Goal: Task Accomplishment & Management: Manage account settings

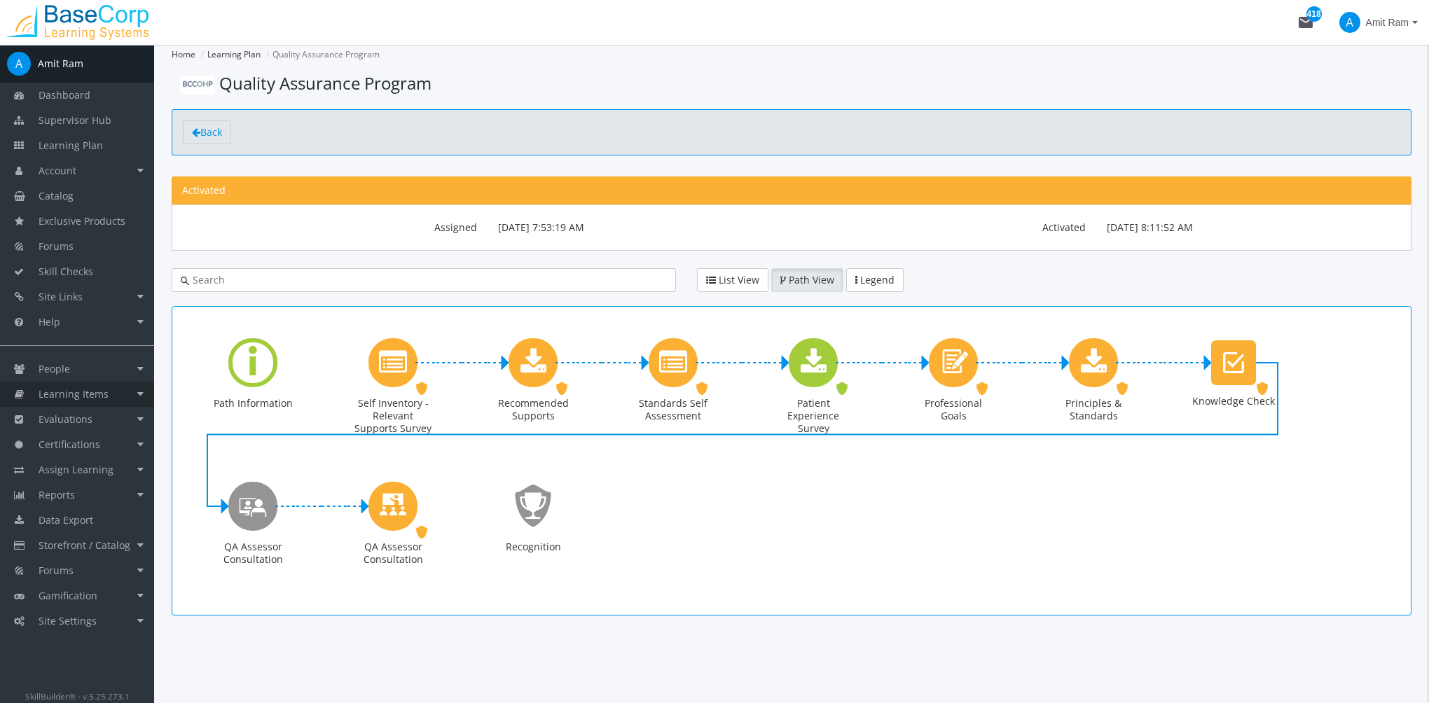
click at [108, 398] on link "Learning Items" at bounding box center [77, 394] width 154 height 25
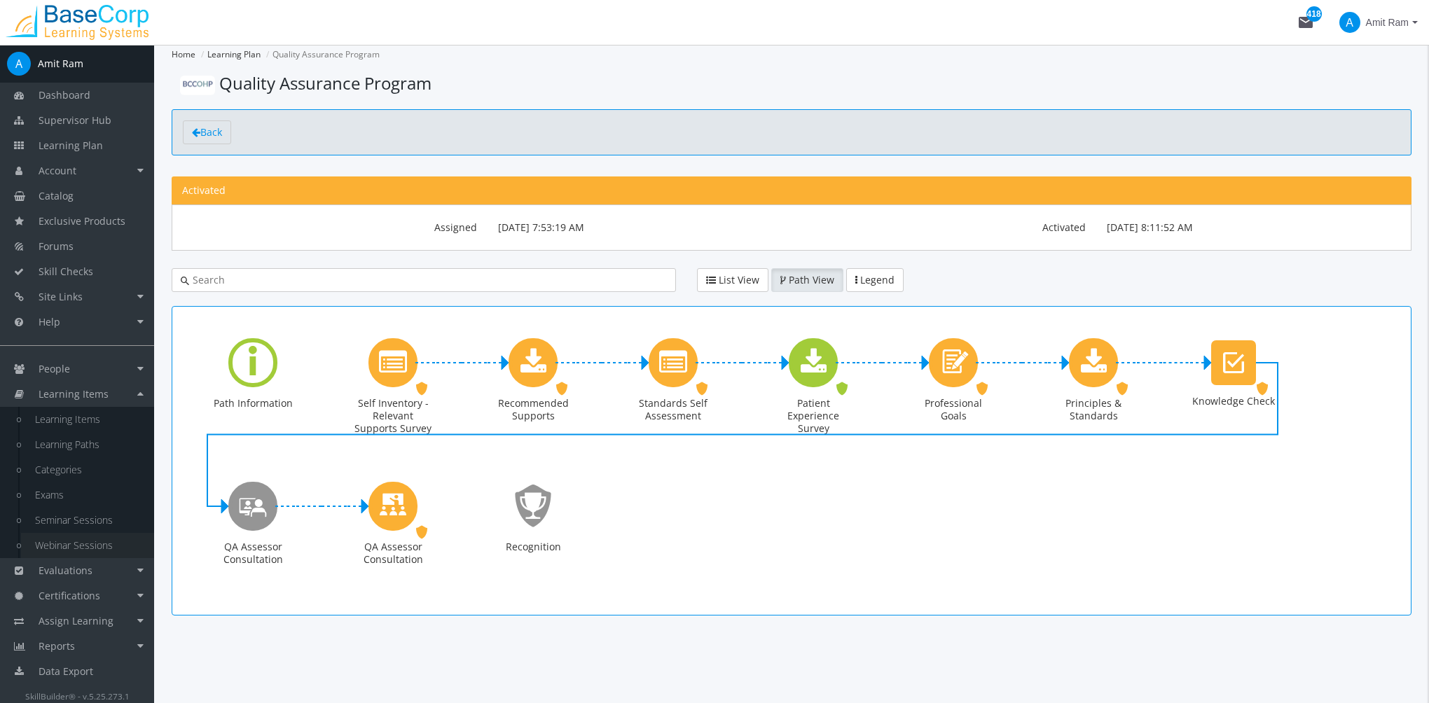
click at [90, 543] on link "Webinar Sessions" at bounding box center [87, 545] width 133 height 25
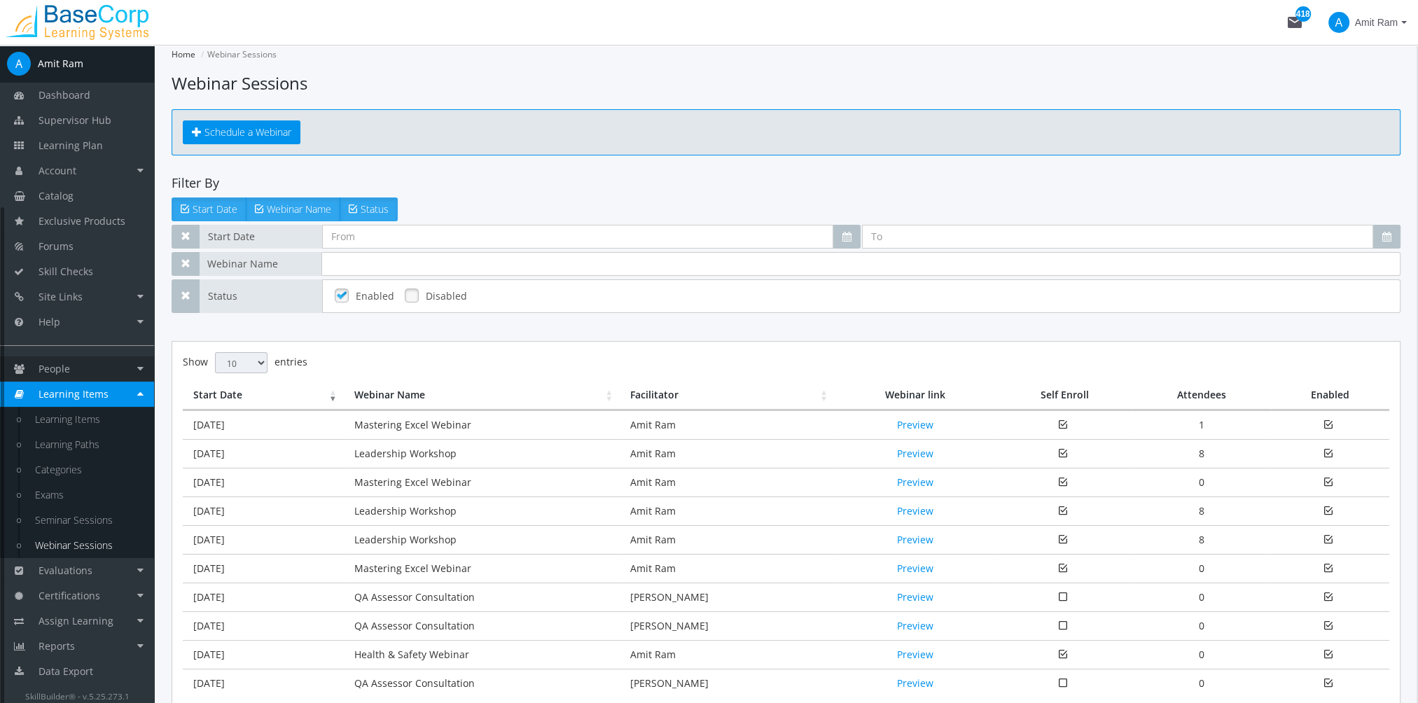
click at [99, 370] on link "People" at bounding box center [77, 368] width 154 height 25
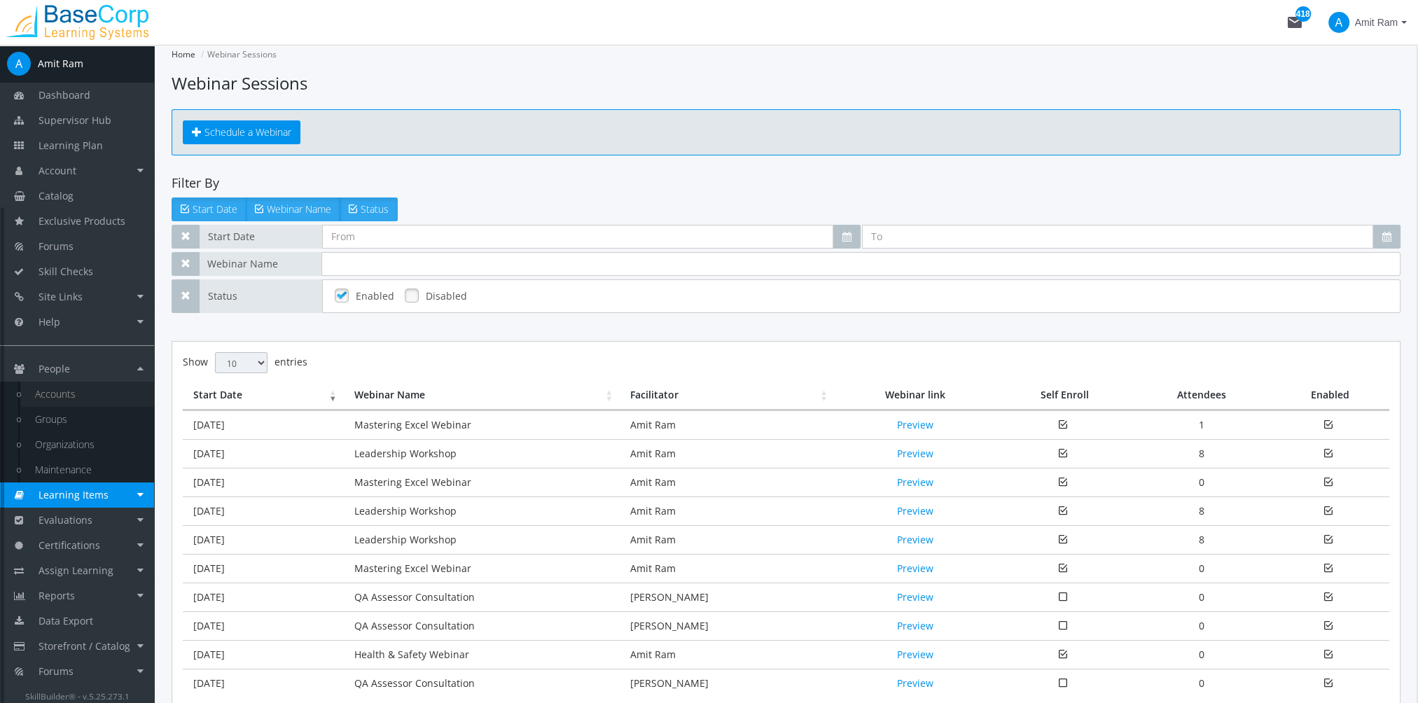
click at [94, 394] on link "Accounts" at bounding box center [87, 394] width 133 height 25
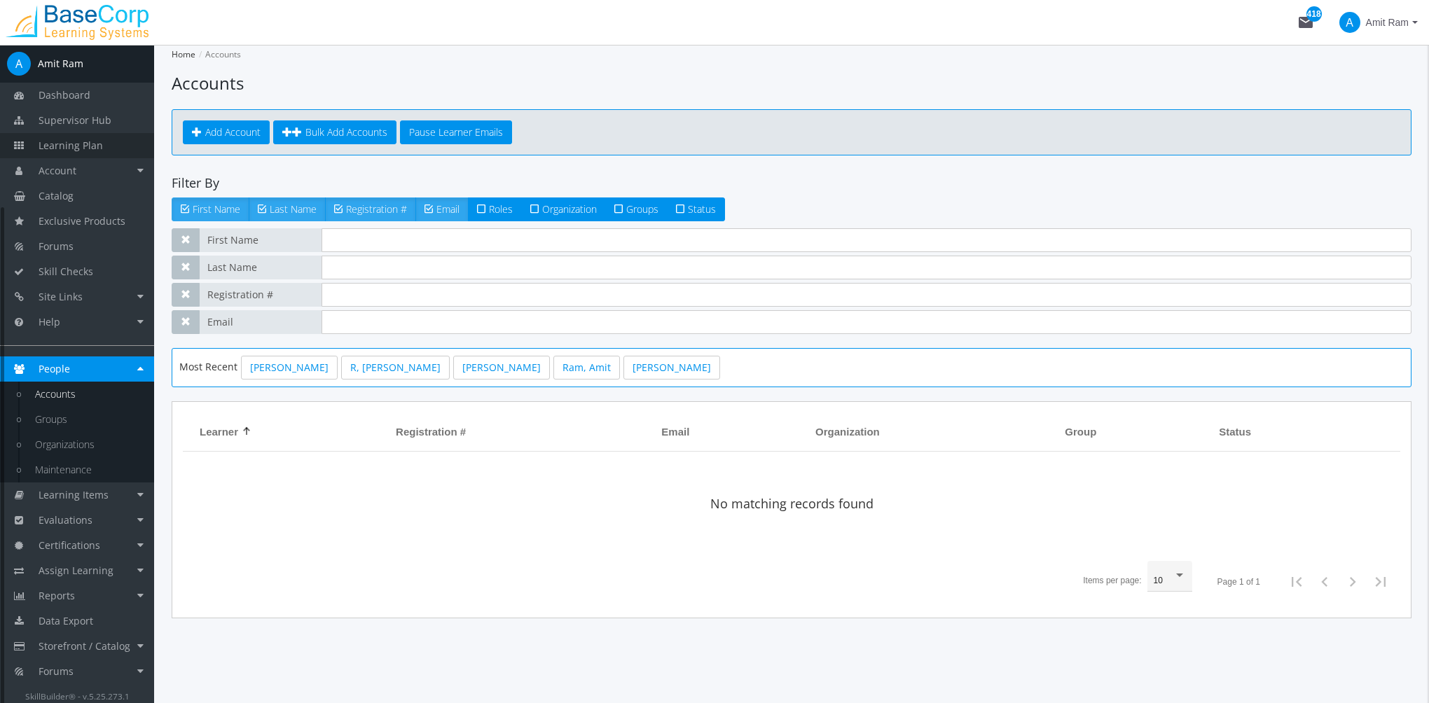
drag, startPoint x: 60, startPoint y: 145, endPoint x: 53, endPoint y: 147, distance: 7.3
click at [60, 146] on span "Learning Plan" at bounding box center [71, 145] width 64 height 13
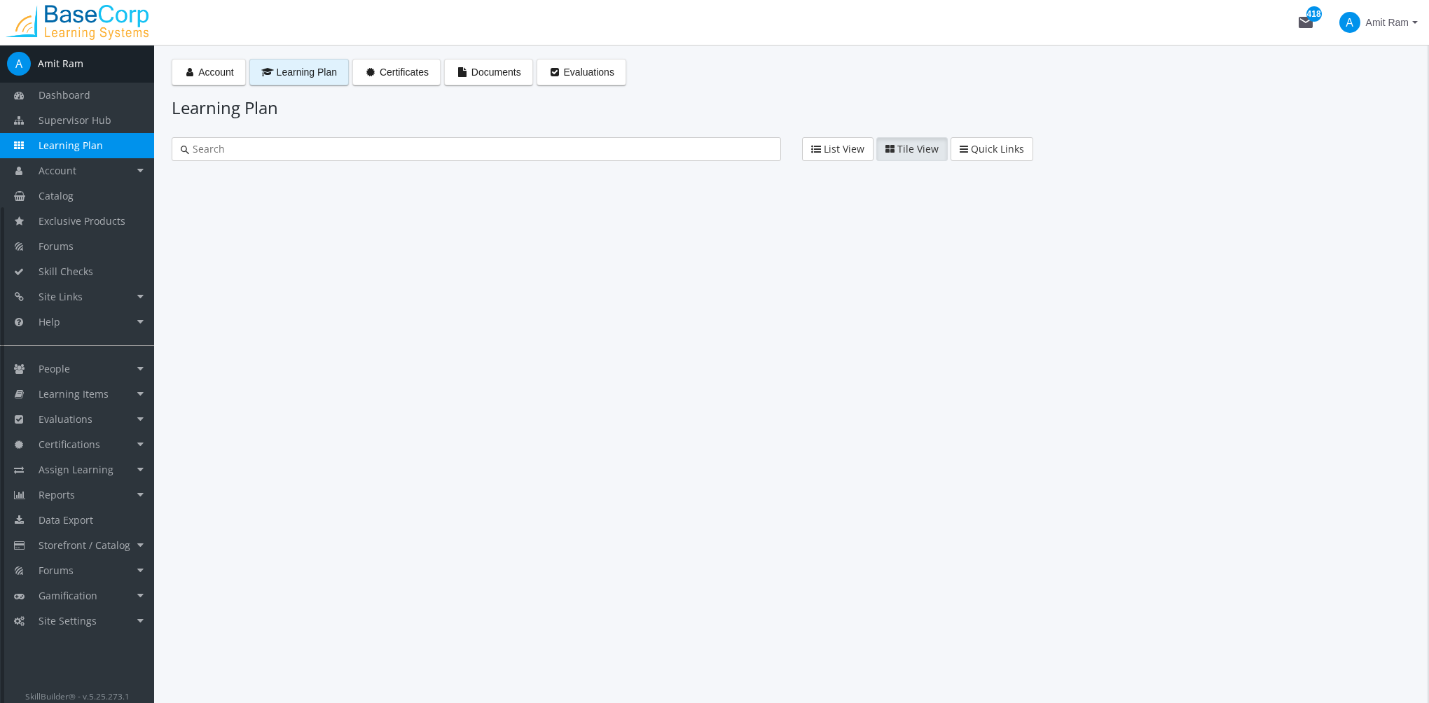
type input "qual"
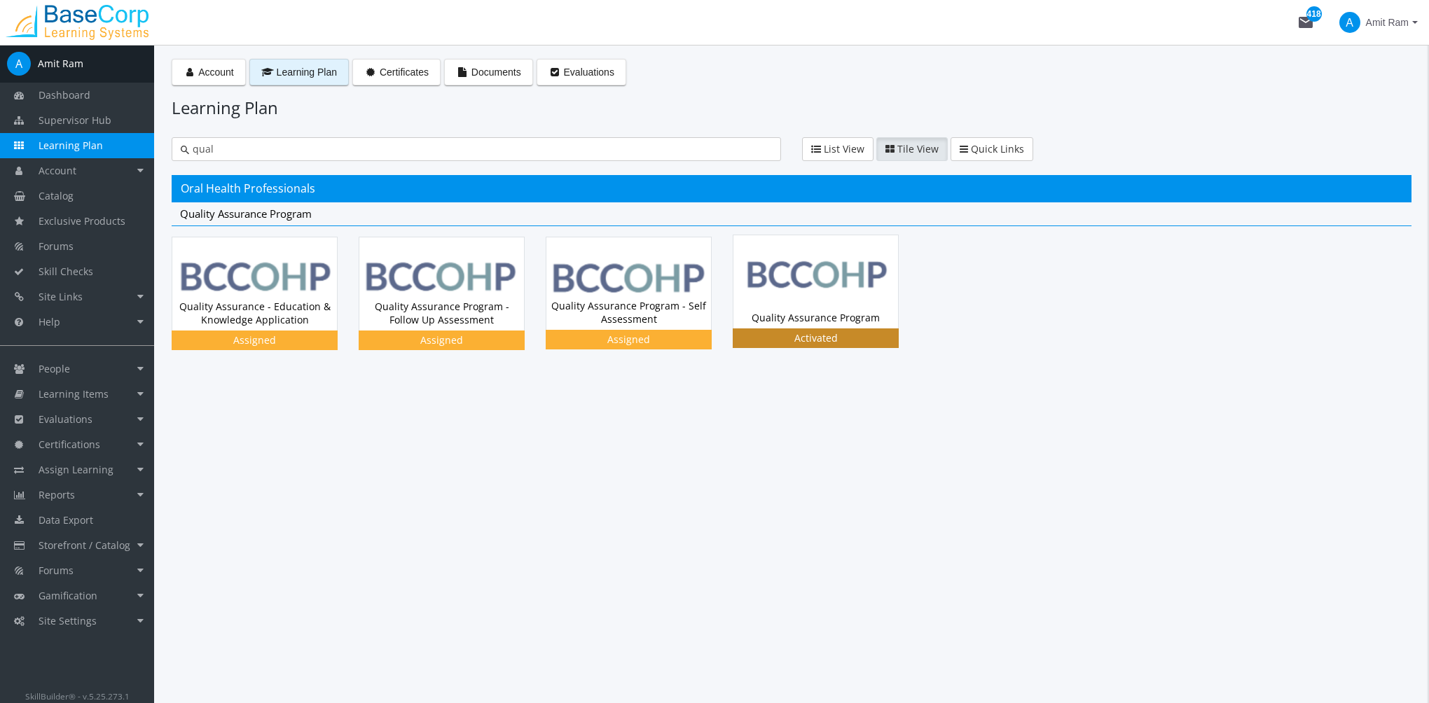
click at [793, 316] on div "Quality Assurance Program Status Activated" at bounding box center [815, 317] width 165 height 21
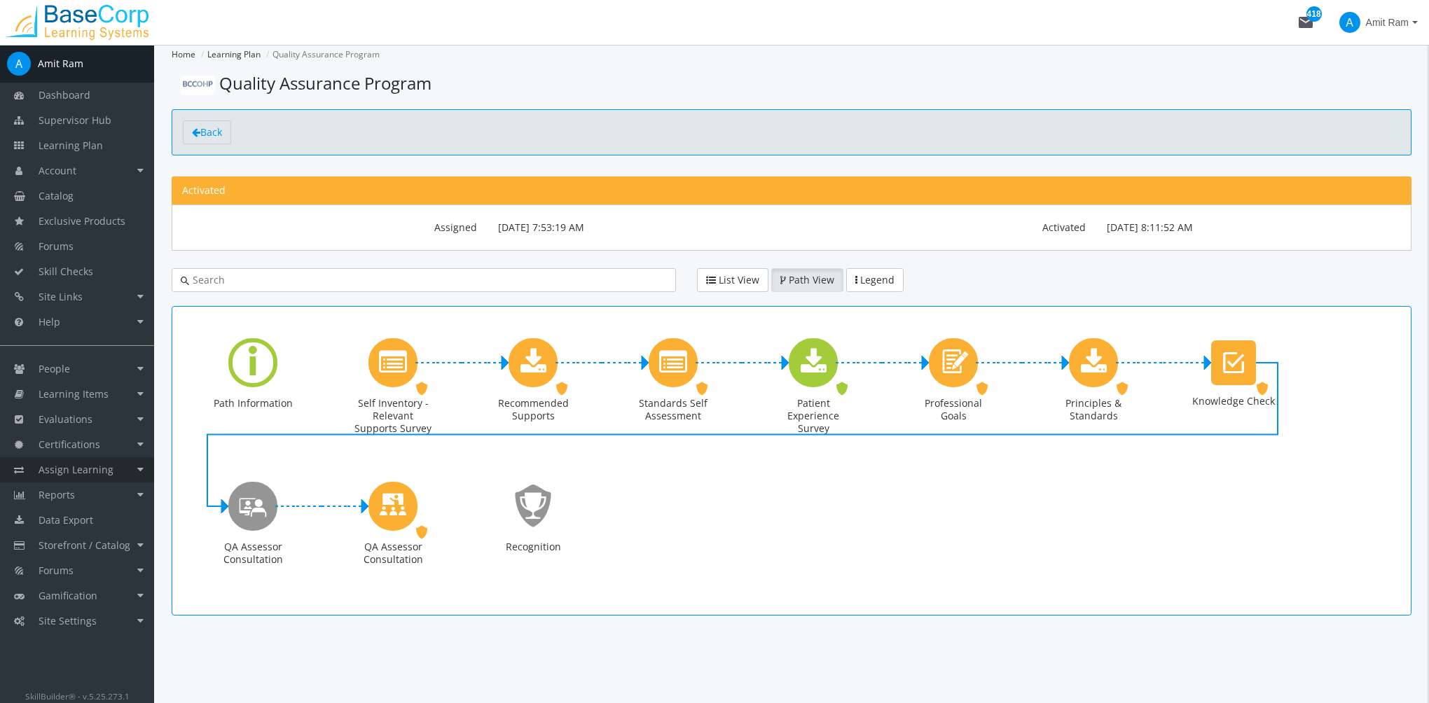
click at [105, 468] on span "Assign Learning" at bounding box center [76, 469] width 75 height 13
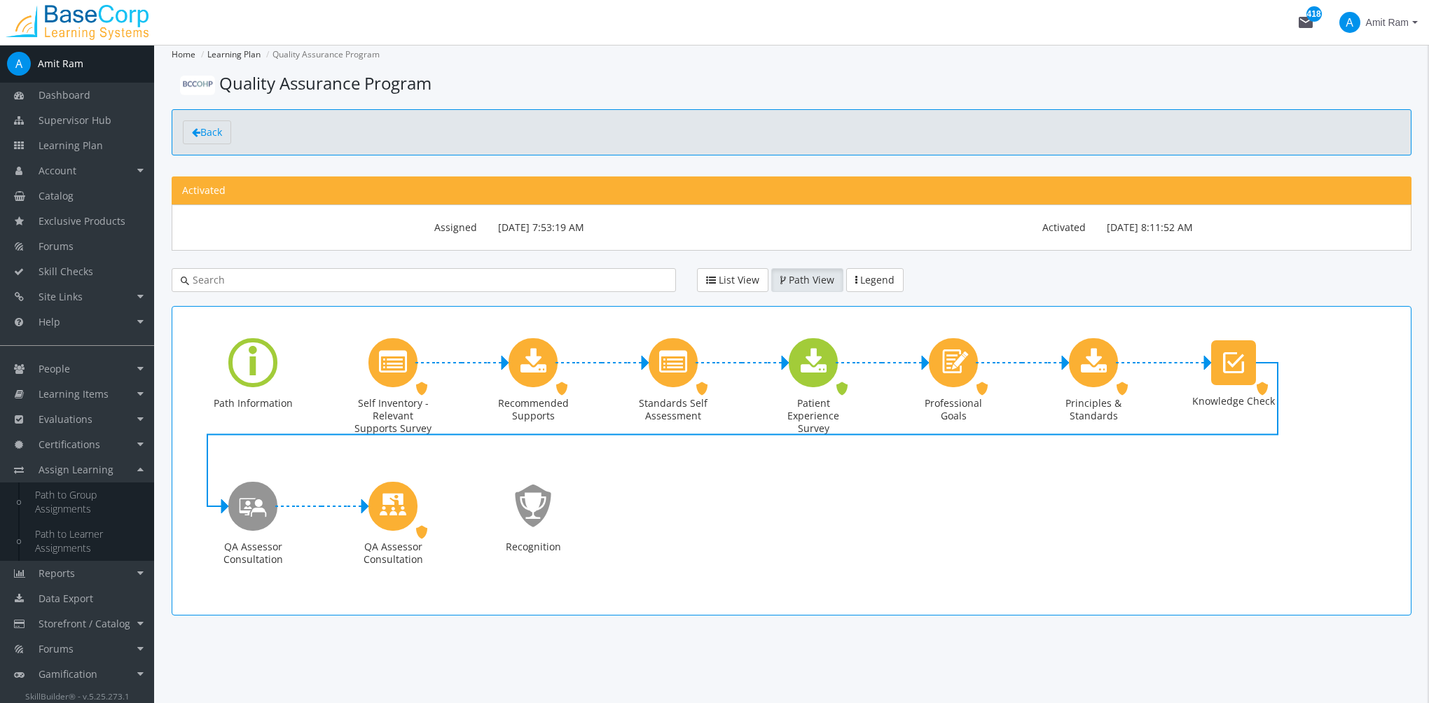
drag, startPoint x: 384, startPoint y: 75, endPoint x: 411, endPoint y: 87, distance: 29.8
click at [385, 75] on span "Quality Assurance Program" at bounding box center [325, 82] width 212 height 23
drag, startPoint x: 434, startPoint y: 81, endPoint x: 221, endPoint y: 78, distance: 213.6
click at [221, 78] on h1 "Quality Assurance Program" at bounding box center [792, 83] width 1240 height 24
copy span "Quality Assurance Program"
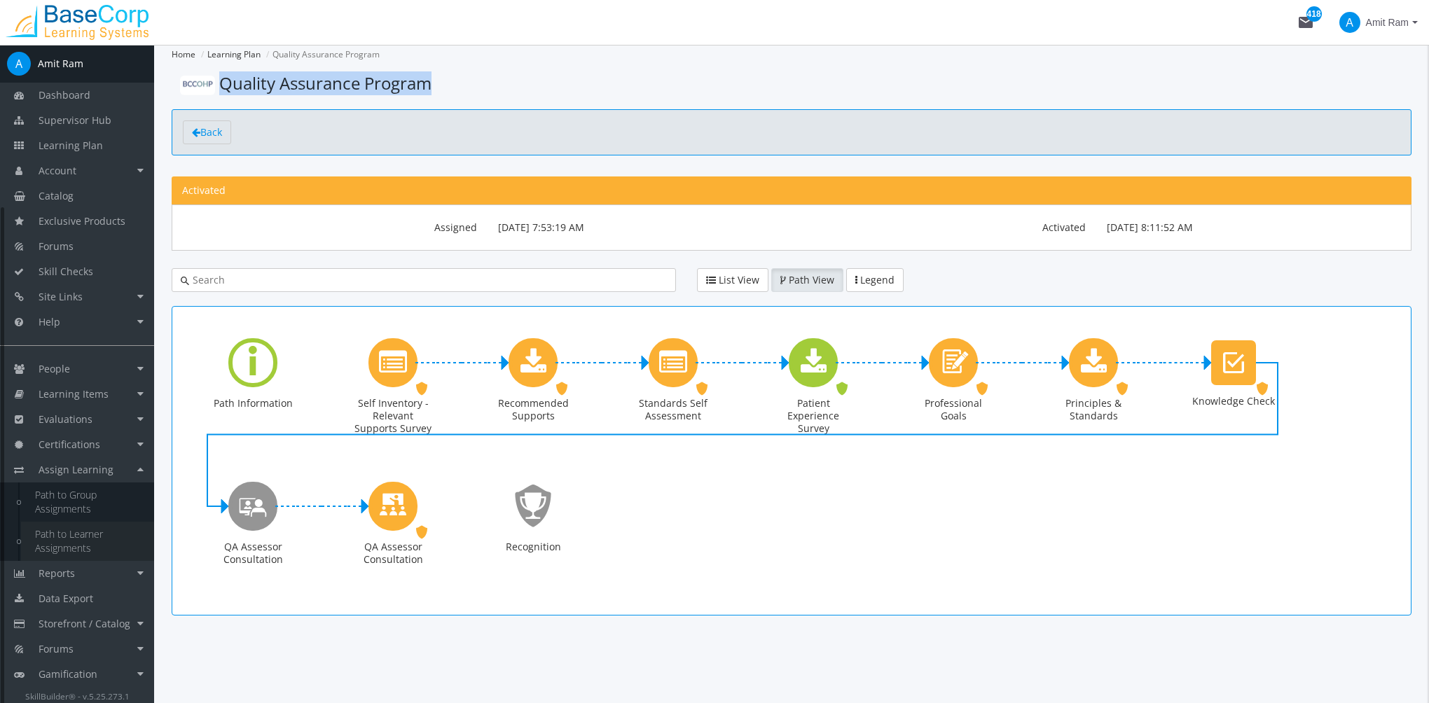
click at [76, 535] on link "Path to Learner Assignments" at bounding box center [87, 541] width 133 height 39
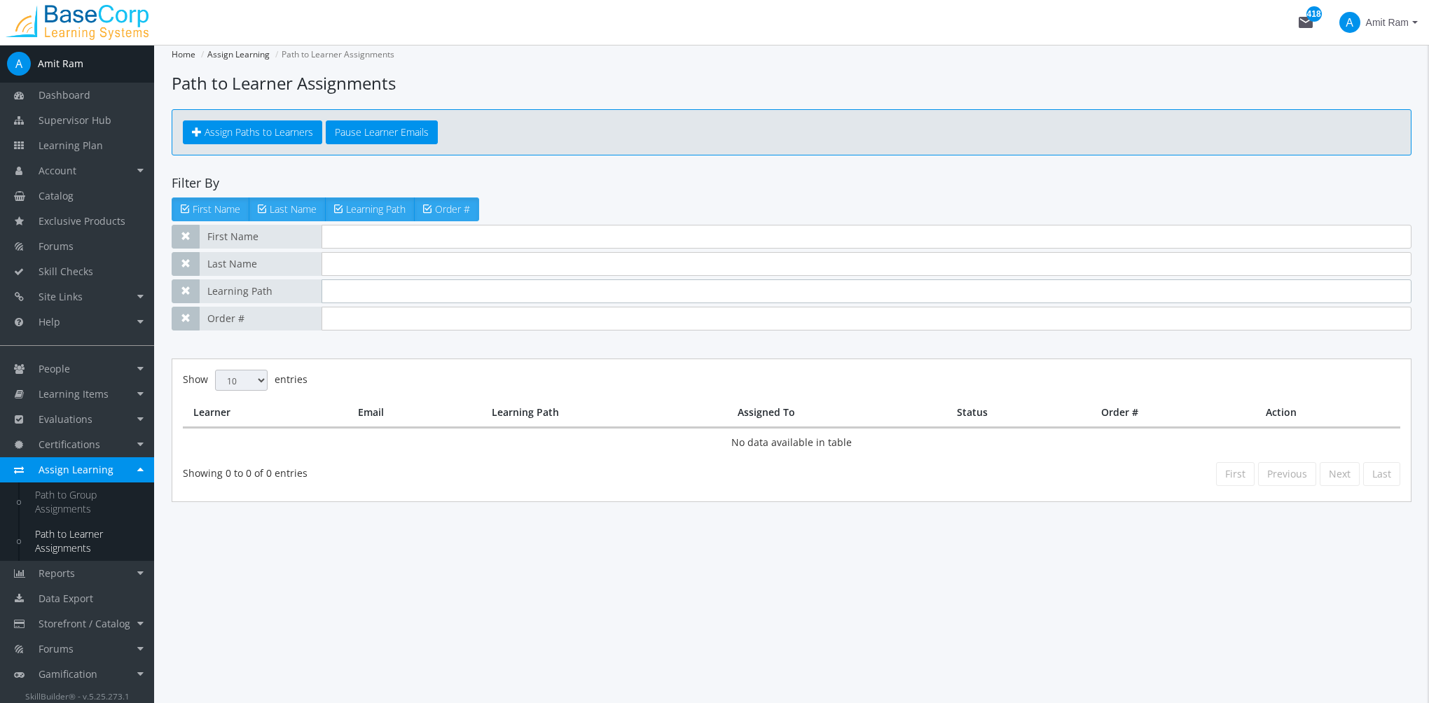
click at [342, 296] on input "text" at bounding box center [866, 291] width 1090 height 24
paste input "Quality Assurance Program"
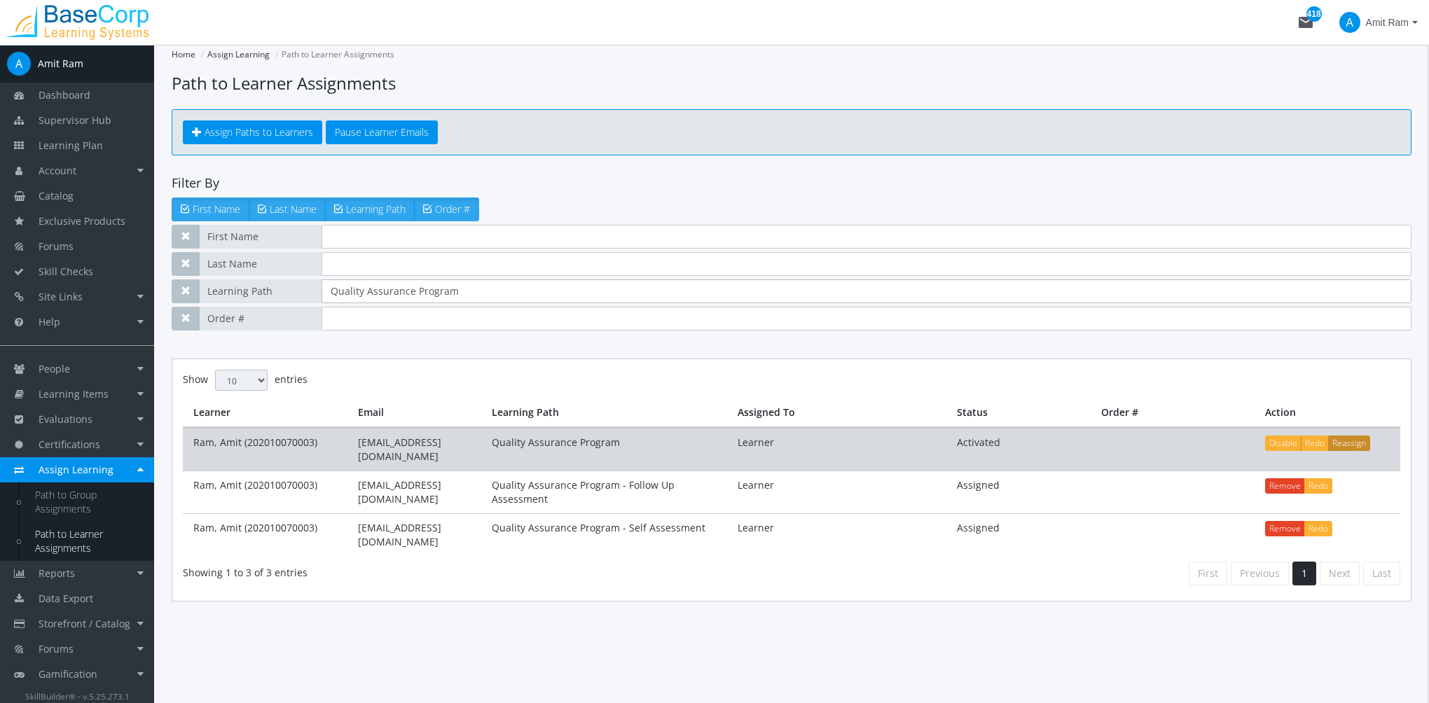
type input "Quality Assurance Program"
click at [1364, 447] on button "Reassign" at bounding box center [1349, 443] width 42 height 15
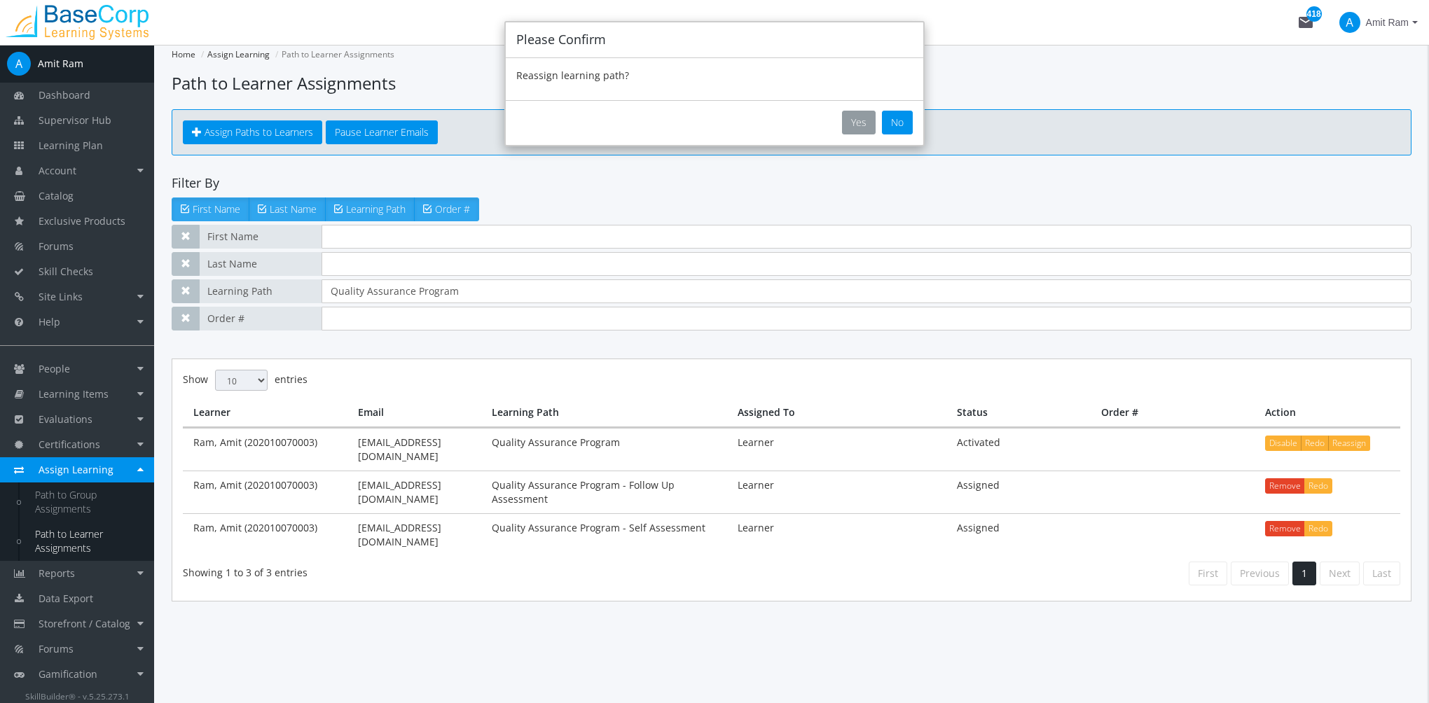
click at [857, 113] on button "Yes" at bounding box center [859, 123] width 34 height 24
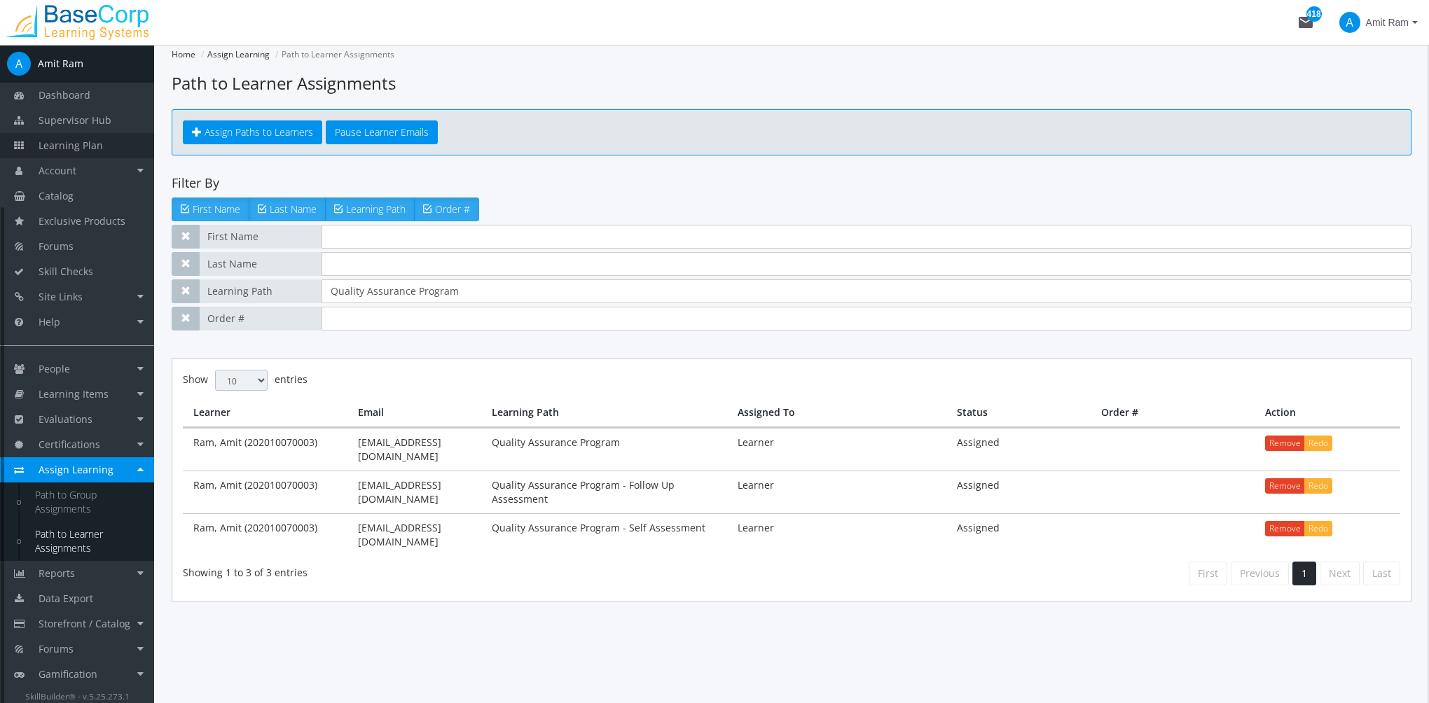
click at [95, 144] on span "Learning Plan" at bounding box center [71, 145] width 64 height 13
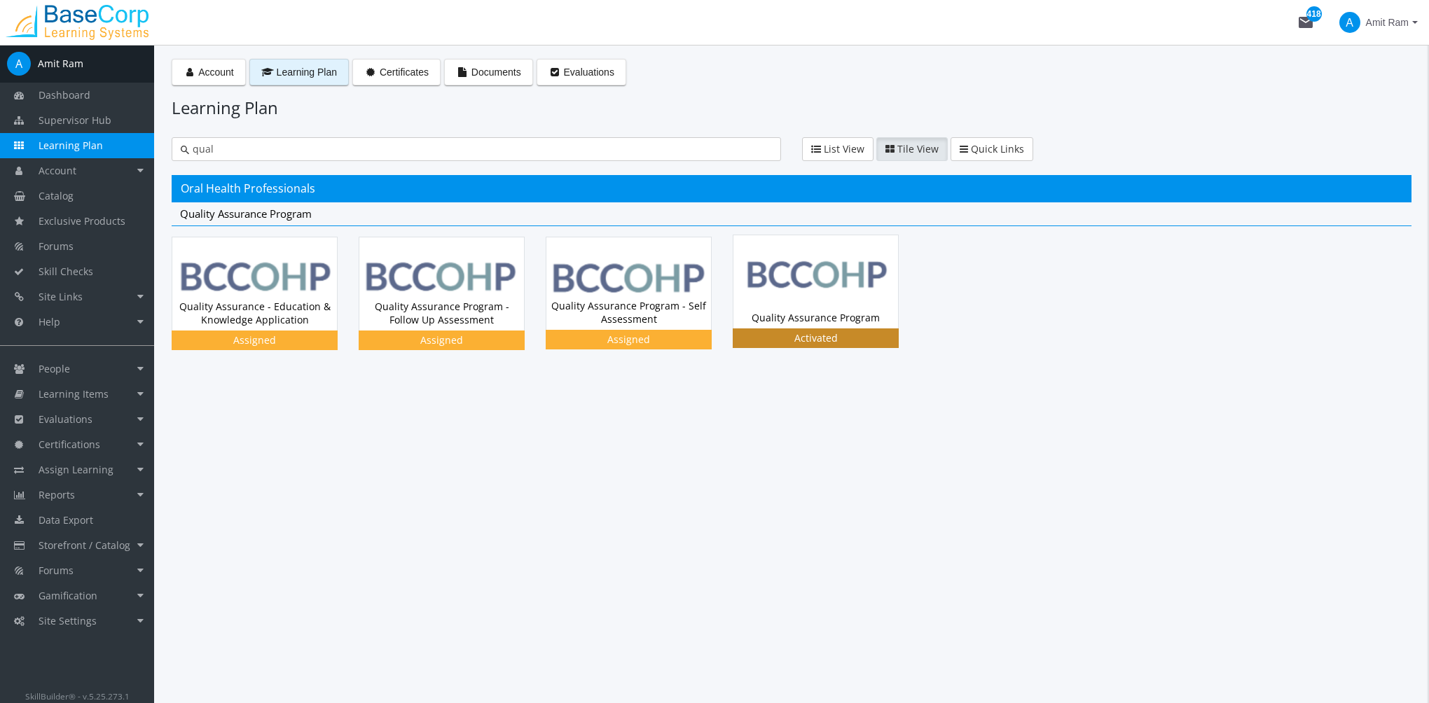
click at [789, 298] on img at bounding box center [815, 281] width 165 height 92
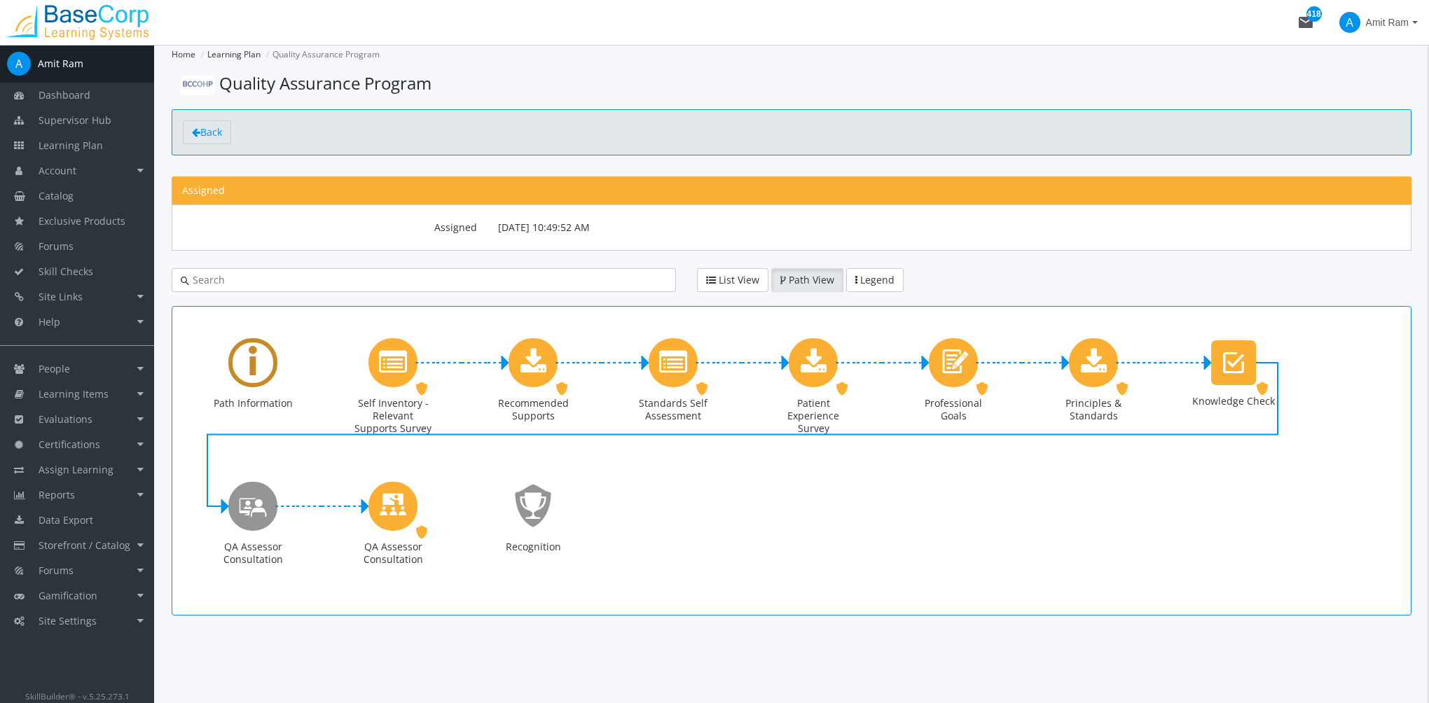
click at [264, 370] on div "Learning Path" at bounding box center [252, 362] width 49 height 49
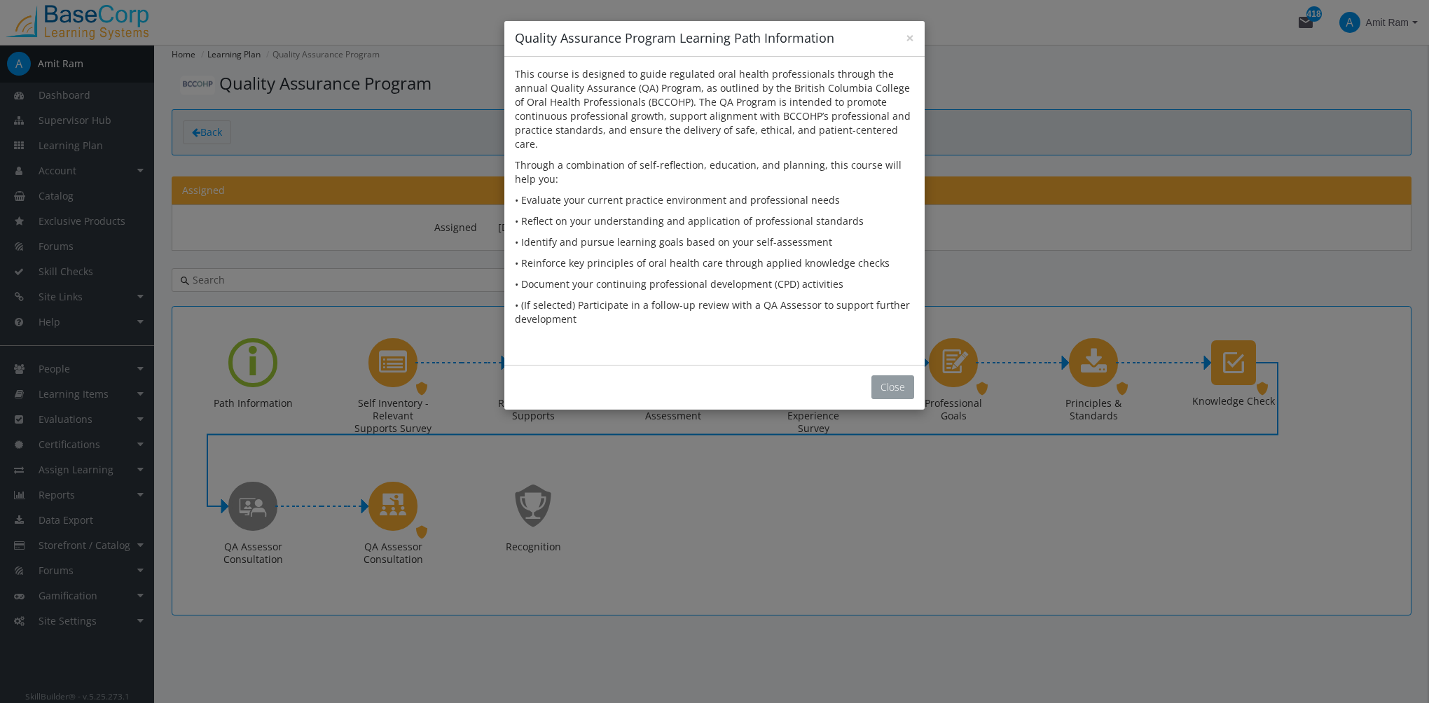
click at [891, 375] on button "Close" at bounding box center [892, 387] width 43 height 24
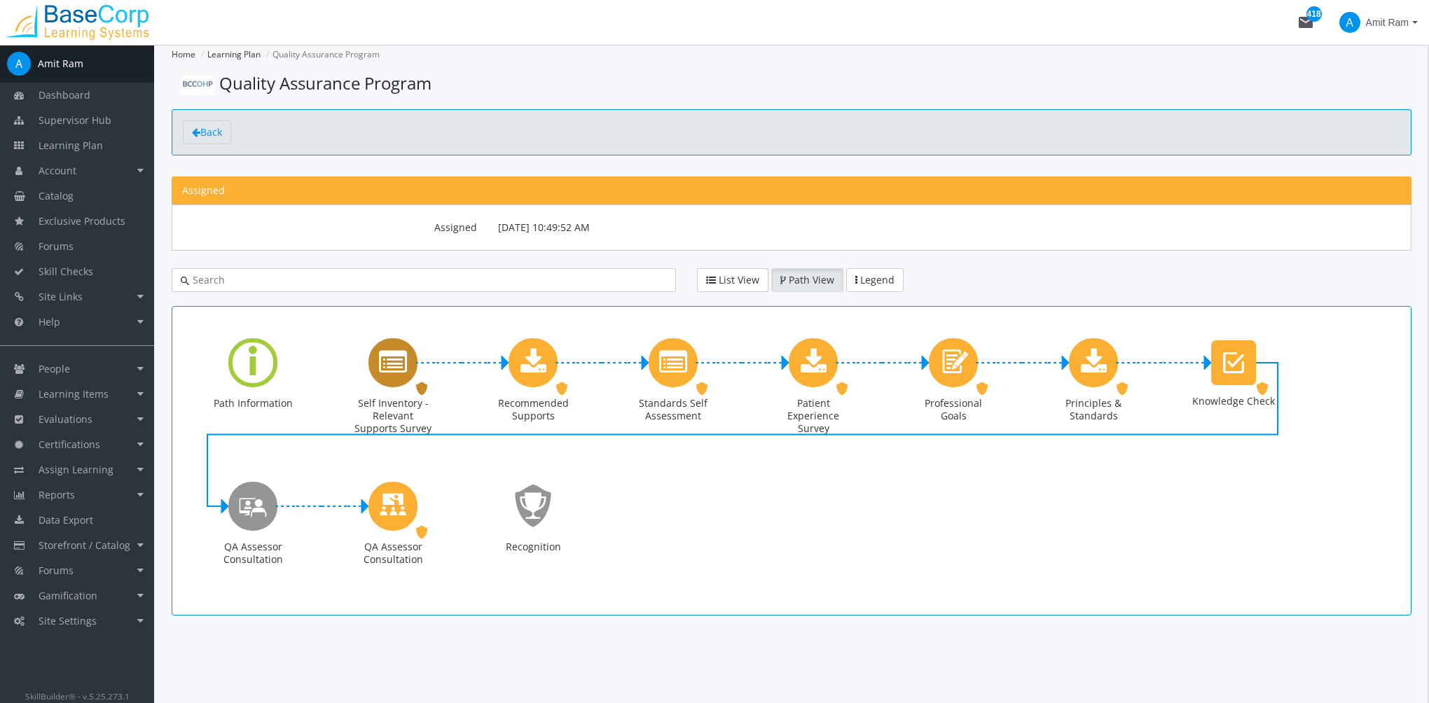
click at [405, 370] on icon "Self Inventory - Relevant Supports Survey" at bounding box center [393, 363] width 28 height 28
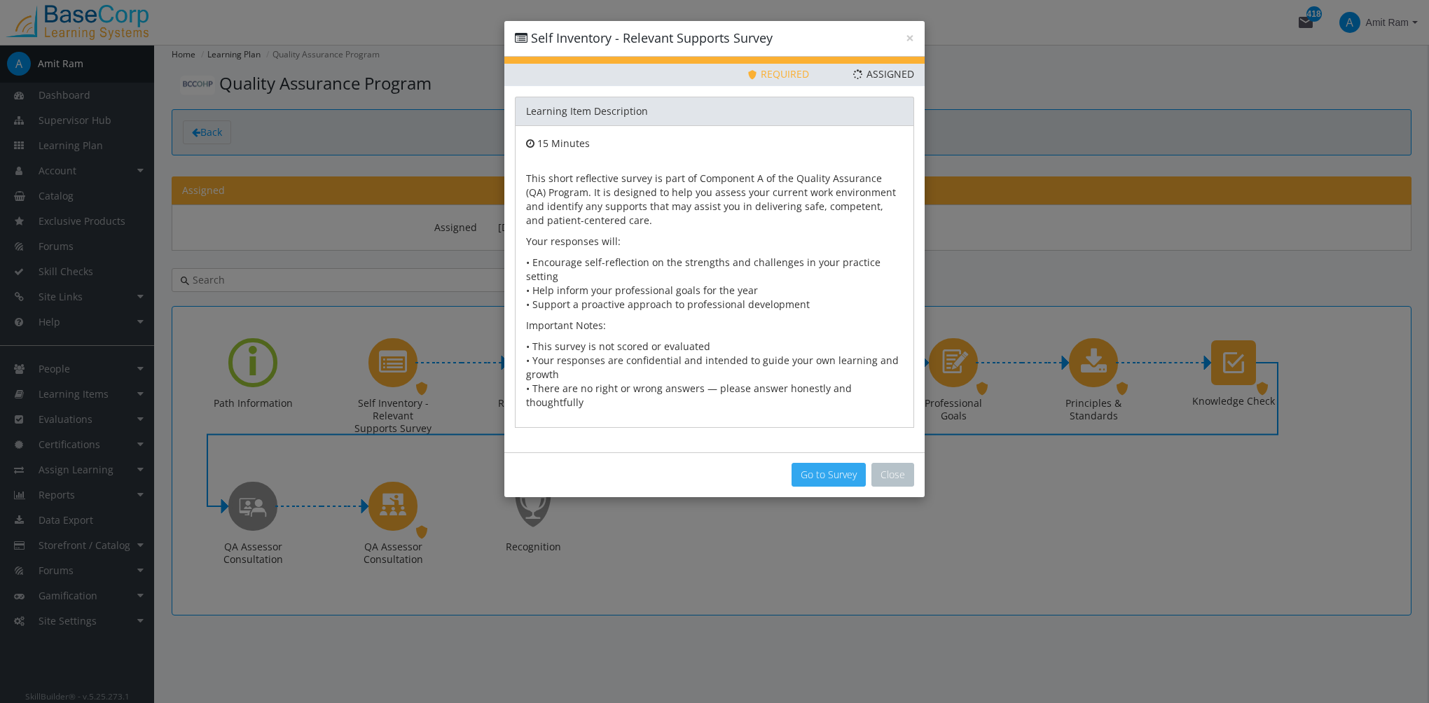
click at [821, 463] on button "Go to Survey" at bounding box center [828, 475] width 74 height 24
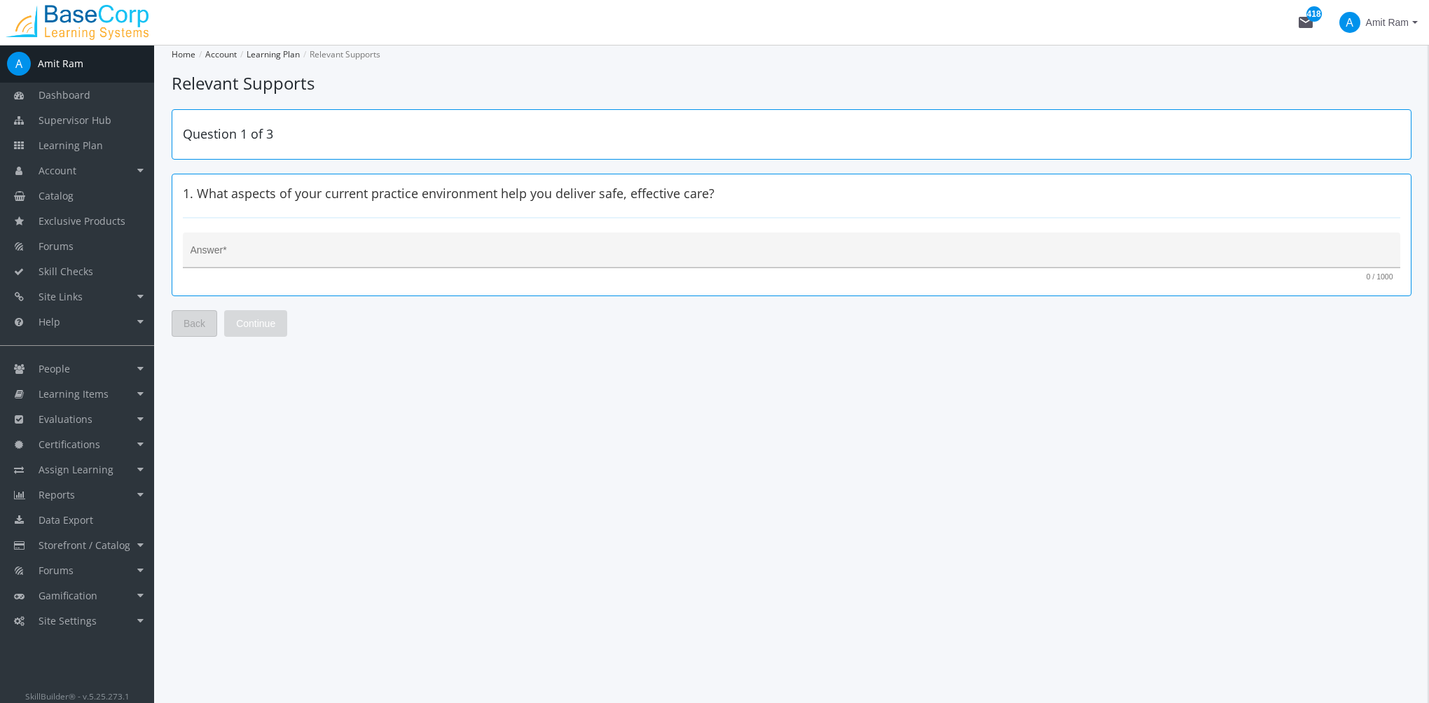
click at [335, 263] on div "Answer *" at bounding box center [791, 254] width 1202 height 29
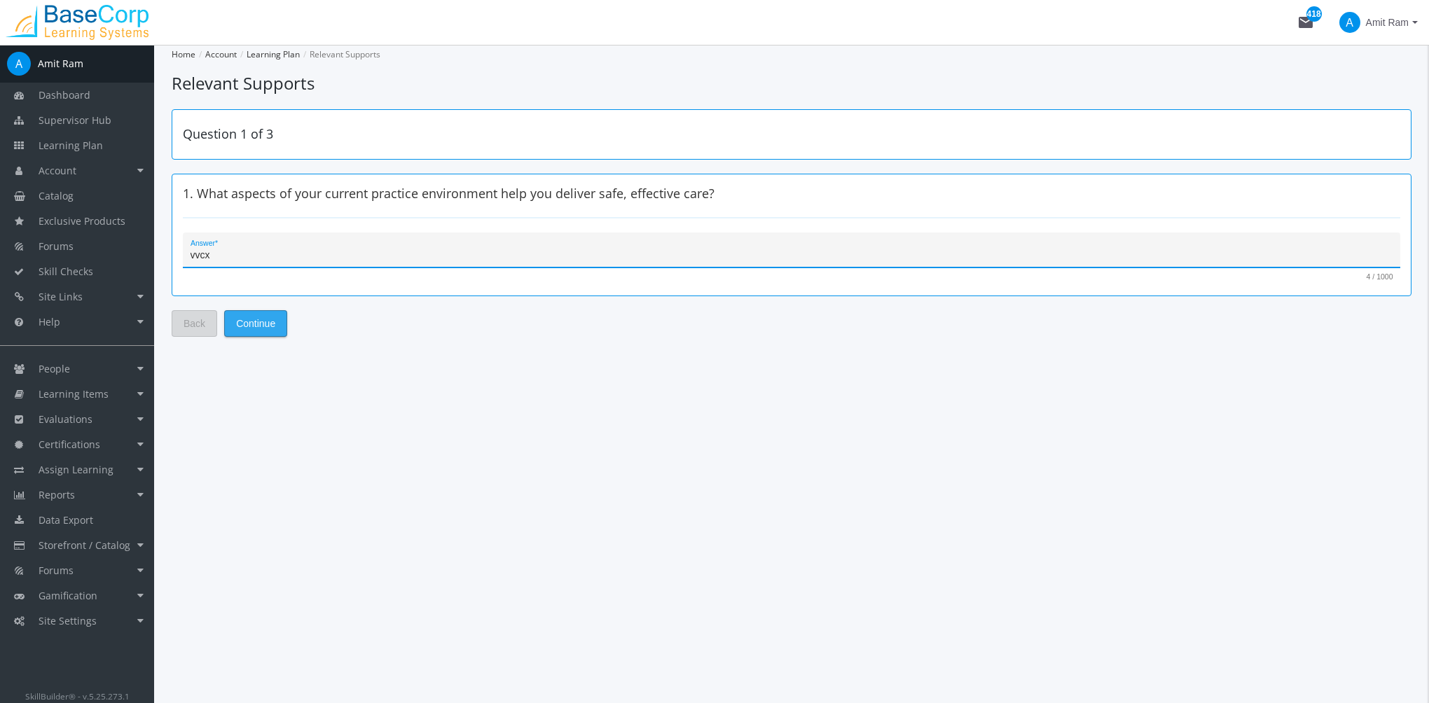
type textarea "vvcx"
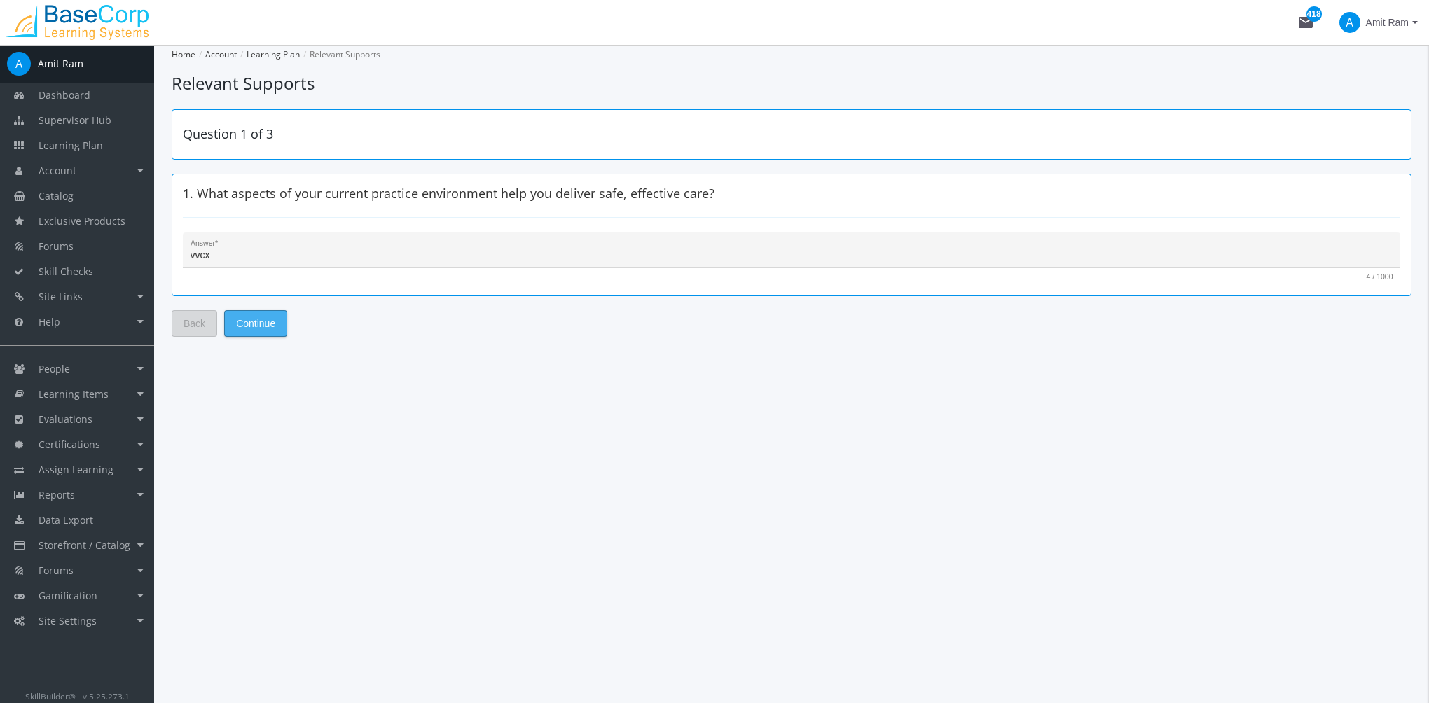
click at [267, 320] on span "Continue" at bounding box center [255, 323] width 39 height 25
click at [283, 259] on textarea "Answer *" at bounding box center [791, 256] width 1202 height 14
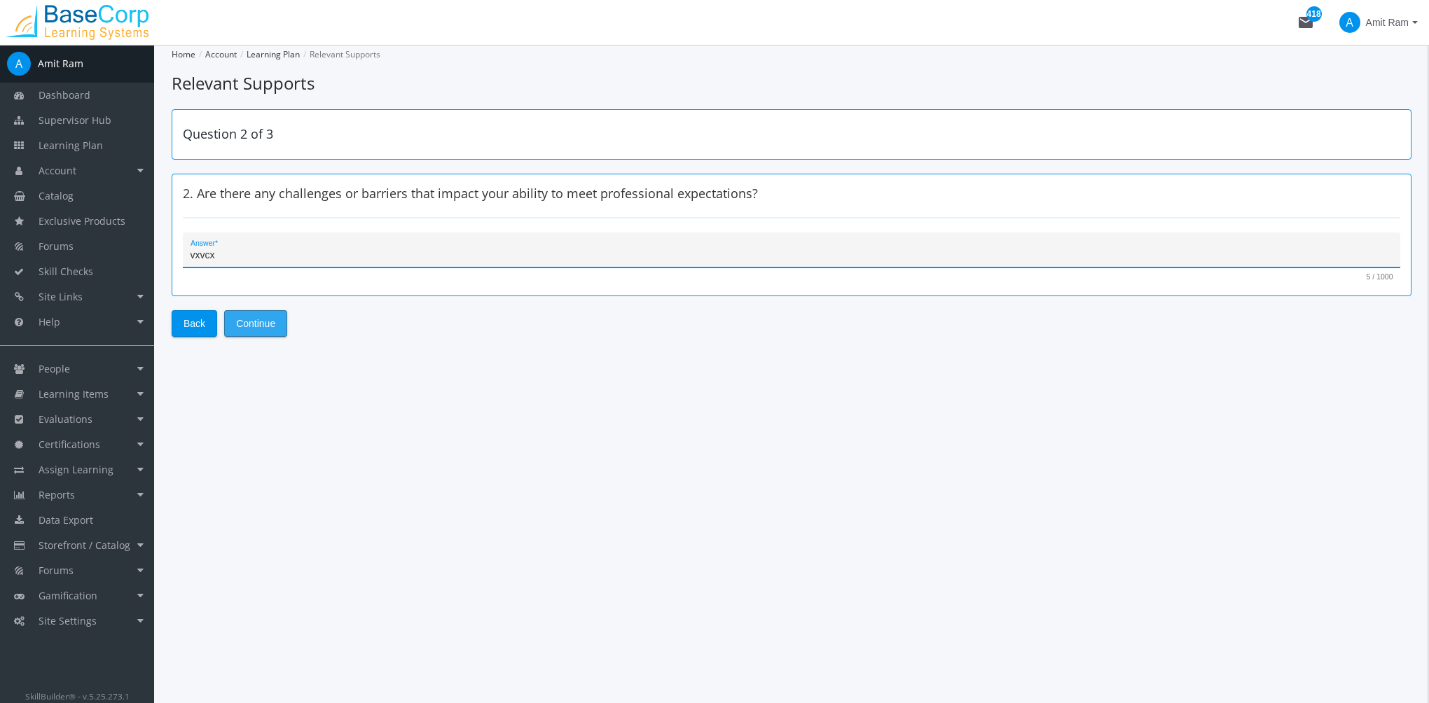
type textarea "vxvcx"
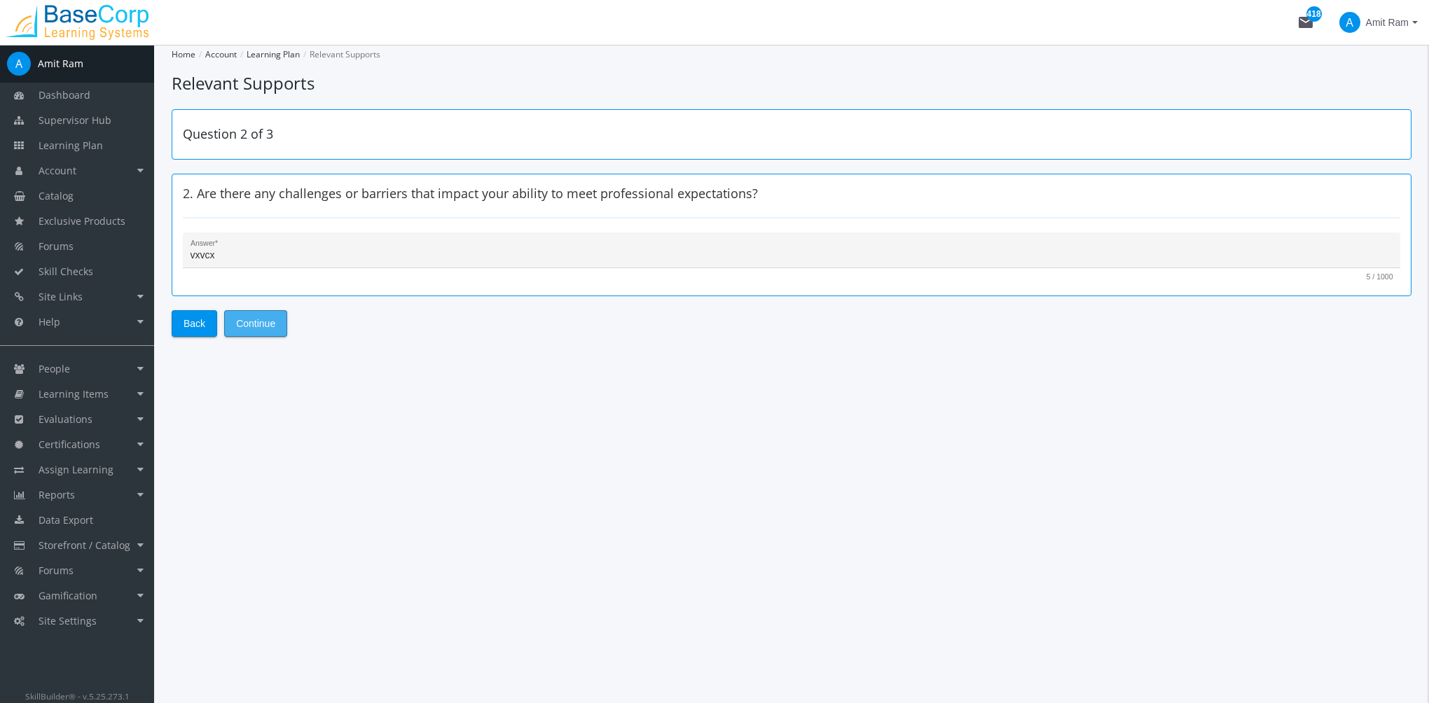
click at [269, 322] on span "Continue" at bounding box center [255, 323] width 39 height 25
click at [311, 249] on textarea "Answer *" at bounding box center [791, 256] width 1202 height 14
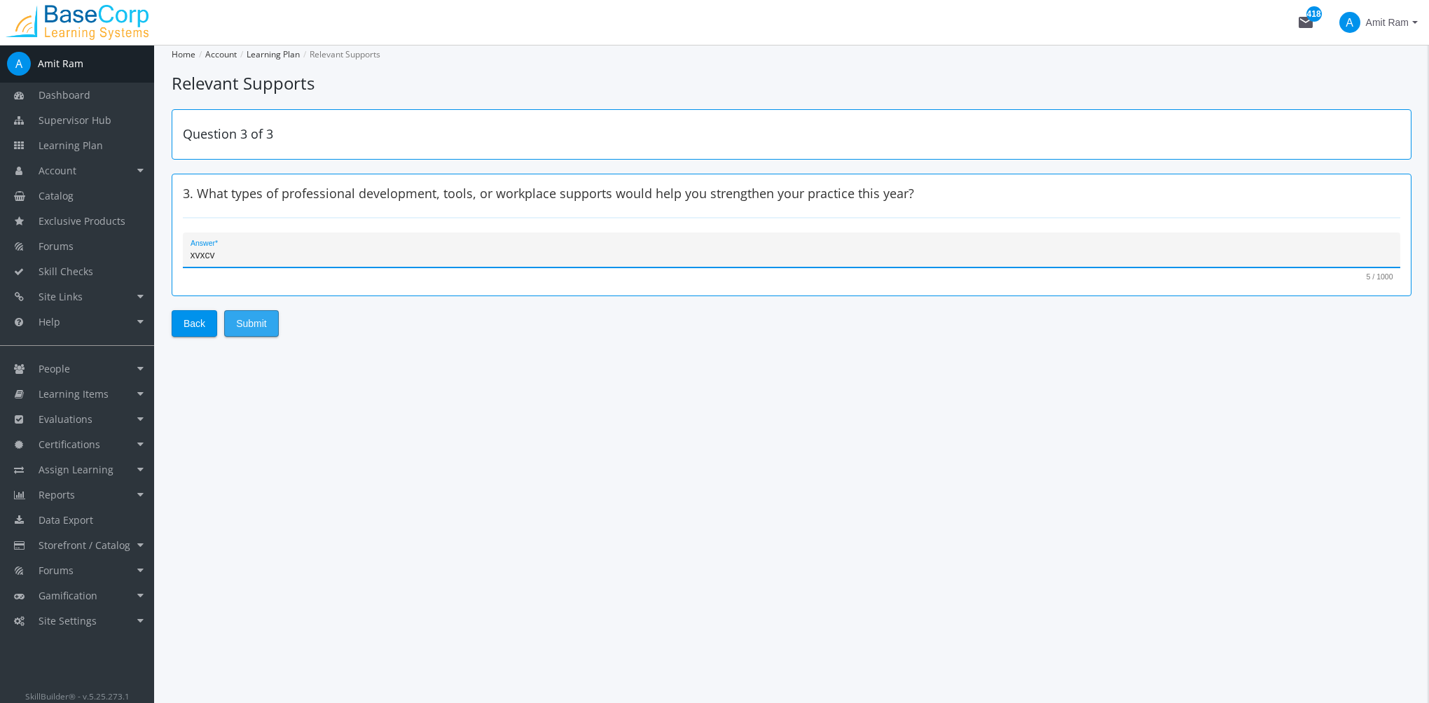
type textarea "xvxcv"
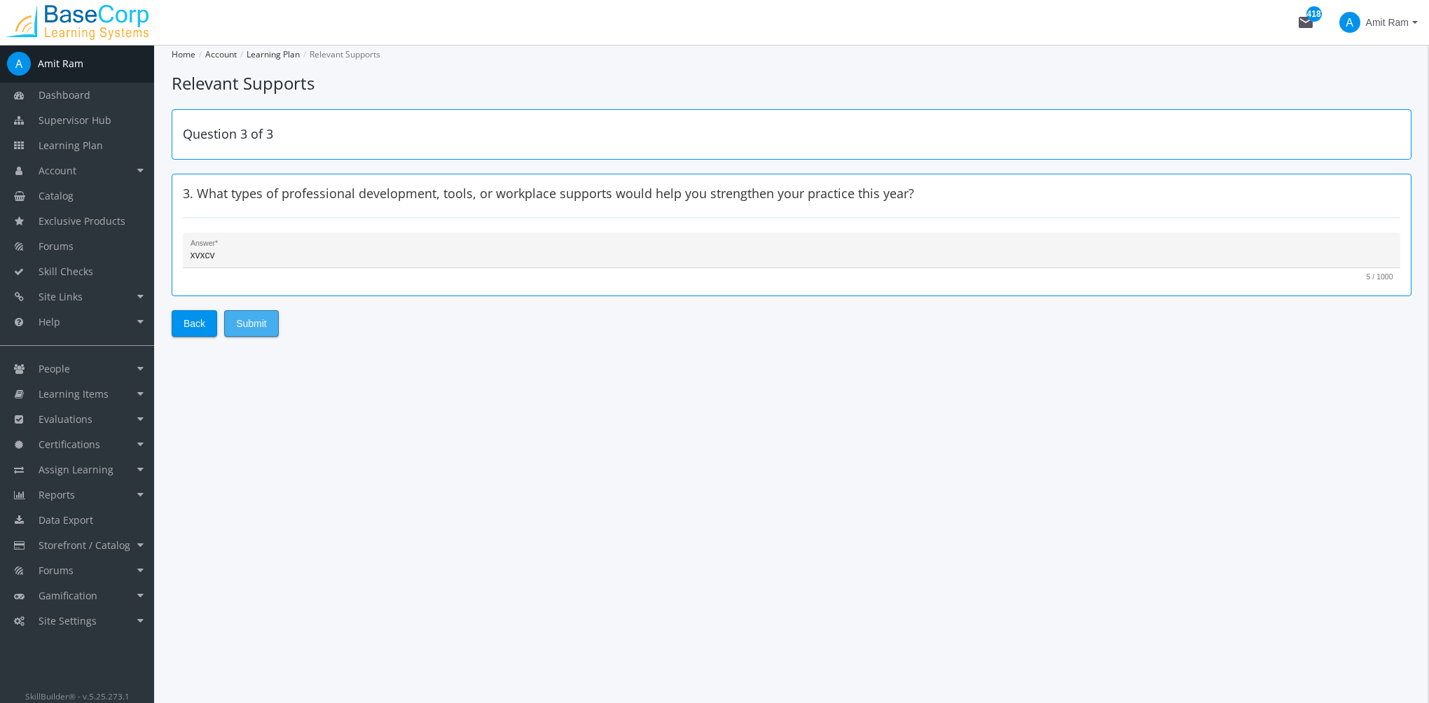
click at [253, 331] on span "Submit" at bounding box center [251, 323] width 31 height 25
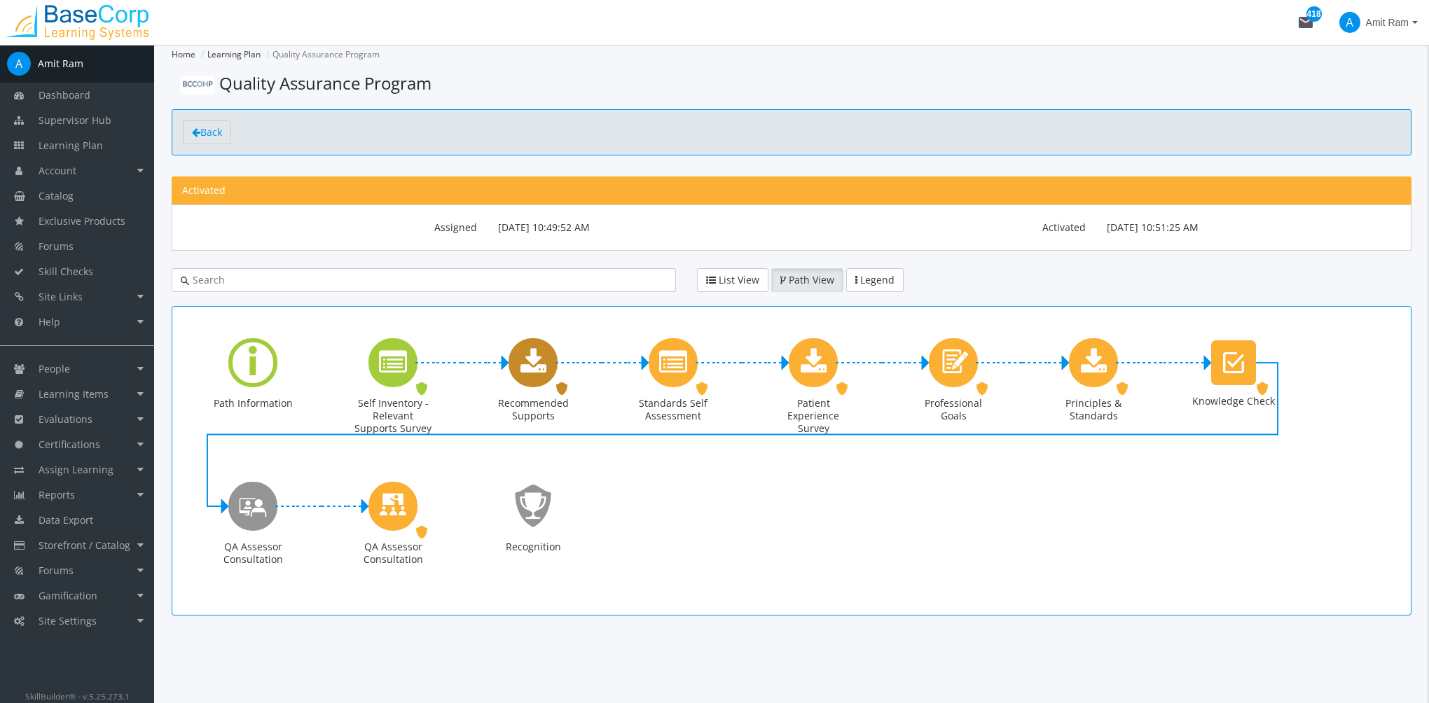
click at [534, 366] on icon "Recommended Supports" at bounding box center [533, 363] width 26 height 28
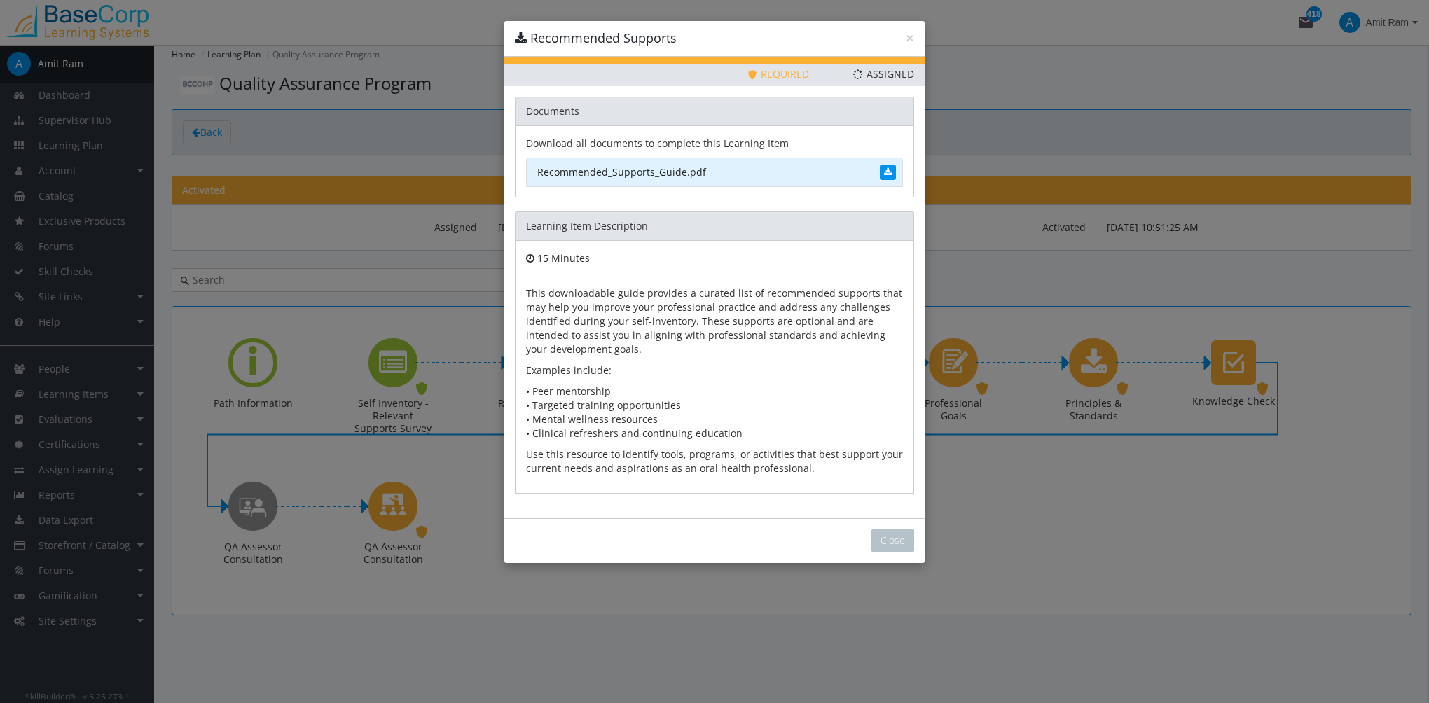
click at [636, 170] on link "Recommended_Supports_Guide.pdf" at bounding box center [714, 172] width 377 height 29
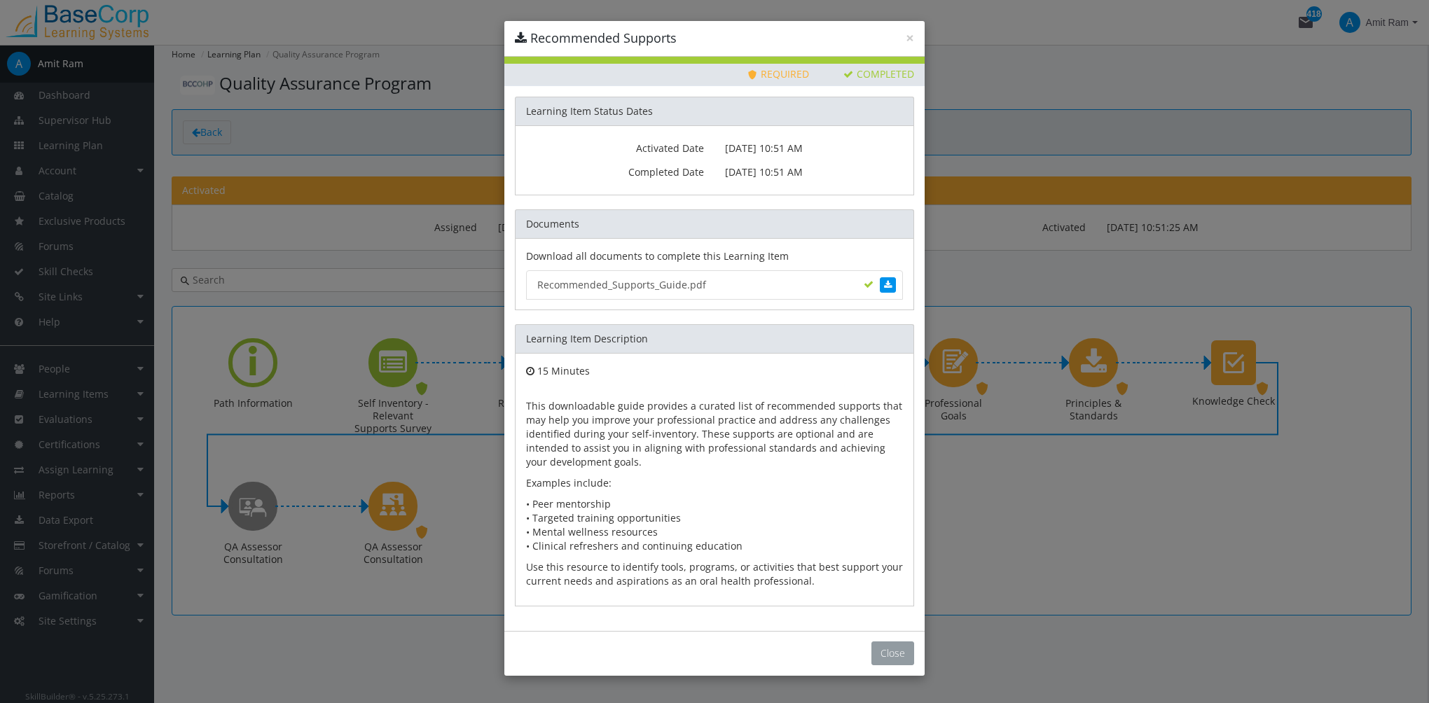
click at [892, 641] on button "Close" at bounding box center [892, 653] width 43 height 24
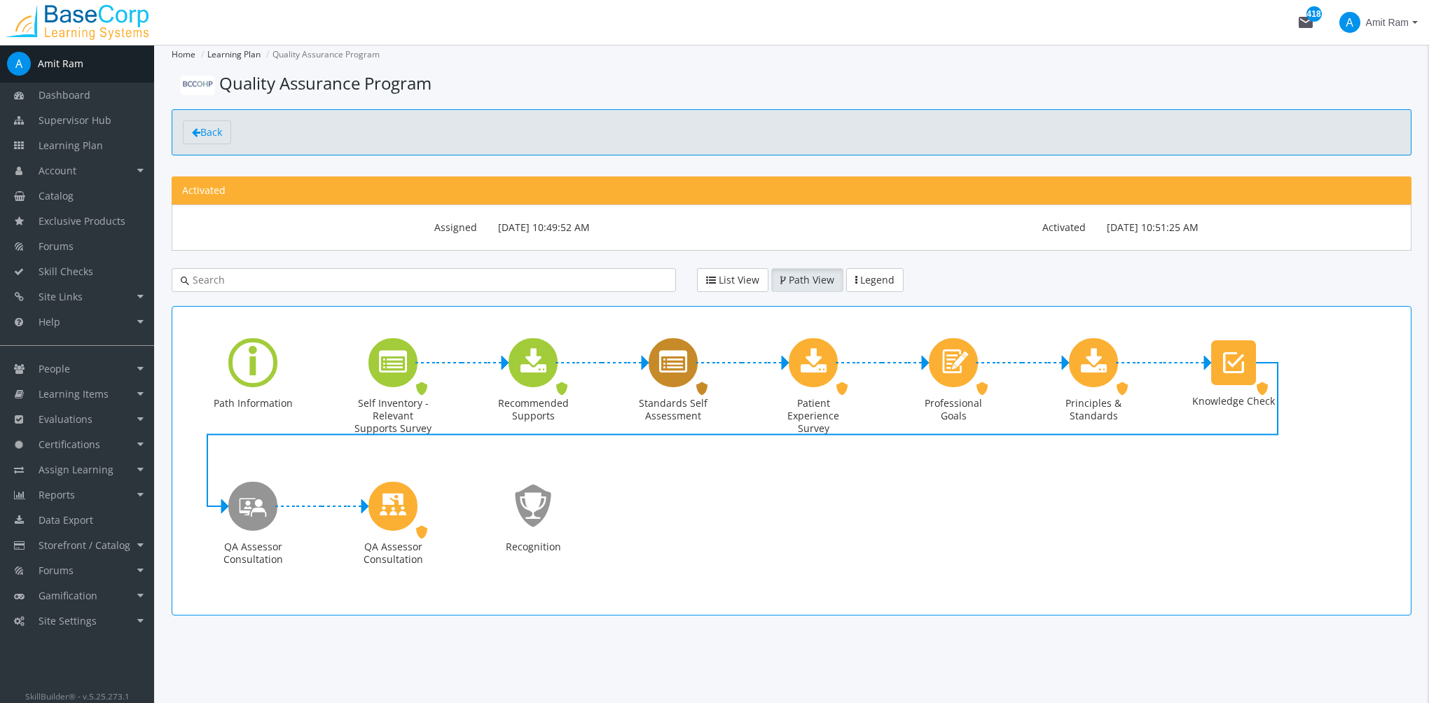
click at [670, 373] on icon "Standards Self Assessment" at bounding box center [673, 363] width 28 height 28
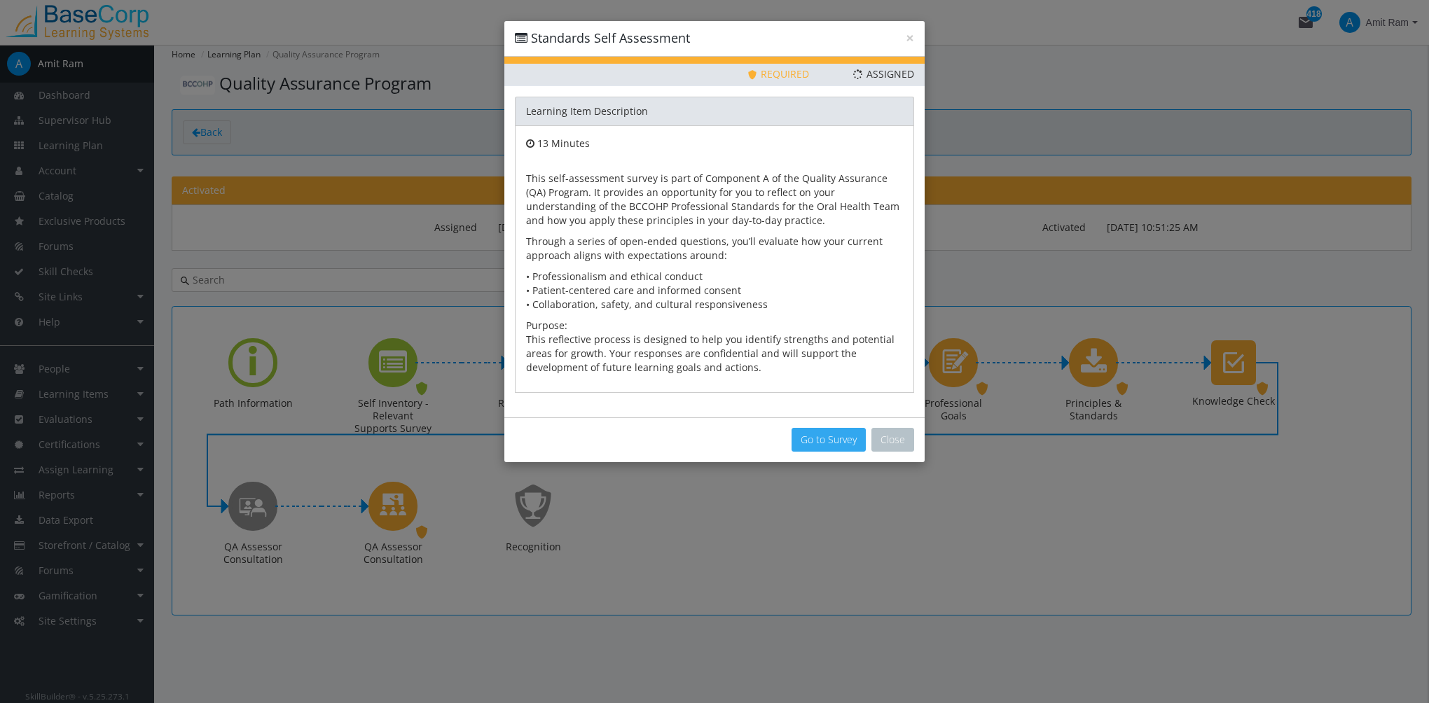
click at [813, 434] on button "Go to Survey" at bounding box center [828, 440] width 74 height 24
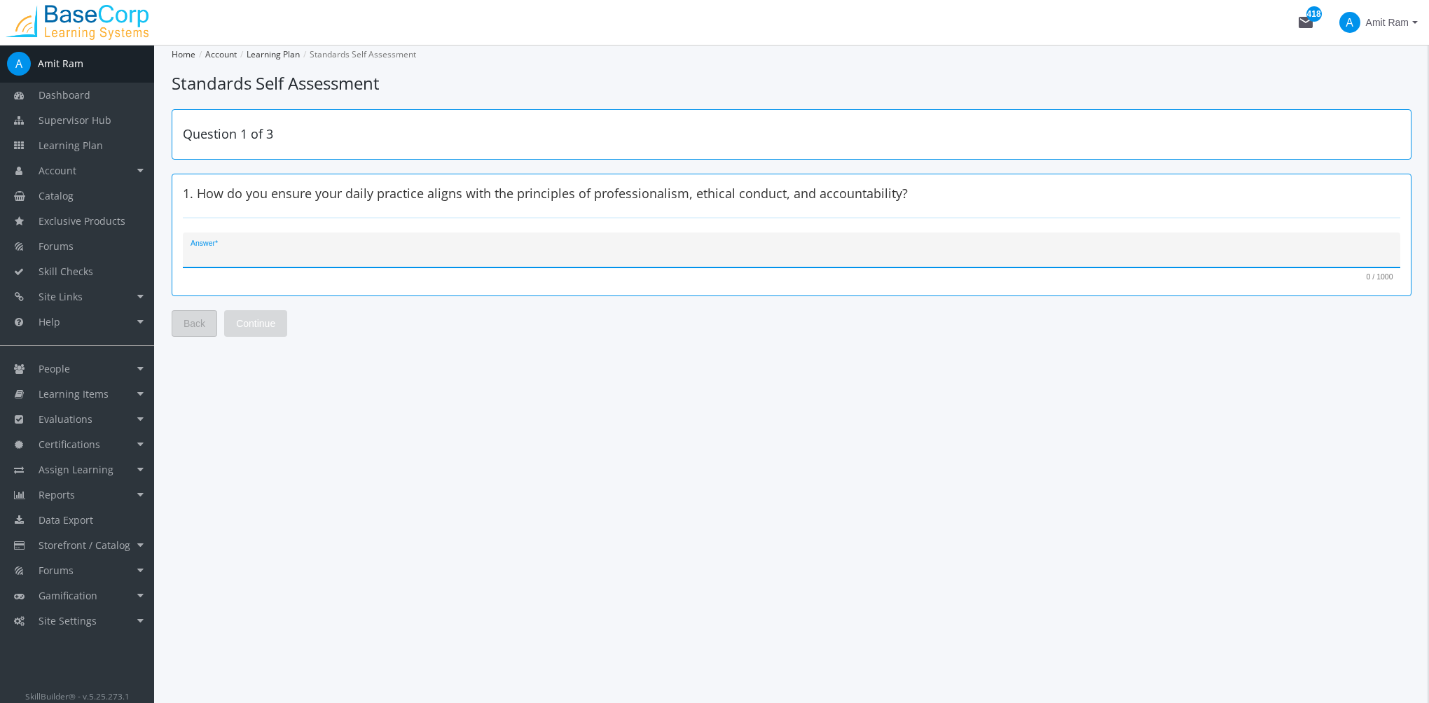
click at [495, 261] on textarea "Answer *" at bounding box center [791, 256] width 1202 height 14
type textarea "bcvbc"
click at [277, 329] on button "Continue" at bounding box center [255, 323] width 63 height 27
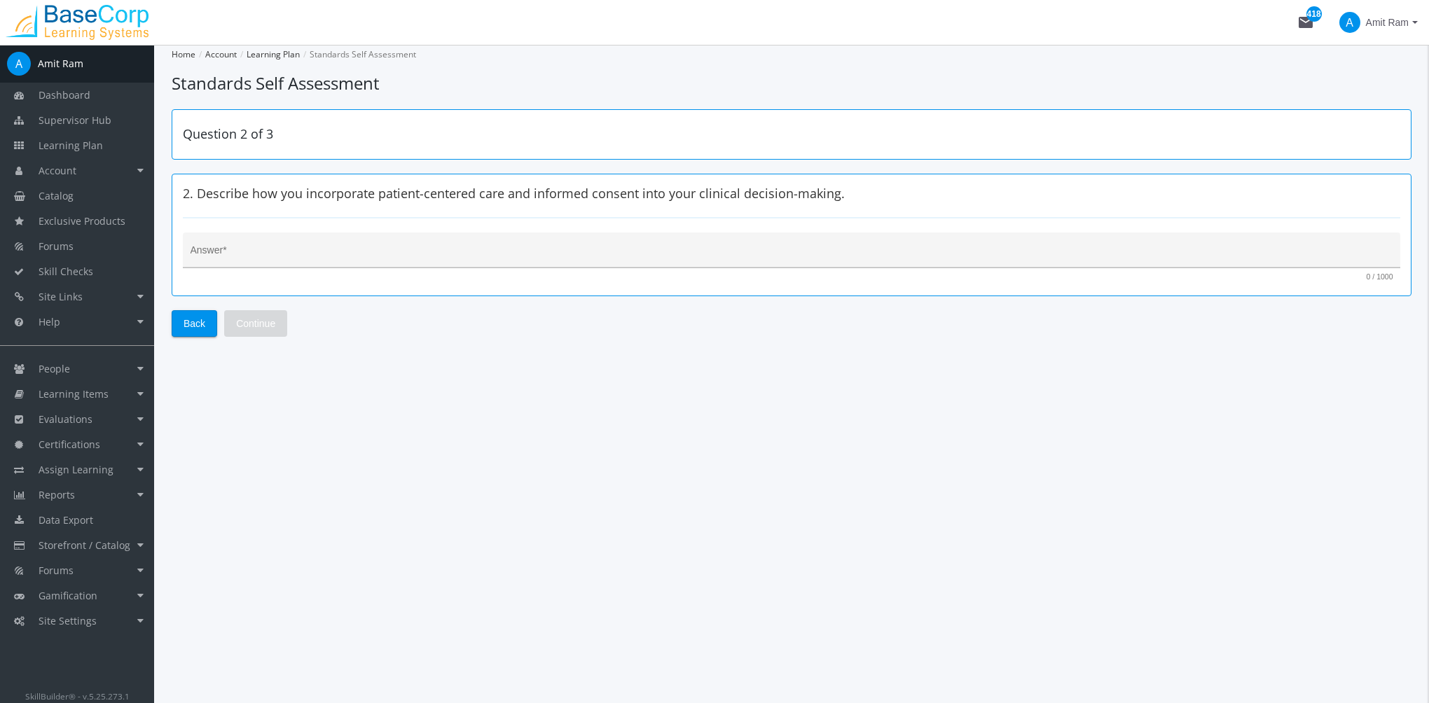
click at [289, 261] on textarea "Answer *" at bounding box center [791, 256] width 1202 height 14
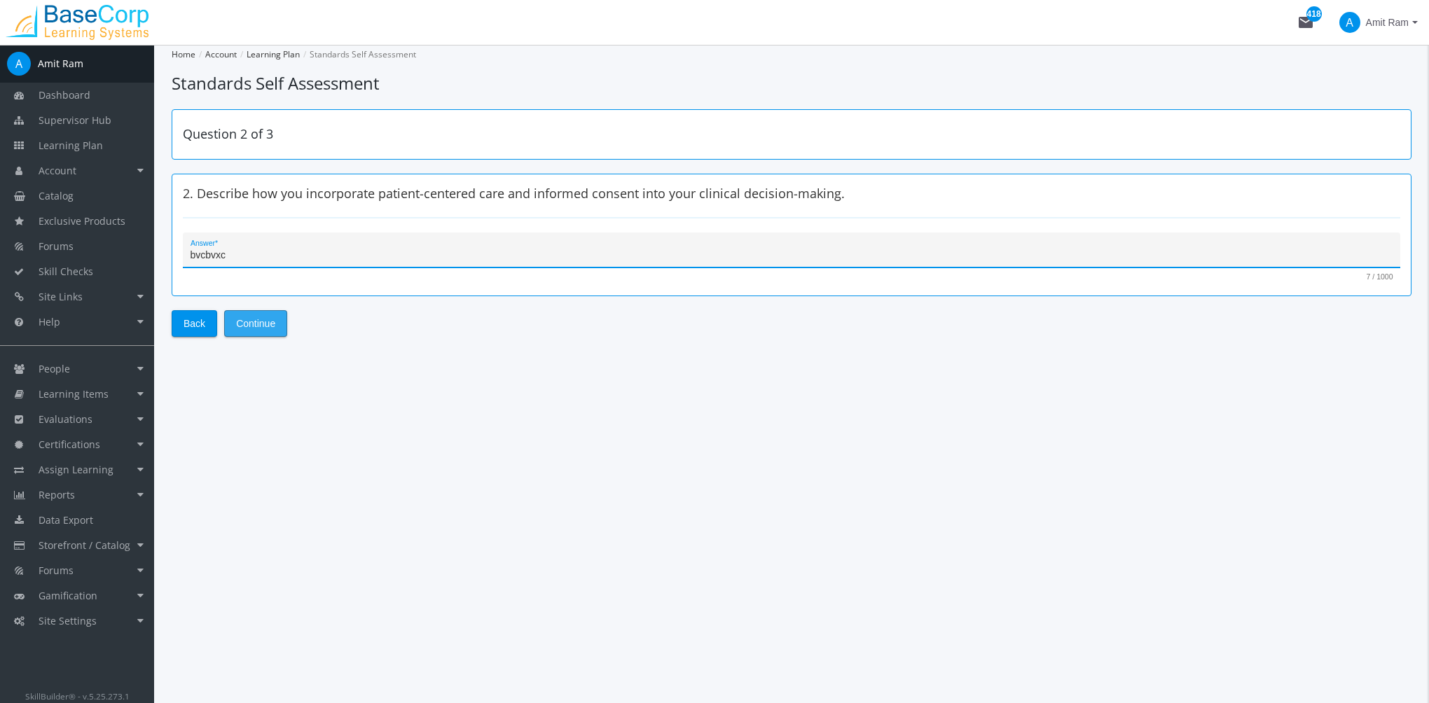
type textarea "bvcbvxc"
click at [275, 312] on button "Continue" at bounding box center [255, 323] width 63 height 27
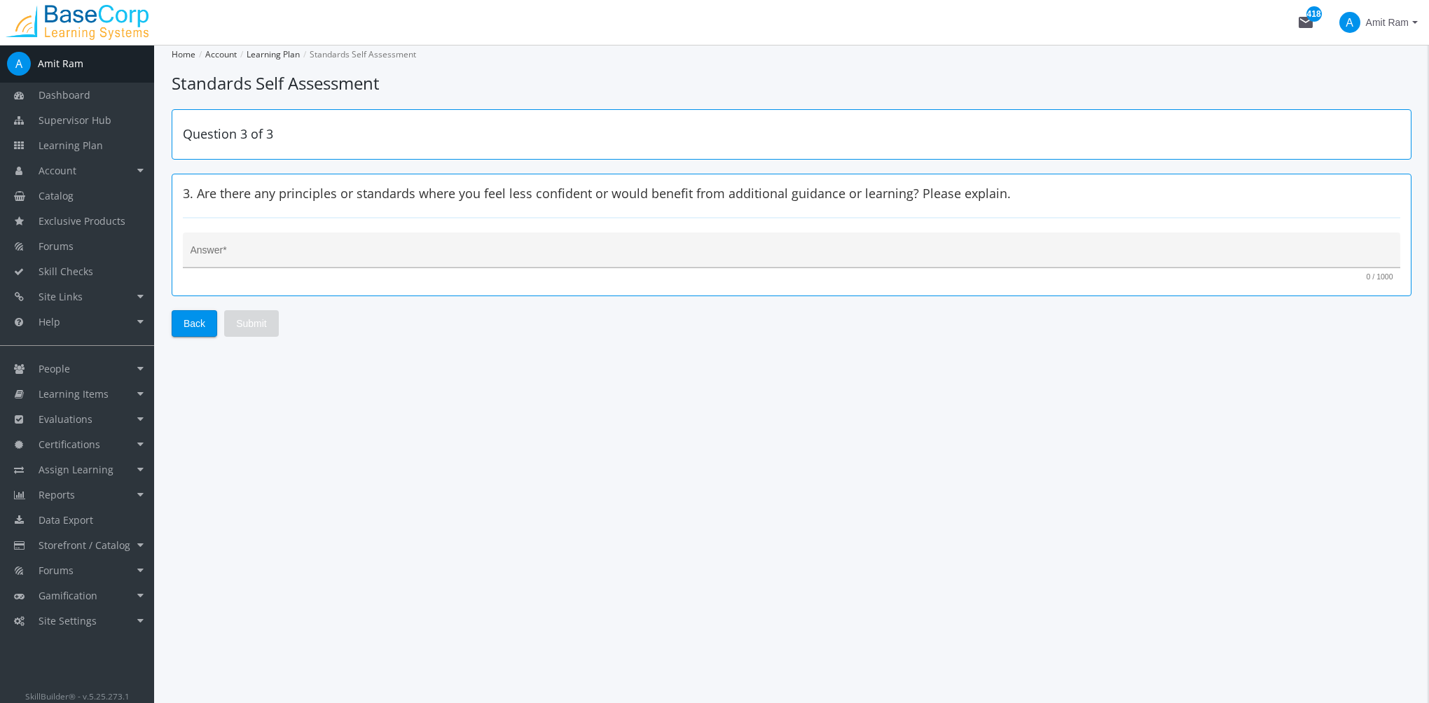
click at [310, 244] on div "Answer *" at bounding box center [791, 254] width 1202 height 29
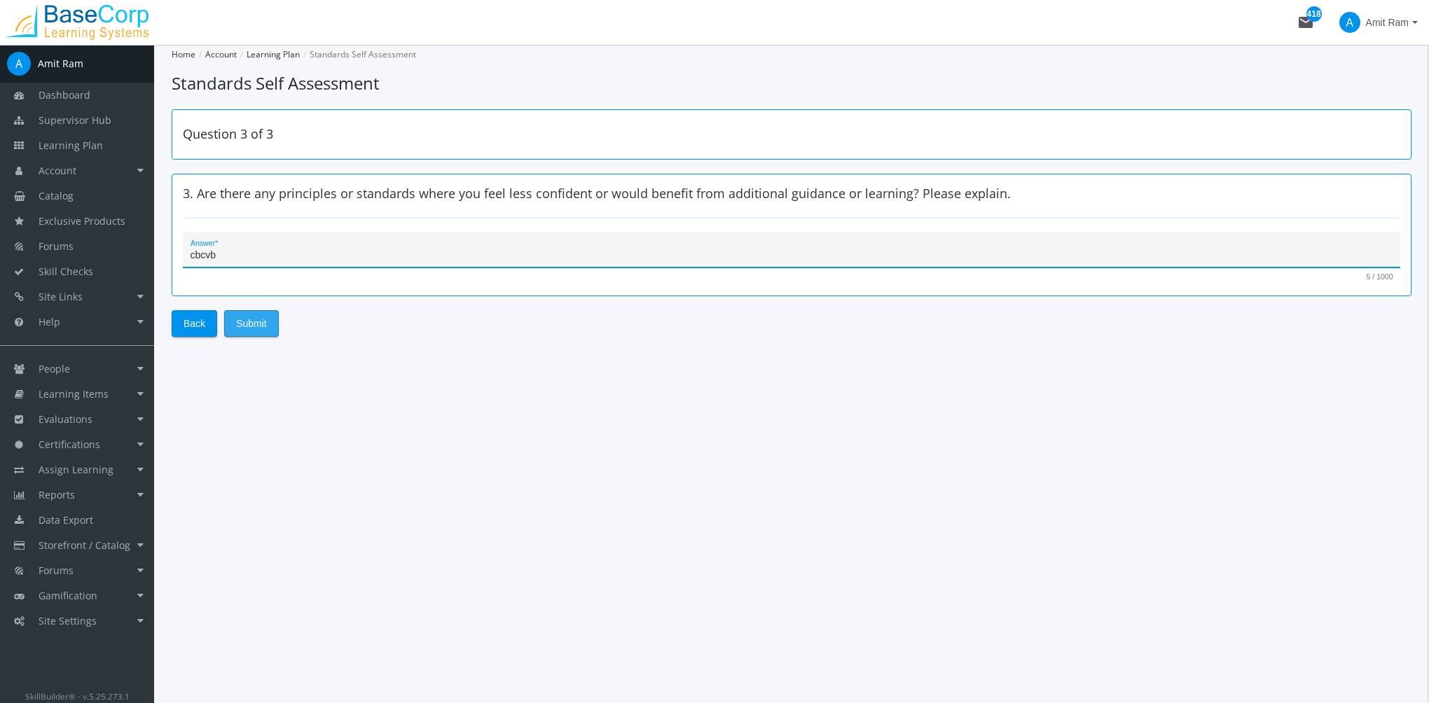
type textarea "cbcvb"
click at [261, 329] on span "Submit" at bounding box center [251, 323] width 31 height 25
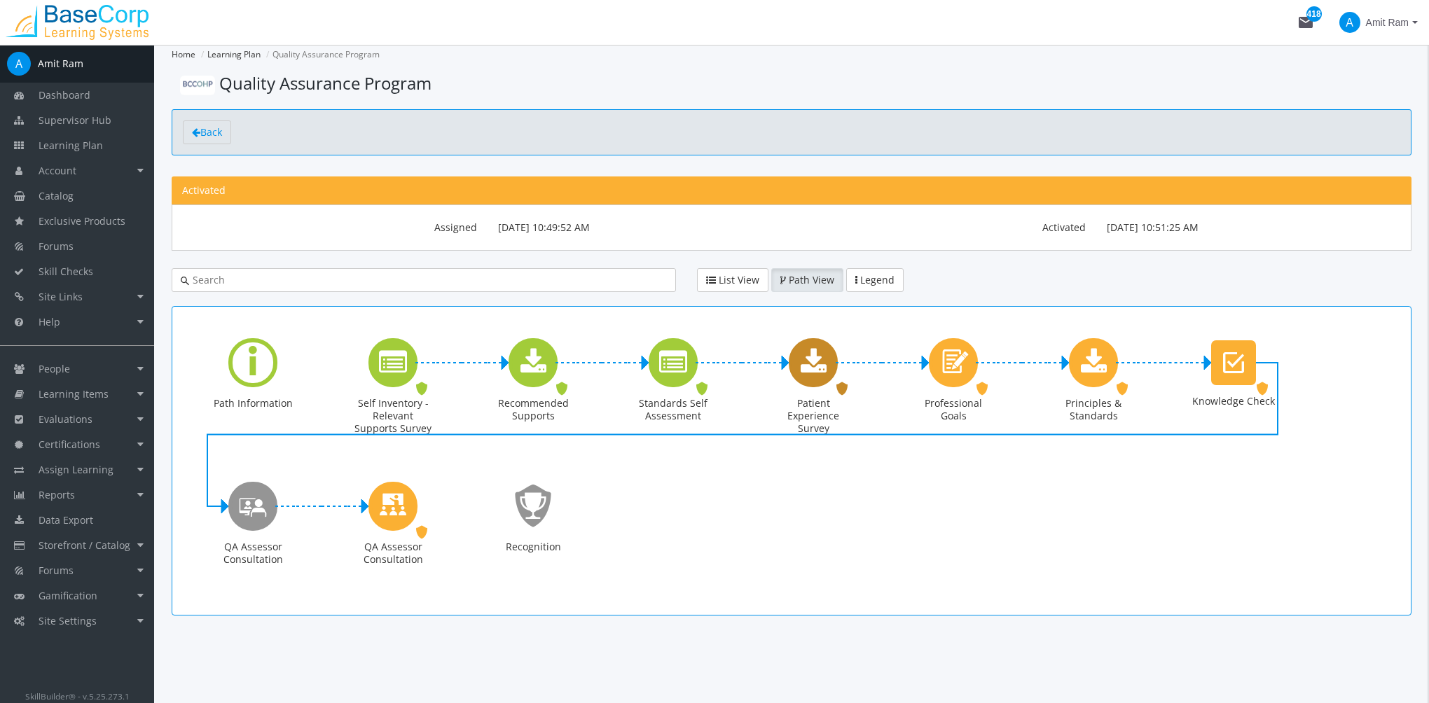
click at [824, 370] on icon "Patient Experience Survey" at bounding box center [813, 363] width 26 height 28
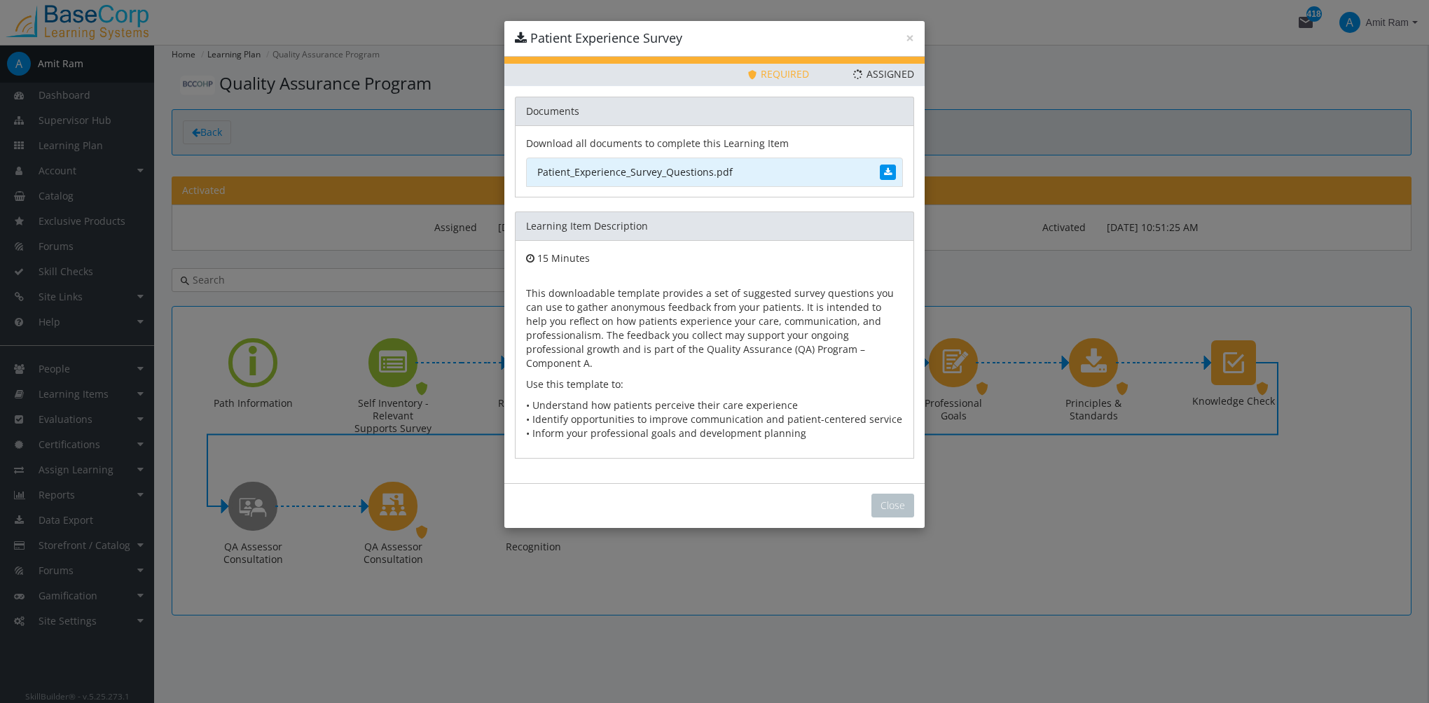
click at [661, 169] on link "Patient_Experience_Survey_Questions.pdf" at bounding box center [714, 172] width 377 height 29
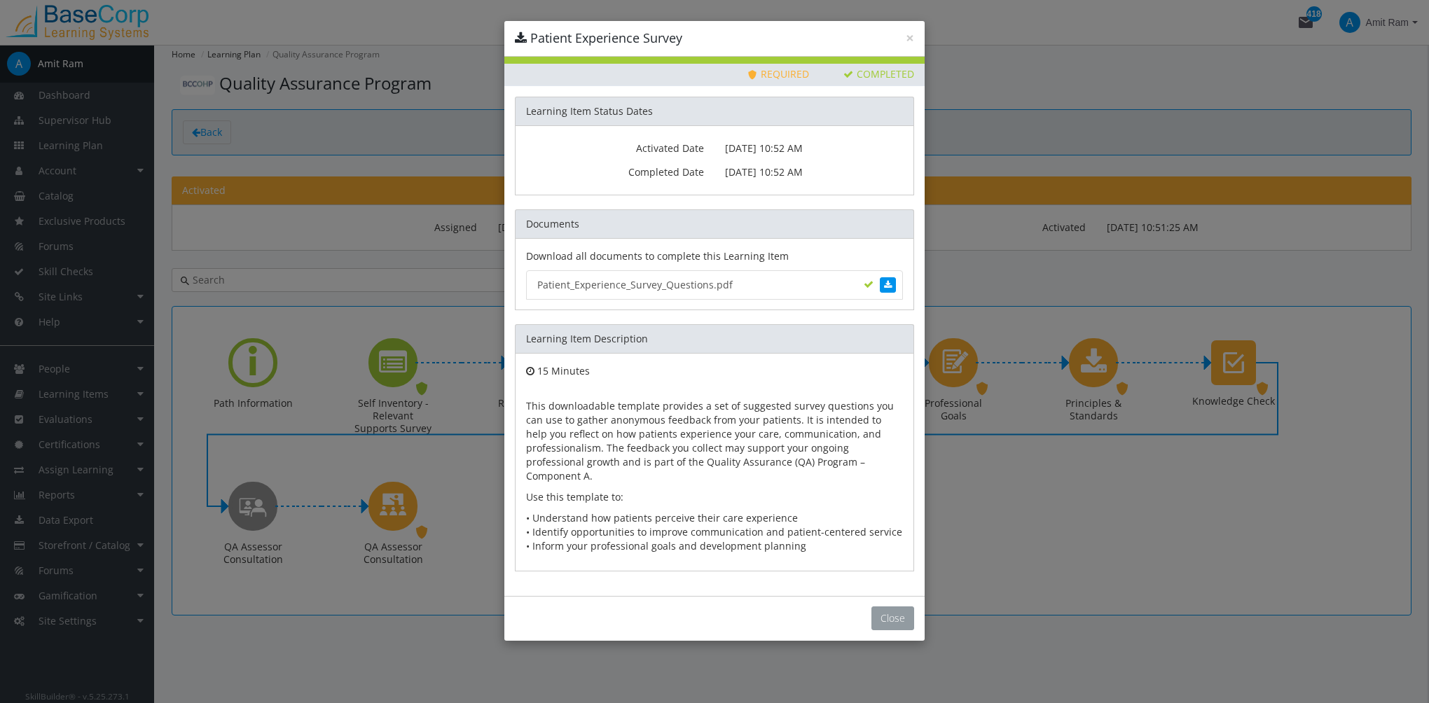
click at [882, 606] on button "Close" at bounding box center [892, 618] width 43 height 24
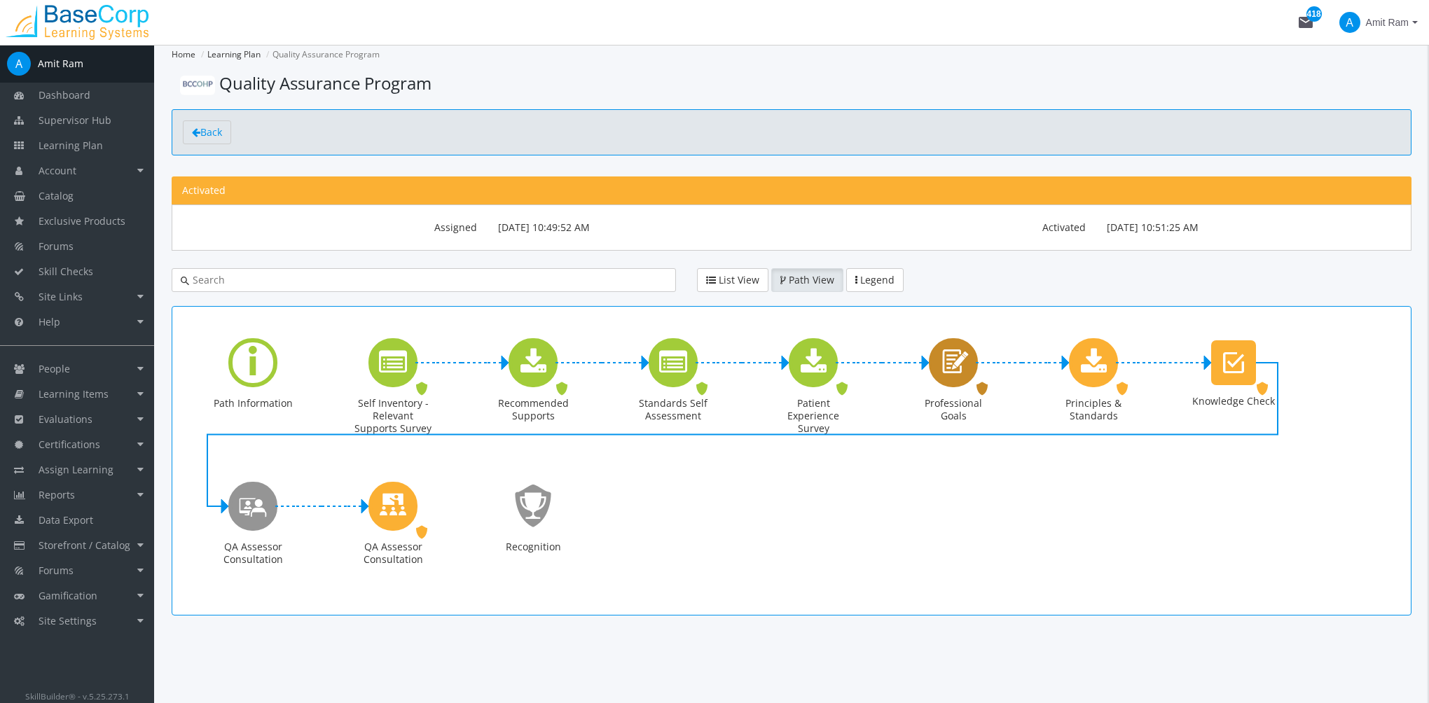
click at [950, 370] on icon "Professional Goals" at bounding box center [953, 362] width 32 height 40
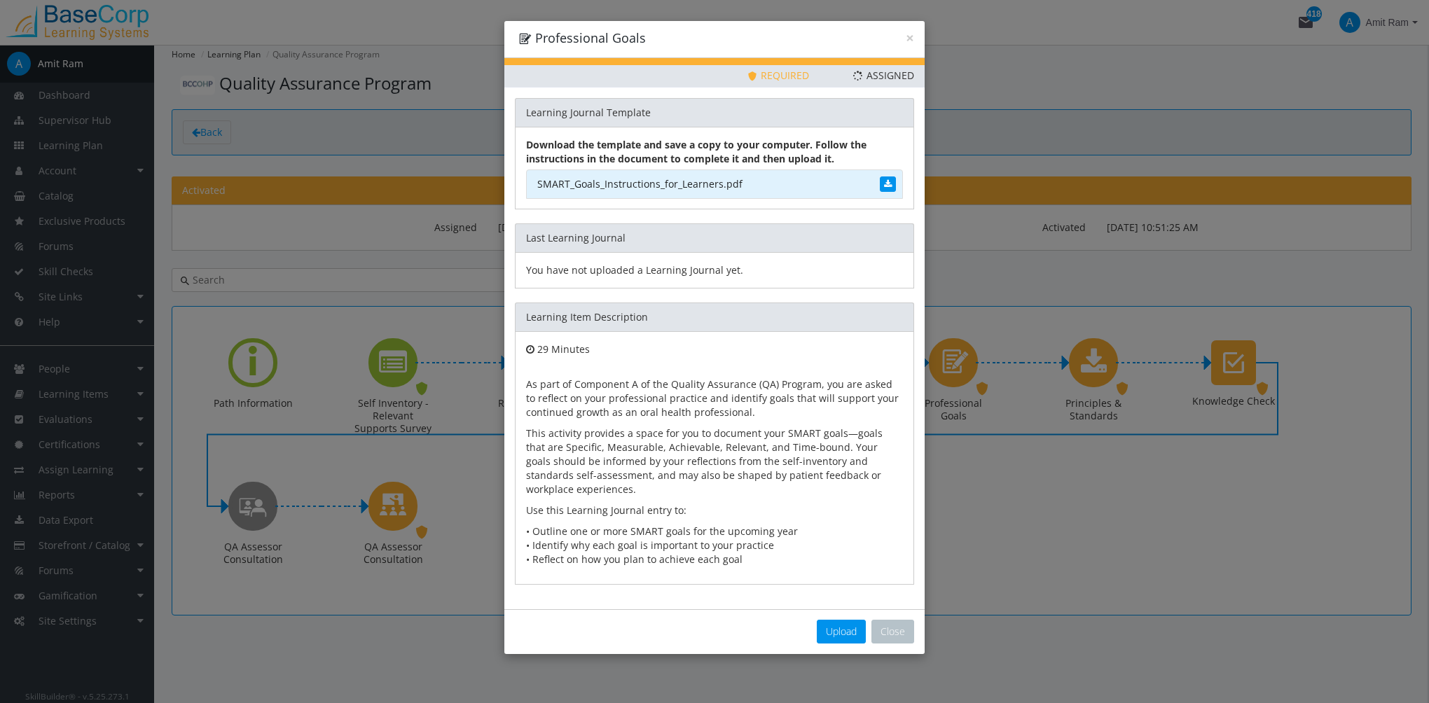
click at [678, 188] on link "SMART_Goals_Instructions_for_Learners.pdf" at bounding box center [714, 183] width 377 height 29
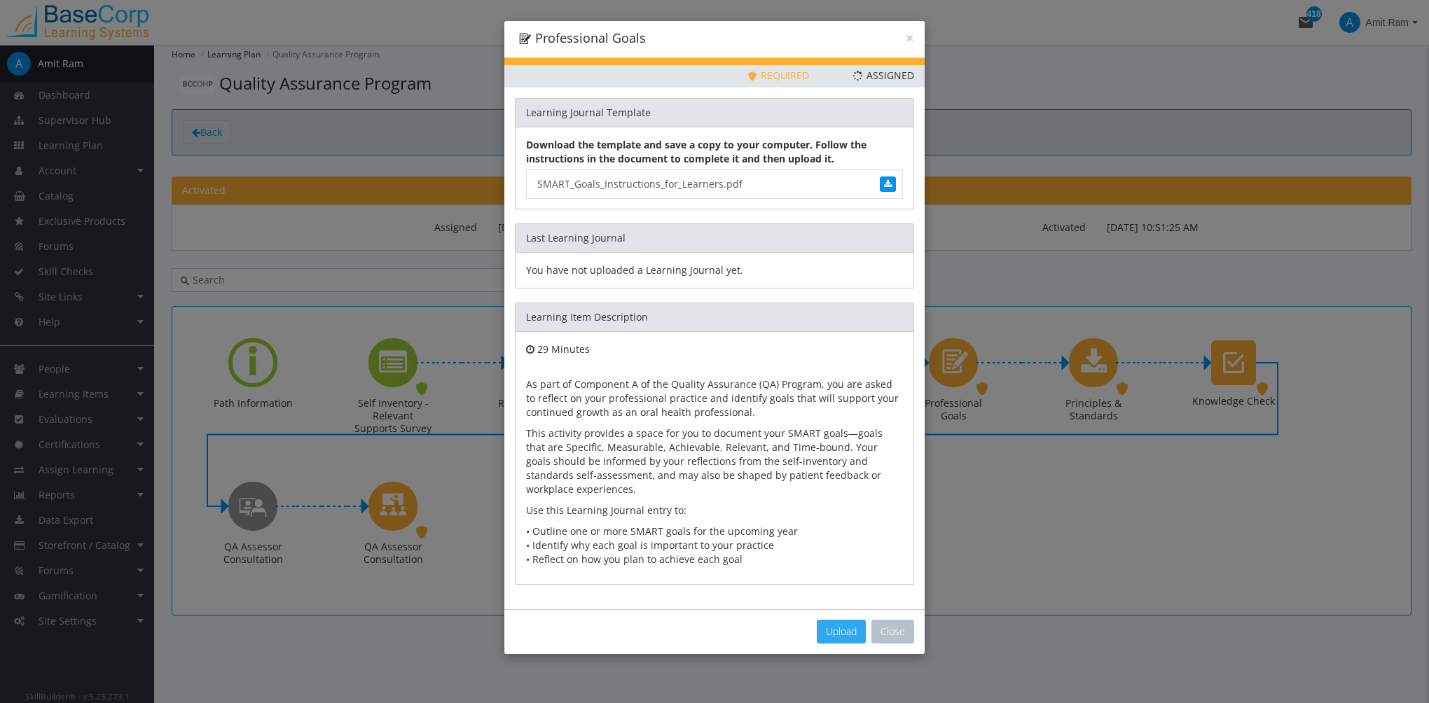
click at [826, 629] on span "Upload" at bounding box center [841, 631] width 31 height 13
click at [844, 626] on span "Upload" at bounding box center [841, 631] width 31 height 13
type input "C:\fakepath\skillbuilder-lms-getting-started-guide.pdf"
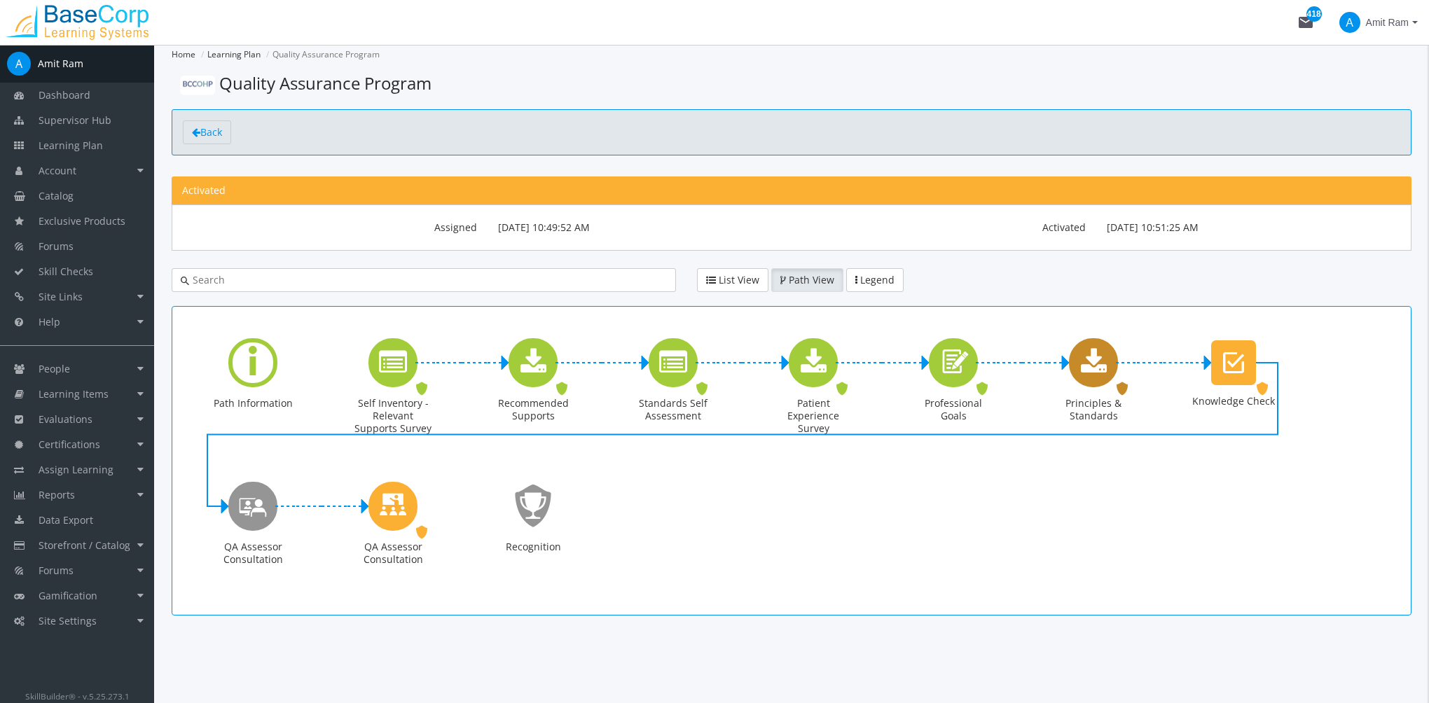
click at [1093, 363] on icon "Principles & Standards" at bounding box center [1094, 363] width 26 height 28
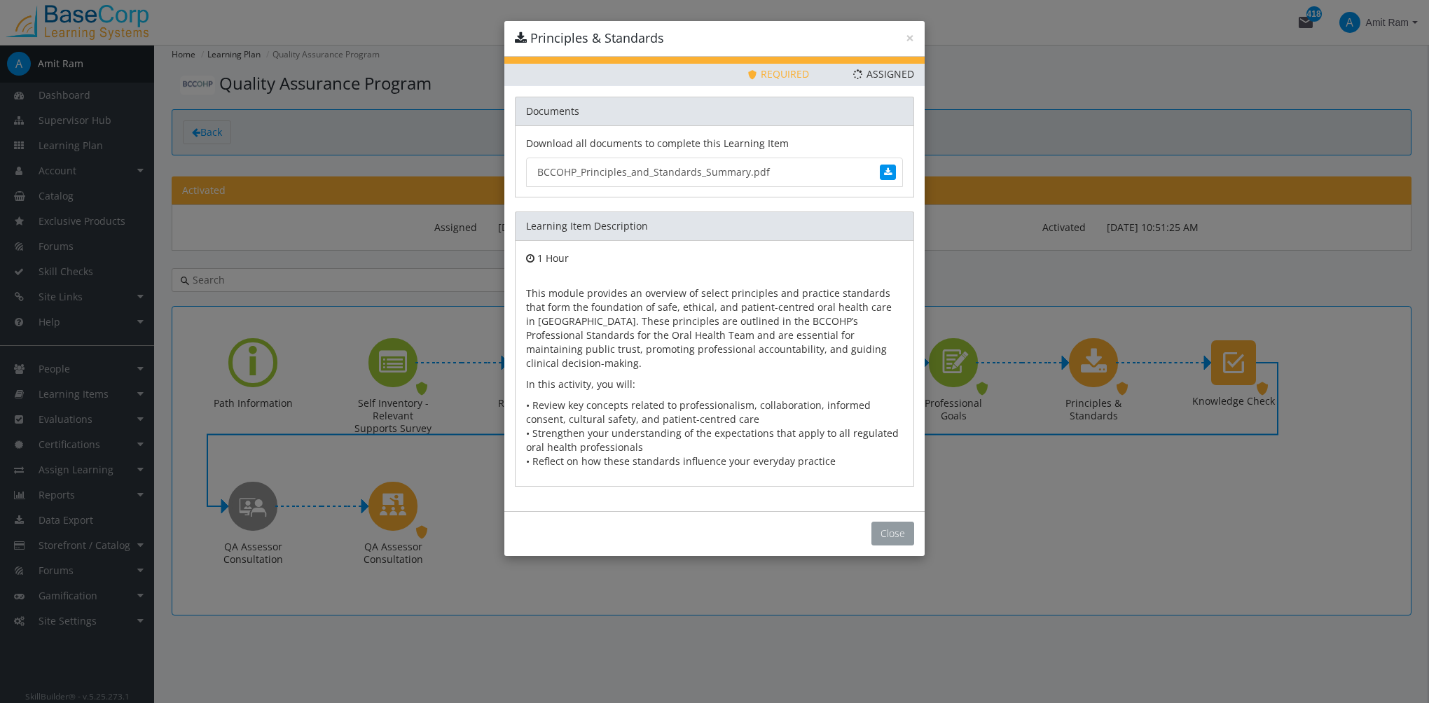
click at [899, 522] on button "Close" at bounding box center [892, 534] width 43 height 24
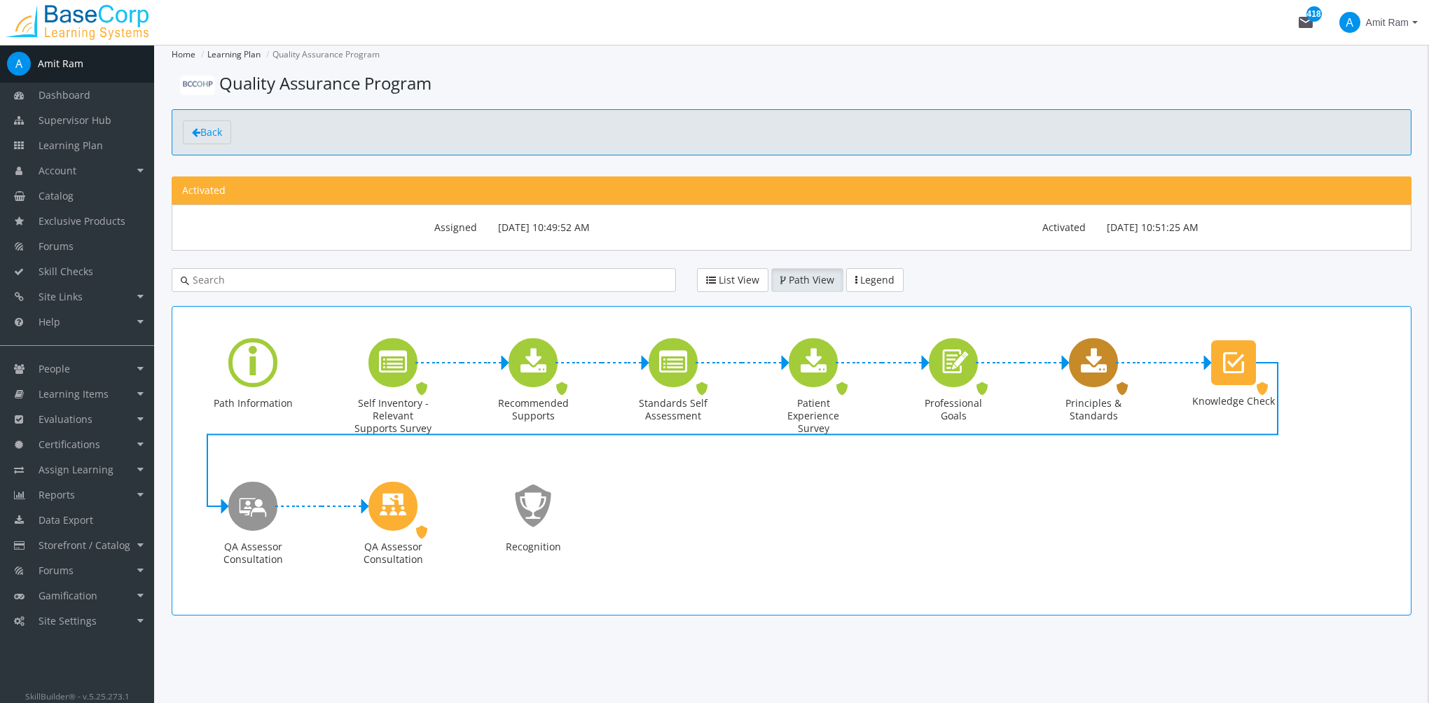
click at [1093, 378] on div "Principles & Standards" at bounding box center [1093, 362] width 49 height 49
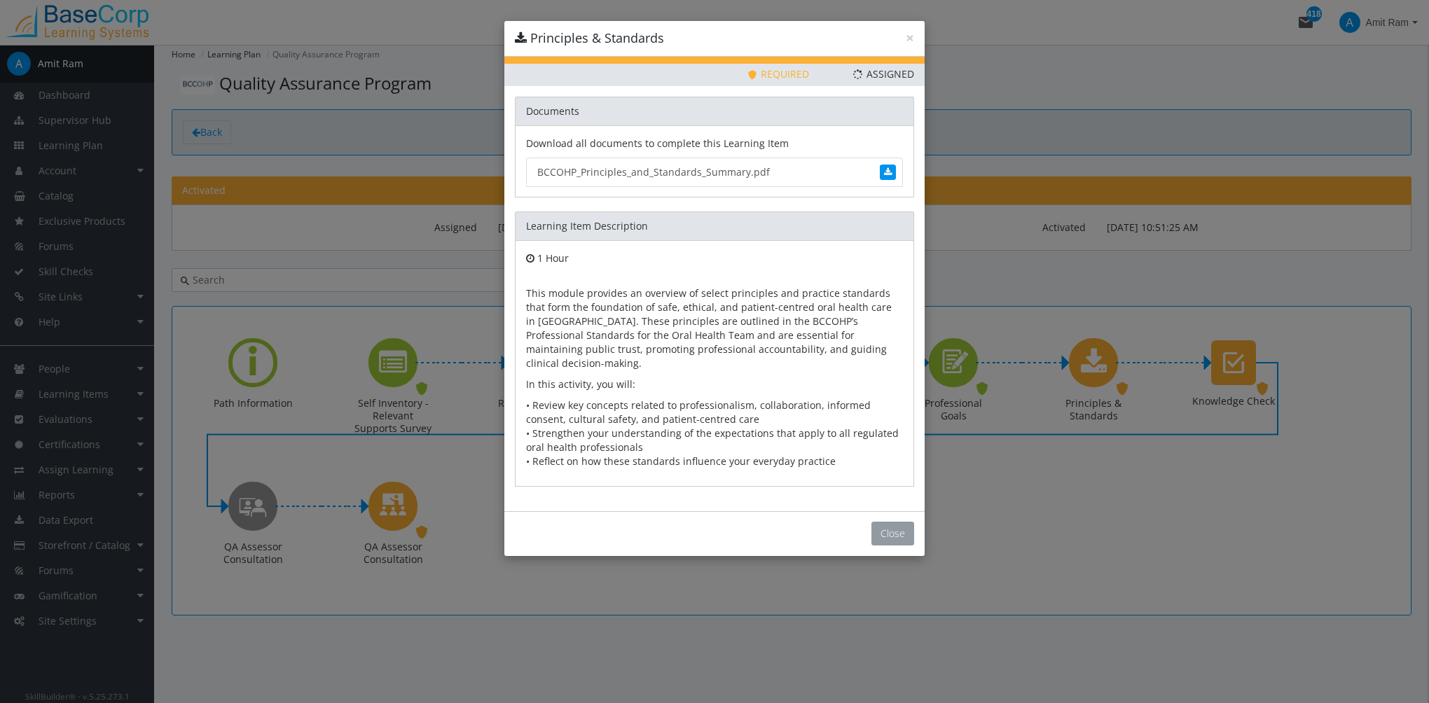
click at [911, 522] on button "Close" at bounding box center [892, 534] width 43 height 24
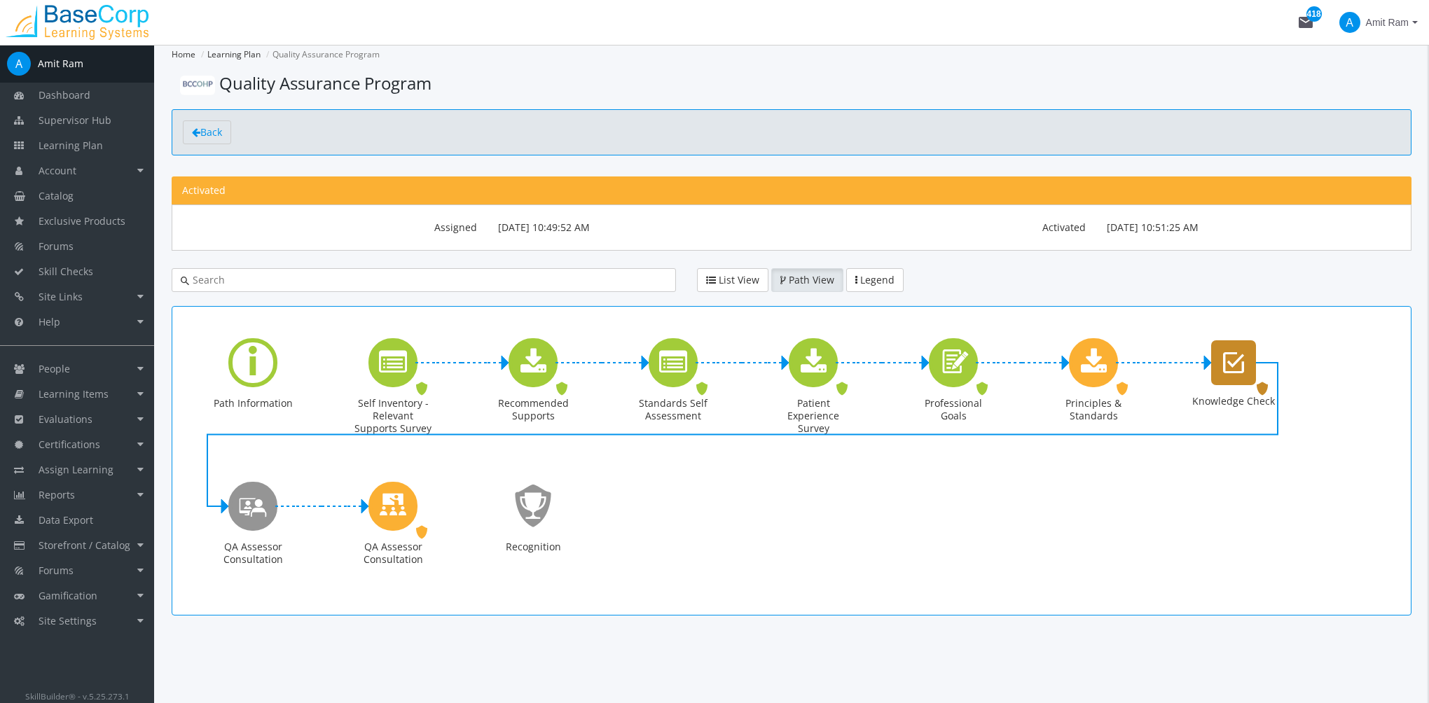
click at [1235, 370] on icon "Knowledge Check" at bounding box center [1233, 363] width 21 height 28
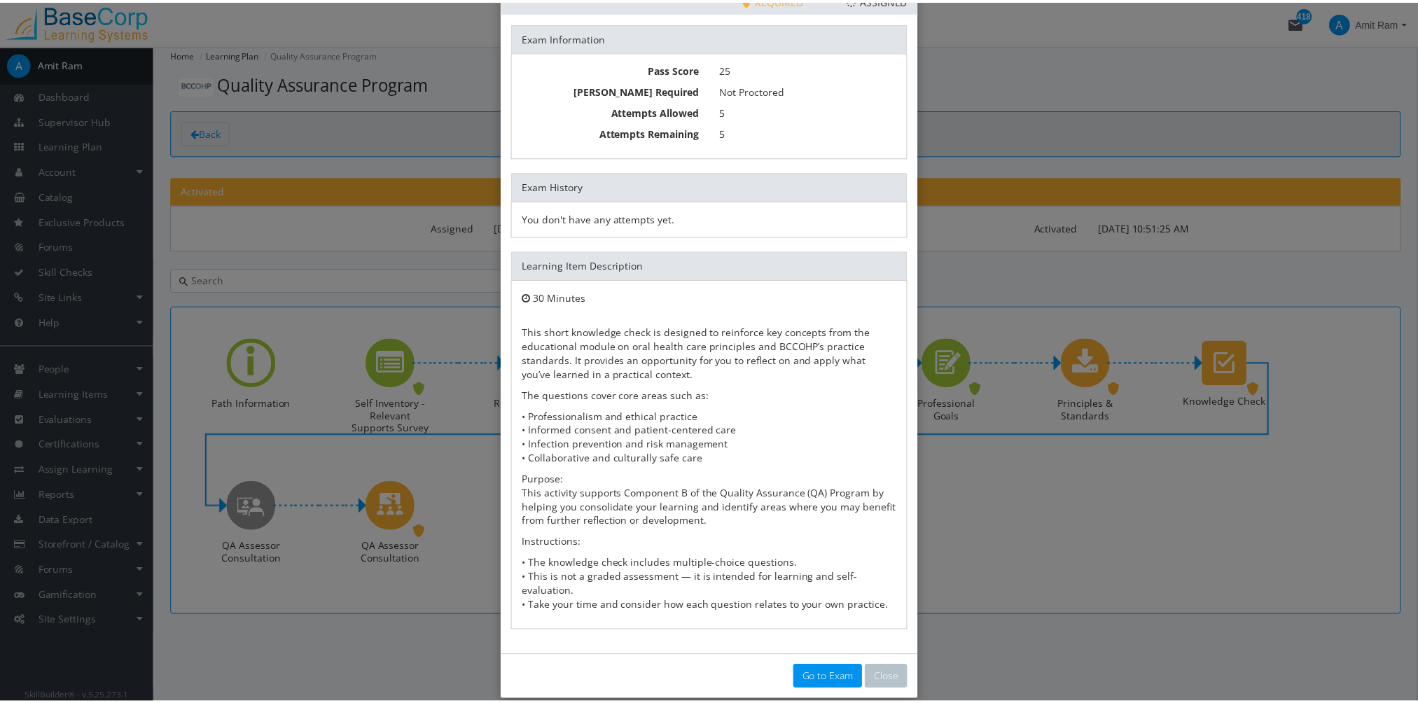
scroll to position [76, 0]
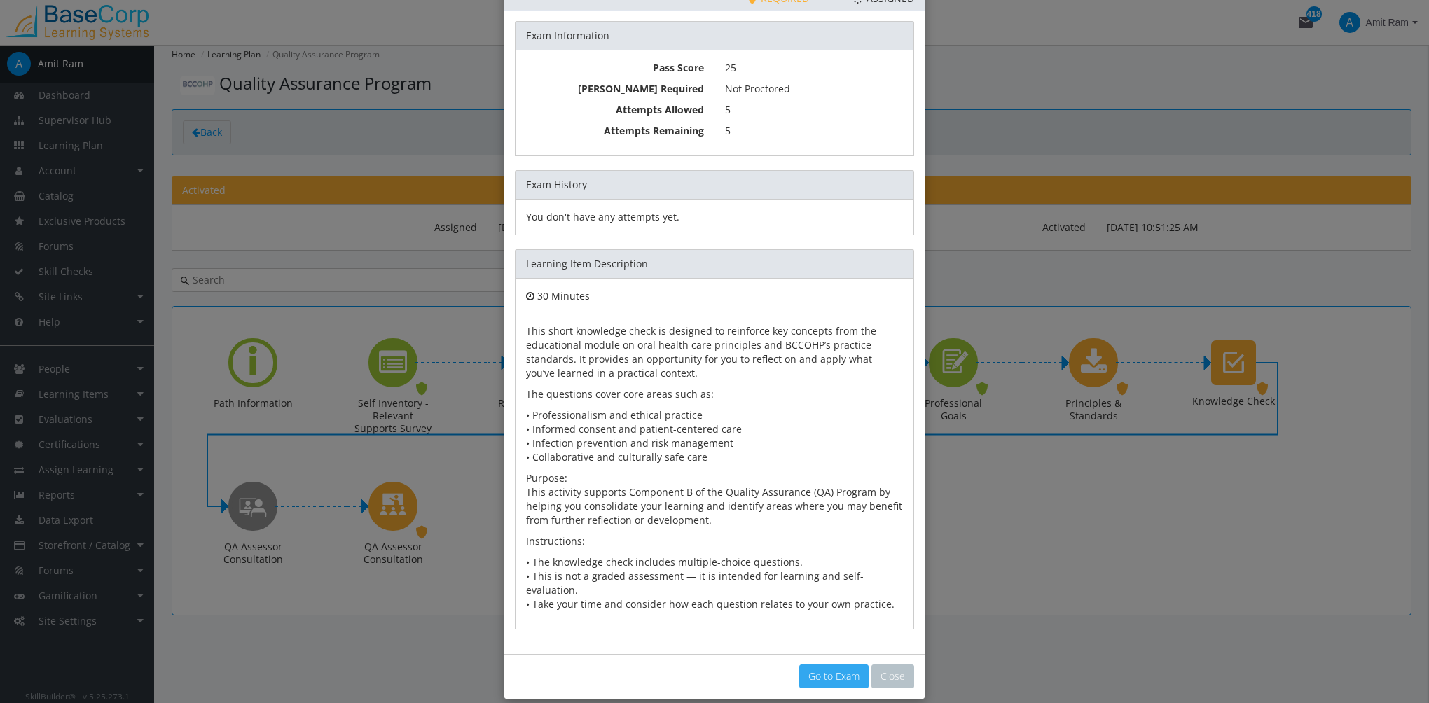
click at [819, 665] on link "Go to Exam" at bounding box center [833, 677] width 69 height 24
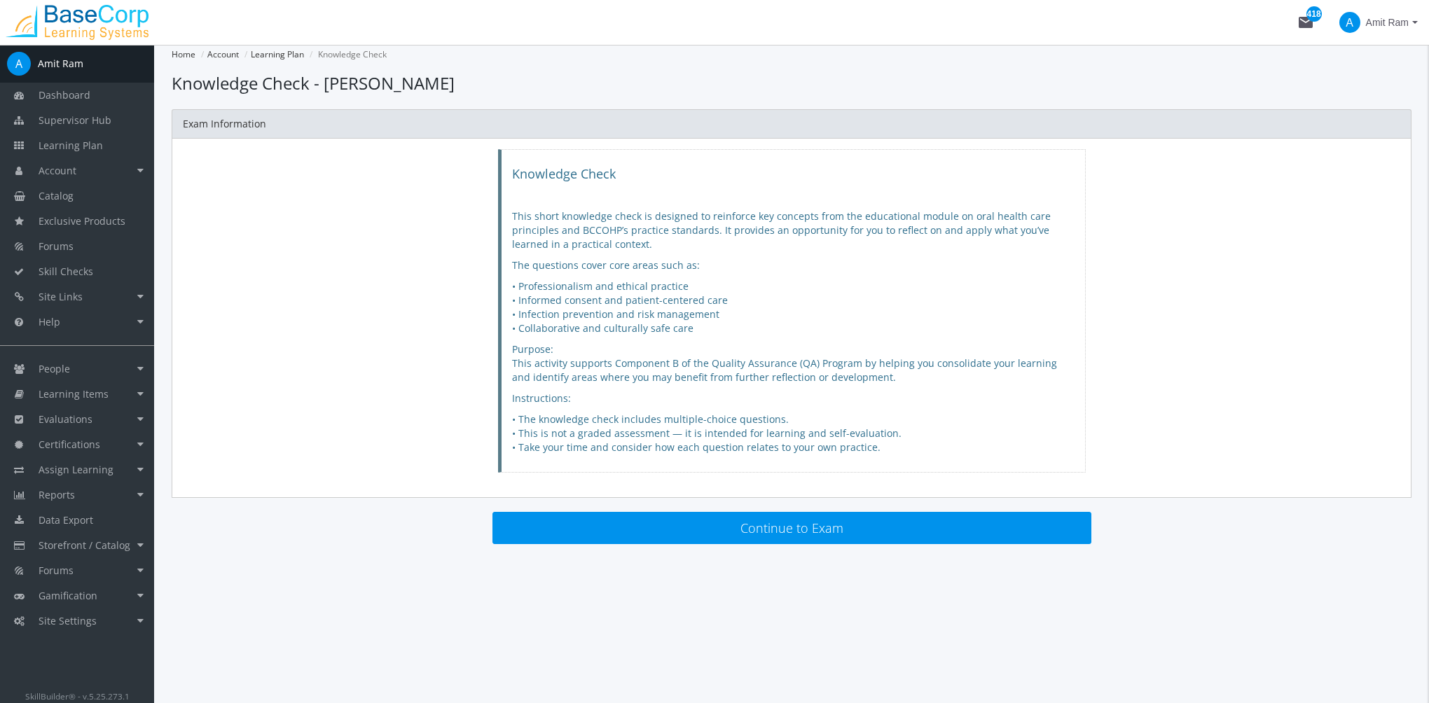
click at [705, 544] on main-section "Home Account Learning Plan Knowledge Check Loading... Knowledge Check - Amit Ra…" at bounding box center [792, 299] width 1240 height 509
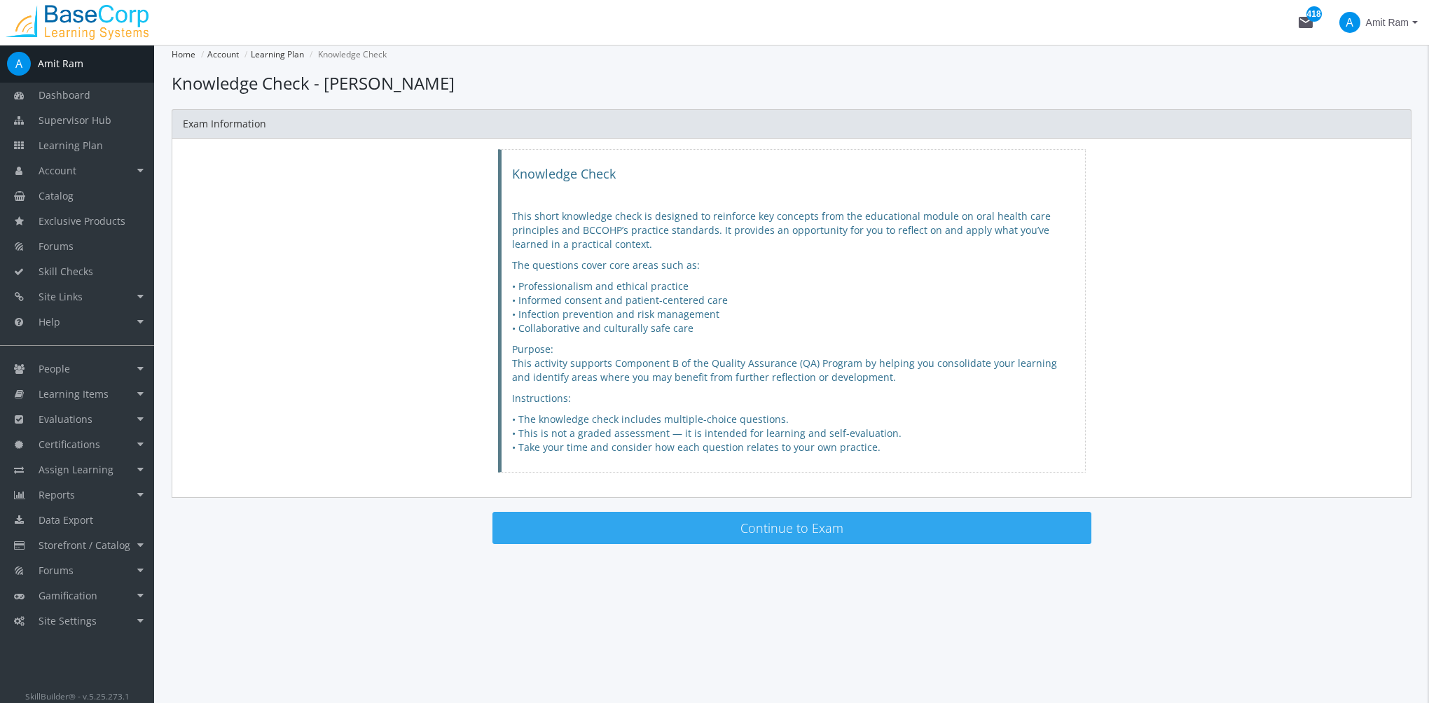
click at [704, 529] on button "Continue to Exam" at bounding box center [791, 528] width 599 height 32
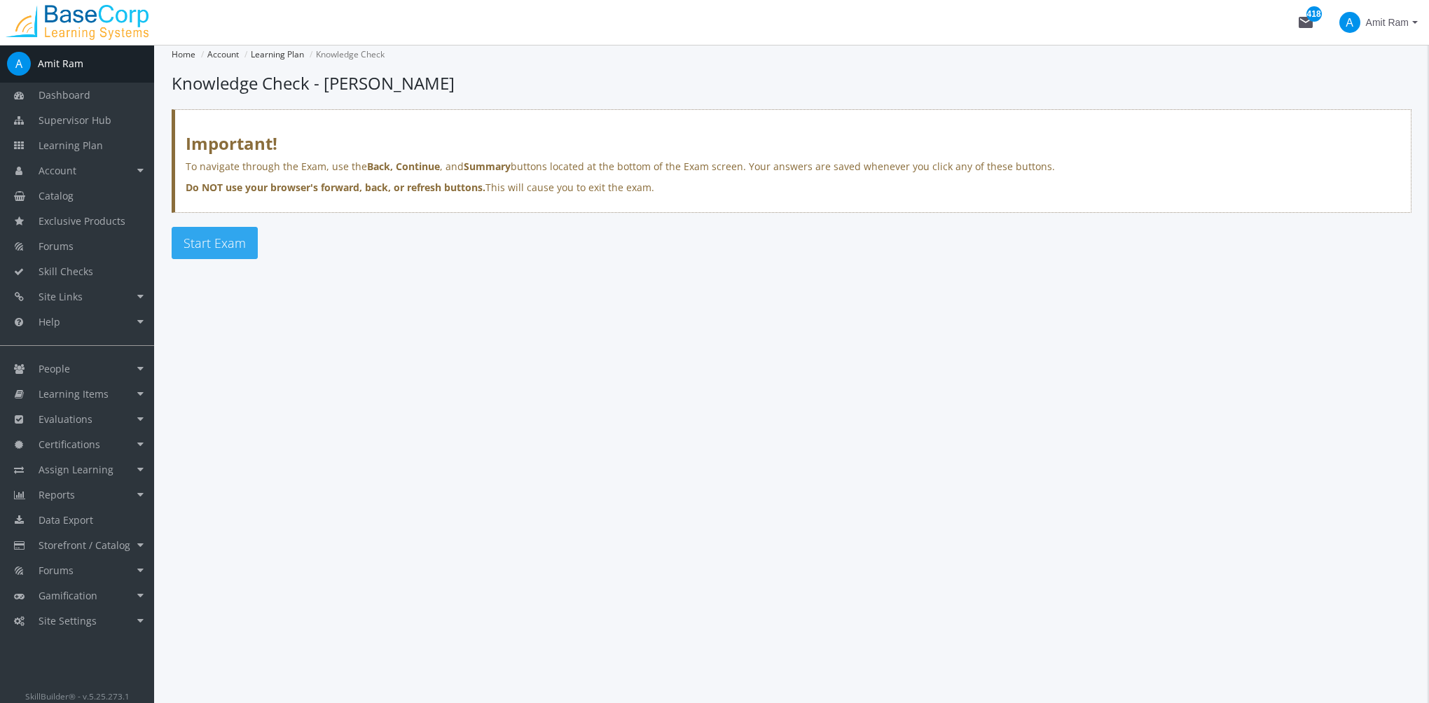
click at [224, 244] on span "Start Exam" at bounding box center [214, 243] width 62 height 17
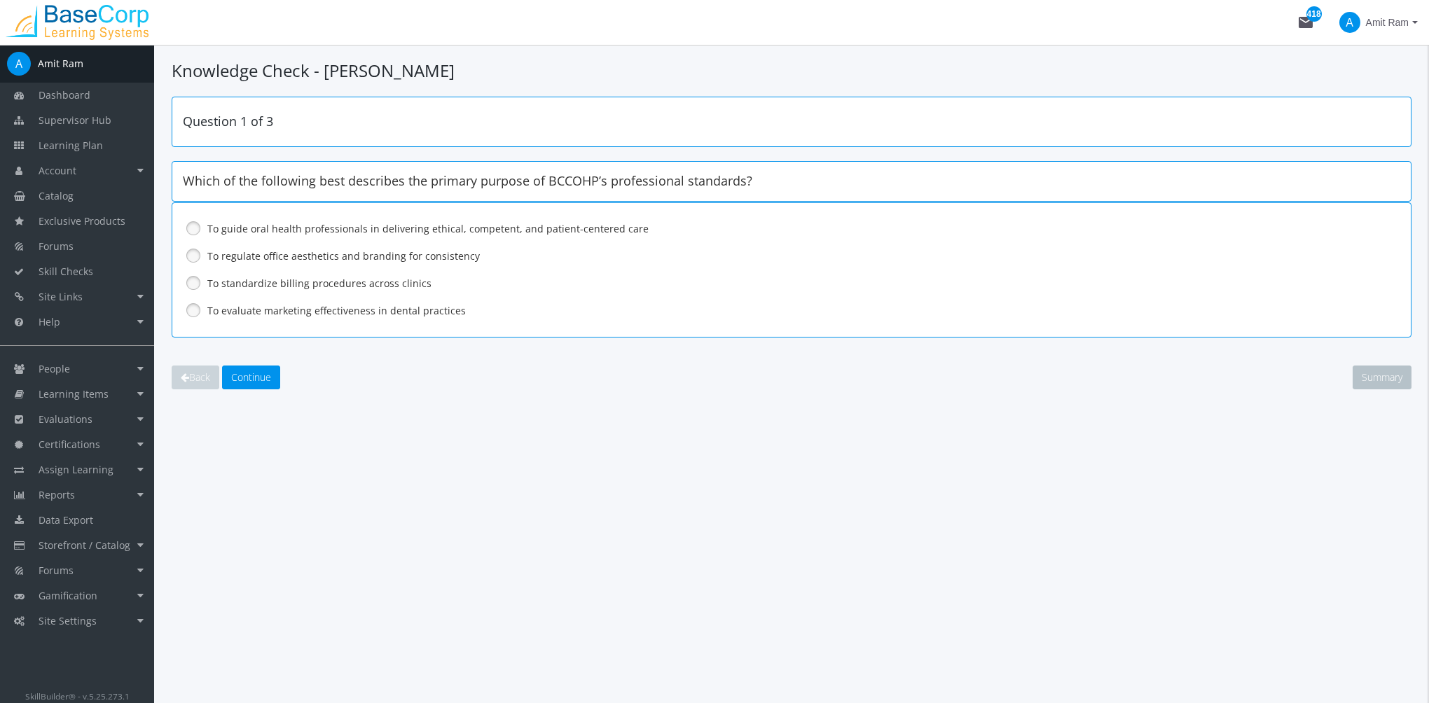
click at [326, 309] on label "To evaluate marketing effectiveness in dental practices" at bounding box center [754, 311] width 1095 height 14
click at [256, 382] on span "Continue" at bounding box center [251, 376] width 40 height 13
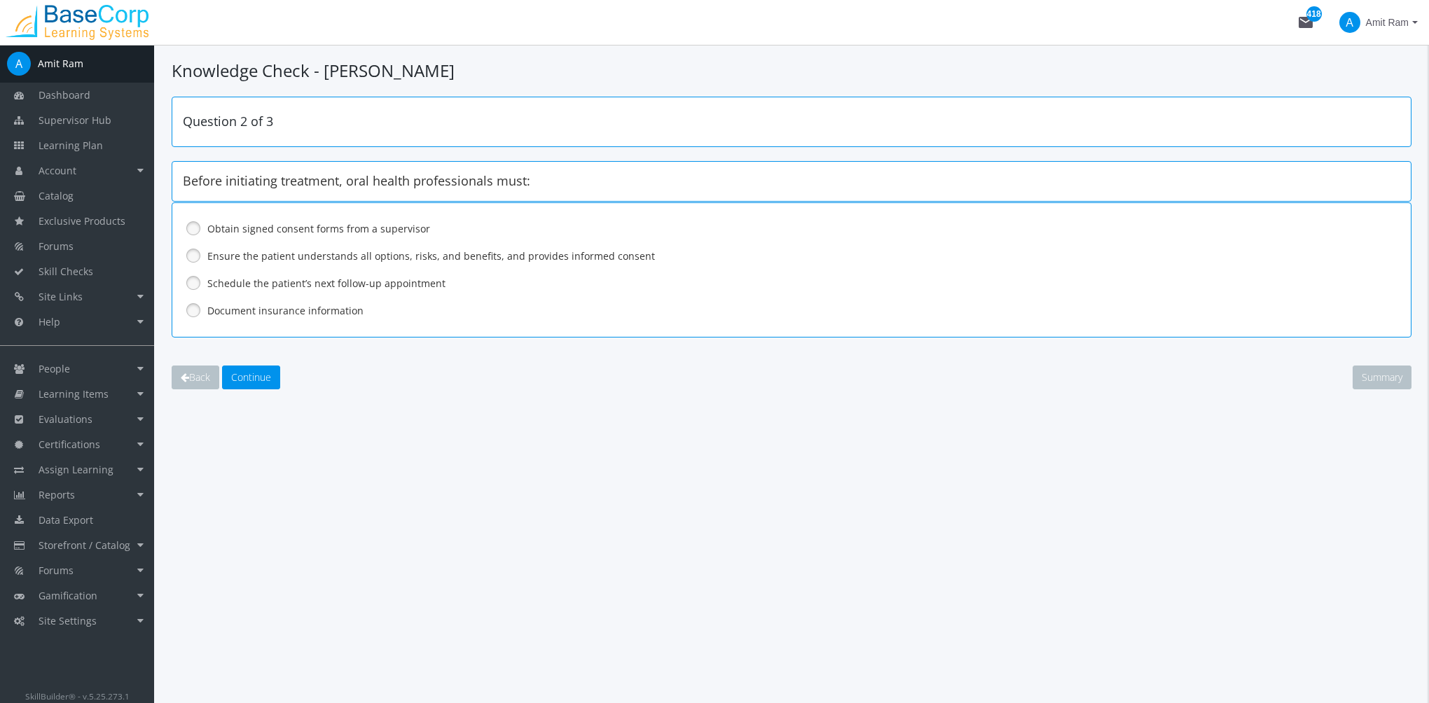
click at [276, 317] on label "Document insurance information" at bounding box center [754, 311] width 1095 height 14
click at [264, 384] on button "Continue" at bounding box center [251, 378] width 58 height 24
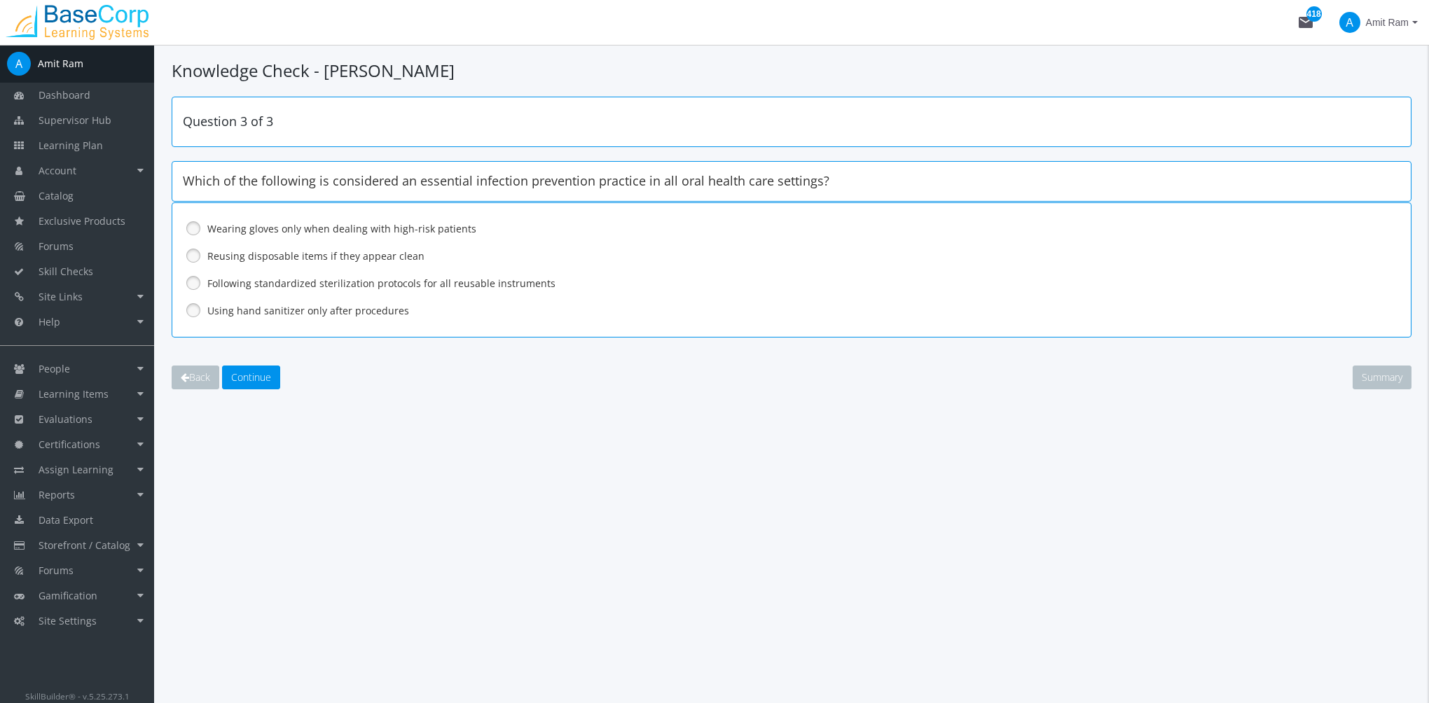
click at [247, 312] on label "Using hand sanitizer only after procedures" at bounding box center [754, 311] width 1095 height 14
click at [248, 375] on span "Continue" at bounding box center [251, 376] width 40 height 13
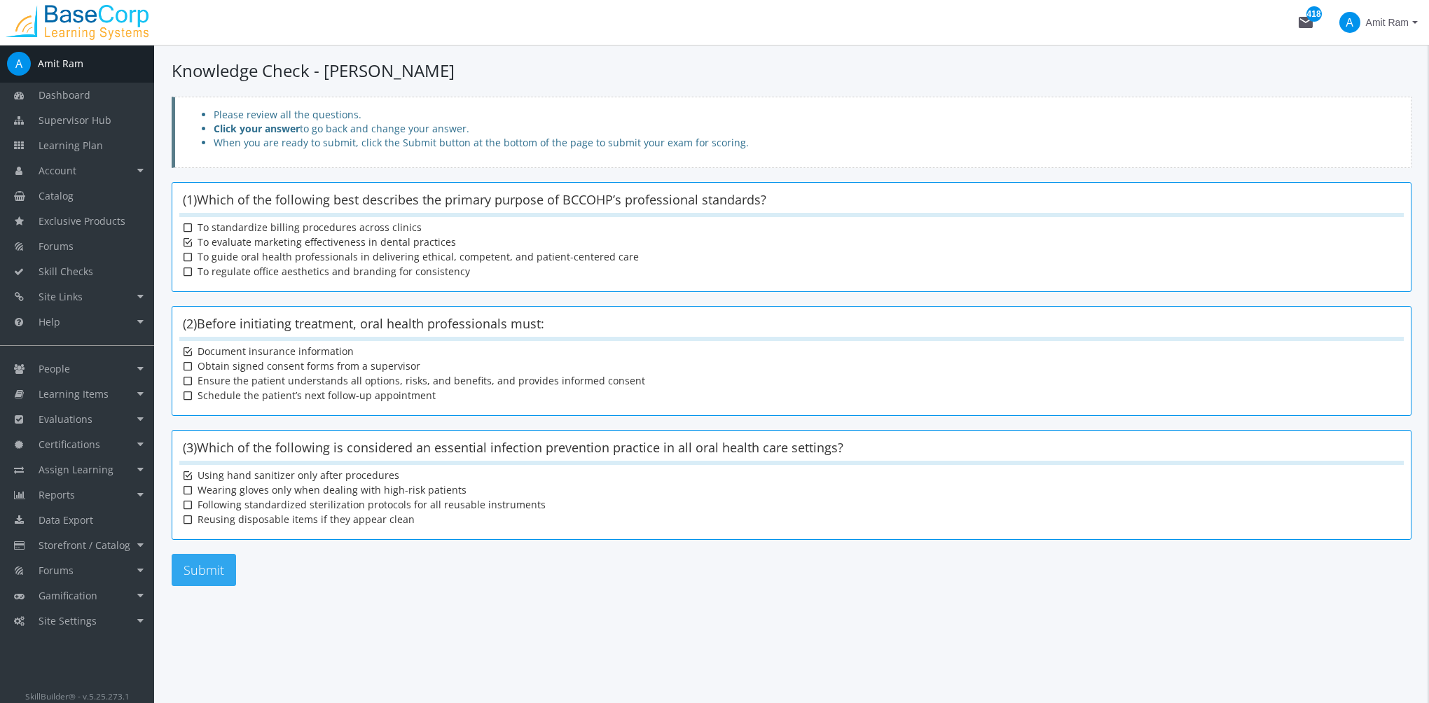
click at [219, 555] on button "Submit" at bounding box center [204, 570] width 64 height 32
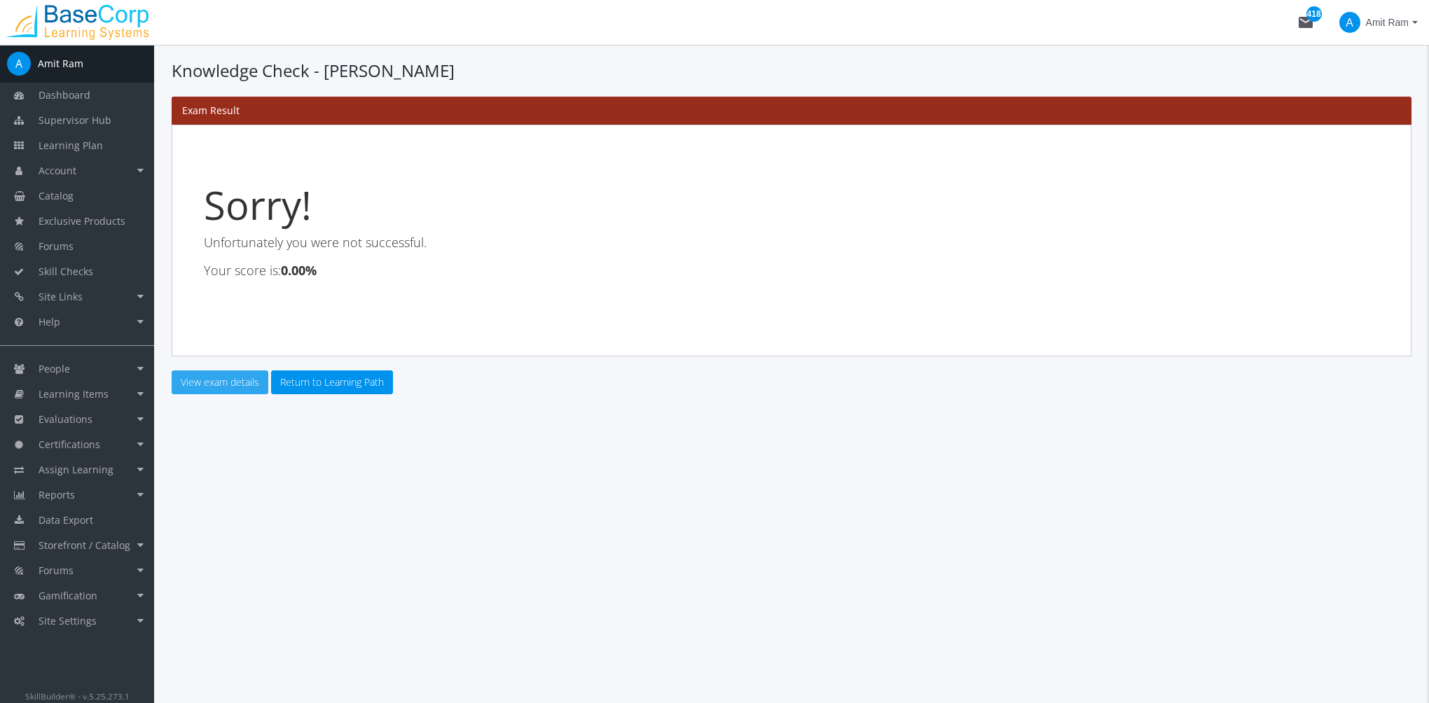
click at [224, 389] on link "View exam details" at bounding box center [220, 382] width 97 height 24
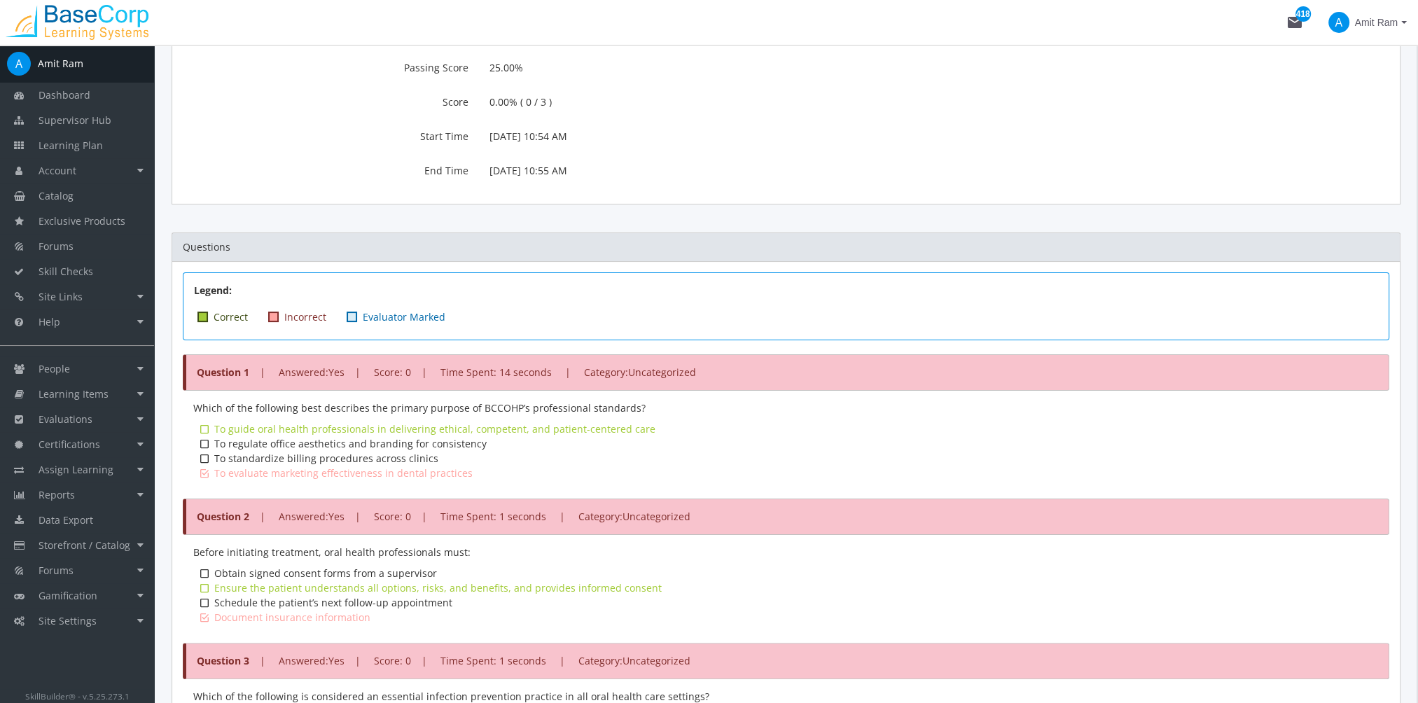
scroll to position [280, 0]
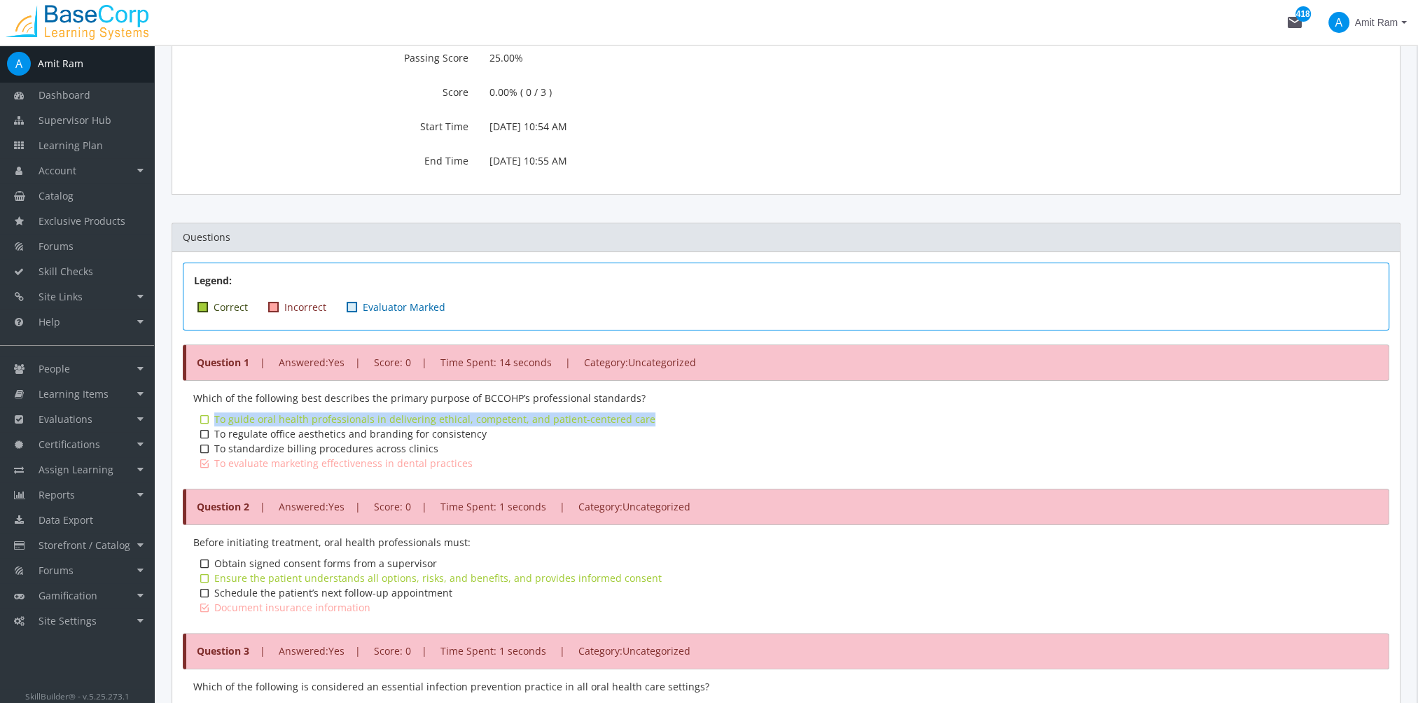
drag, startPoint x: 600, startPoint y: 420, endPoint x: 216, endPoint y: 420, distance: 384.5
click at [216, 420] on div "To guide oral health professionals in delivering ethical, competent, and patien…" at bounding box center [744, 419] width 1061 height 14
copy div "To guide oral health professionals in delivering ethical, competent, and patien…"
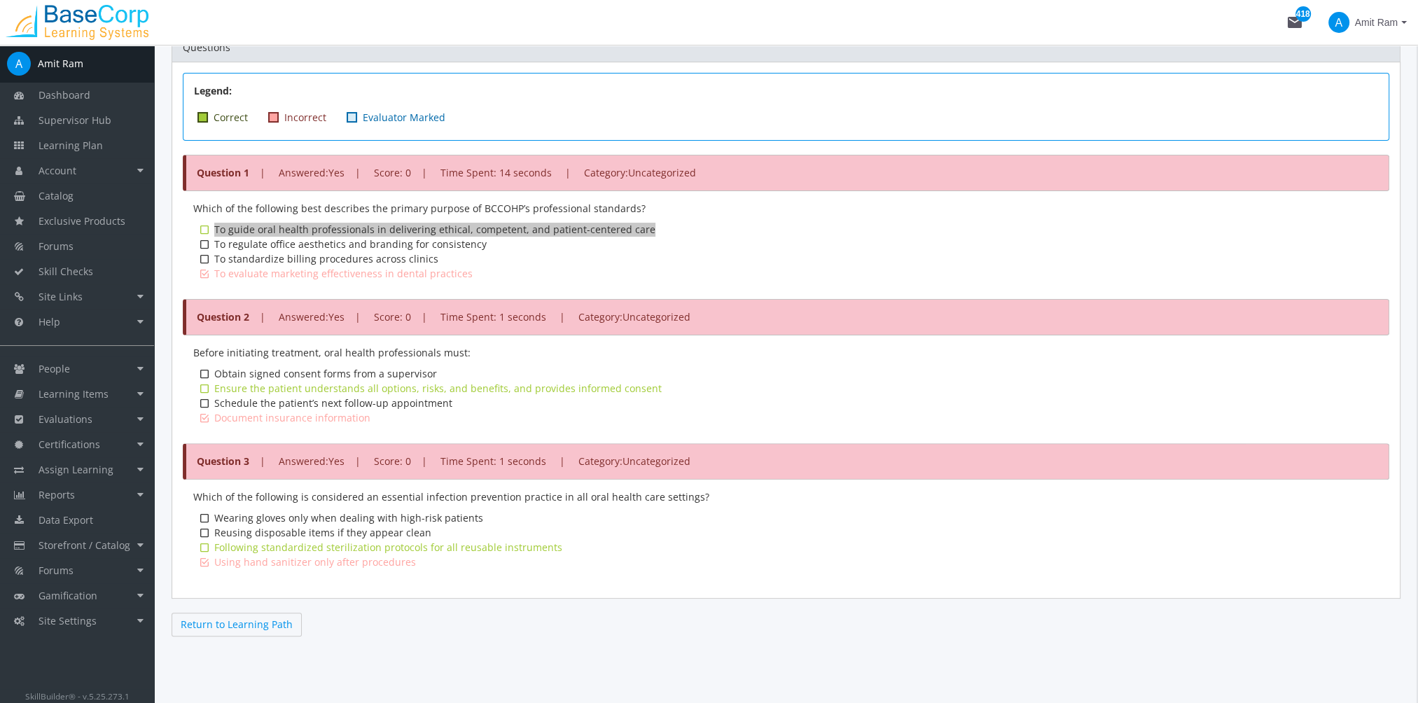
scroll to position [471, 0]
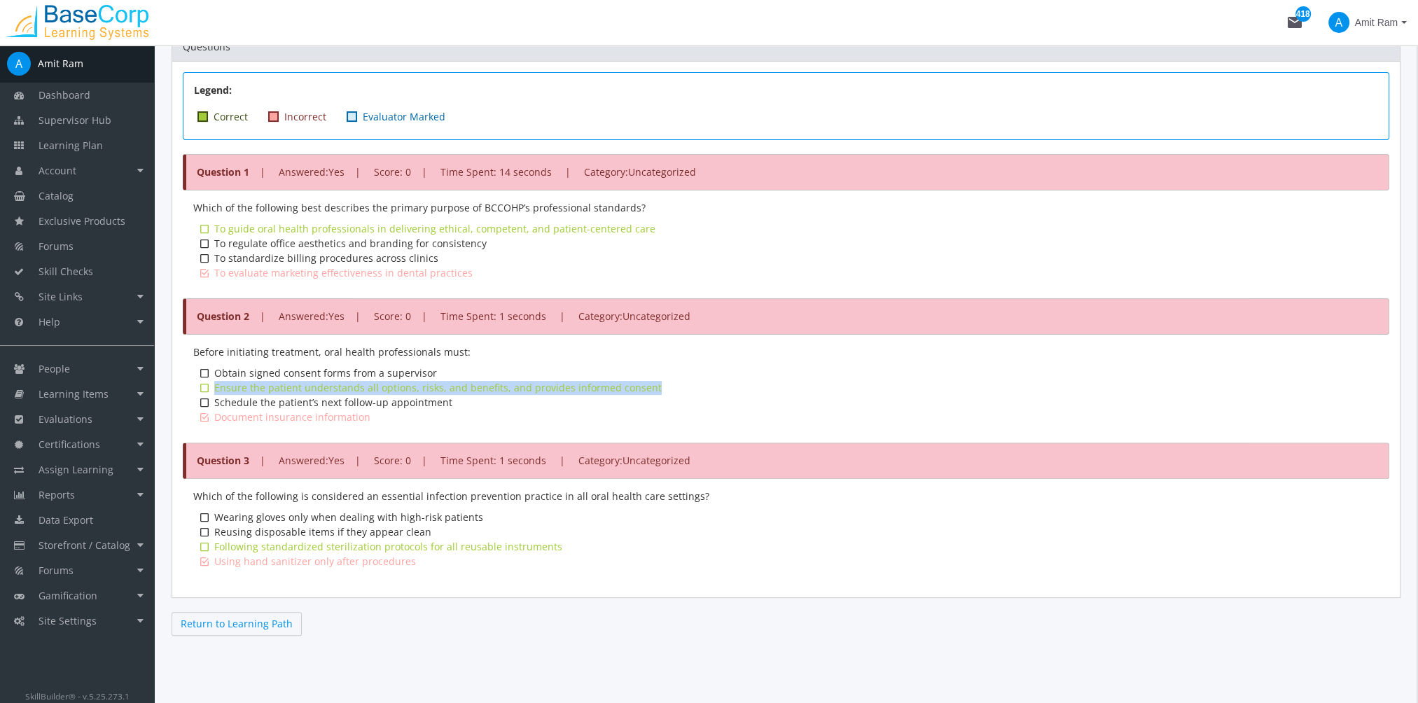
drag, startPoint x: 583, startPoint y: 388, endPoint x: 213, endPoint y: 388, distance: 369.8
click at [213, 381] on div "Ensure the patient understands all options, risks, and benefits, and provides i…" at bounding box center [789, 381] width 1179 height 0
copy div "Ensure the patient understands all options, risks, and benefits, and provides i…"
click at [429, 574] on div "Which of the following is considered an essential infection prevention practice…" at bounding box center [786, 533] width 1207 height 108
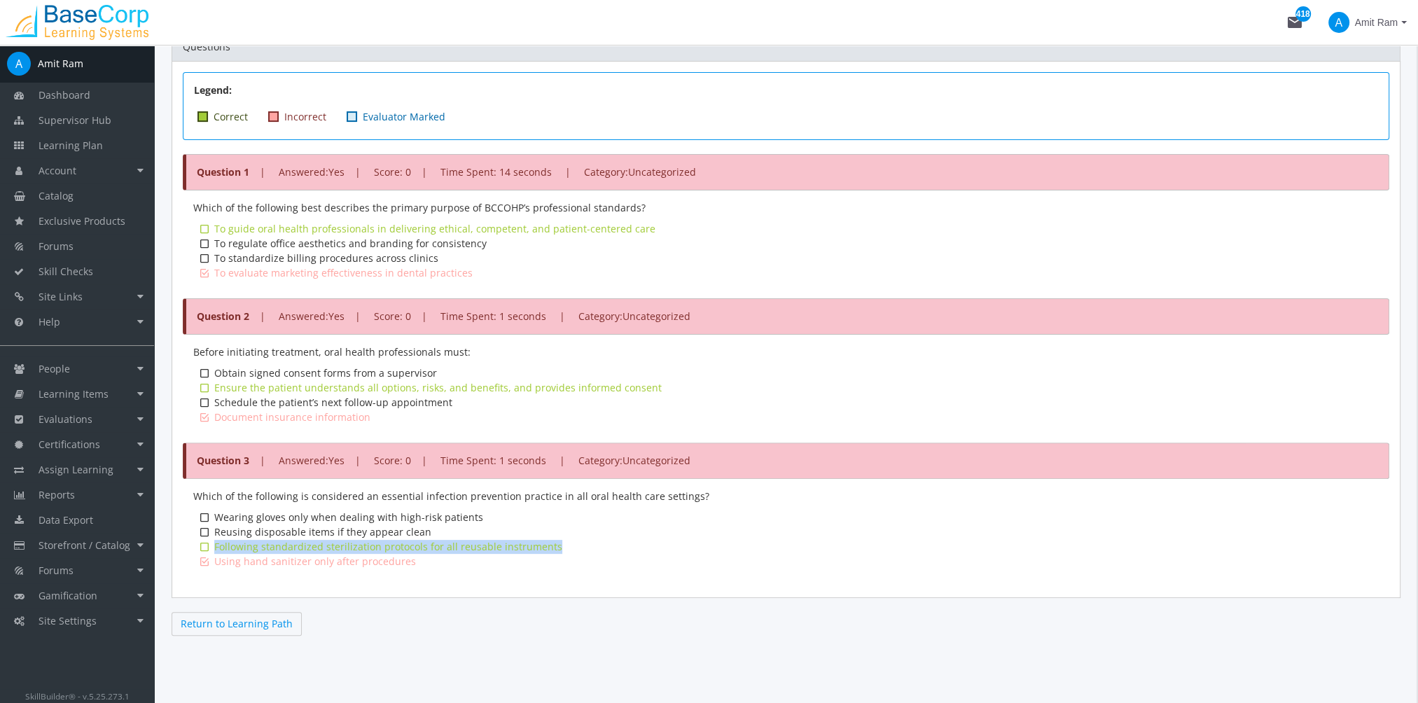
drag, startPoint x: 561, startPoint y: 543, endPoint x: 215, endPoint y: 544, distance: 346.0
click at [215, 544] on div "Following standardized sterilization protocols for all reusable instruments" at bounding box center [744, 547] width 1061 height 14
copy div "Following standardized sterilization protocols for all reusable instruments"
click at [230, 618] on link "Return to Learning Path" at bounding box center [237, 624] width 130 height 24
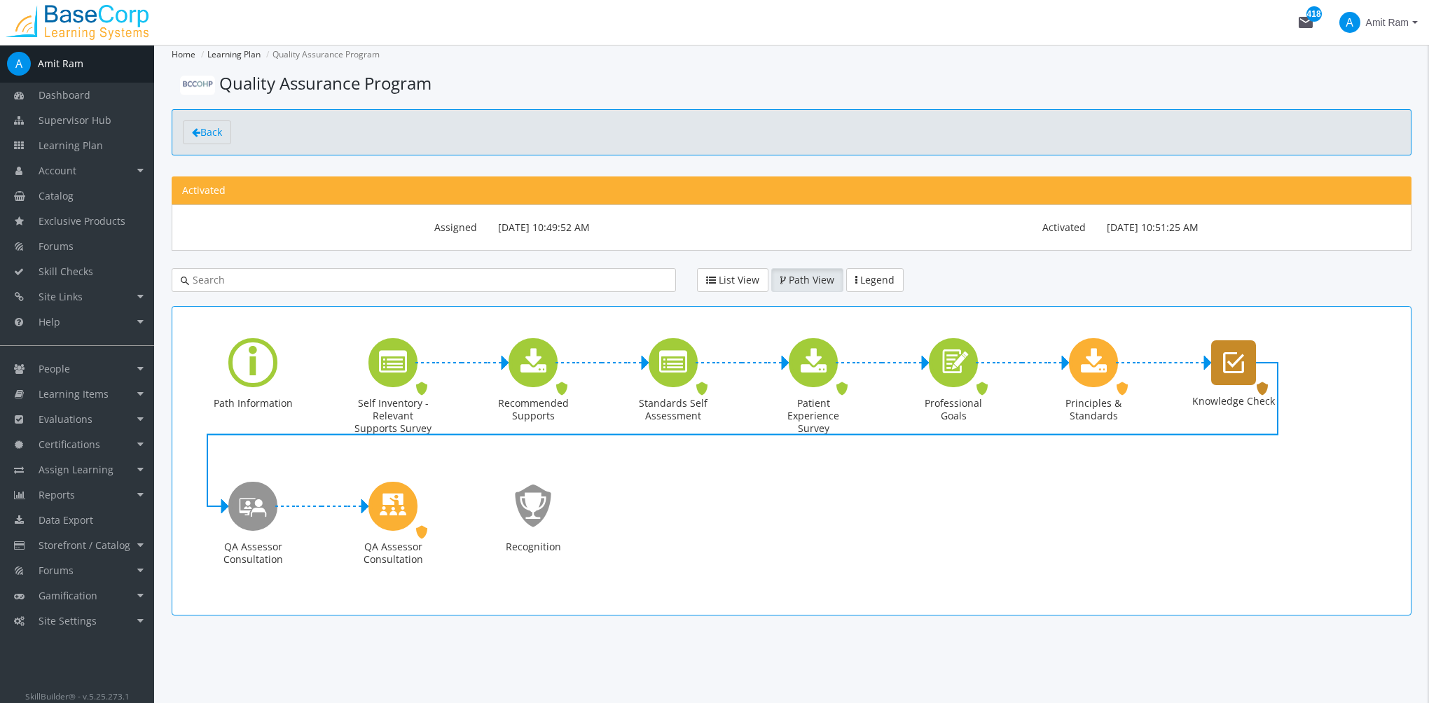
click at [1230, 378] on div "Knowledge Check" at bounding box center [1233, 362] width 45 height 45
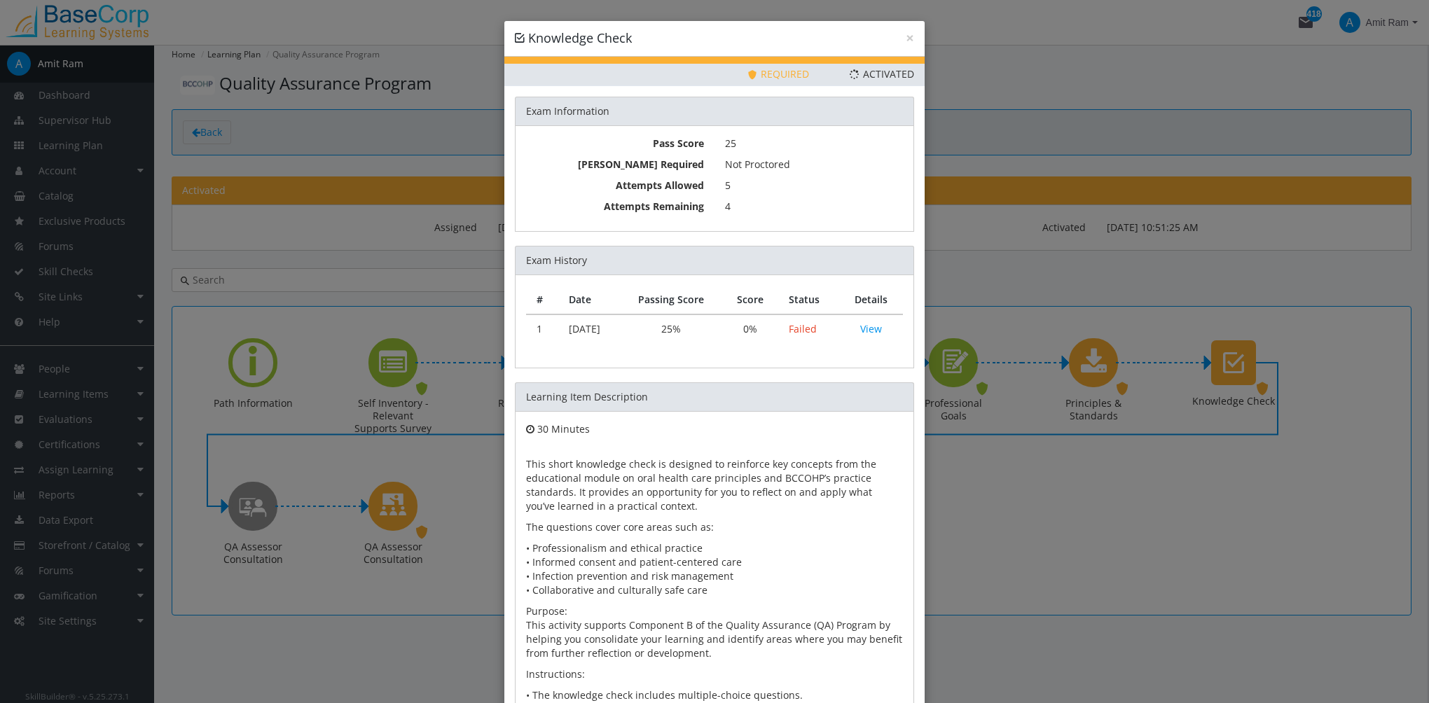
scroll to position [133, 0]
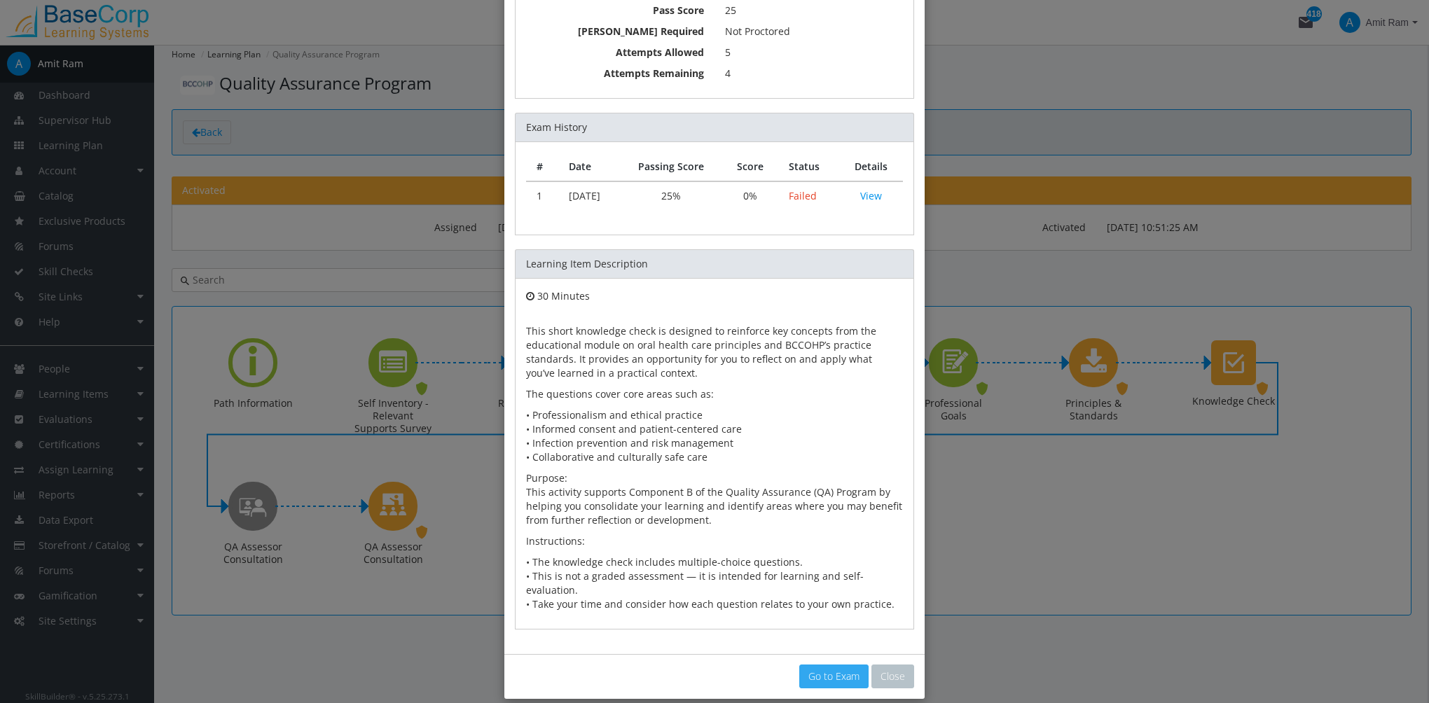
click at [837, 665] on link "Go to Exam" at bounding box center [833, 677] width 69 height 24
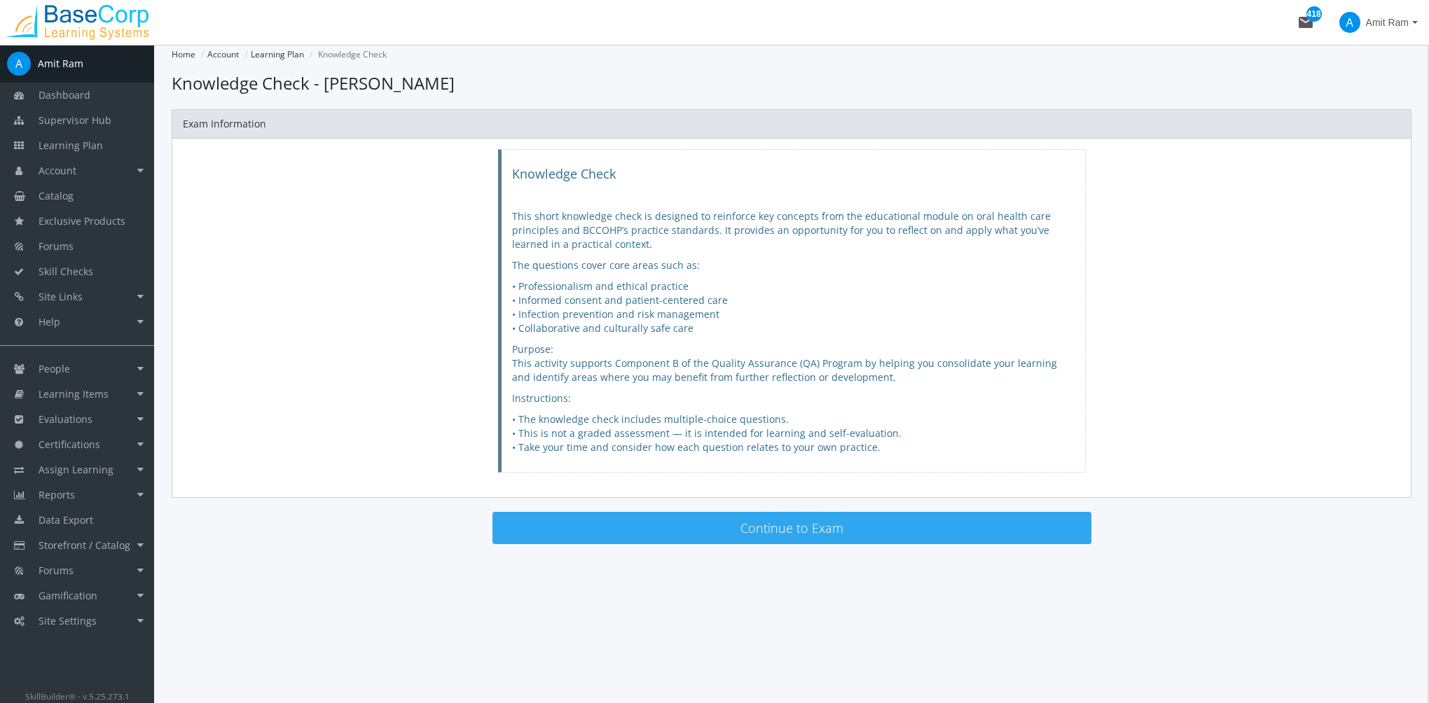
click at [709, 532] on button "Continue to Exam" at bounding box center [791, 528] width 599 height 32
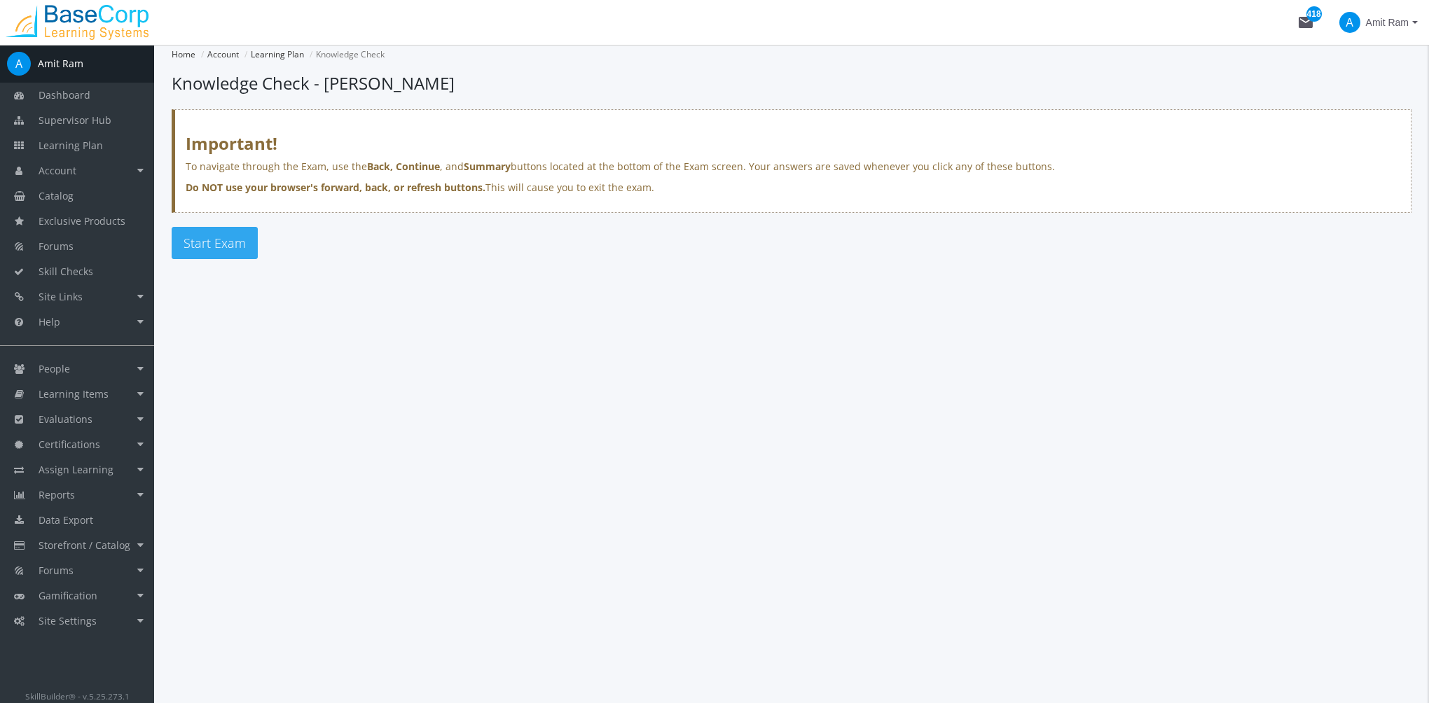
click at [196, 247] on span "Start Exam" at bounding box center [214, 243] width 62 height 17
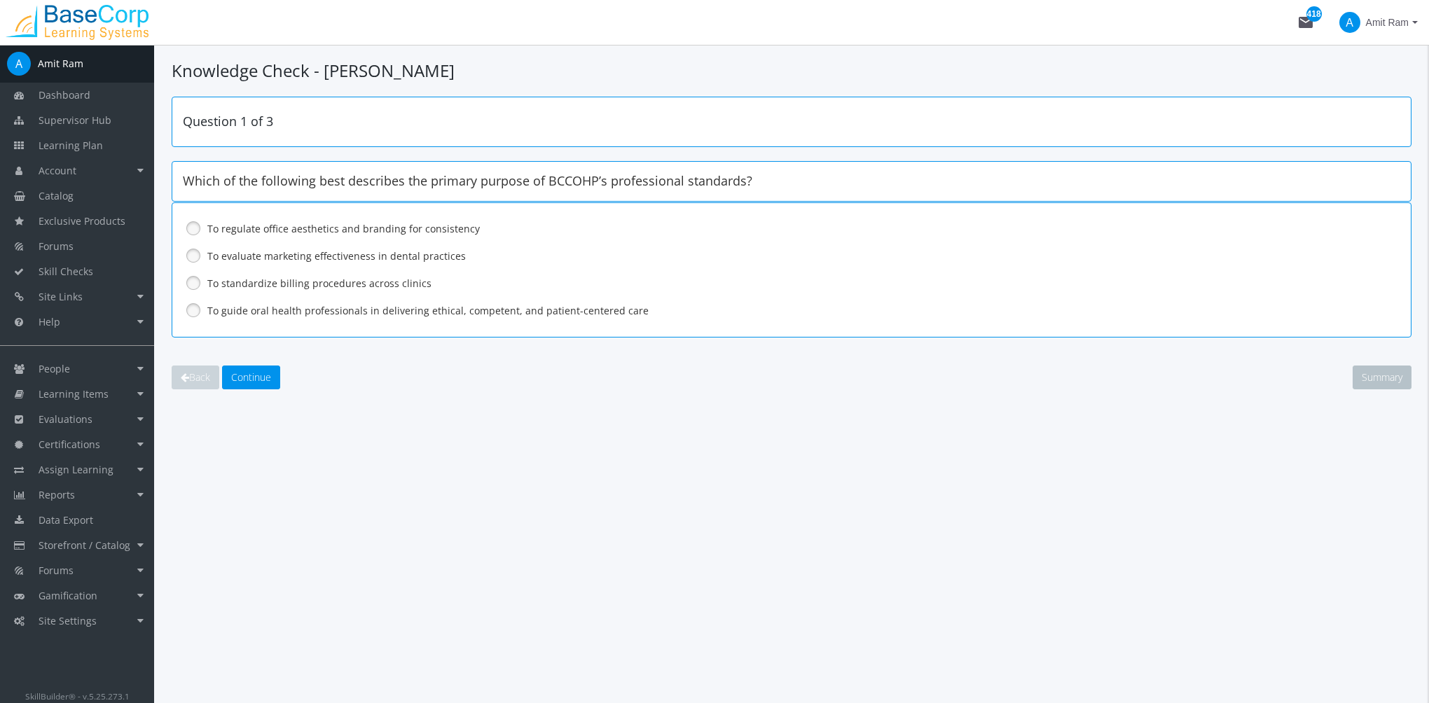
click at [265, 314] on label "To guide oral health professionals in delivering ethical, competent, and patien…" at bounding box center [754, 311] width 1095 height 14
click at [265, 375] on span "Continue" at bounding box center [251, 376] width 40 height 13
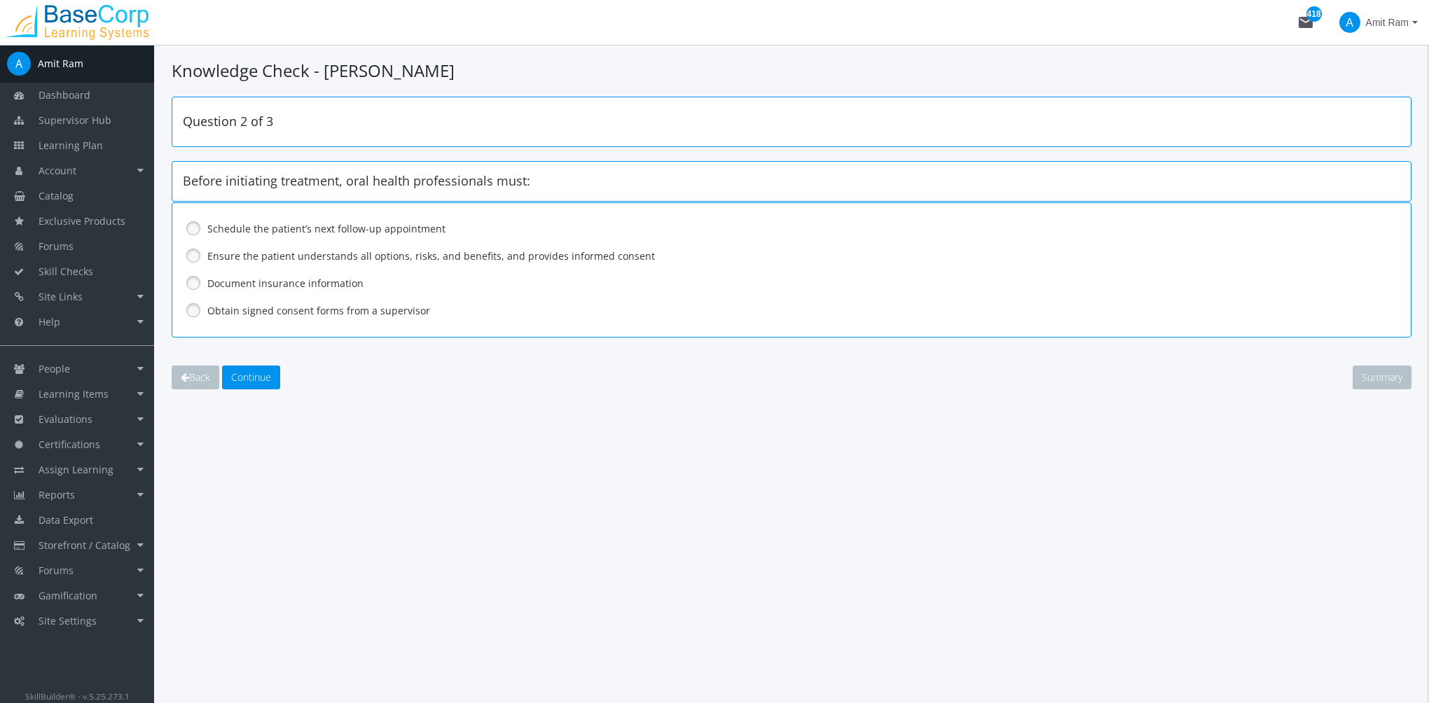
click at [253, 255] on label "Ensure the patient understands all options, risks, and benefits, and provides i…" at bounding box center [754, 256] width 1095 height 14
click at [275, 383] on button "Continue" at bounding box center [251, 378] width 58 height 24
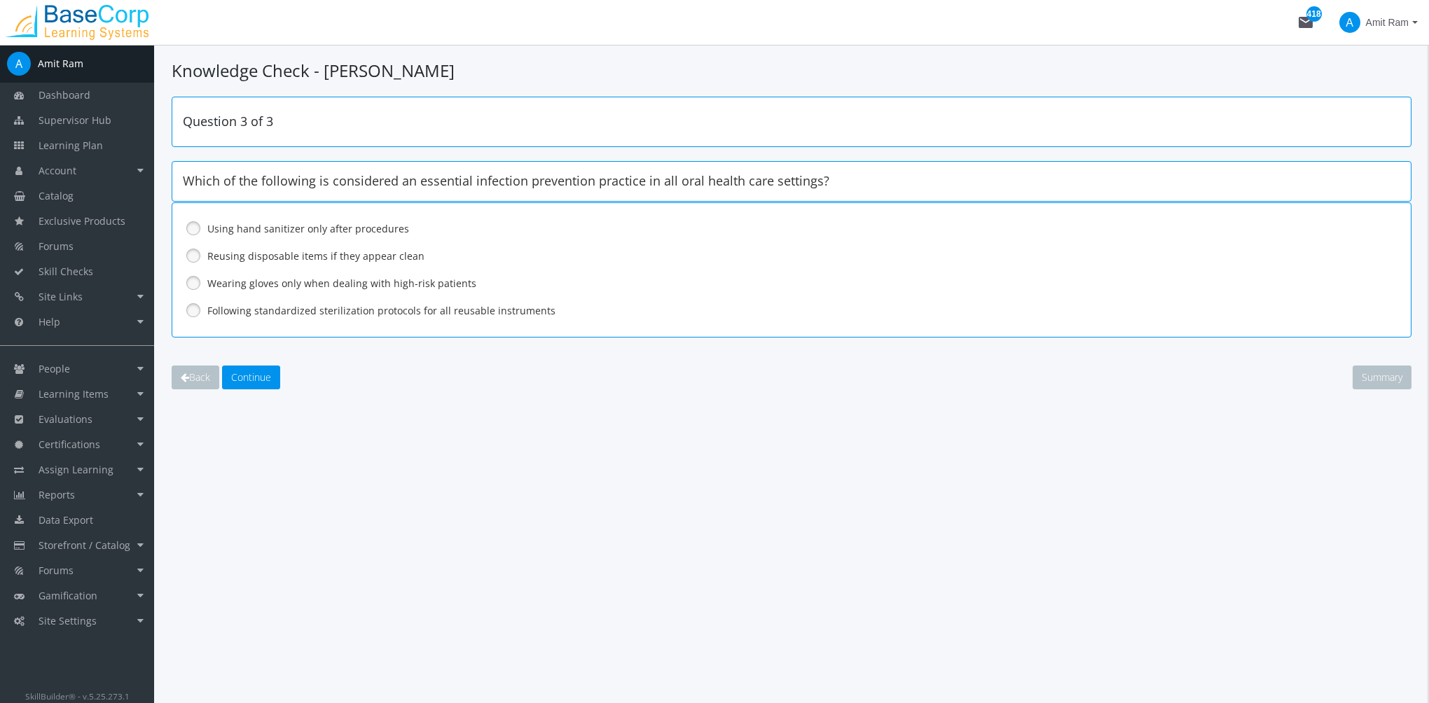
click at [236, 313] on label "Following standardized sterilization protocols for all reusable instruments" at bounding box center [754, 311] width 1095 height 14
click at [249, 361] on div "Question 3 of 3 Which of the following is considered an essential infection pre…" at bounding box center [792, 243] width 1240 height 293
click at [251, 376] on span "Continue" at bounding box center [251, 376] width 40 height 13
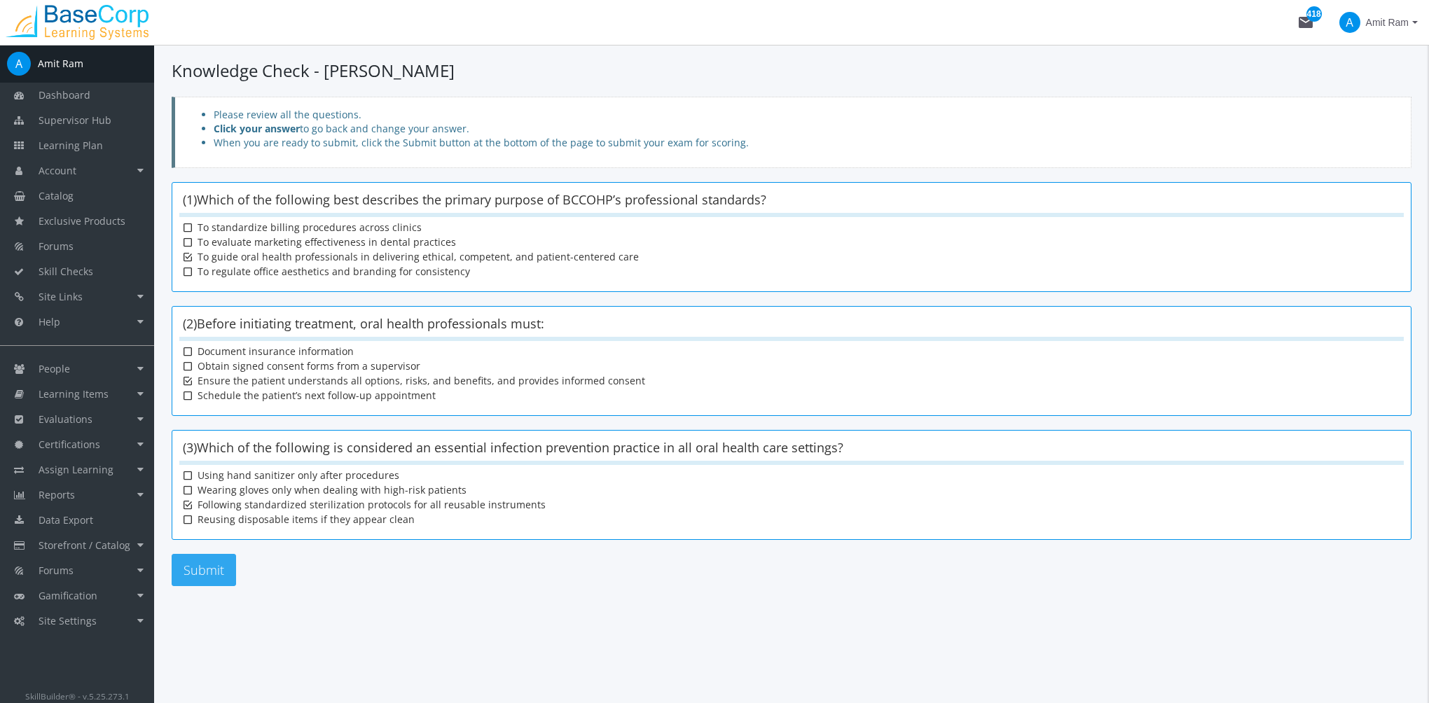
click at [219, 581] on button "Submit" at bounding box center [204, 570] width 64 height 32
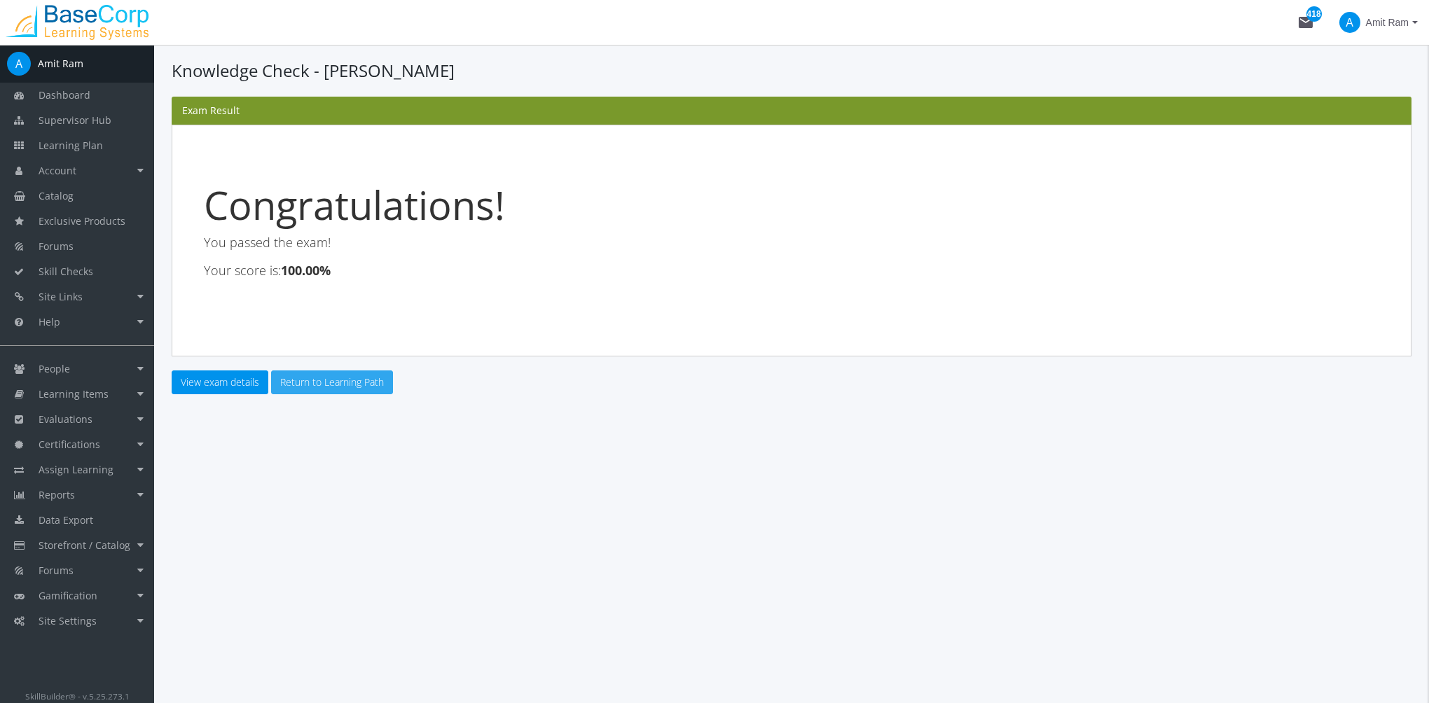
click at [333, 382] on link "Return to Learning Path" at bounding box center [332, 382] width 122 height 24
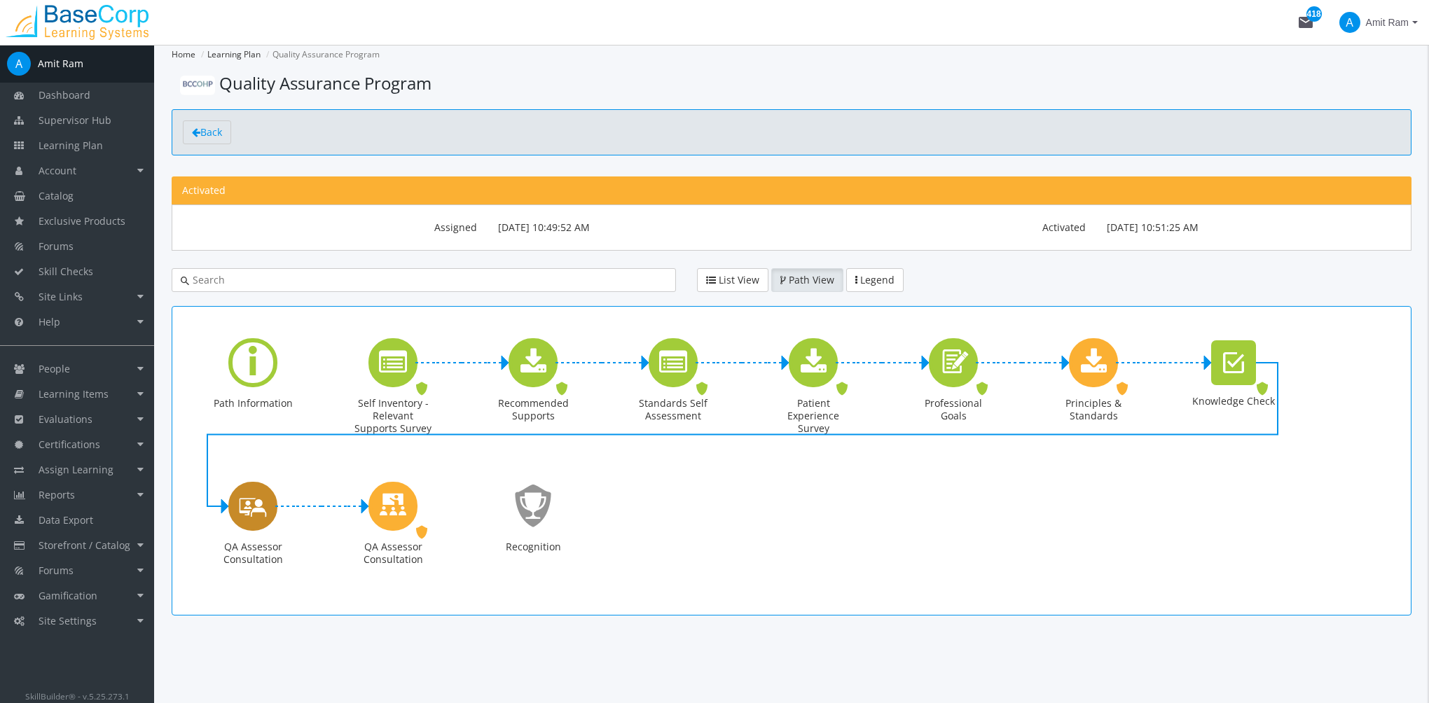
click at [263, 504] on icon "QA Assessor Consultation" at bounding box center [253, 506] width 28 height 40
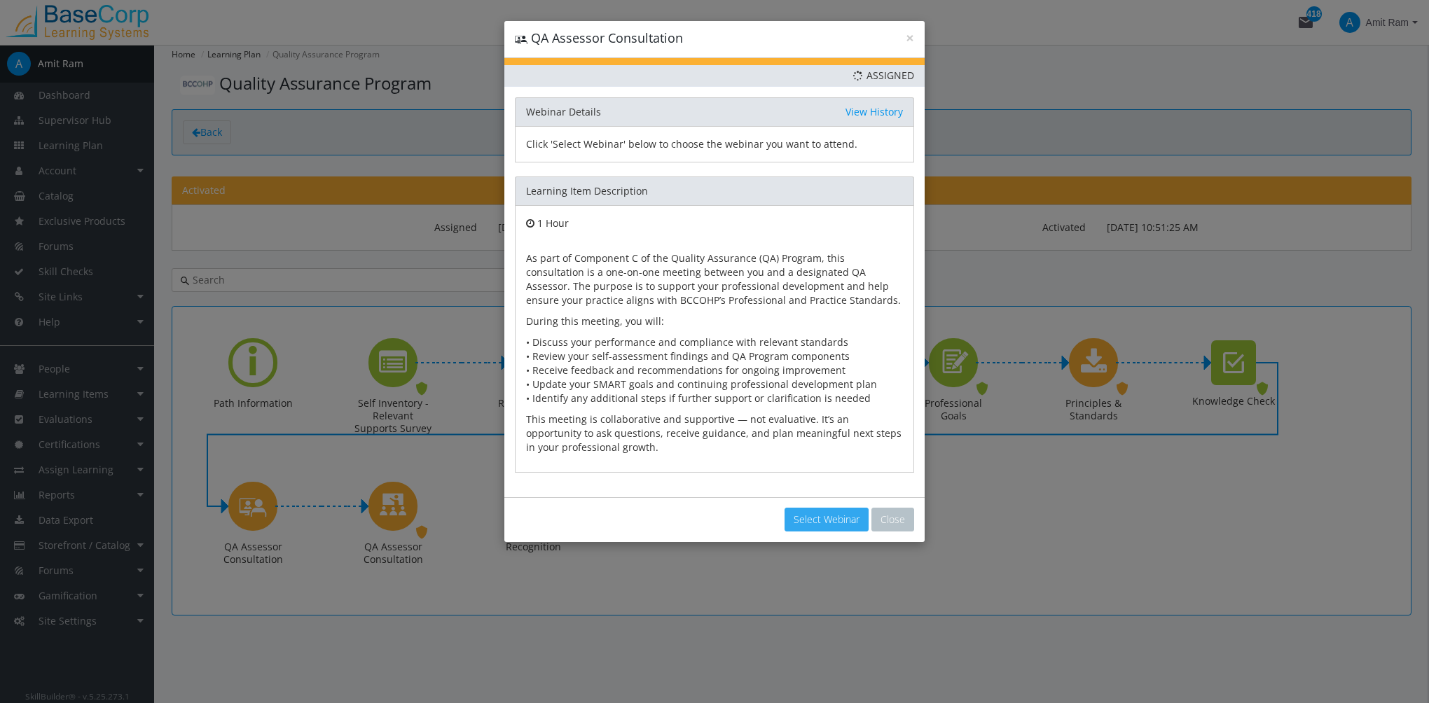
click at [827, 519] on button "Select Webinar" at bounding box center [826, 520] width 84 height 24
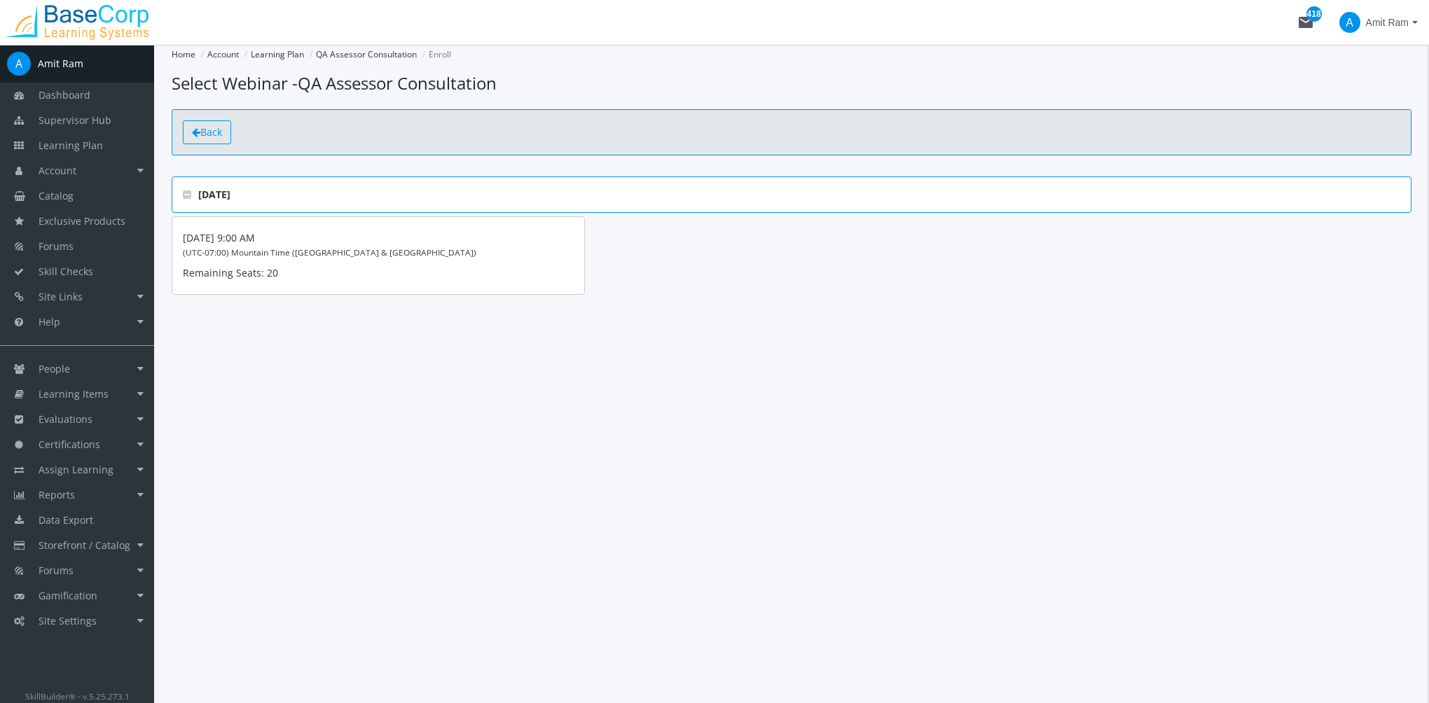
click at [202, 134] on span "Back" at bounding box center [211, 131] width 22 height 13
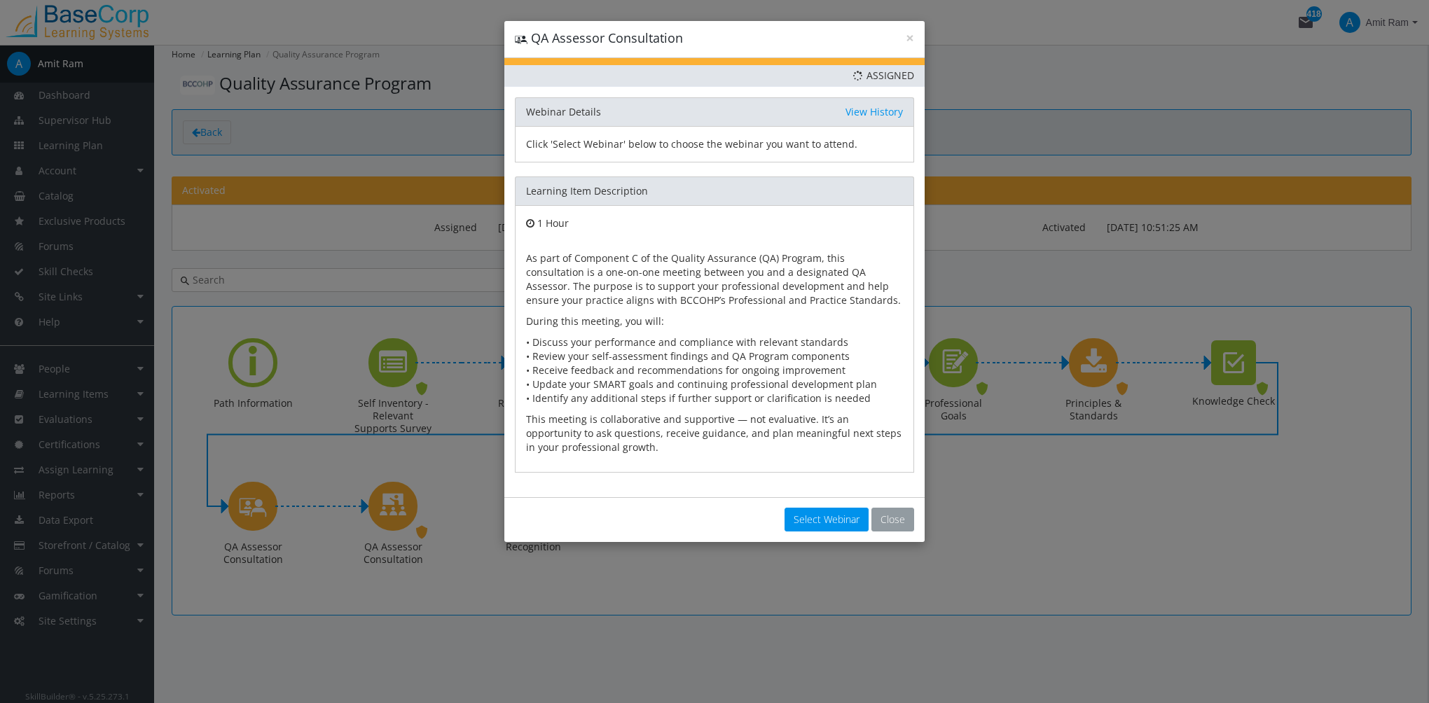
click at [910, 514] on button "Close" at bounding box center [892, 520] width 43 height 24
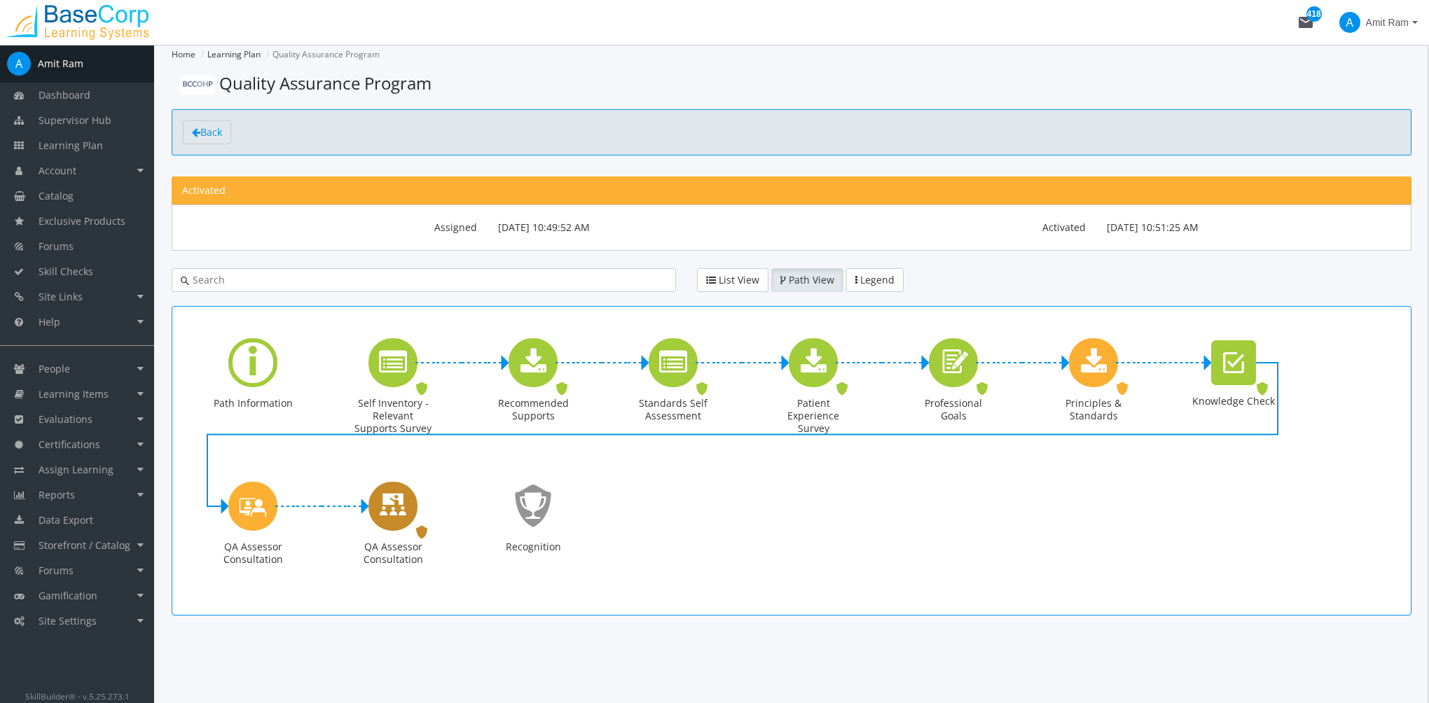
click at [405, 511] on icon "QA Assessor Consultation" at bounding box center [393, 506] width 28 height 40
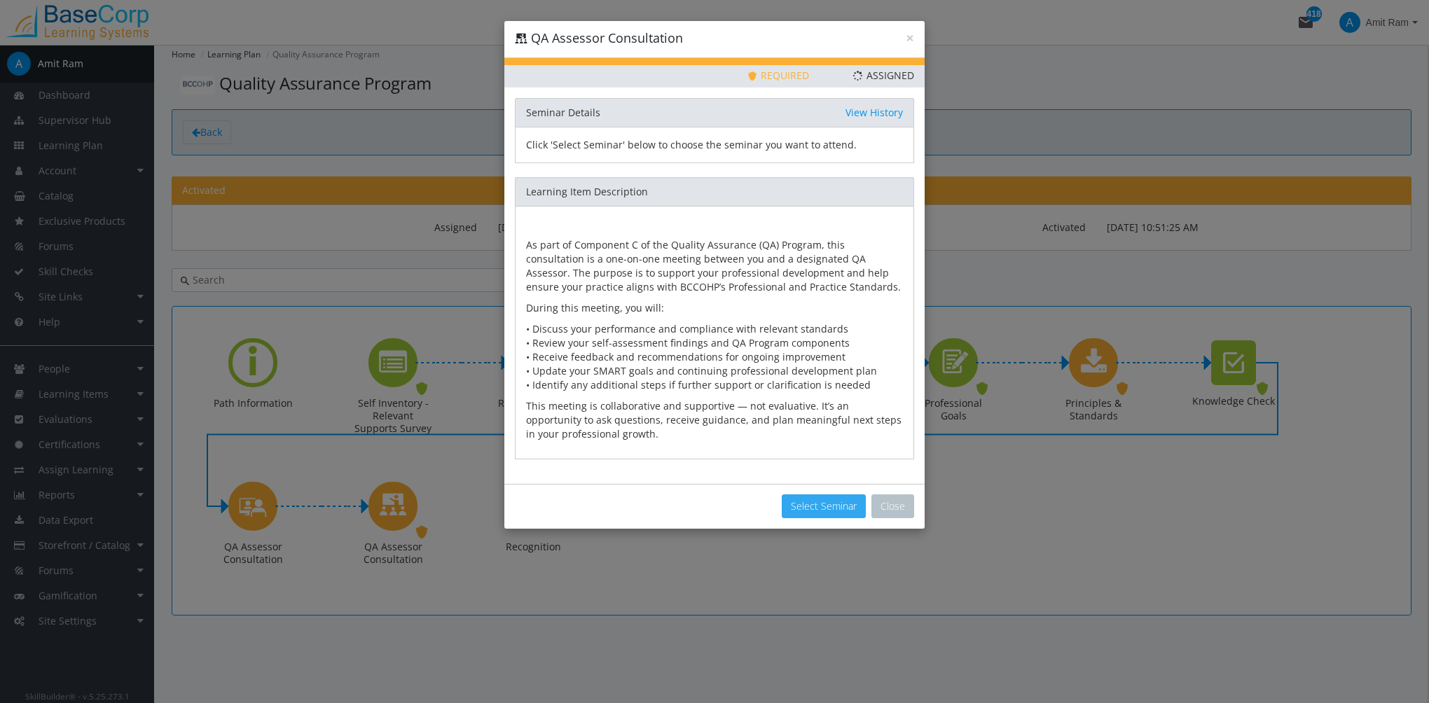
click at [817, 499] on button "Select Seminar" at bounding box center [824, 506] width 84 height 24
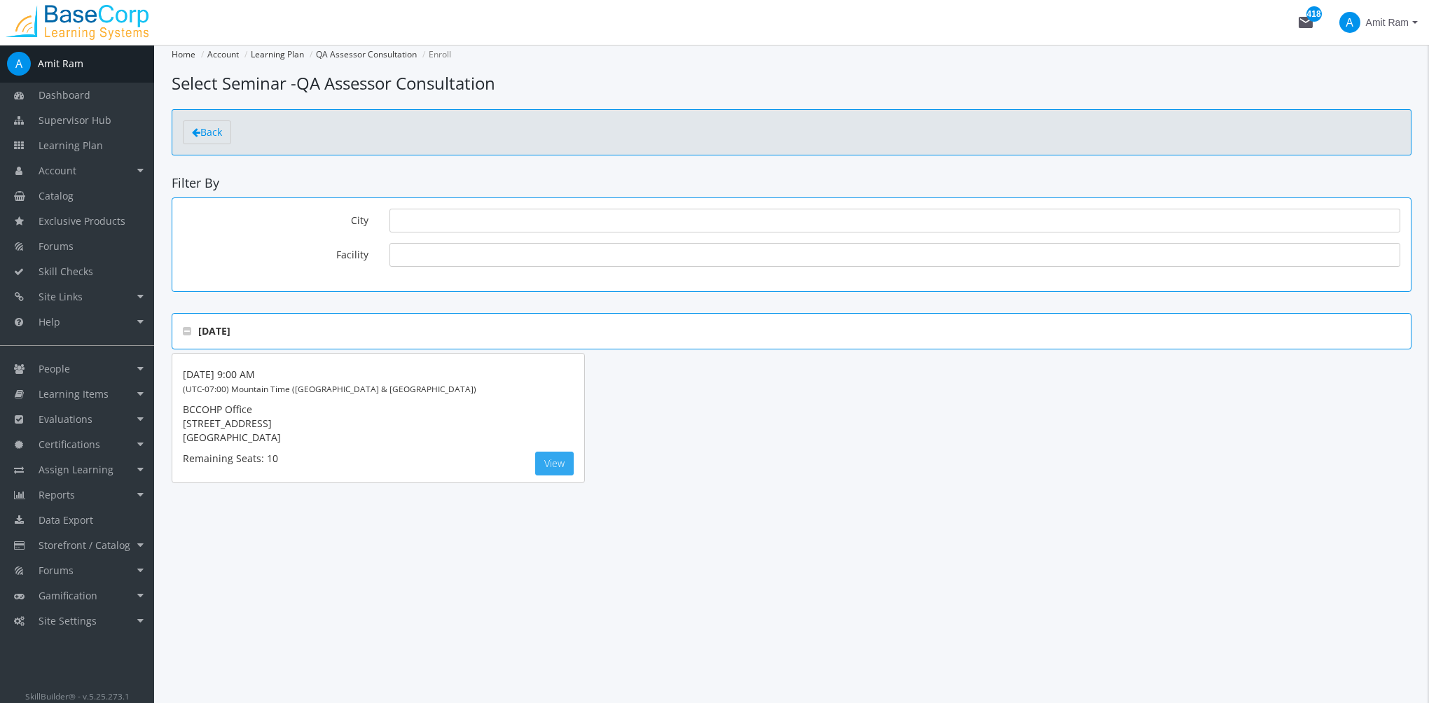
click at [558, 469] on button "View" at bounding box center [554, 464] width 39 height 24
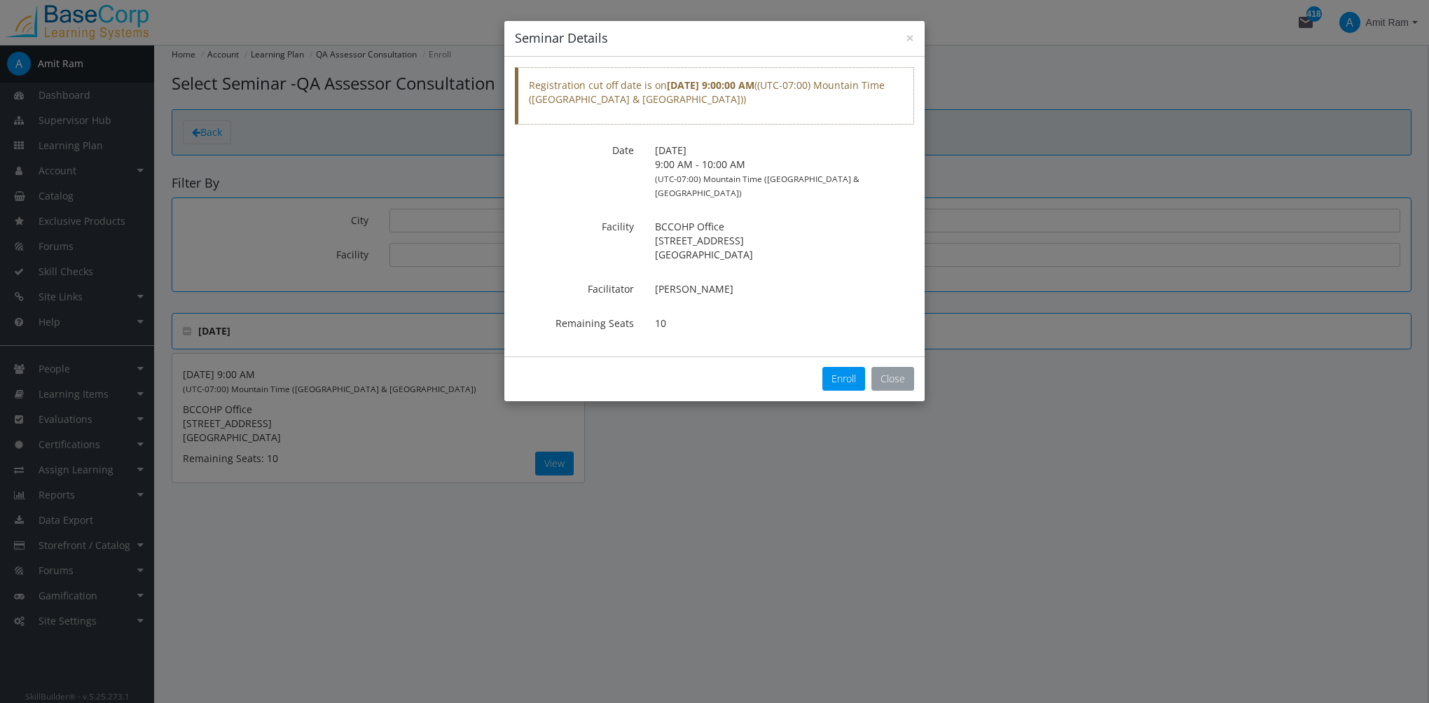
click at [910, 367] on button "Close" at bounding box center [892, 379] width 43 height 24
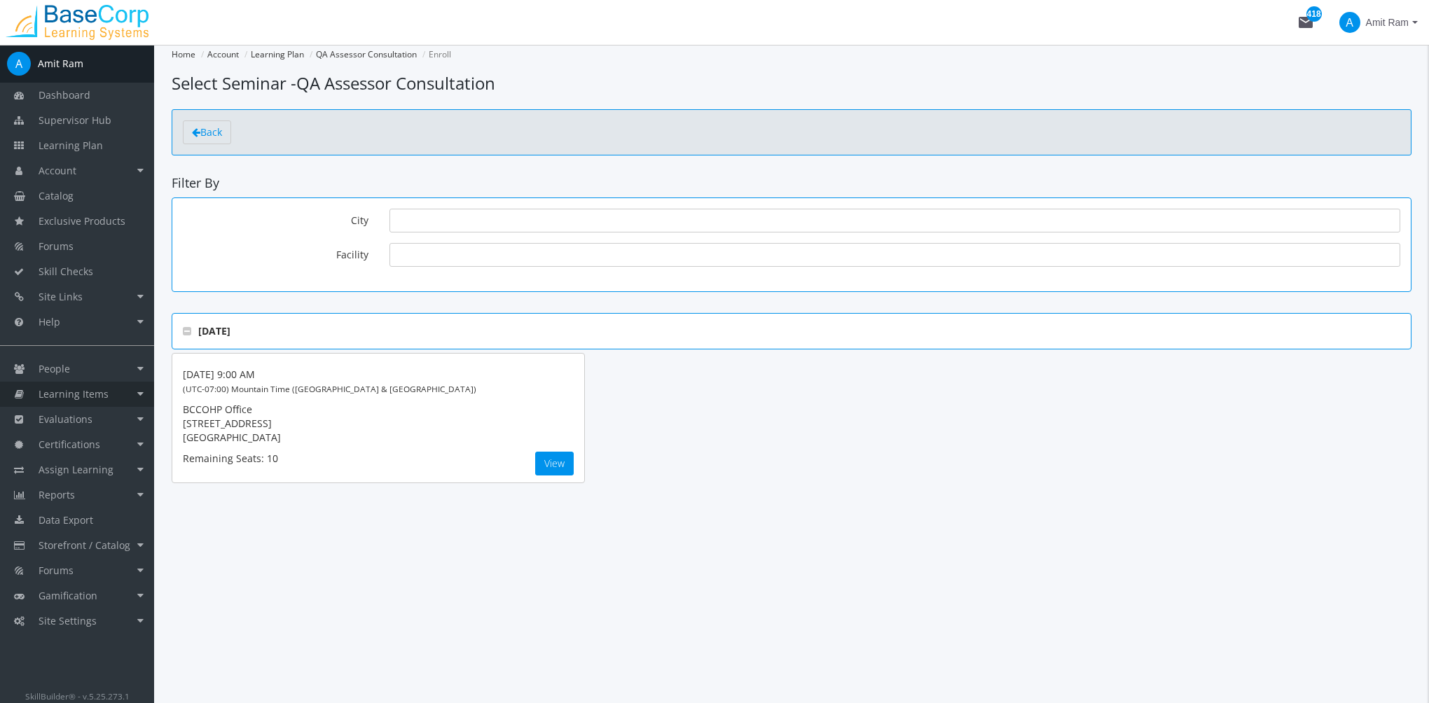
click at [101, 389] on span "Learning Items" at bounding box center [74, 393] width 70 height 13
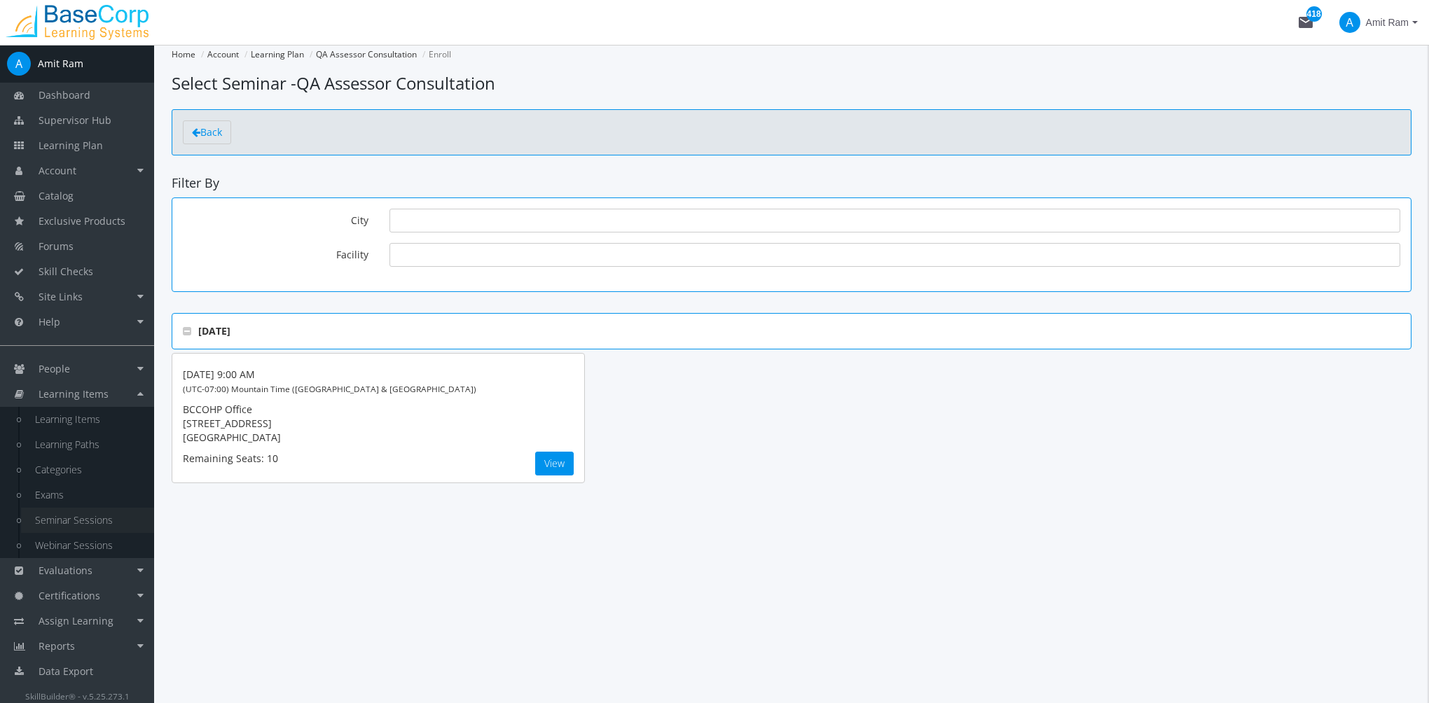
click at [95, 521] on link "Seminar Sessions" at bounding box center [87, 520] width 133 height 25
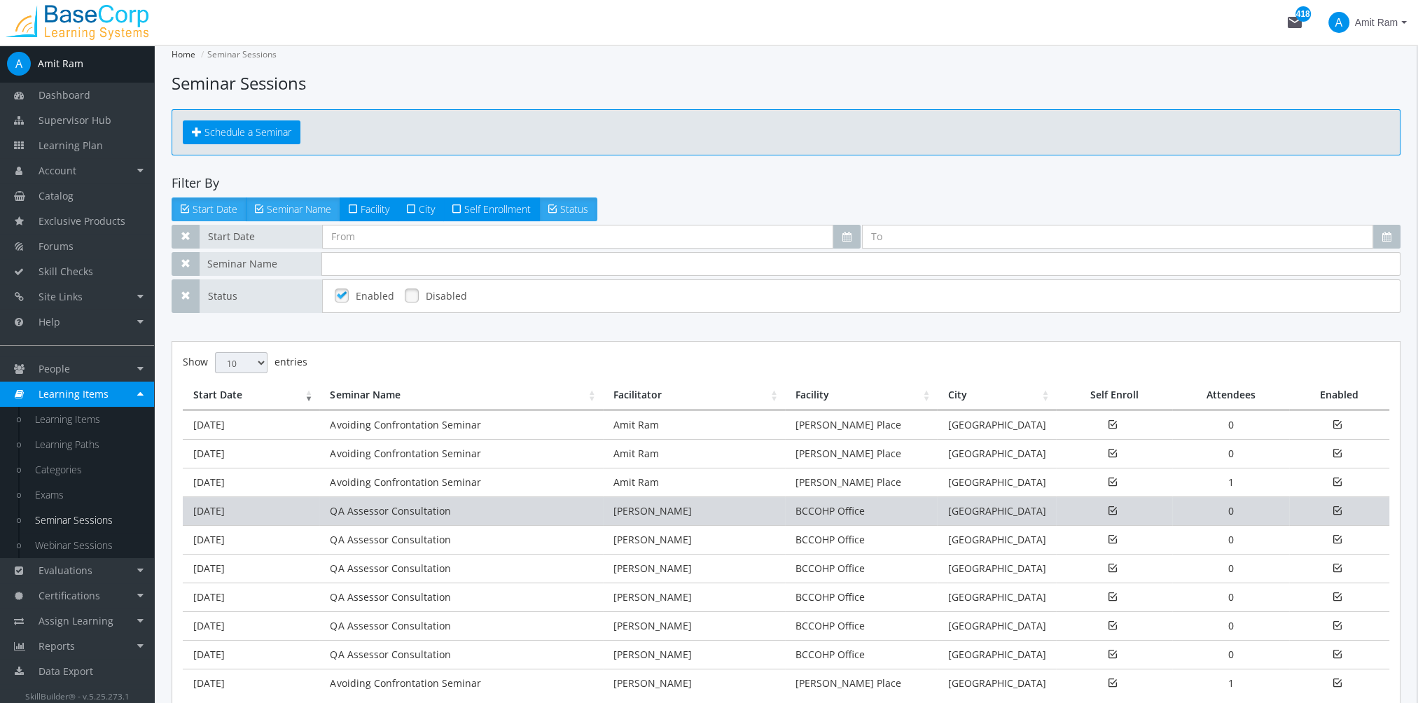
click at [469, 501] on td "QA Assessor Consultation" at bounding box center [460, 511] width 283 height 29
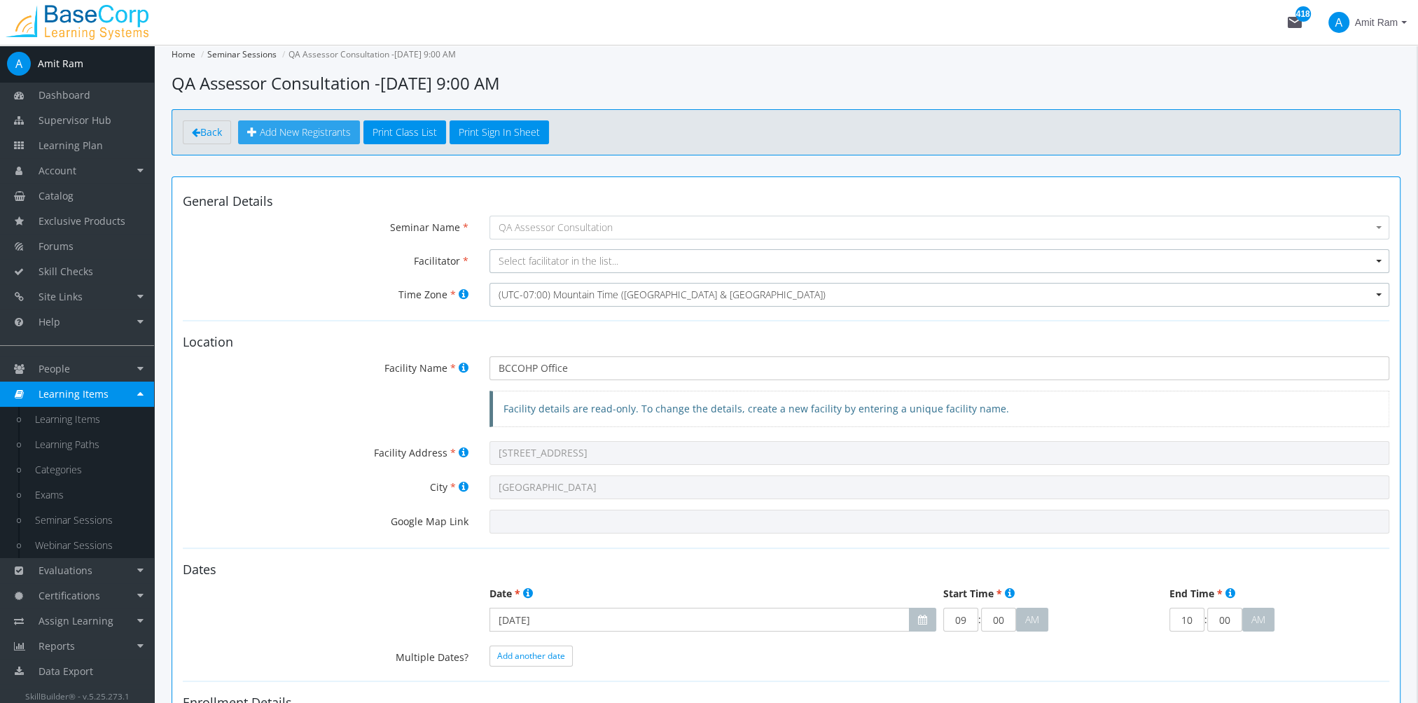
click at [298, 134] on span "Add New Registrants" at bounding box center [305, 131] width 91 height 13
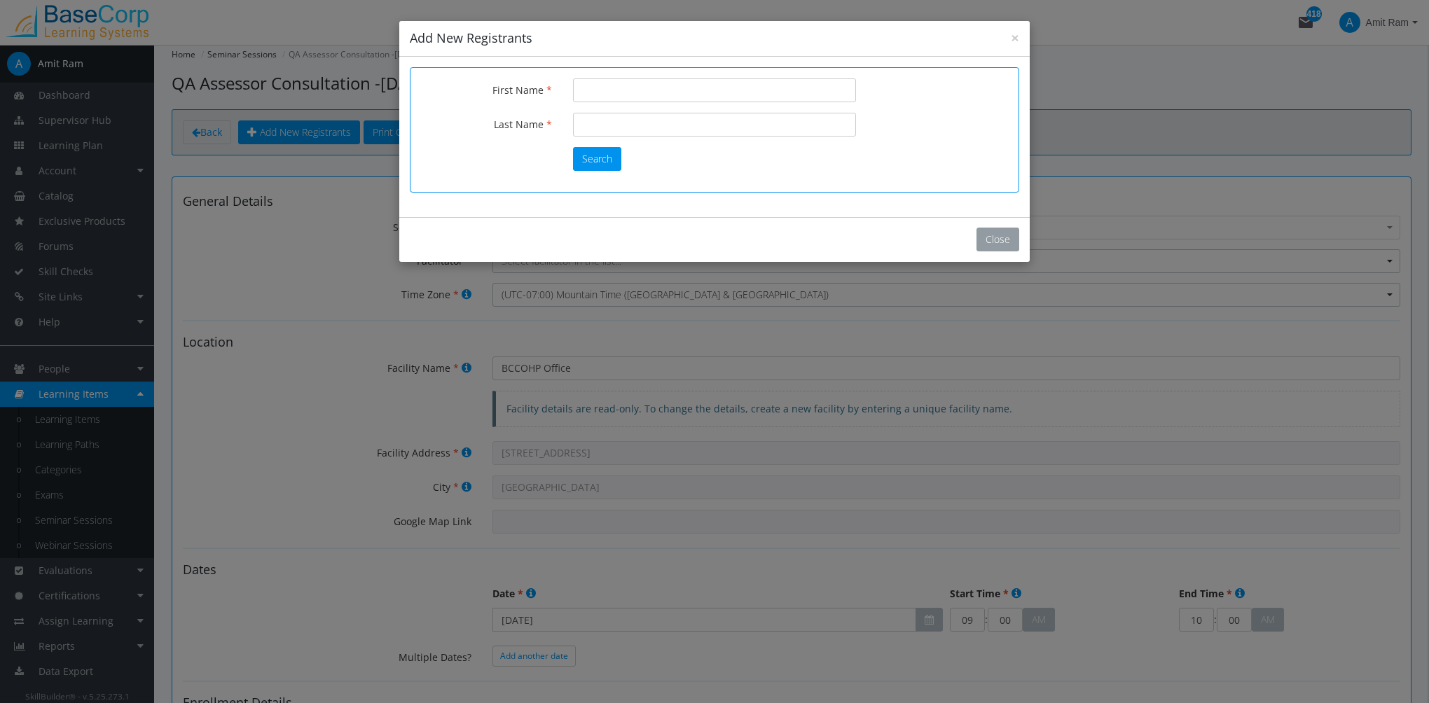
click at [990, 242] on button "Close" at bounding box center [997, 240] width 43 height 24
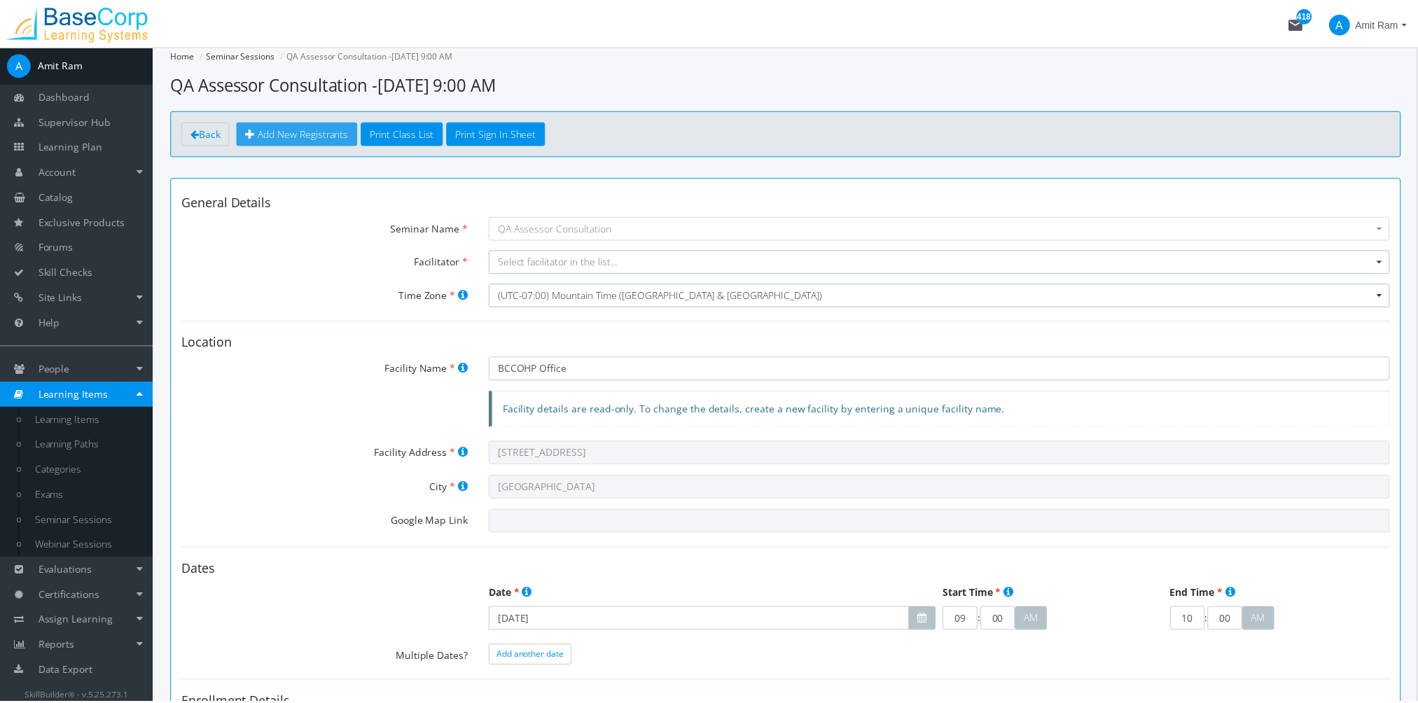
scroll to position [280, 0]
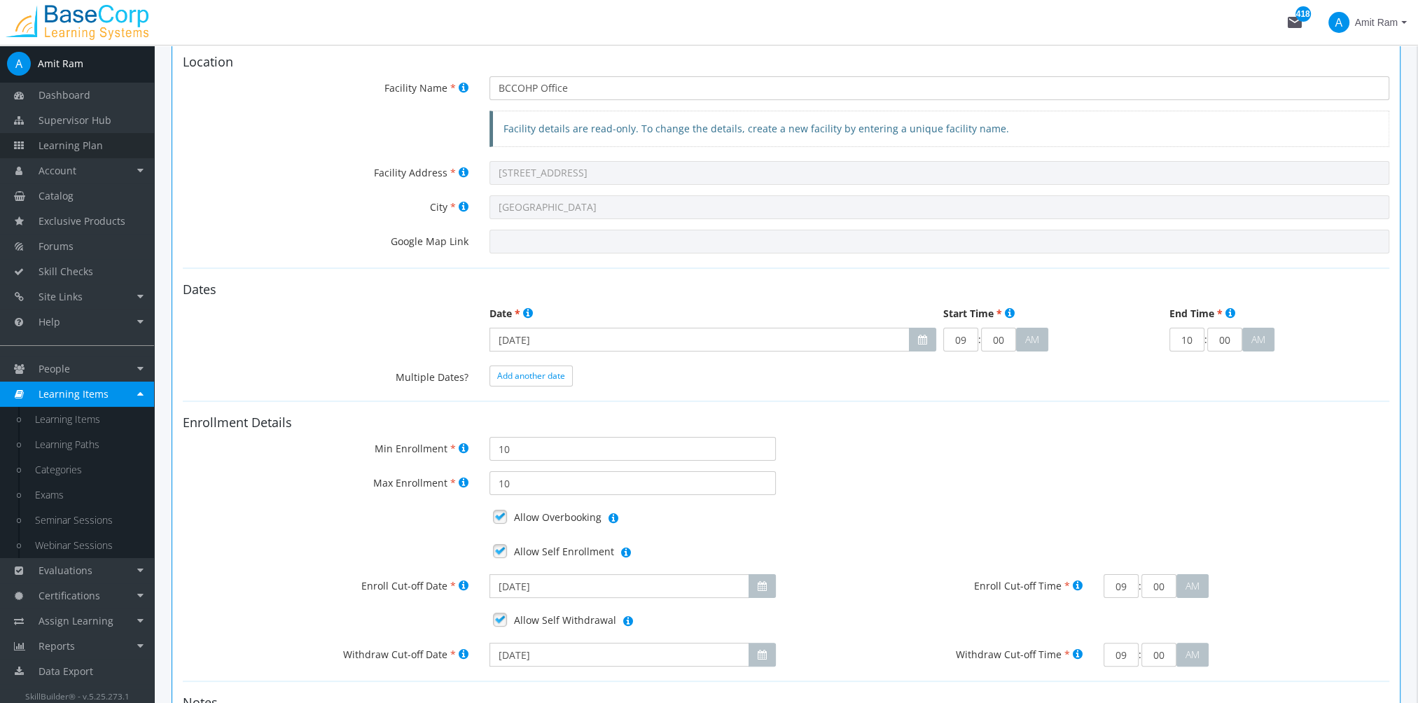
click at [93, 148] on span "Learning Plan" at bounding box center [71, 145] width 64 height 13
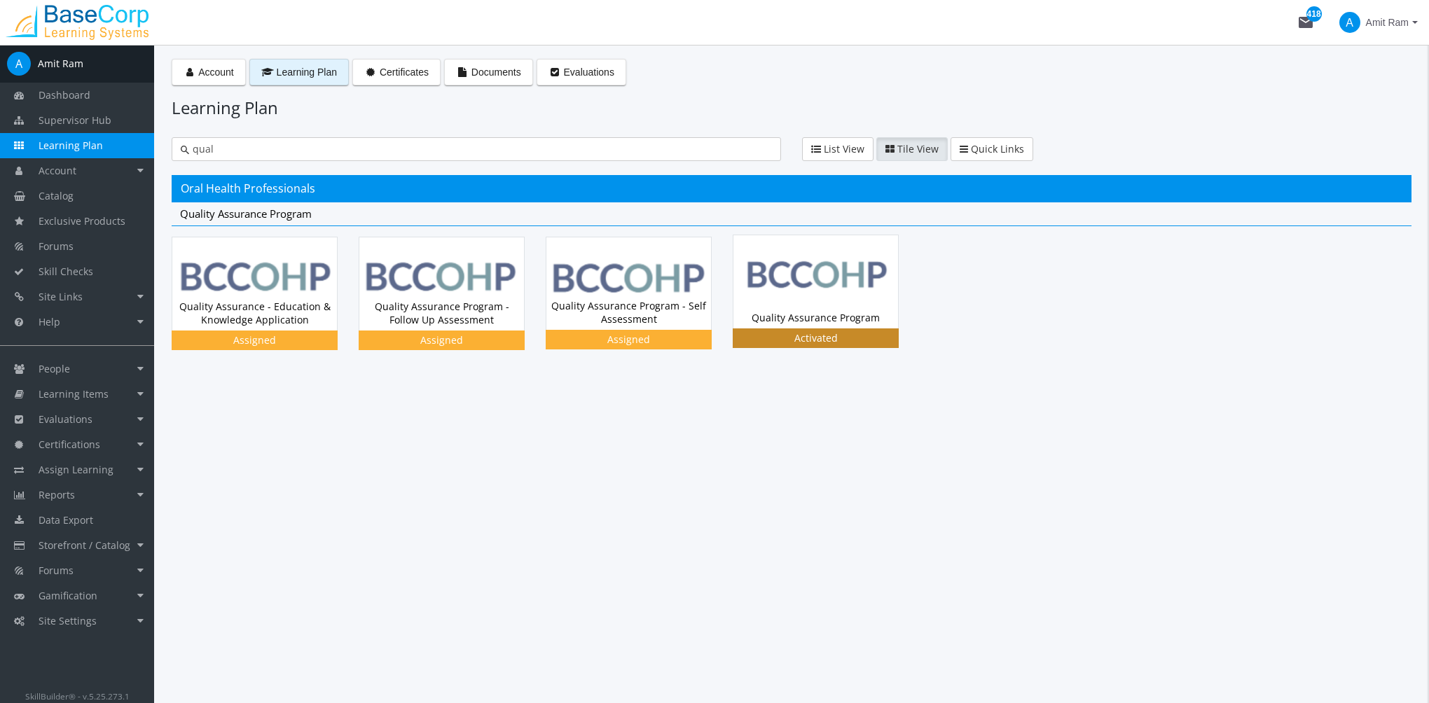
click at [796, 263] on img at bounding box center [815, 281] width 165 height 92
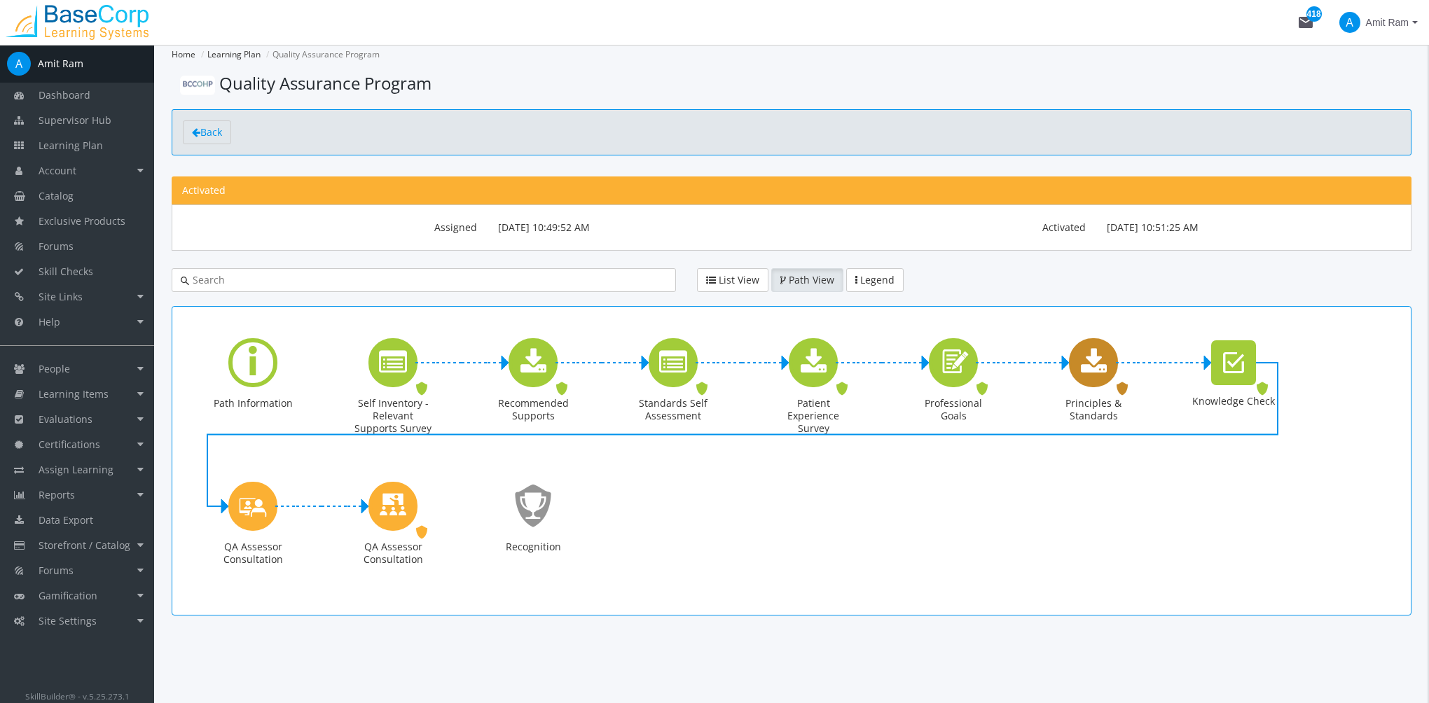
click at [1114, 370] on div "Principles & Standards" at bounding box center [1093, 362] width 49 height 49
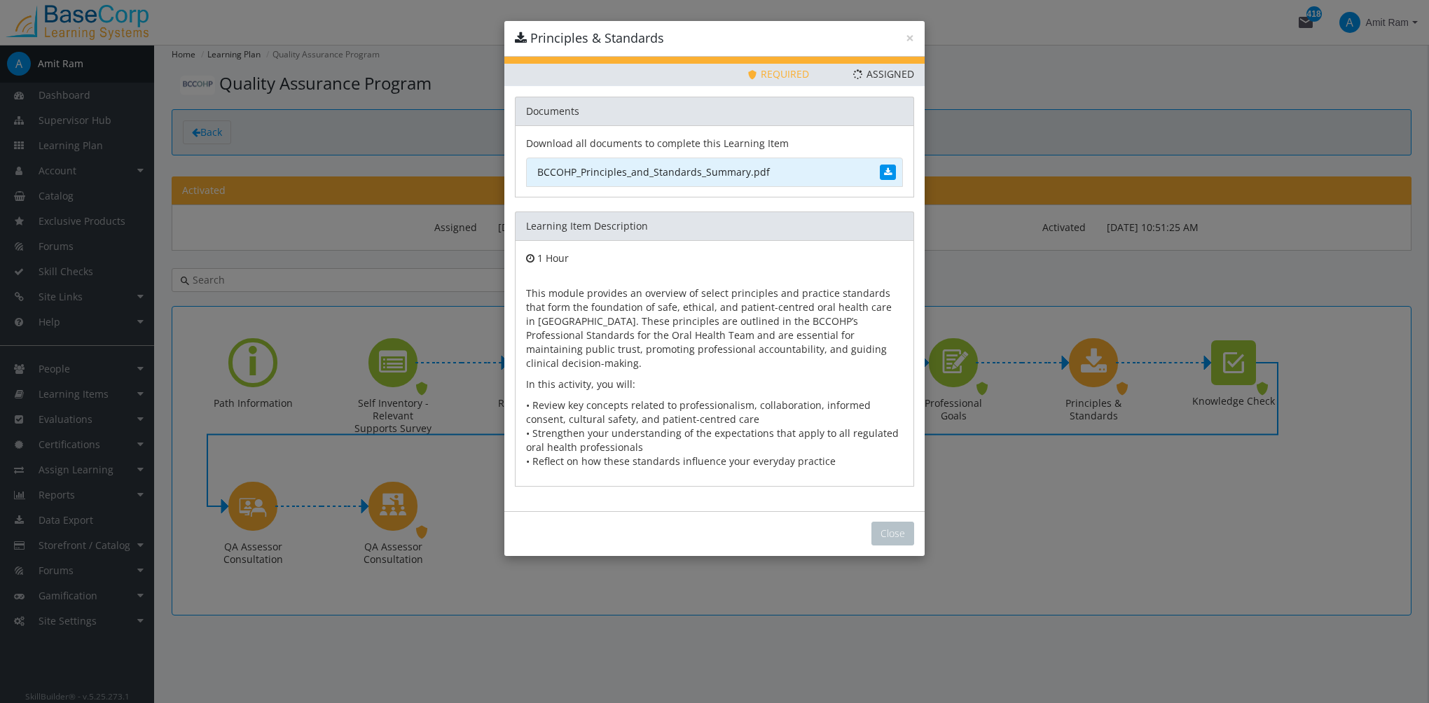
click at [590, 169] on link "BCCOHP_Principles_and_Standards_Summary.pdf" at bounding box center [714, 172] width 377 height 29
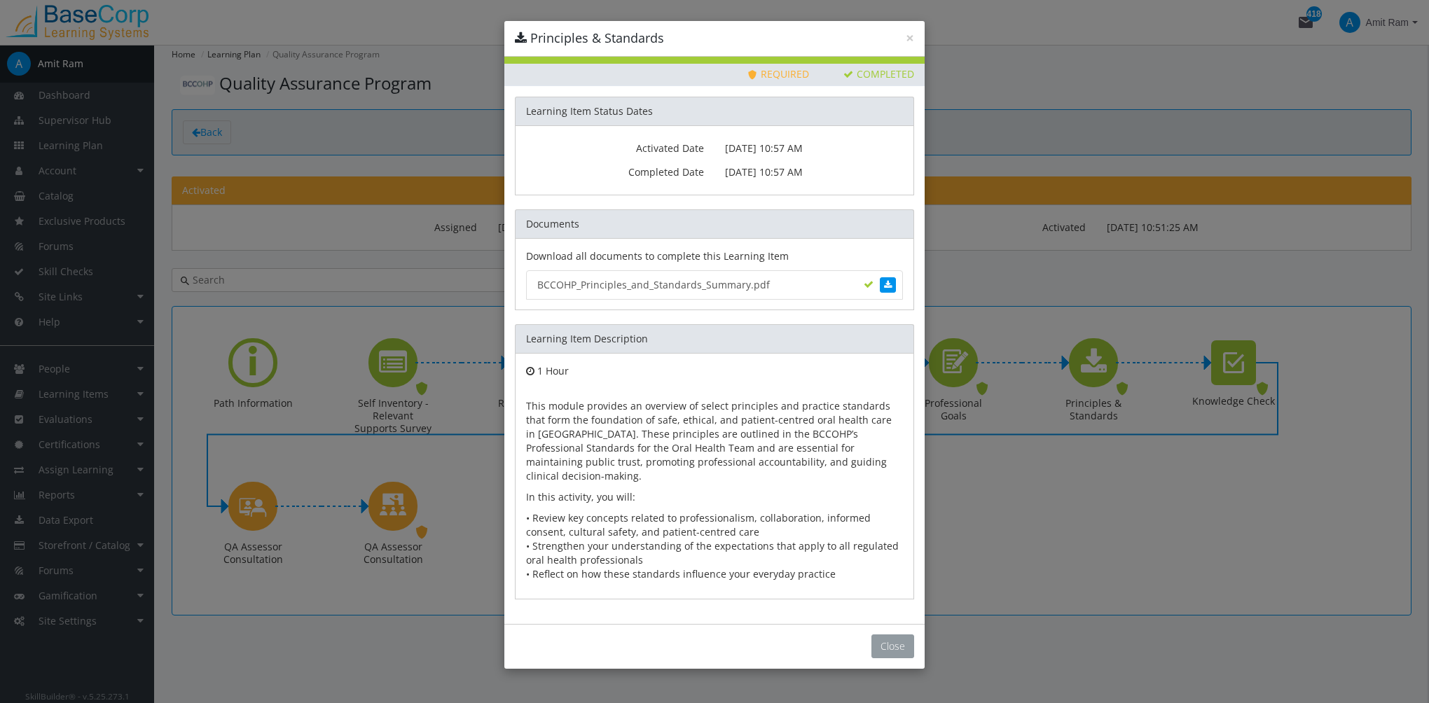
click at [883, 634] on button "Close" at bounding box center [892, 646] width 43 height 24
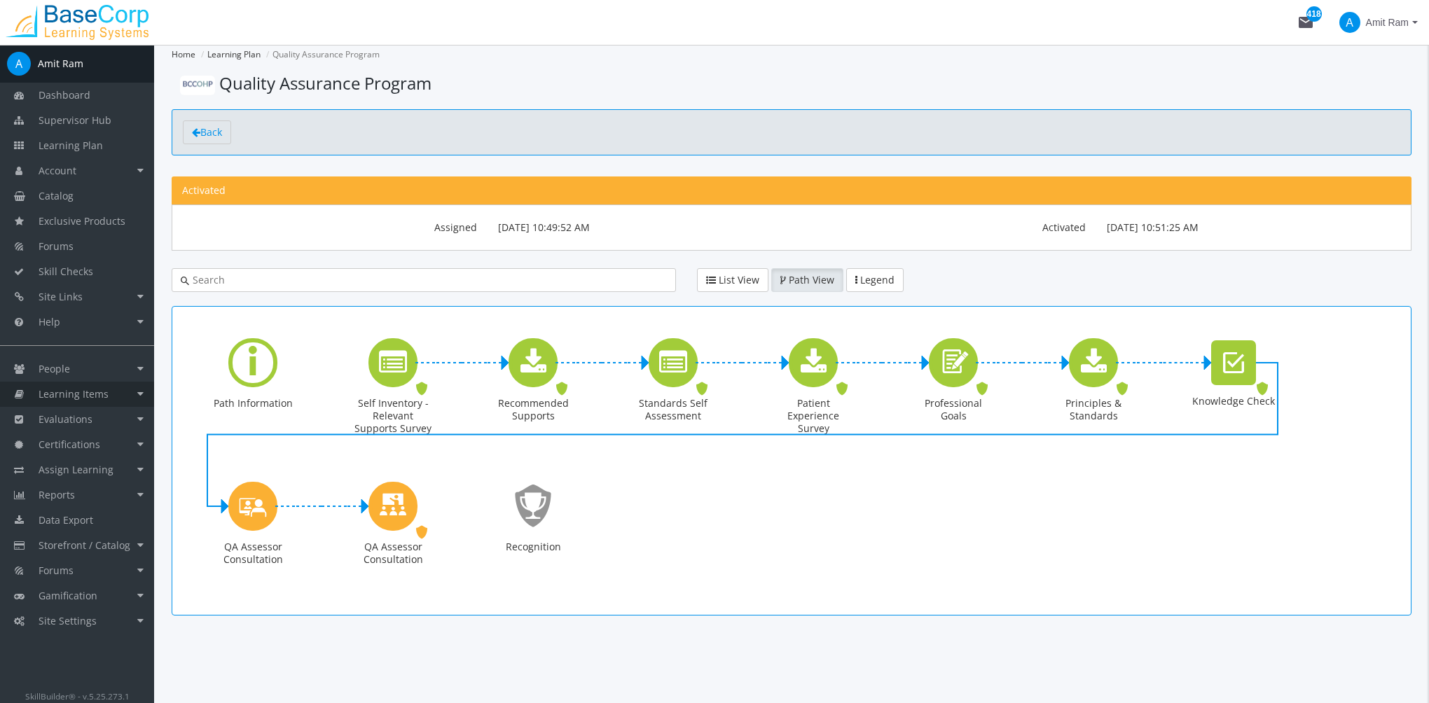
click at [98, 403] on link "Learning Items" at bounding box center [77, 394] width 154 height 25
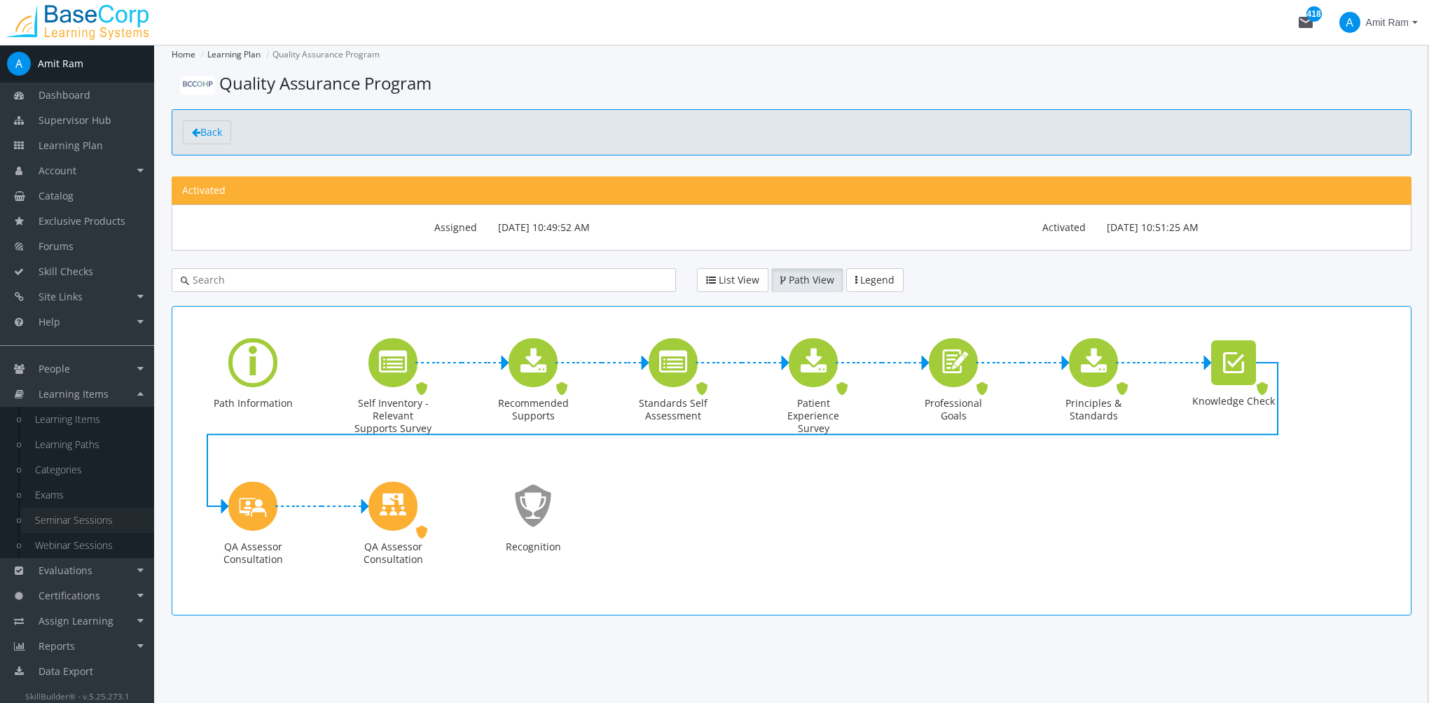
click at [111, 518] on link "Seminar Sessions" at bounding box center [87, 520] width 133 height 25
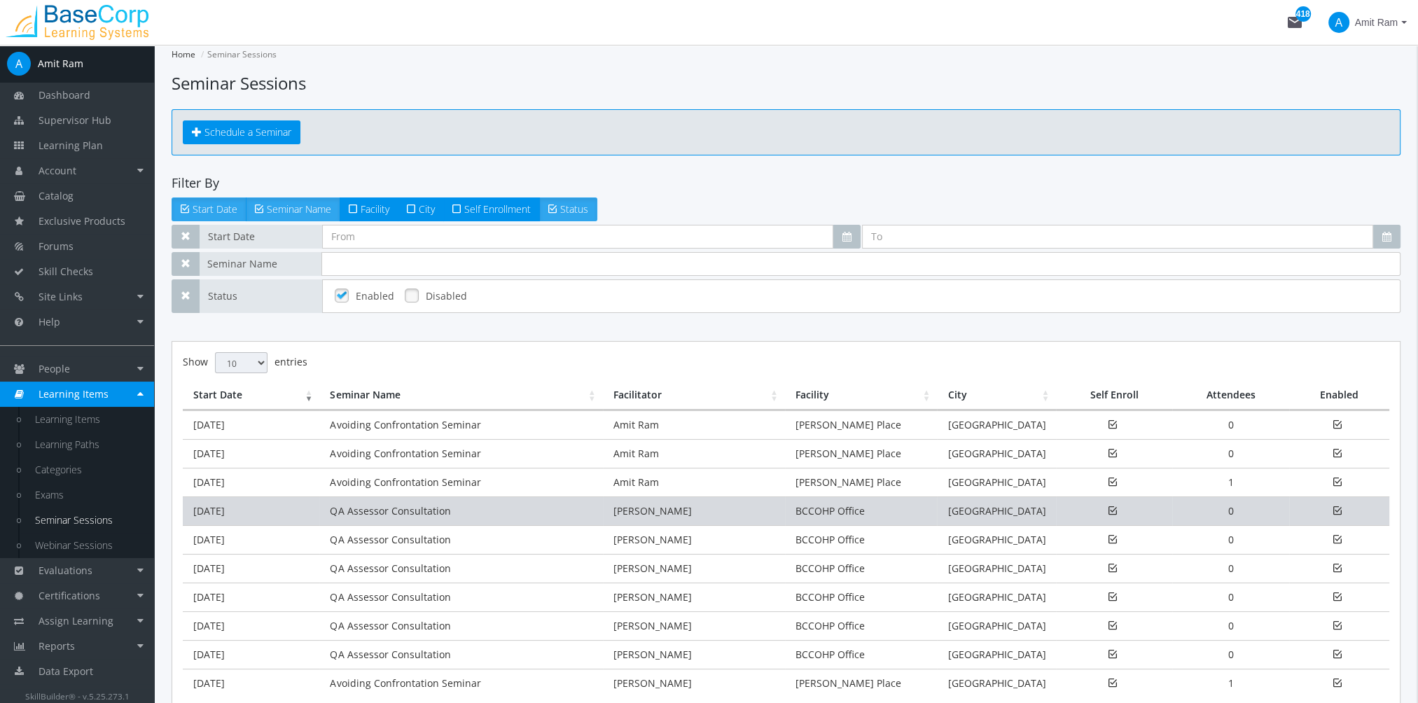
click at [356, 510] on td "QA Assessor Consultation" at bounding box center [460, 511] width 283 height 29
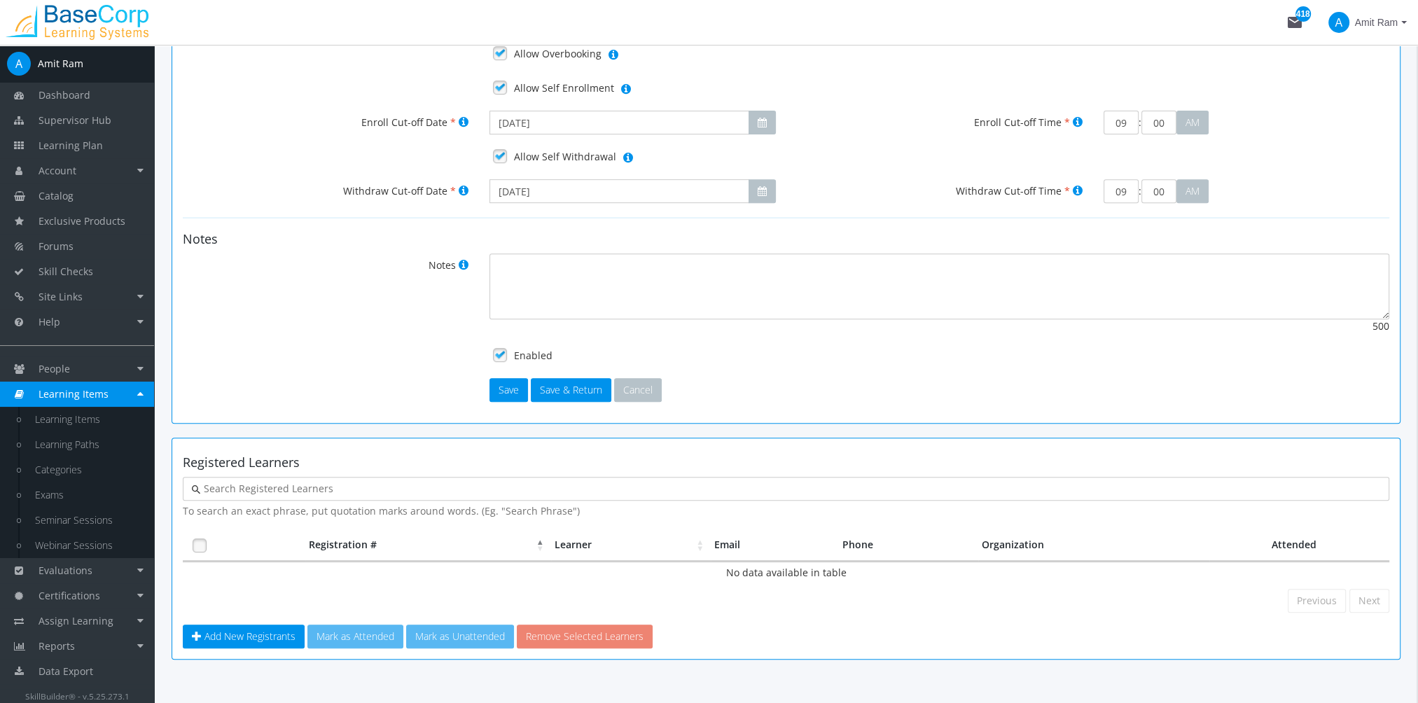
scroll to position [765, 0]
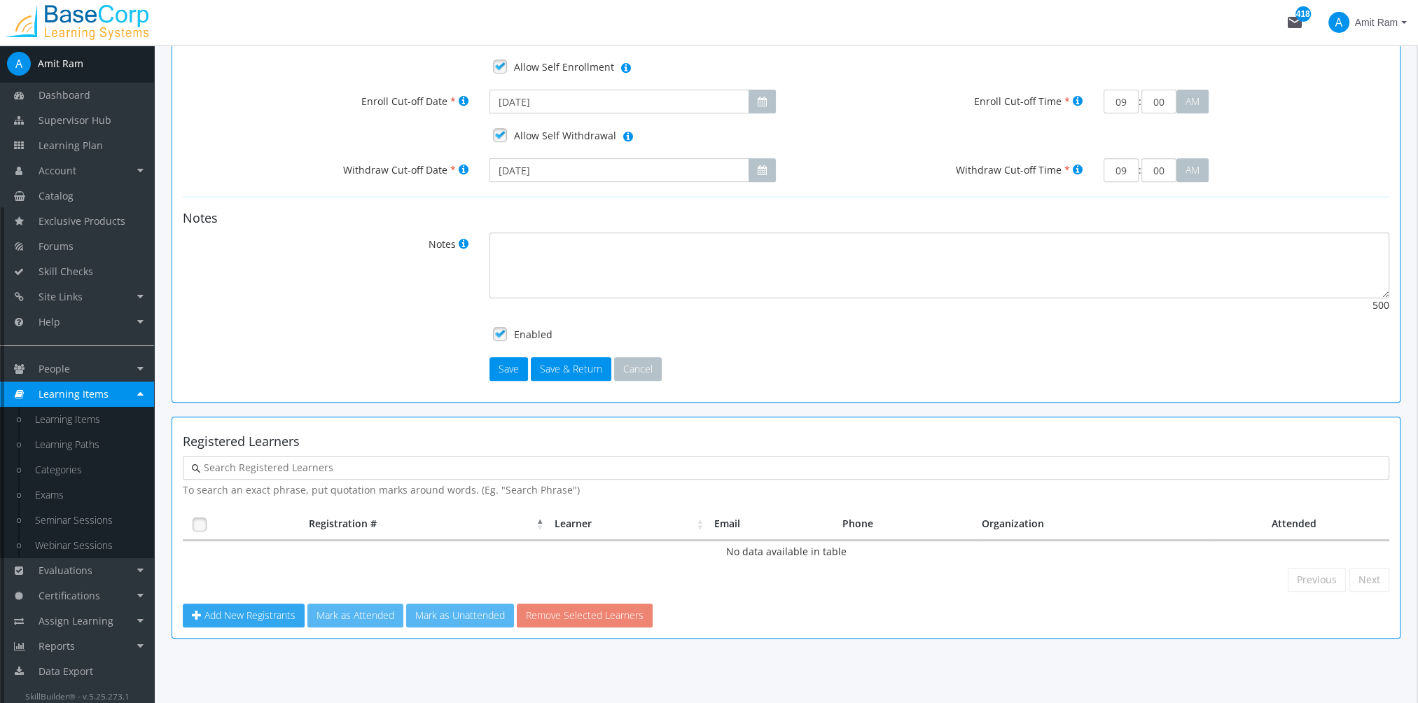
click at [252, 609] on span "Add New Registrants" at bounding box center [249, 615] width 91 height 13
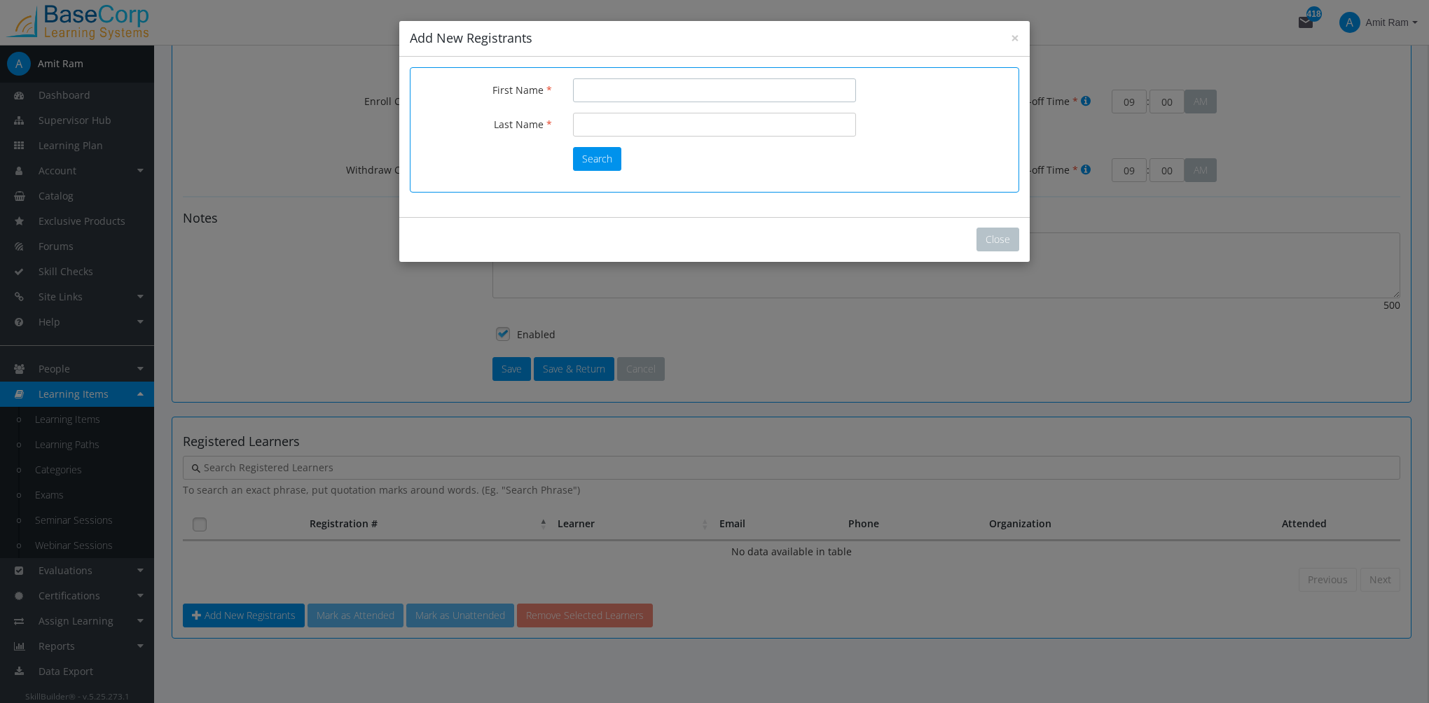
click at [616, 98] on input "First Name" at bounding box center [714, 90] width 283 height 24
type input "Amit"
type input "Ram"
click at [581, 158] on button "Search" at bounding box center [597, 159] width 48 height 24
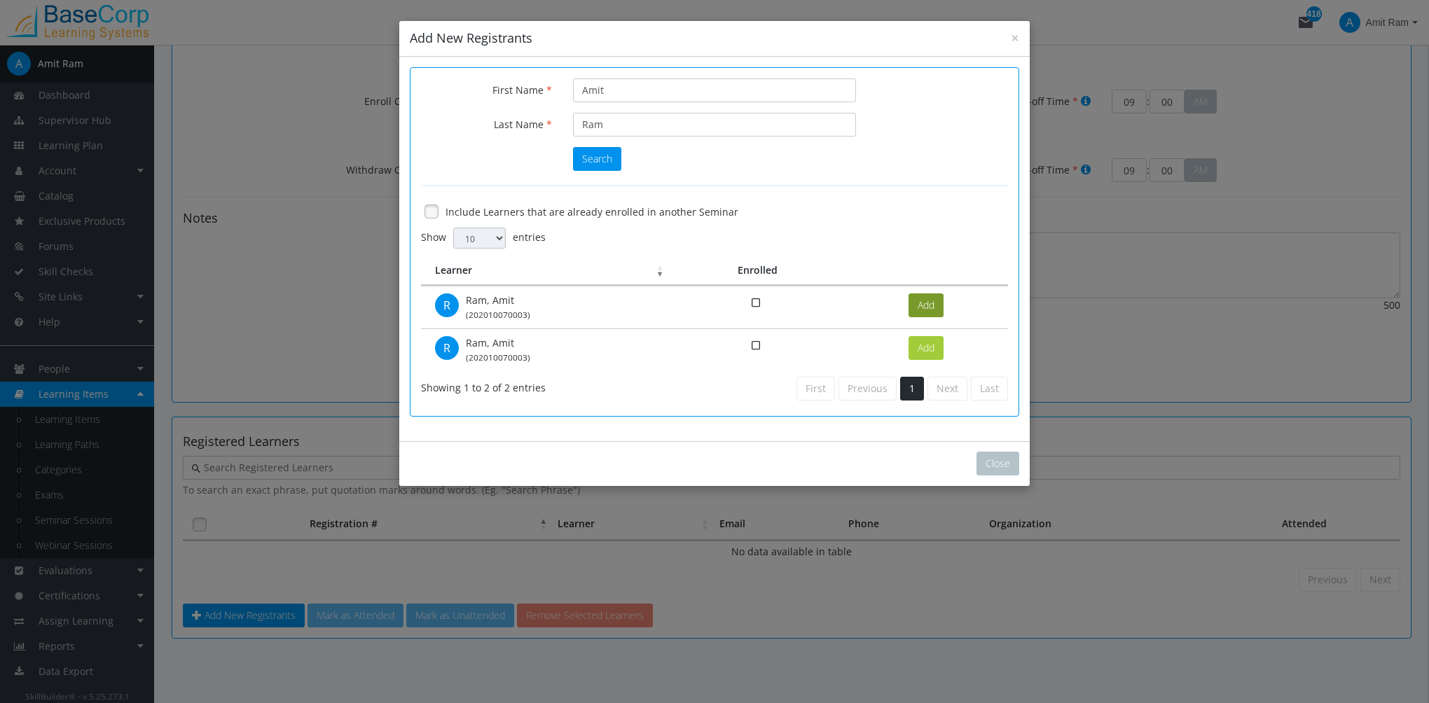
click at [920, 304] on button "Add" at bounding box center [925, 305] width 35 height 24
click at [1011, 461] on button "Close" at bounding box center [997, 464] width 43 height 24
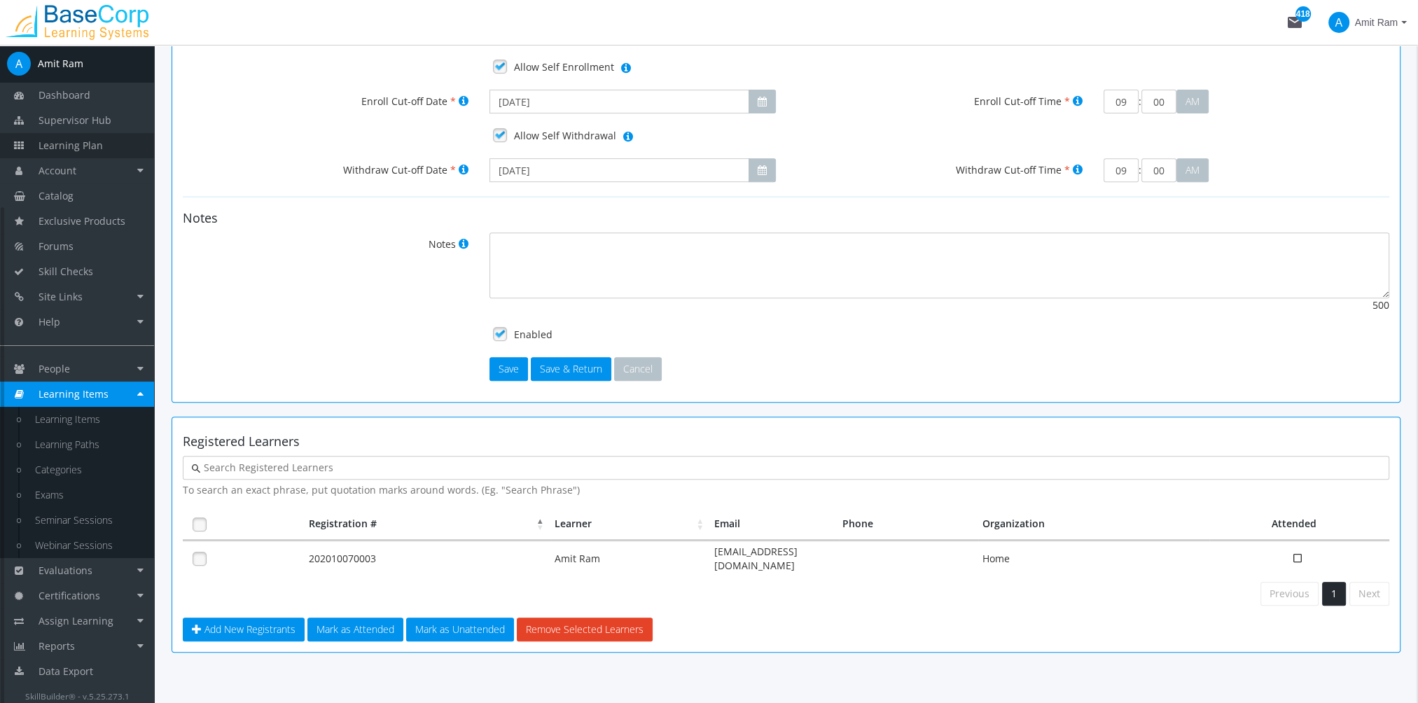
click at [100, 151] on span "Learning Plan" at bounding box center [71, 145] width 64 height 13
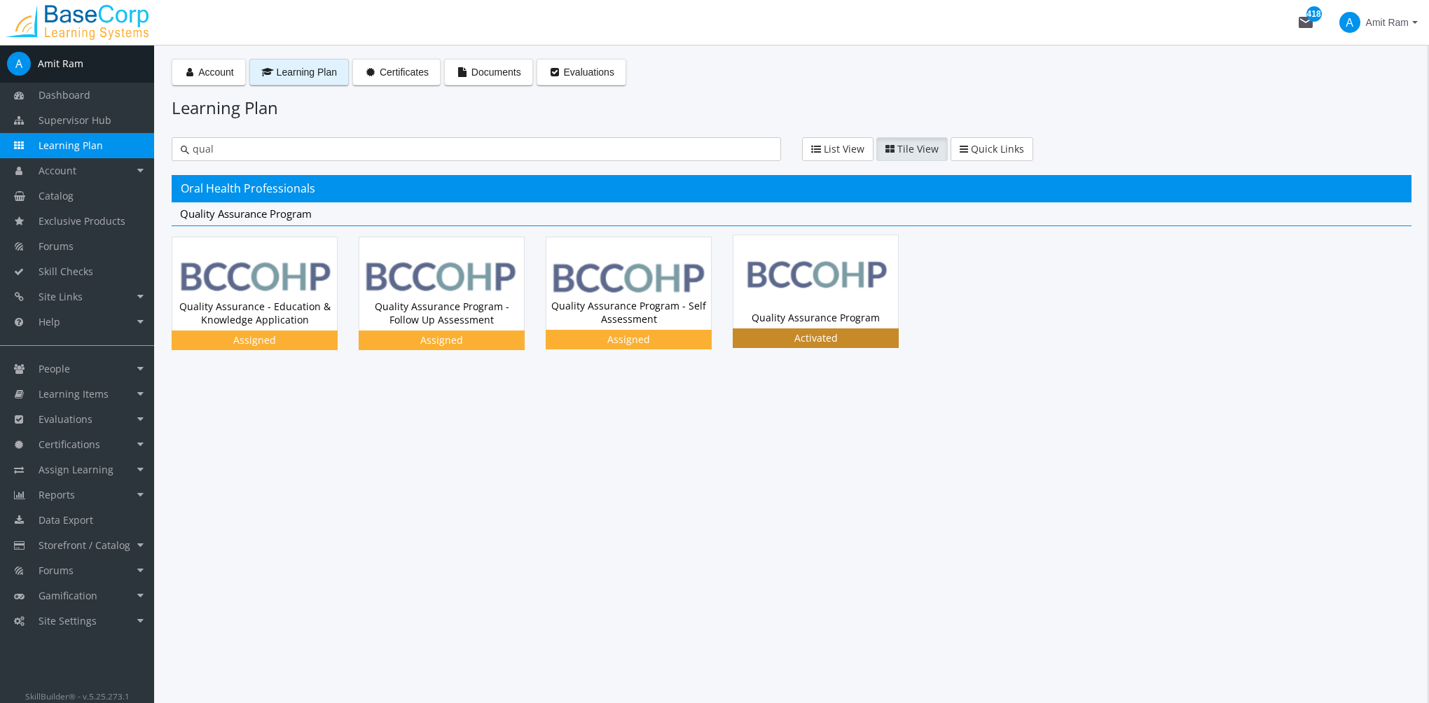
click at [778, 312] on div "Quality Assurance Program Status Activated" at bounding box center [815, 317] width 165 height 21
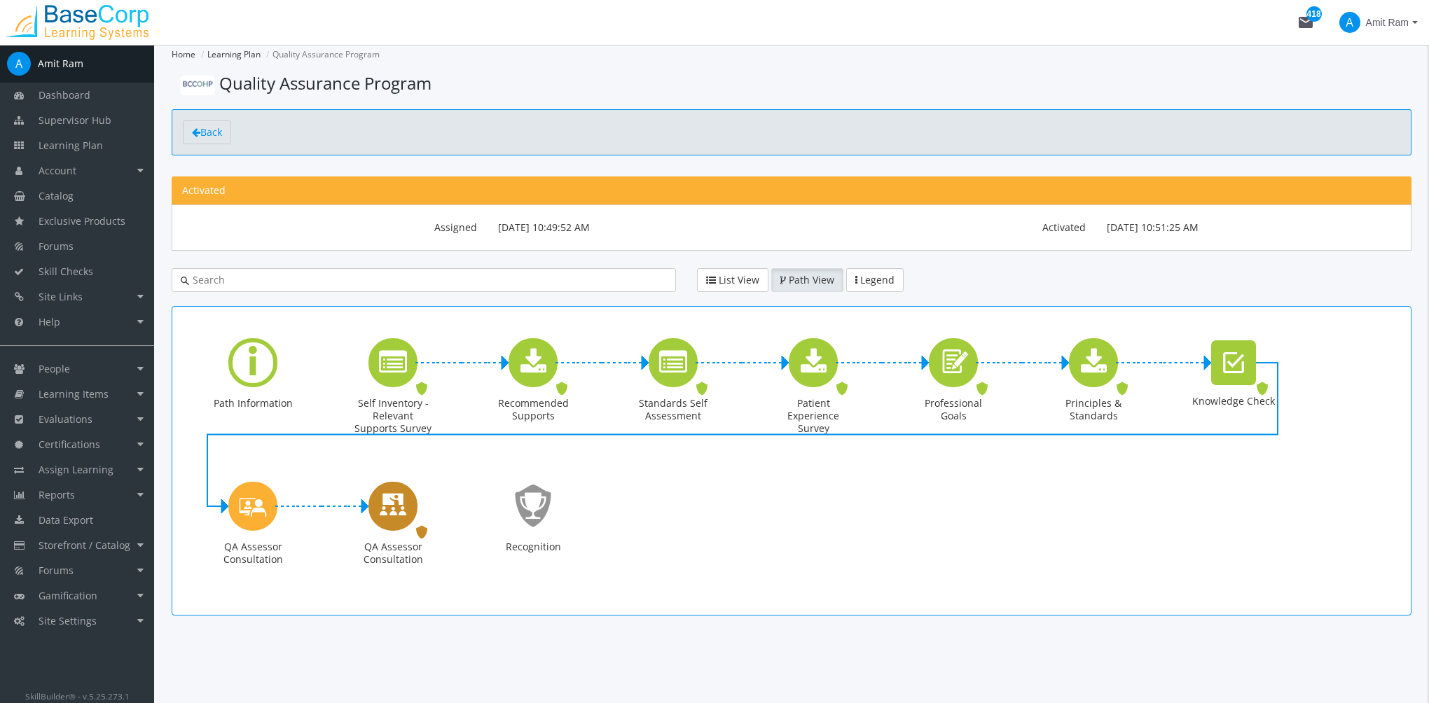
click at [396, 513] on icon "QA Assessor Consultation" at bounding box center [393, 506] width 28 height 40
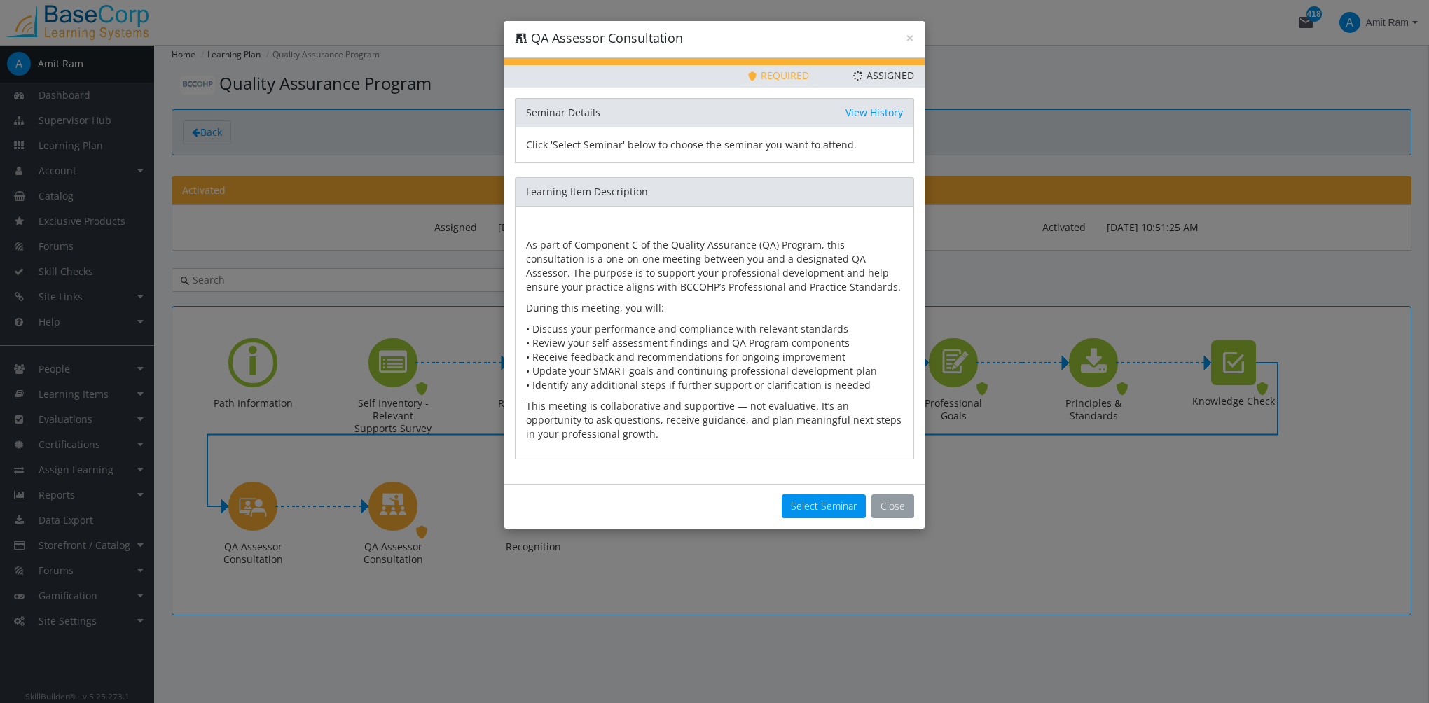
click at [891, 506] on button "Close" at bounding box center [892, 506] width 43 height 24
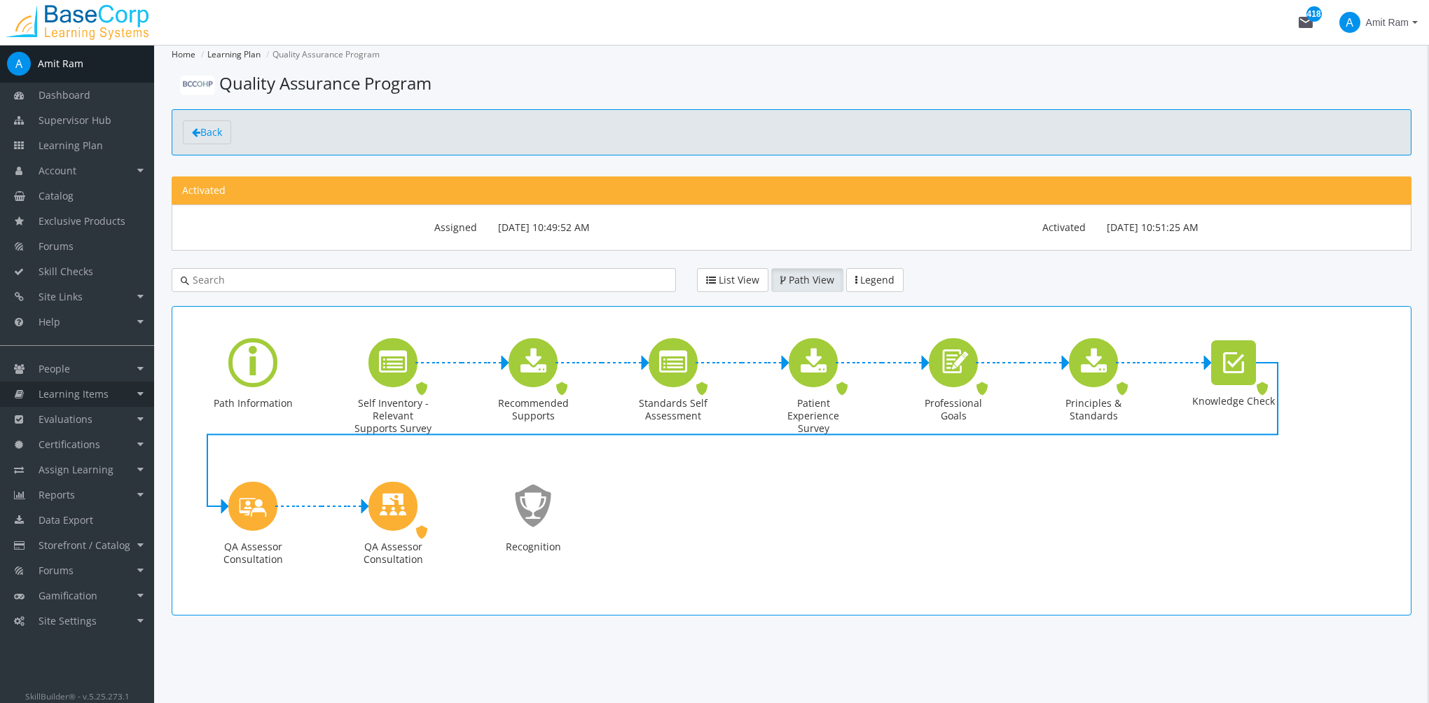
click at [106, 395] on link "Learning Items" at bounding box center [77, 394] width 154 height 25
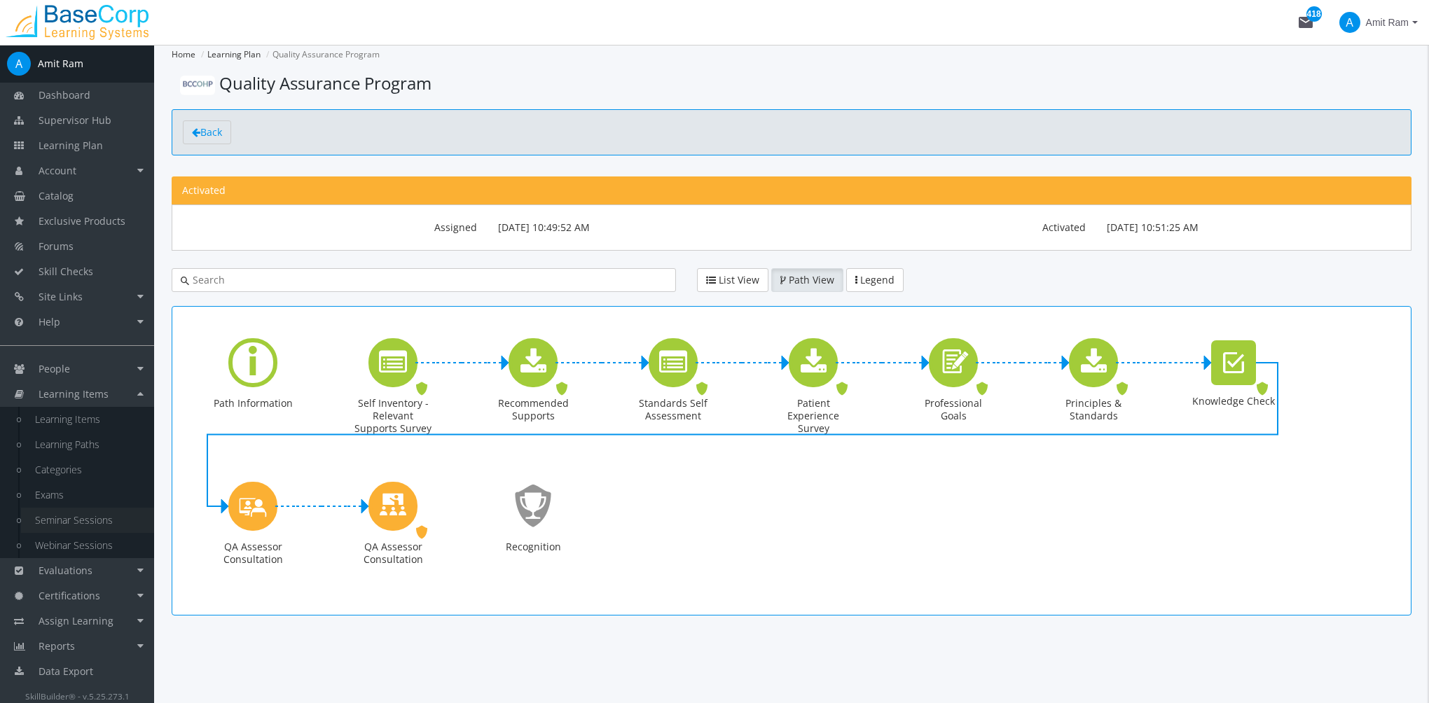
click at [106, 521] on link "Seminar Sessions" at bounding box center [87, 520] width 133 height 25
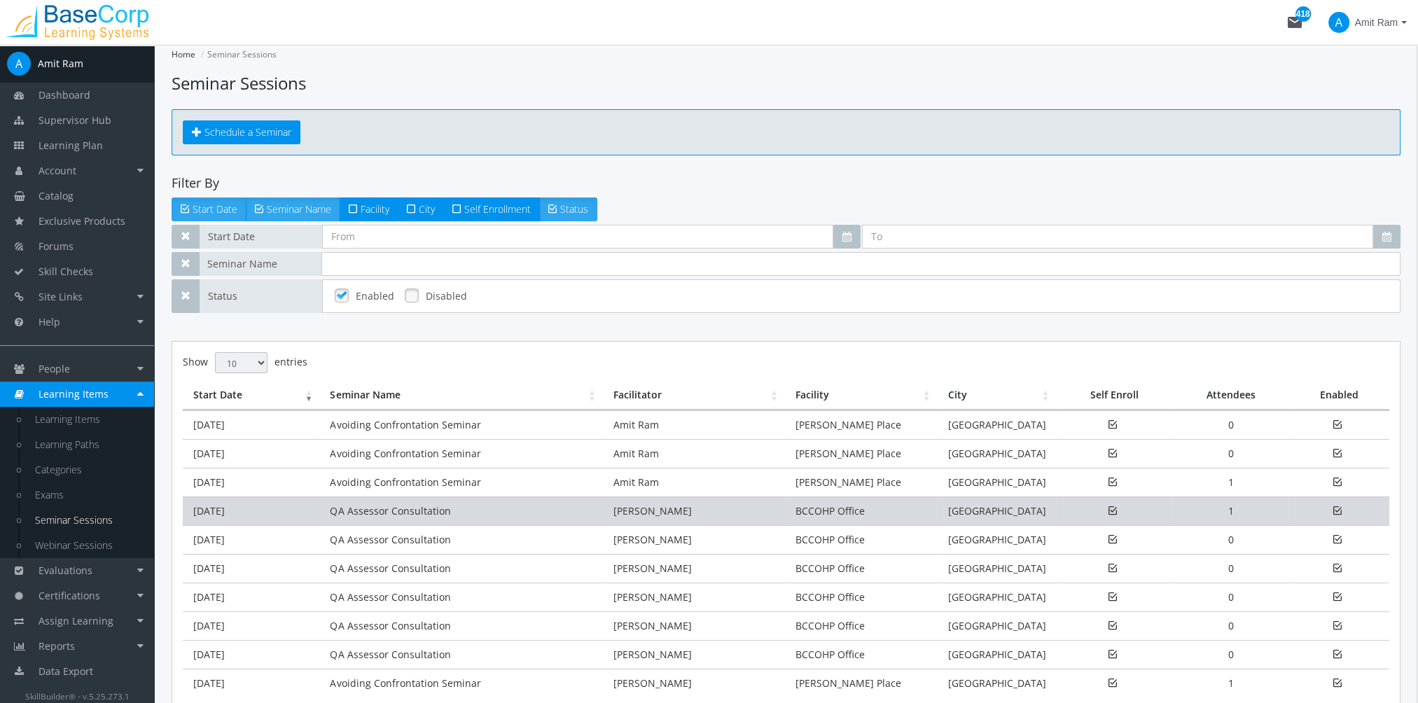
click at [340, 511] on td "QA Assessor Consultation" at bounding box center [460, 511] width 283 height 29
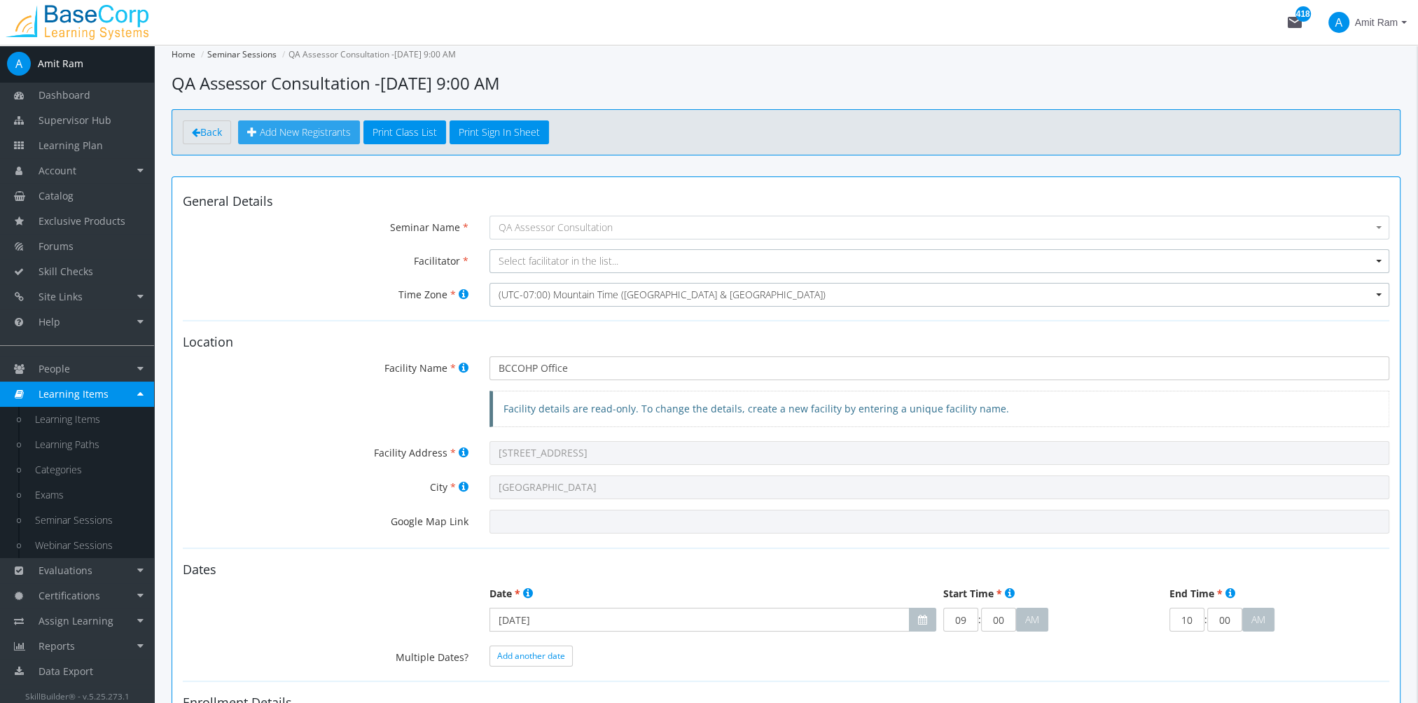
click at [311, 130] on span "Add New Registrants" at bounding box center [305, 131] width 91 height 13
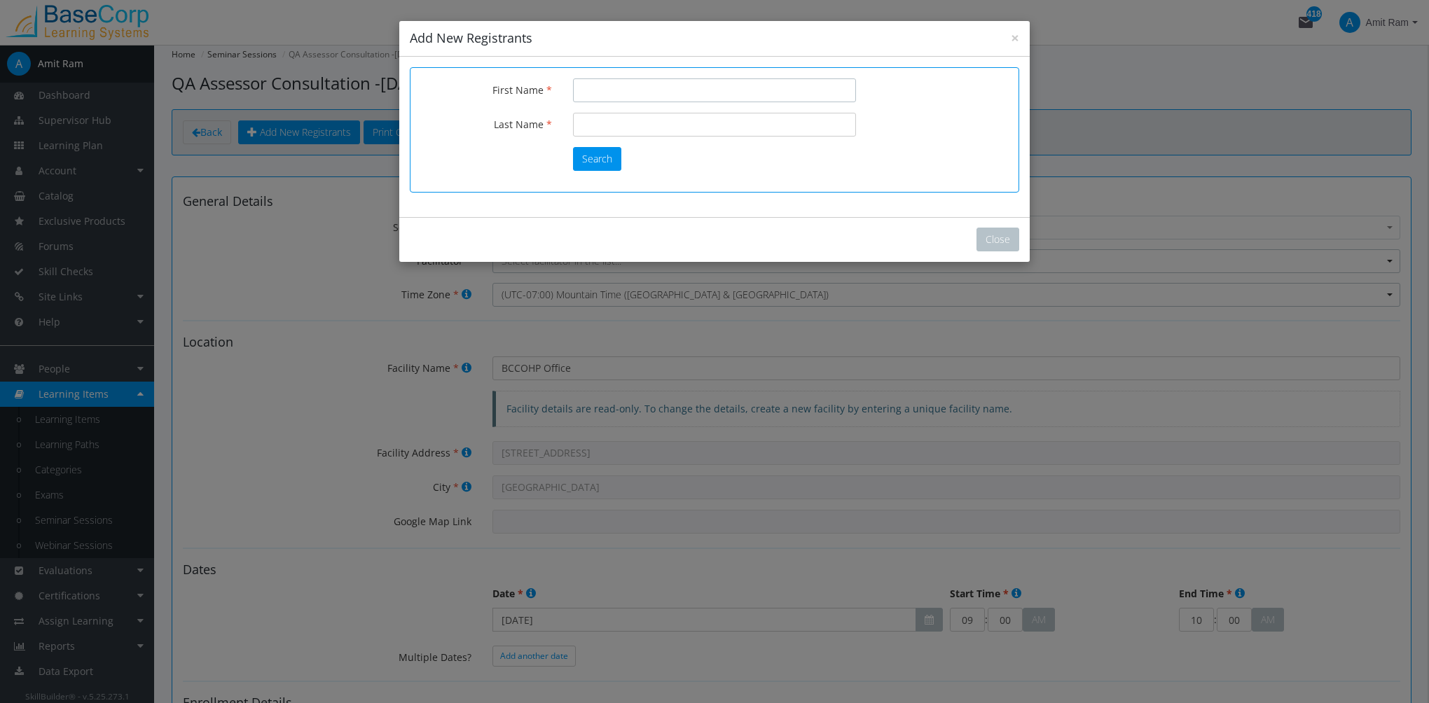
click at [604, 95] on input "First Name" at bounding box center [714, 90] width 283 height 24
type input "Amit"
type input "Ram"
click at [598, 160] on button "Search" at bounding box center [597, 159] width 48 height 24
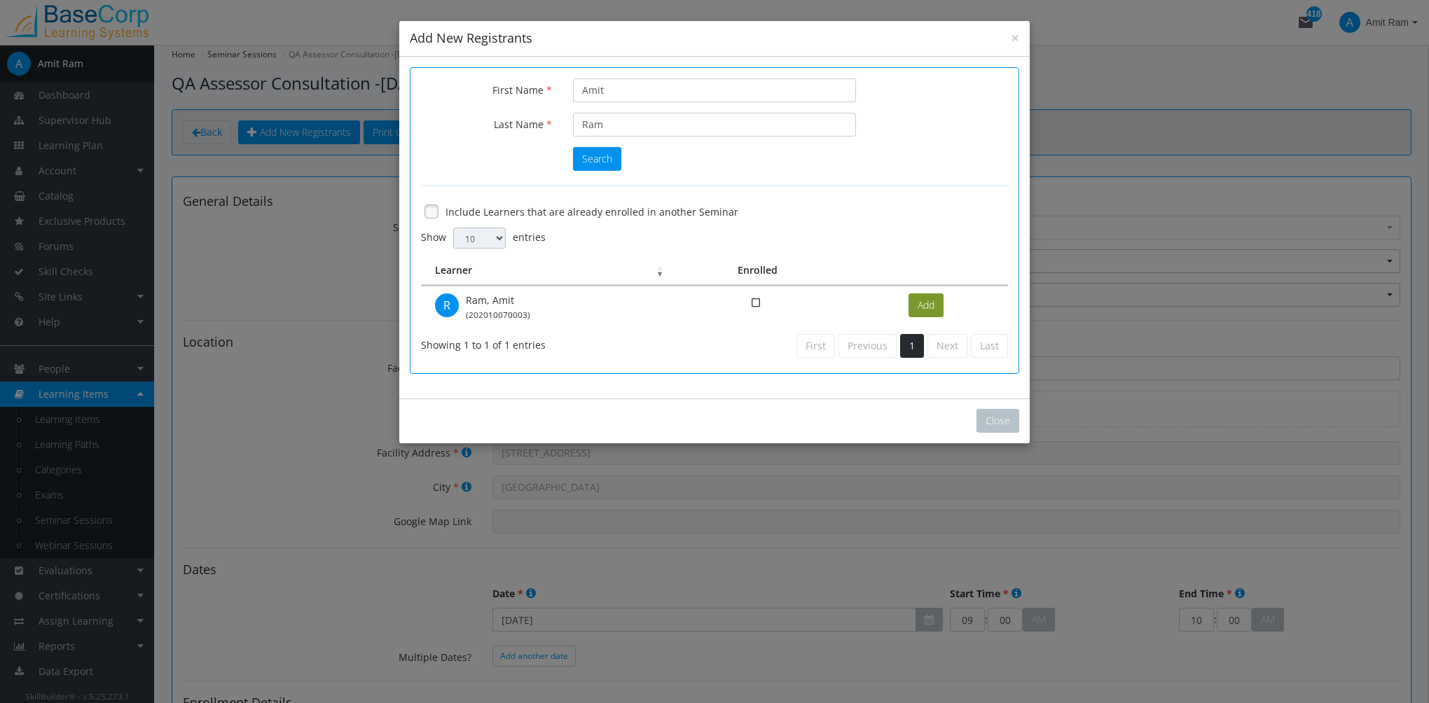
click at [924, 304] on button "Add" at bounding box center [925, 305] width 35 height 24
click at [1000, 420] on button "Close" at bounding box center [997, 421] width 43 height 24
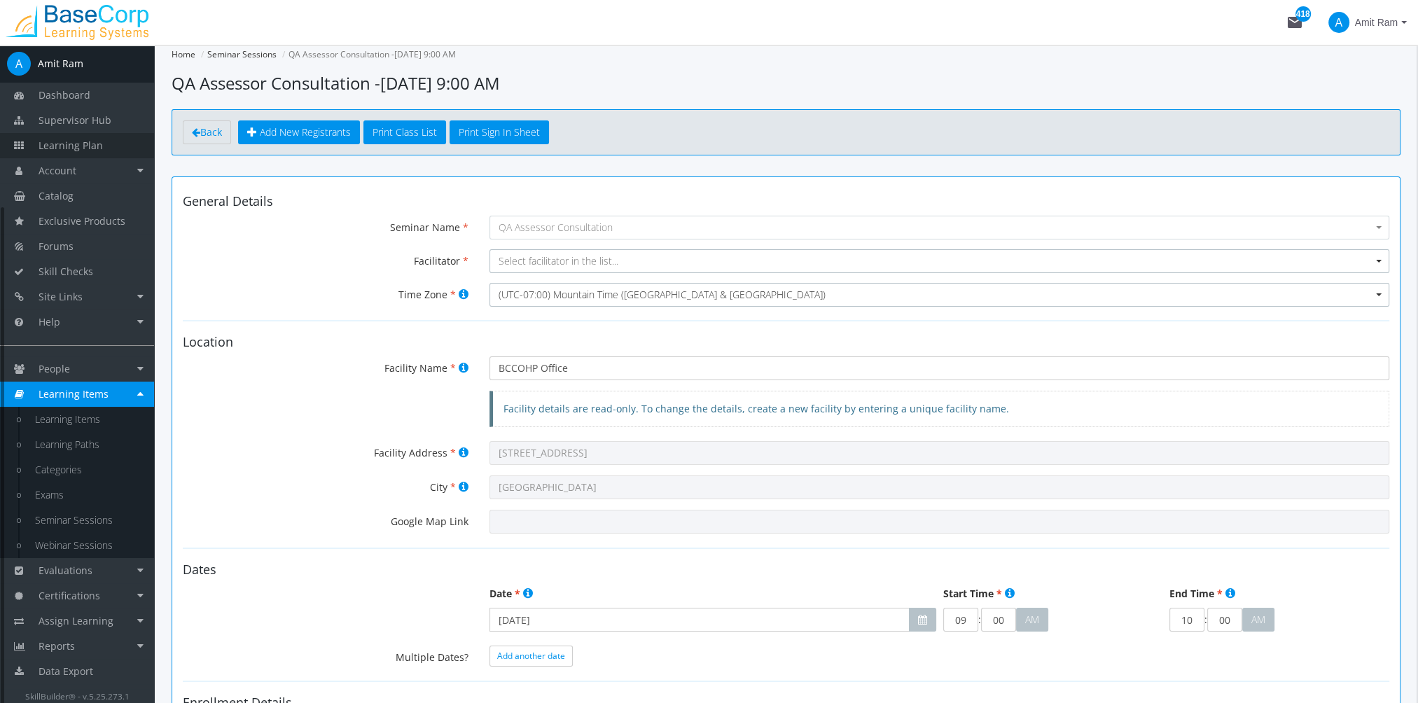
click at [103, 153] on link "Learning Plan" at bounding box center [77, 145] width 154 height 25
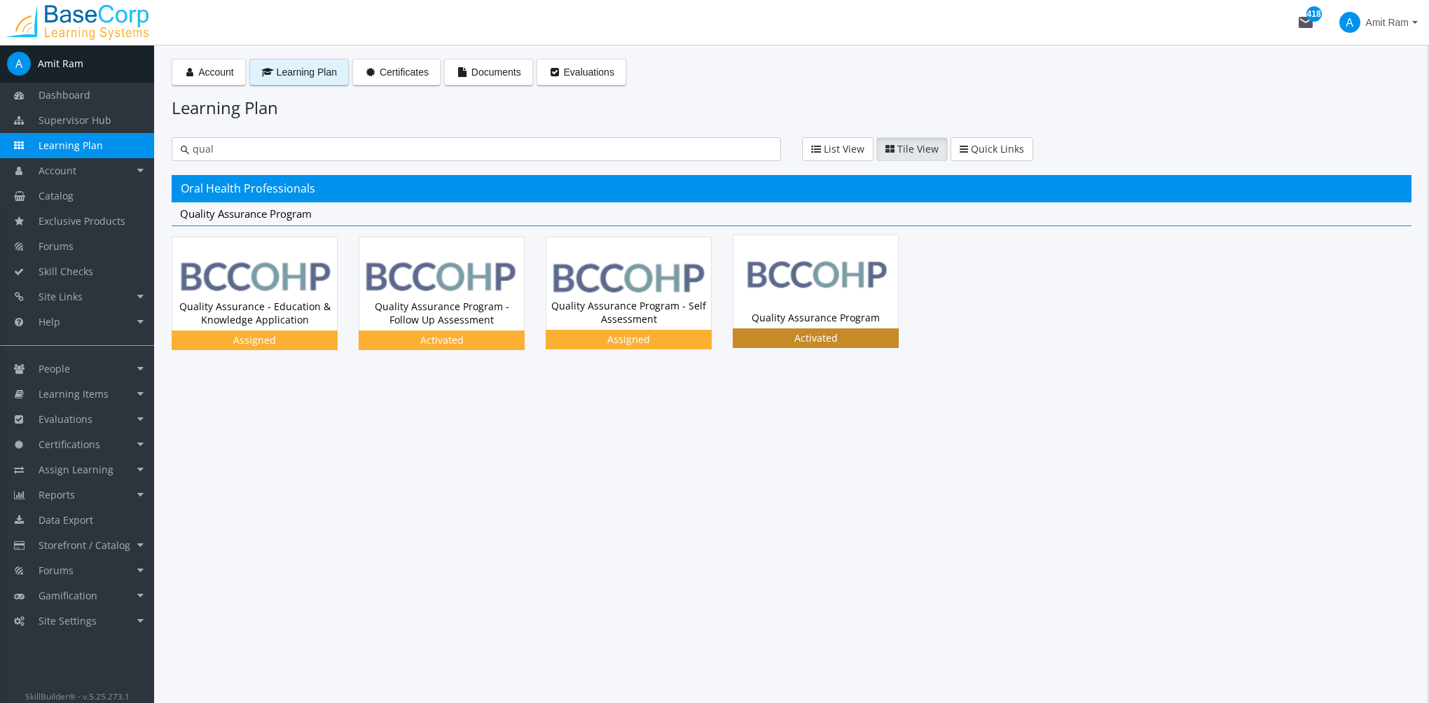
click at [833, 307] on div "Quality Assurance Program Status Activated" at bounding box center [815, 317] width 165 height 21
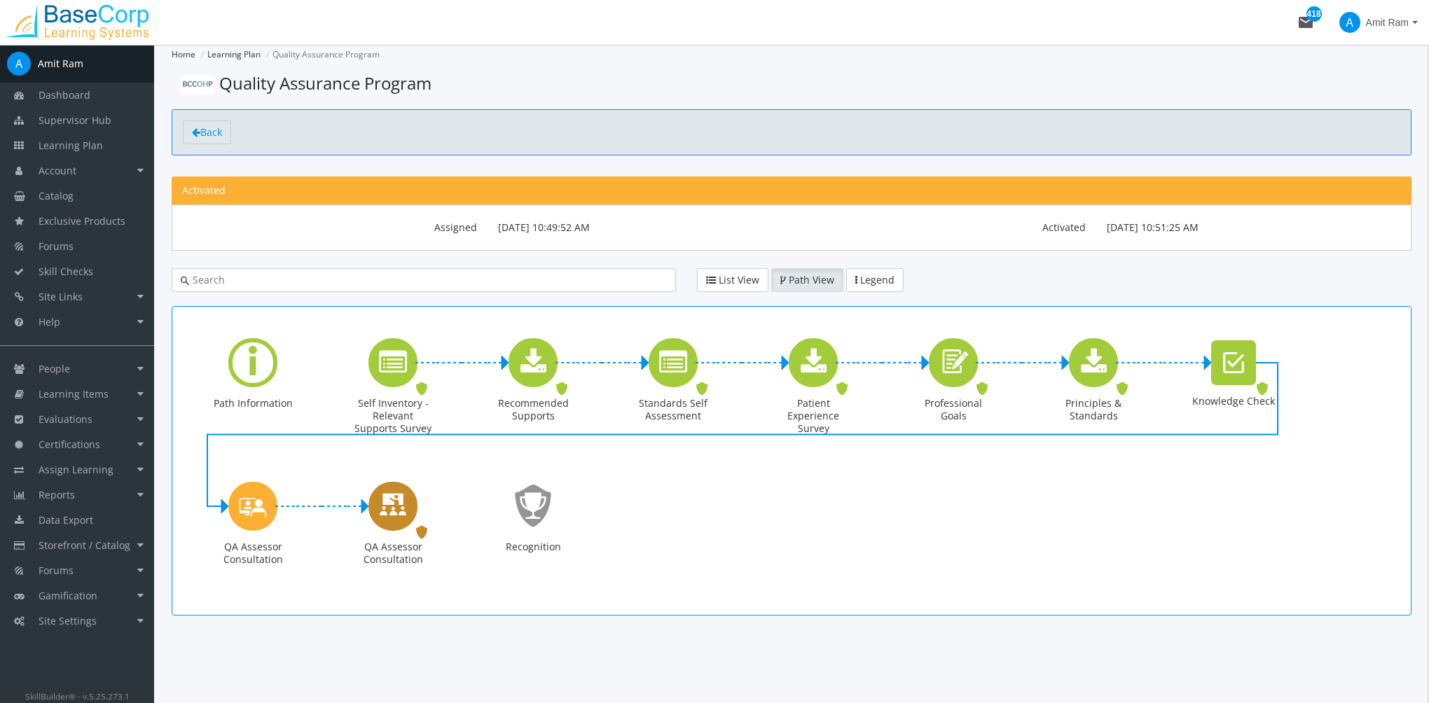
click at [396, 519] on icon "QA Assessor Consultation" at bounding box center [393, 506] width 28 height 40
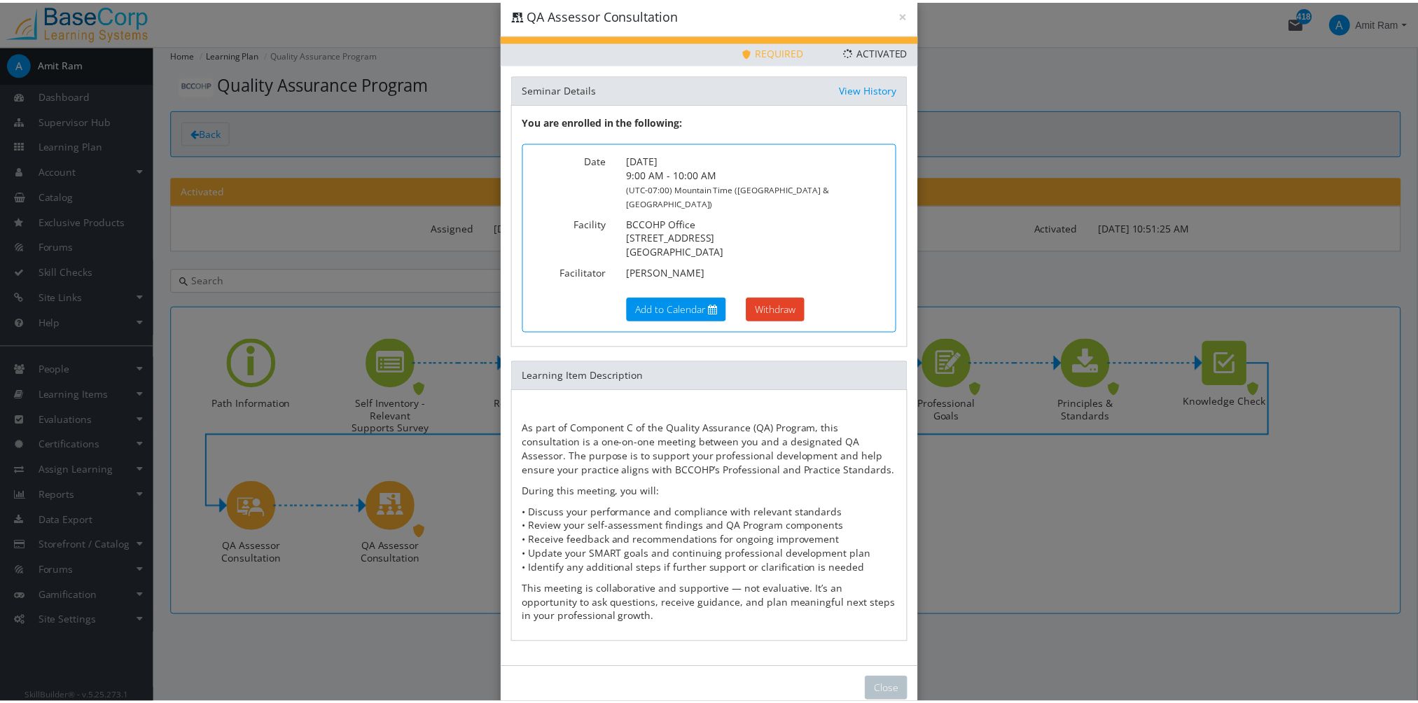
scroll to position [37, 0]
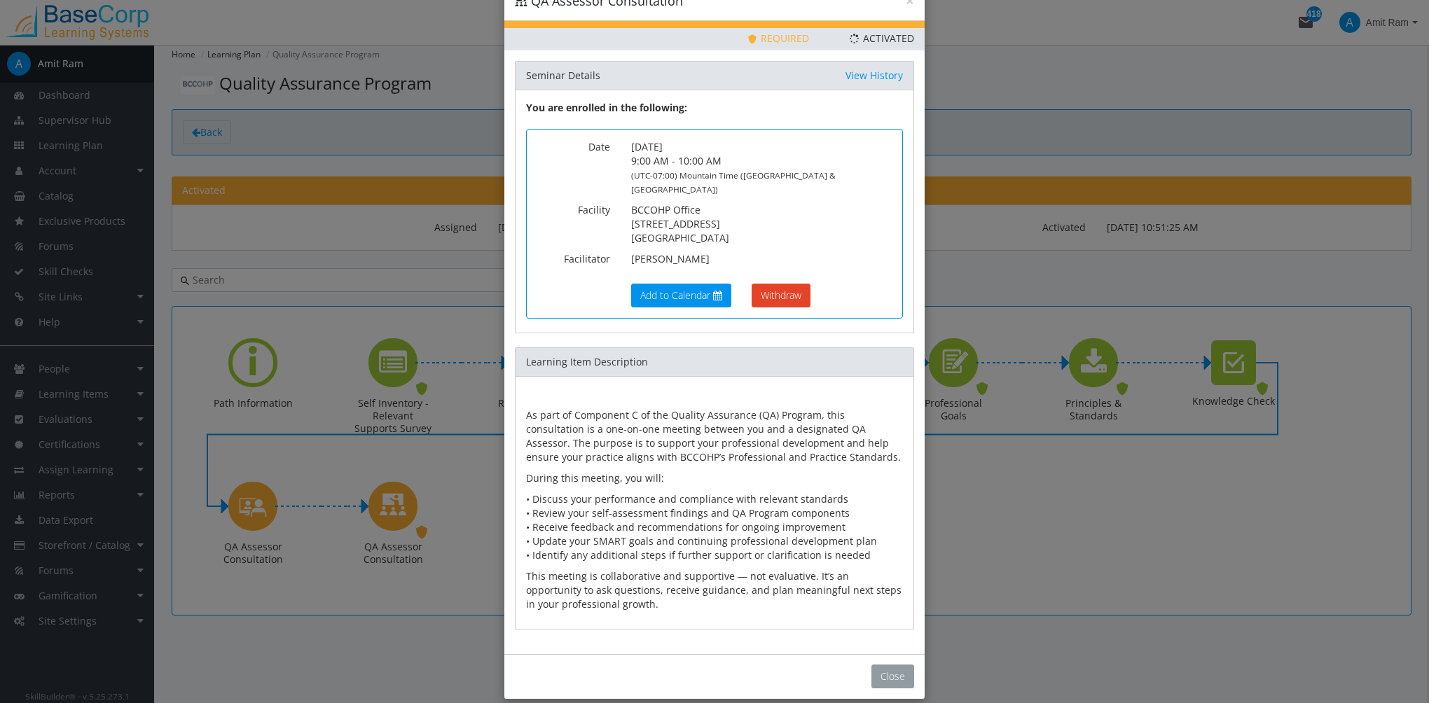
click at [887, 665] on button "Close" at bounding box center [892, 677] width 43 height 24
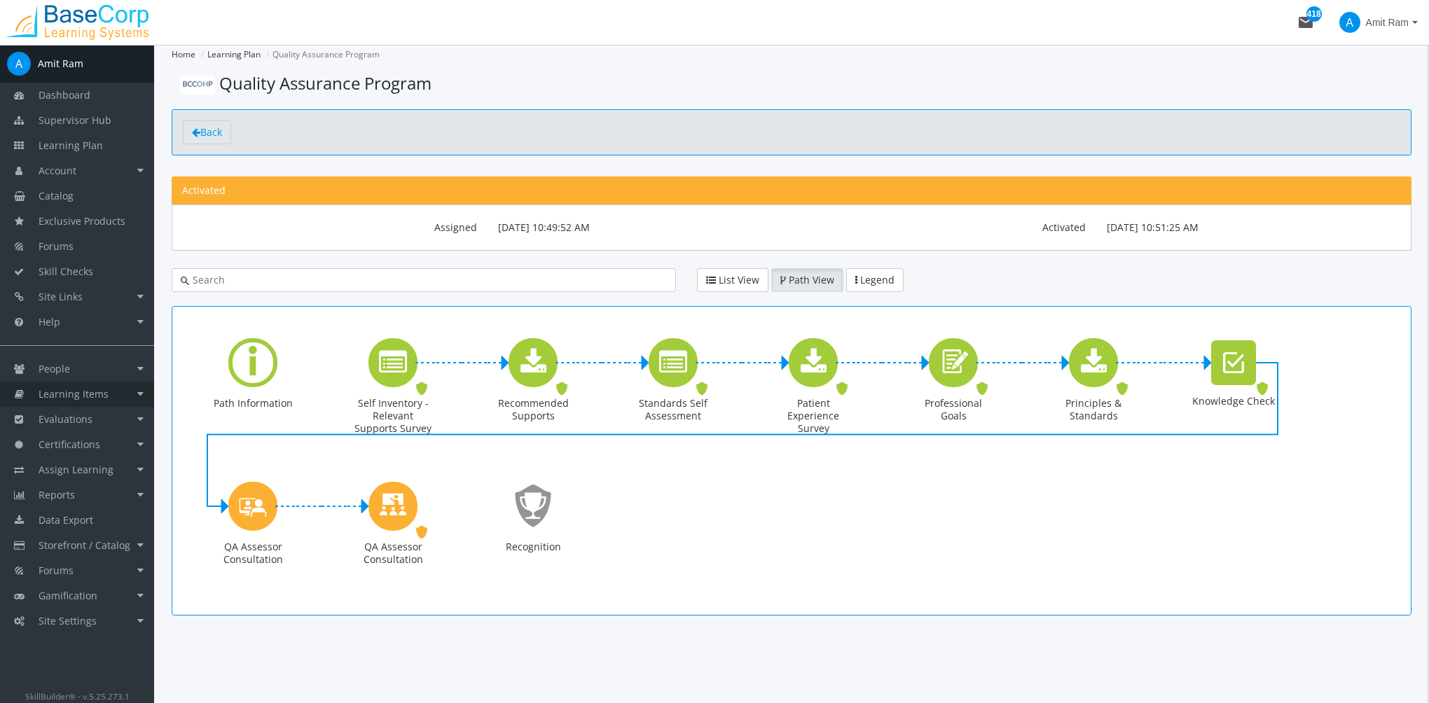
click at [85, 403] on link "Learning Items" at bounding box center [77, 394] width 154 height 25
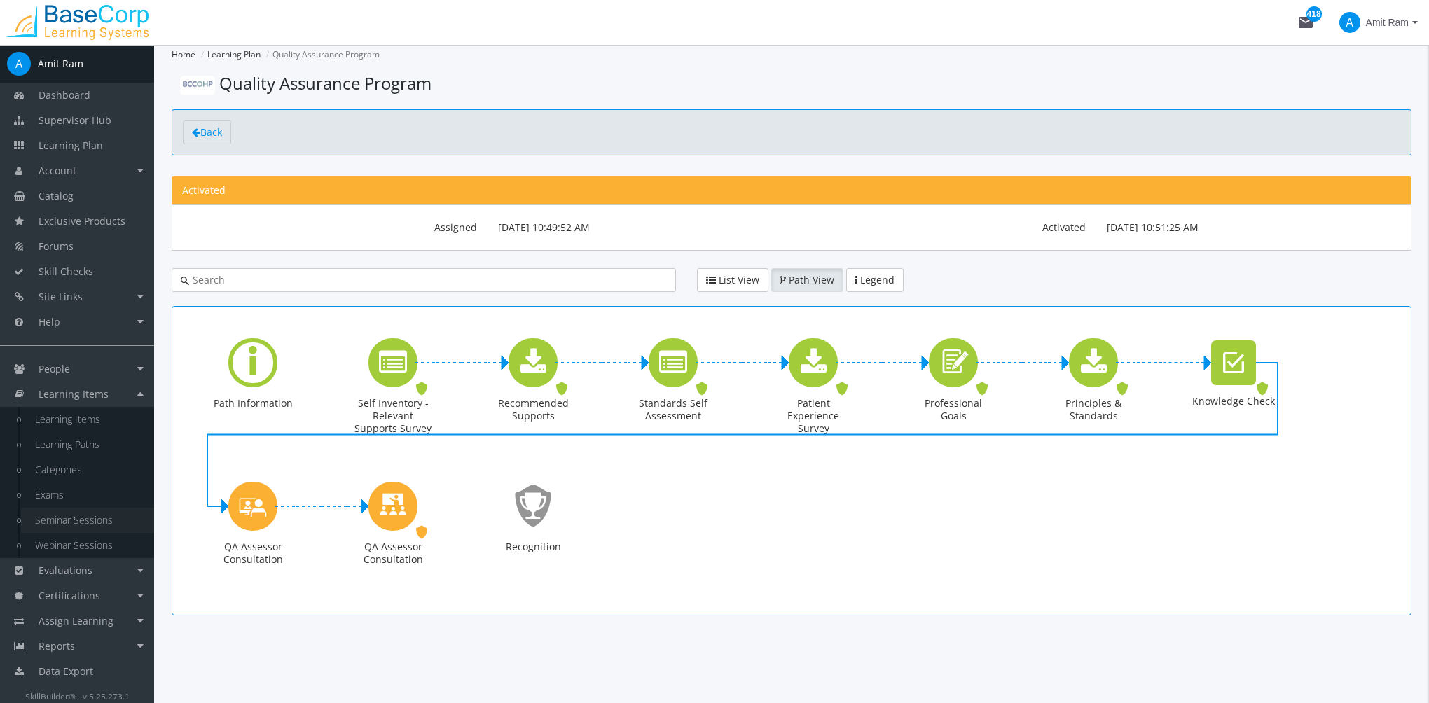
click at [98, 522] on link "Seminar Sessions" at bounding box center [87, 520] width 133 height 25
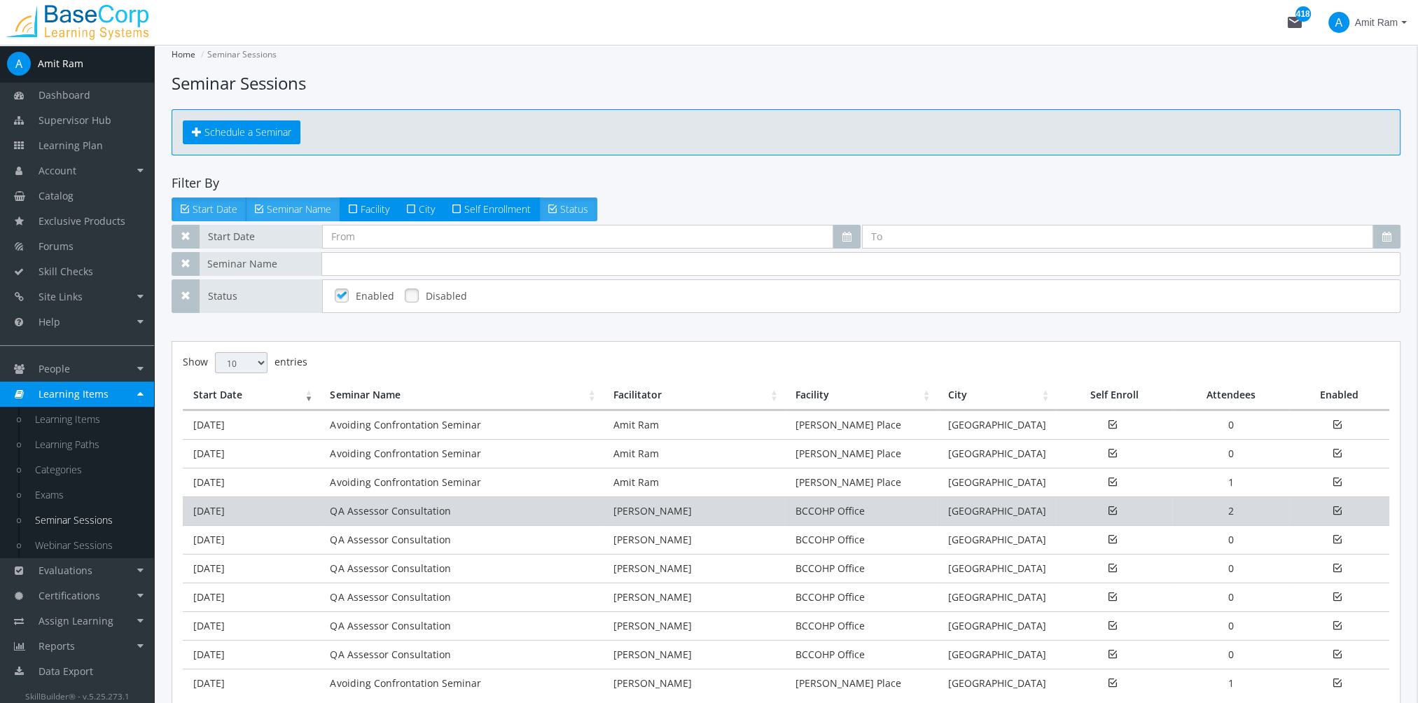
click at [334, 513] on td "QA Assessor Consultation" at bounding box center [460, 511] width 283 height 29
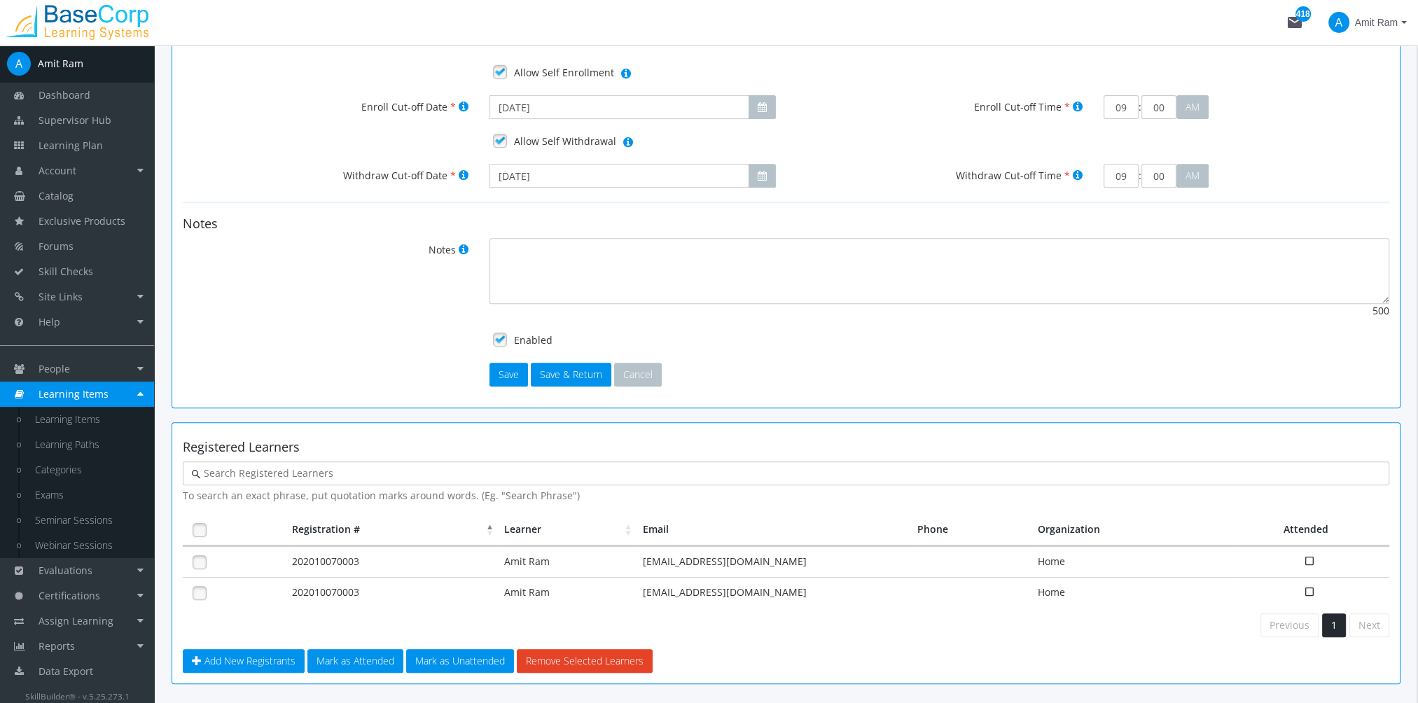
scroll to position [734, 0]
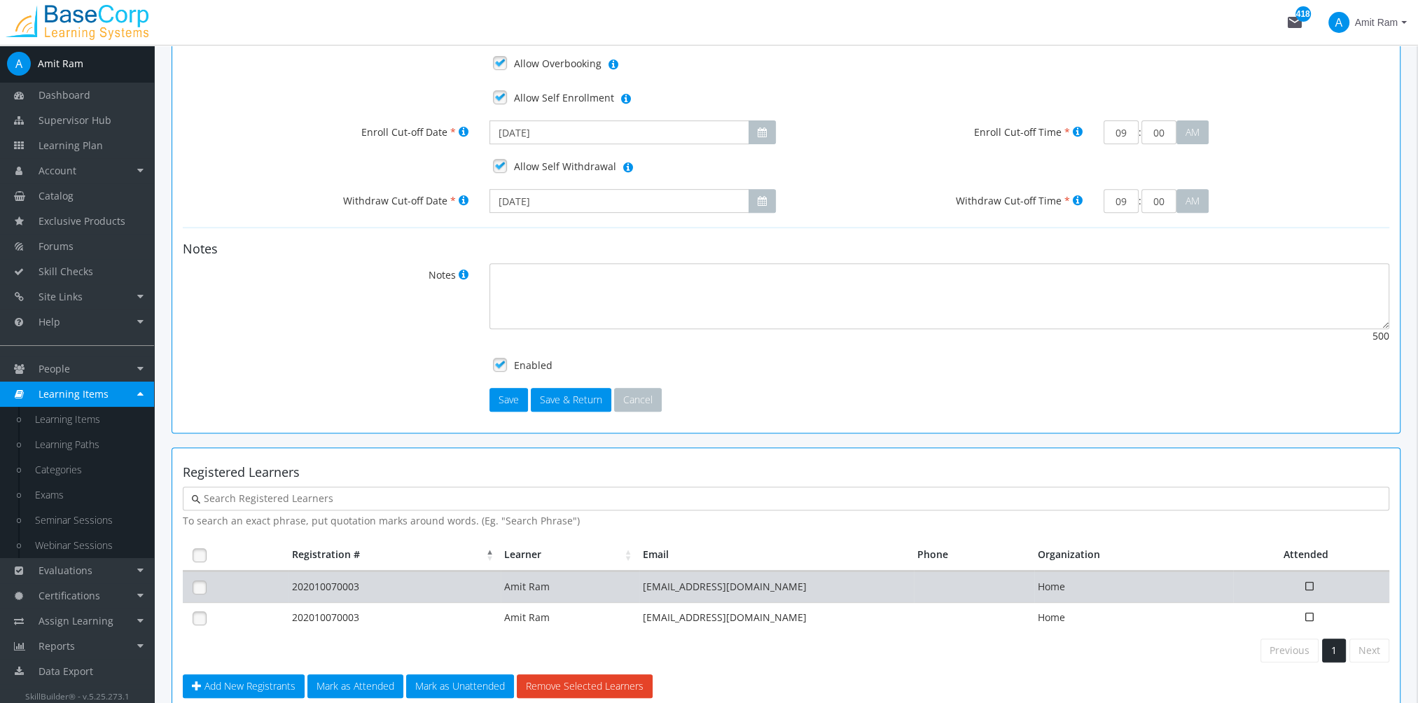
click at [303, 578] on td "202010070003" at bounding box center [395, 586] width 212 height 31
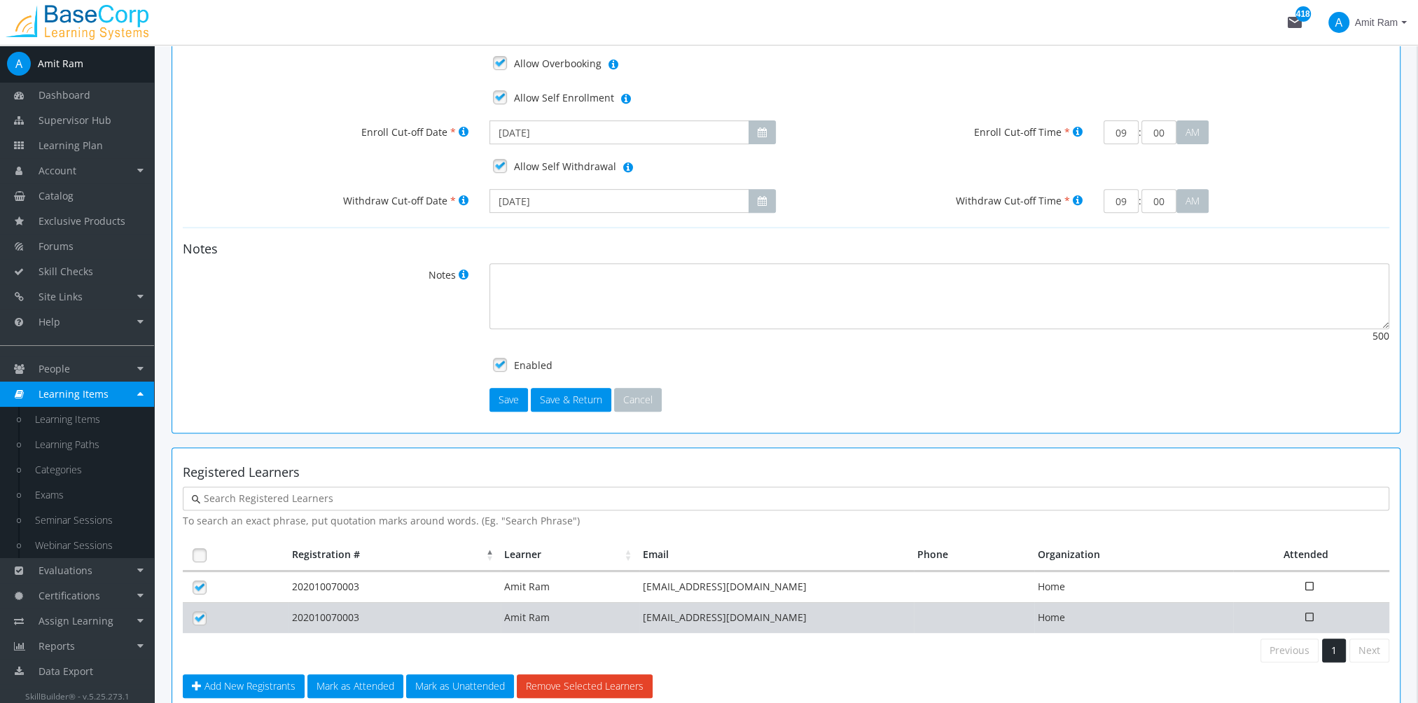
click at [305, 602] on td "202010070003" at bounding box center [395, 617] width 212 height 31
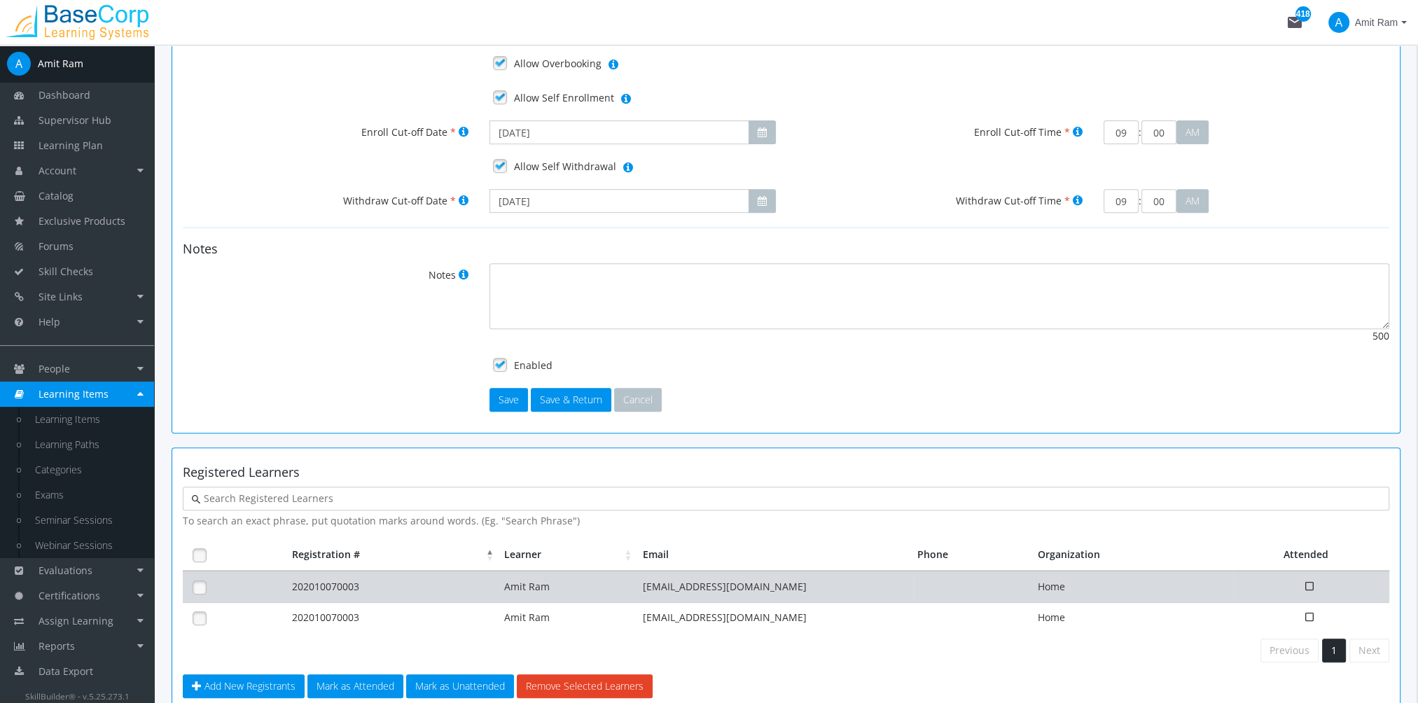
click at [300, 588] on td "202010070003" at bounding box center [395, 586] width 212 height 31
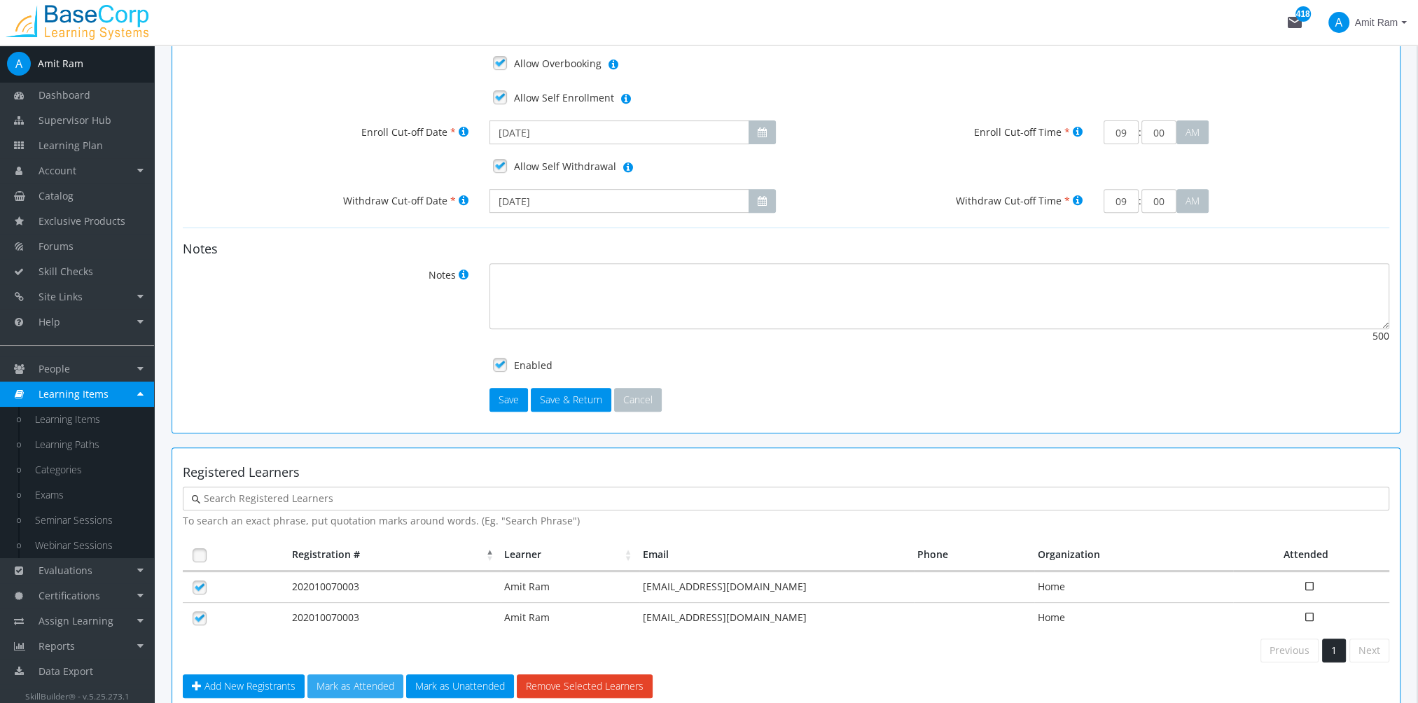
click at [362, 678] on button "Mark as Attended" at bounding box center [355, 686] width 96 height 24
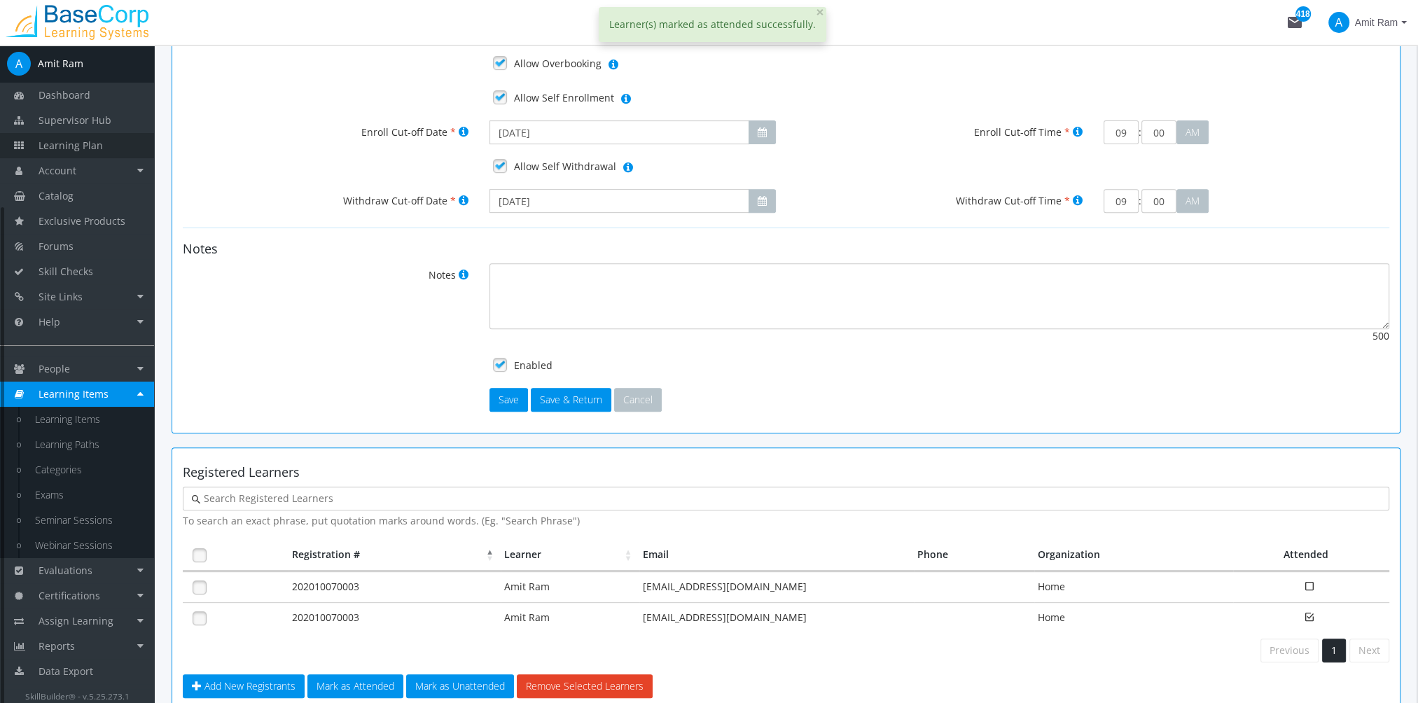
click at [87, 140] on span "Learning Plan" at bounding box center [71, 145] width 64 height 13
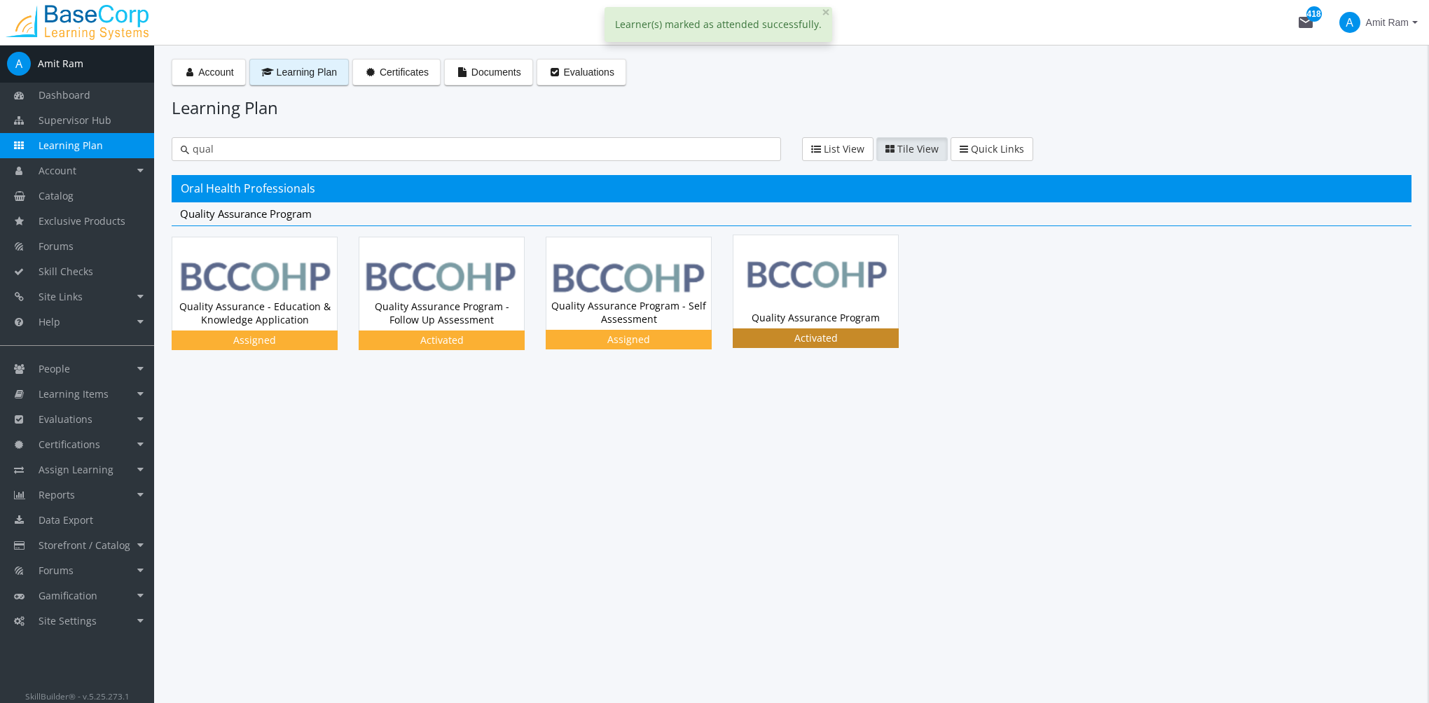
click at [800, 301] on img at bounding box center [815, 281] width 165 height 92
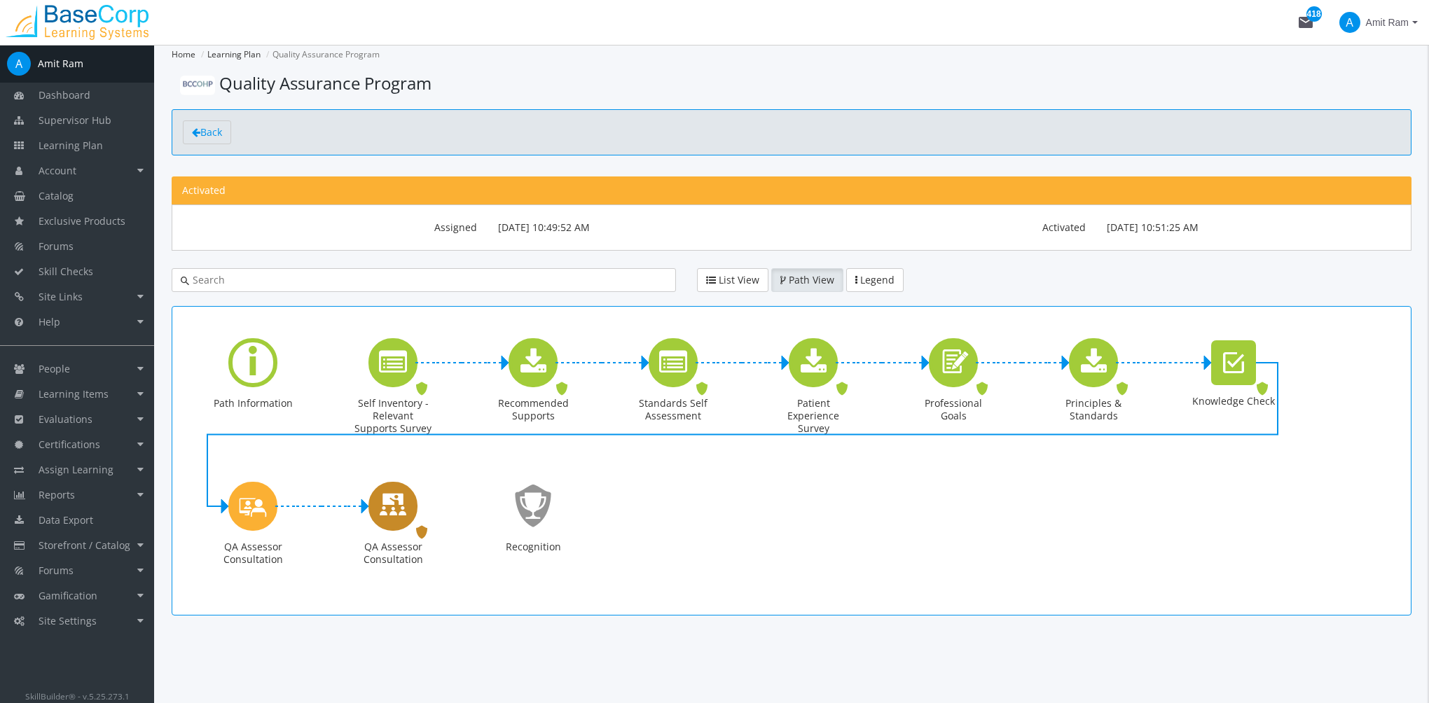
click at [390, 521] on icon "QA Assessor Consultation" at bounding box center [393, 506] width 28 height 40
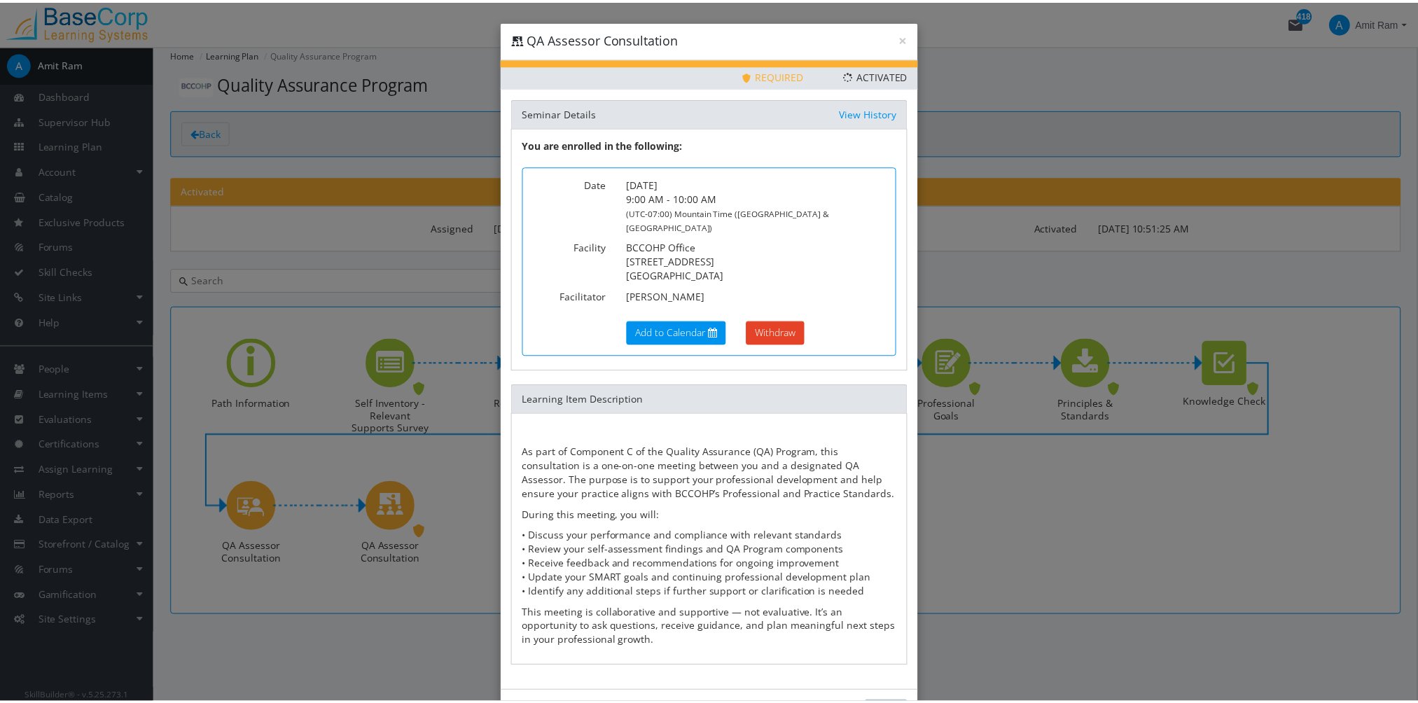
scroll to position [37, 0]
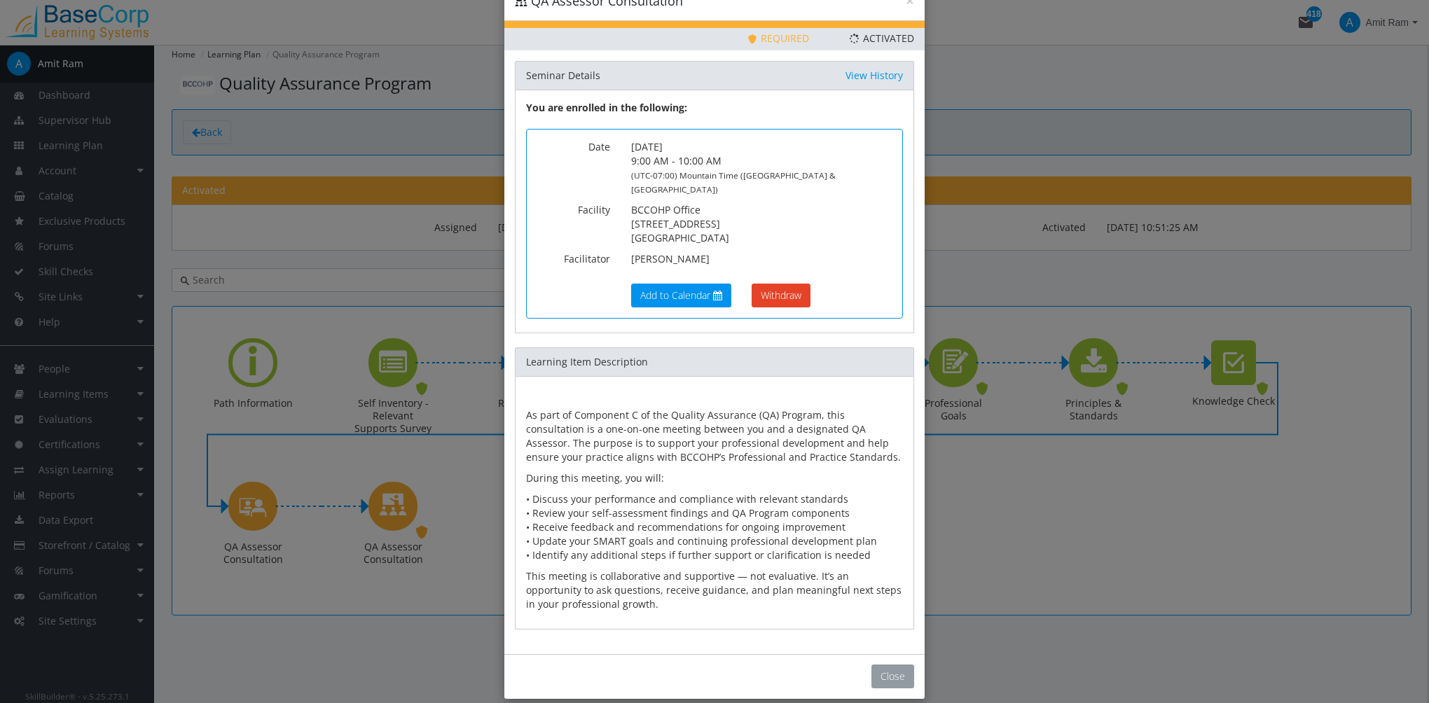
click at [880, 665] on button "Close" at bounding box center [892, 677] width 43 height 24
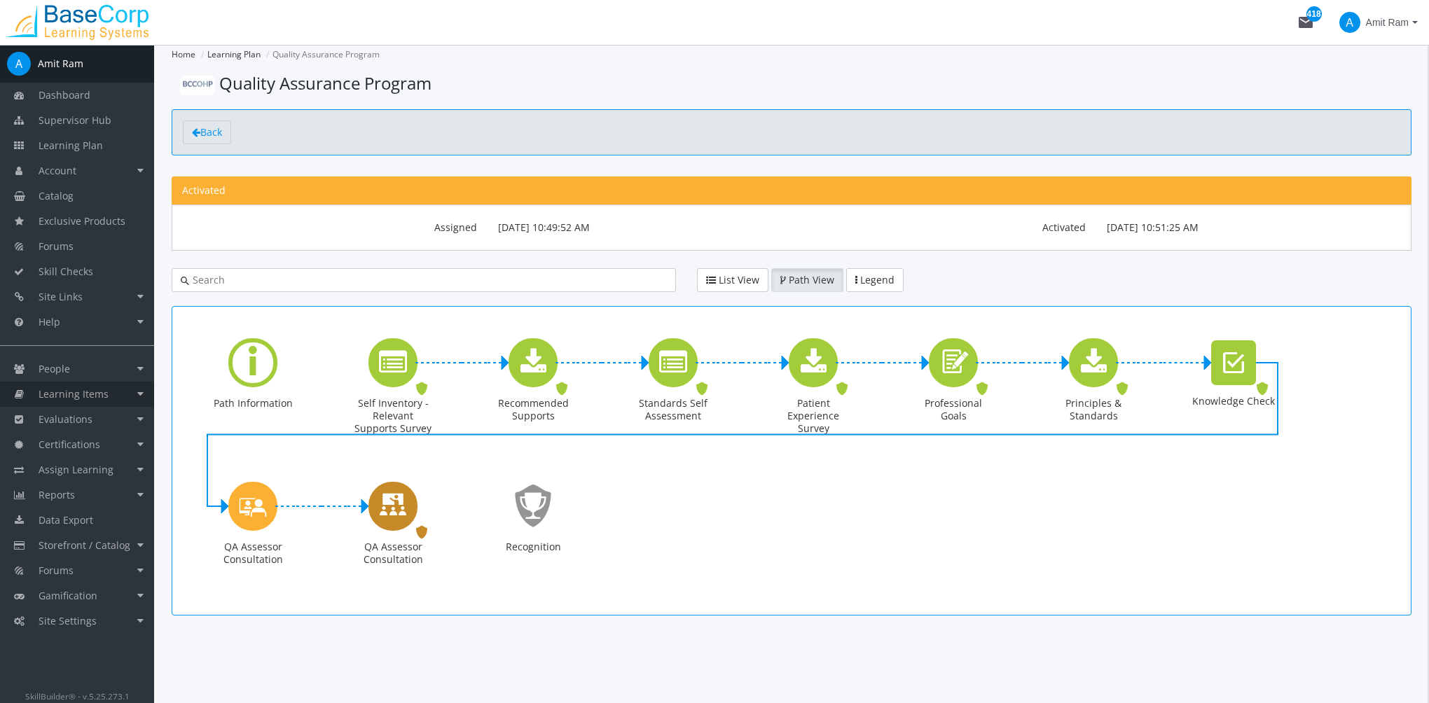
click at [112, 401] on link "Learning Items" at bounding box center [77, 394] width 154 height 25
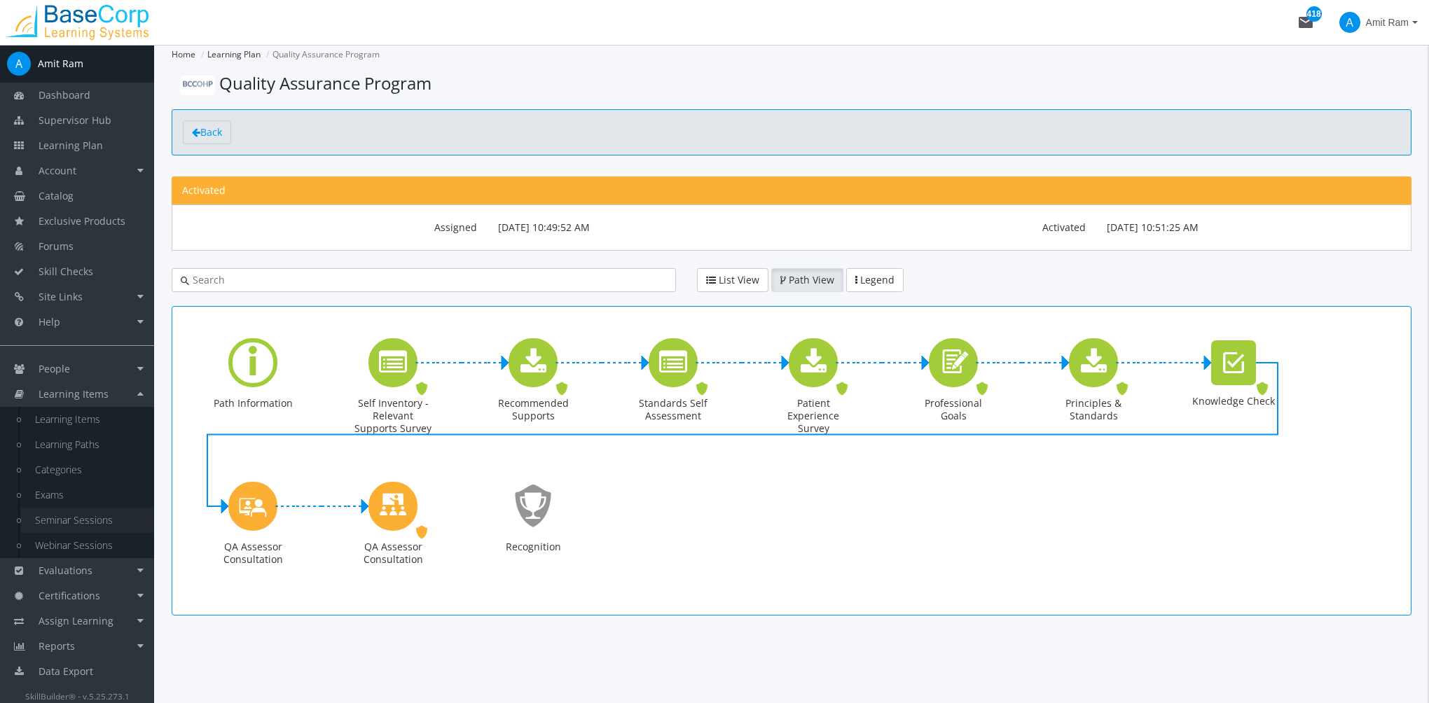
click at [104, 525] on link "Seminar Sessions" at bounding box center [87, 520] width 133 height 25
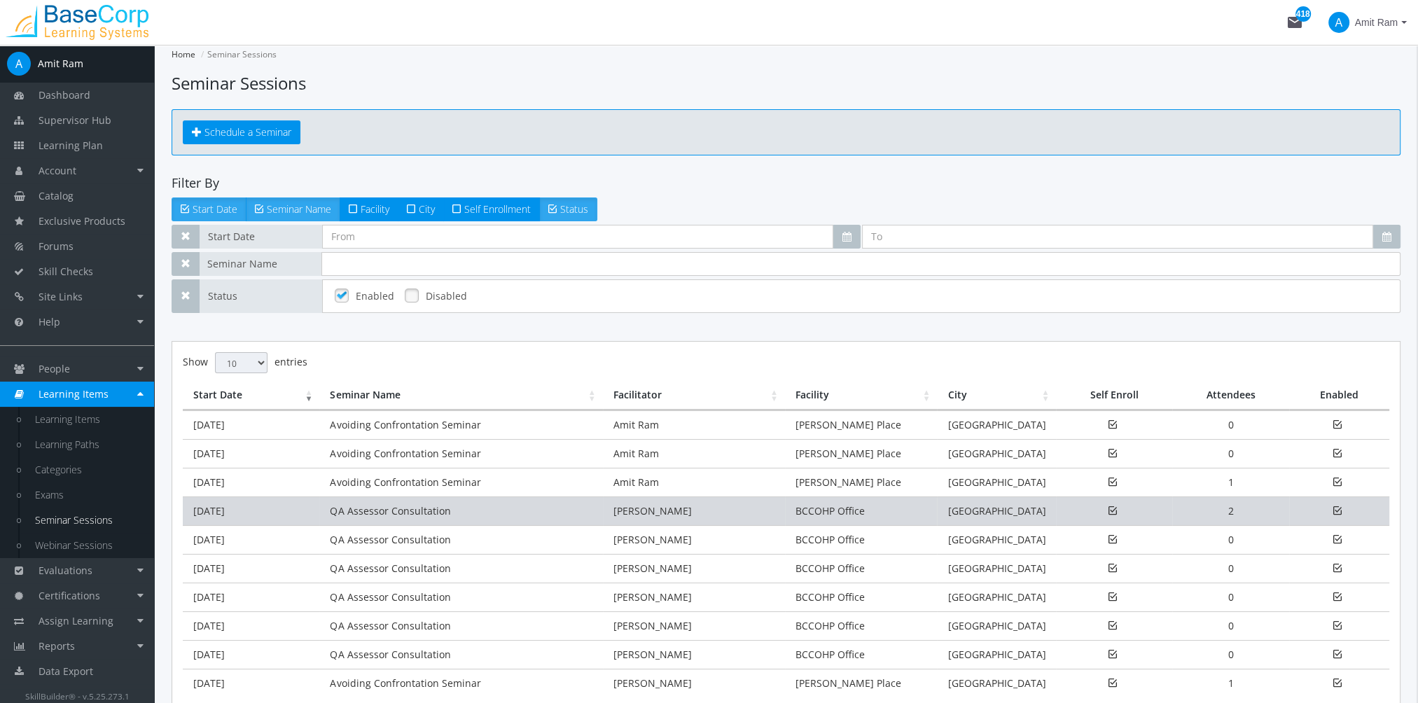
click at [333, 515] on td "QA Assessor Consultation" at bounding box center [460, 511] width 283 height 29
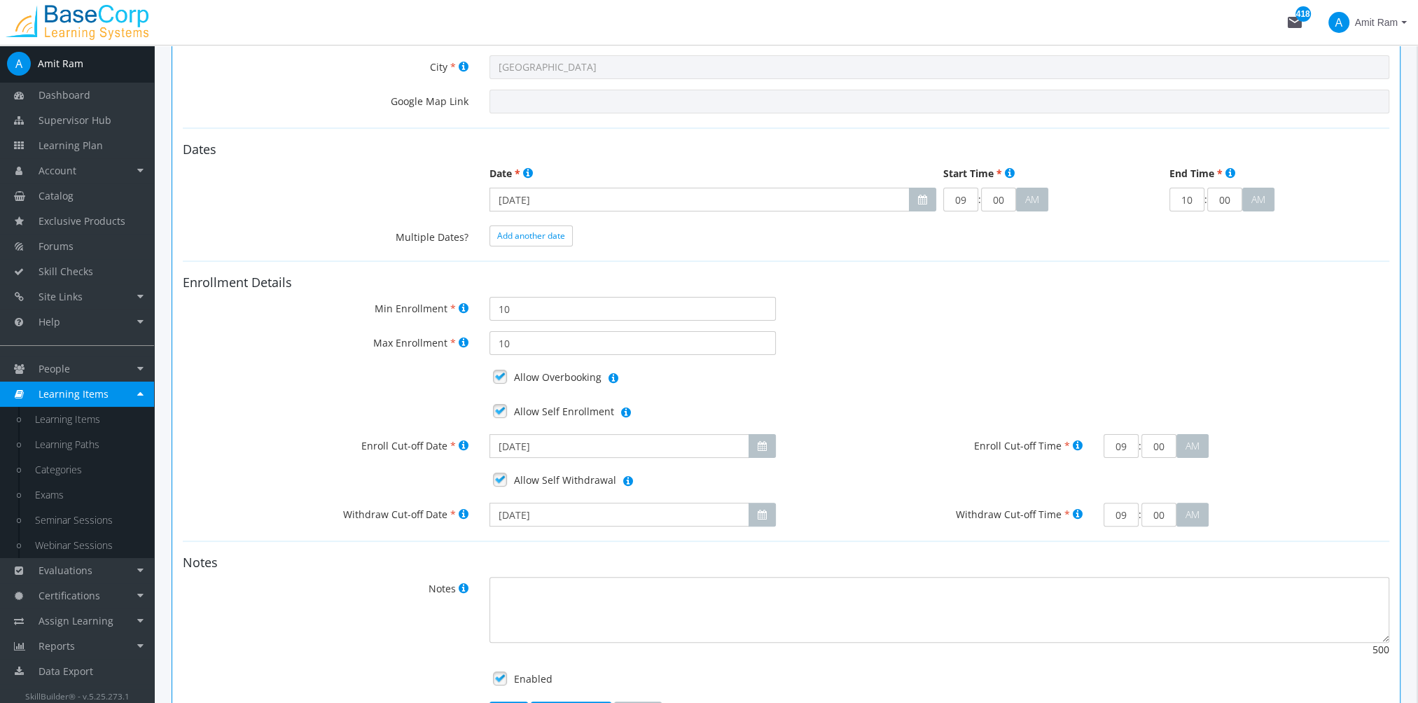
scroll to position [770, 0]
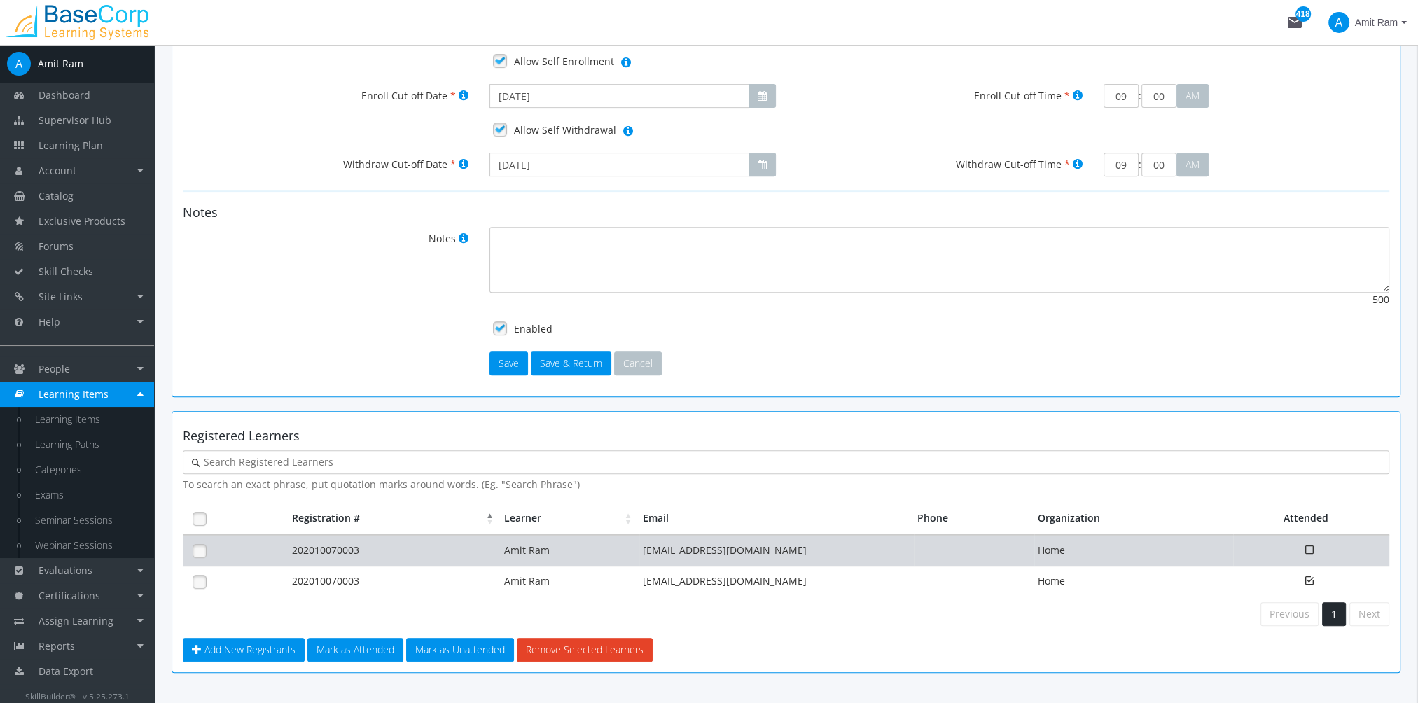
click at [345, 543] on td "202010070003" at bounding box center [395, 550] width 212 height 31
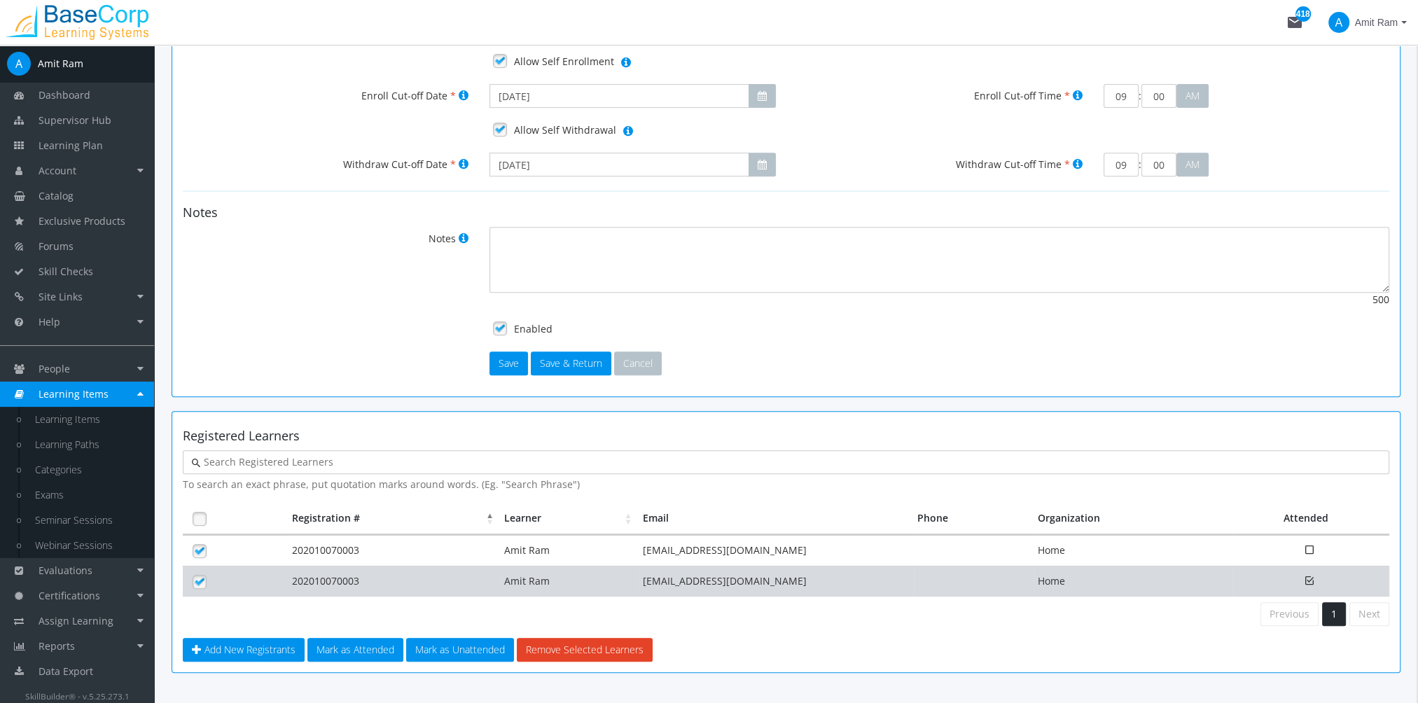
click at [345, 566] on td "202010070003" at bounding box center [395, 581] width 212 height 31
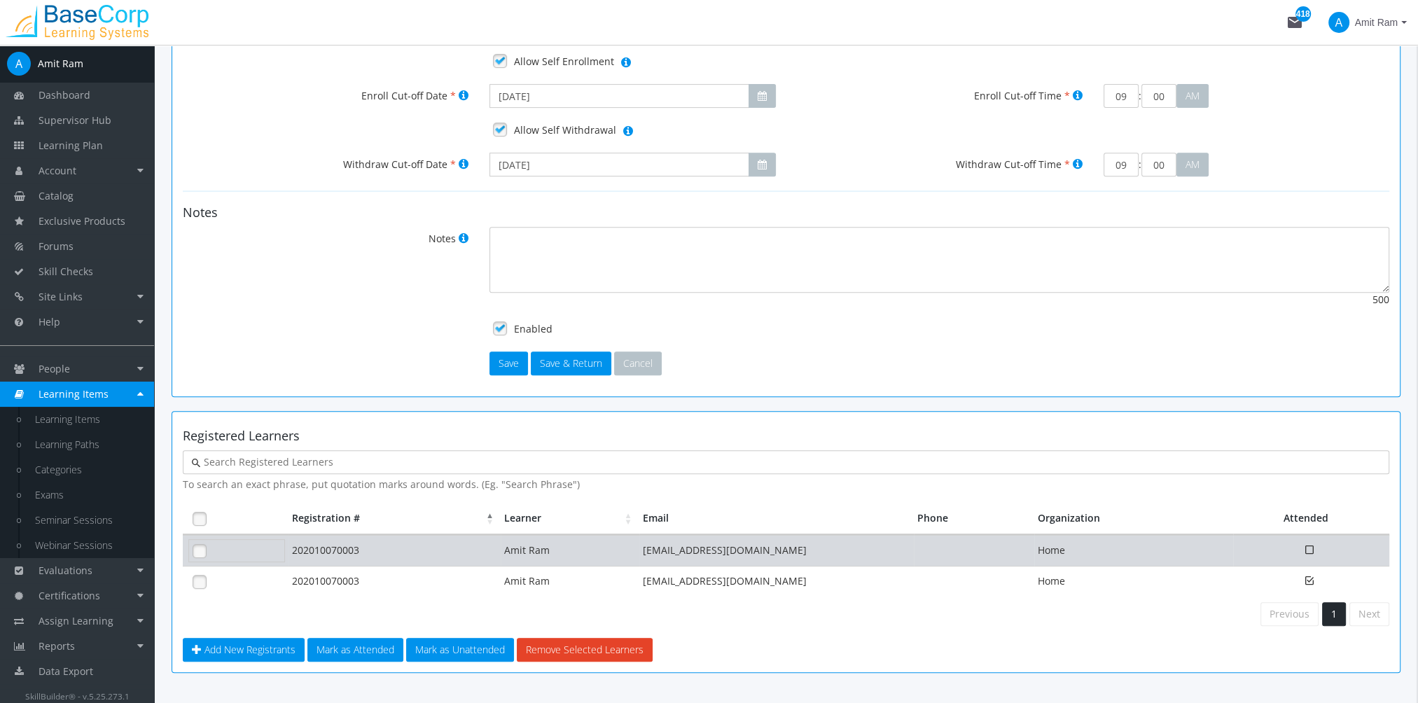
click at [195, 555] on link at bounding box center [199, 551] width 21 height 21
click at [1311, 548] on icon at bounding box center [1309, 549] width 8 height 11
click at [300, 554] on td "202010070003" at bounding box center [395, 550] width 212 height 31
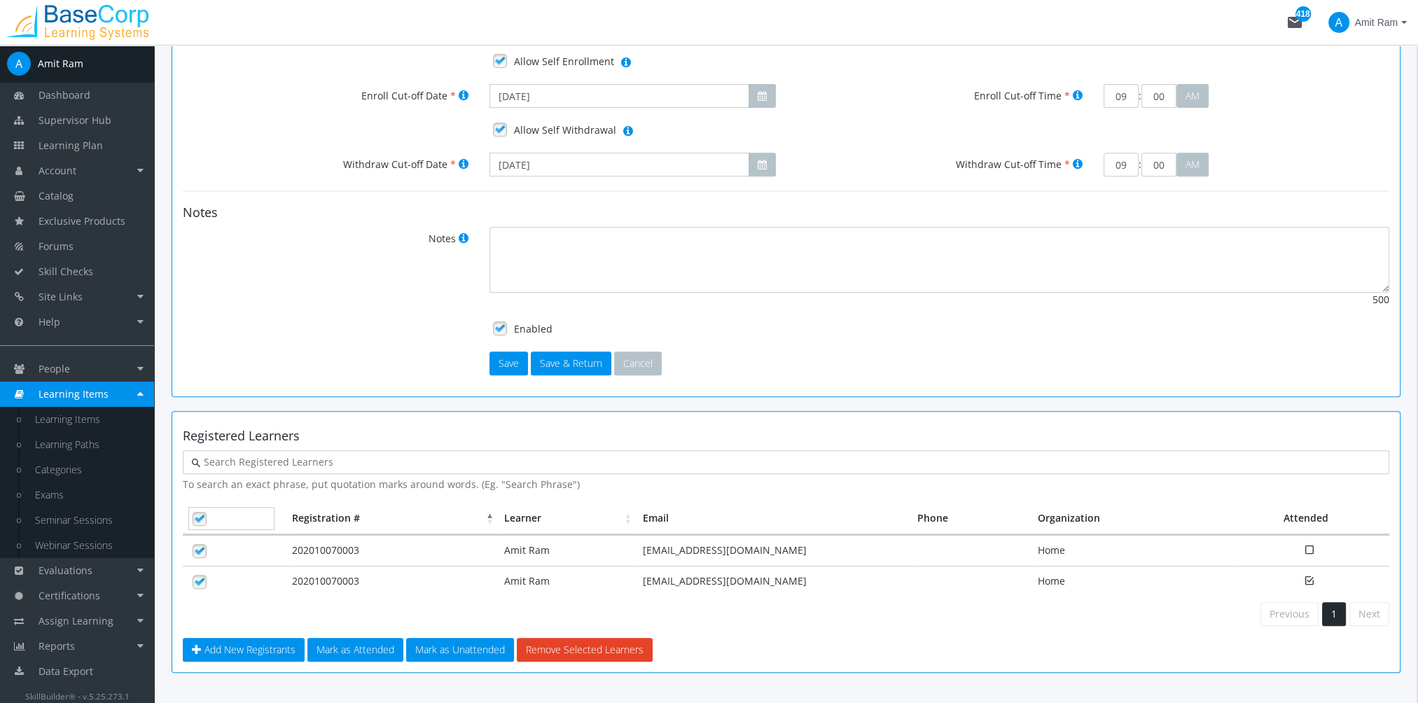
click at [197, 515] on link at bounding box center [199, 518] width 21 height 21
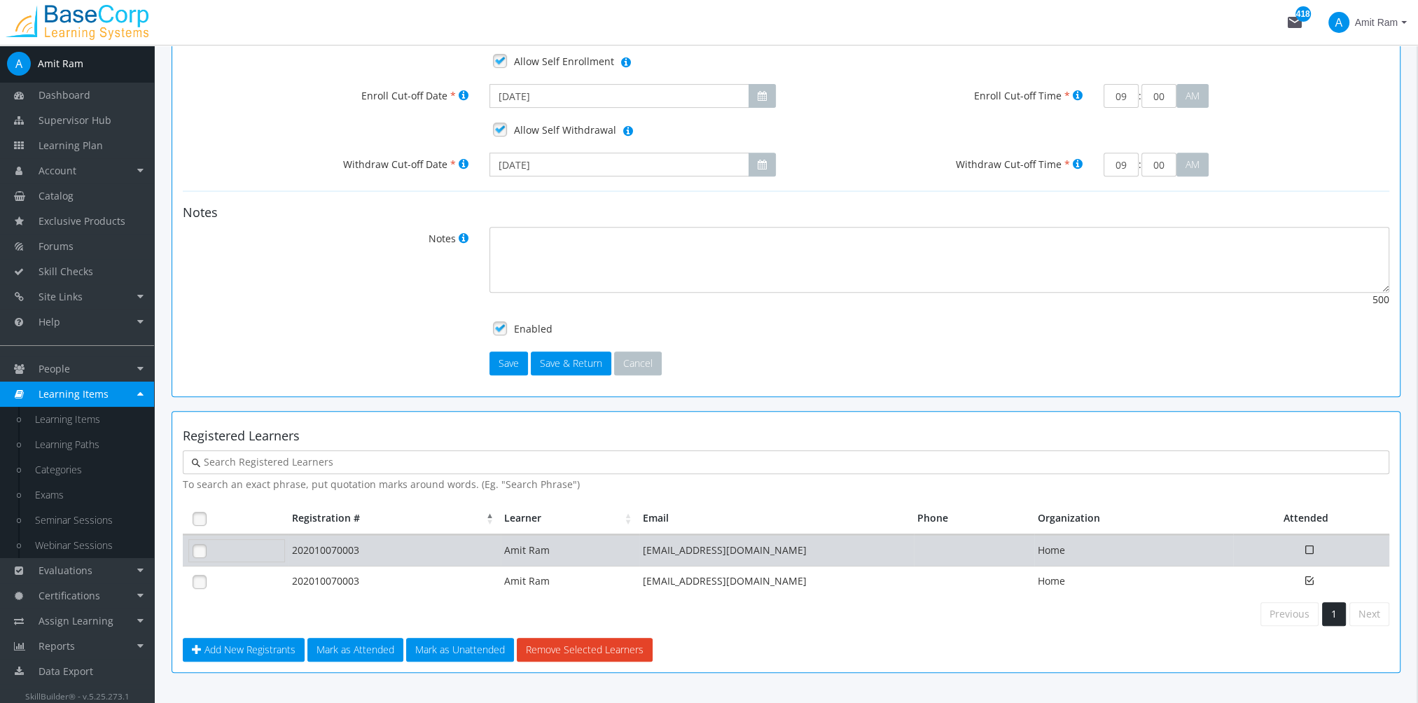
click at [202, 543] on link at bounding box center [199, 551] width 21 height 21
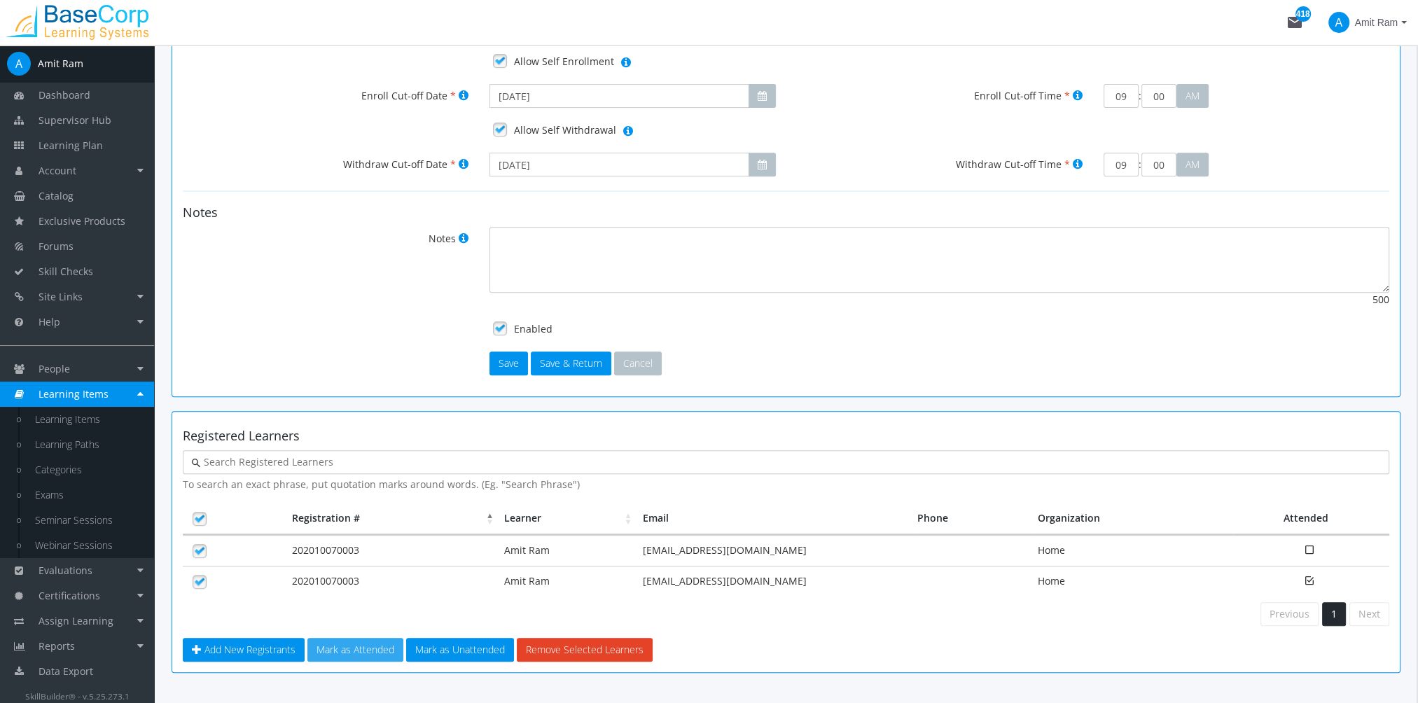
click at [375, 638] on button "Mark as Attended" at bounding box center [355, 650] width 96 height 24
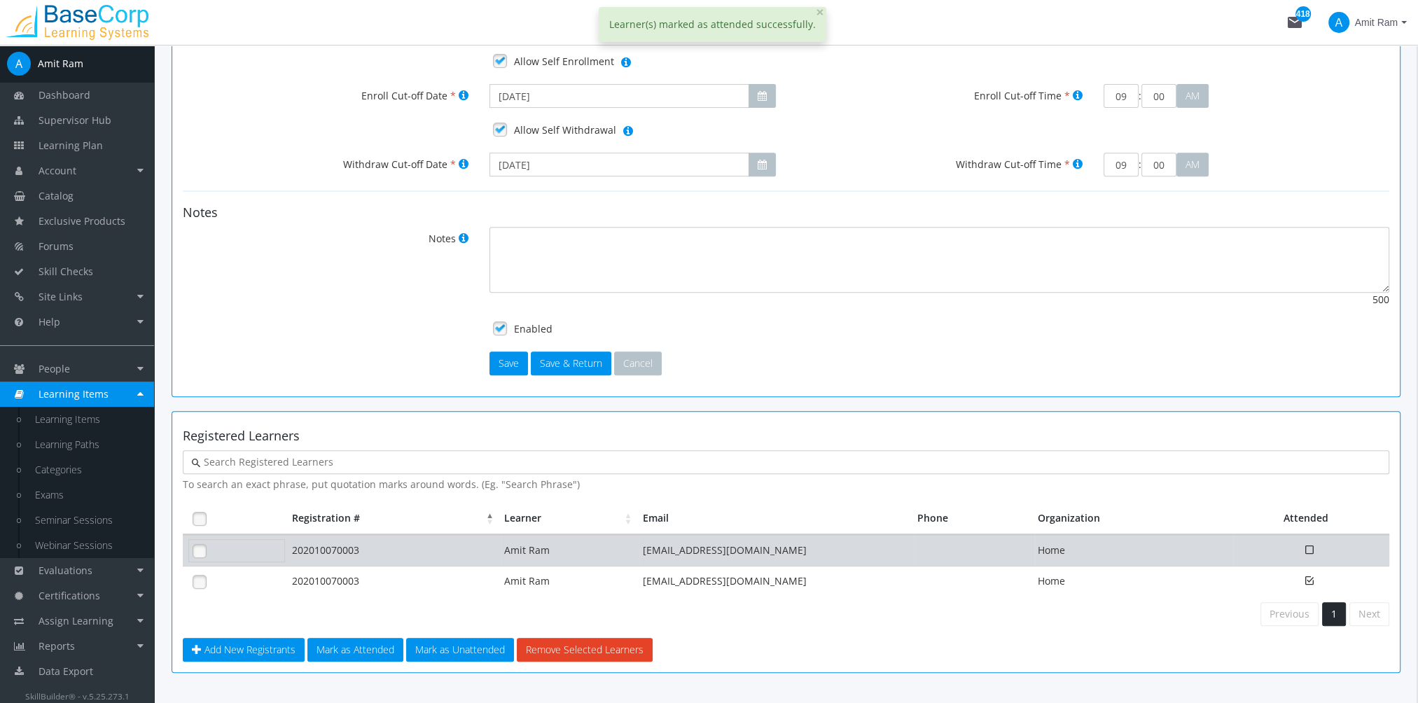
click at [201, 552] on link at bounding box center [199, 551] width 21 height 21
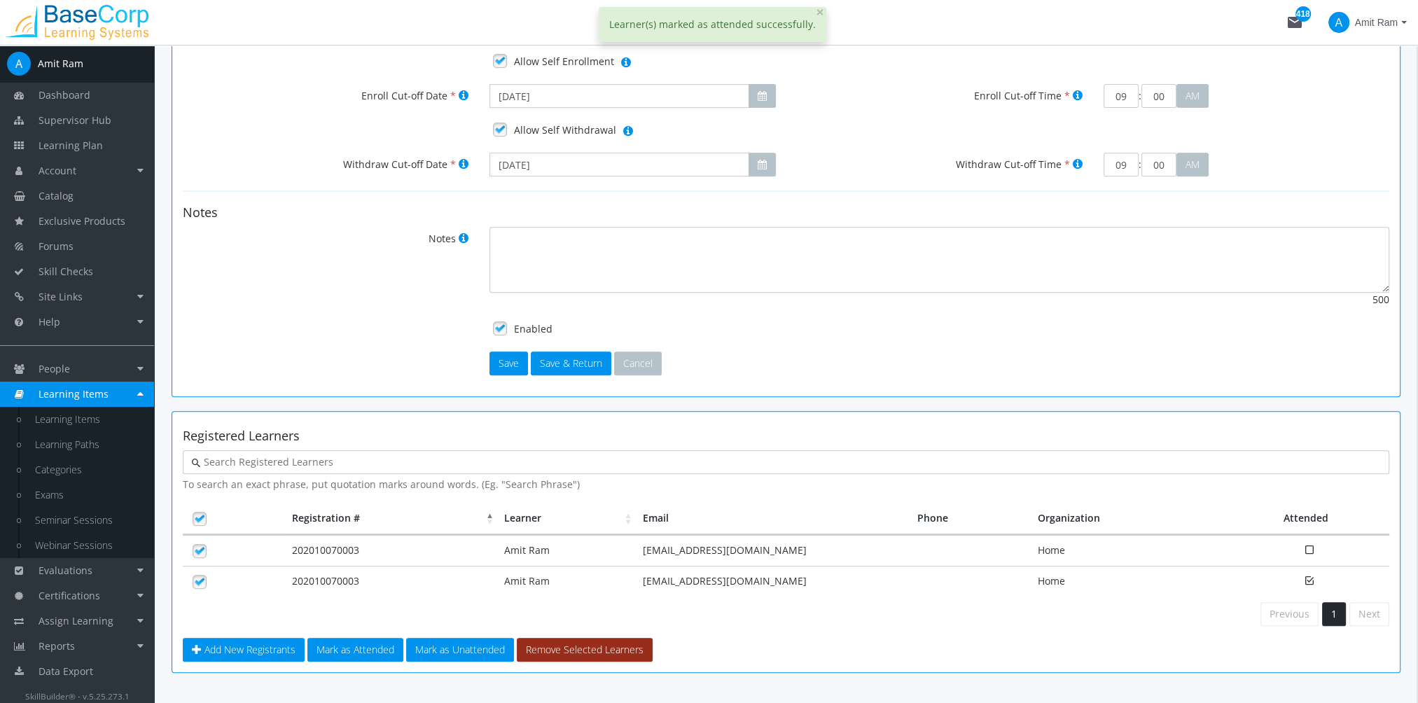
click at [577, 642] on button "Remove Selected Learners" at bounding box center [585, 650] width 136 height 24
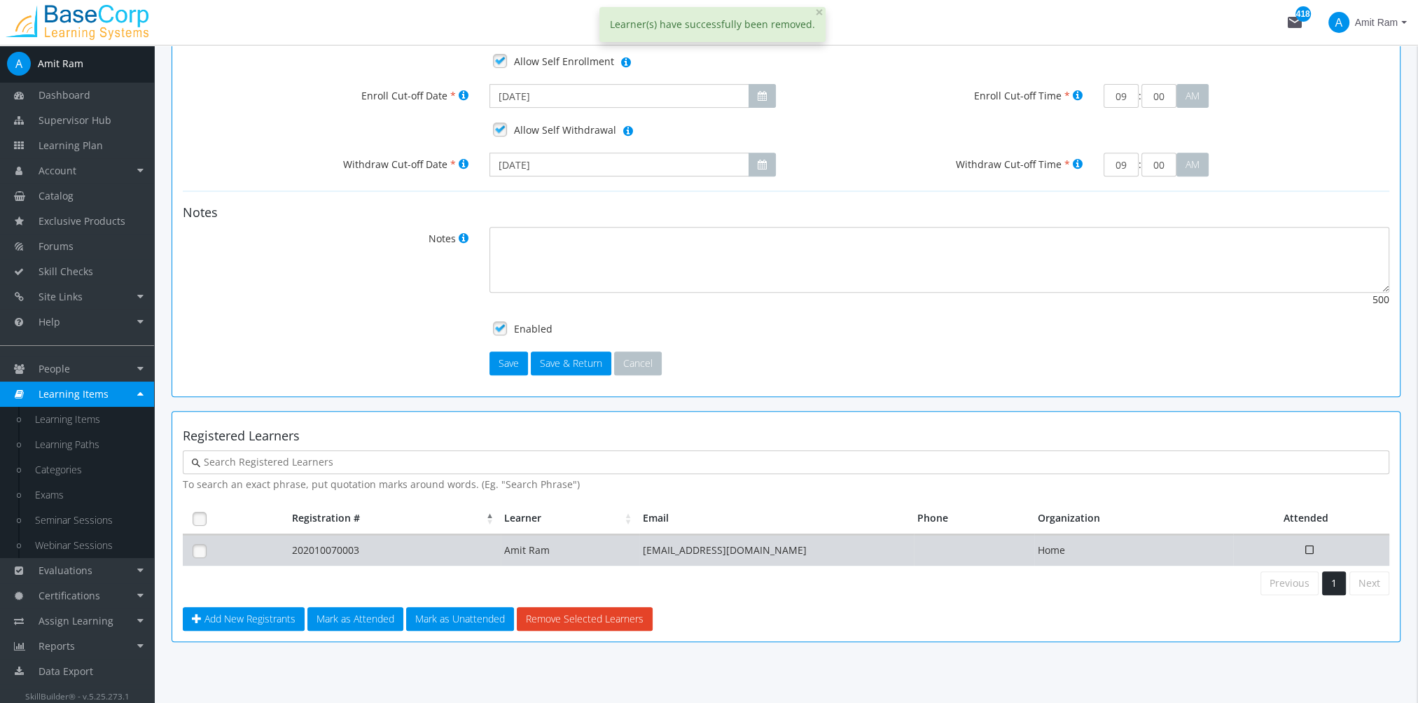
click at [329, 549] on td "202010070003" at bounding box center [395, 550] width 212 height 31
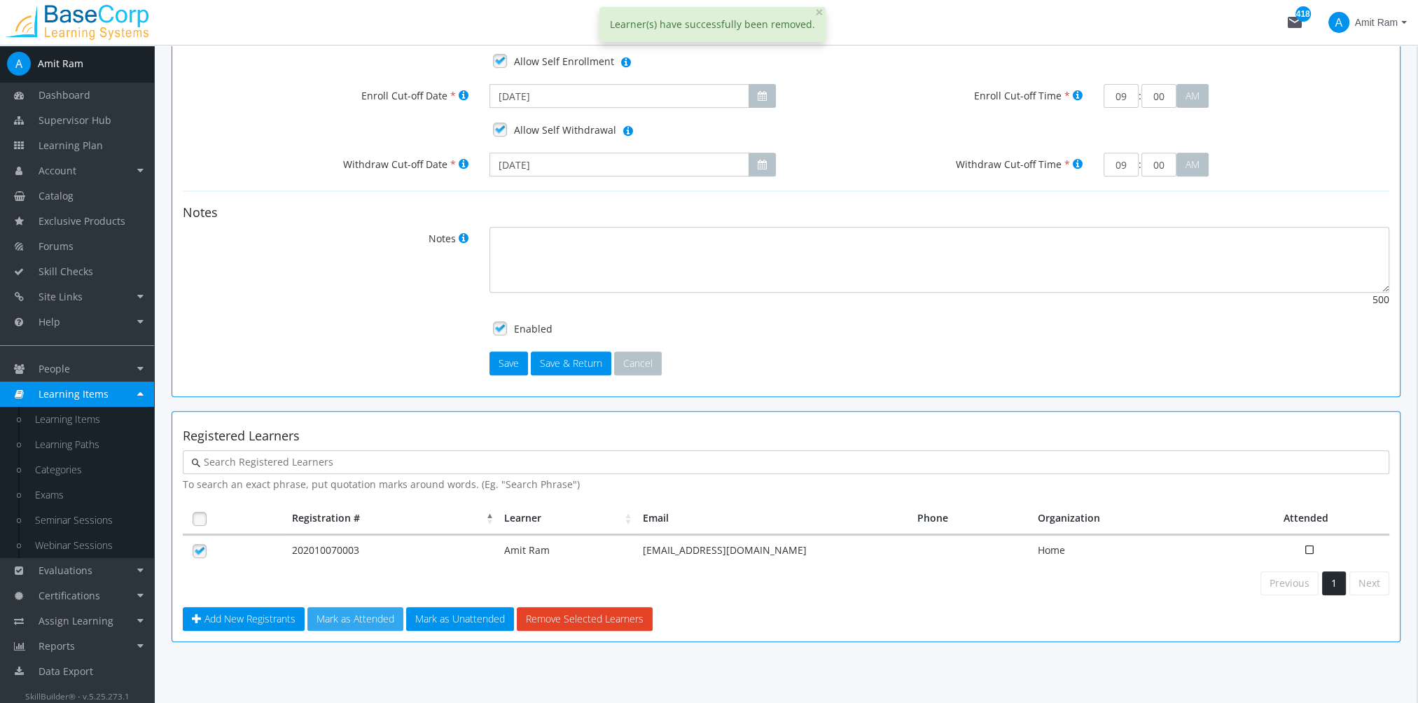
click at [364, 613] on button "Mark as Attended" at bounding box center [355, 619] width 96 height 24
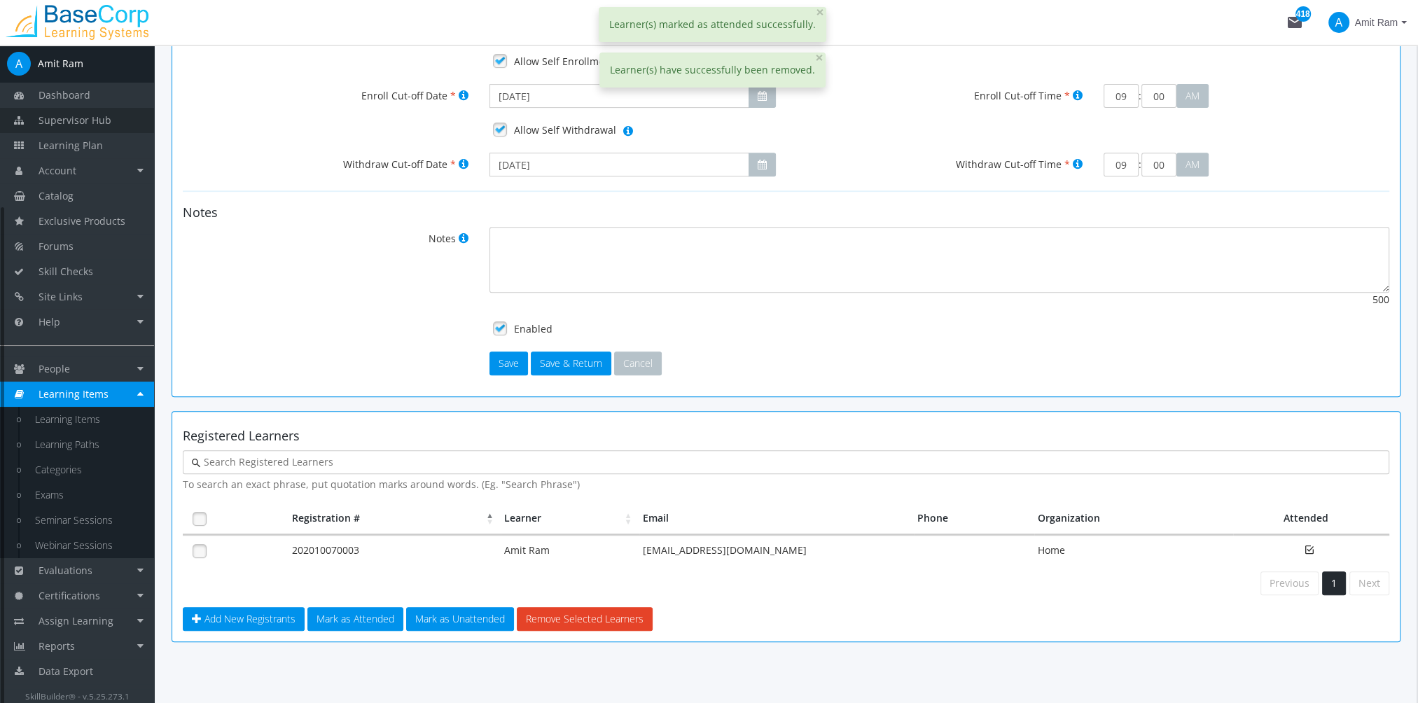
click at [120, 126] on link "Supervisor Hub" at bounding box center [77, 120] width 154 height 25
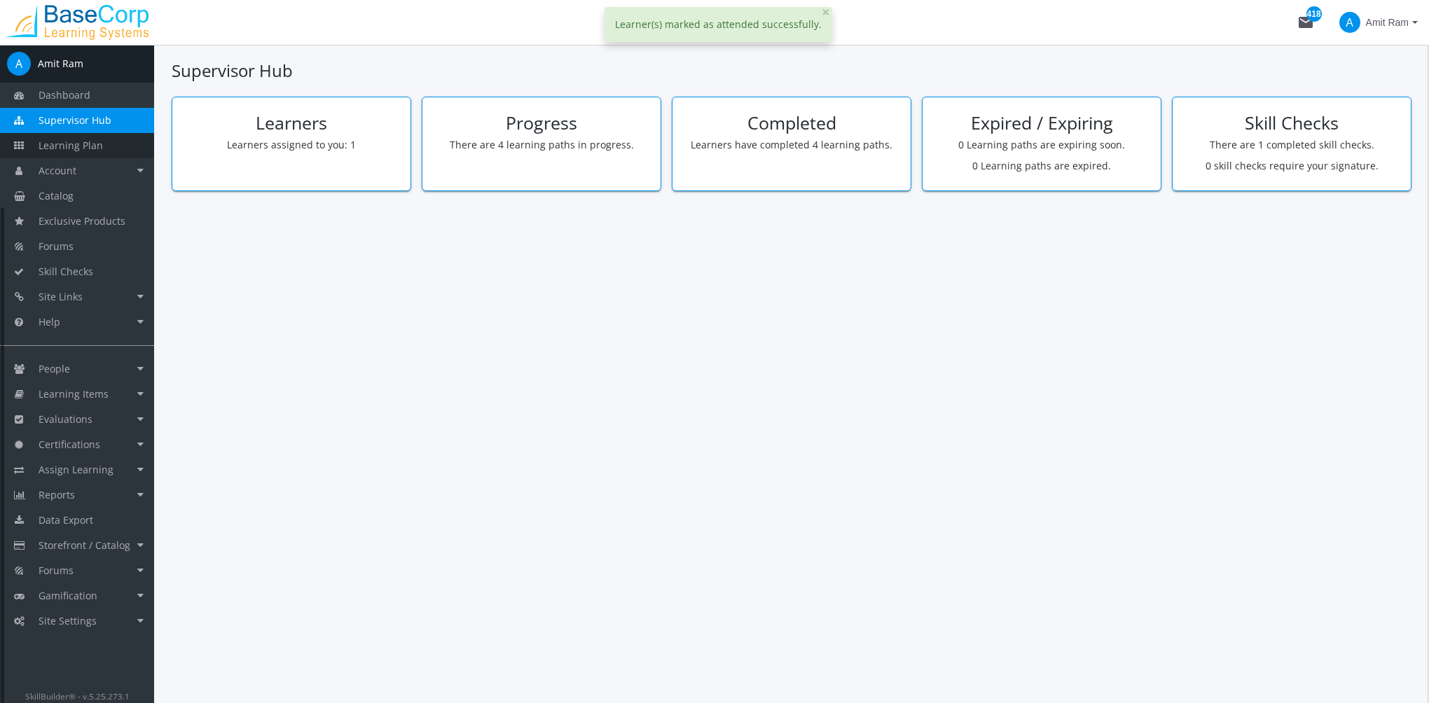
click at [103, 154] on link "Learning Plan" at bounding box center [77, 145] width 154 height 25
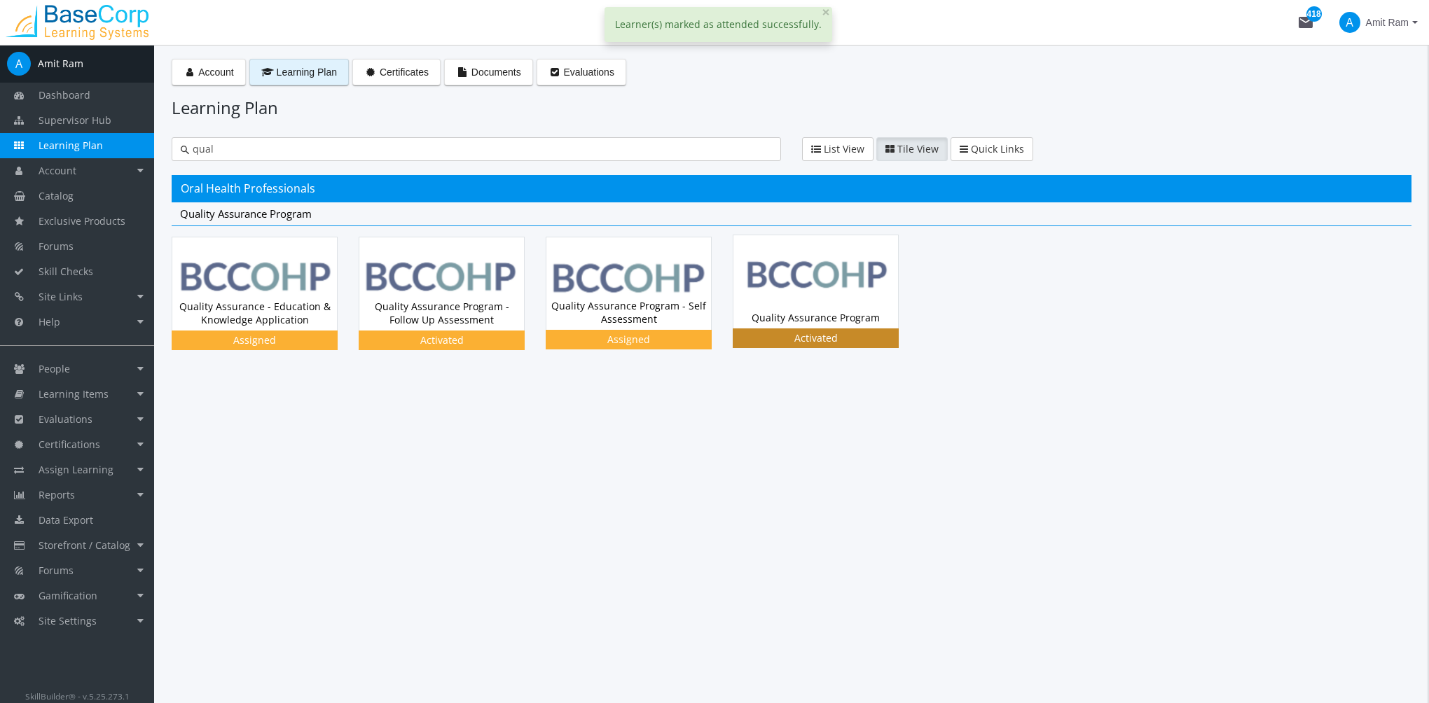
click at [802, 293] on img at bounding box center [815, 281] width 165 height 92
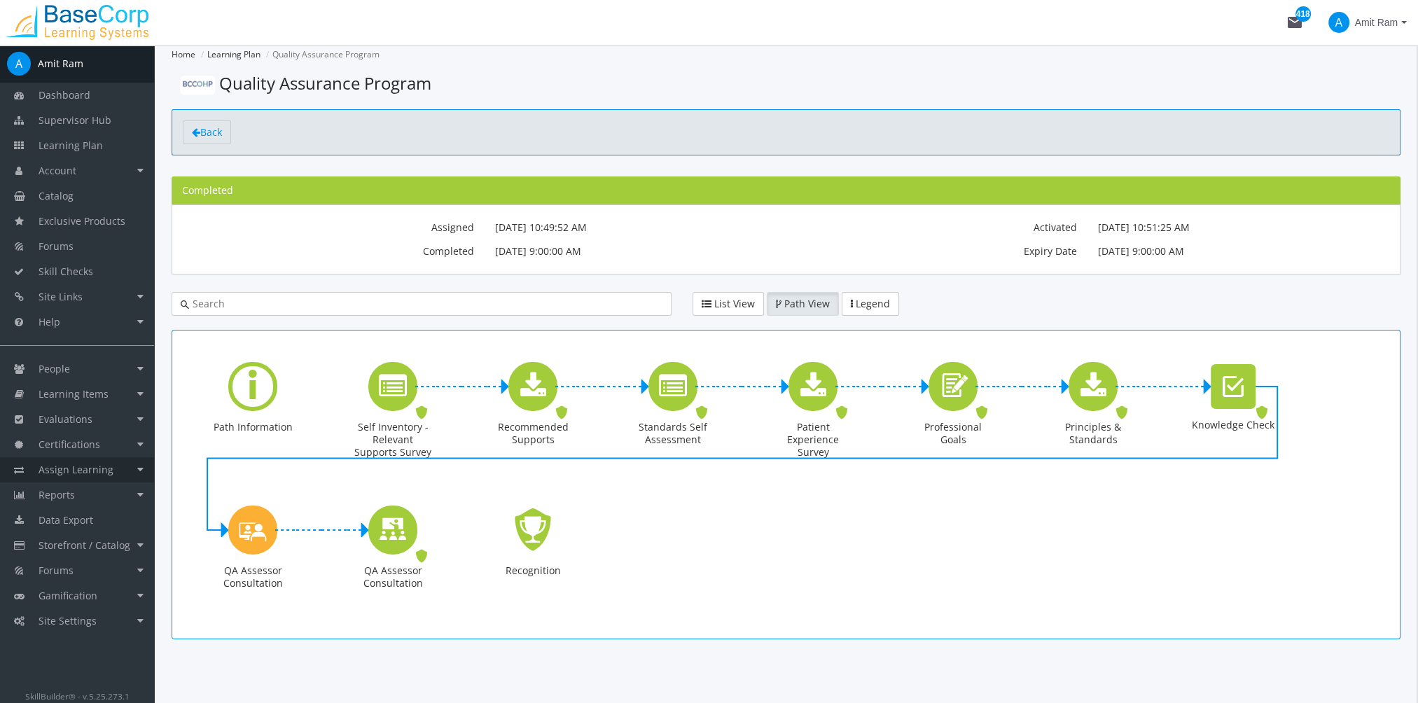
click at [120, 465] on link "Assign Learning" at bounding box center [77, 469] width 154 height 25
click at [91, 534] on link "Path to Learner Assignments" at bounding box center [87, 541] width 133 height 39
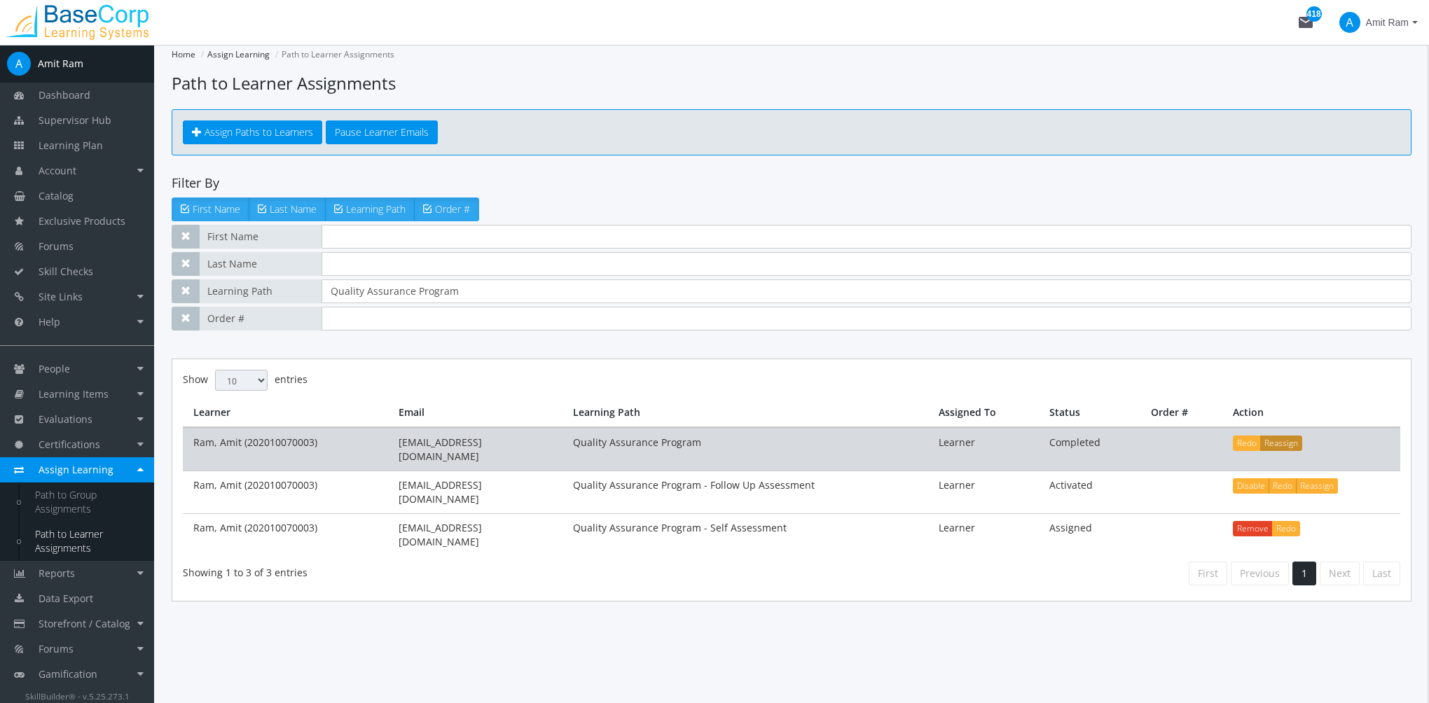
click at [1286, 441] on button "Reassign" at bounding box center [1281, 443] width 42 height 15
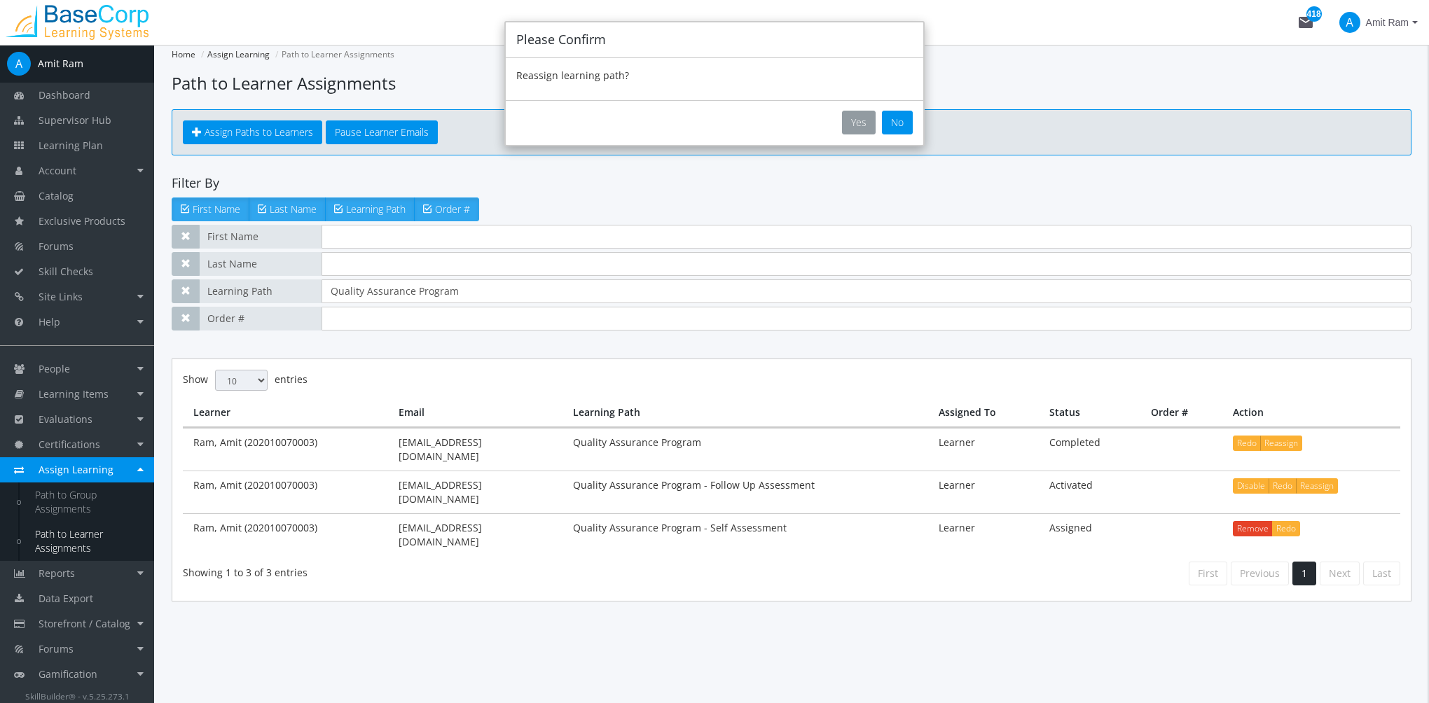
click at [868, 122] on button "Yes" at bounding box center [859, 123] width 34 height 24
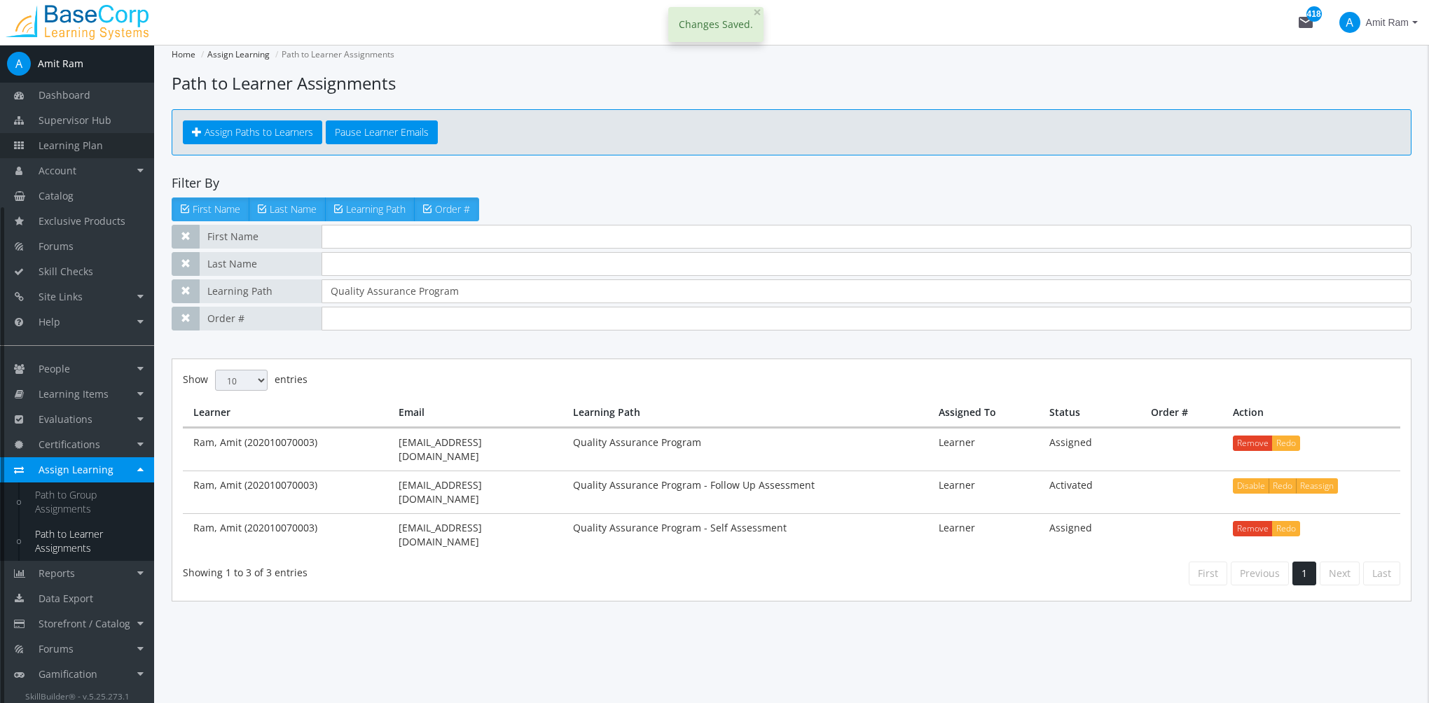
click at [92, 148] on span "Learning Plan" at bounding box center [71, 145] width 64 height 13
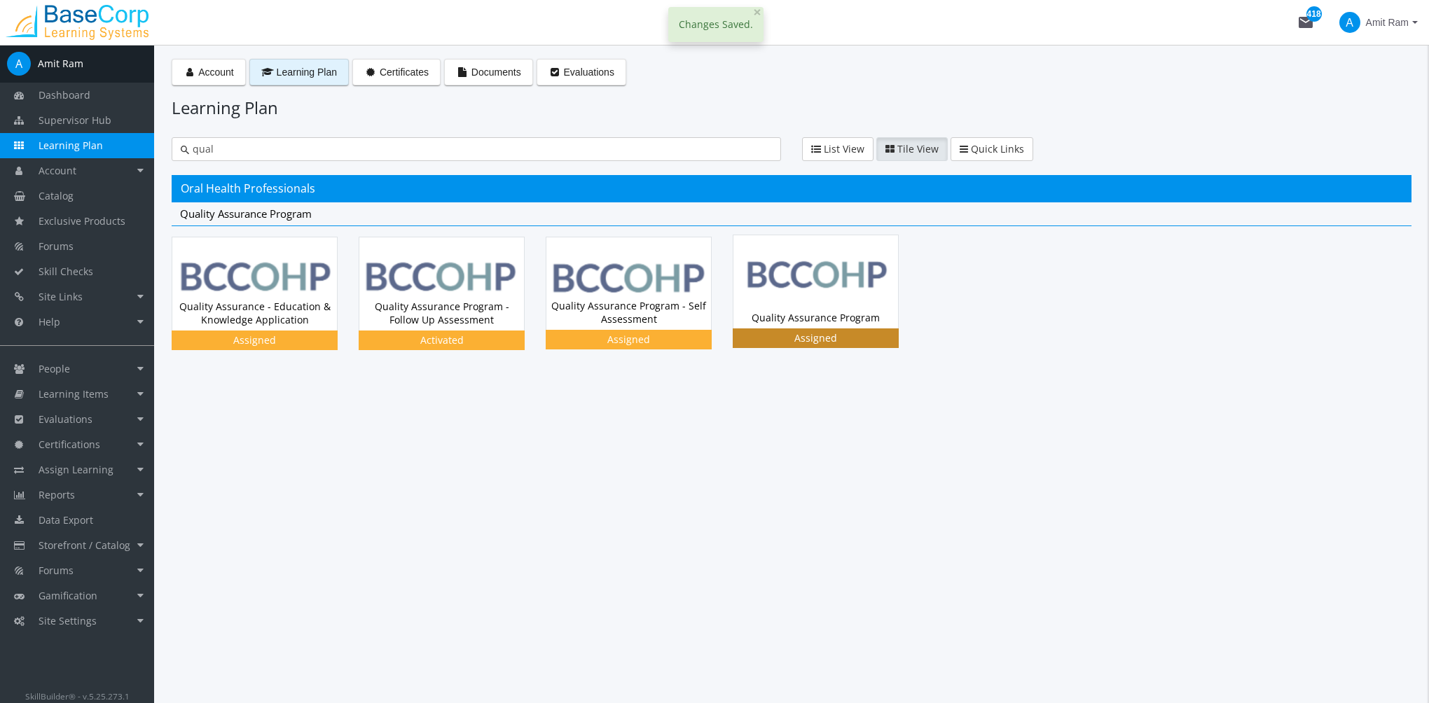
click at [809, 317] on div "Quality Assurance Program Status Assigned" at bounding box center [815, 317] width 165 height 21
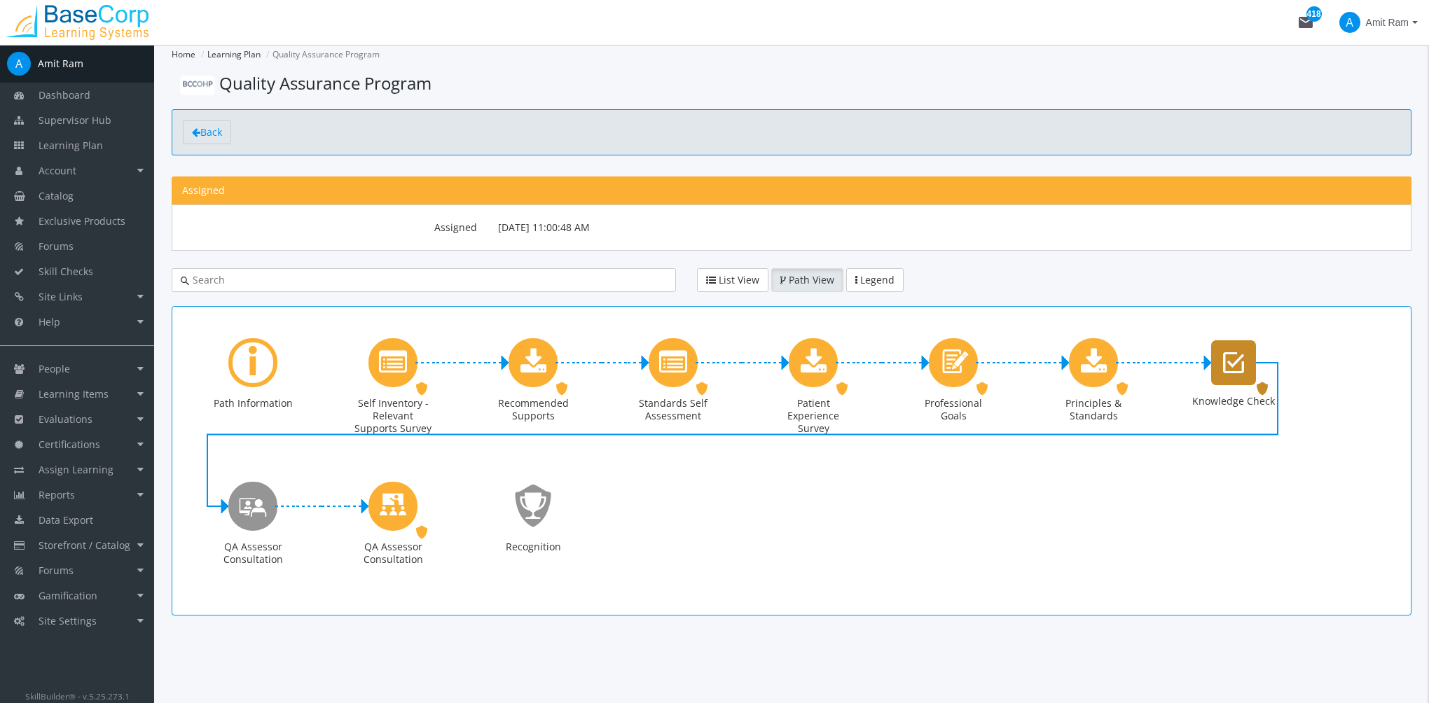
click at [1232, 363] on icon "Knowledge Check" at bounding box center [1233, 363] width 21 height 28
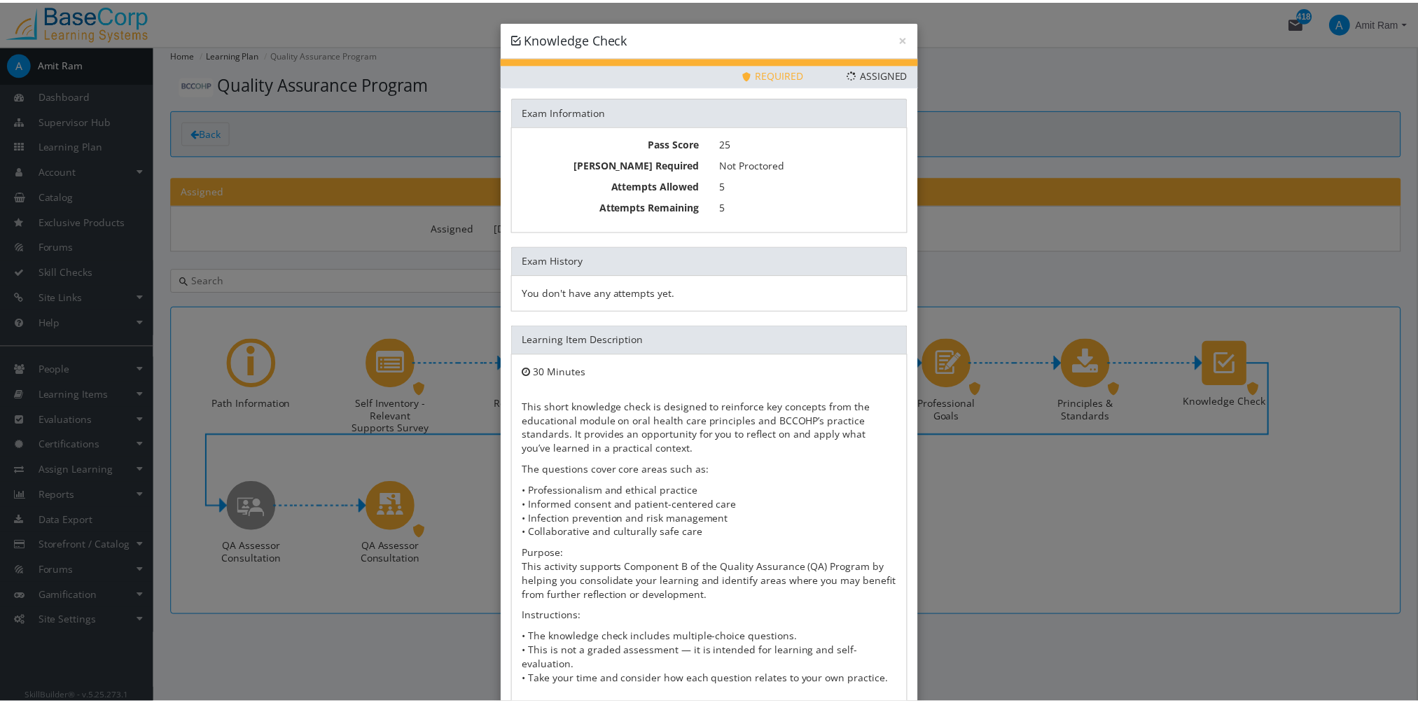
scroll to position [76, 0]
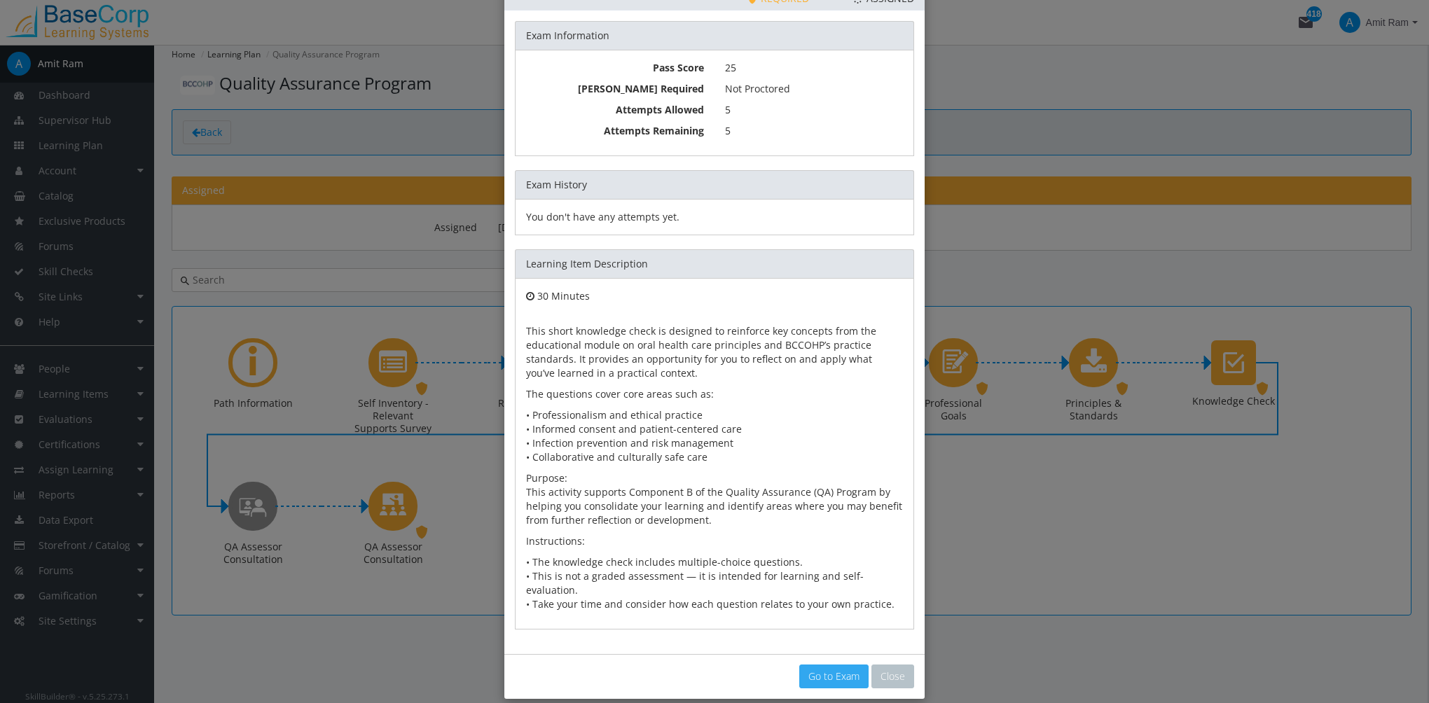
click at [845, 665] on link "Go to Exam" at bounding box center [833, 677] width 69 height 24
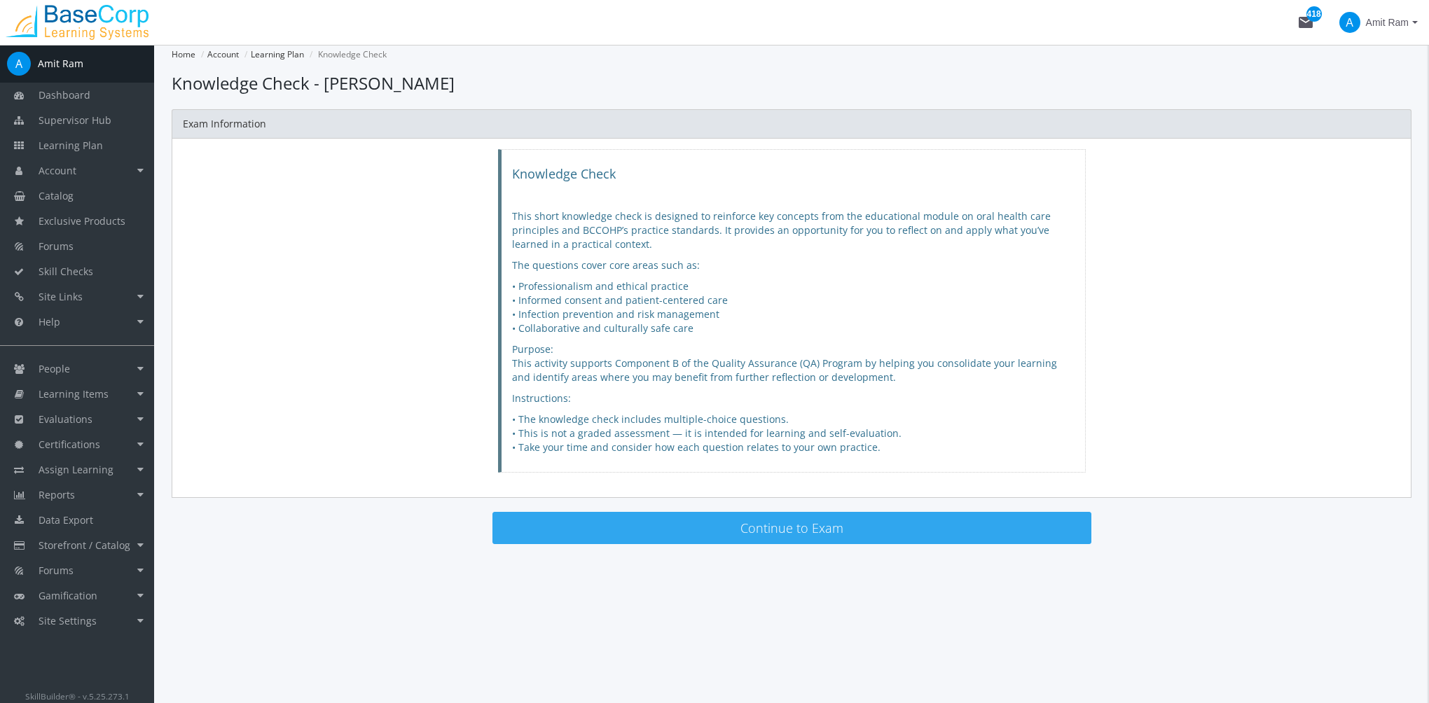
click at [716, 525] on button "Continue to Exam" at bounding box center [791, 528] width 599 height 32
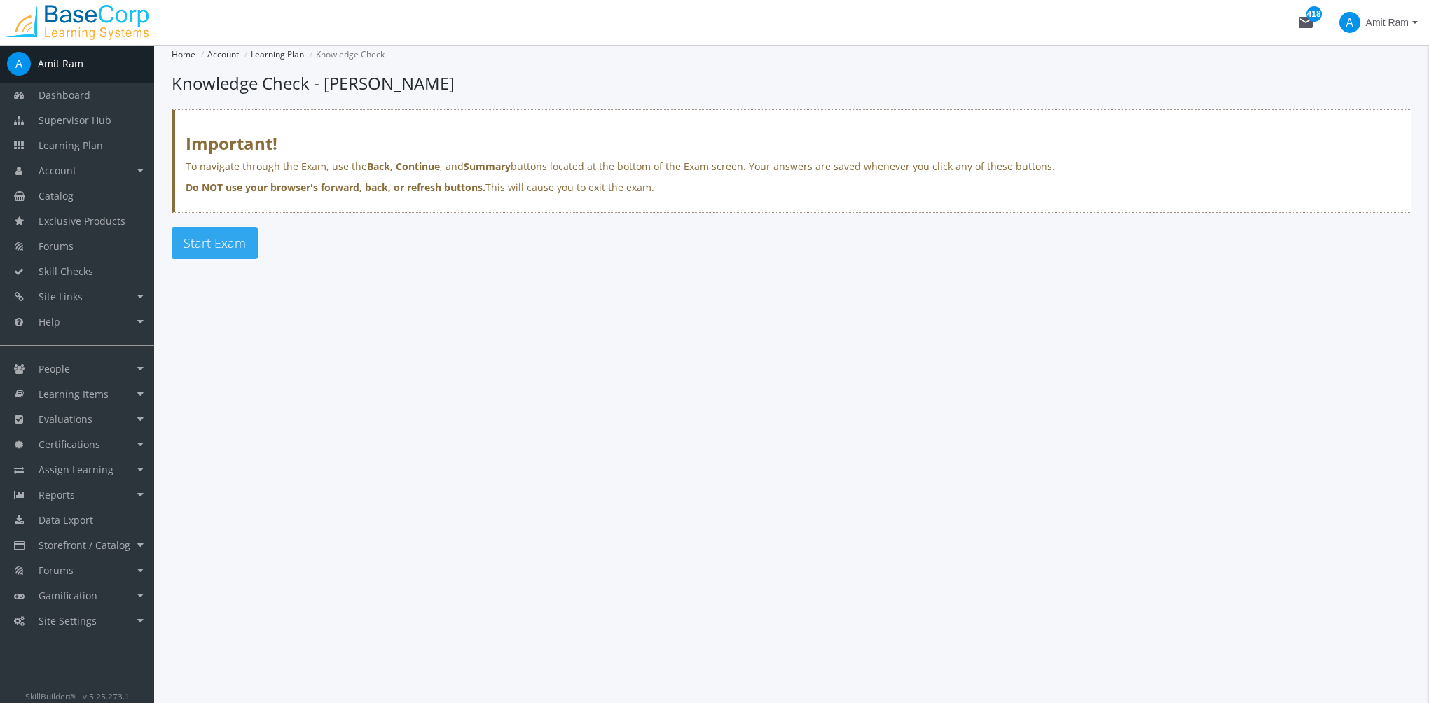
click at [233, 239] on span "Start Exam" at bounding box center [214, 243] width 62 height 17
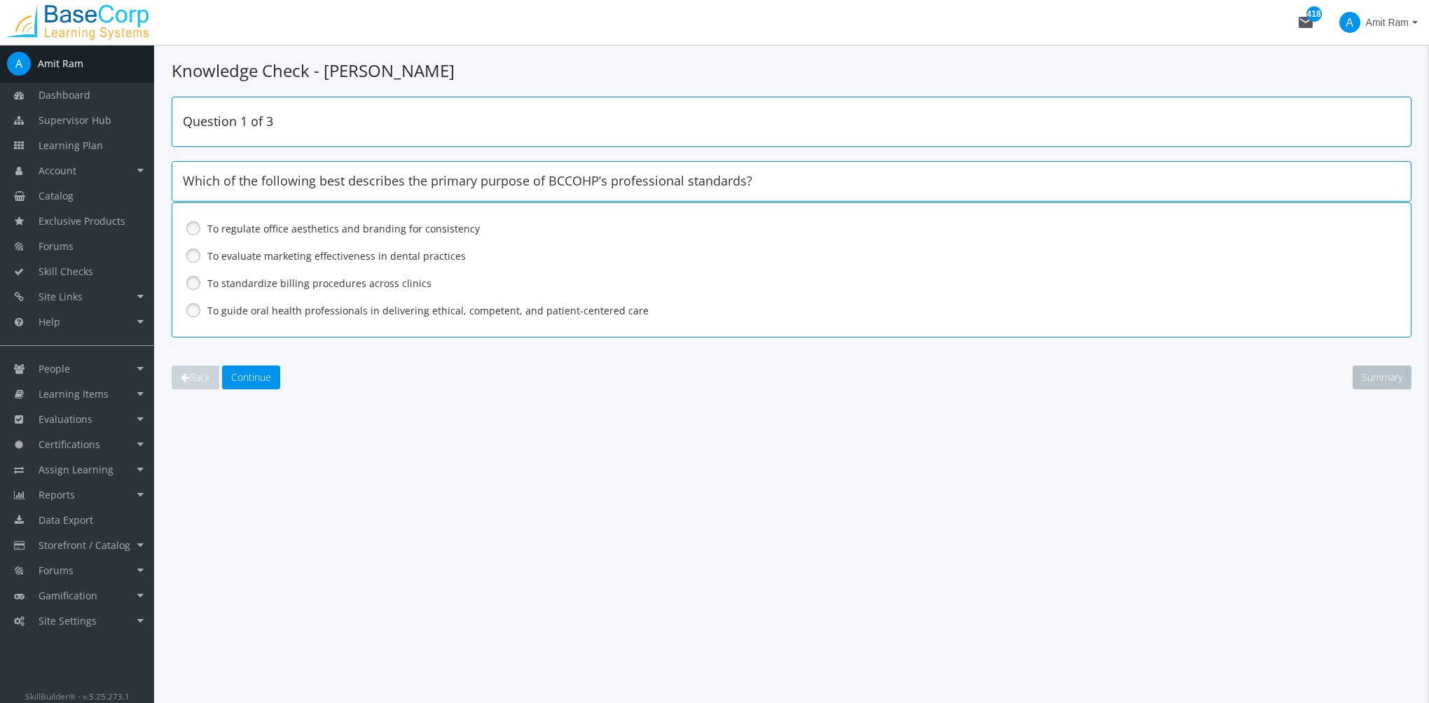
click at [251, 307] on label "To guide oral health professionals in delivering ethical, competent, and patien…" at bounding box center [754, 311] width 1095 height 14
click at [268, 380] on span "Continue" at bounding box center [251, 376] width 40 height 13
click at [259, 311] on label "Ensure the patient understands all options, risks, and benefits, and provides i…" at bounding box center [754, 311] width 1095 height 14
click at [263, 382] on button "Continue" at bounding box center [251, 378] width 58 height 24
click at [241, 233] on label "Following standardized sterilization protocols for all reusable instruments" at bounding box center [754, 229] width 1095 height 14
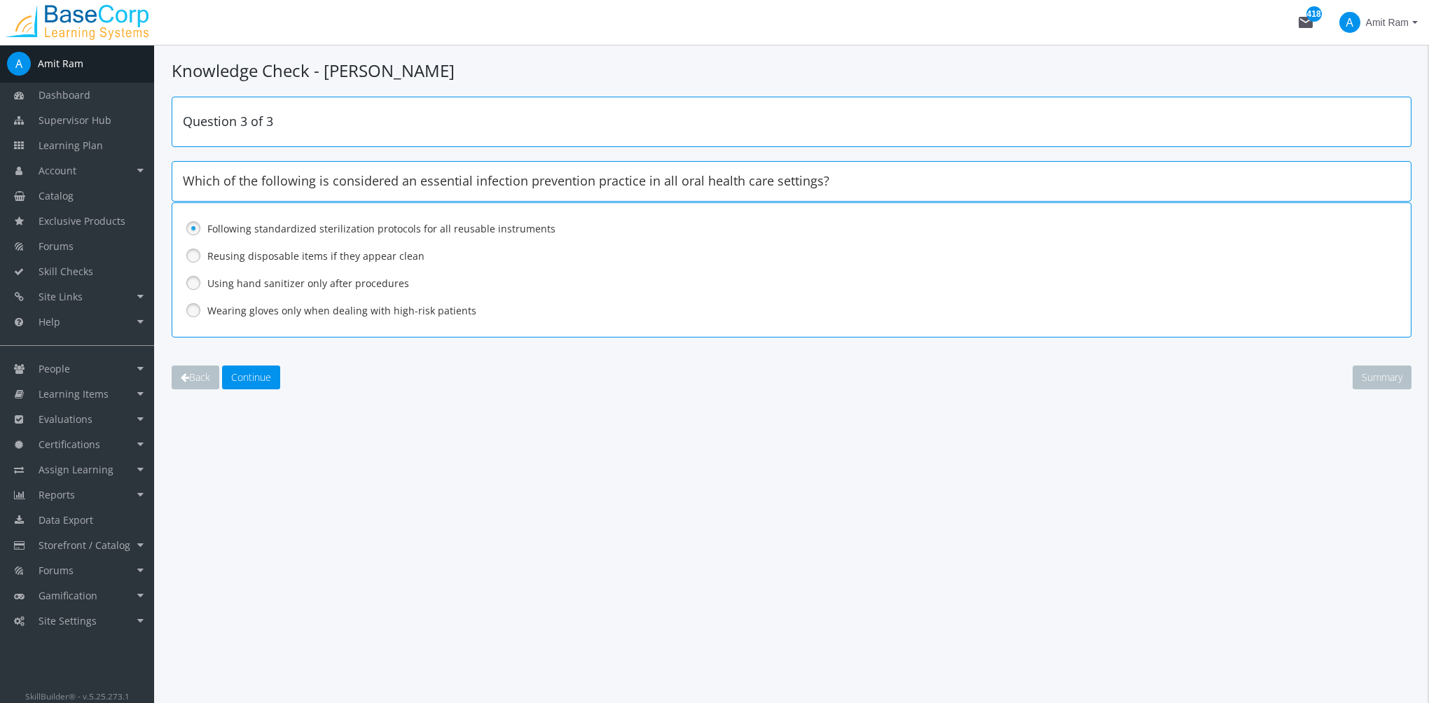
click at [261, 363] on div "Question 3 of 3 Which of the following is considered an essential infection pre…" at bounding box center [792, 243] width 1240 height 293
click at [258, 375] on span "Continue" at bounding box center [251, 376] width 40 height 13
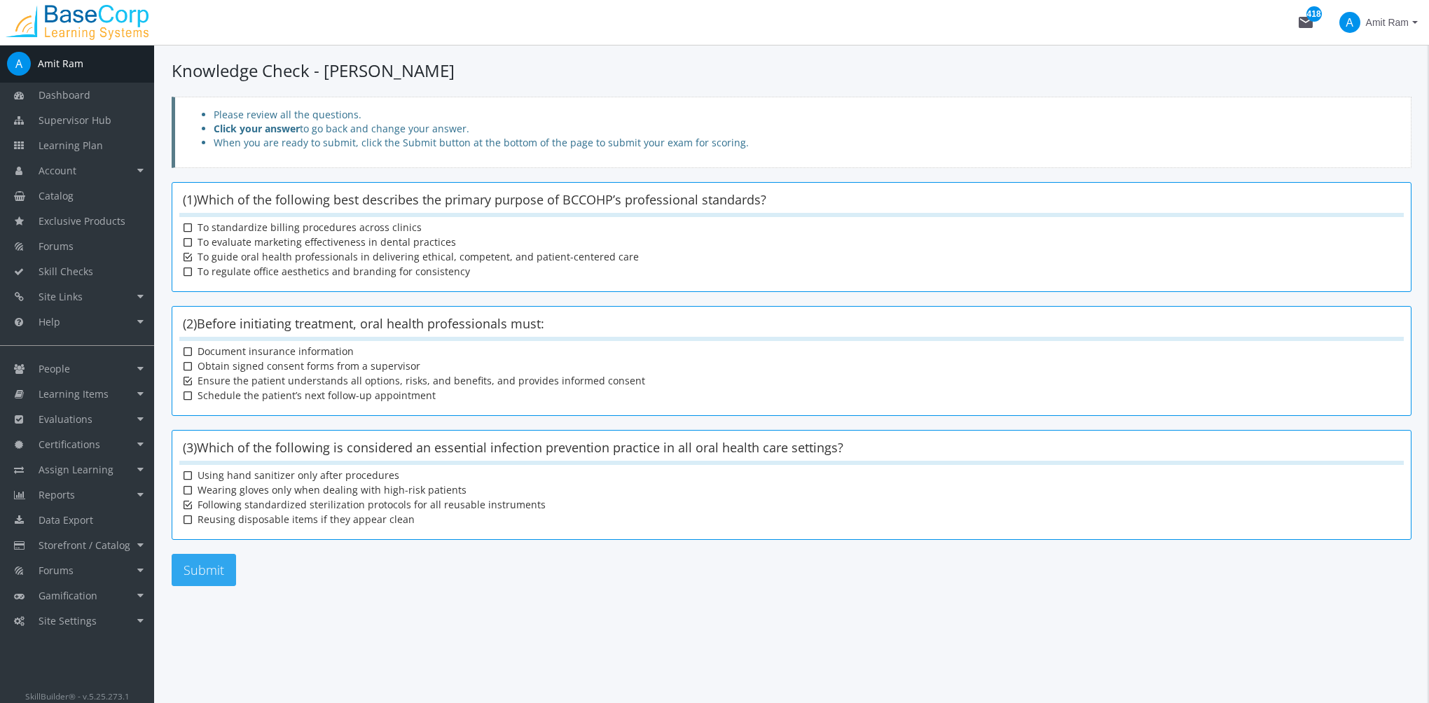
click at [228, 573] on button "Submit" at bounding box center [204, 570] width 64 height 32
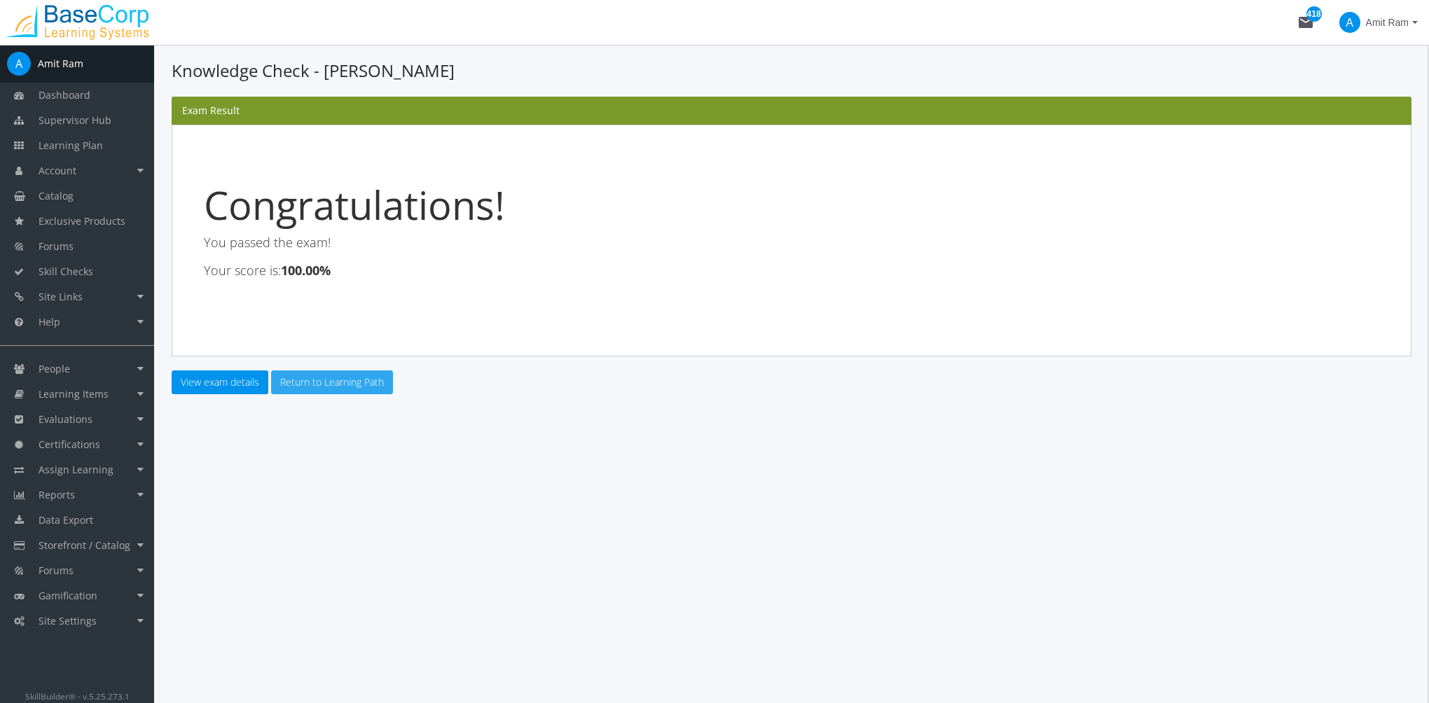
click at [312, 387] on link "Return to Learning Path" at bounding box center [332, 382] width 122 height 24
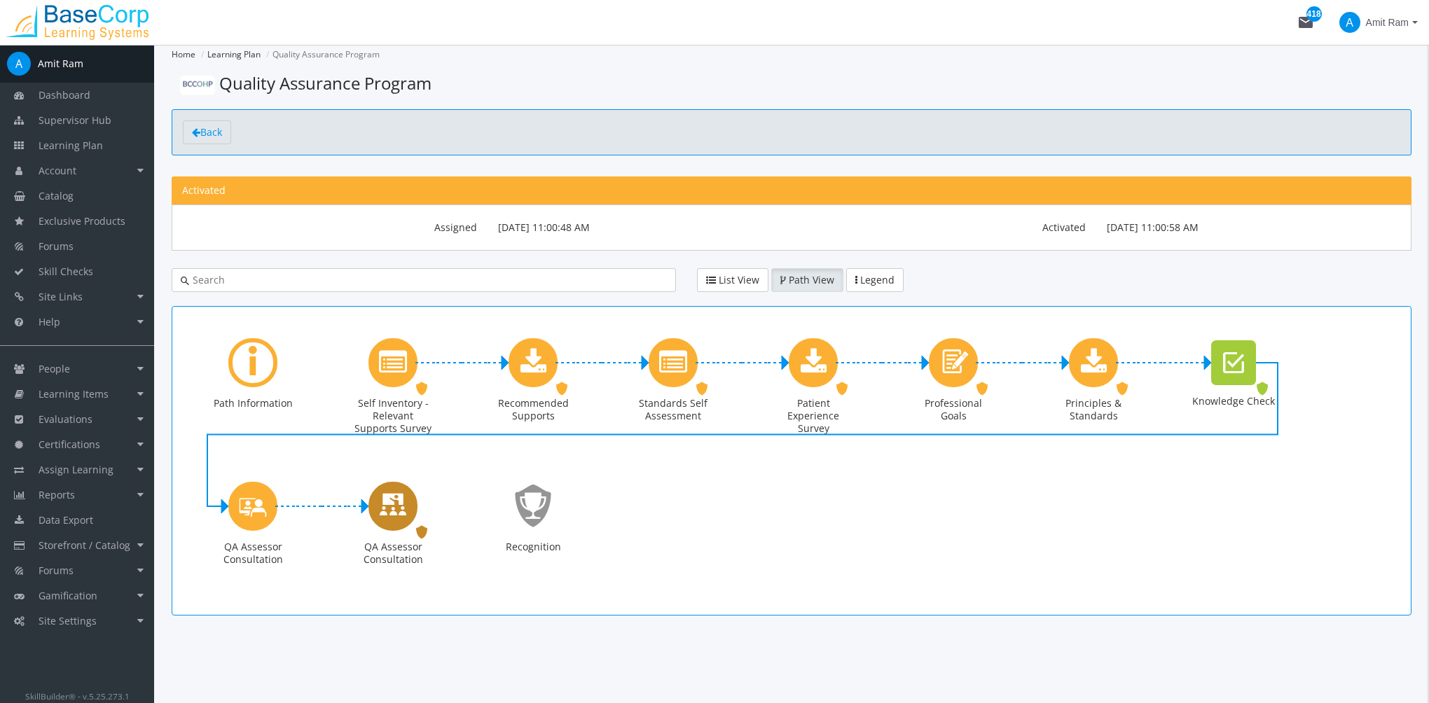
click at [387, 507] on icon "QA Assessor Consultation" at bounding box center [393, 506] width 28 height 40
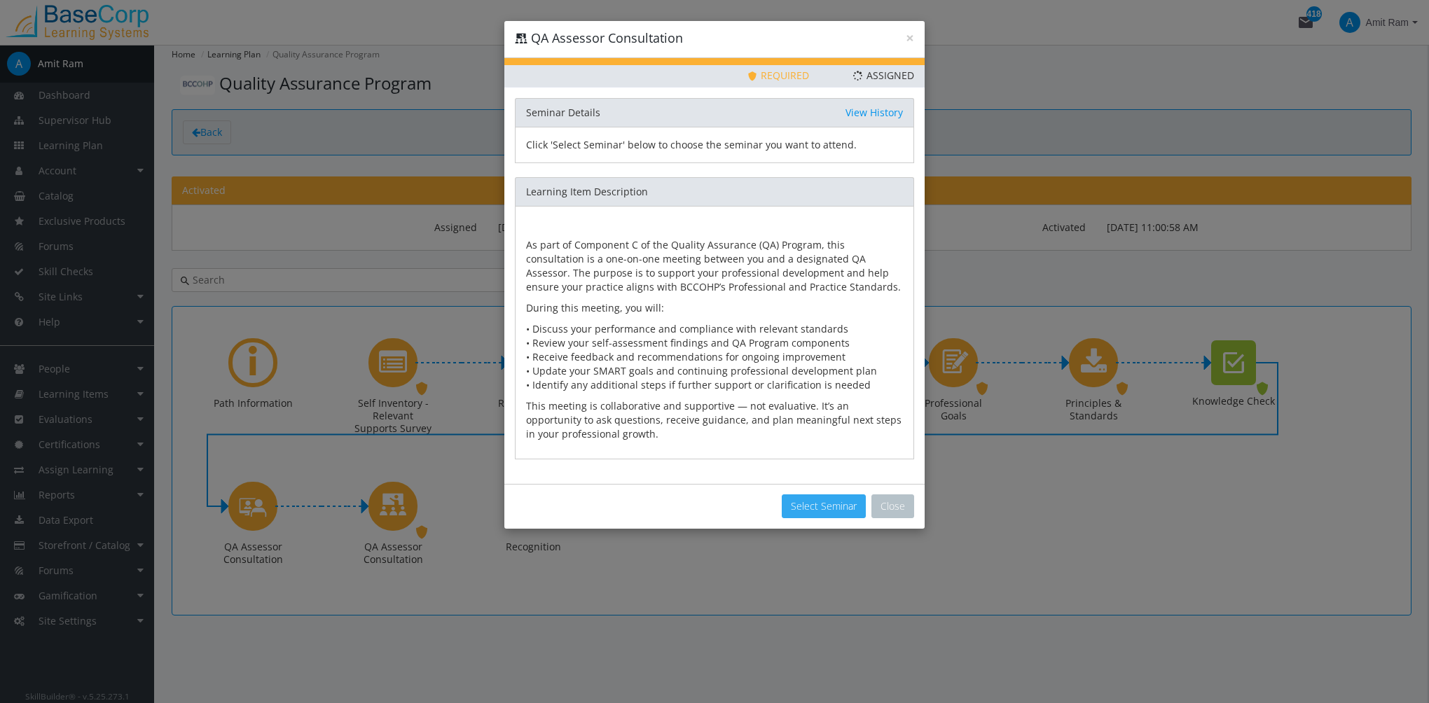
click at [838, 510] on button "Select Seminar" at bounding box center [824, 506] width 84 height 24
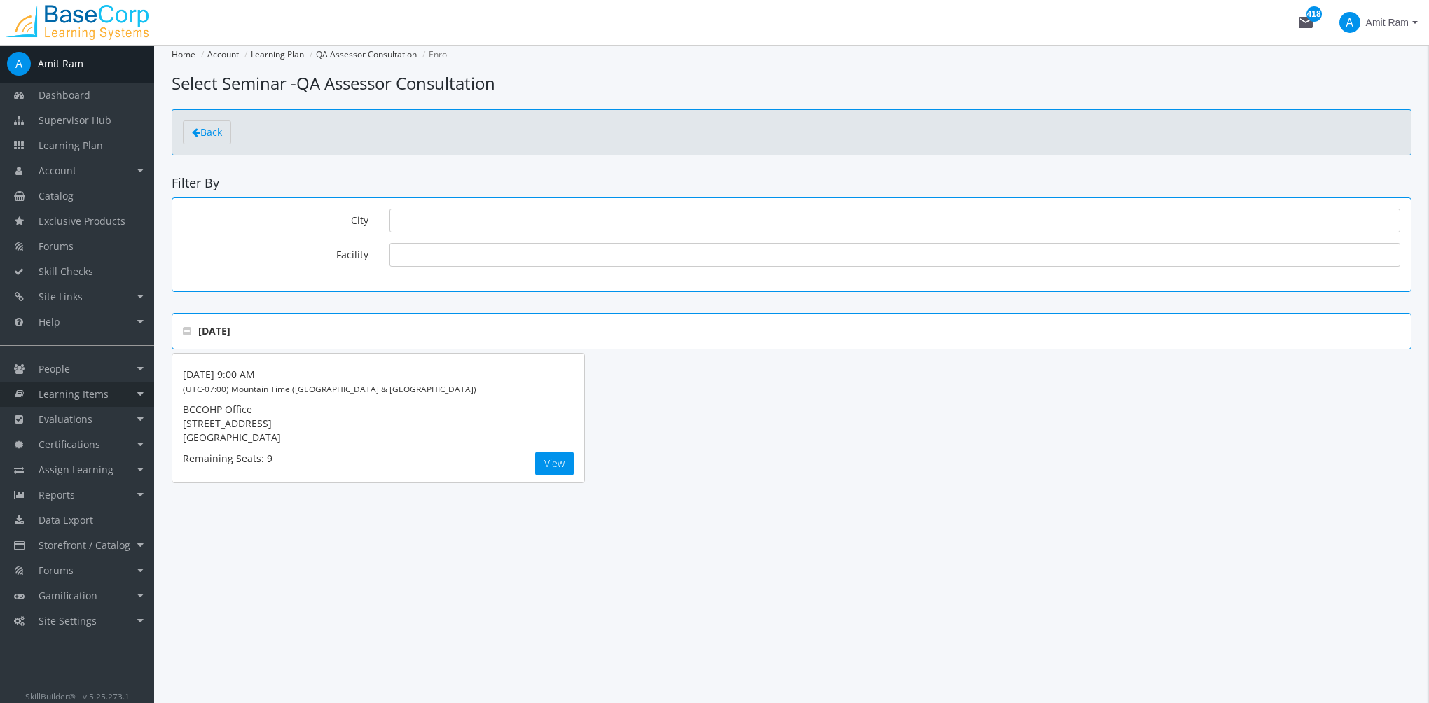
click at [140, 391] on link "Learning Items" at bounding box center [77, 394] width 154 height 25
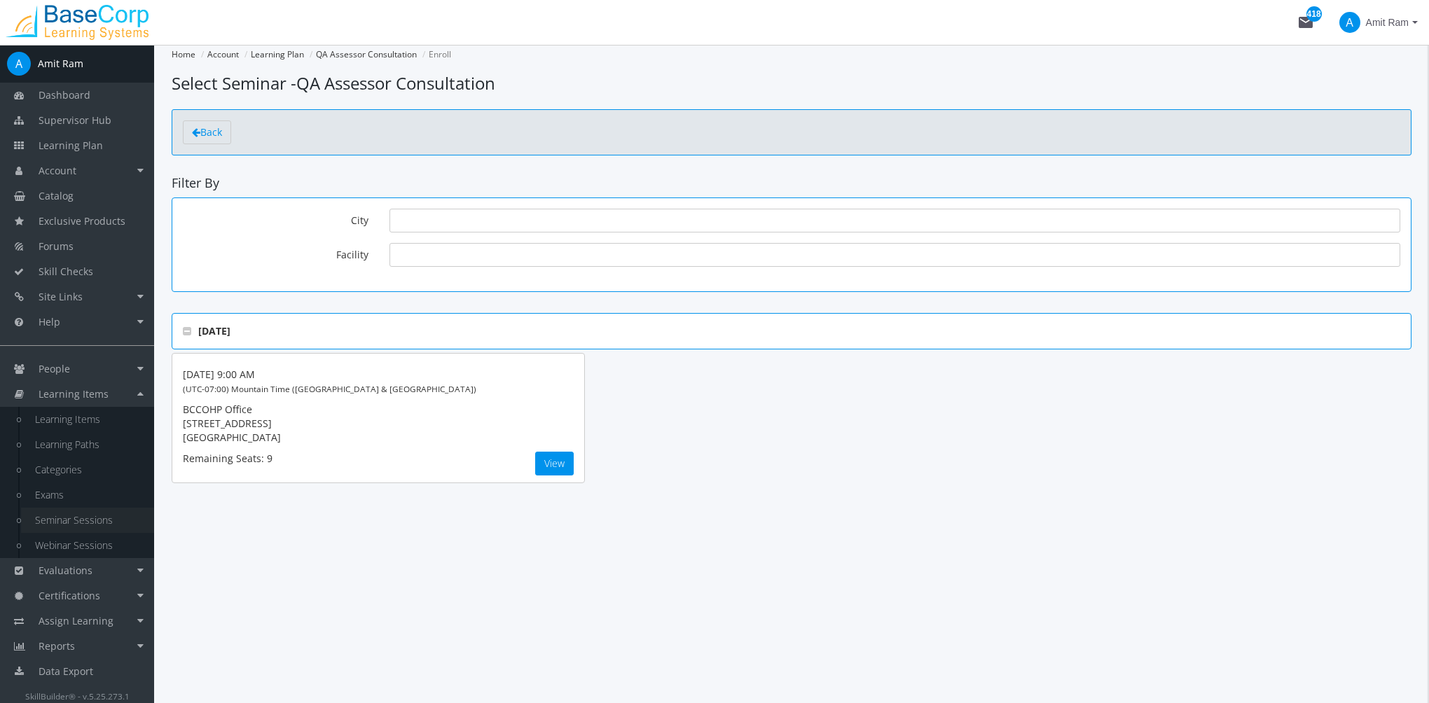
click at [104, 516] on link "Seminar Sessions" at bounding box center [87, 520] width 133 height 25
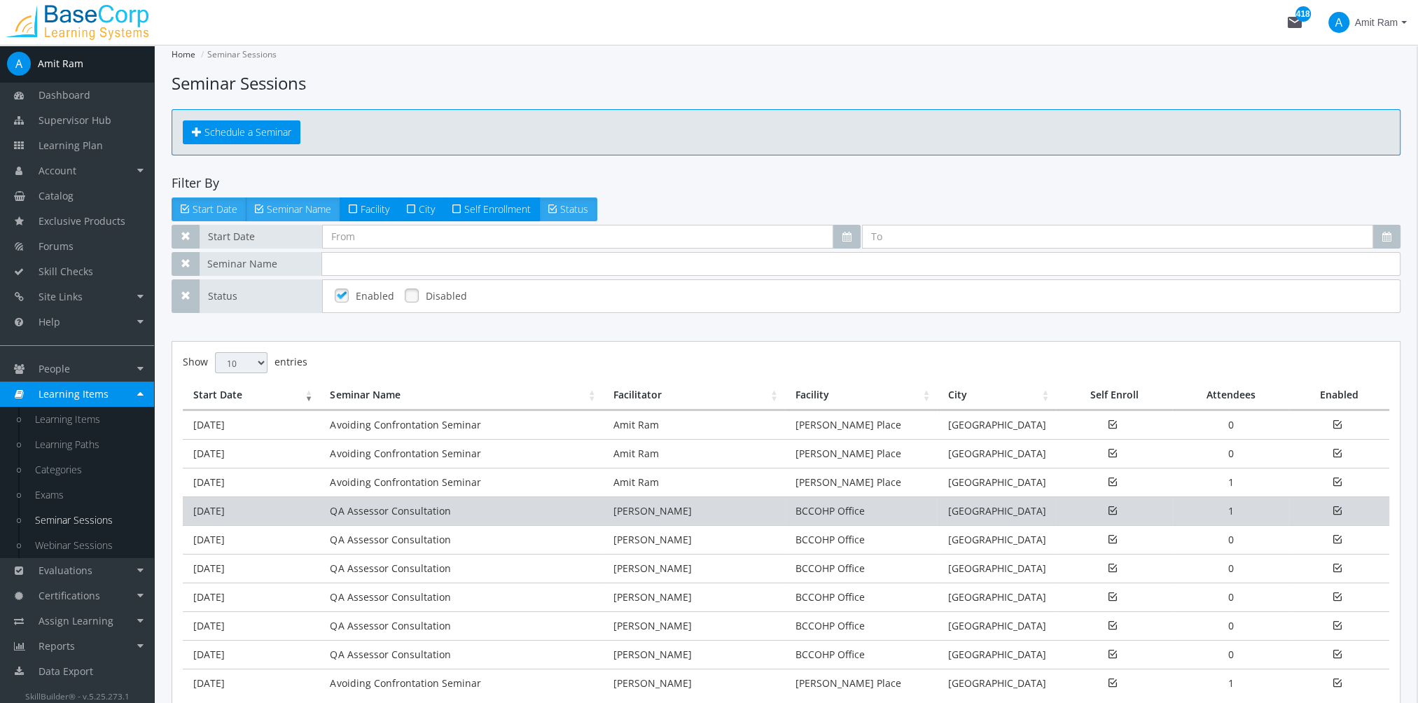
click at [277, 517] on td "[DATE]" at bounding box center [251, 511] width 137 height 29
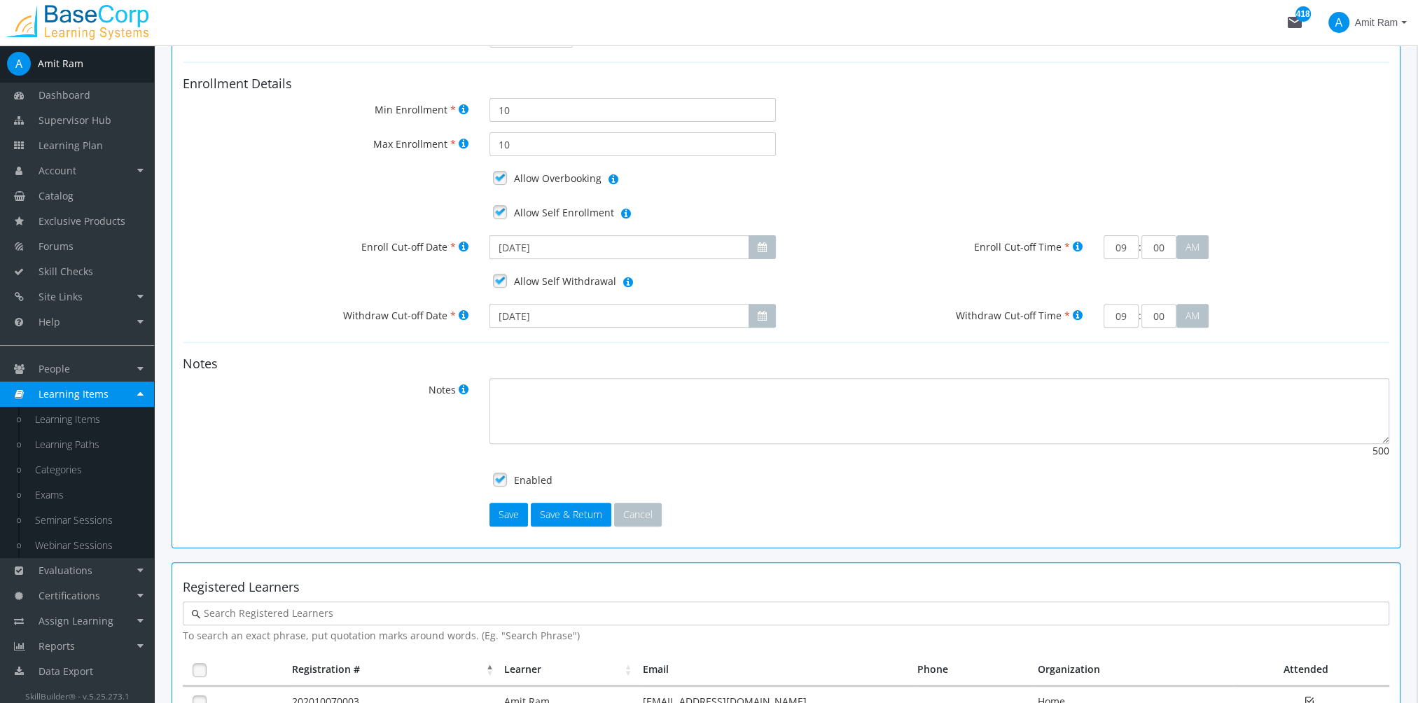
scroll to position [774, 0]
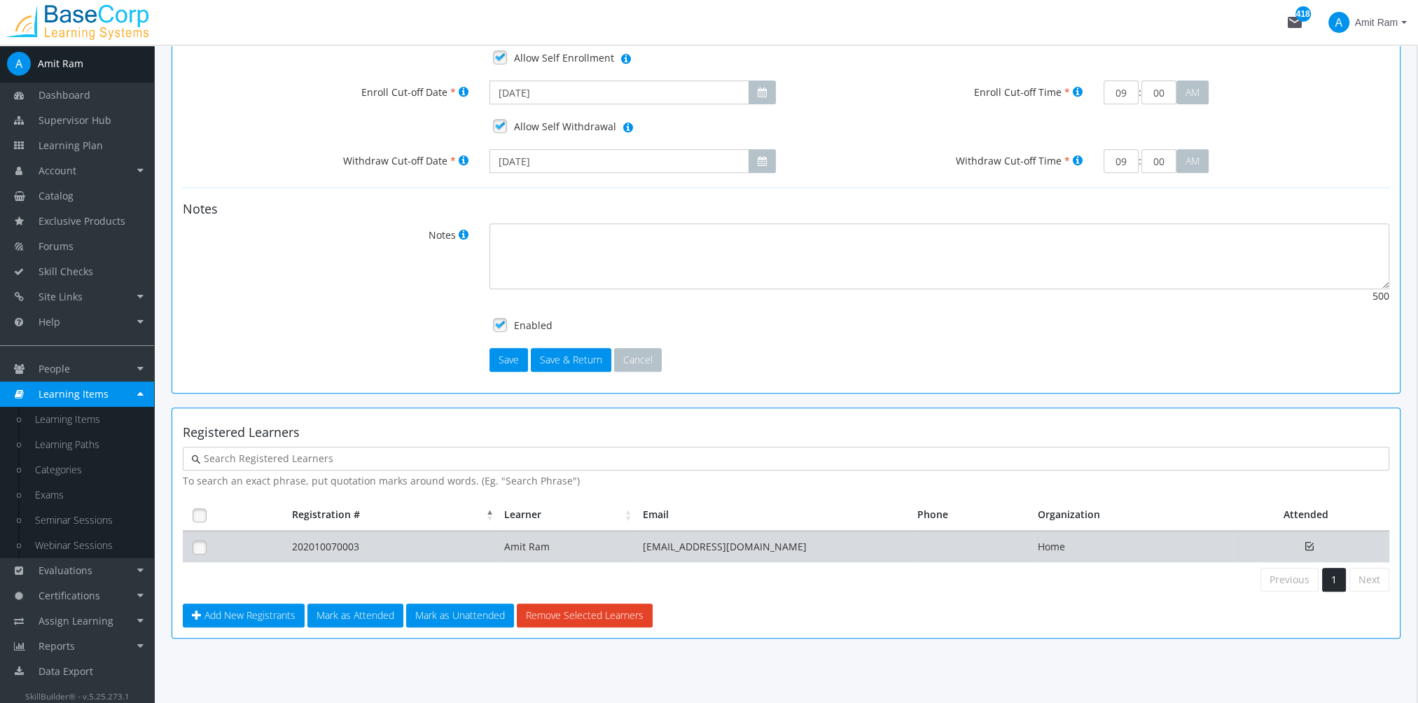
click at [370, 543] on td "202010070003" at bounding box center [395, 547] width 212 height 31
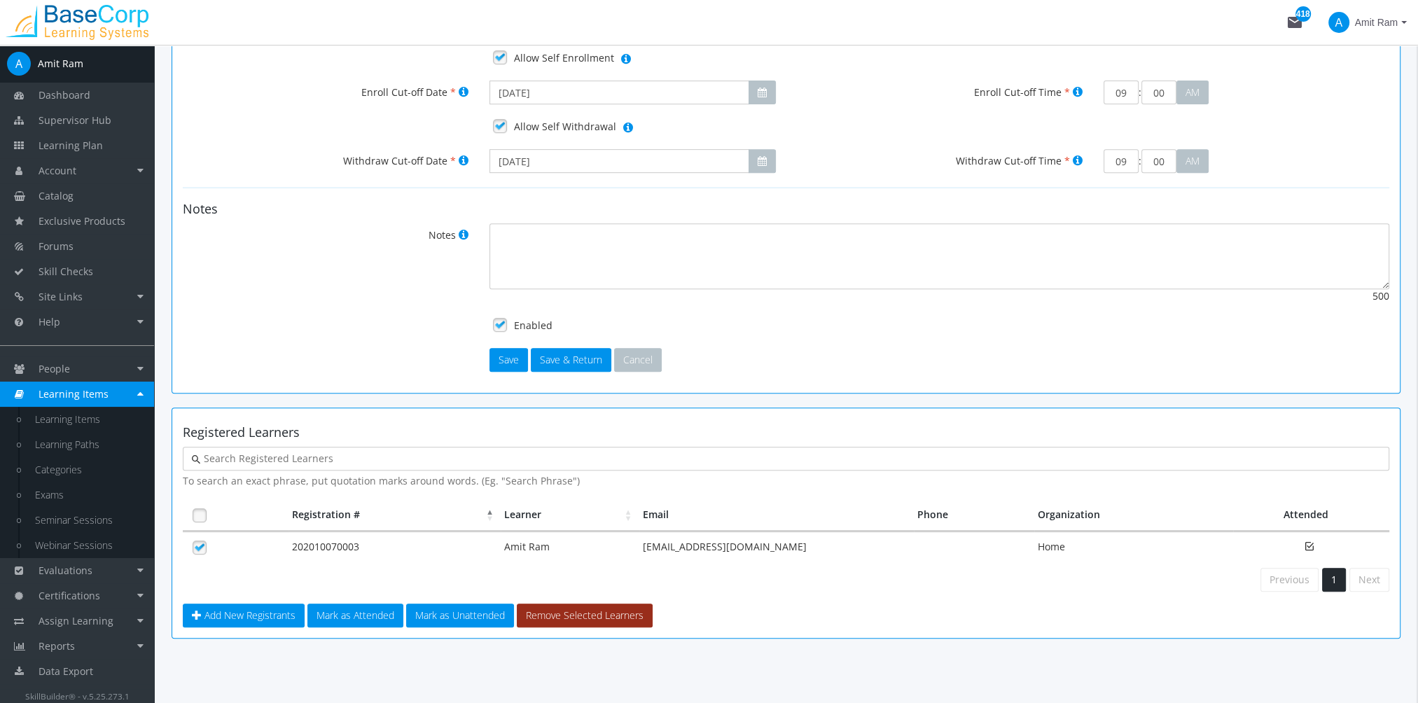
click at [549, 608] on button "Remove Selected Learners" at bounding box center [585, 616] width 136 height 24
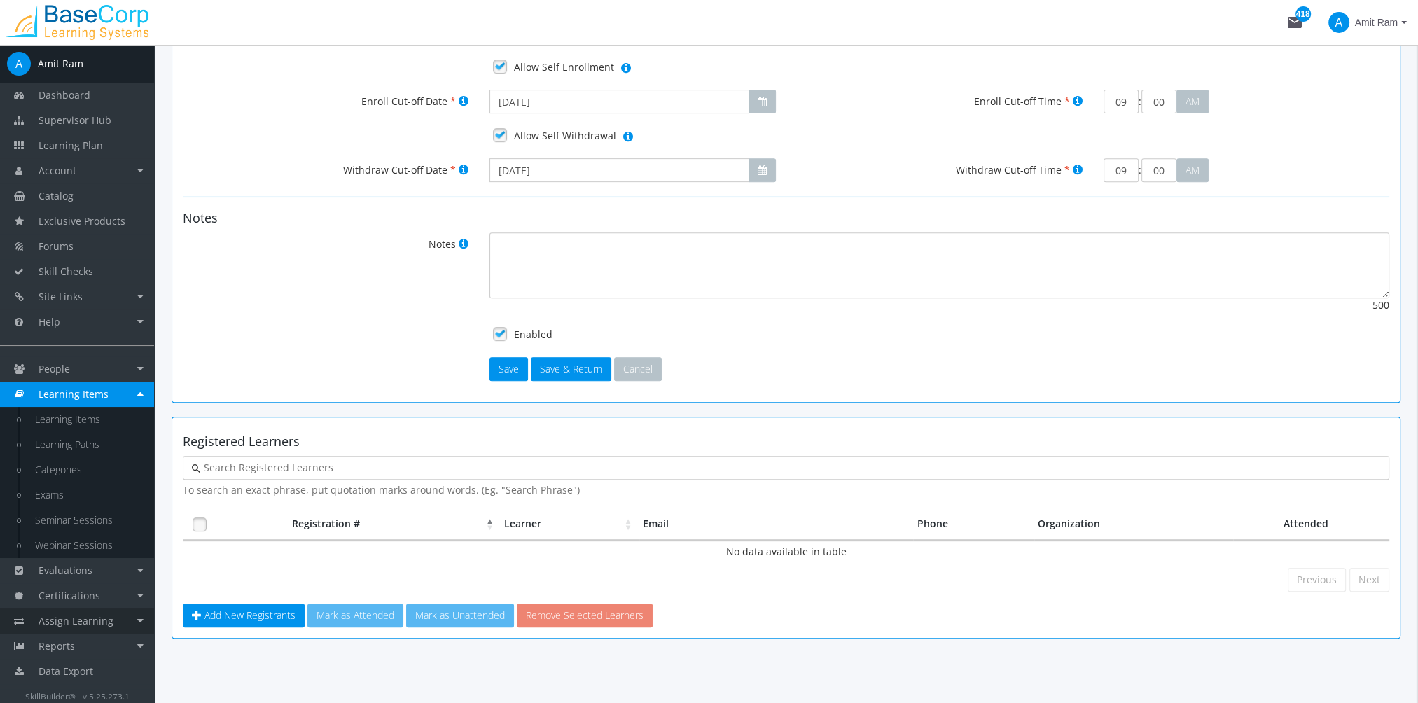
click at [109, 618] on span "Assign Learning" at bounding box center [76, 620] width 75 height 13
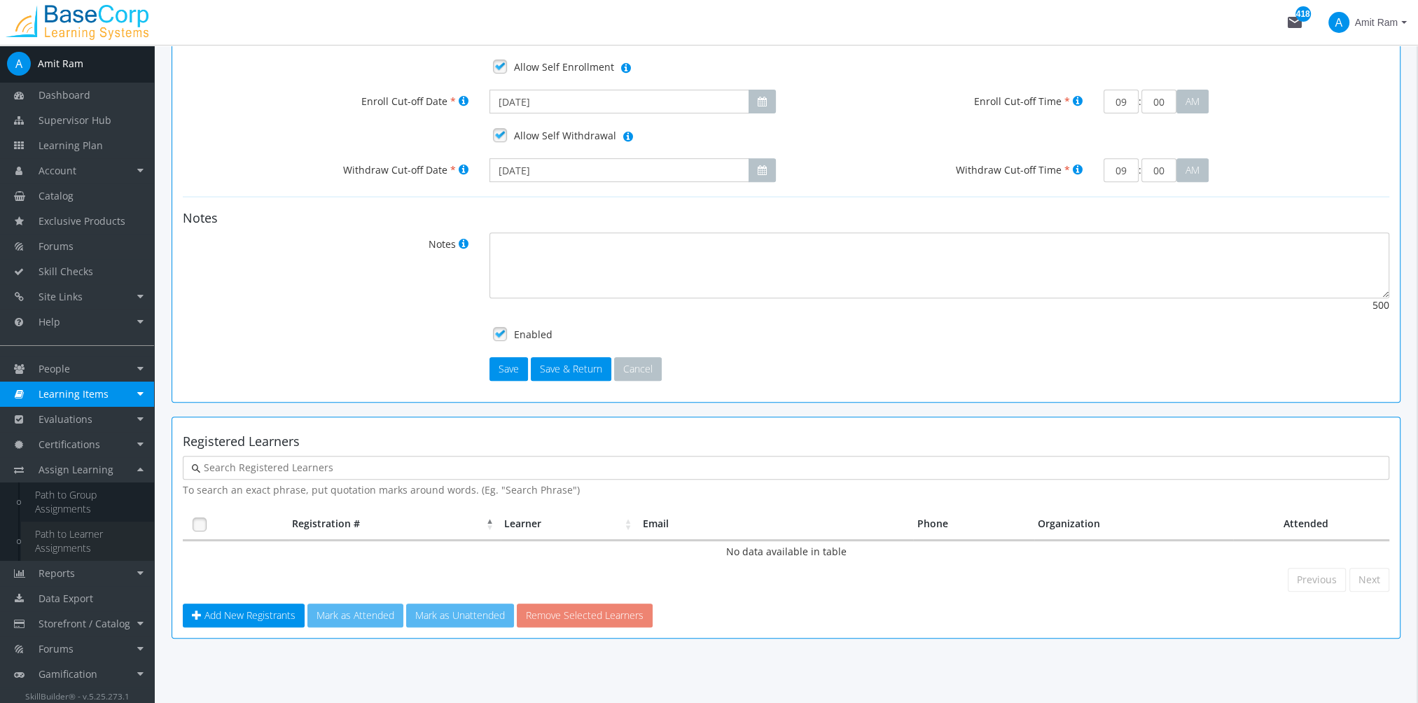
click at [79, 546] on link "Path to Learner Assignments" at bounding box center [87, 541] width 133 height 39
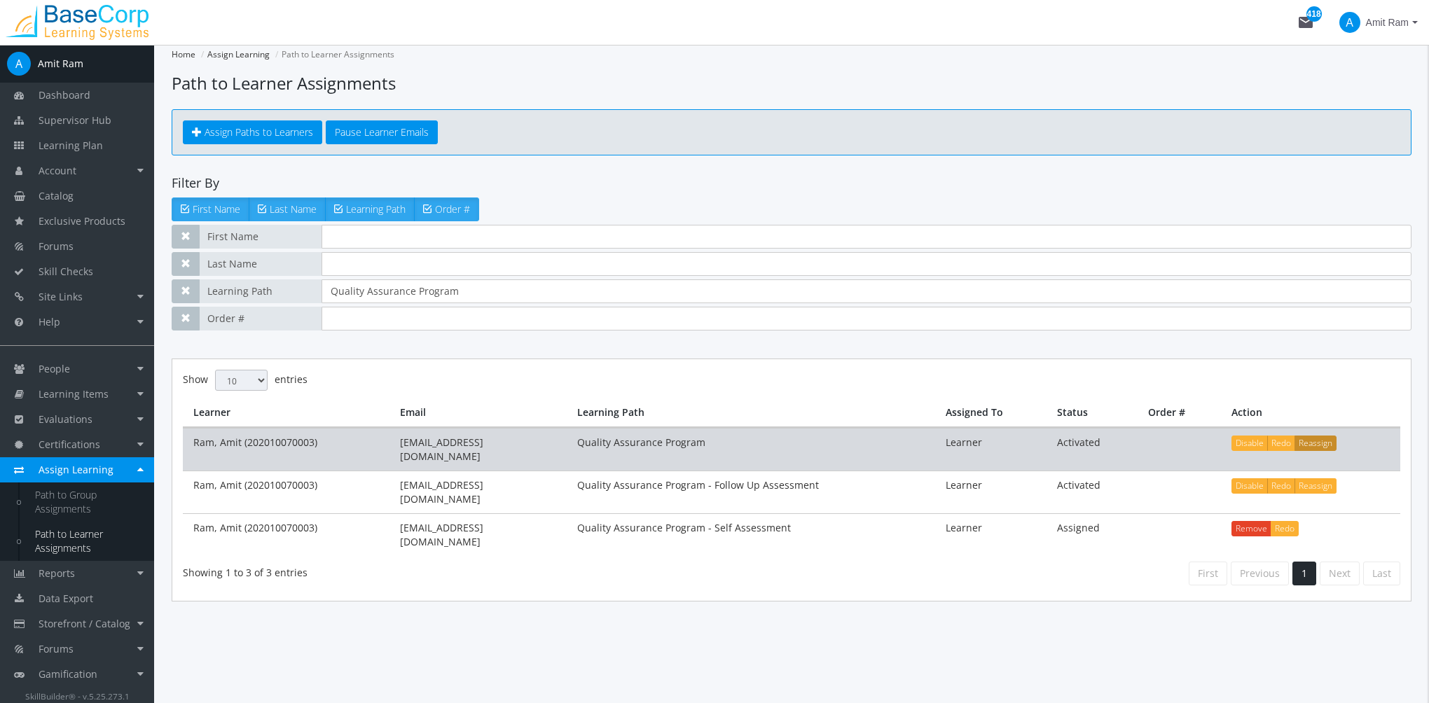
click at [1324, 445] on button "Reassign" at bounding box center [1315, 443] width 42 height 15
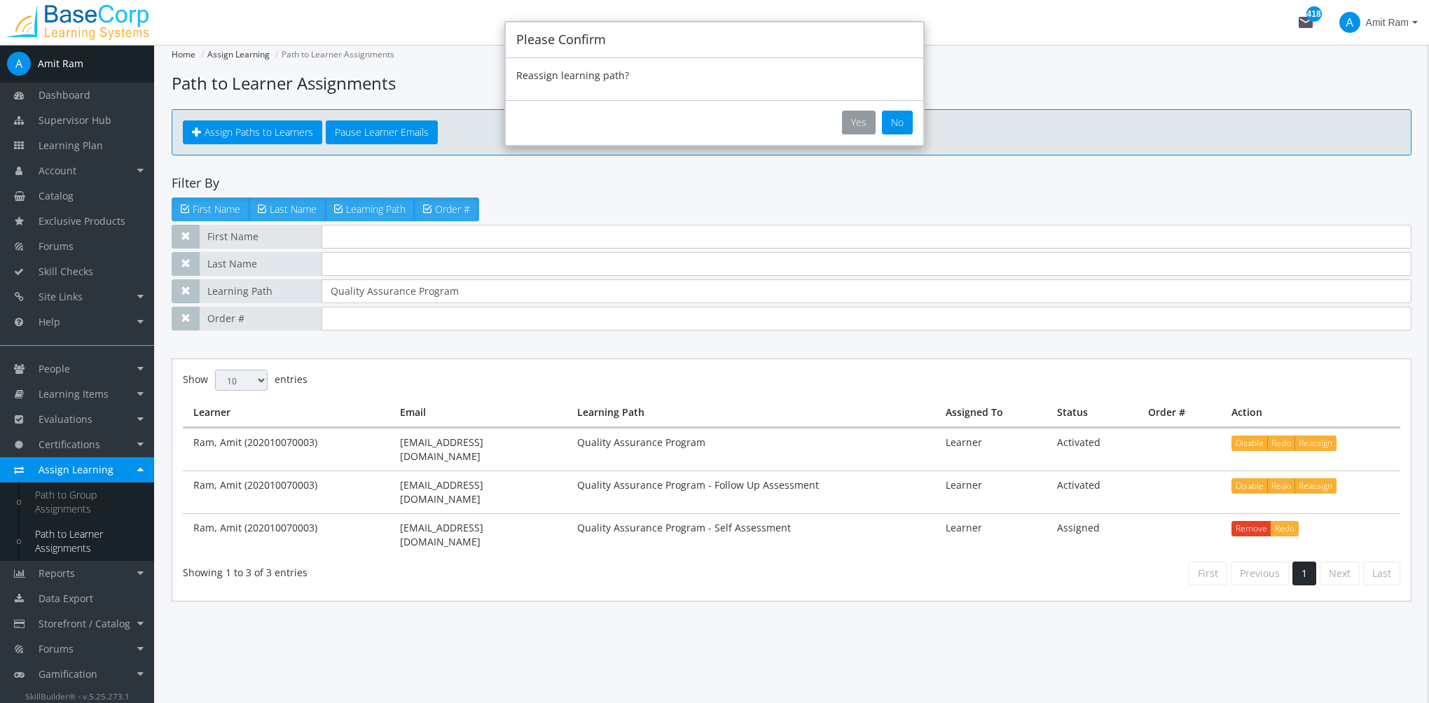
click at [863, 128] on button "Yes" at bounding box center [859, 123] width 34 height 24
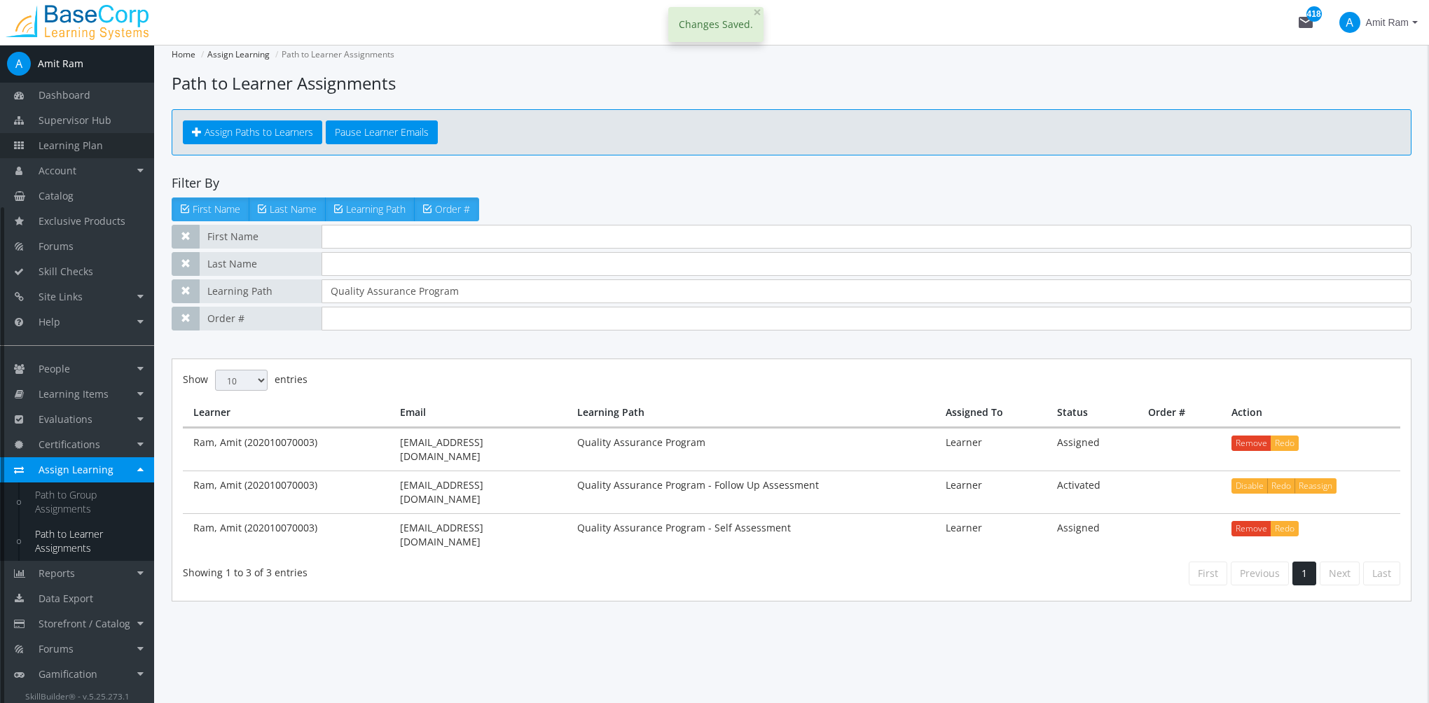
click at [88, 139] on span "Learning Plan" at bounding box center [71, 145] width 64 height 13
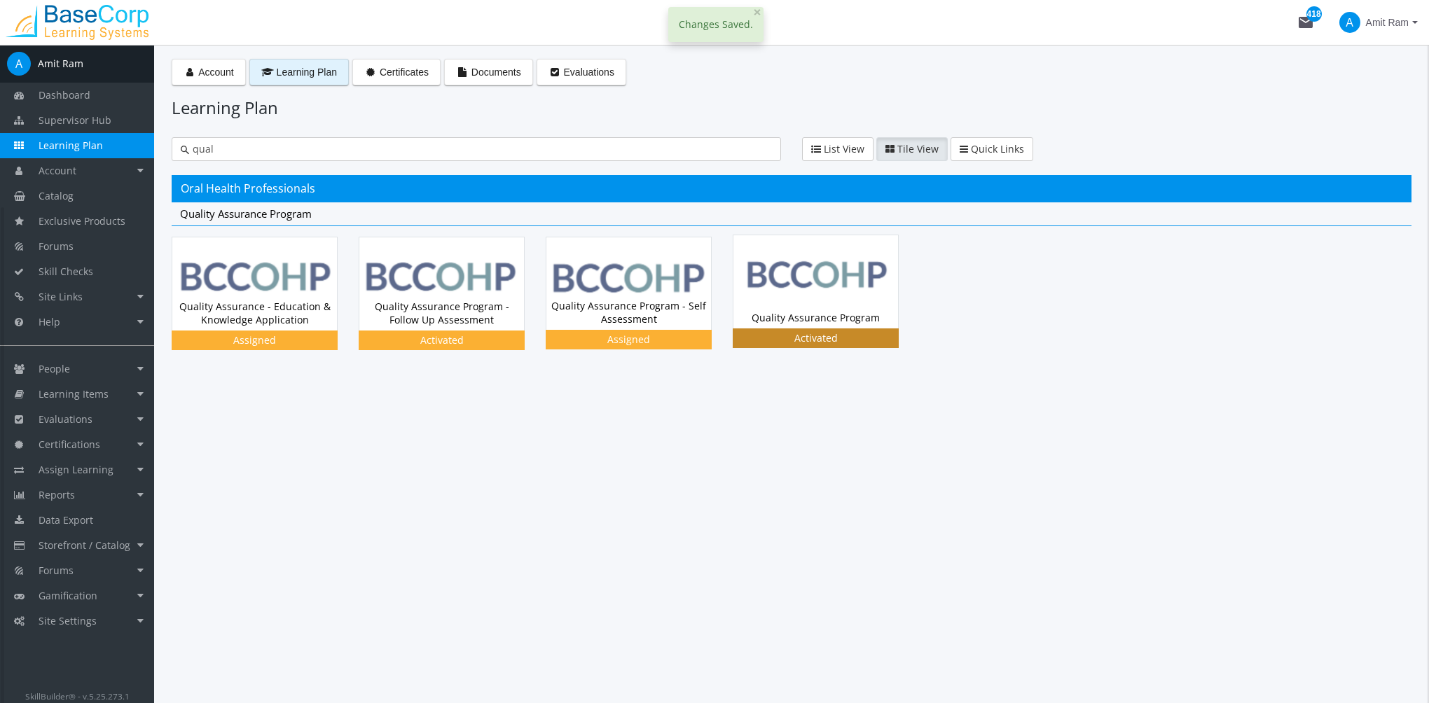
click at [805, 281] on img at bounding box center [815, 281] width 165 height 92
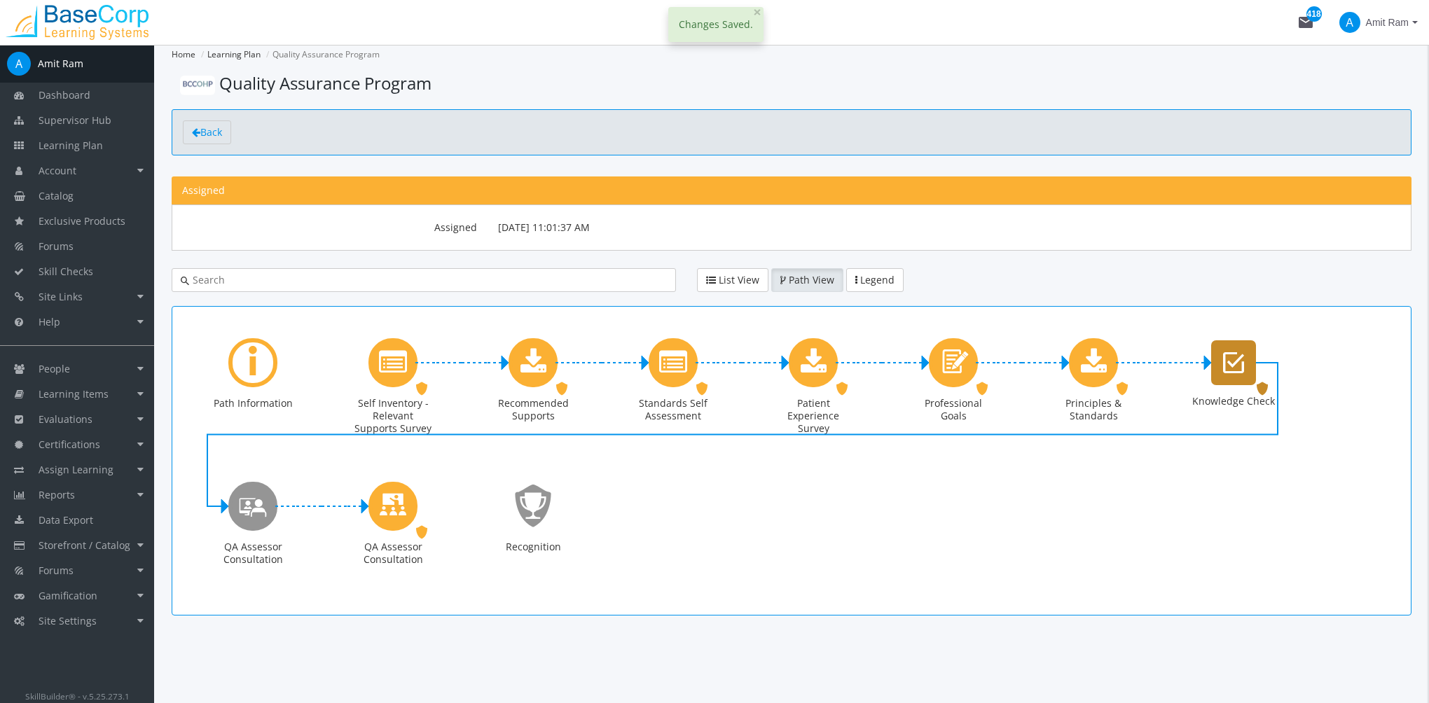
click at [1214, 357] on div "Knowledge Check" at bounding box center [1233, 362] width 45 height 45
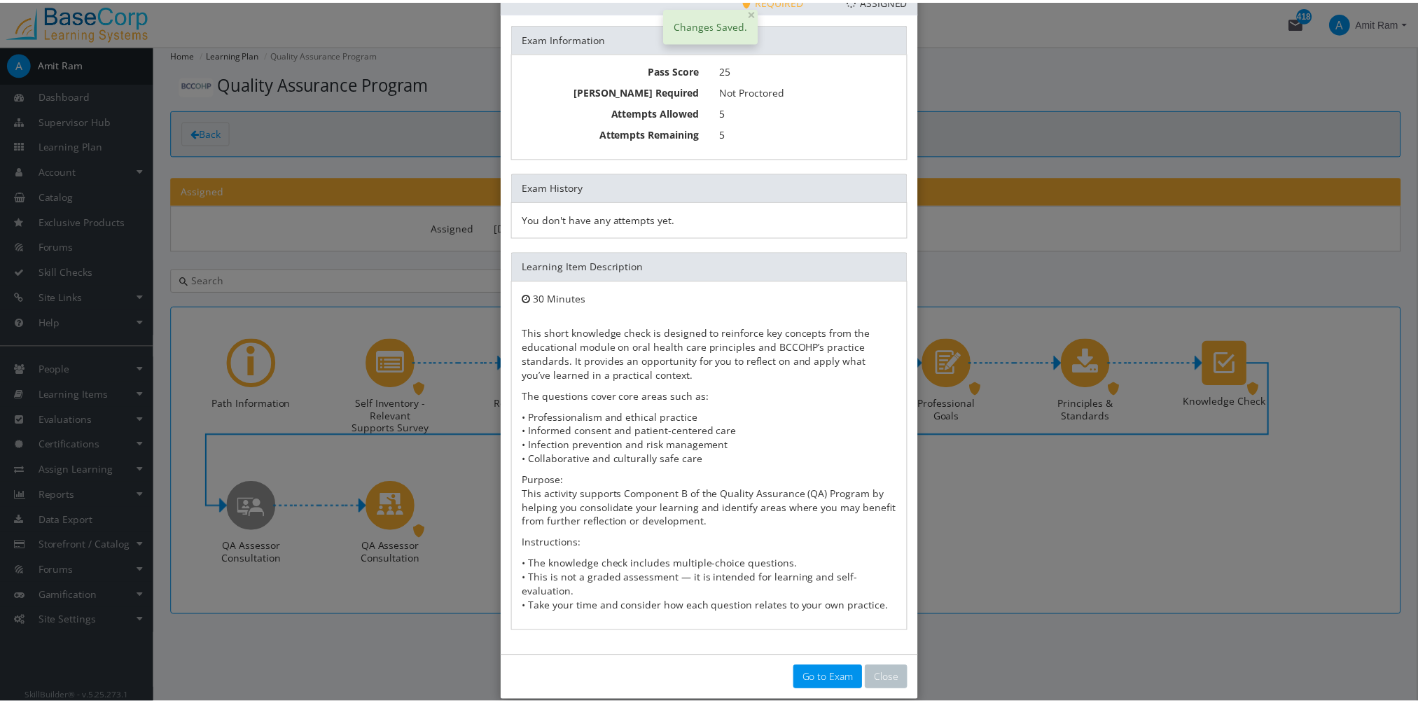
scroll to position [76, 0]
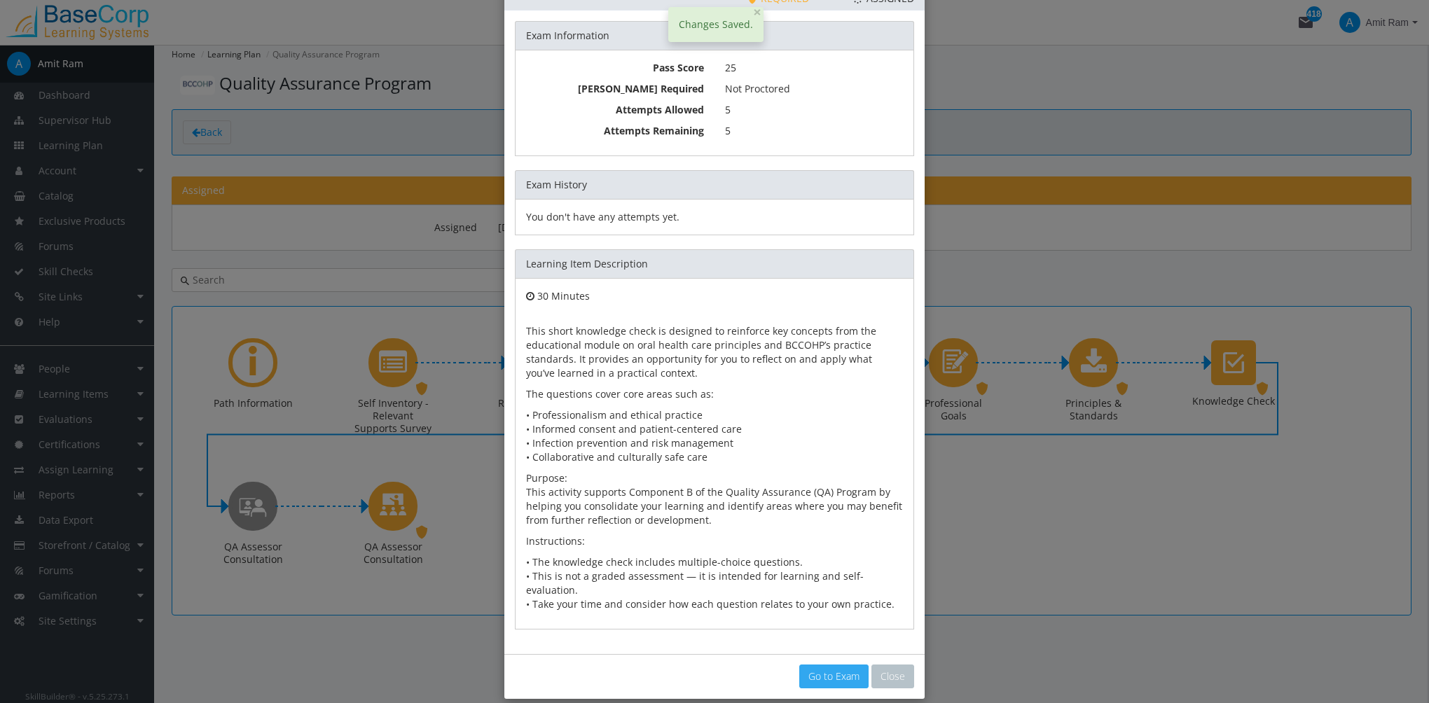
click at [819, 665] on link "Go to Exam" at bounding box center [833, 677] width 69 height 24
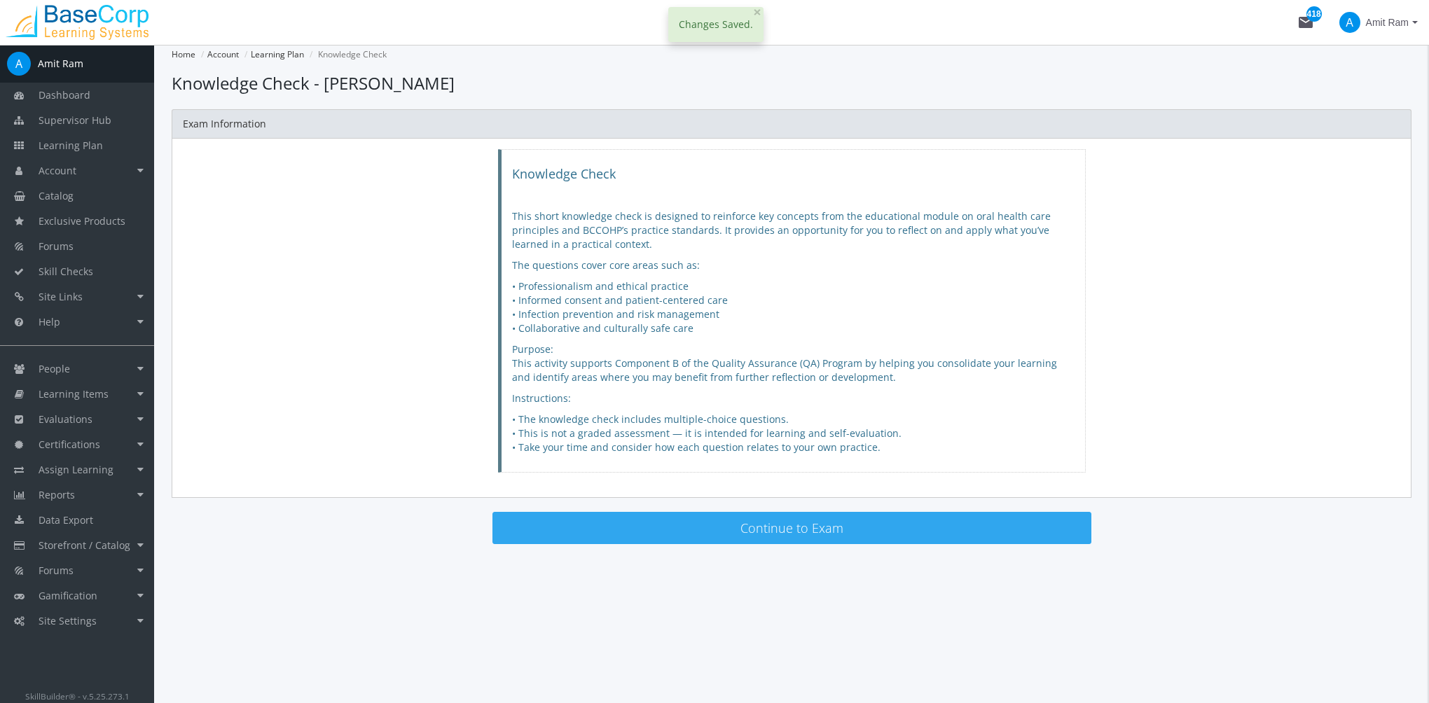
click at [597, 530] on button "Continue to Exam" at bounding box center [791, 528] width 599 height 32
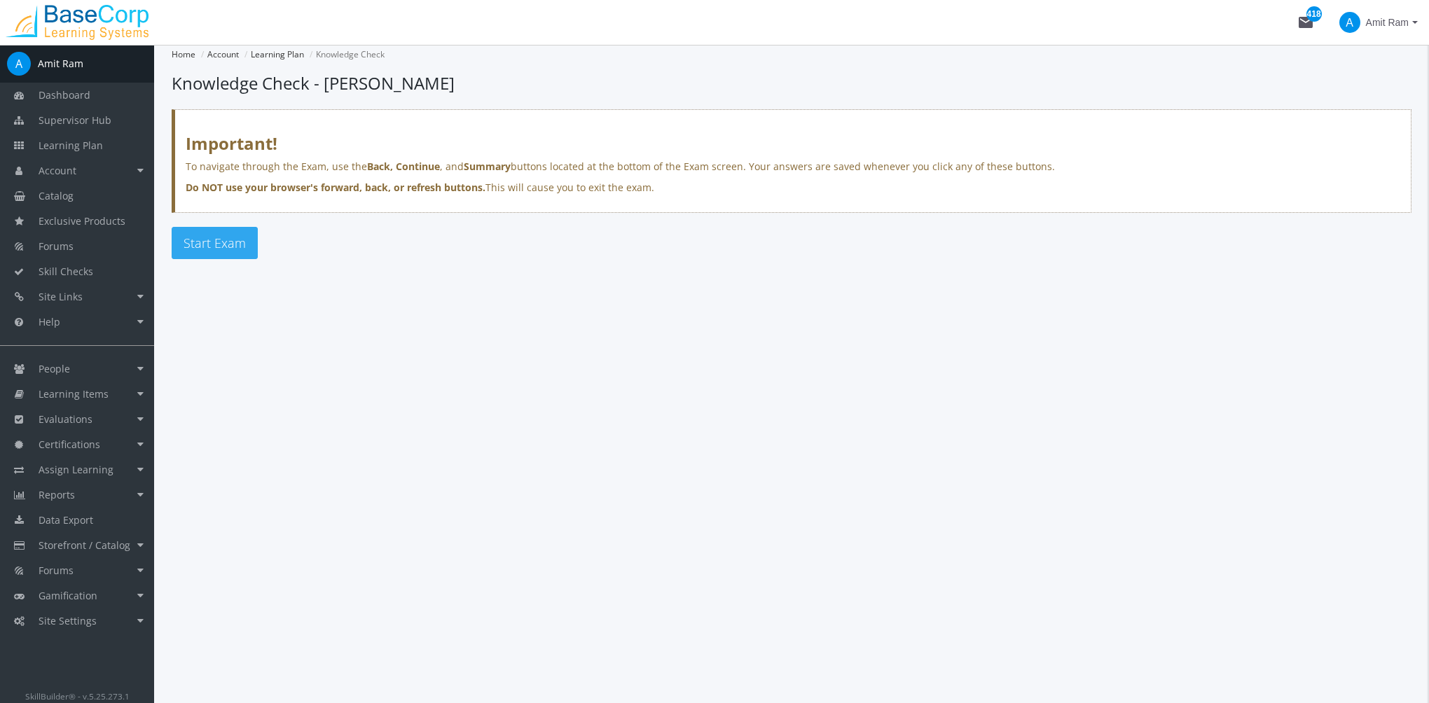
click at [216, 240] on span "Start Exam" at bounding box center [214, 243] width 62 height 17
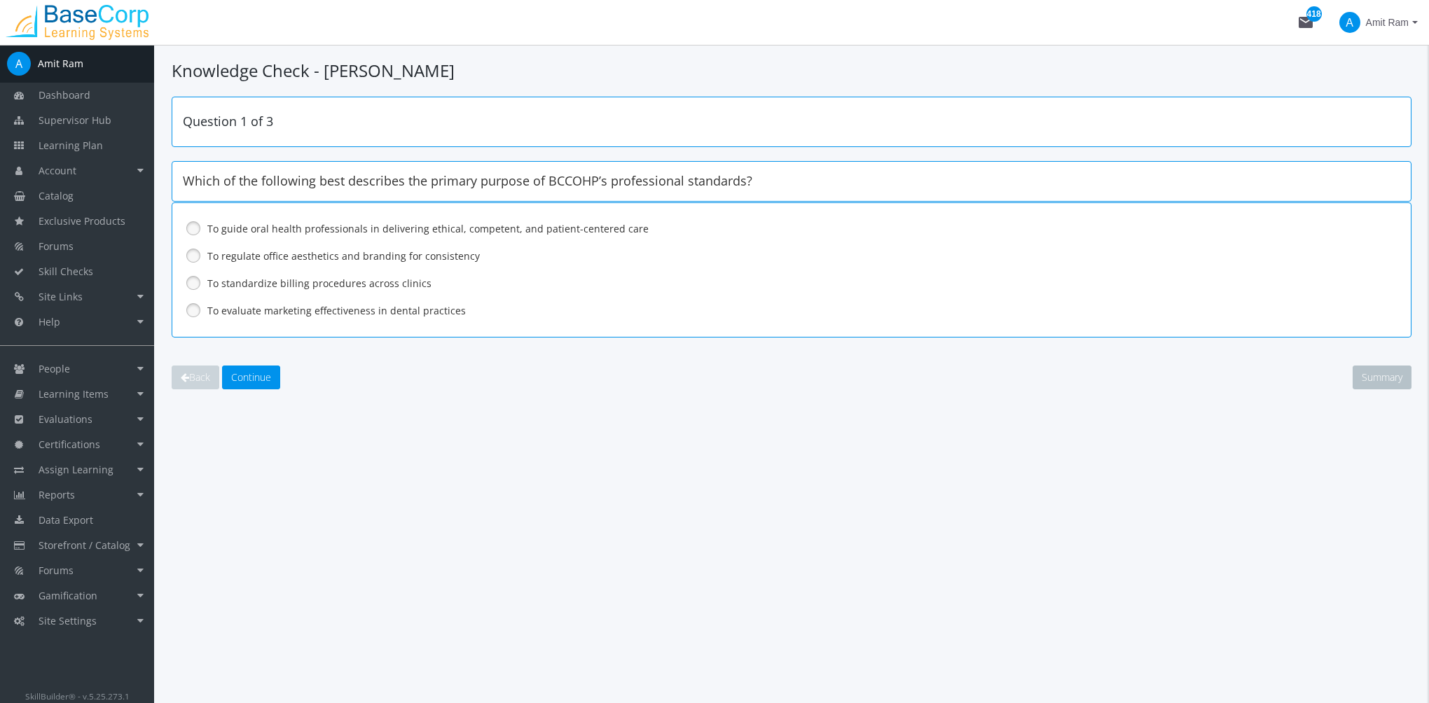
click at [237, 229] on label "To guide oral health professionals in delivering ethical, competent, and patien…" at bounding box center [754, 229] width 1095 height 14
click at [258, 370] on span "Continue" at bounding box center [251, 376] width 40 height 13
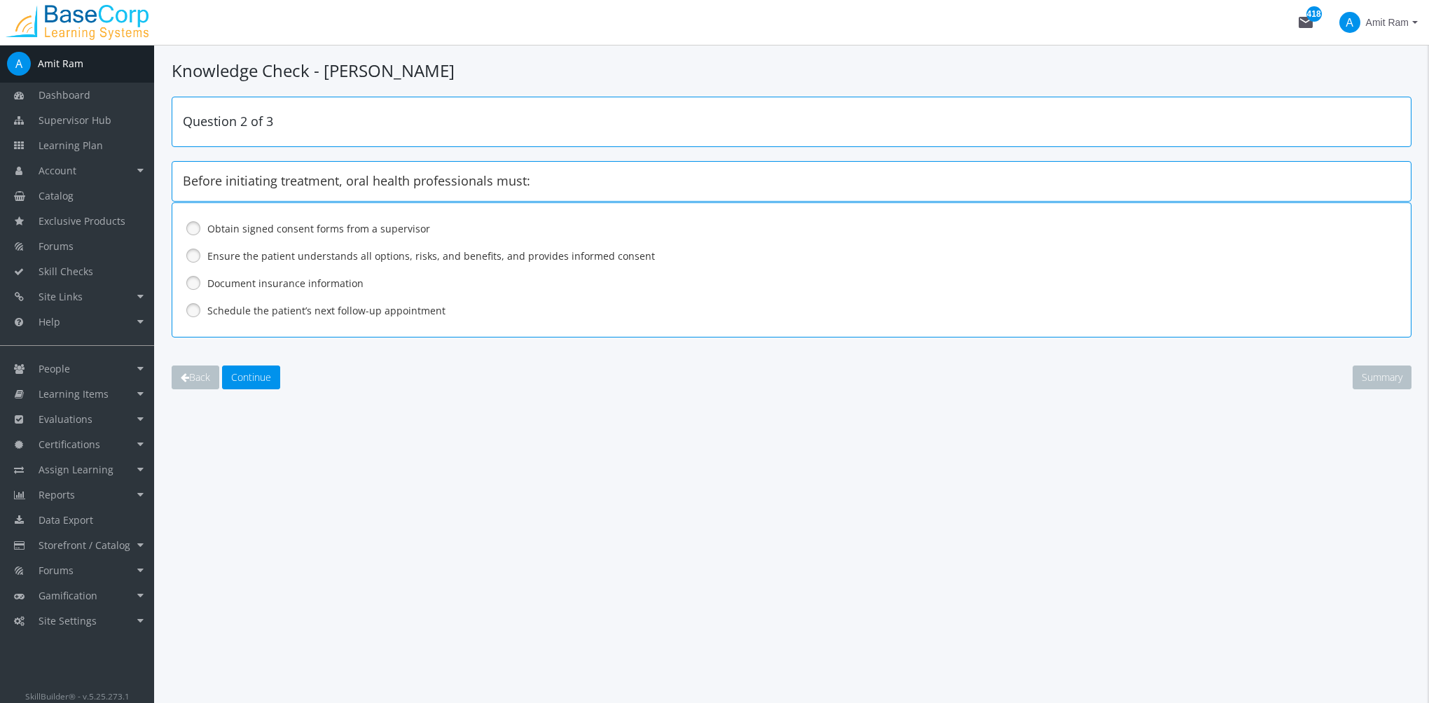
click at [249, 258] on label "Ensure the patient understands all options, risks, and benefits, and provides i…" at bounding box center [754, 256] width 1095 height 14
click at [255, 381] on span "Continue" at bounding box center [251, 376] width 40 height 13
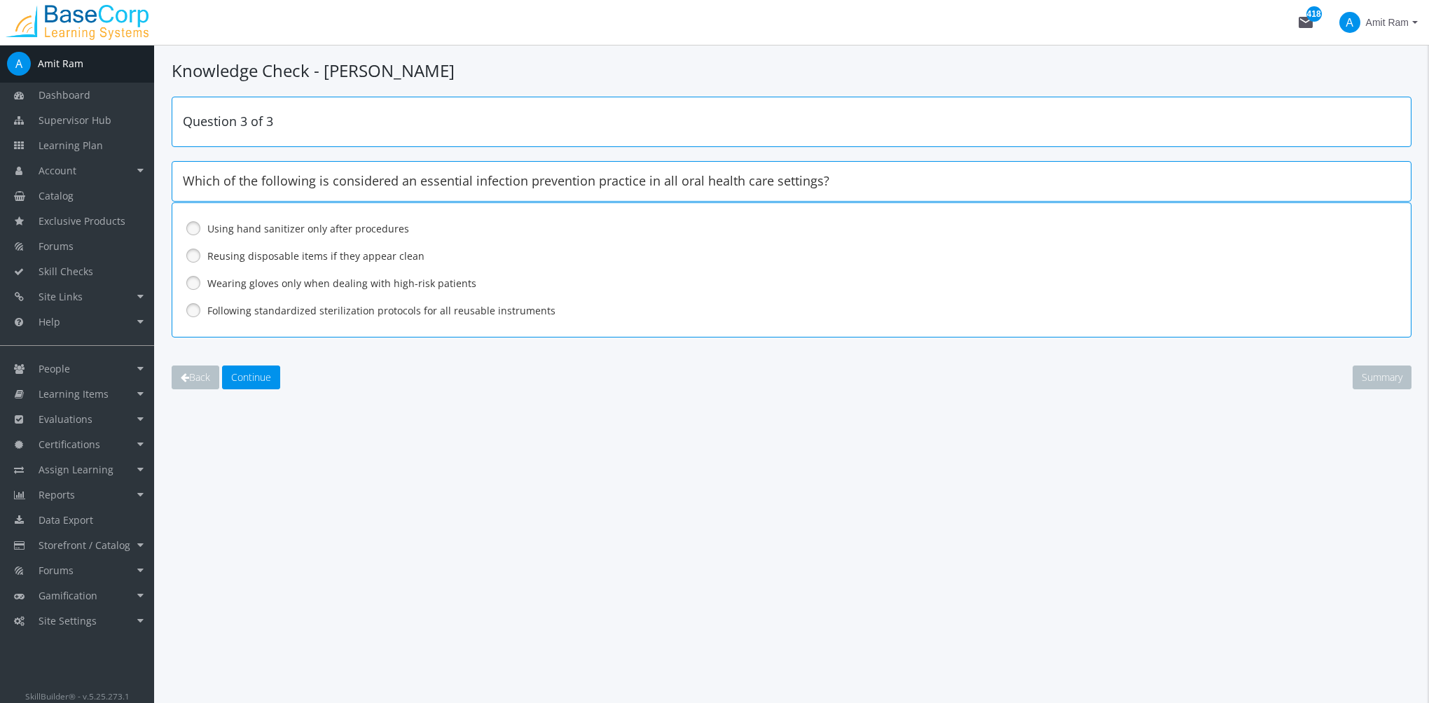
click at [252, 308] on label "Following standardized sterilization protocols for all reusable instruments" at bounding box center [754, 311] width 1095 height 14
click at [261, 380] on span "Continue" at bounding box center [251, 376] width 40 height 13
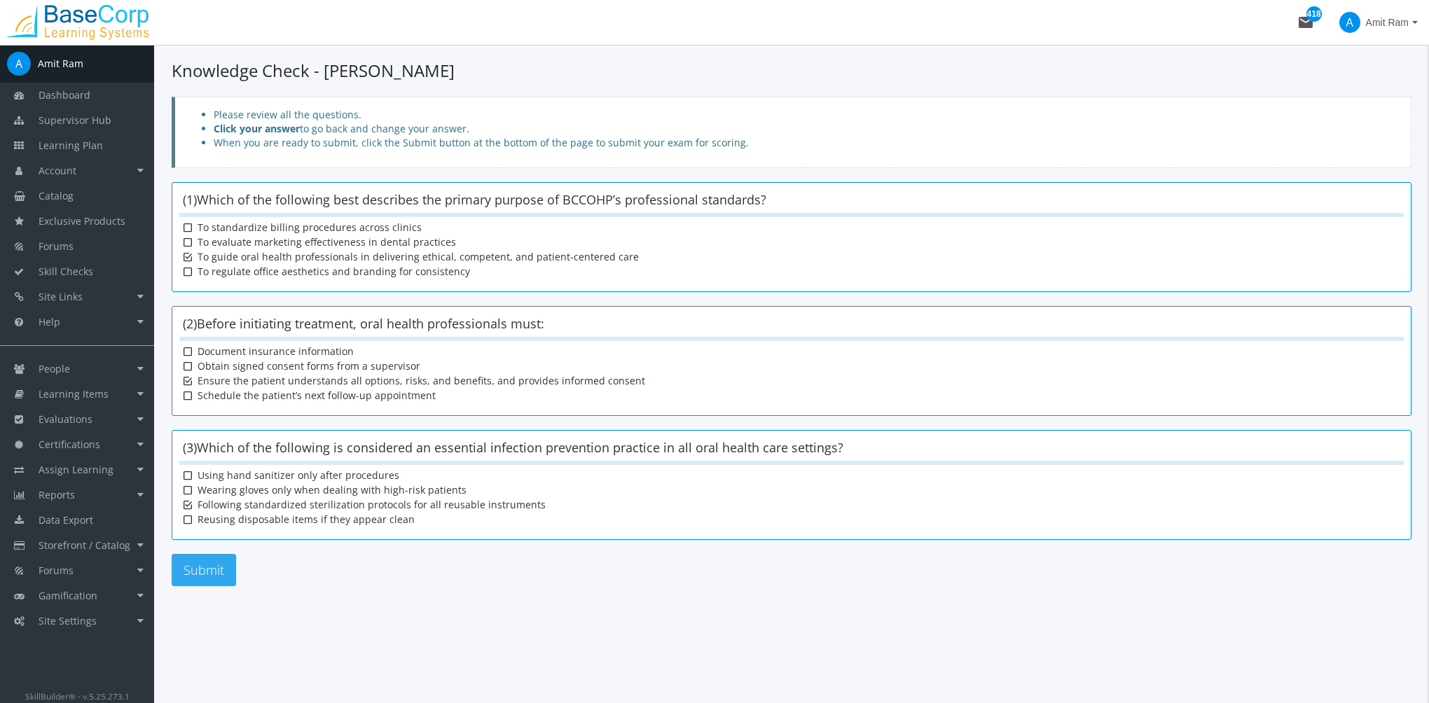
click at [223, 563] on button "Submit" at bounding box center [204, 570] width 64 height 32
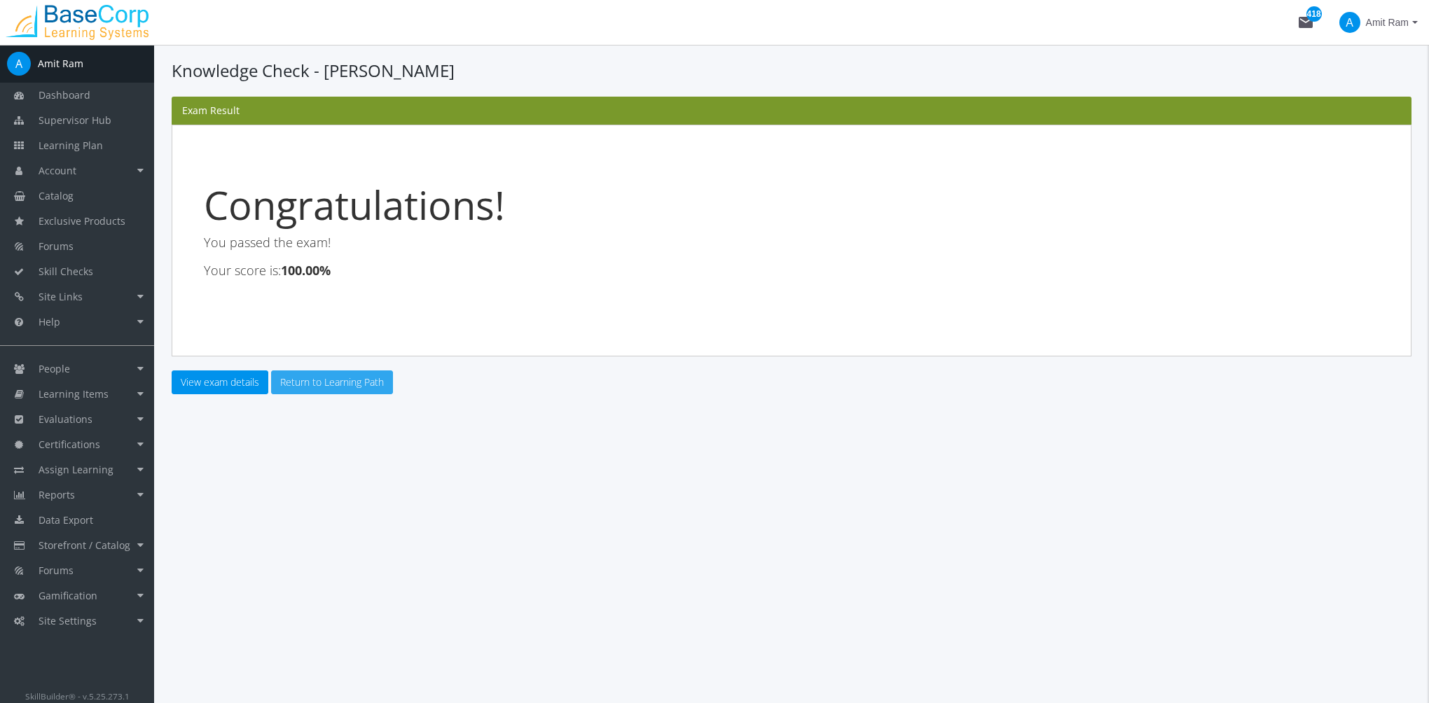
click at [316, 383] on link "Return to Learning Path" at bounding box center [332, 382] width 122 height 24
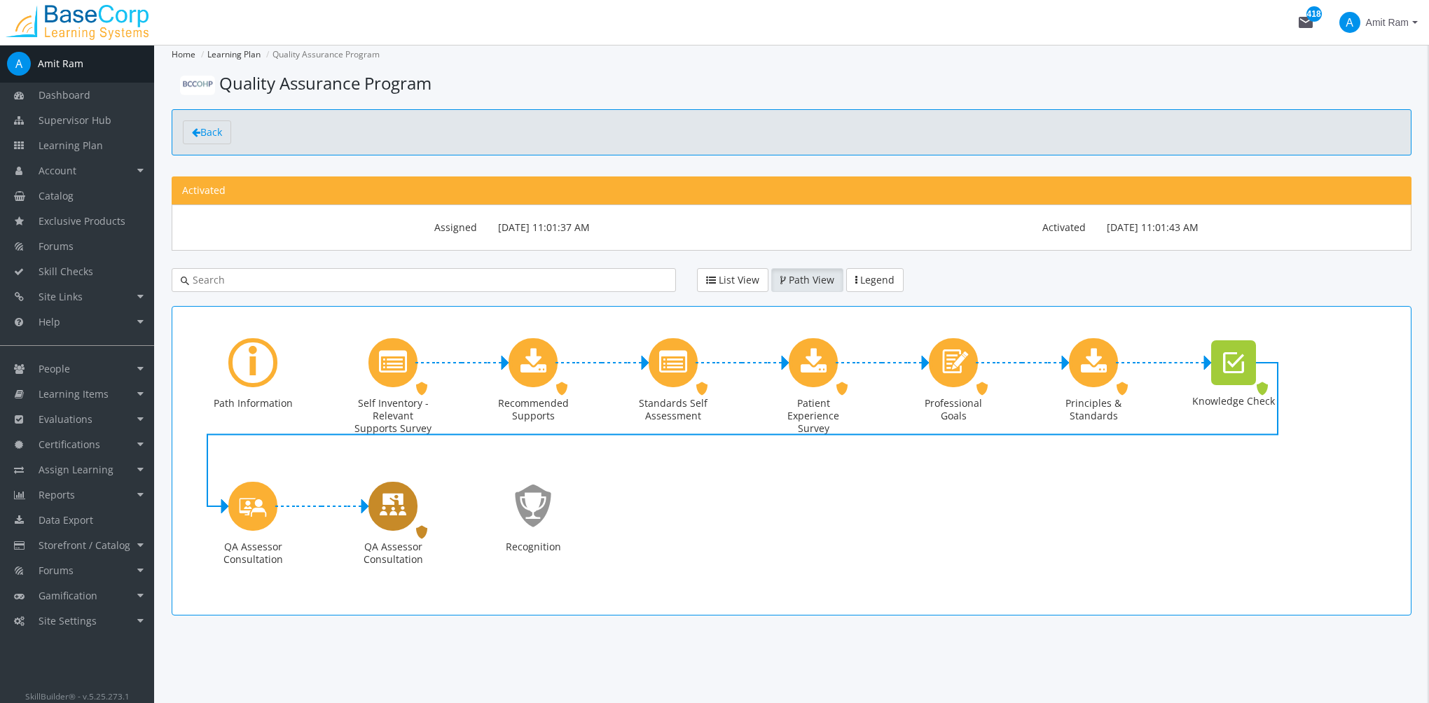
click at [386, 515] on icon "QA Assessor Consultation" at bounding box center [393, 506] width 28 height 40
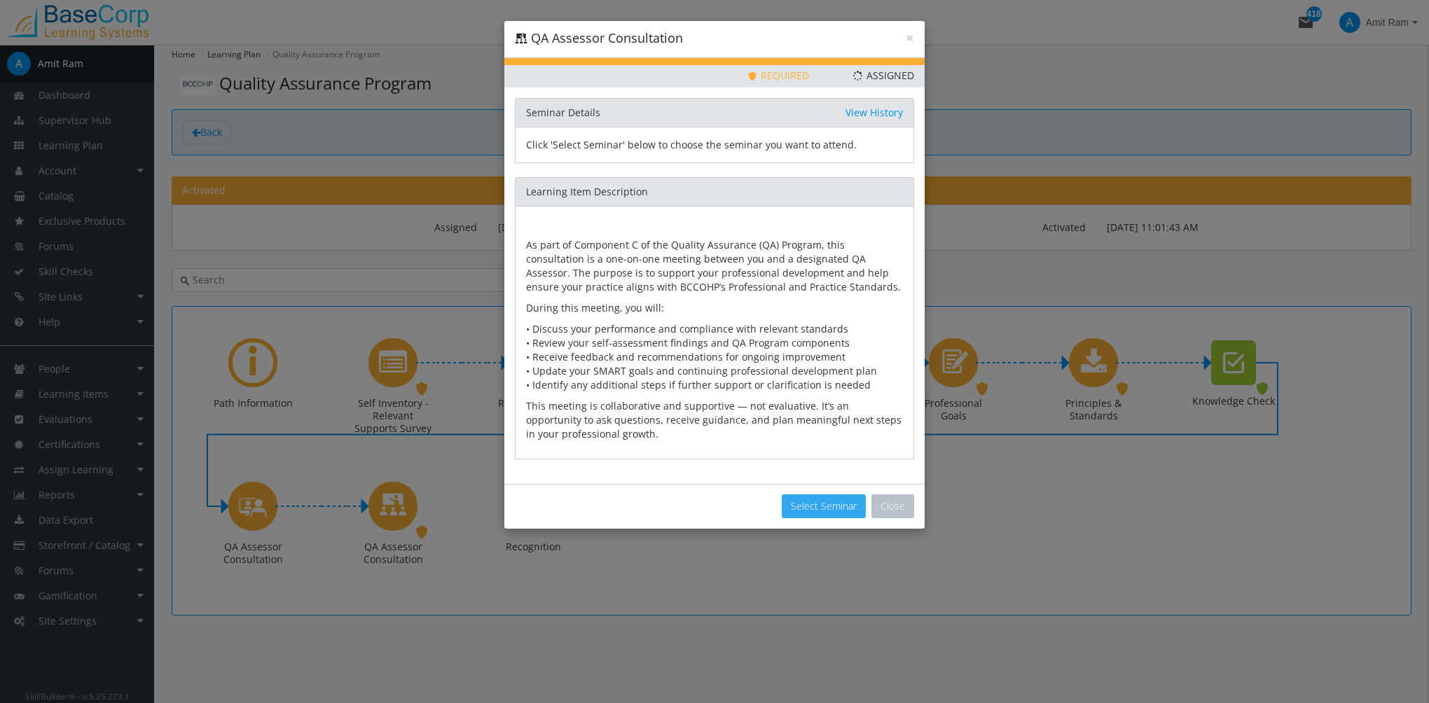
click at [824, 509] on button "Select Seminar" at bounding box center [824, 506] width 84 height 24
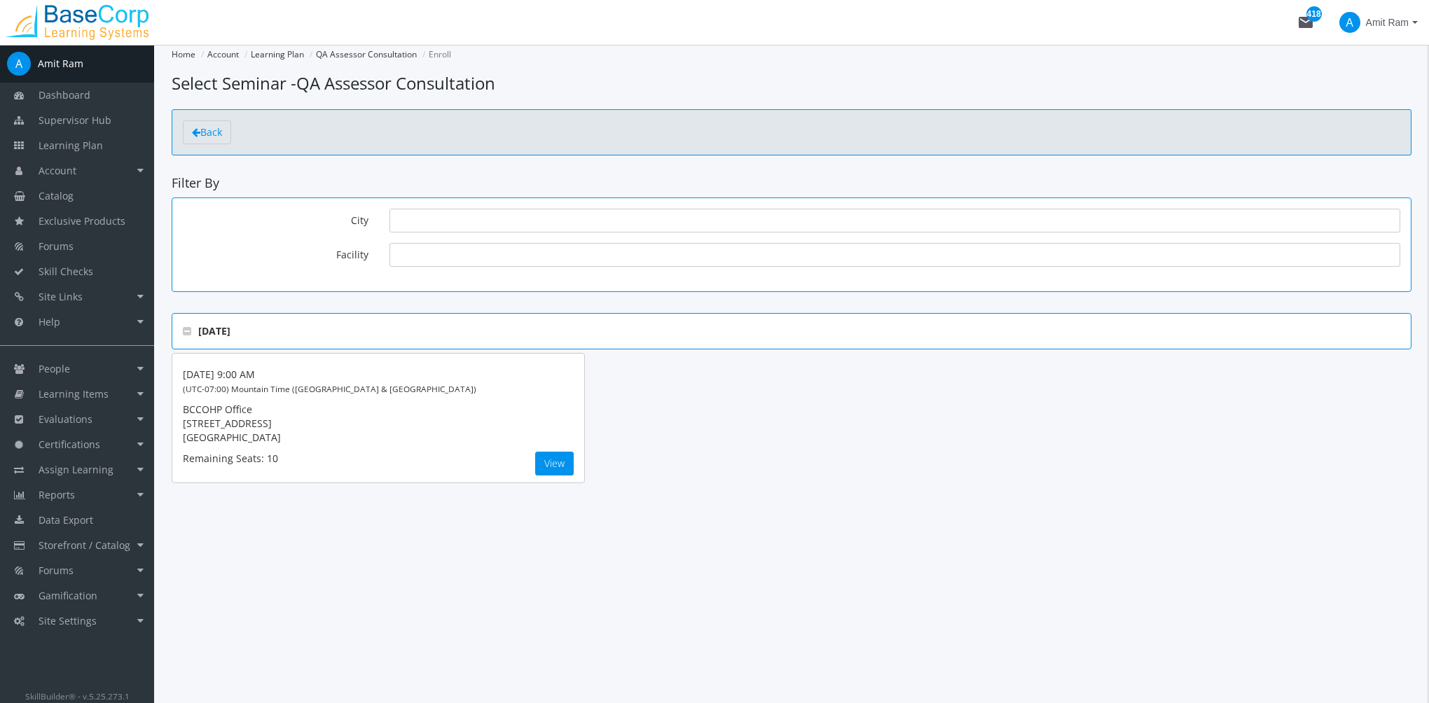
drag, startPoint x: 515, startPoint y: 73, endPoint x: 211, endPoint y: 204, distance: 331.6
click at [318, 89] on h1 "Select Seminar - QA Assessor Consultation" at bounding box center [792, 83] width 1240 height 24
click at [84, 388] on span "Learning Items" at bounding box center [74, 393] width 70 height 13
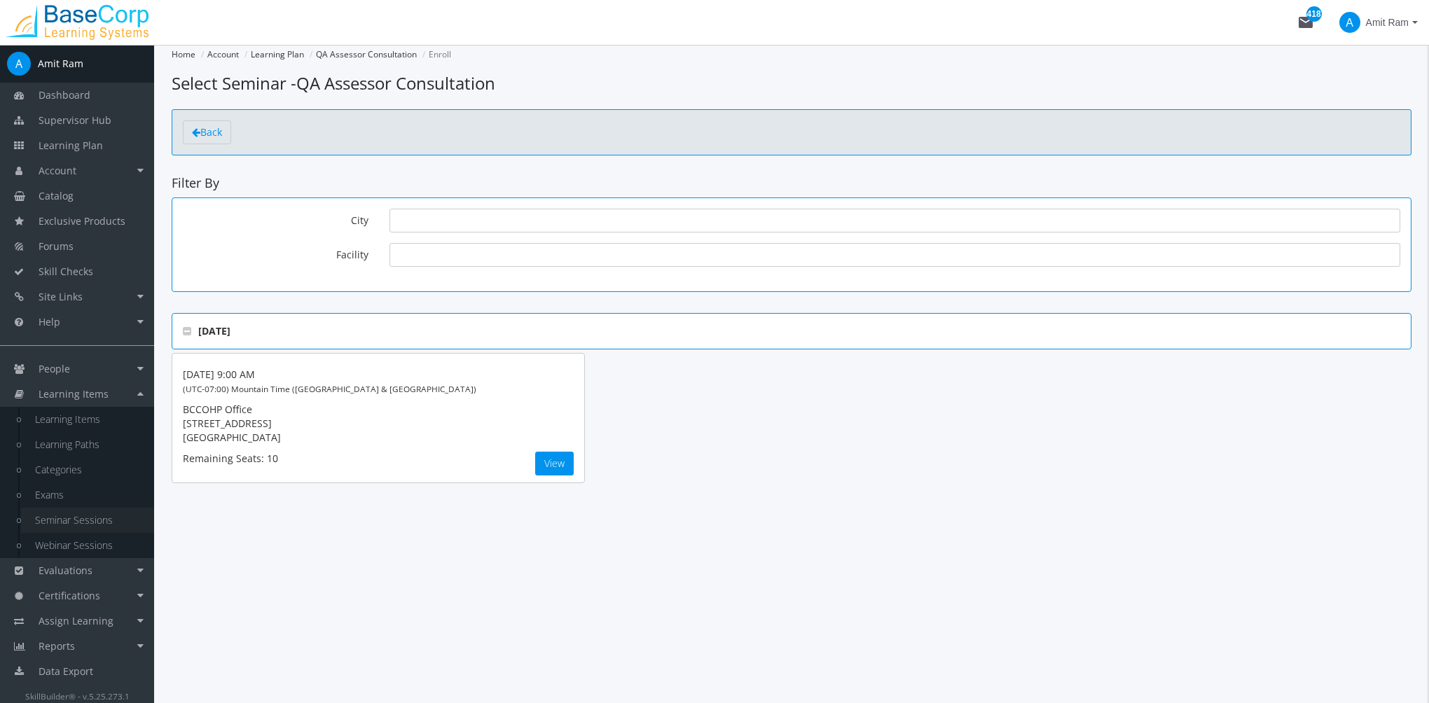
click at [92, 522] on link "Seminar Sessions" at bounding box center [87, 520] width 133 height 25
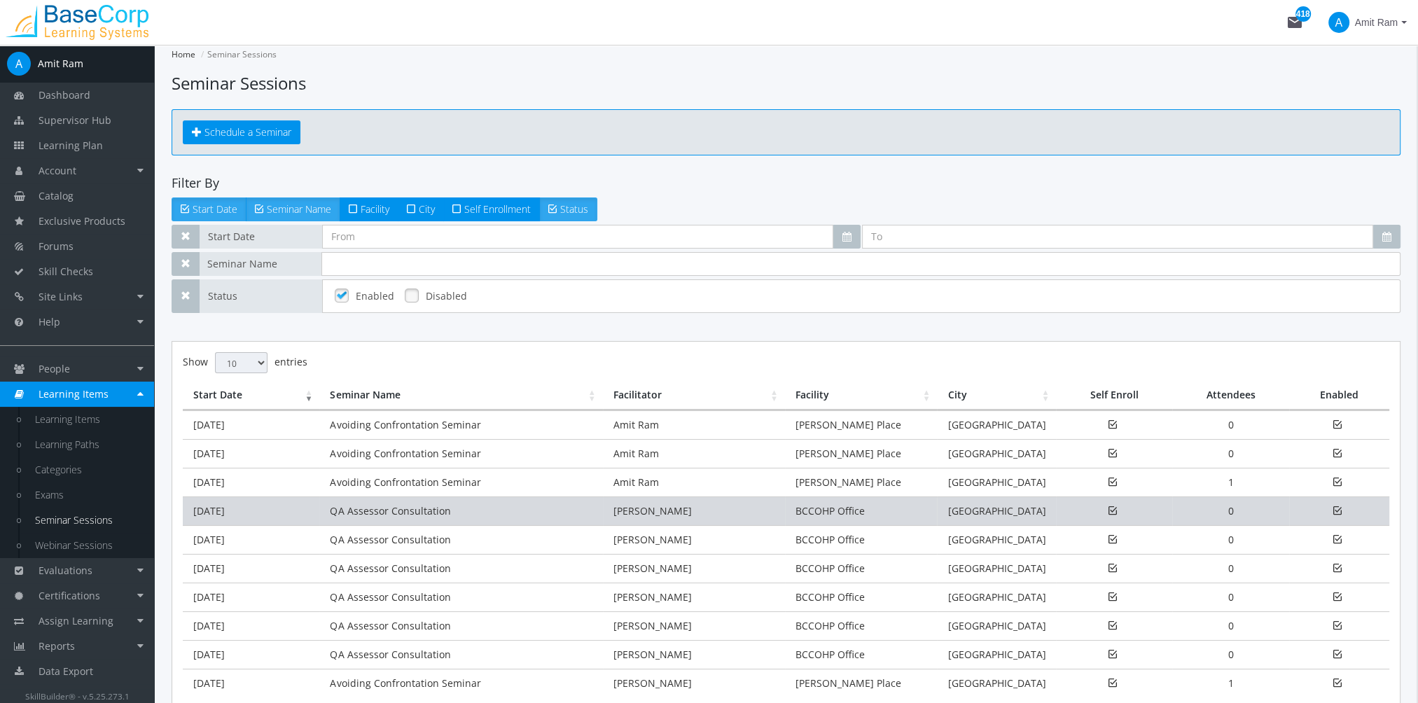
click at [302, 510] on td "[DATE]" at bounding box center [251, 511] width 137 height 29
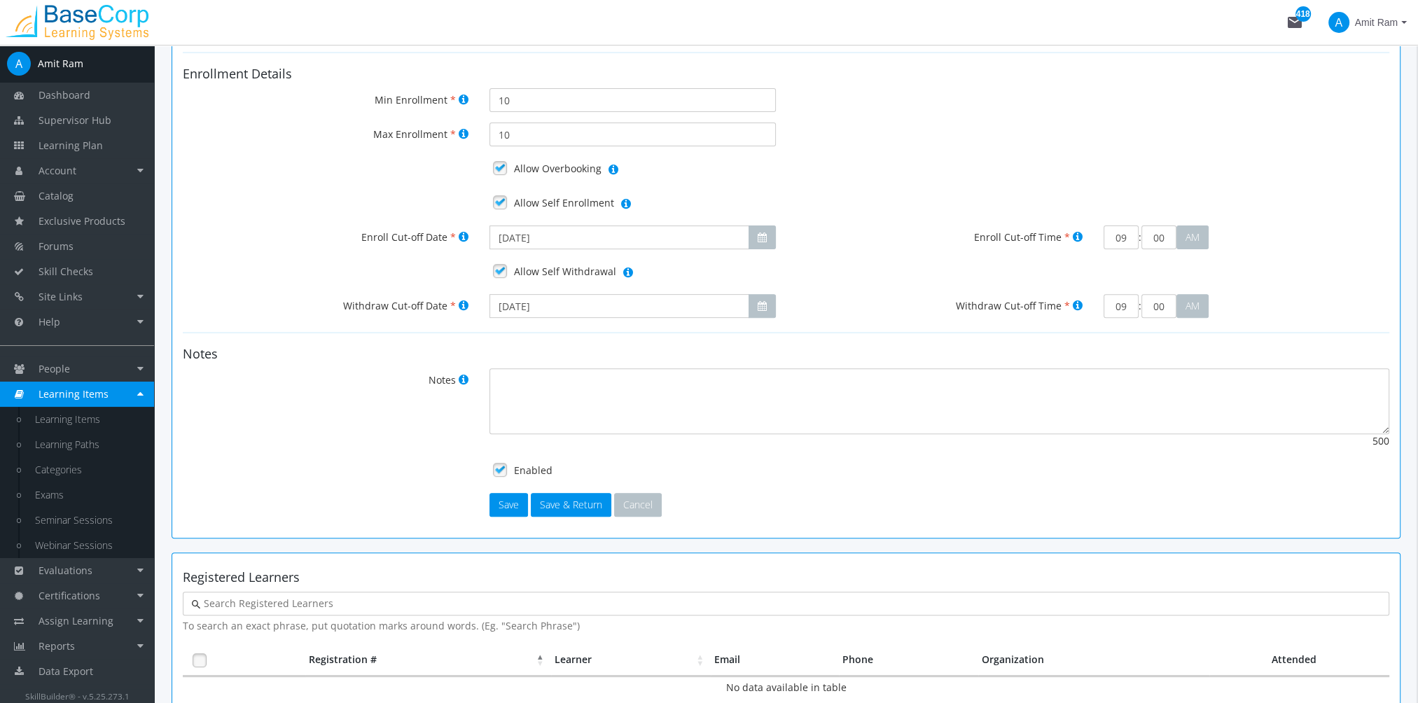
scroll to position [765, 0]
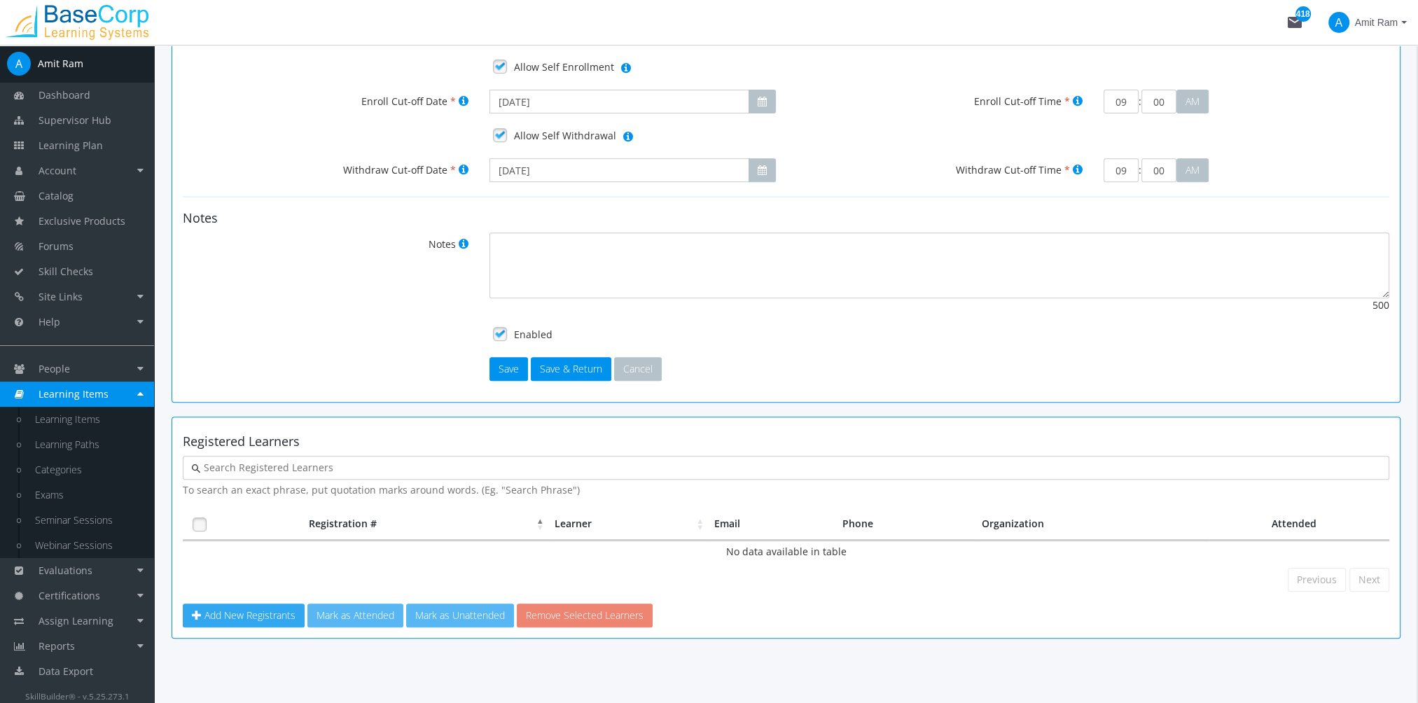
click at [266, 616] on span "Add New Registrants" at bounding box center [249, 615] width 91 height 13
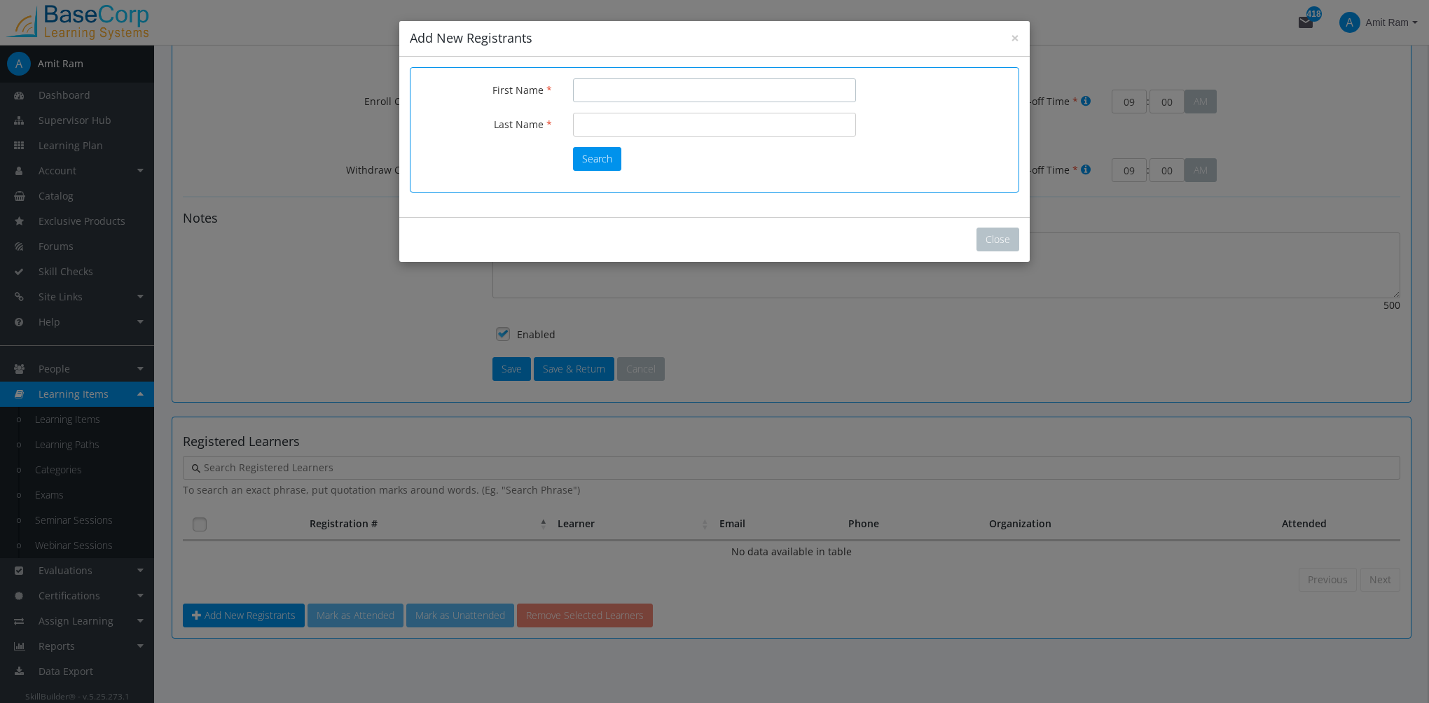
click at [599, 90] on input "First Name" at bounding box center [714, 90] width 283 height 24
type input "Amit"
type input "Ram"
click at [598, 163] on button "Search" at bounding box center [597, 159] width 48 height 24
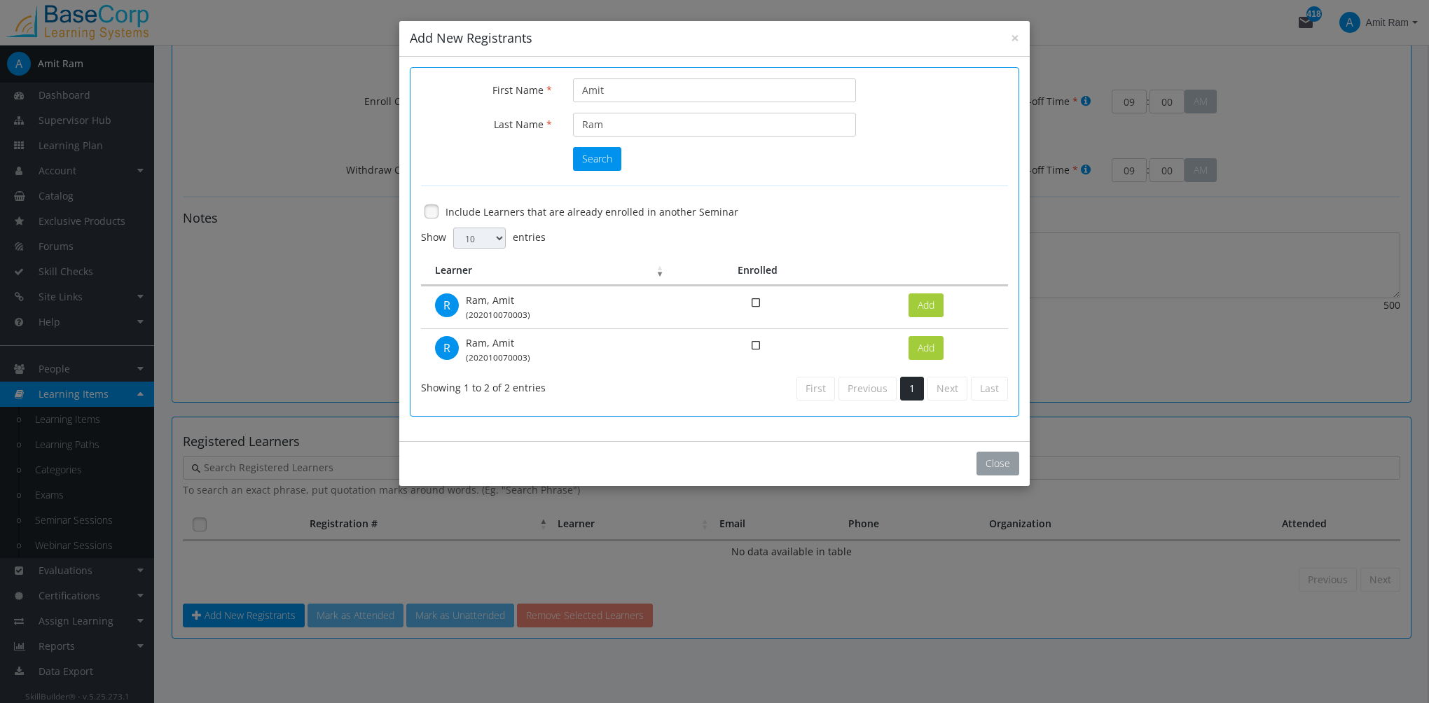
click at [1013, 466] on button "Close" at bounding box center [997, 464] width 43 height 24
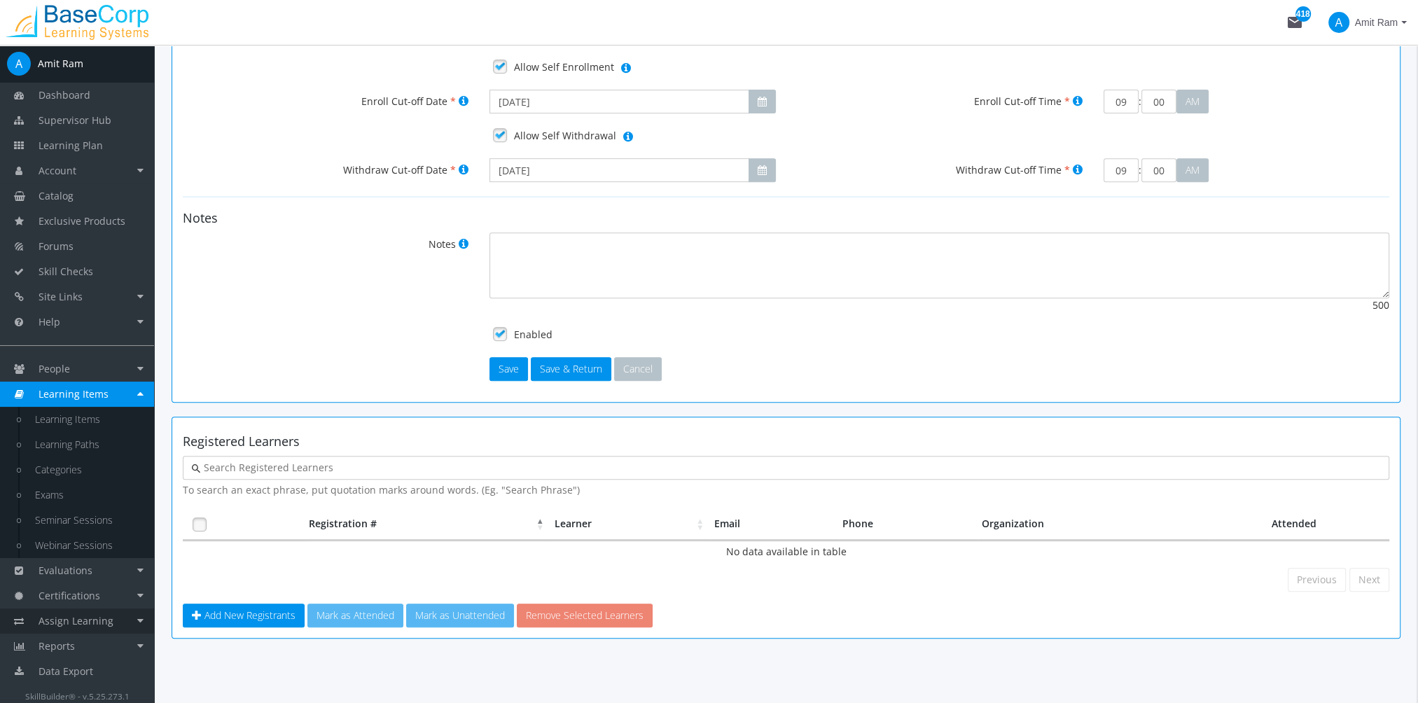
click at [116, 616] on link "Assign Learning" at bounding box center [77, 621] width 154 height 25
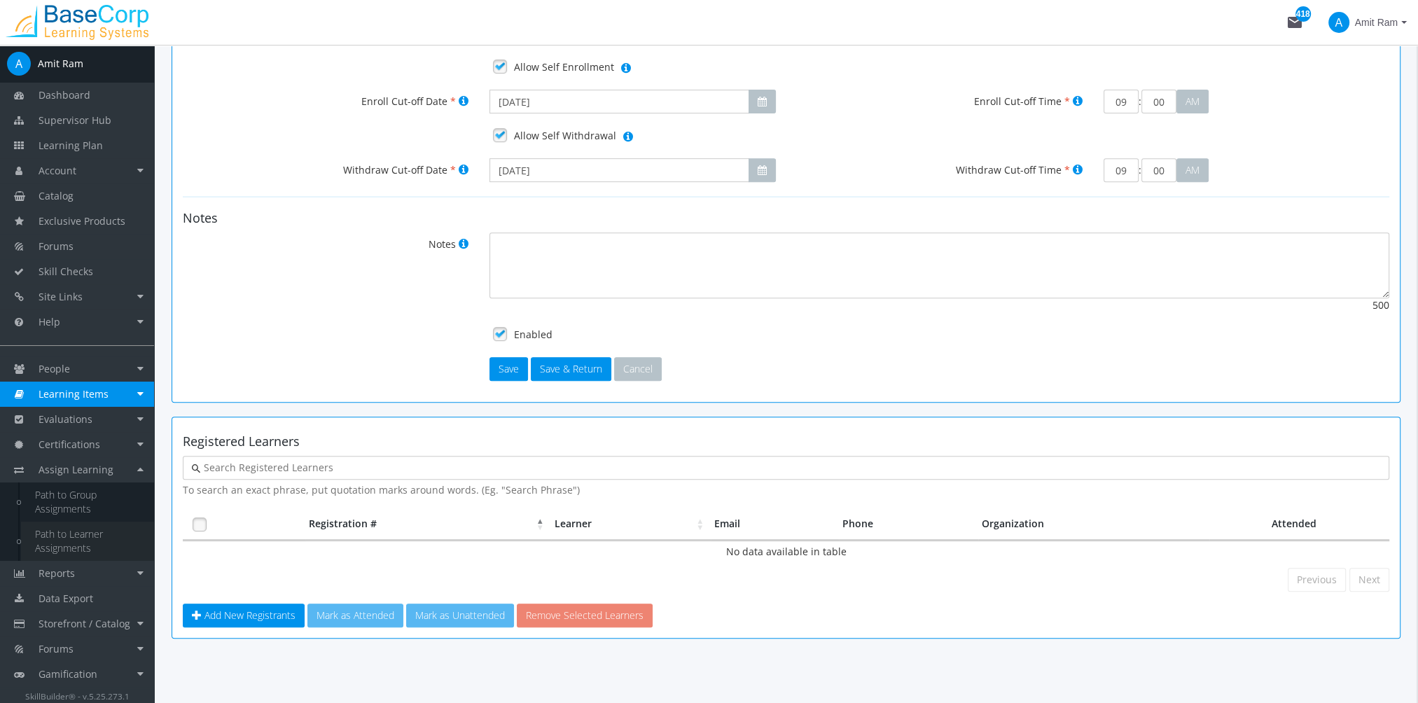
click at [77, 546] on link "Path to Learner Assignments" at bounding box center [87, 541] width 133 height 39
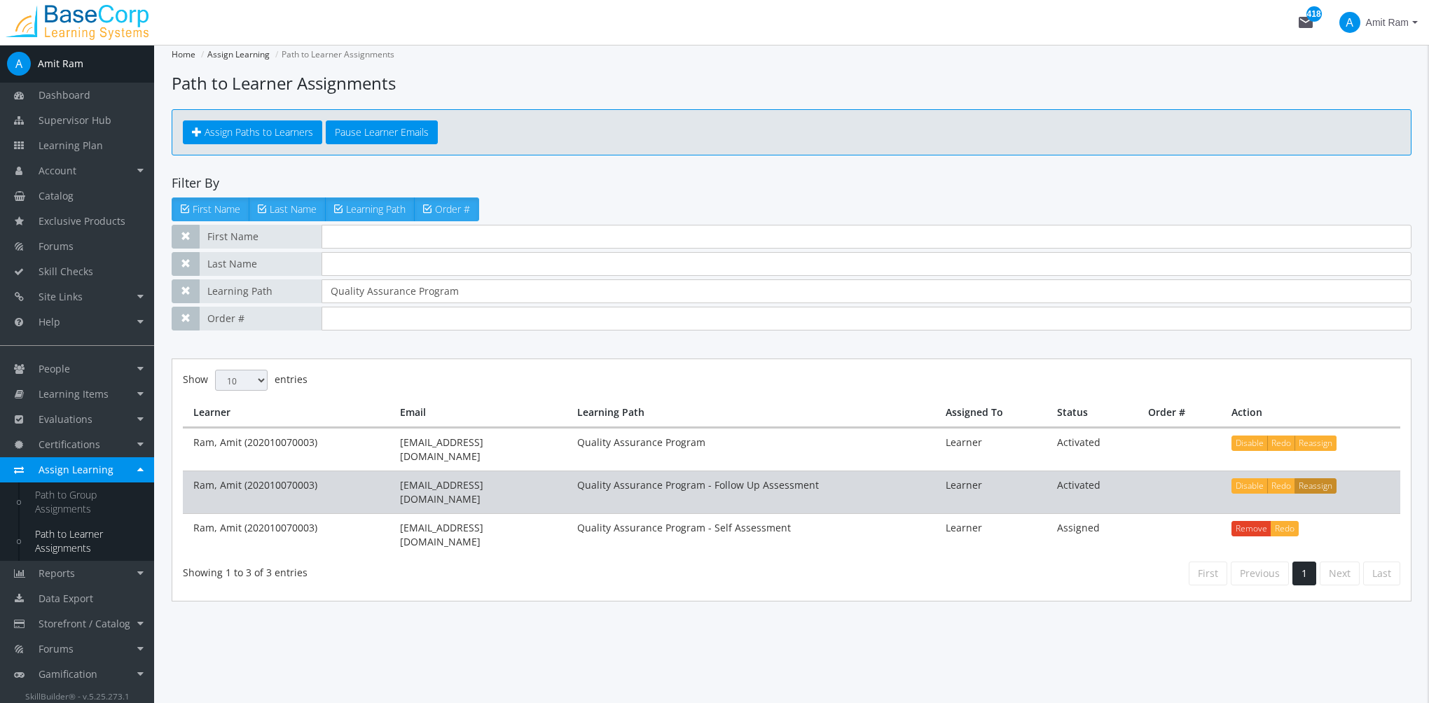
click at [1324, 478] on button "Reassign" at bounding box center [1315, 485] width 42 height 15
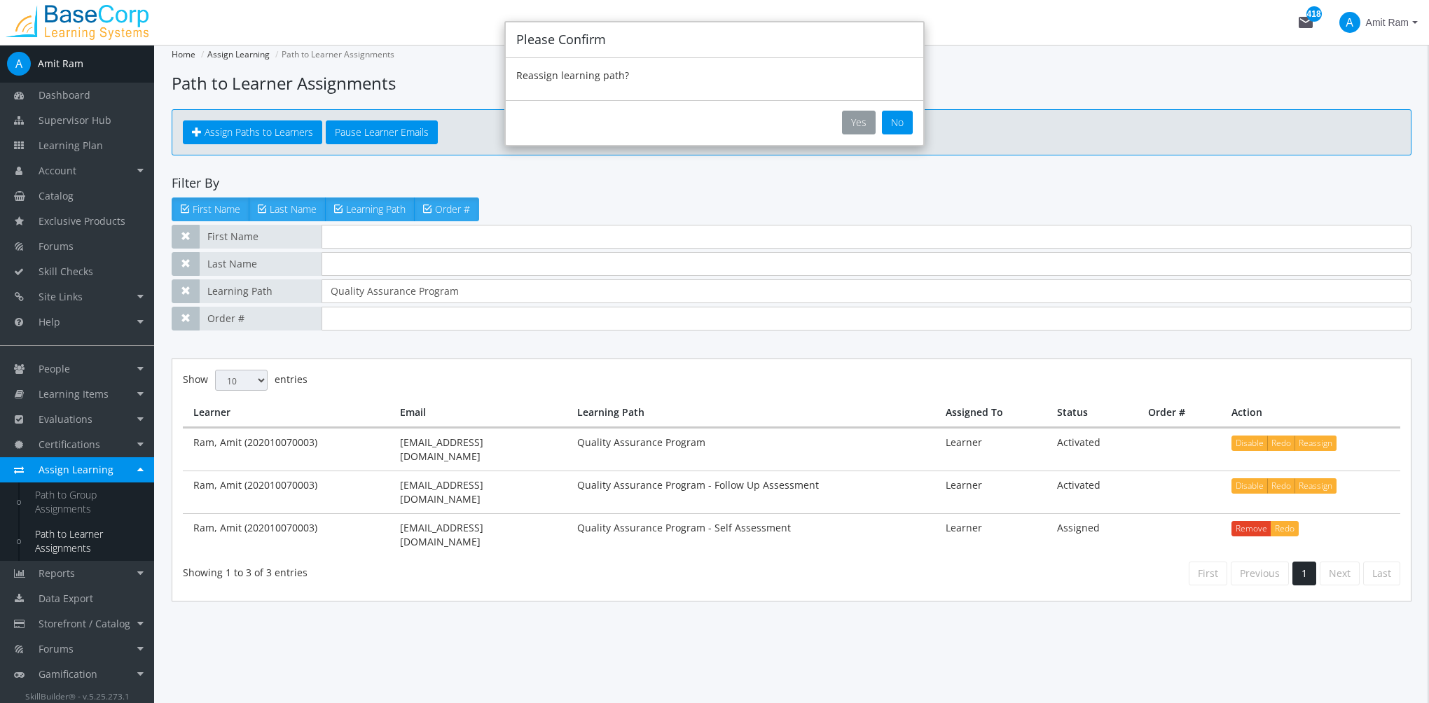
click at [867, 125] on button "Yes" at bounding box center [859, 123] width 34 height 24
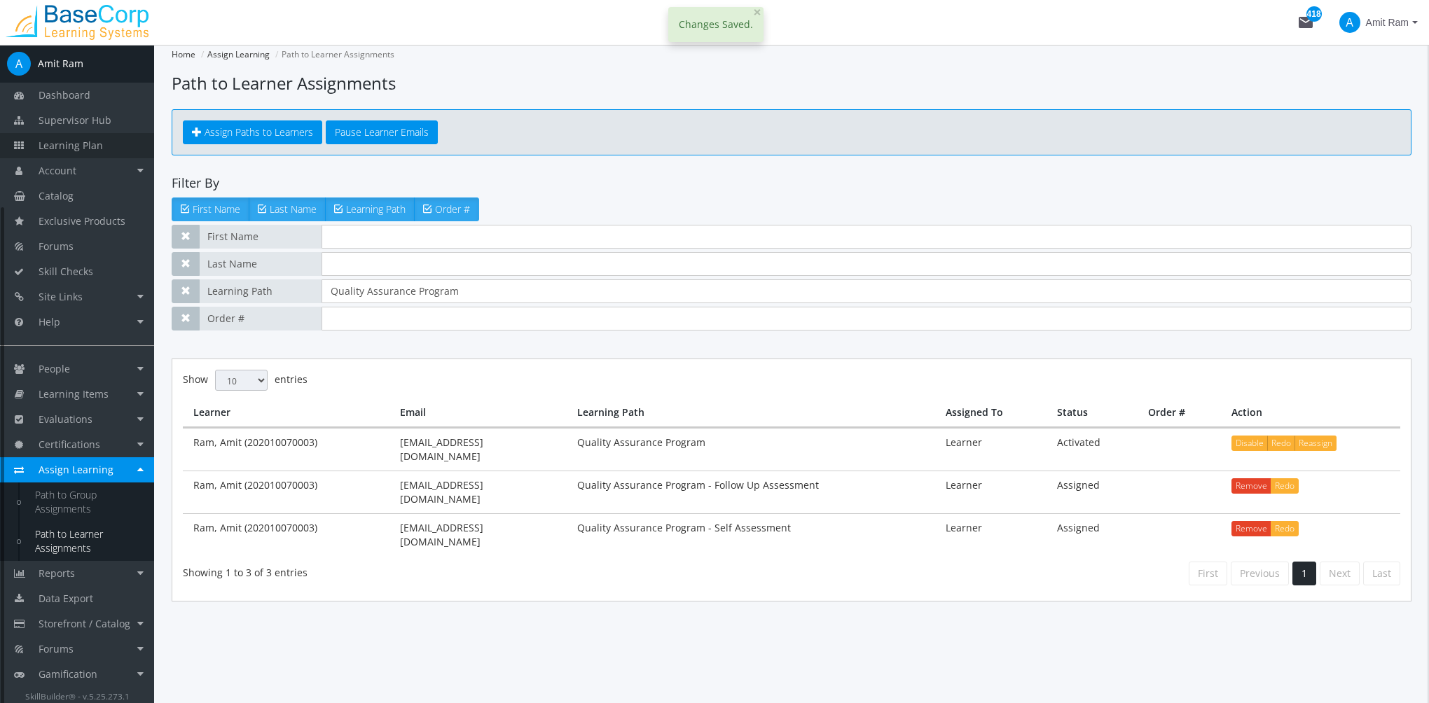
click at [75, 139] on span "Learning Plan" at bounding box center [71, 145] width 64 height 13
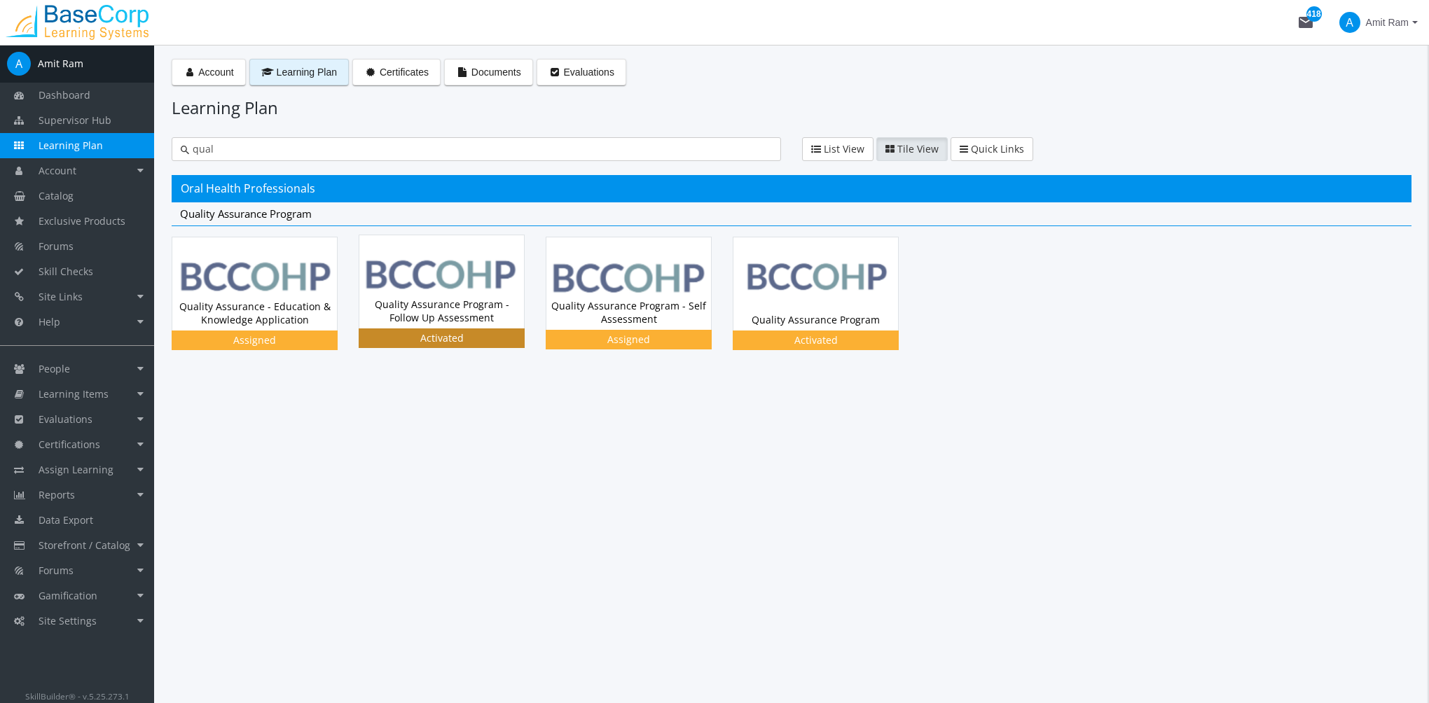
click at [485, 283] on img at bounding box center [441, 281] width 165 height 93
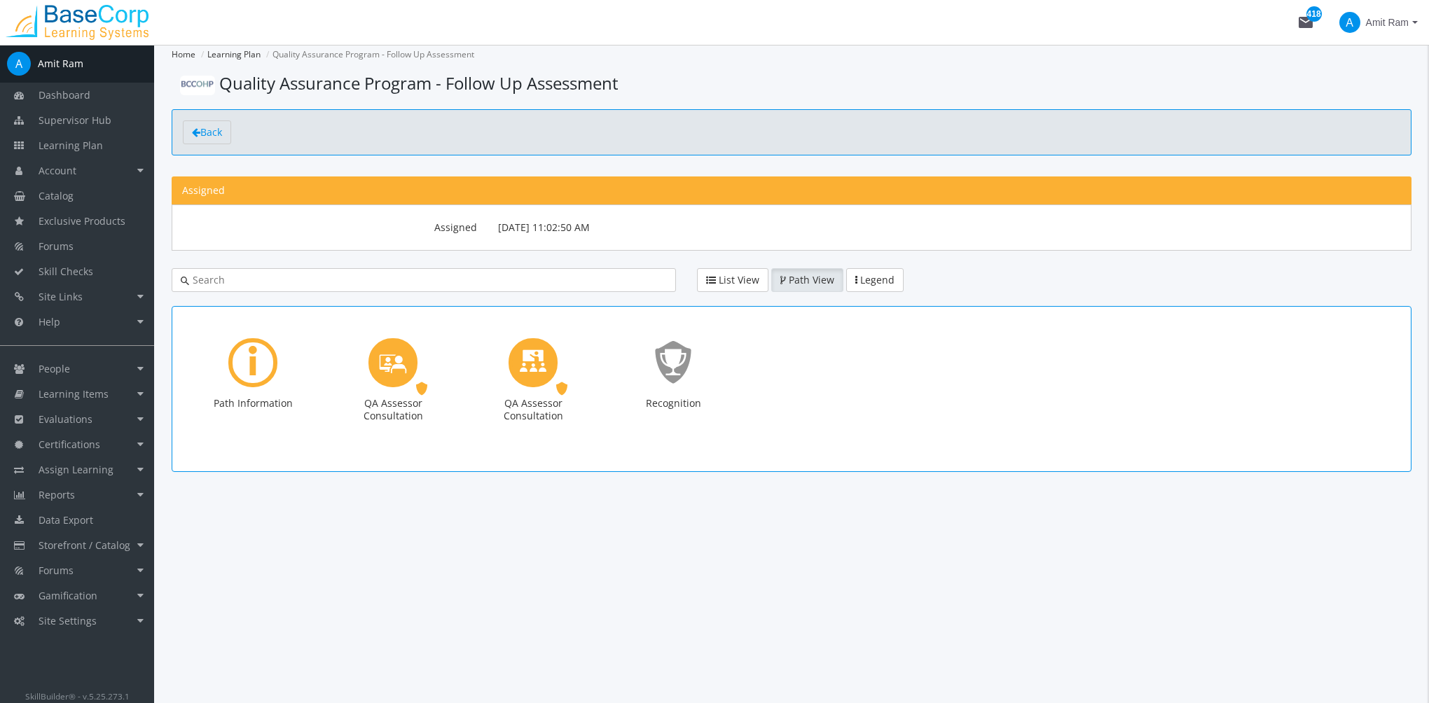
drag, startPoint x: 580, startPoint y: 90, endPoint x: 286, endPoint y: 97, distance: 293.5
click at [286, 97] on account-learning-path "Home Learning Plan Quality Assurance Program - Follow Up Assessment Quality Ass…" at bounding box center [792, 258] width 1240 height 427
click at [403, 370] on icon "QA Assessor Consultation" at bounding box center [393, 362] width 28 height 40
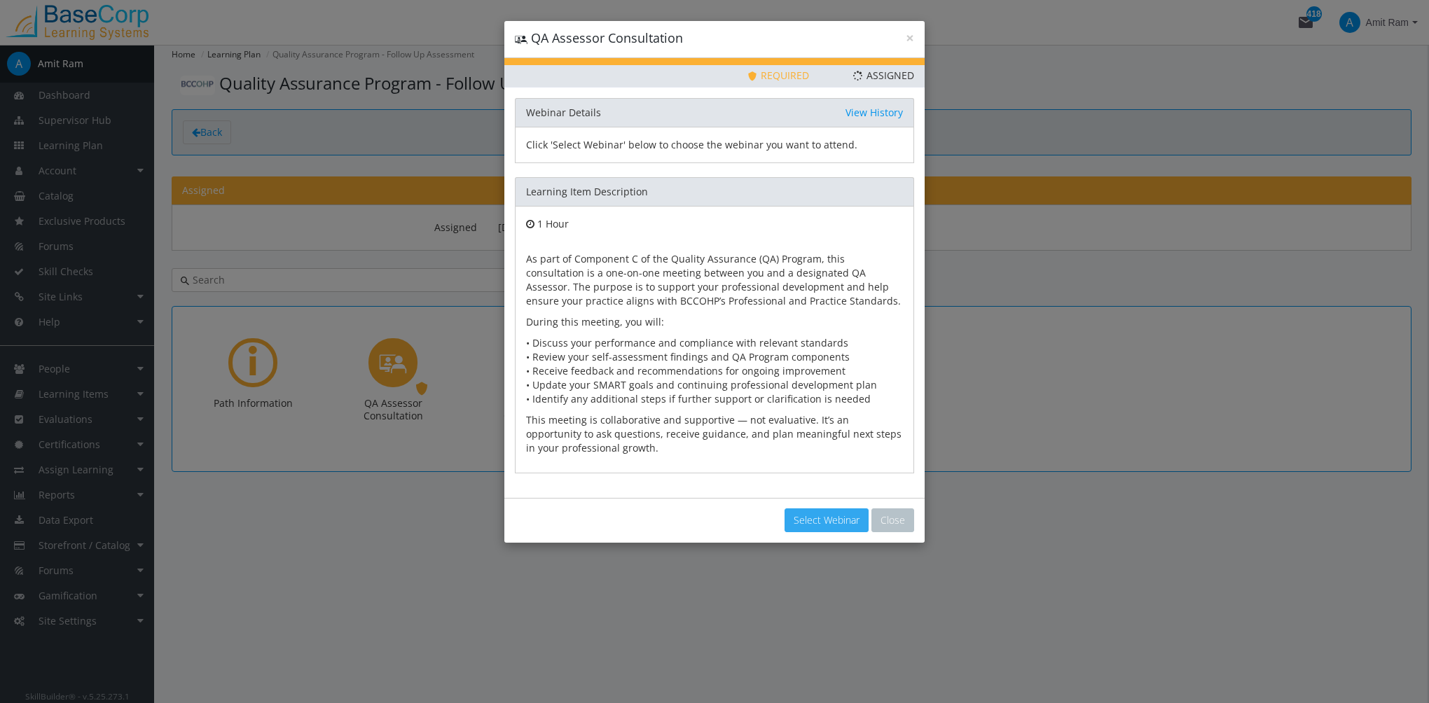
click at [831, 518] on button "Select Webinar" at bounding box center [826, 520] width 84 height 24
click at [893, 515] on button "Close" at bounding box center [892, 520] width 43 height 24
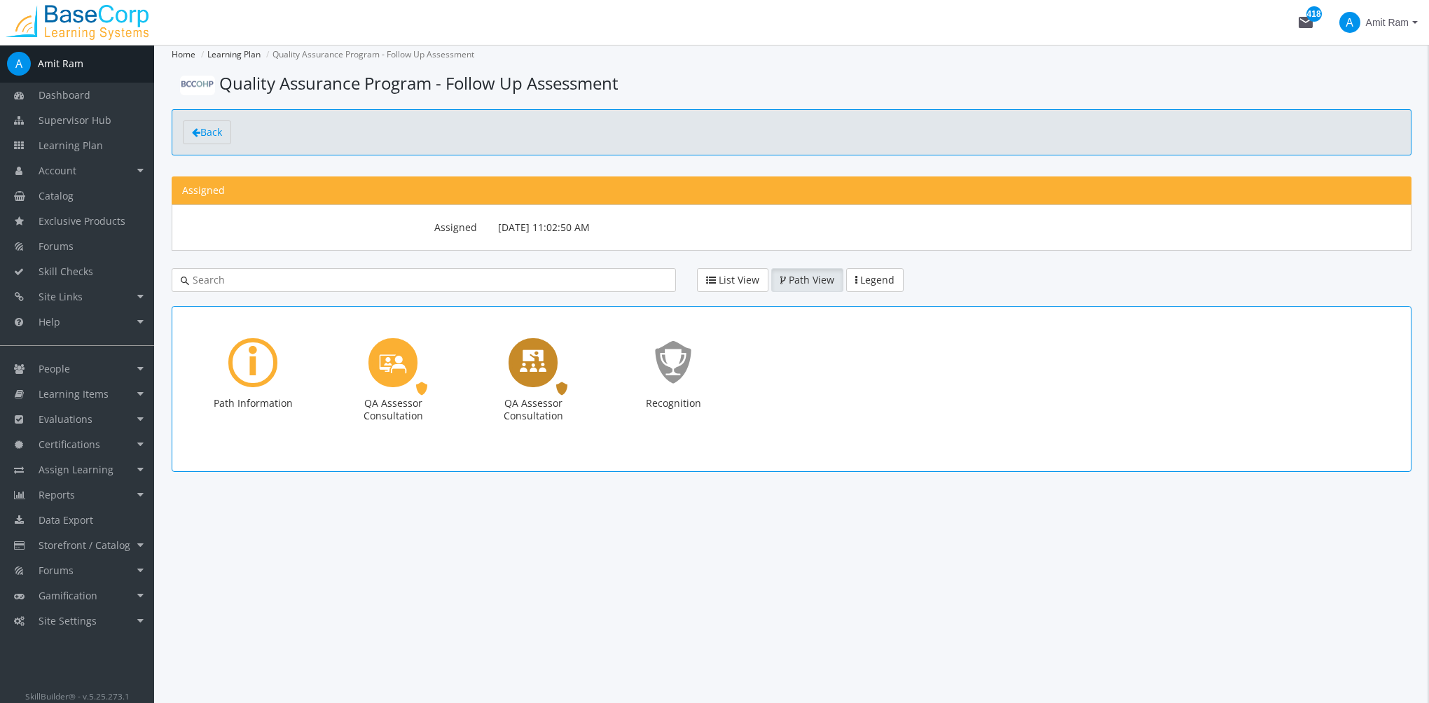
click at [545, 368] on icon "QA Assessor Consultation" at bounding box center [533, 362] width 28 height 40
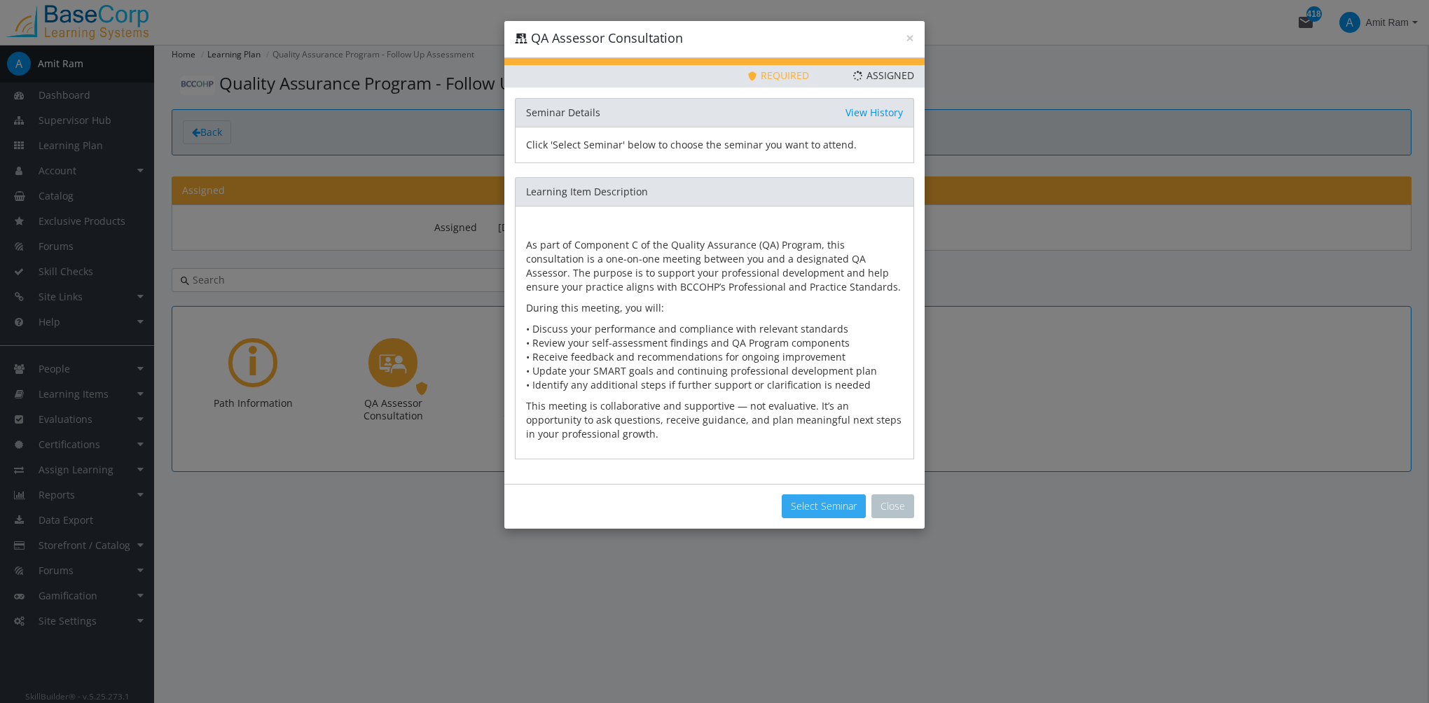
click at [831, 509] on button "Select Seminar" at bounding box center [824, 506] width 84 height 24
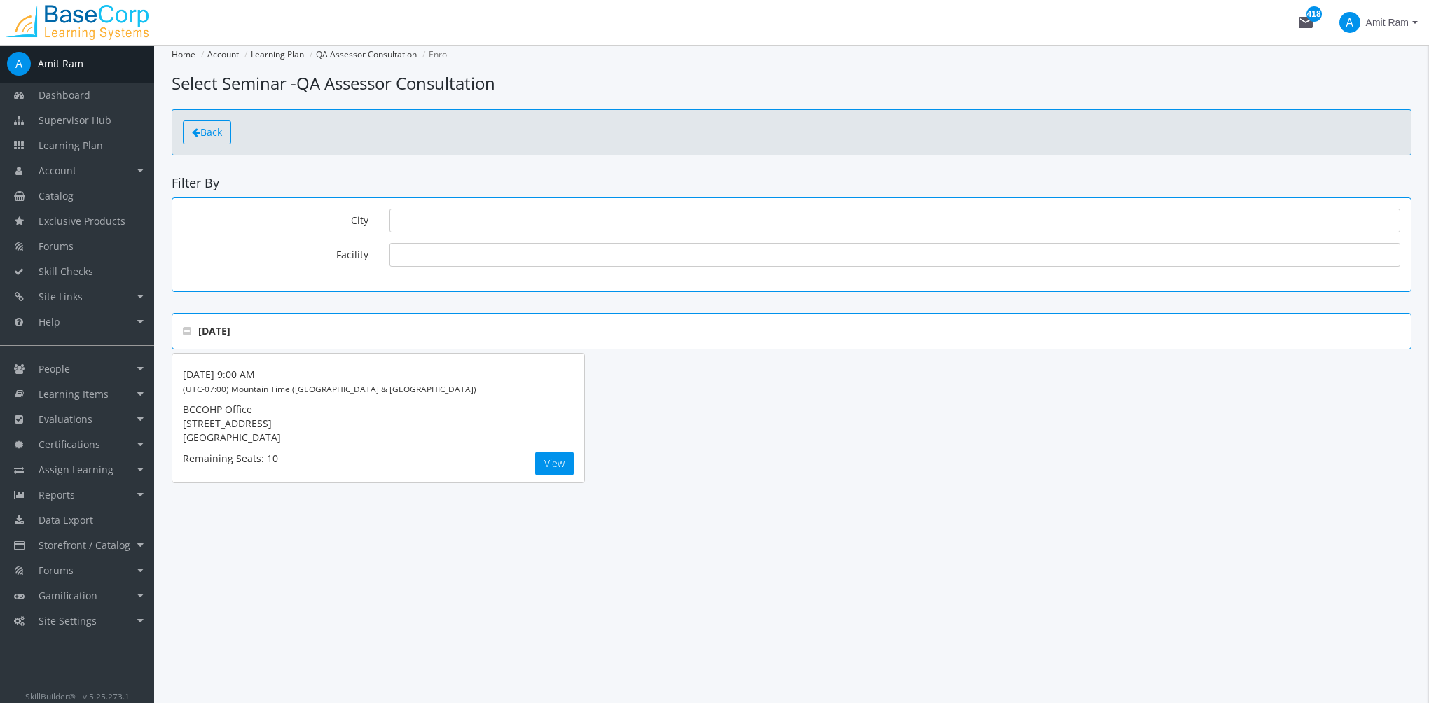
click at [202, 131] on span "Back" at bounding box center [211, 131] width 22 height 13
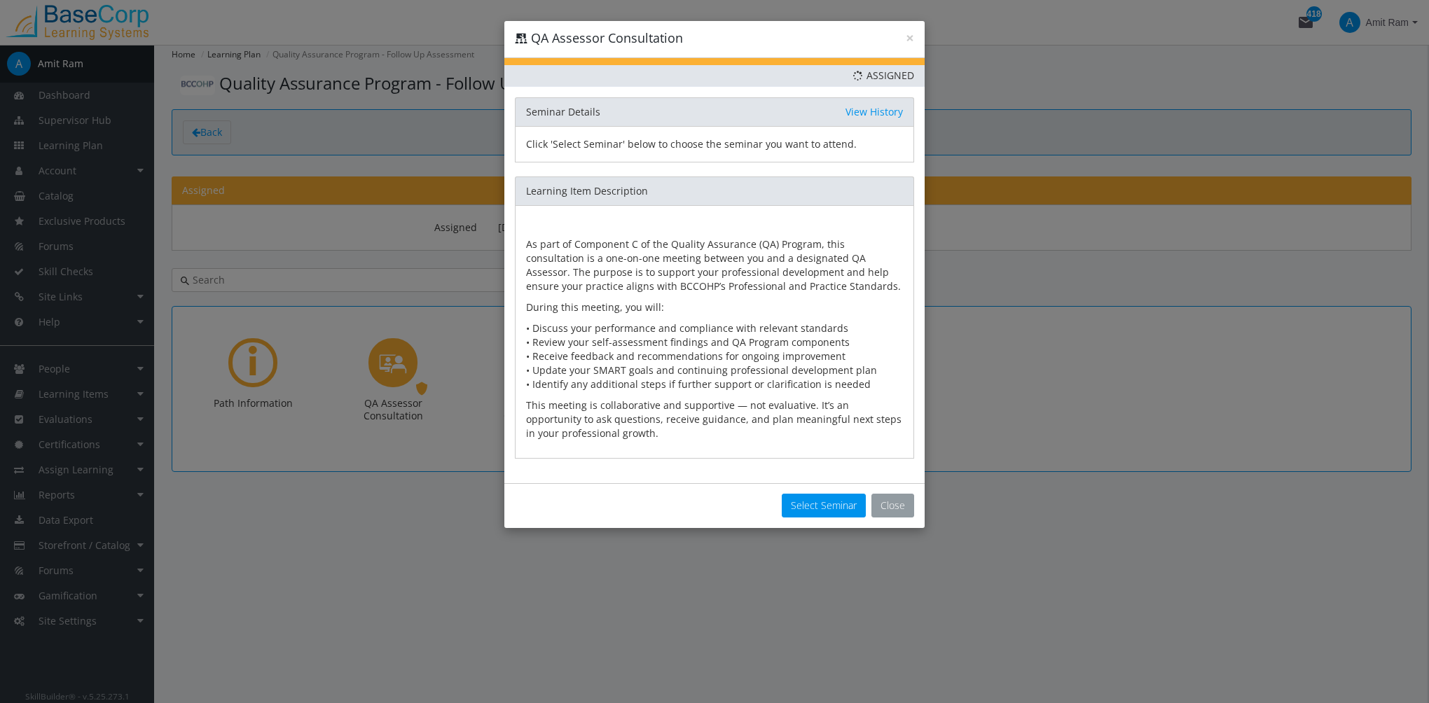
click at [909, 504] on button "Close" at bounding box center [892, 506] width 43 height 24
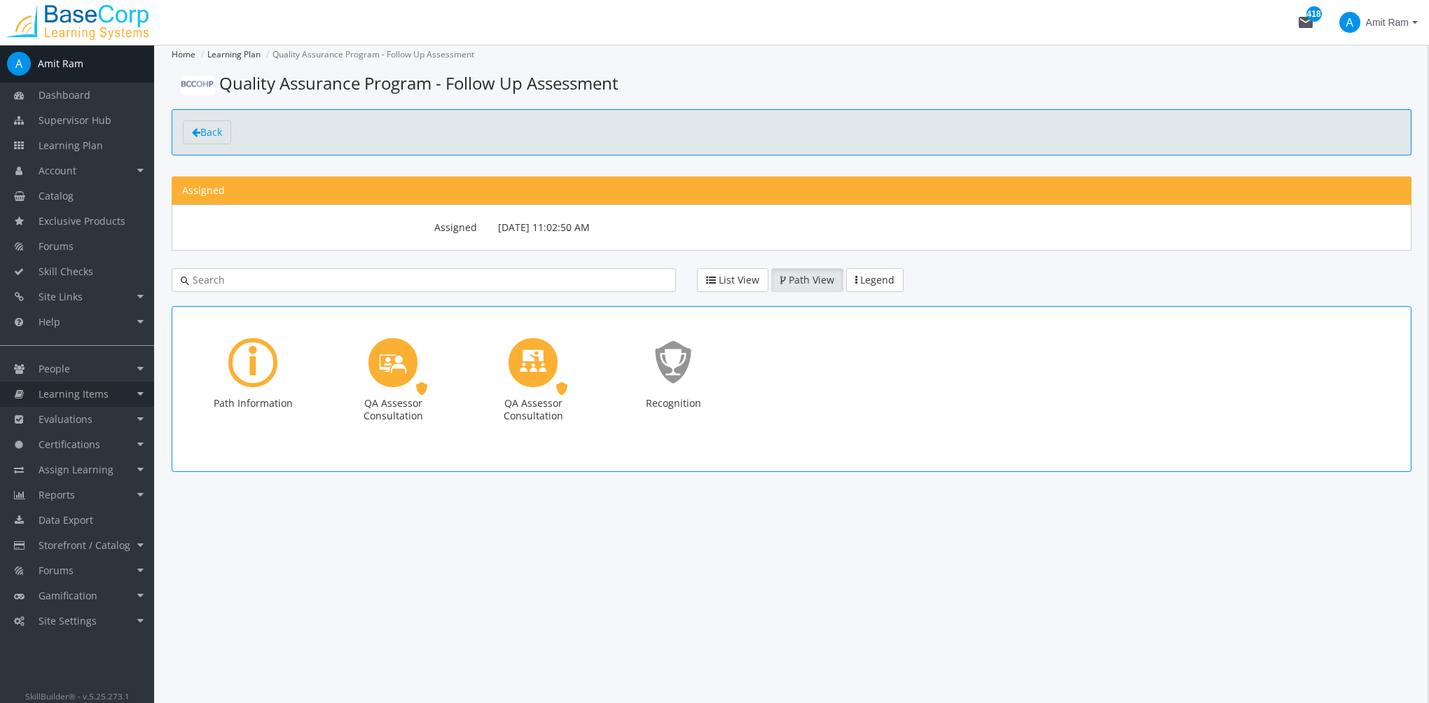
click at [98, 387] on span "Learning Items" at bounding box center [74, 393] width 70 height 13
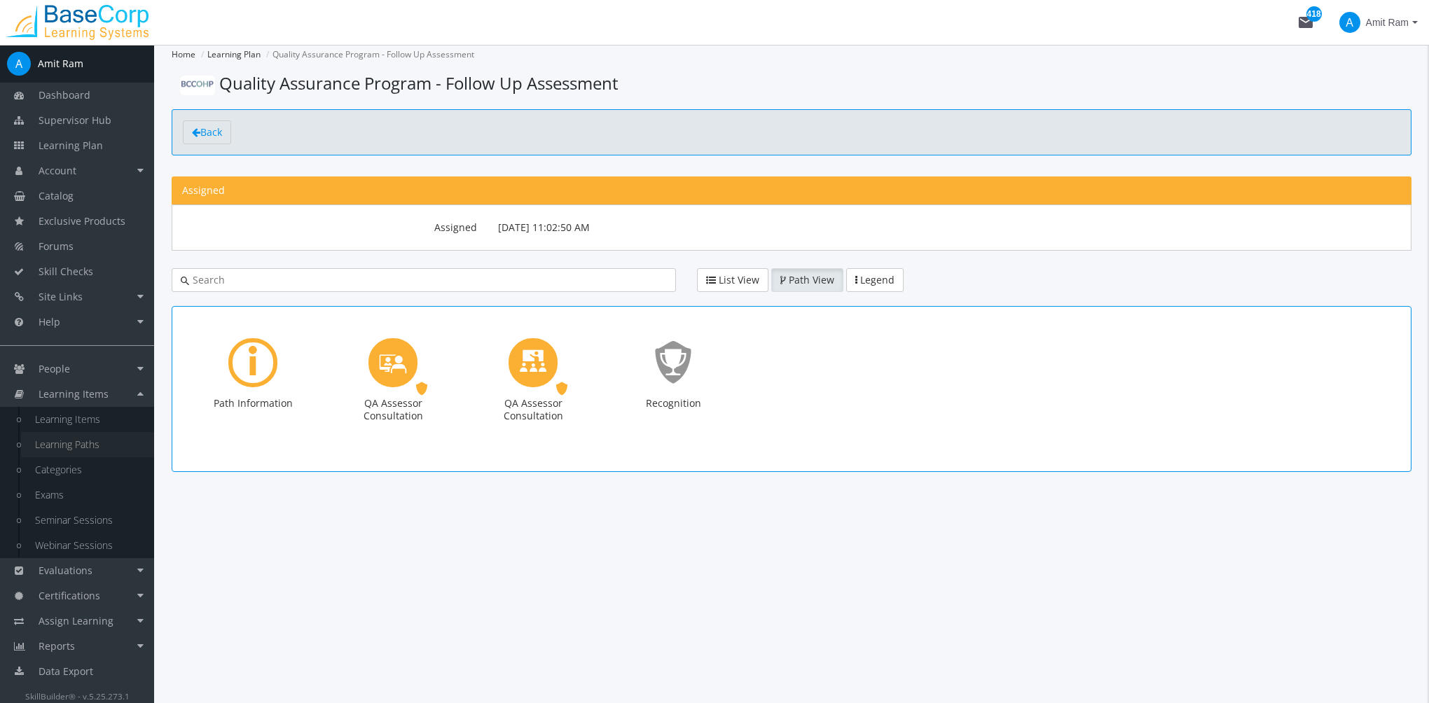
click at [88, 445] on link "Learning Paths" at bounding box center [87, 444] width 133 height 25
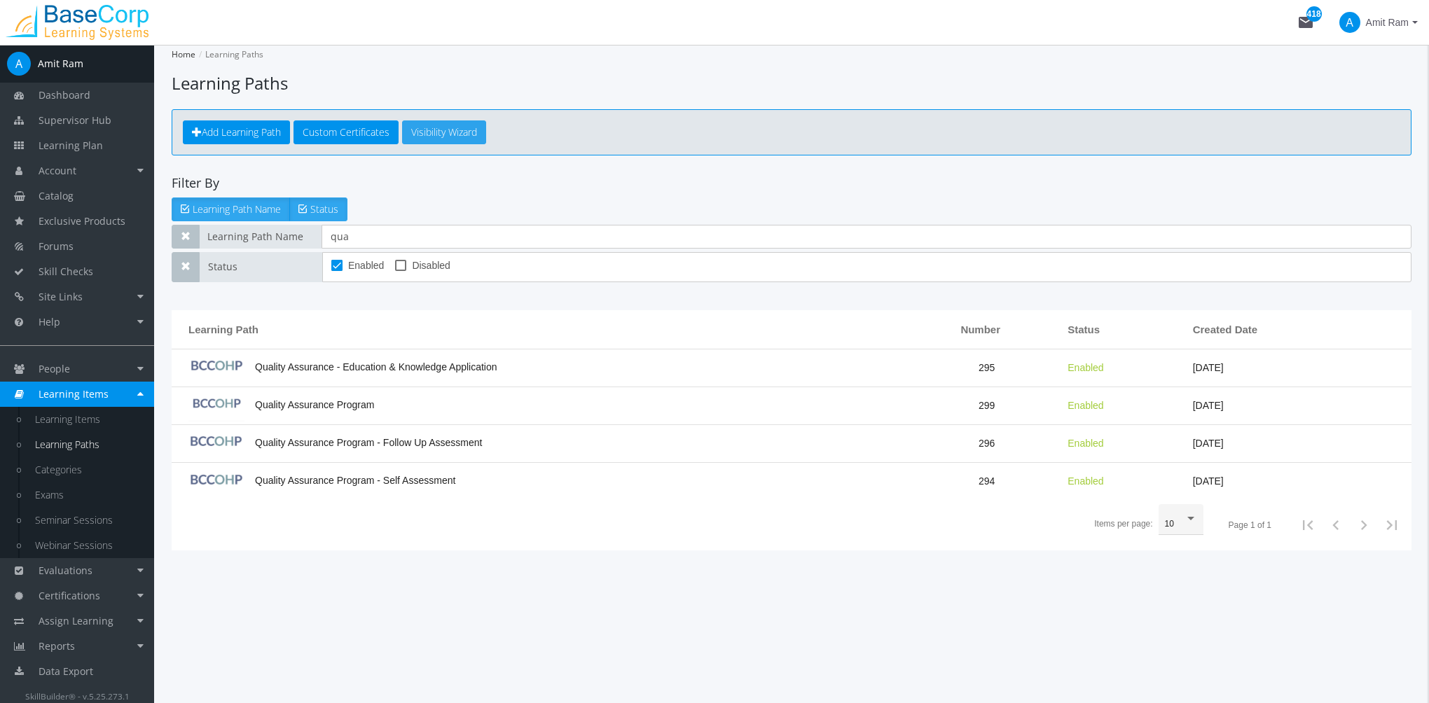
click at [457, 134] on link "Visibility Wizard" at bounding box center [444, 132] width 84 height 24
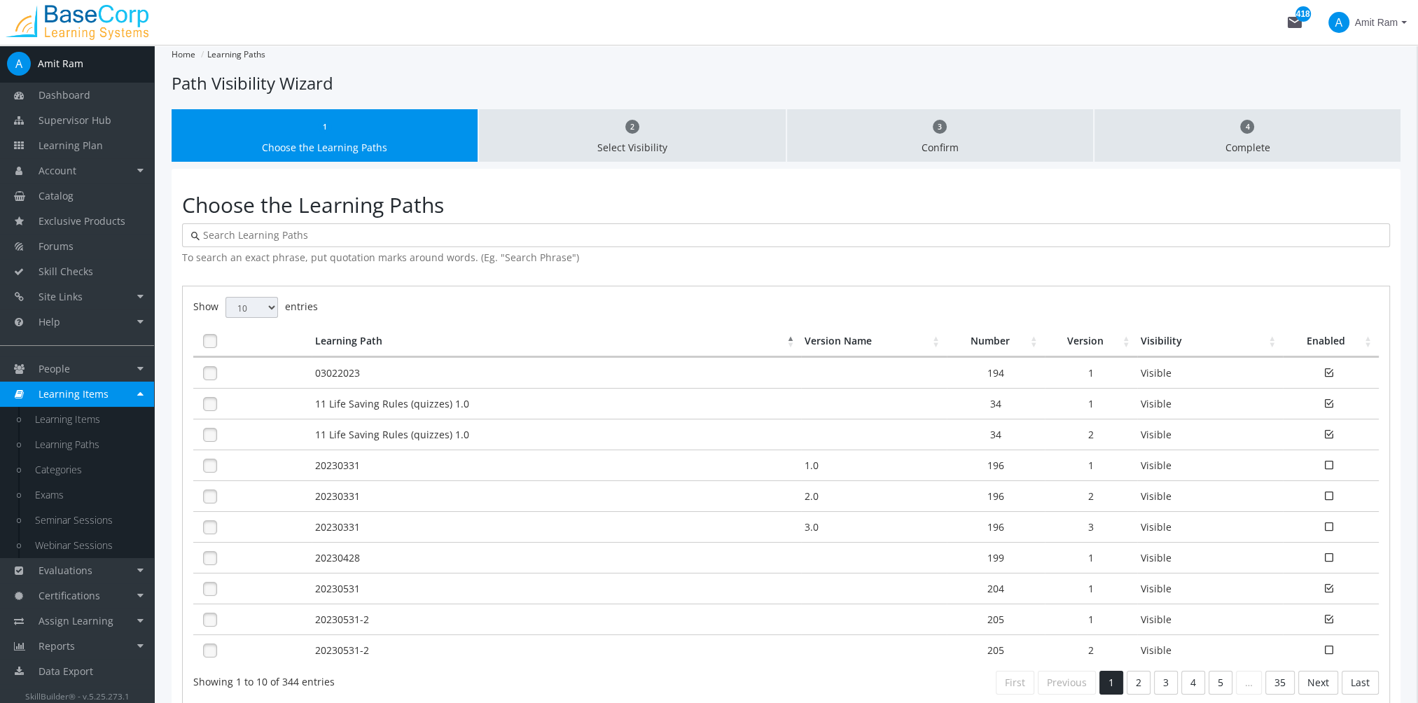
click at [314, 237] on input "text" at bounding box center [790, 235] width 1181 height 14
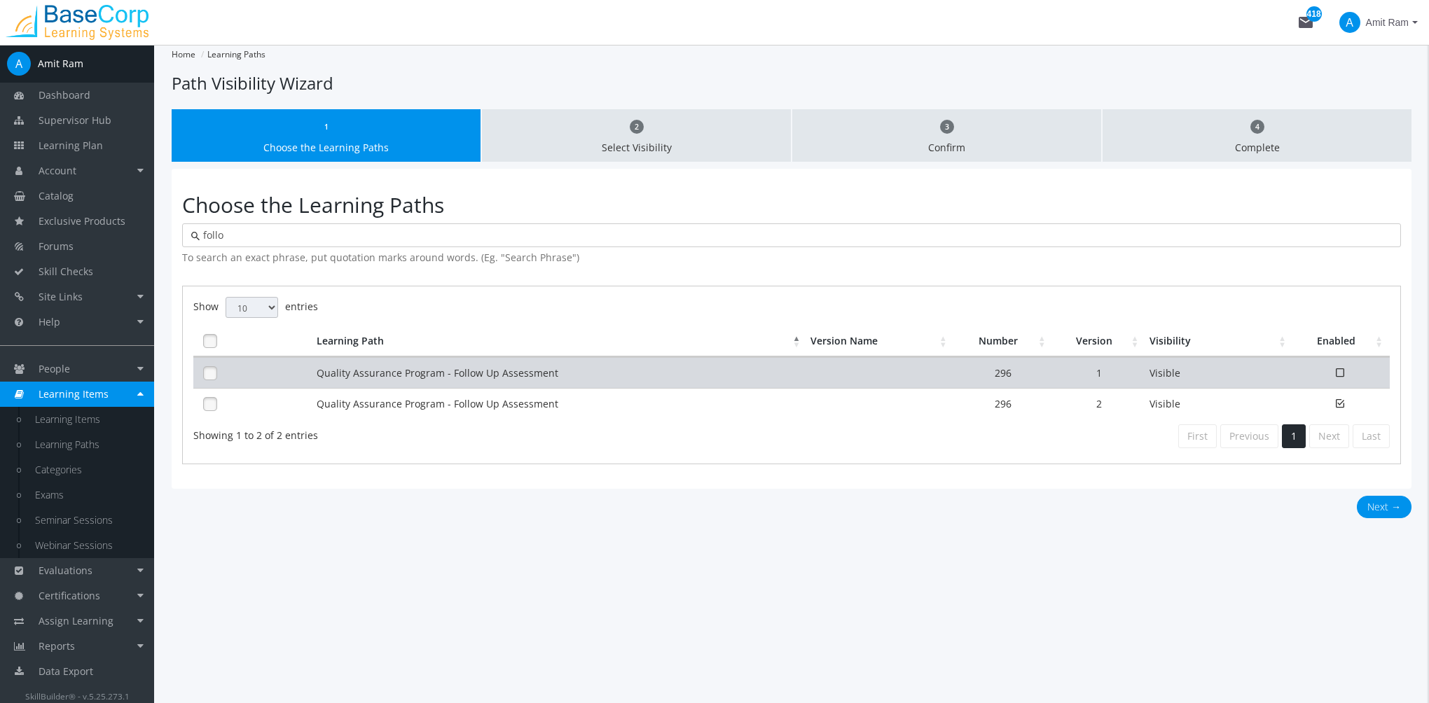
type input "follo"
click at [459, 379] on td "Quality Assurance Program - Follow Up Assessment" at bounding box center [560, 372] width 494 height 31
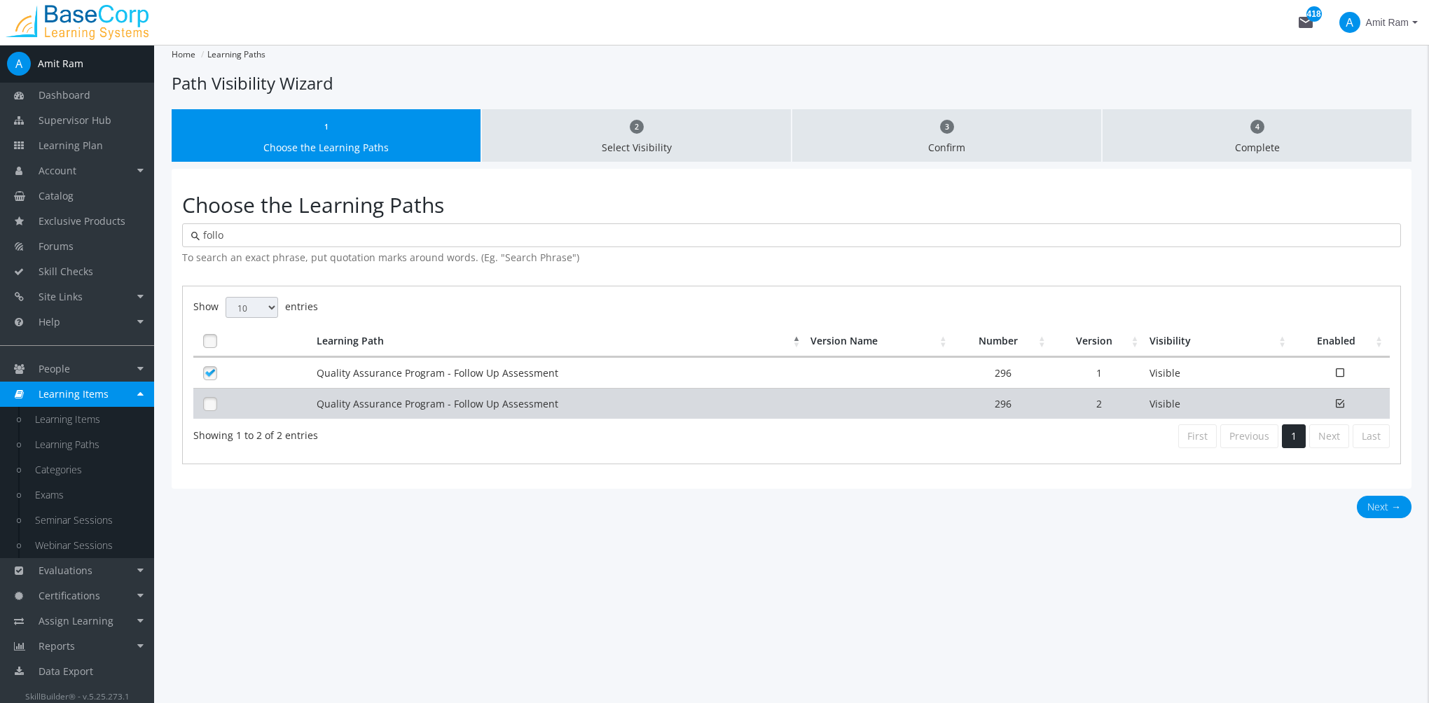
click at [454, 401] on td "Quality Assurance Program - Follow Up Assessment" at bounding box center [560, 403] width 494 height 31
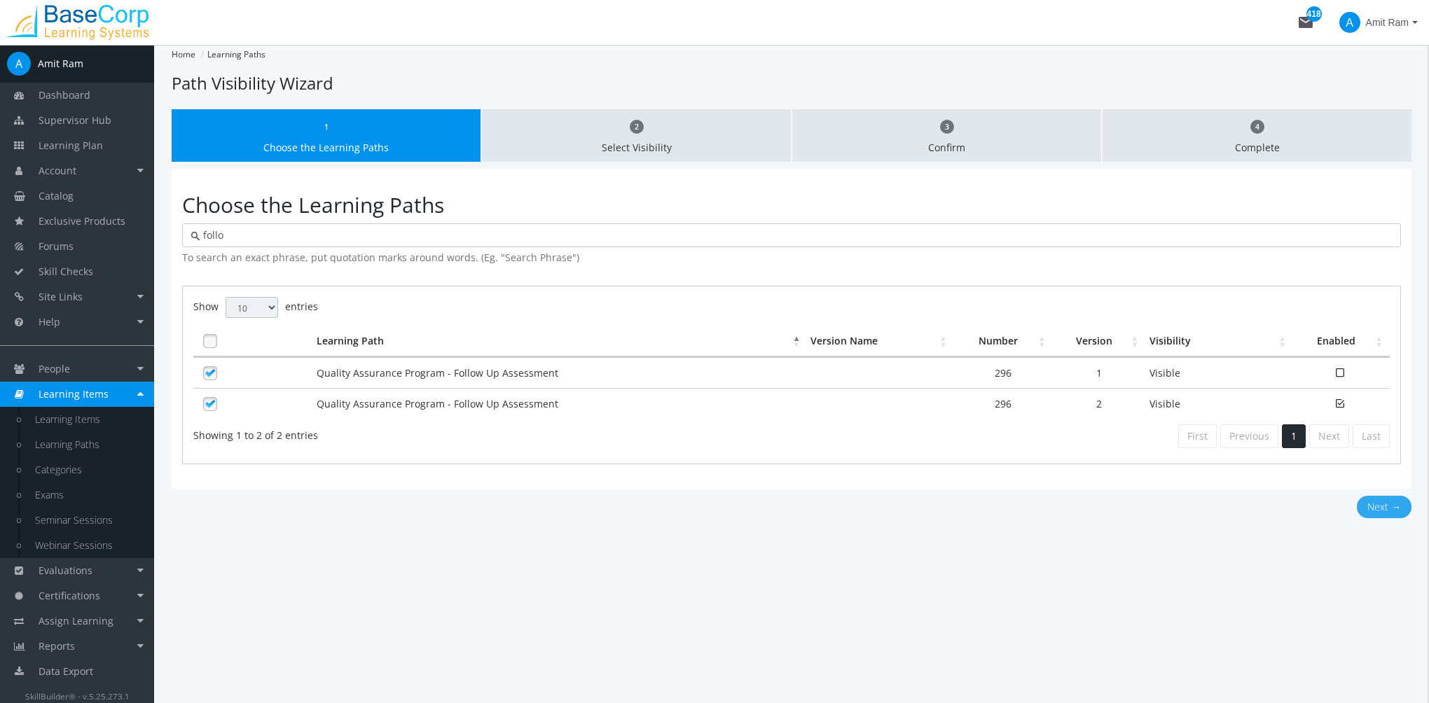
click at [1392, 509] on button "Next →" at bounding box center [1384, 507] width 55 height 22
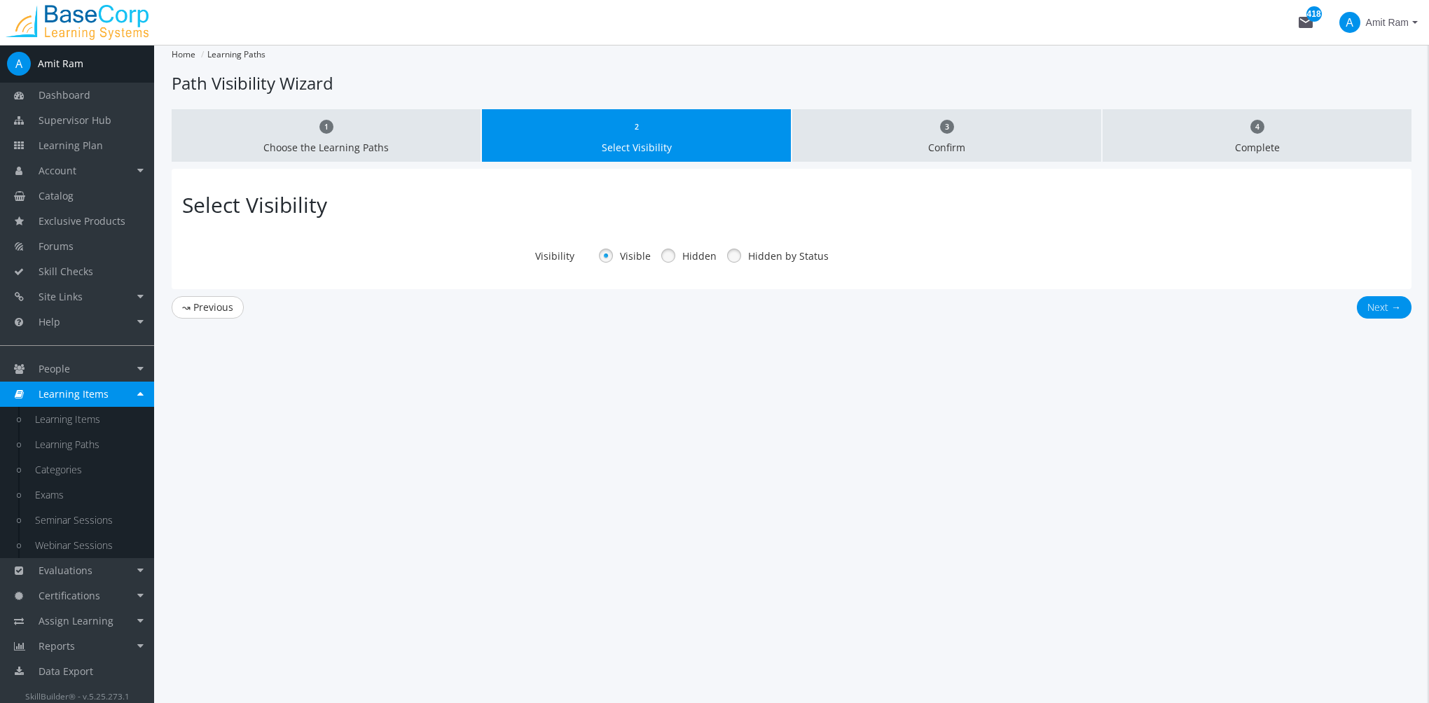
click at [730, 256] on link at bounding box center [733, 255] width 21 height 21
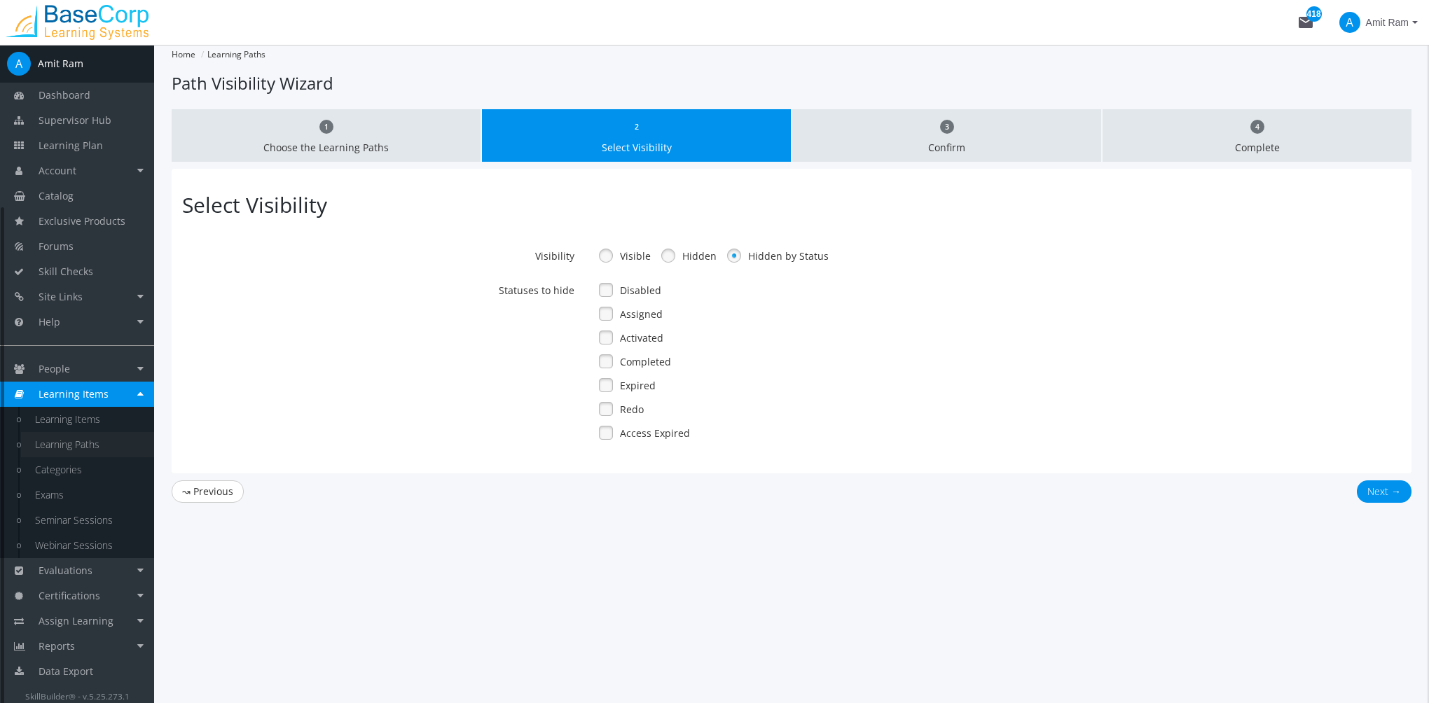
click at [91, 442] on link "Learning Paths" at bounding box center [87, 444] width 133 height 25
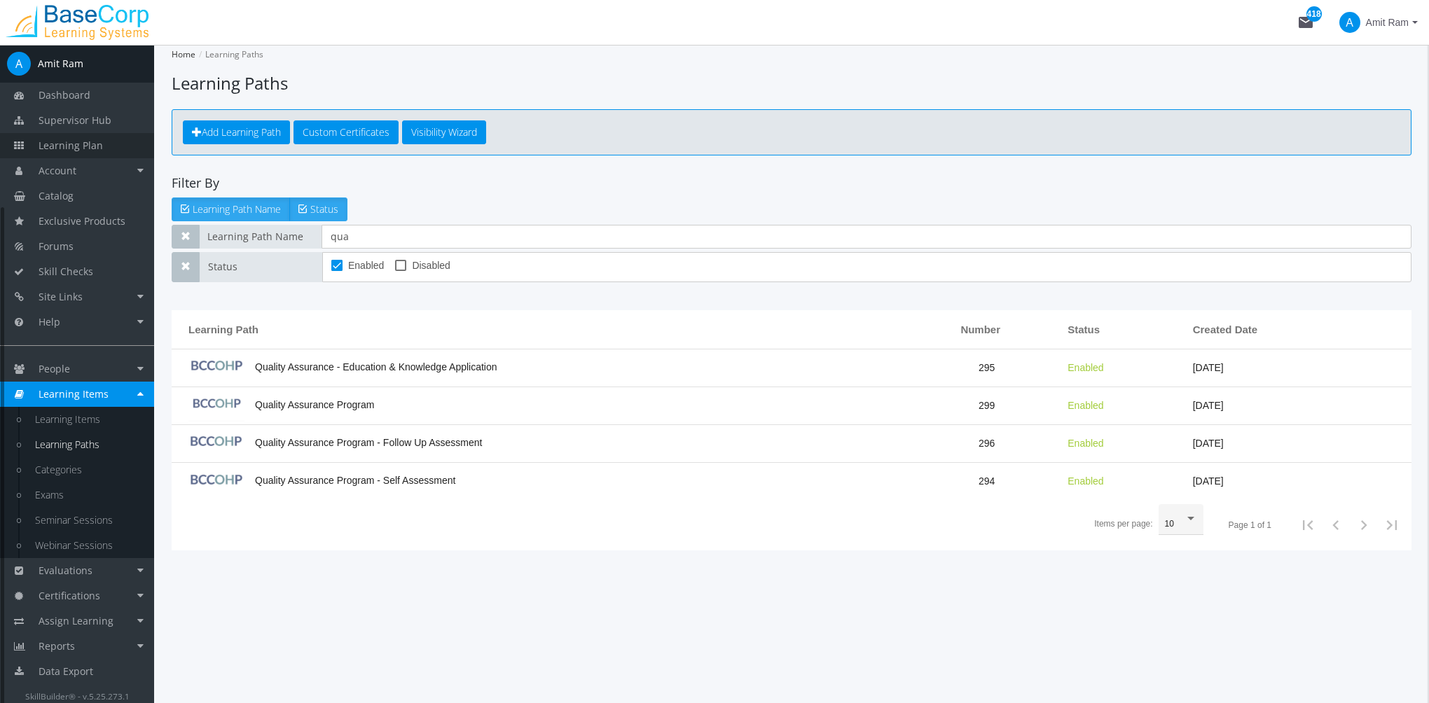
click at [106, 151] on link "Learning Plan" at bounding box center [77, 145] width 154 height 25
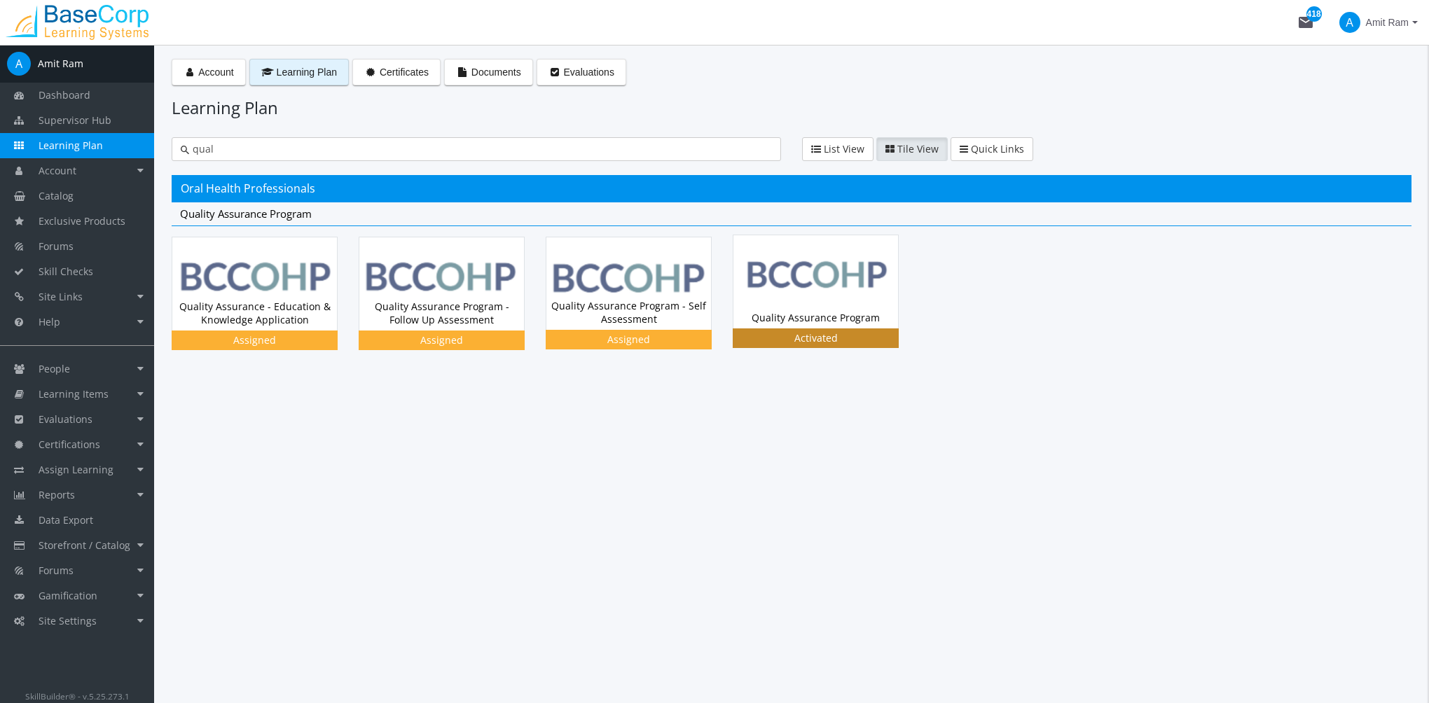
click at [829, 297] on img at bounding box center [815, 281] width 165 height 92
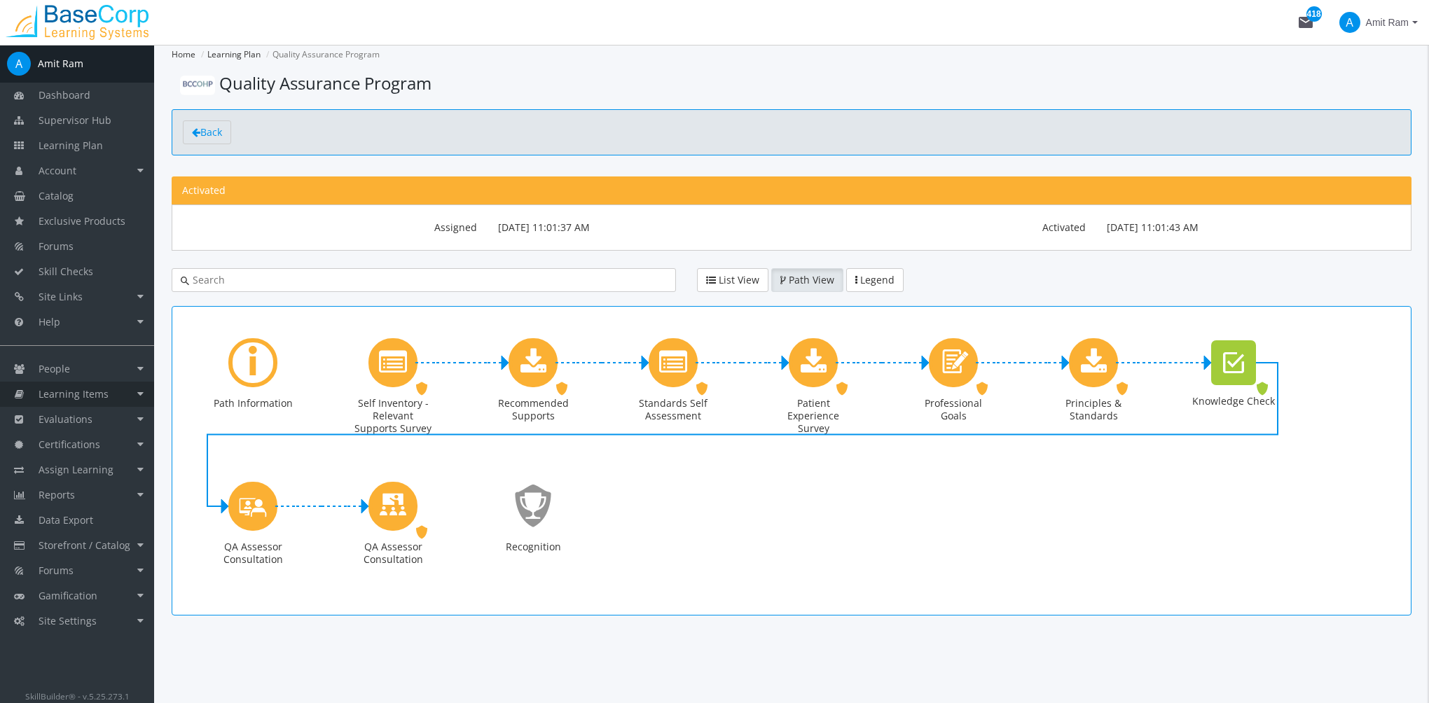
click at [106, 400] on span "Learning Items" at bounding box center [74, 393] width 70 height 13
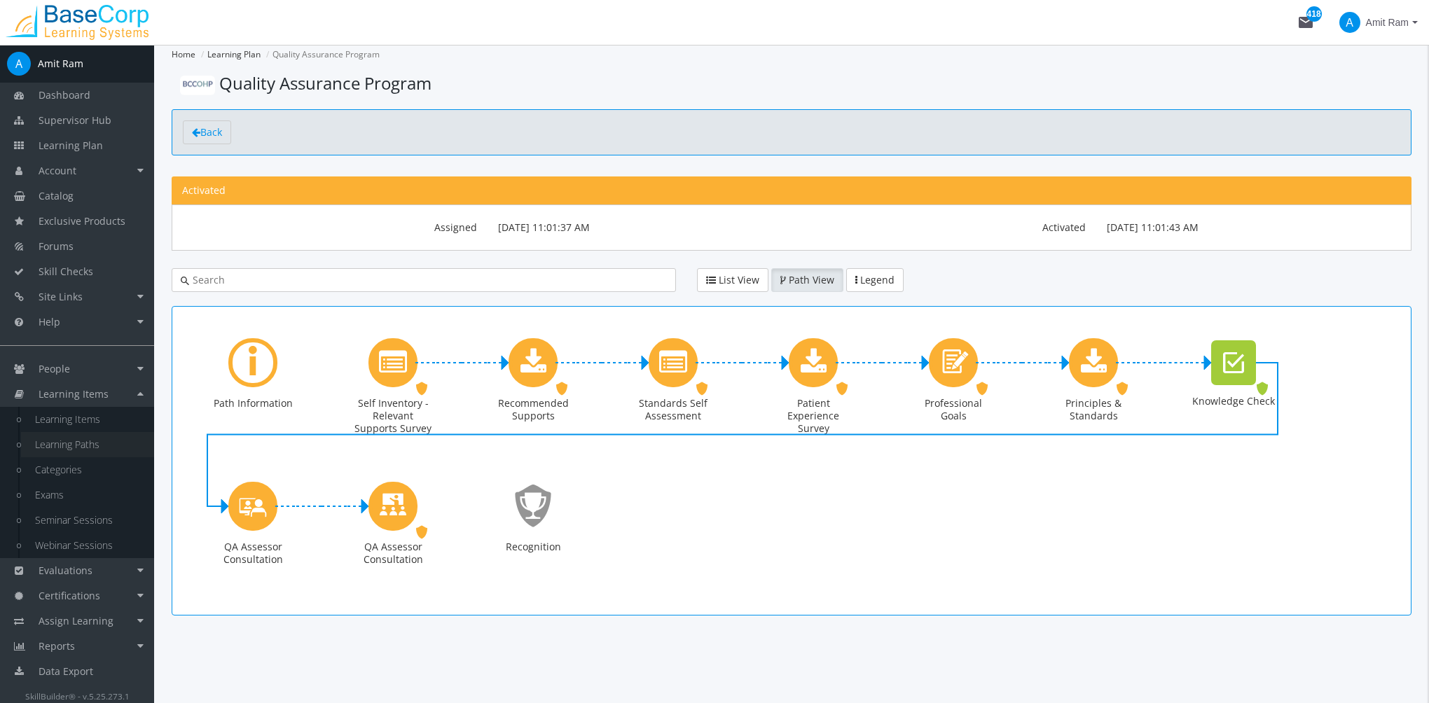
click at [105, 448] on link "Learning Paths" at bounding box center [87, 444] width 133 height 25
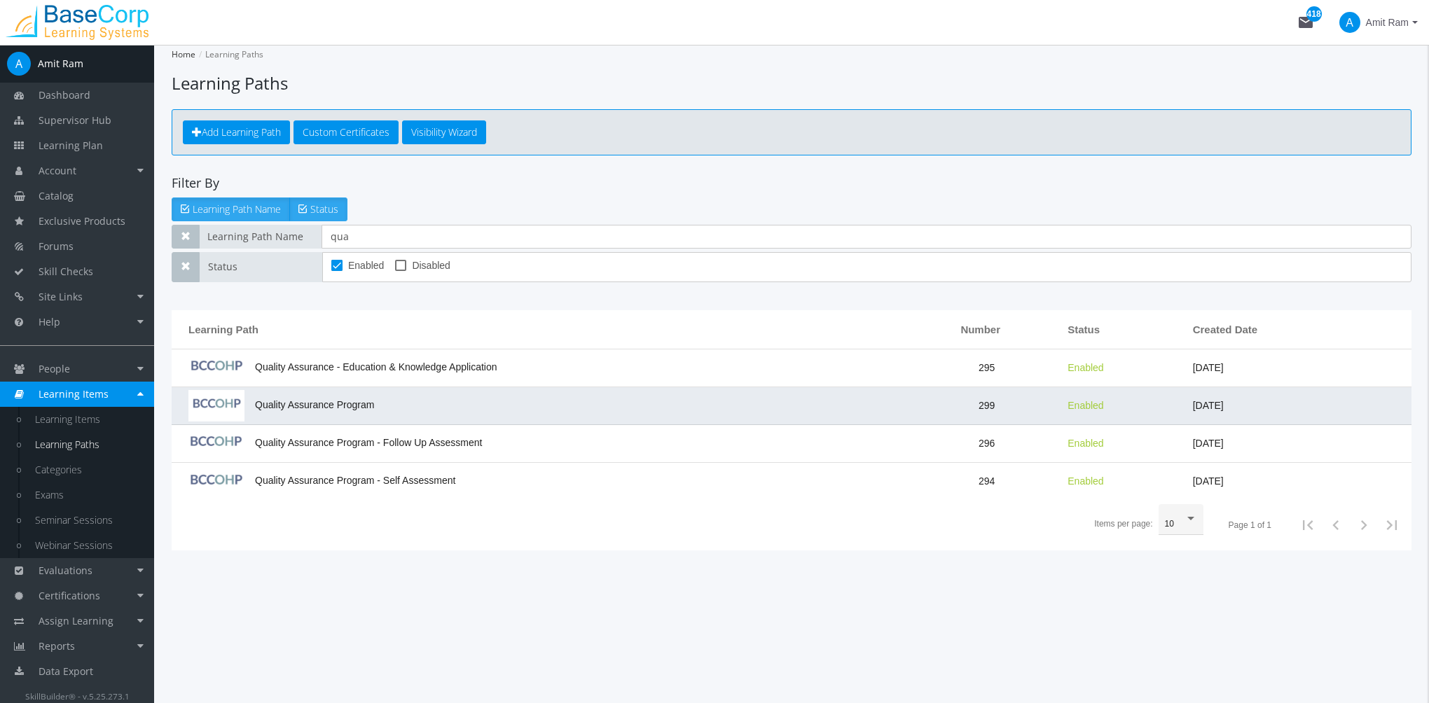
click at [411, 406] on td "Quality Assurance Program" at bounding box center [542, 406] width 741 height 38
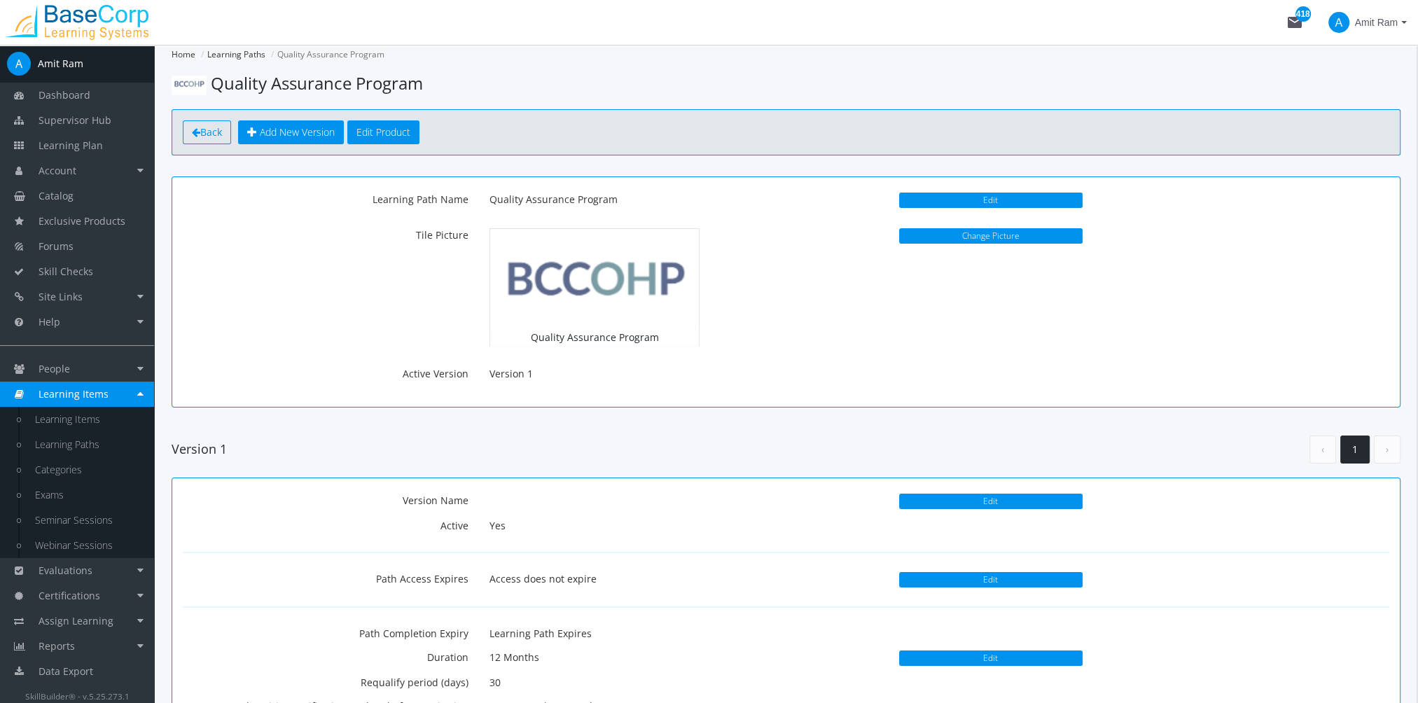
click at [219, 137] on span "Back" at bounding box center [211, 131] width 22 height 13
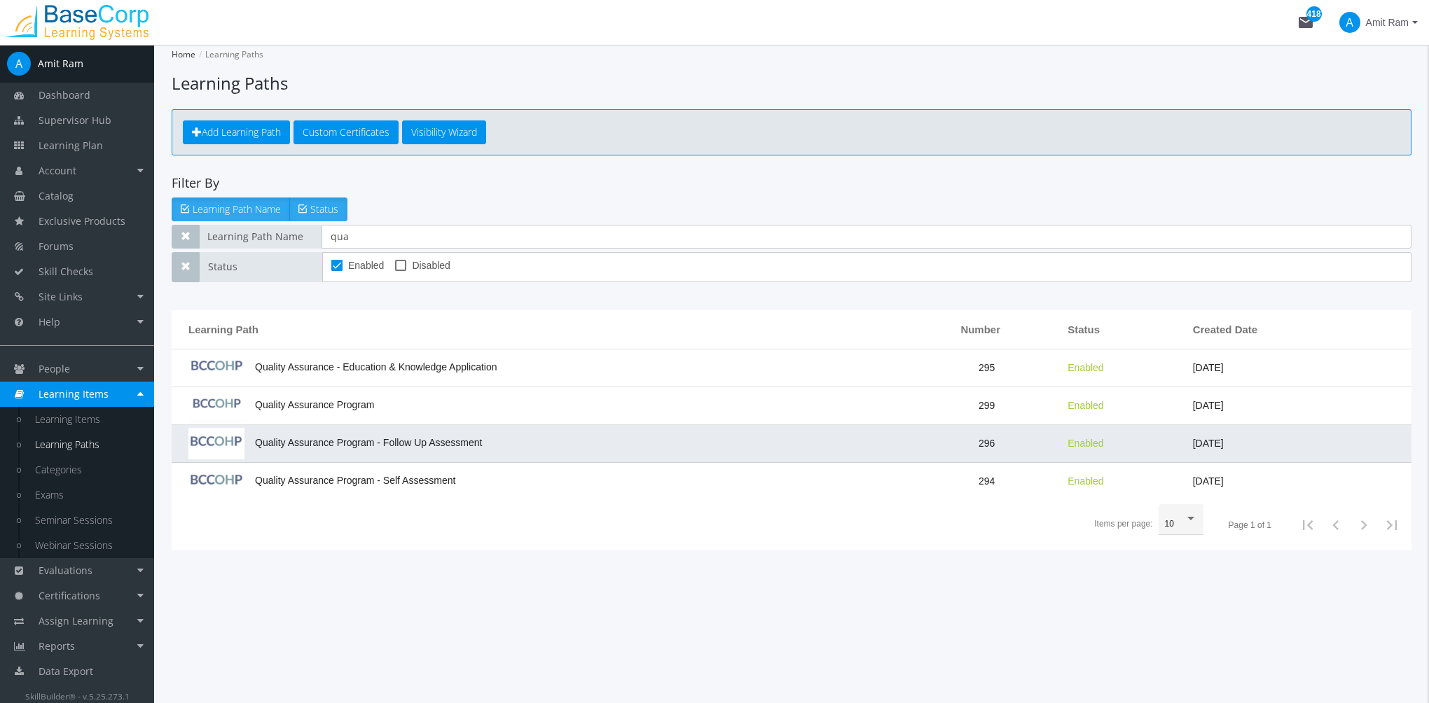
click at [401, 438] on span "Quality Assurance Program - Follow Up Assessment" at bounding box center [334, 442] width 293 height 11
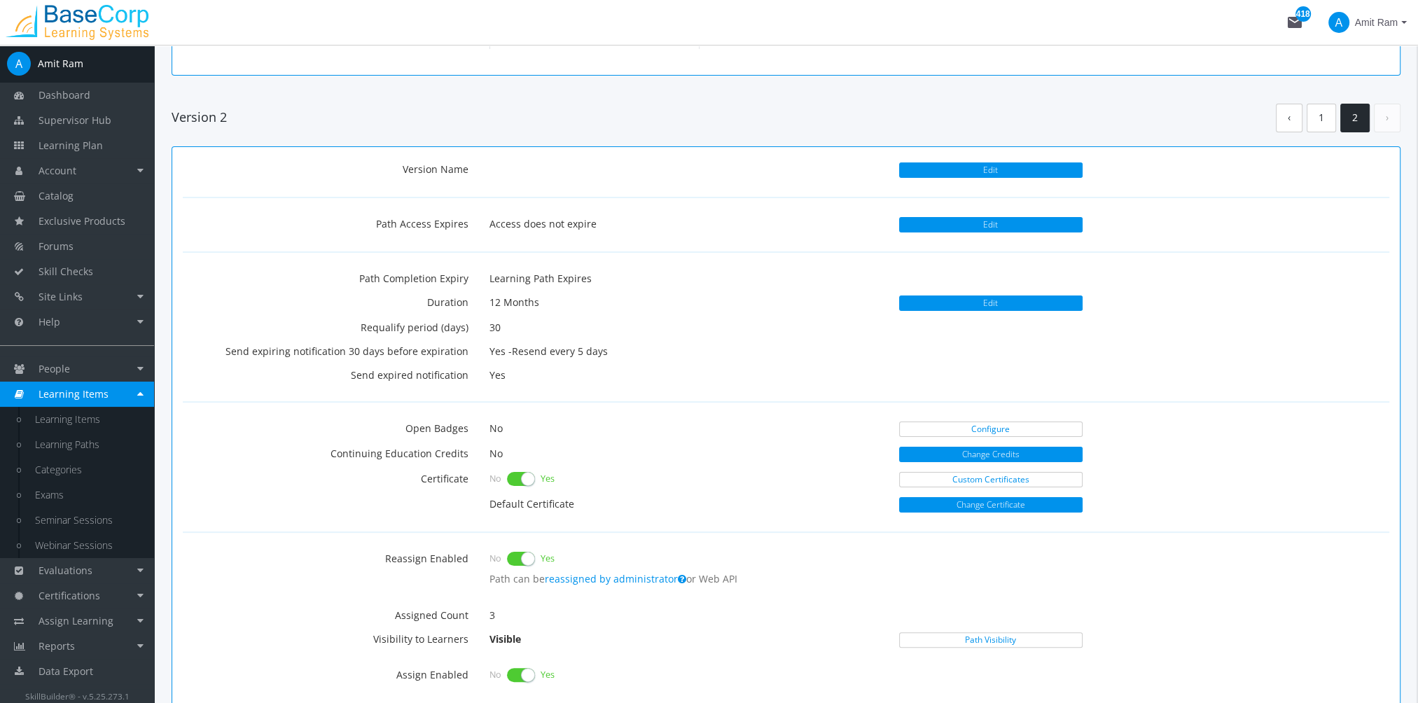
scroll to position [210, 0]
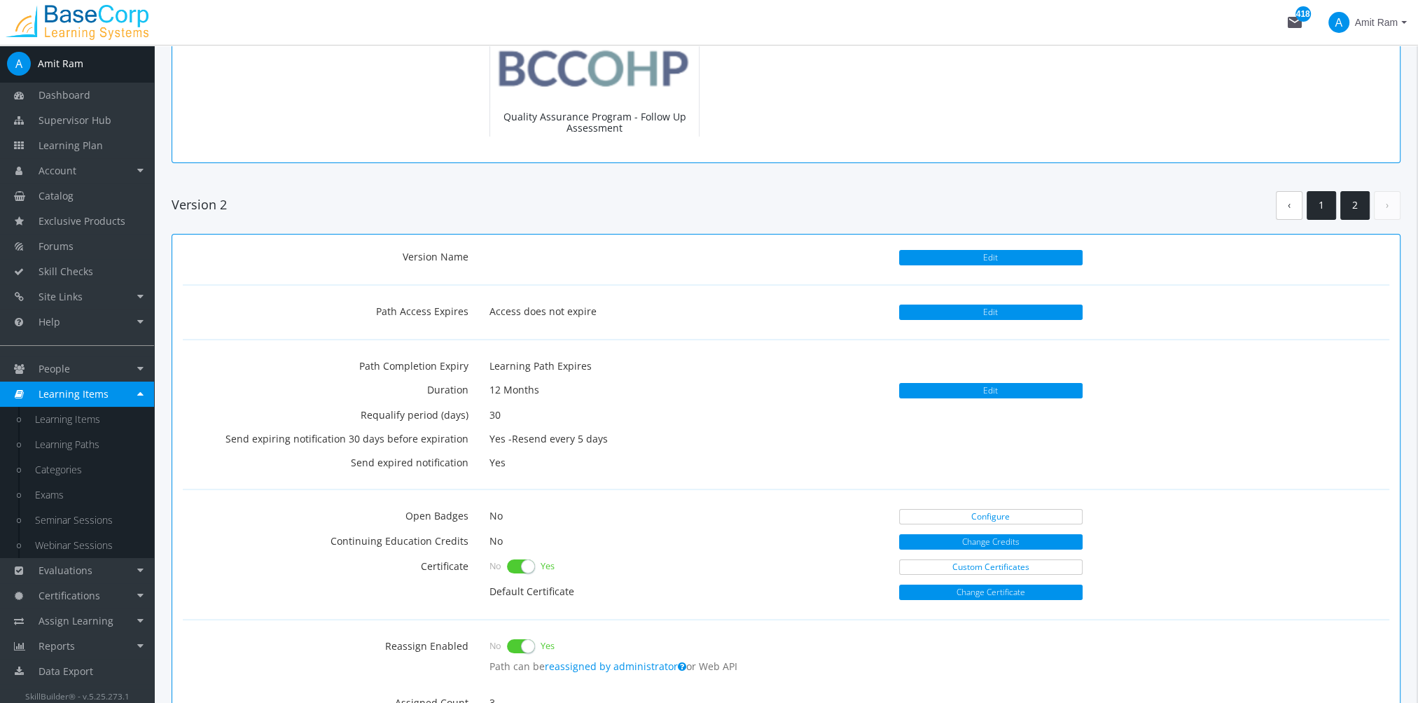
click at [1322, 201] on link "1" at bounding box center [1321, 205] width 29 height 29
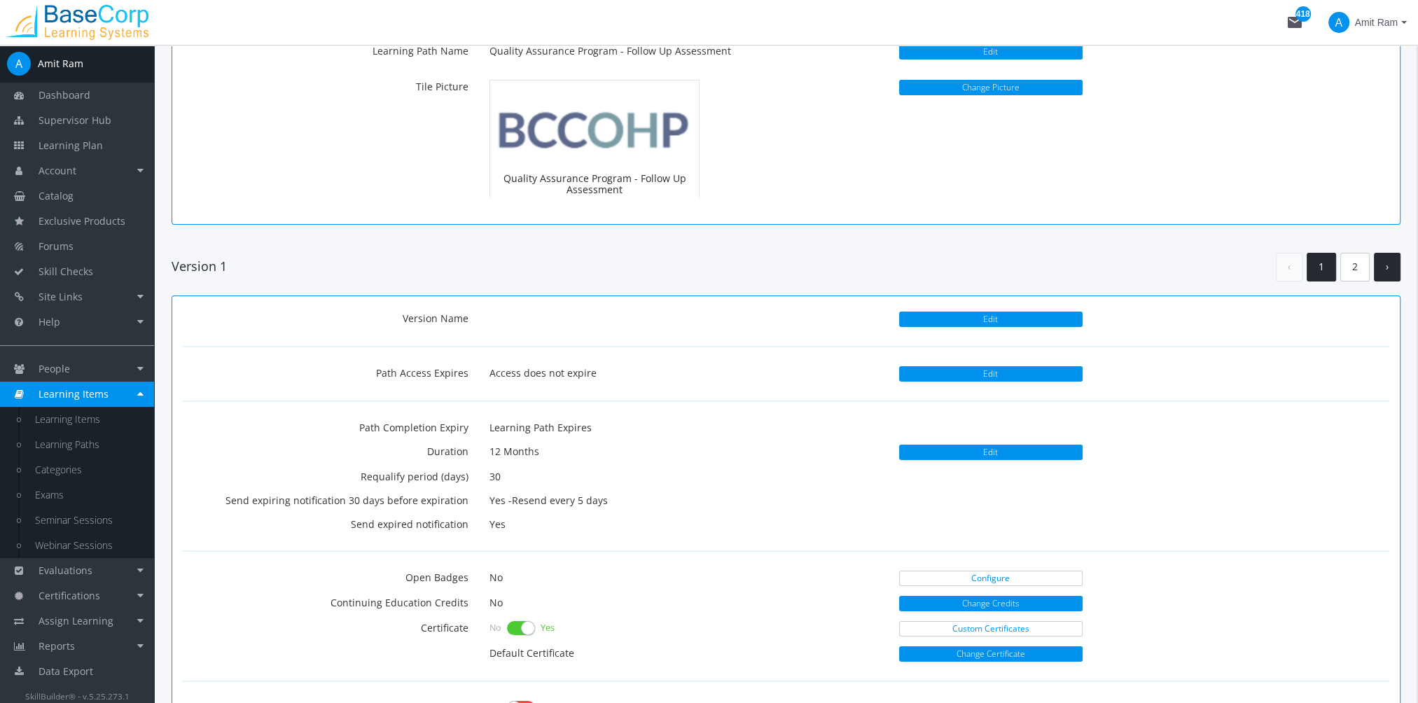
scroll to position [140, 0]
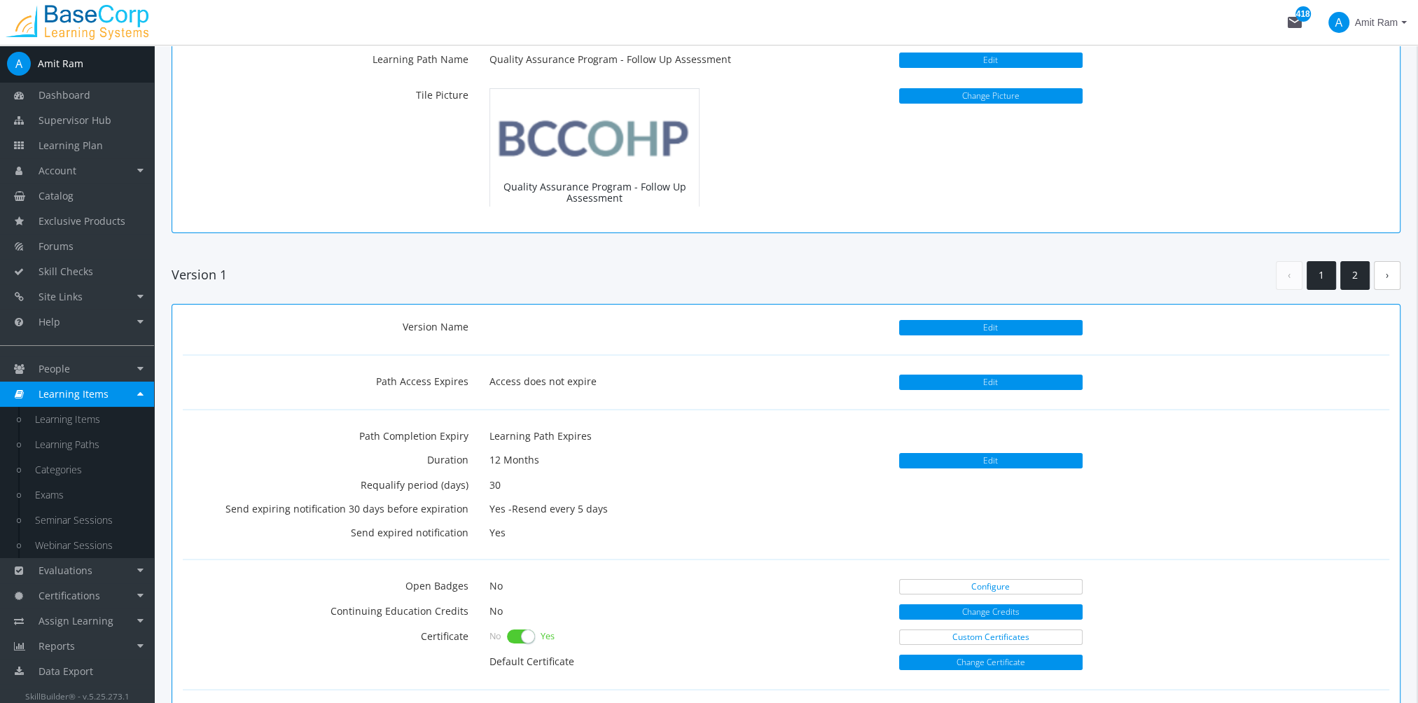
click at [1360, 274] on link "2" at bounding box center [1354, 275] width 29 height 29
click at [118, 154] on link "Learning Plan" at bounding box center [77, 145] width 154 height 25
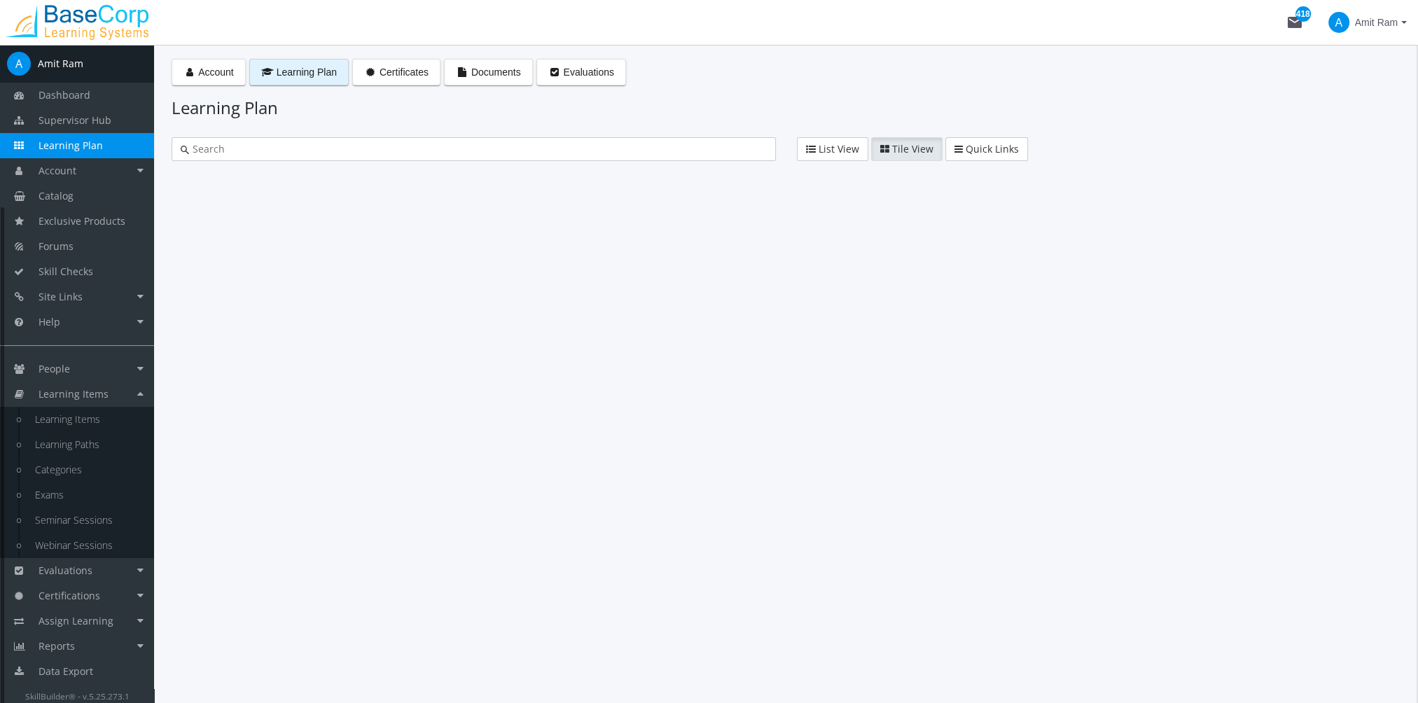
type input "qual"
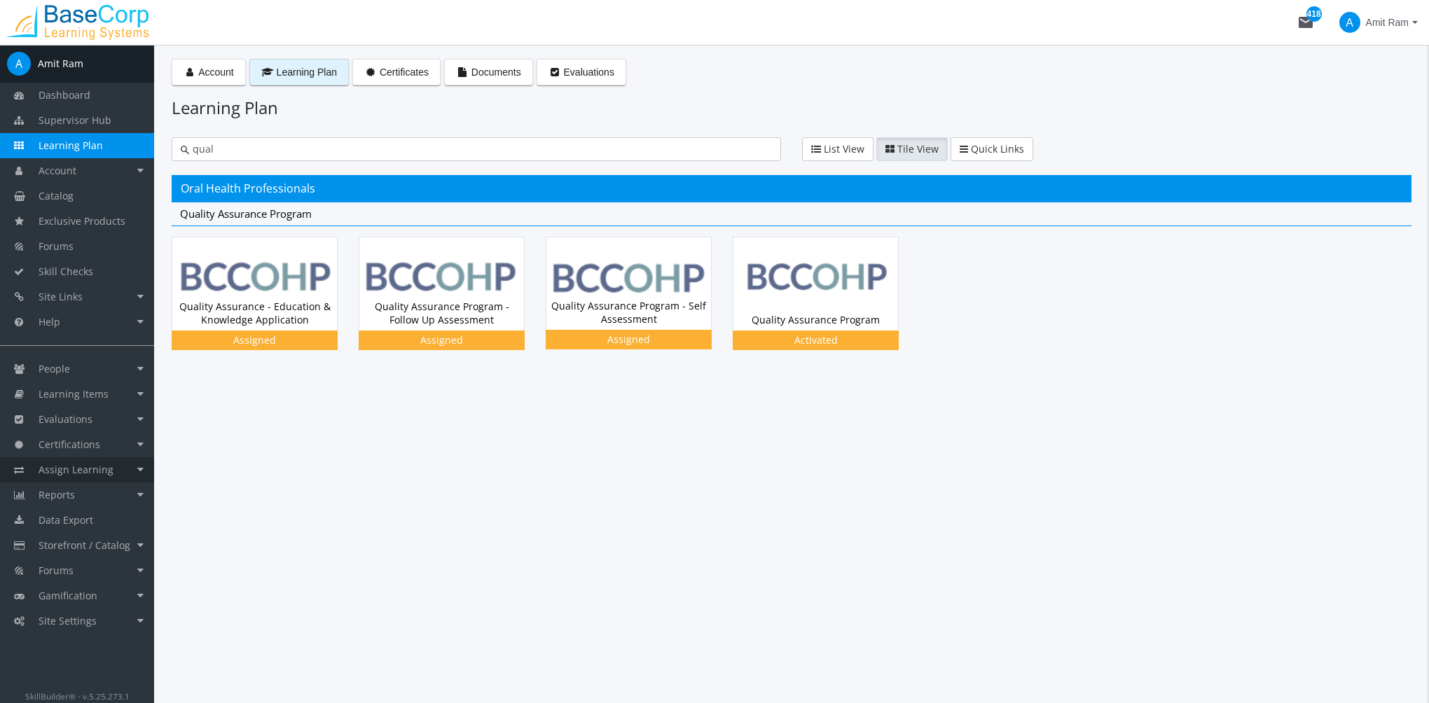
click at [106, 473] on span "Assign Learning" at bounding box center [76, 469] width 75 height 13
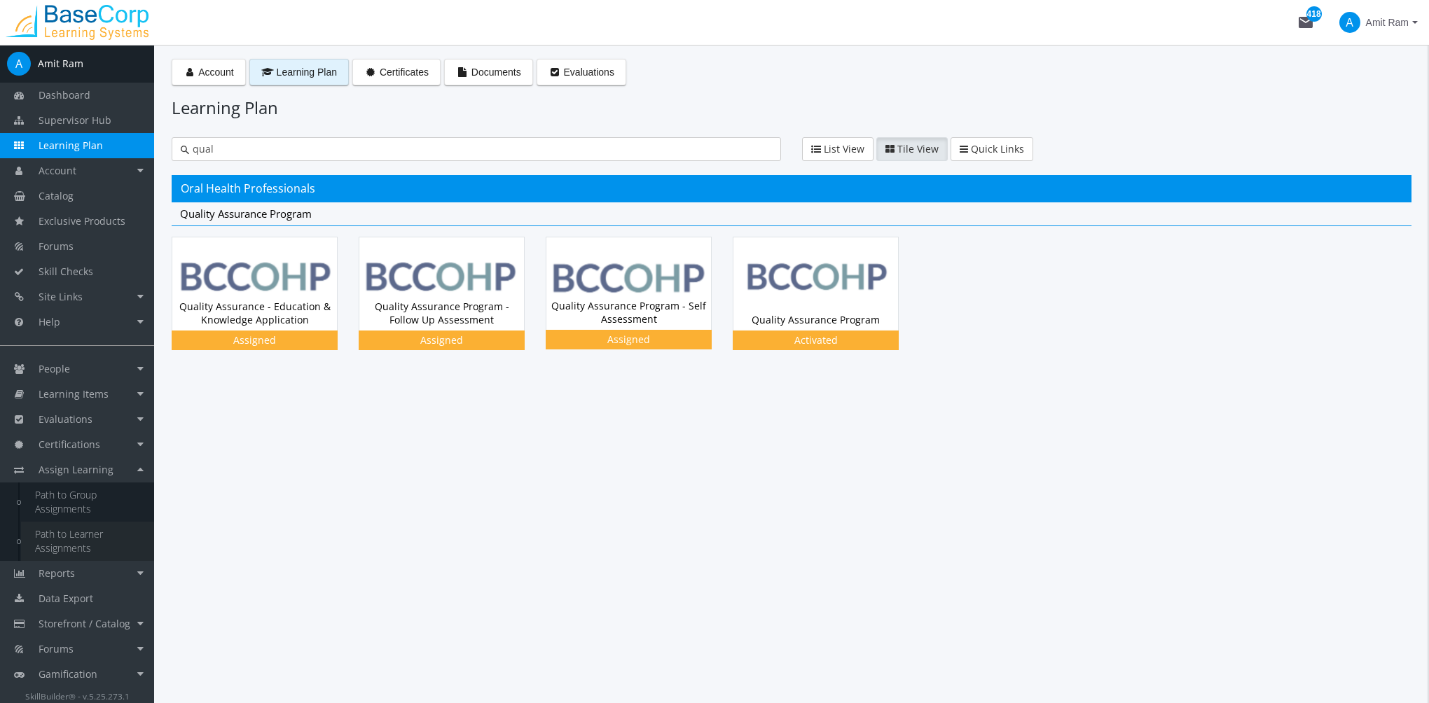
click at [97, 541] on link "Path to Learner Assignments" at bounding box center [87, 541] width 133 height 39
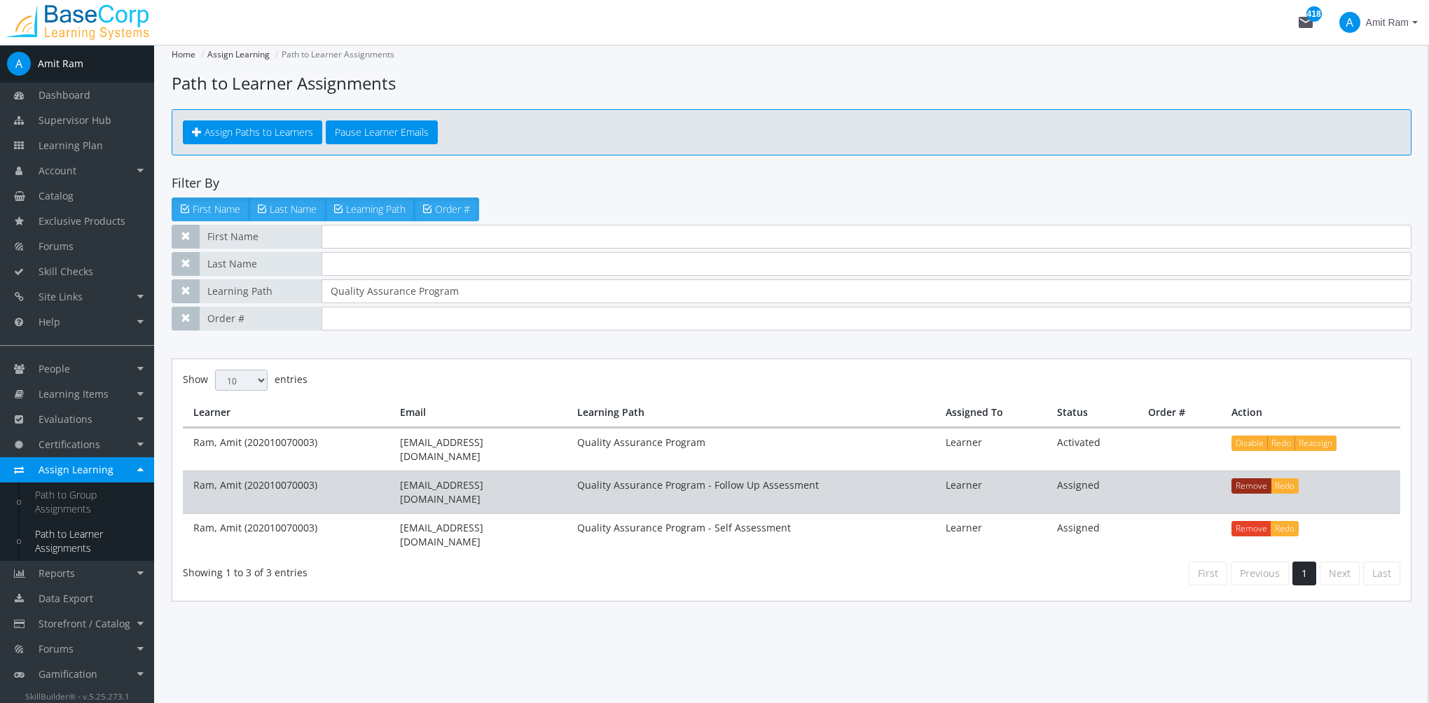
click at [1247, 478] on button "Remove" at bounding box center [1251, 485] width 40 height 15
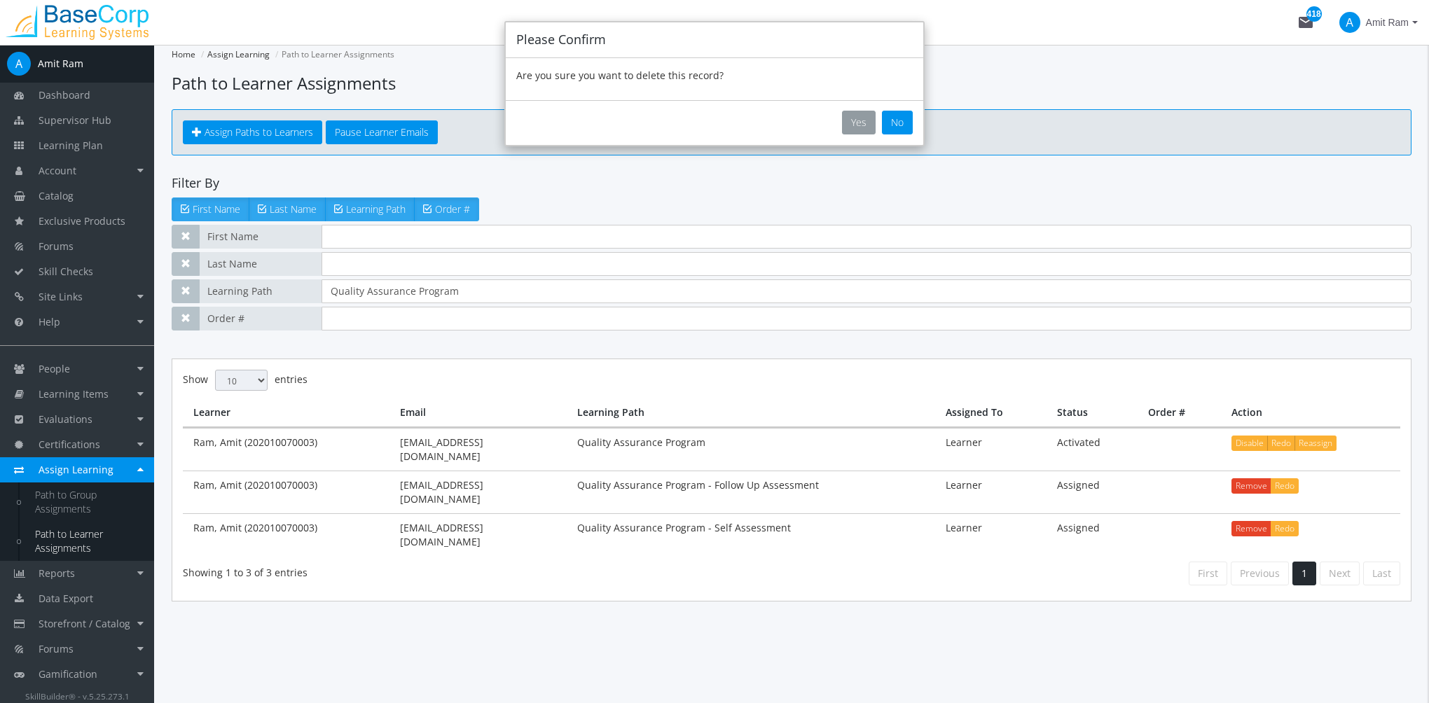
click at [860, 120] on button "Yes" at bounding box center [859, 123] width 34 height 24
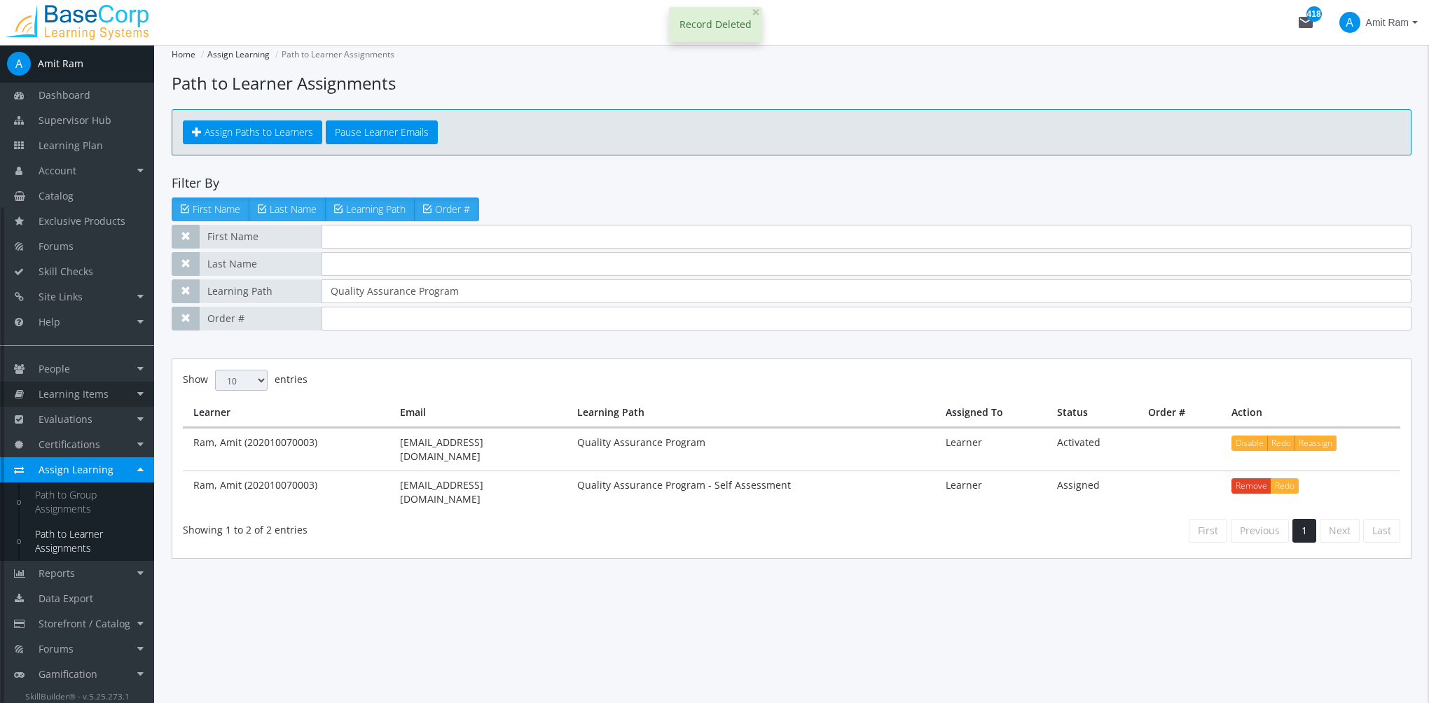
click at [109, 397] on link "Learning Items" at bounding box center [77, 394] width 154 height 25
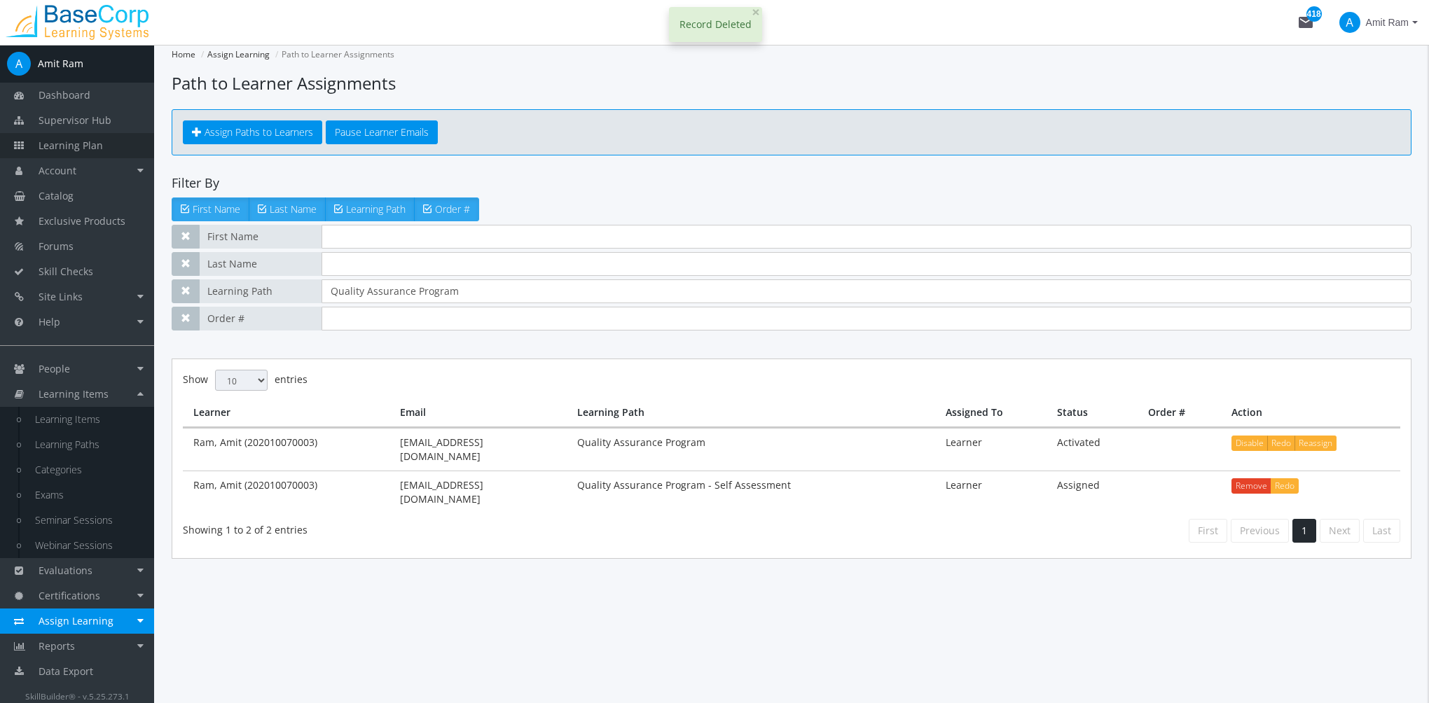
click at [76, 151] on span "Learning Plan" at bounding box center [71, 145] width 64 height 13
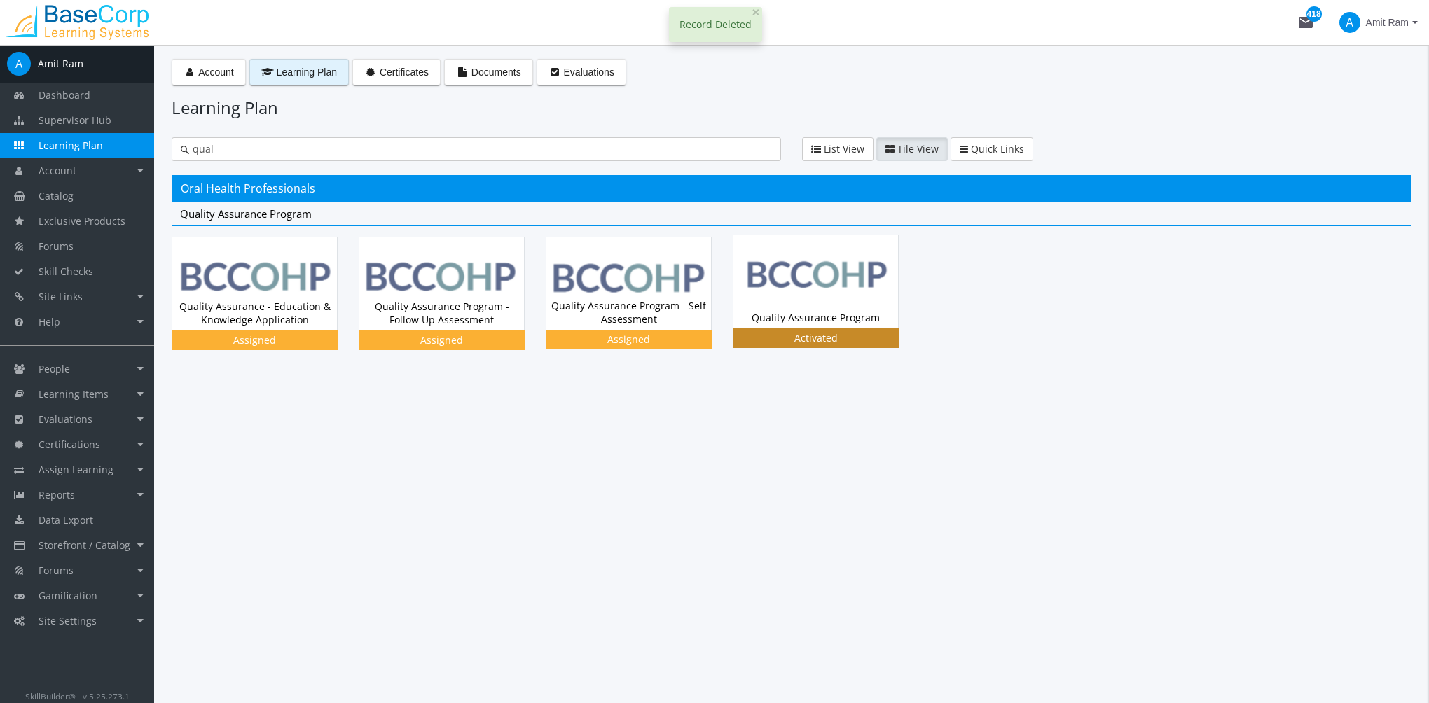
click at [810, 296] on img at bounding box center [815, 281] width 165 height 92
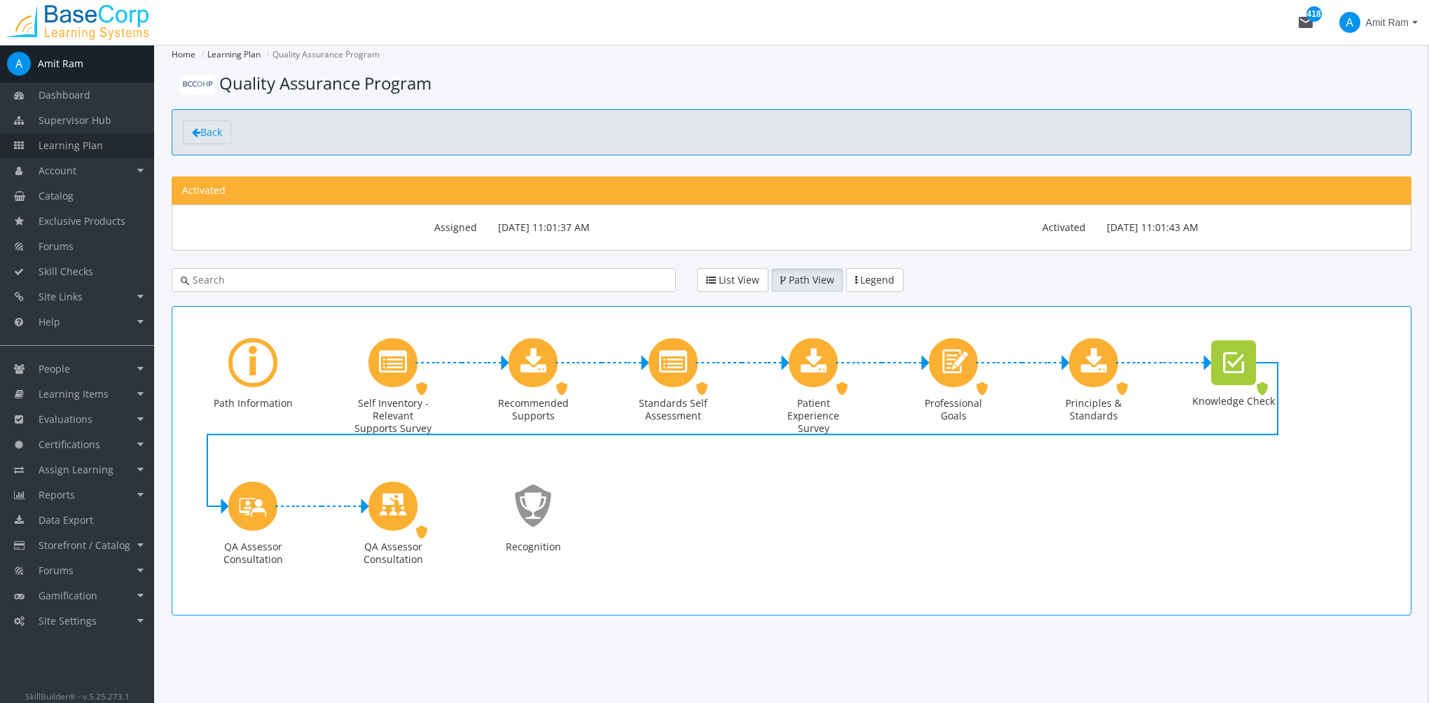
click at [78, 143] on span "Learning Plan" at bounding box center [71, 145] width 64 height 13
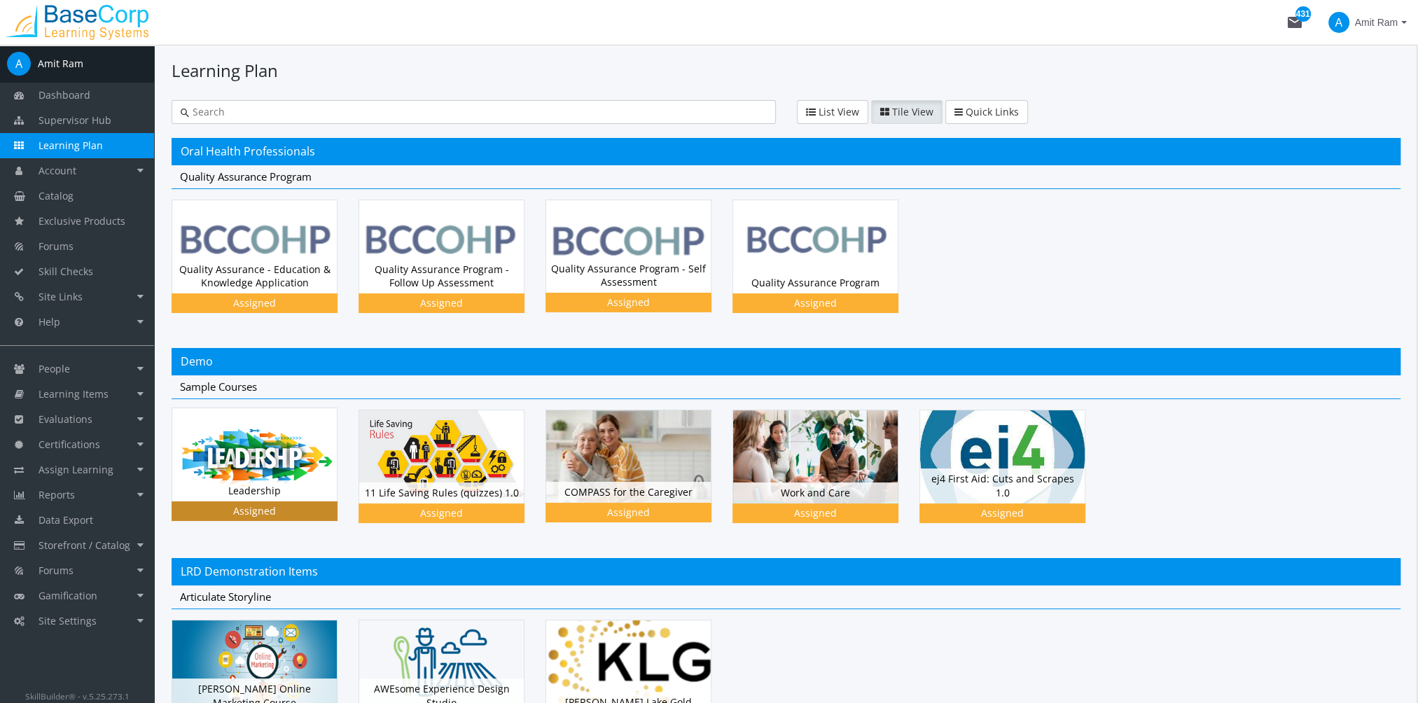
click at [261, 464] on img at bounding box center [254, 454] width 165 height 92
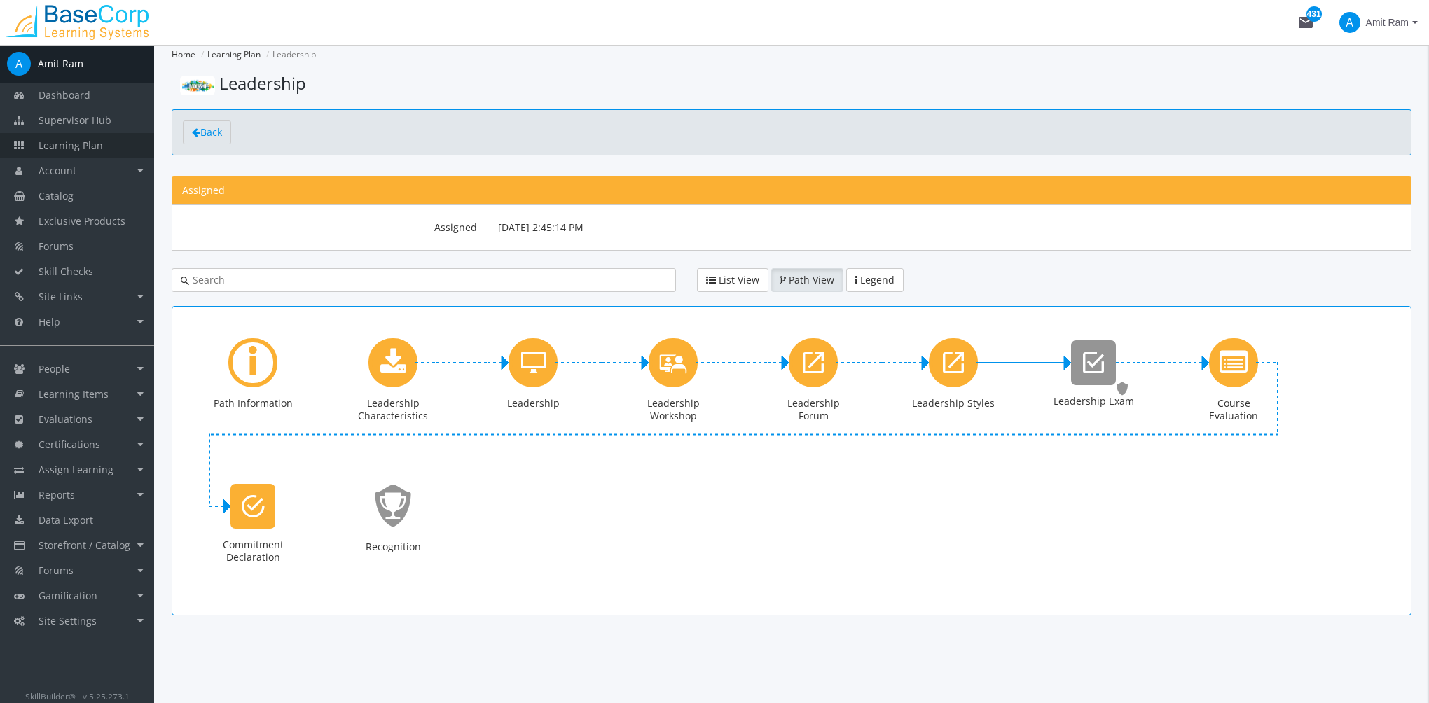
click at [100, 141] on span "Learning Plan" at bounding box center [71, 145] width 64 height 13
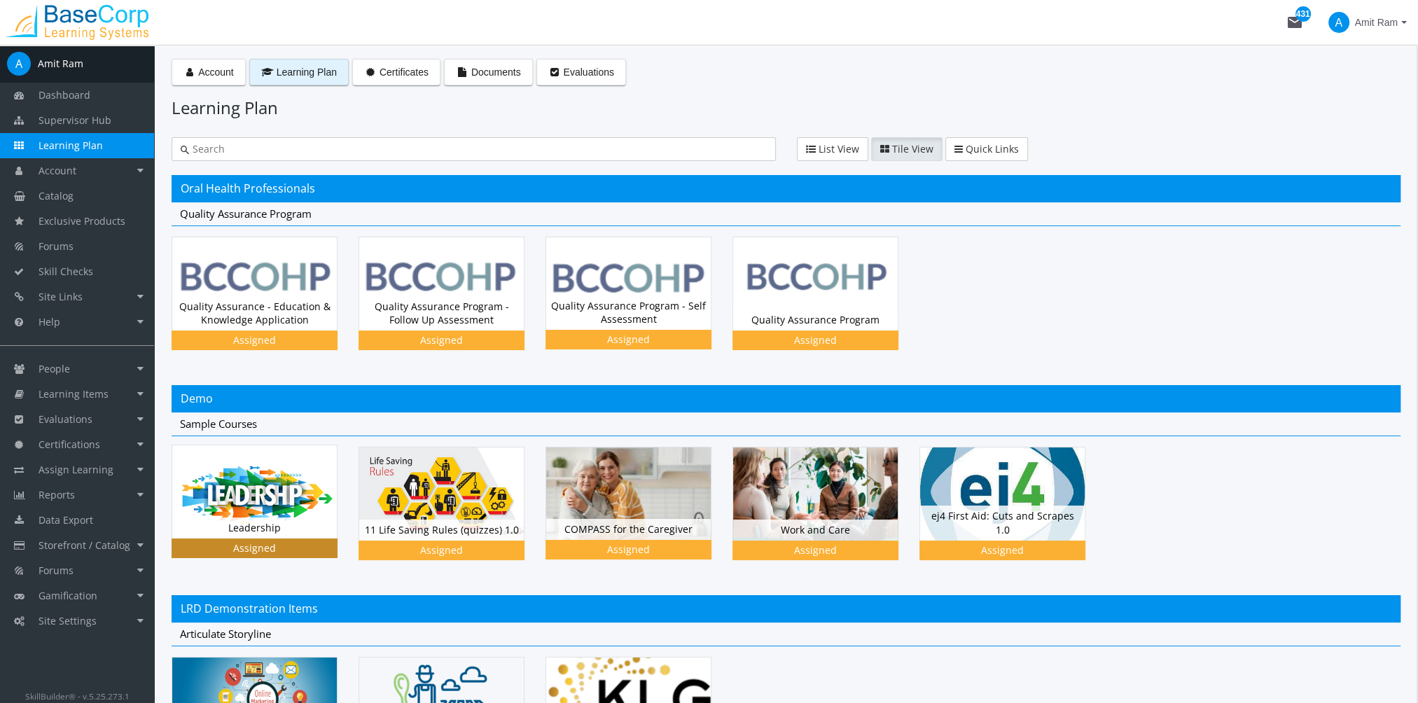
click at [291, 501] on img at bounding box center [254, 491] width 165 height 92
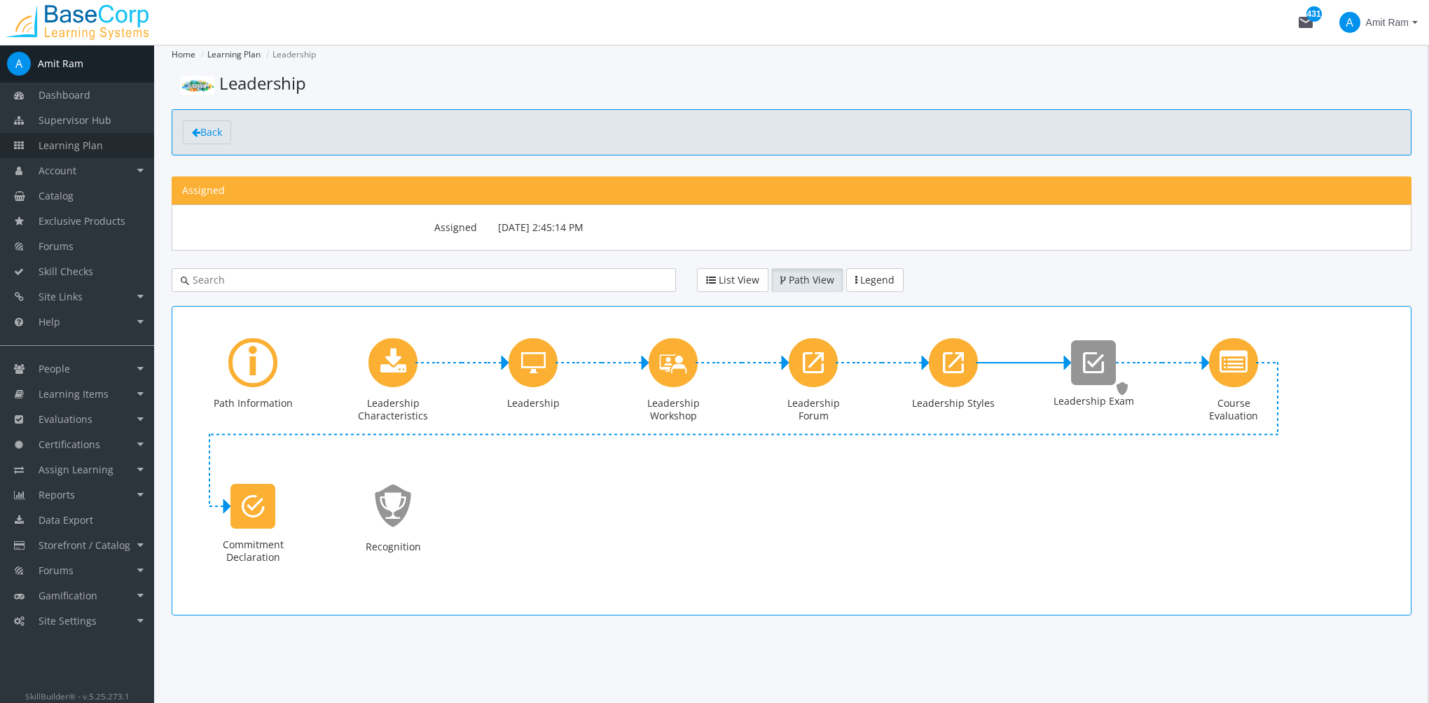
click at [90, 144] on span "Learning Plan" at bounding box center [71, 145] width 64 height 13
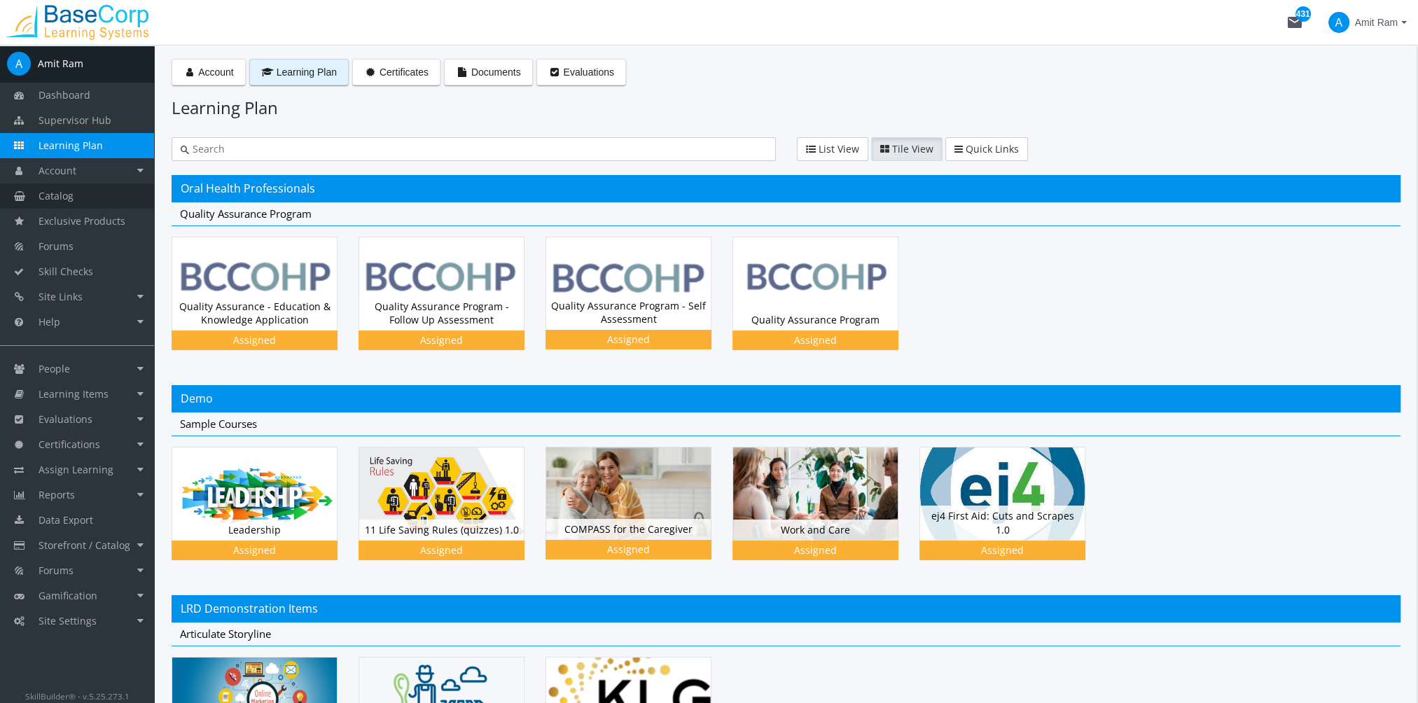
click at [78, 197] on link "Catalog" at bounding box center [77, 195] width 154 height 25
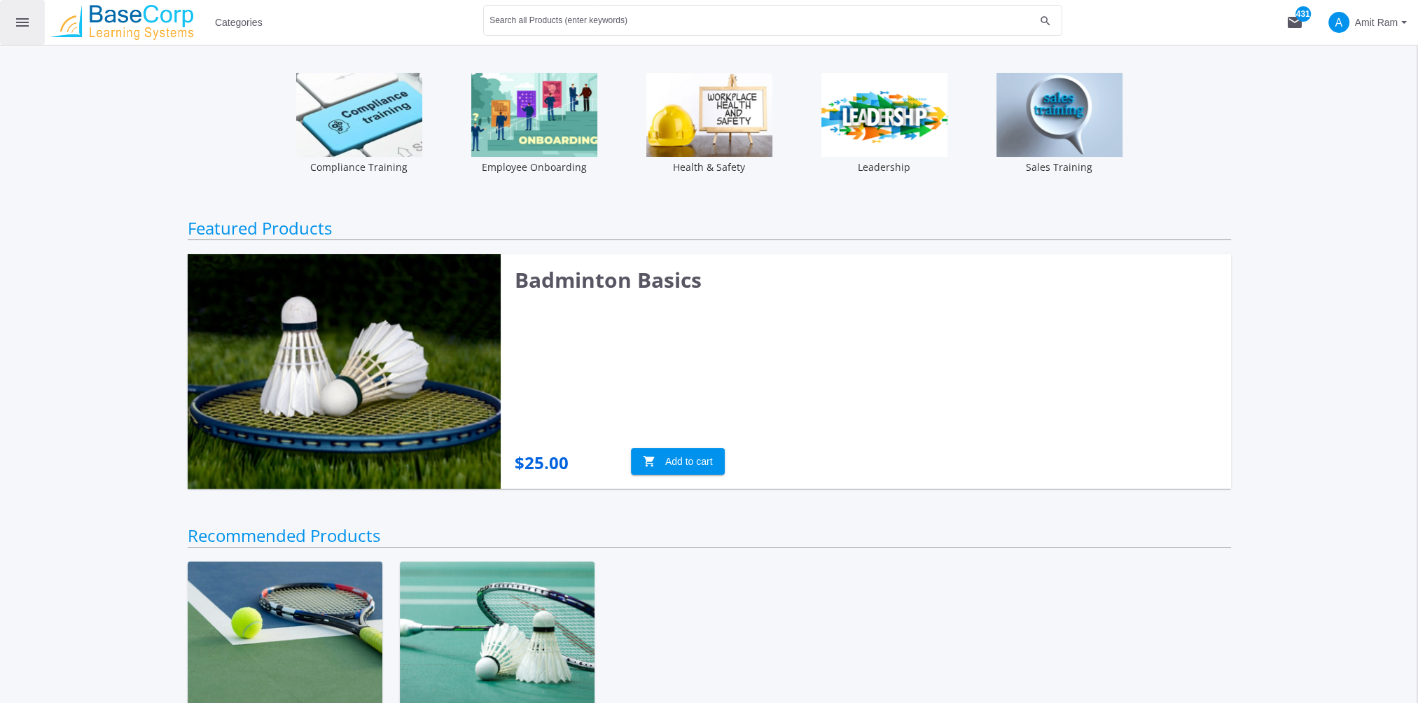
click at [25, 20] on mat-icon "menu" at bounding box center [22, 22] width 17 height 17
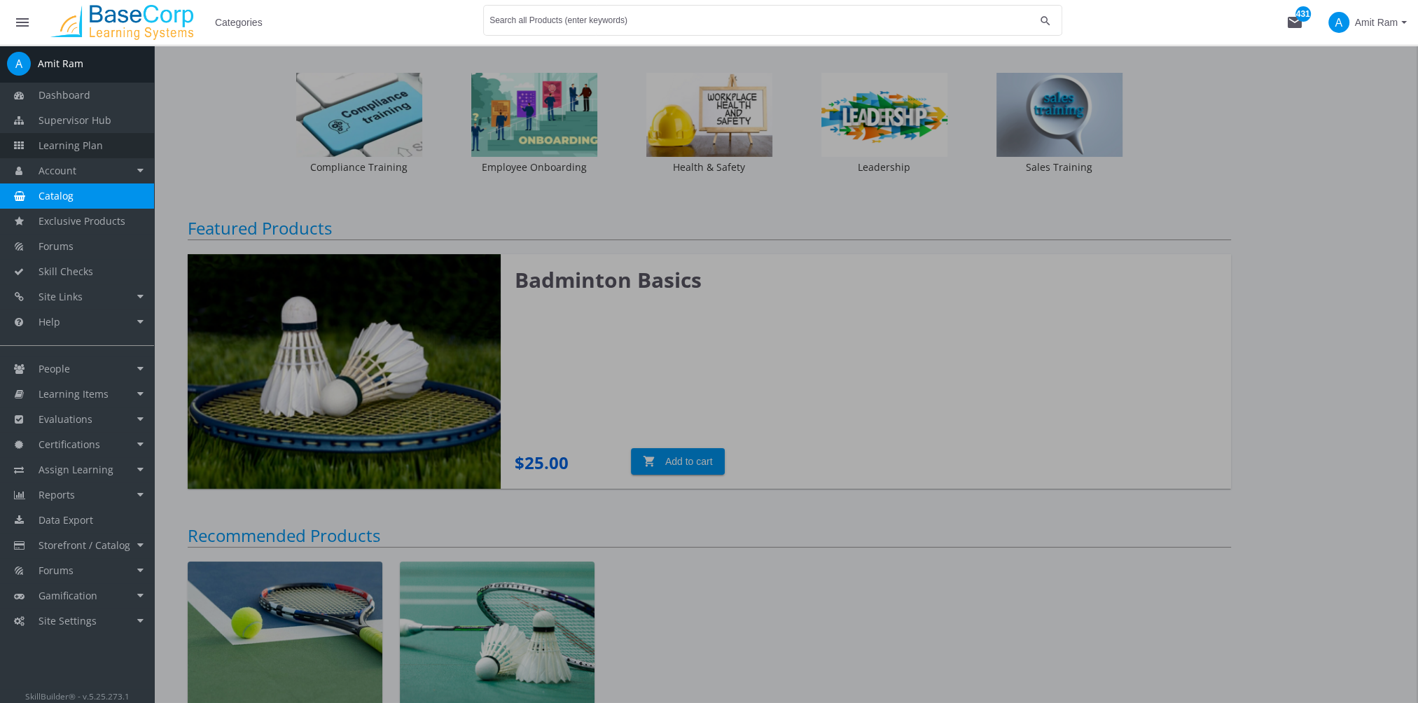
click at [98, 140] on span "Learning Plan" at bounding box center [71, 145] width 64 height 13
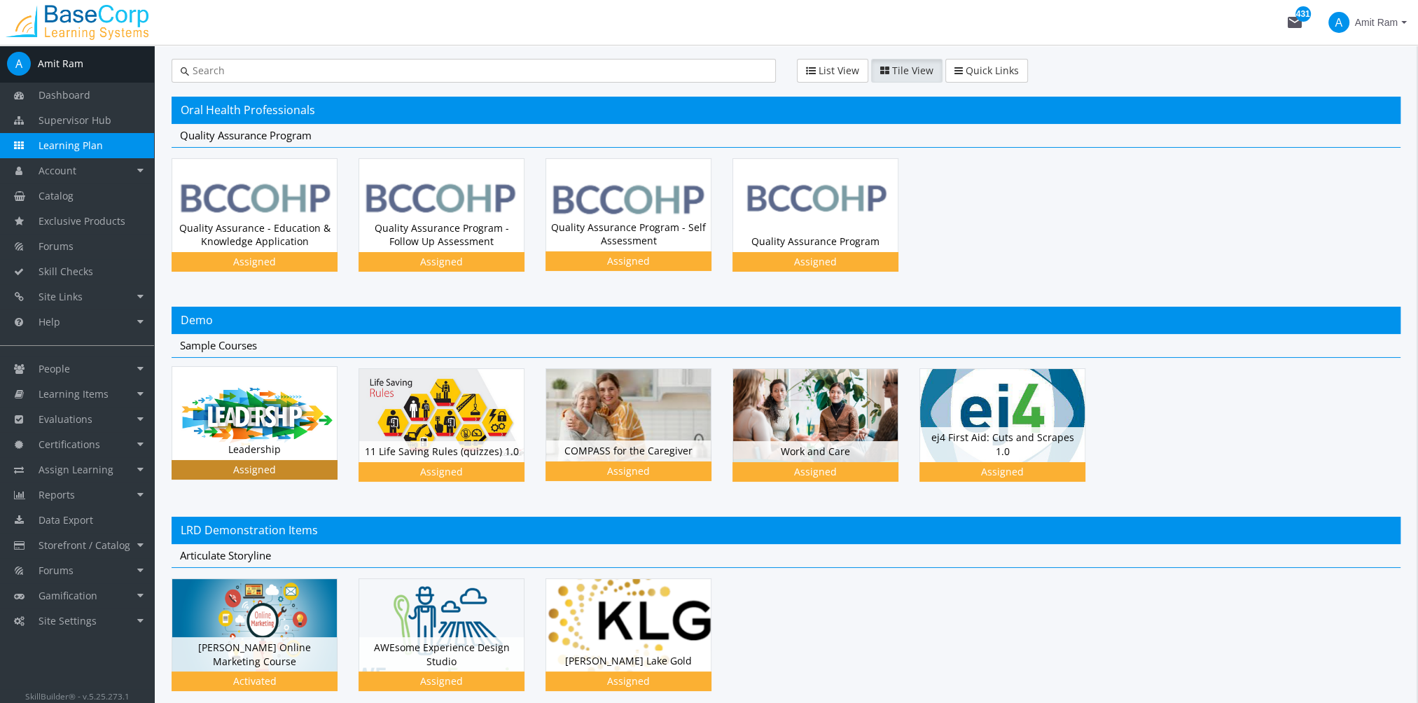
scroll to position [140, 0]
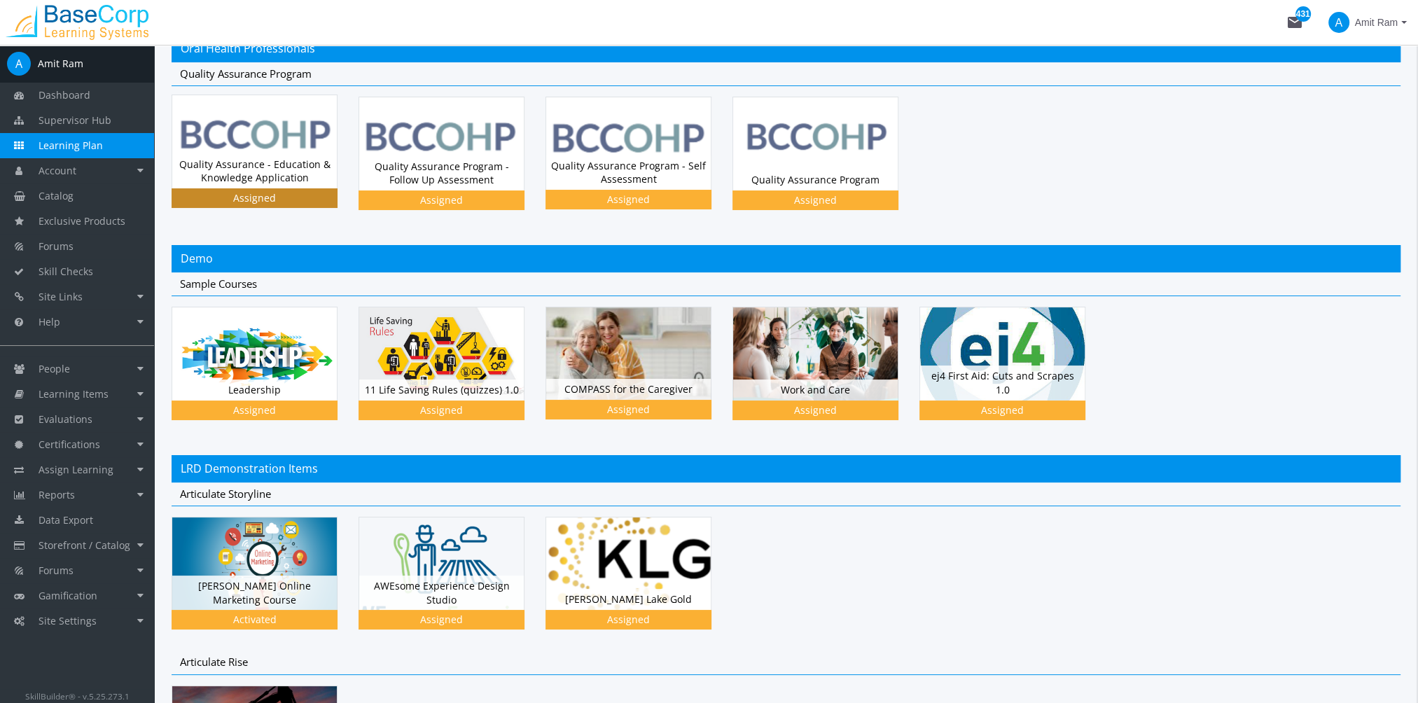
click at [274, 158] on div "Quality Assurance - Education & Knowledge Application Status Assigned" at bounding box center [254, 171] width 165 height 34
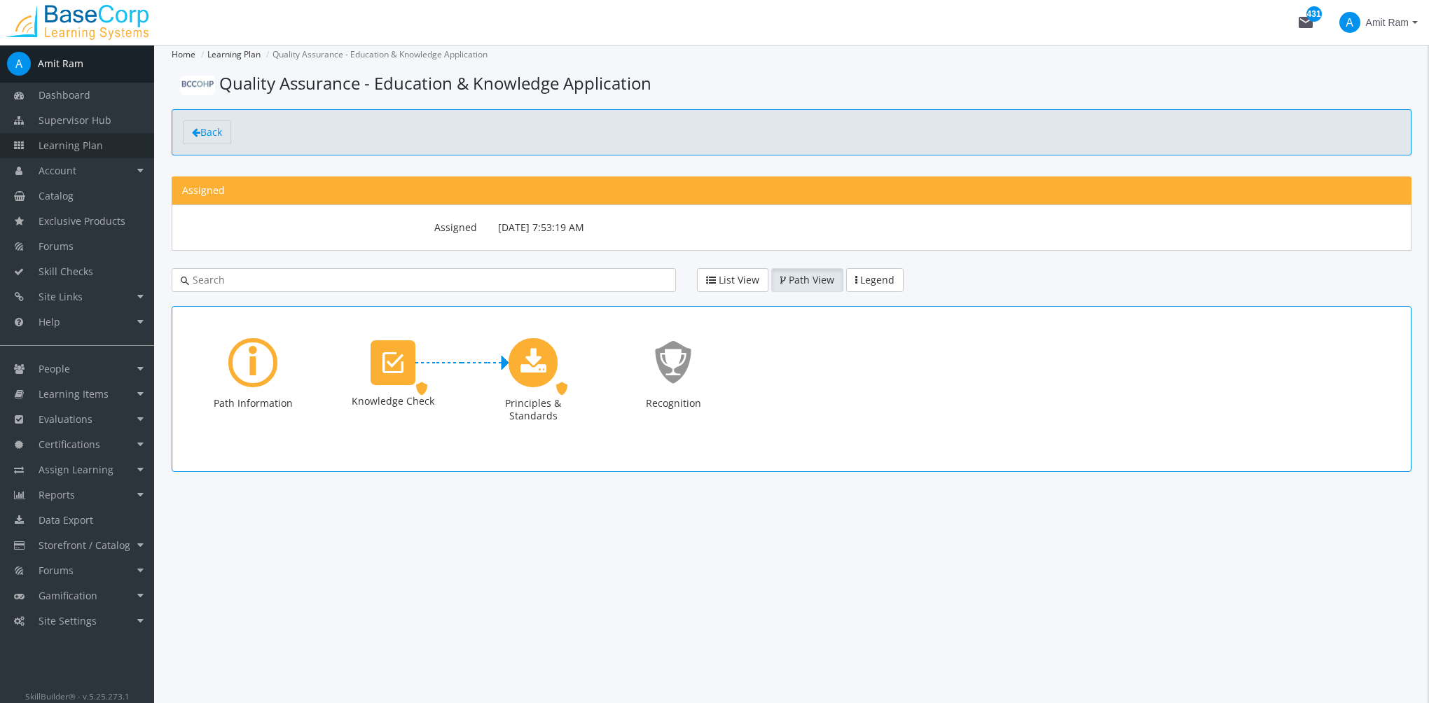
click at [100, 137] on link "Learning Plan" at bounding box center [77, 145] width 154 height 25
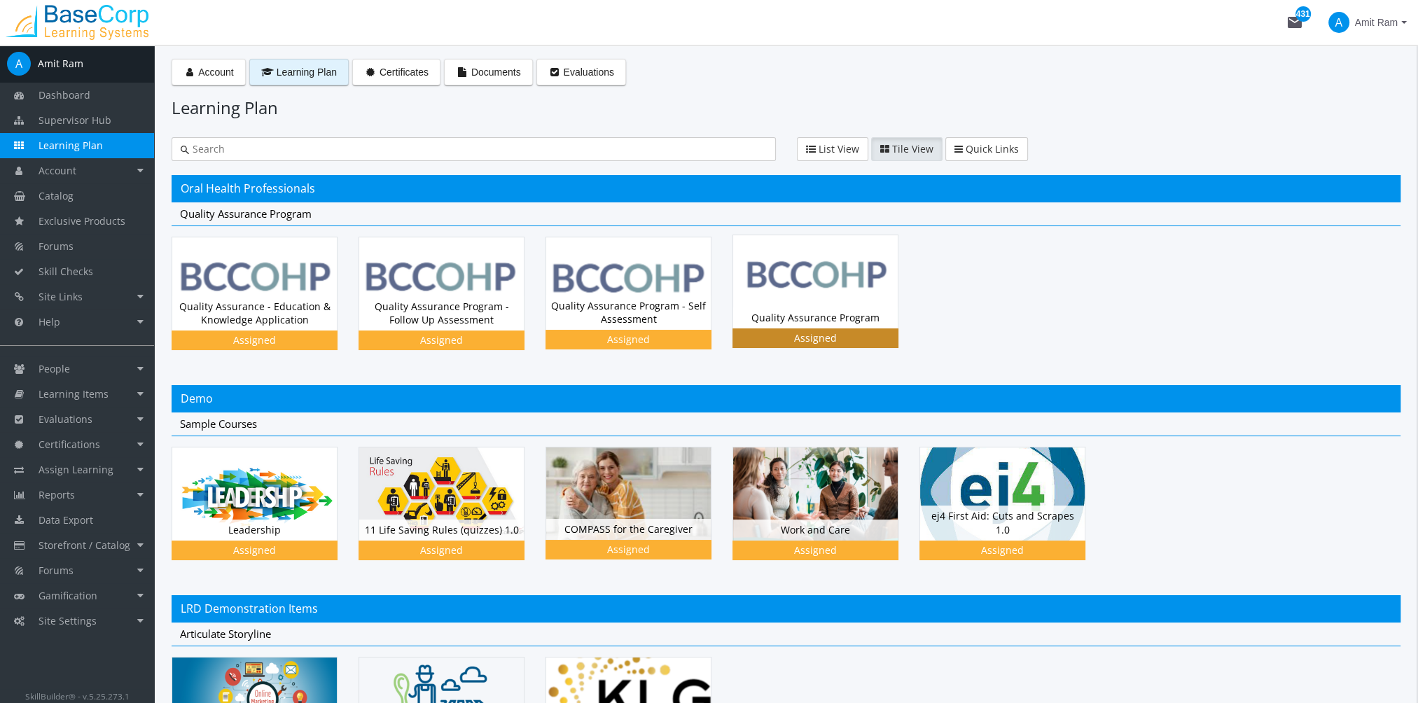
click at [891, 328] on div "Assigned" at bounding box center [816, 338] width 166 height 20
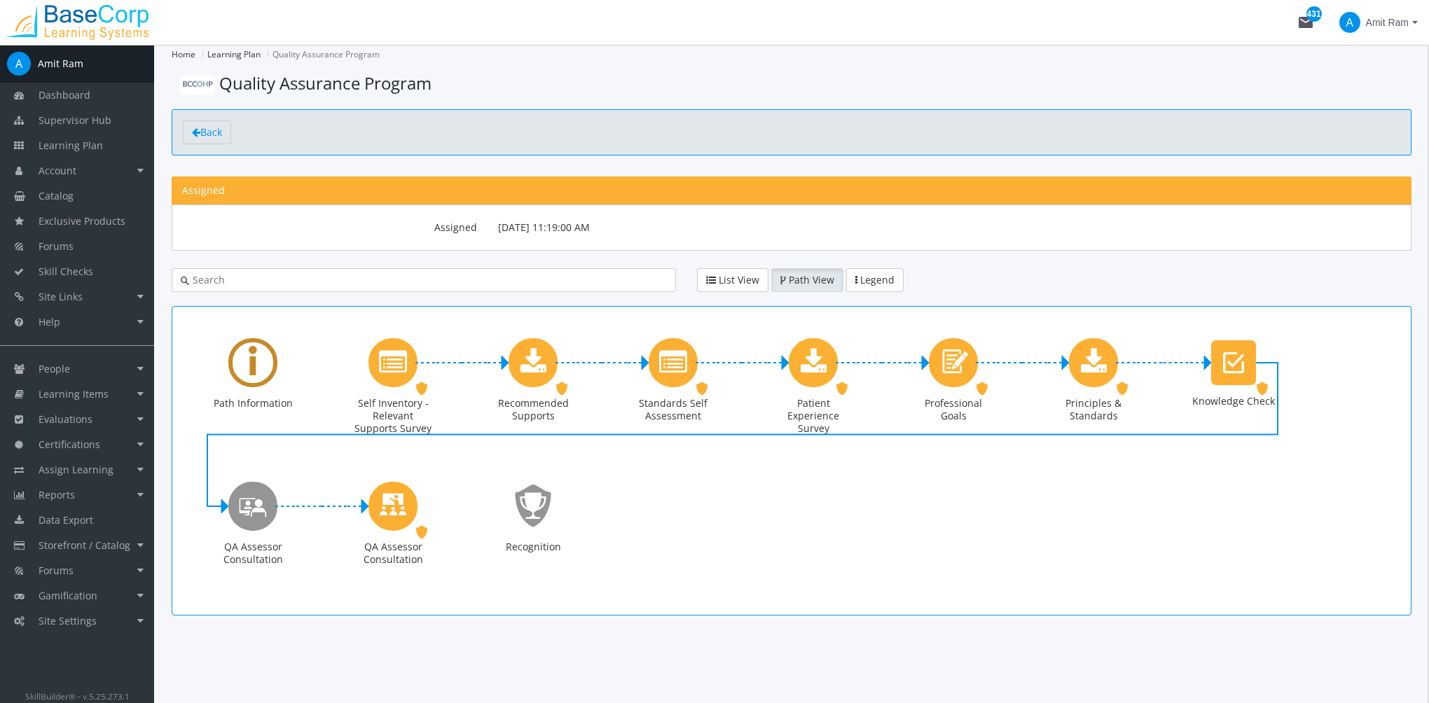
click at [247, 366] on div "Learning Path" at bounding box center [252, 362] width 49 height 49
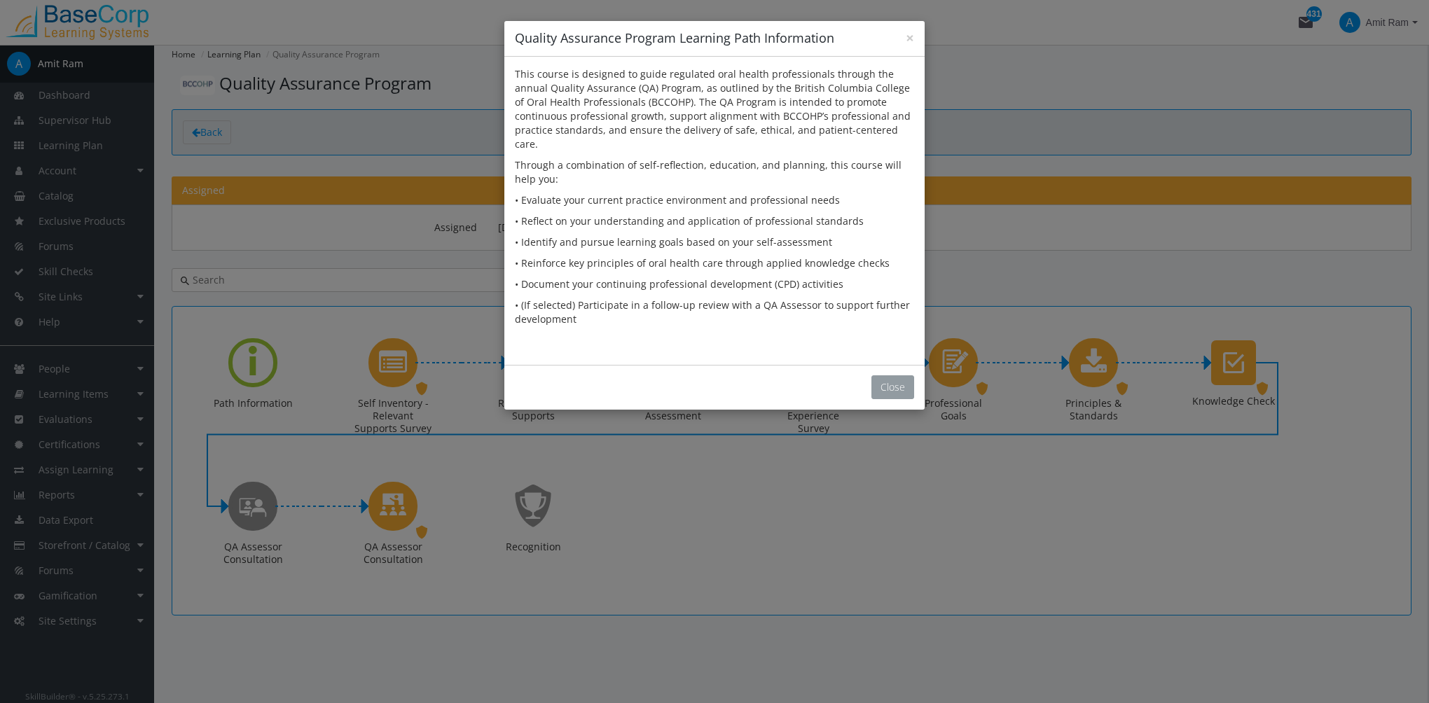
click at [902, 375] on button "Close" at bounding box center [892, 387] width 43 height 24
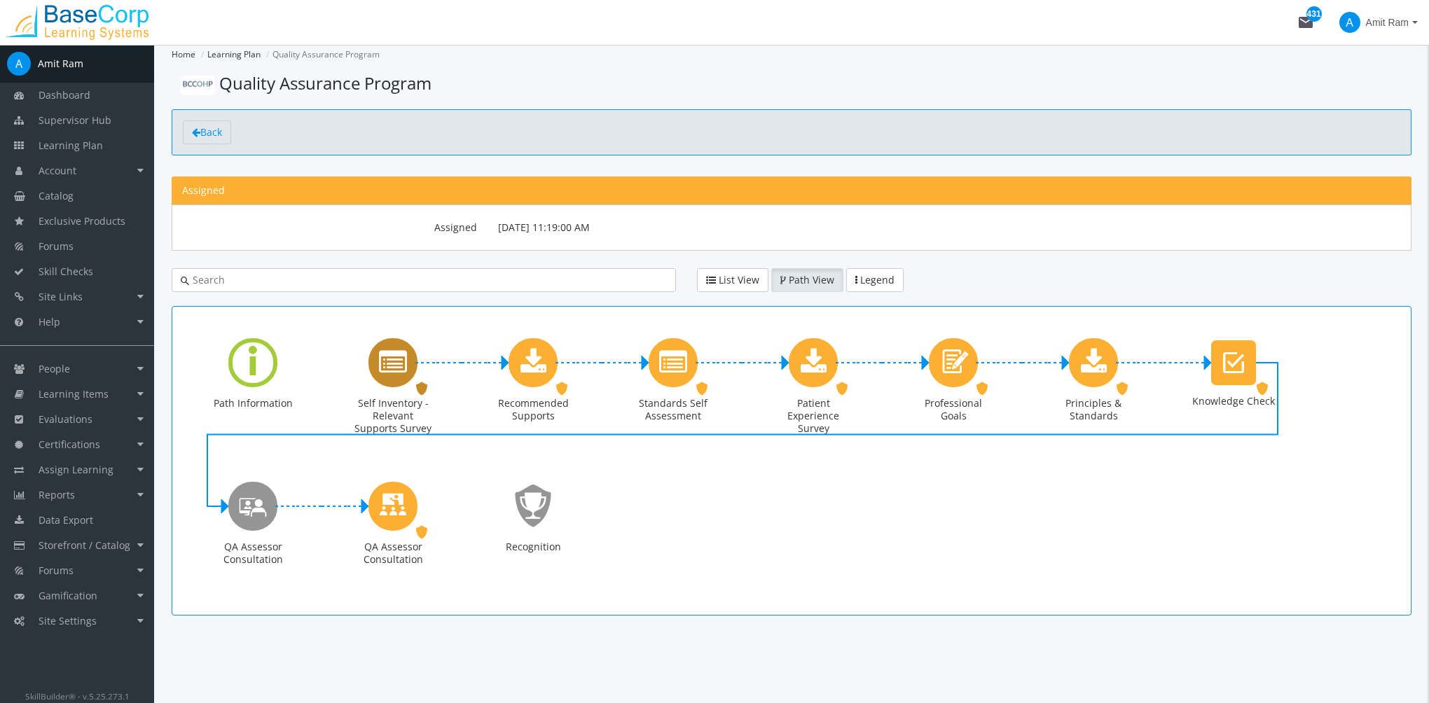
click at [403, 361] on icon "Self Inventory - Relevant Supports Survey" at bounding box center [393, 363] width 28 height 28
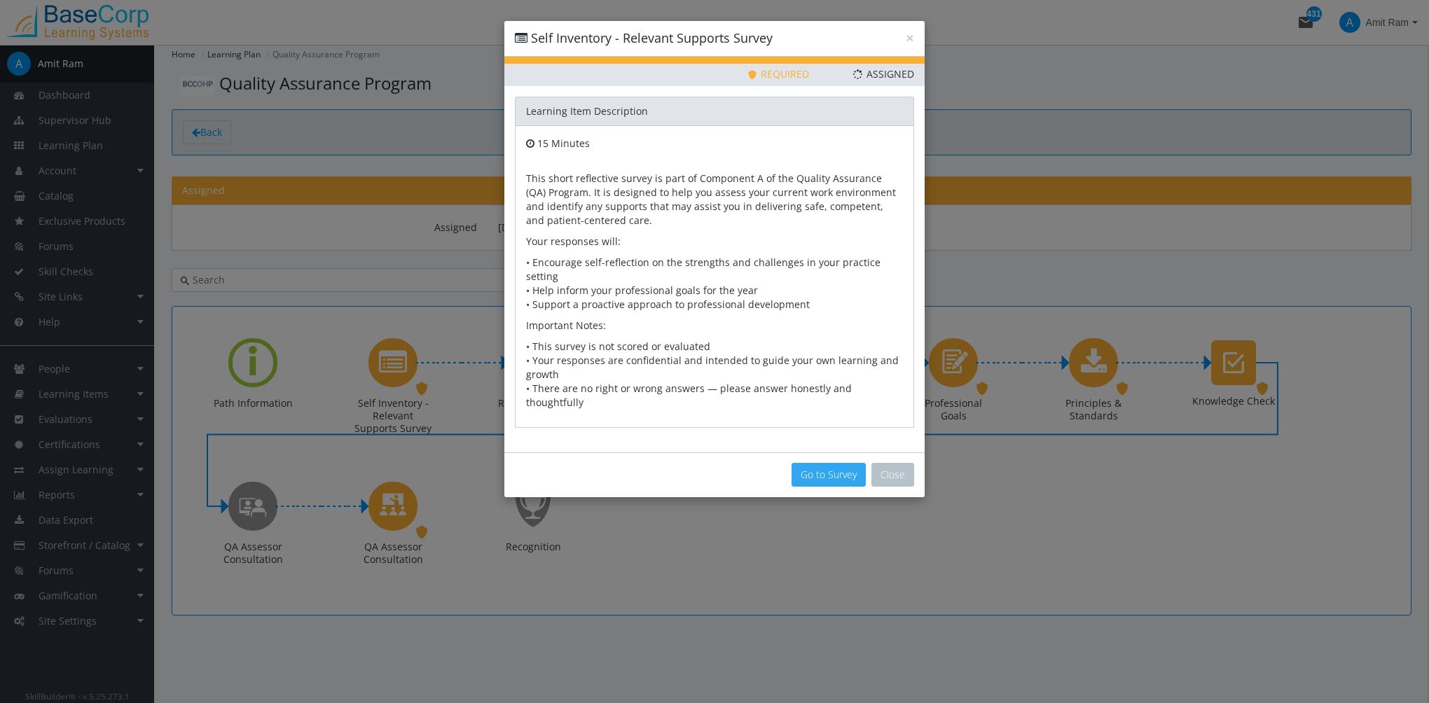
click at [831, 463] on button "Go to Survey" at bounding box center [828, 475] width 74 height 24
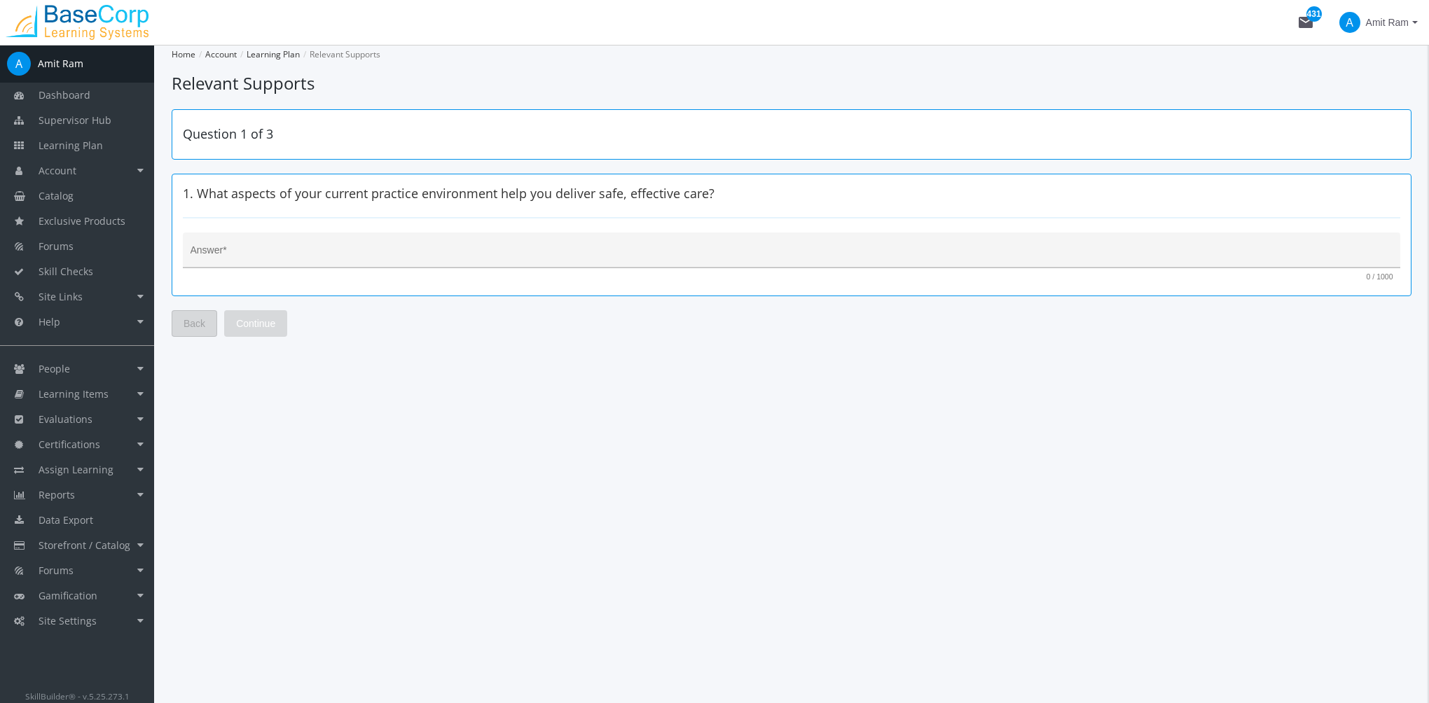
click at [373, 263] on div "Answer *" at bounding box center [791, 254] width 1202 height 29
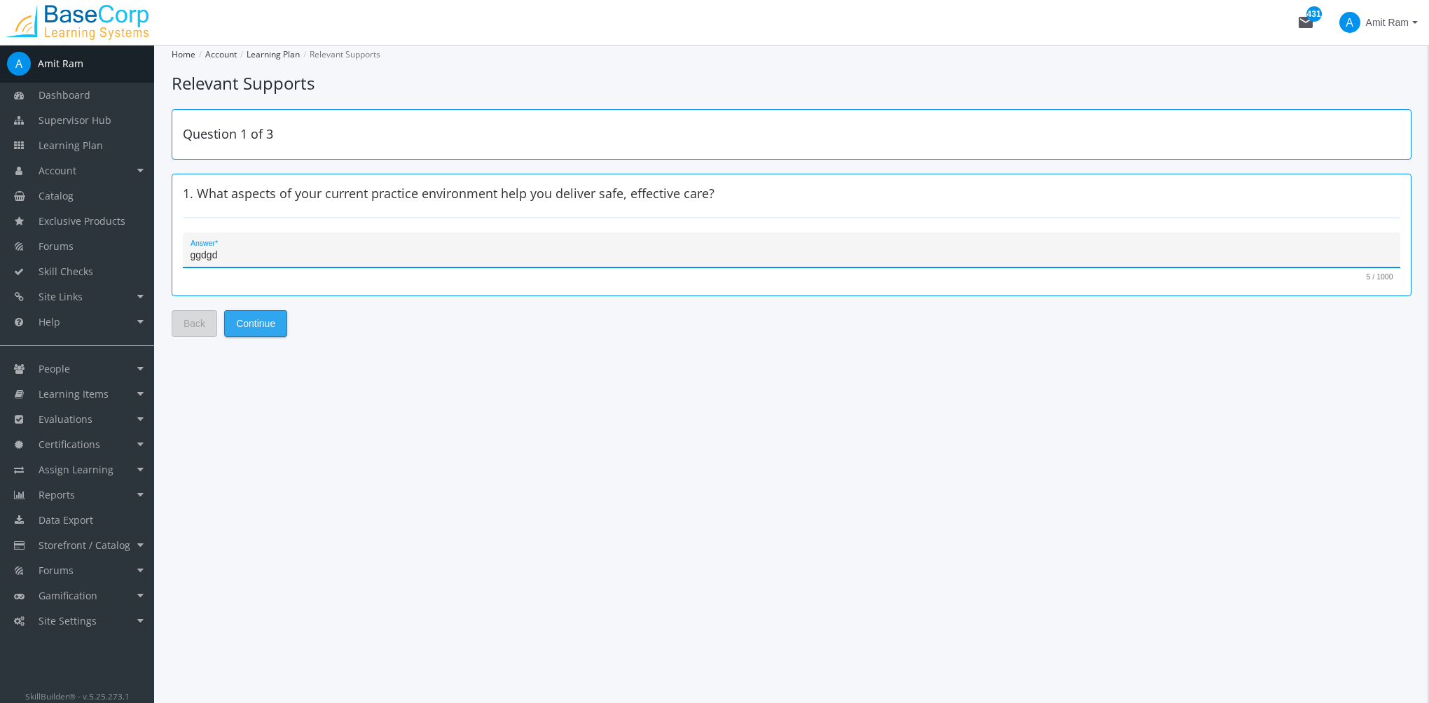
type textarea "ggdgd"
click at [263, 317] on span "Continue" at bounding box center [255, 323] width 39 height 25
click at [283, 254] on textarea "Answer *" at bounding box center [791, 256] width 1202 height 14
type textarea "fsfsdfds"
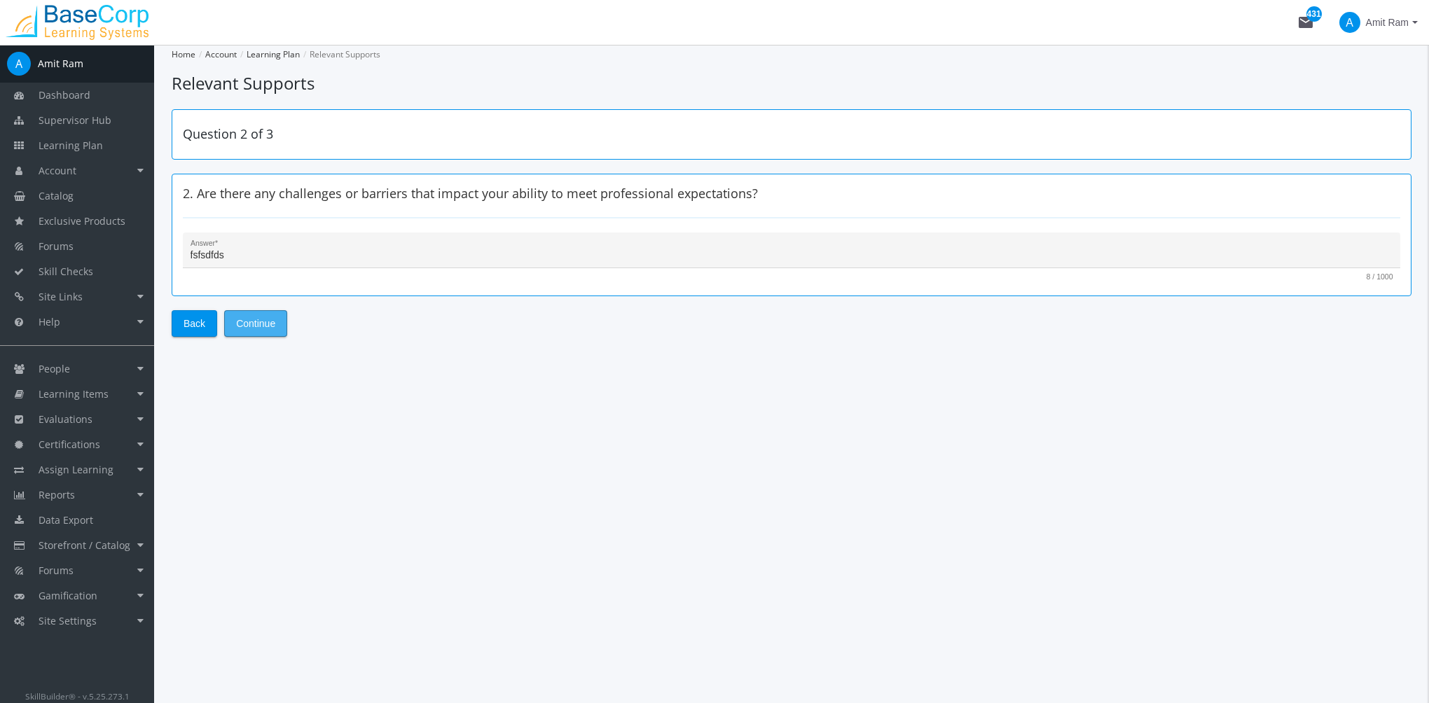
click at [276, 320] on button "Continue" at bounding box center [255, 323] width 63 height 27
click at [305, 249] on textarea "Answer *" at bounding box center [791, 256] width 1202 height 14
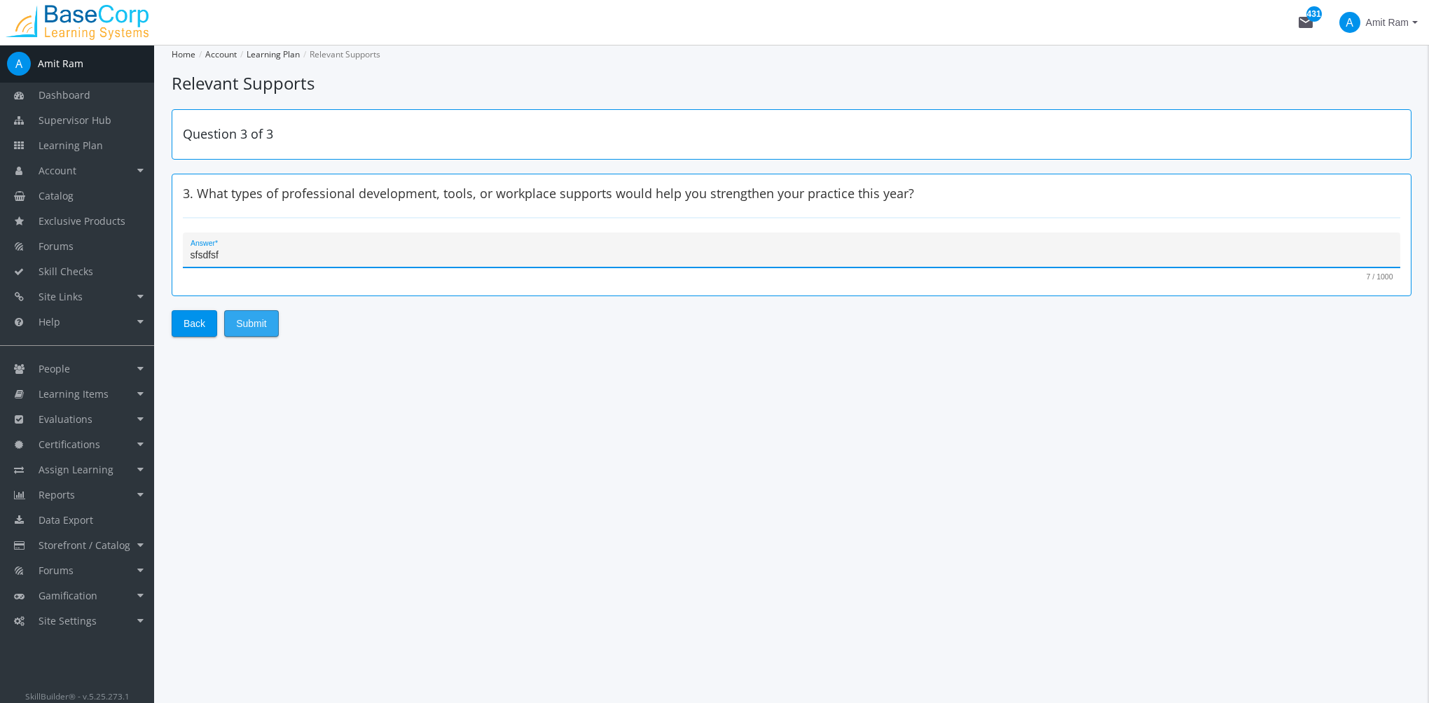
type textarea "sfsdfsf"
click at [260, 321] on span "Submit" at bounding box center [251, 323] width 31 height 25
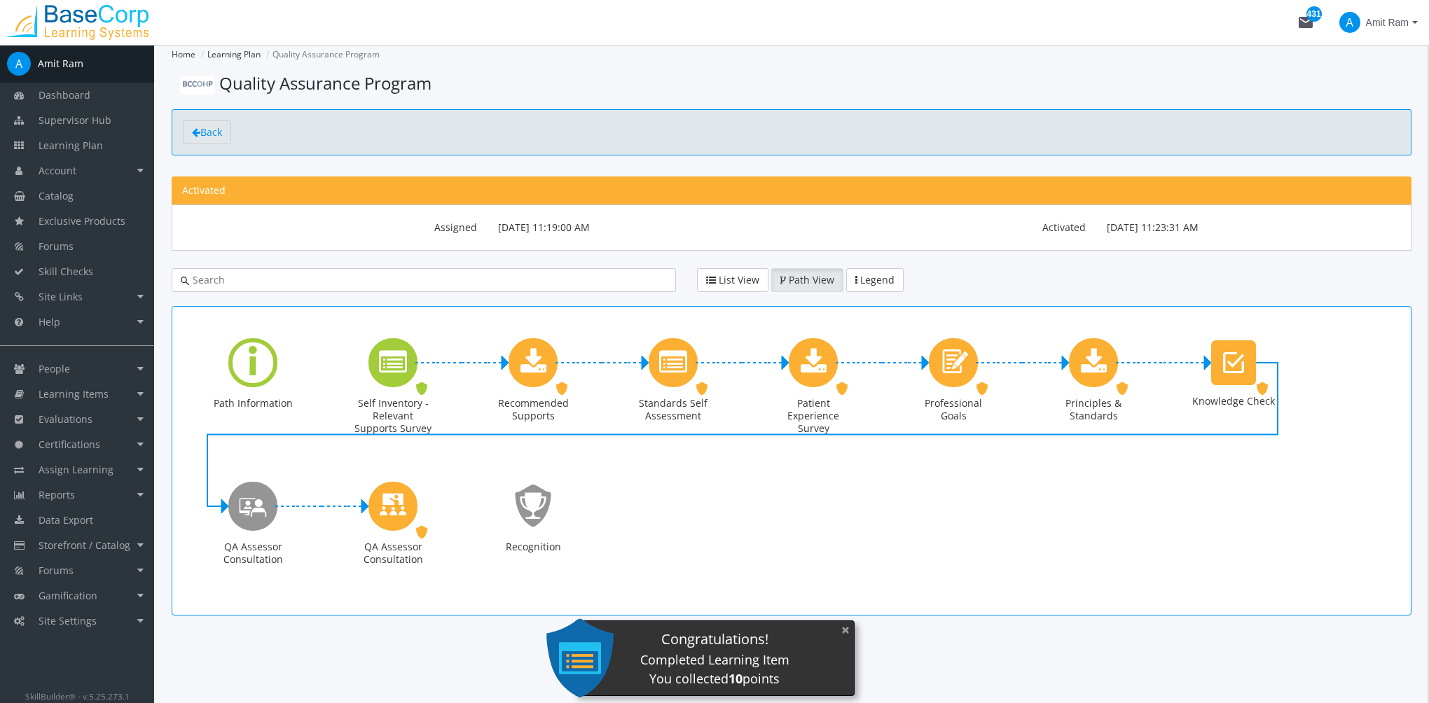
click at [841, 627] on button "×" at bounding box center [845, 630] width 22 height 29
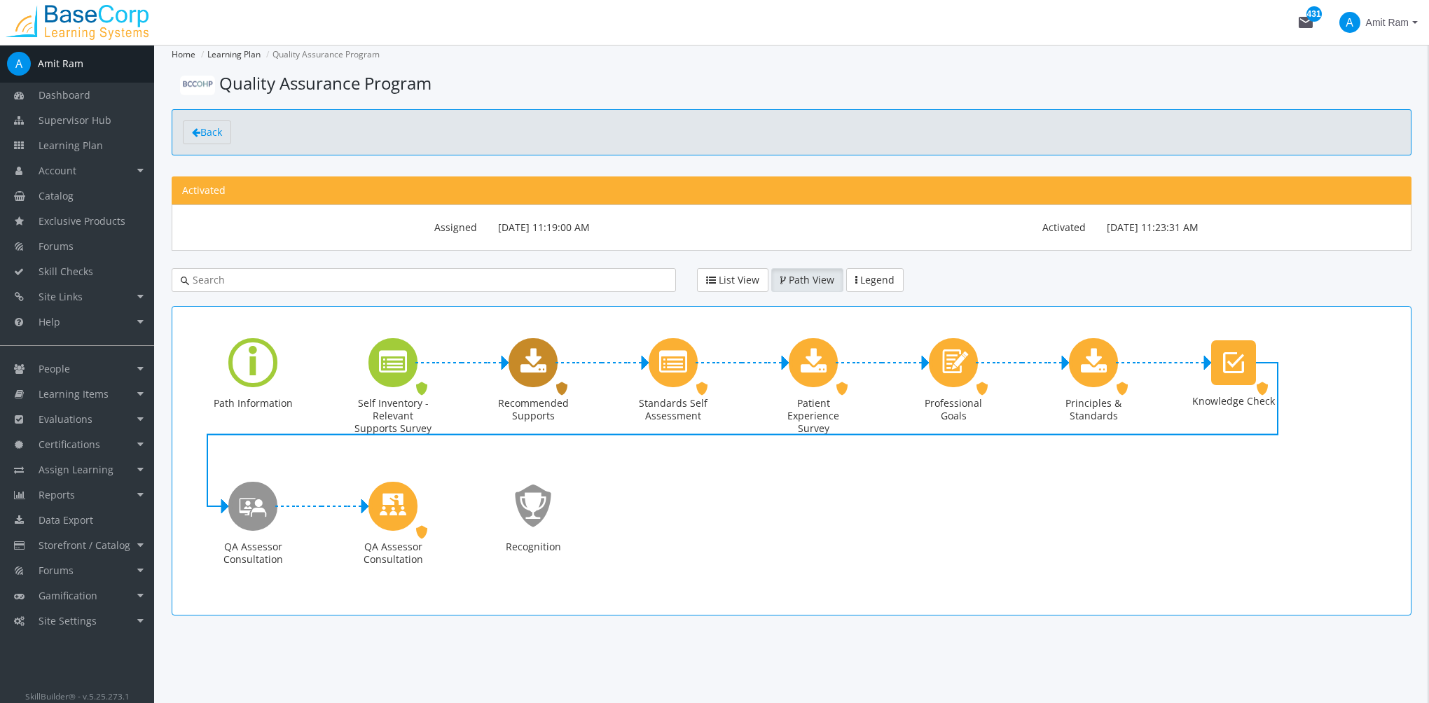
click at [536, 373] on icon "Recommended Supports" at bounding box center [533, 363] width 26 height 28
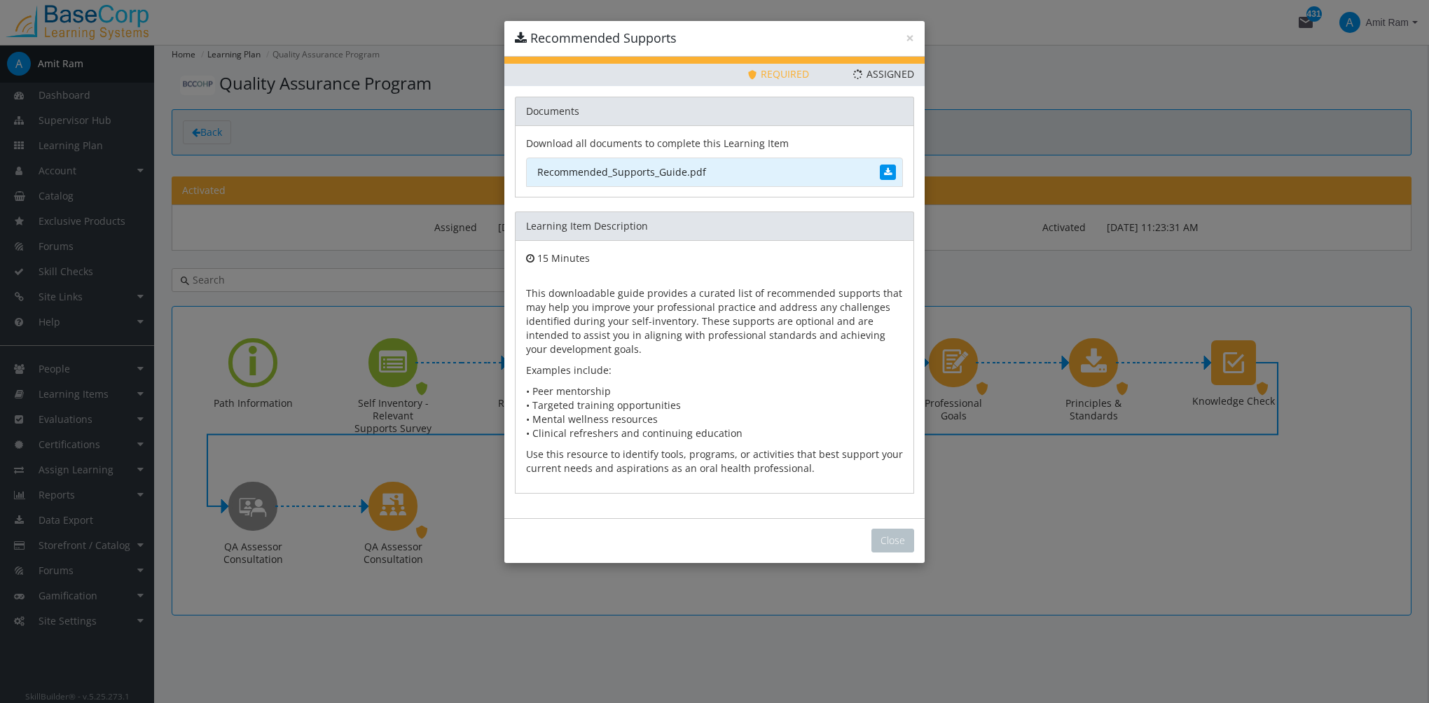
click at [679, 172] on link "Recommended_Supports_Guide.pdf" at bounding box center [714, 172] width 377 height 29
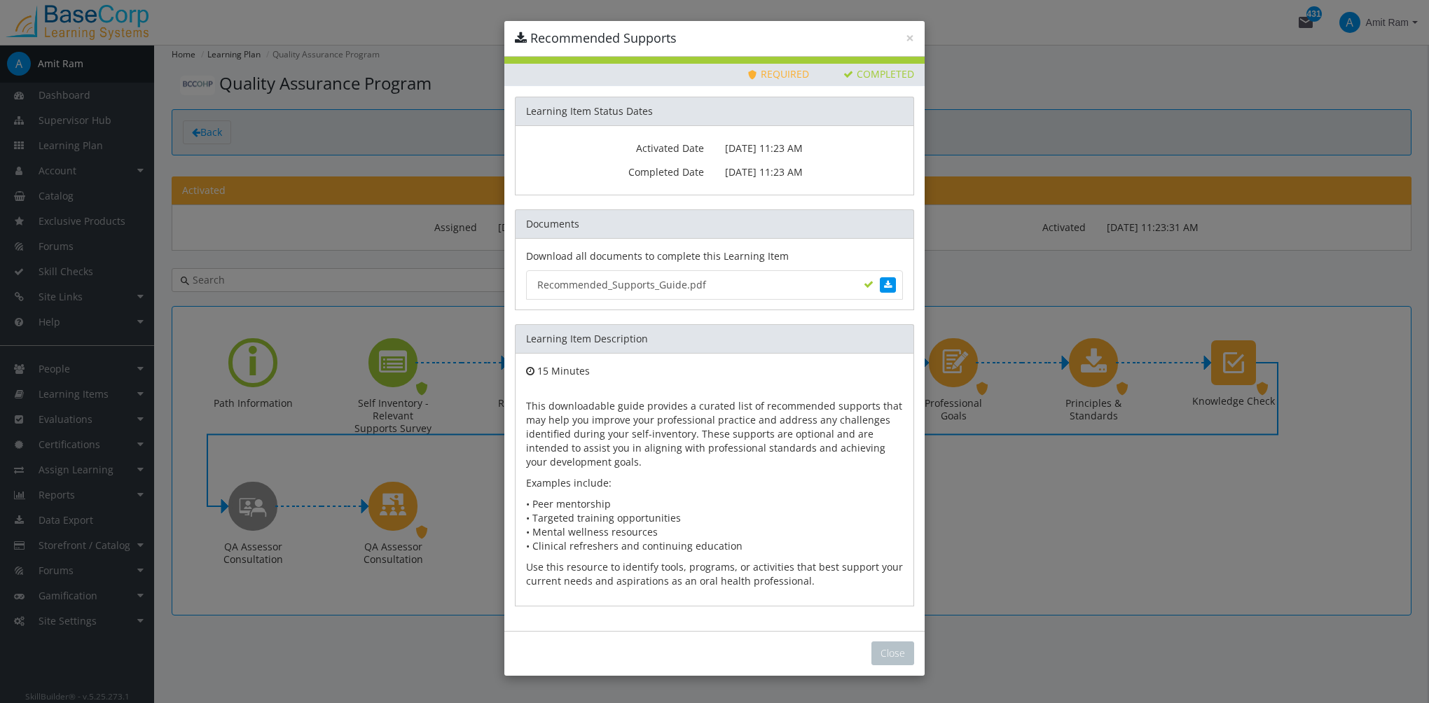
click at [877, 638] on div "Close" at bounding box center [714, 653] width 420 height 45
click at [885, 660] on button "Close" at bounding box center [892, 653] width 43 height 24
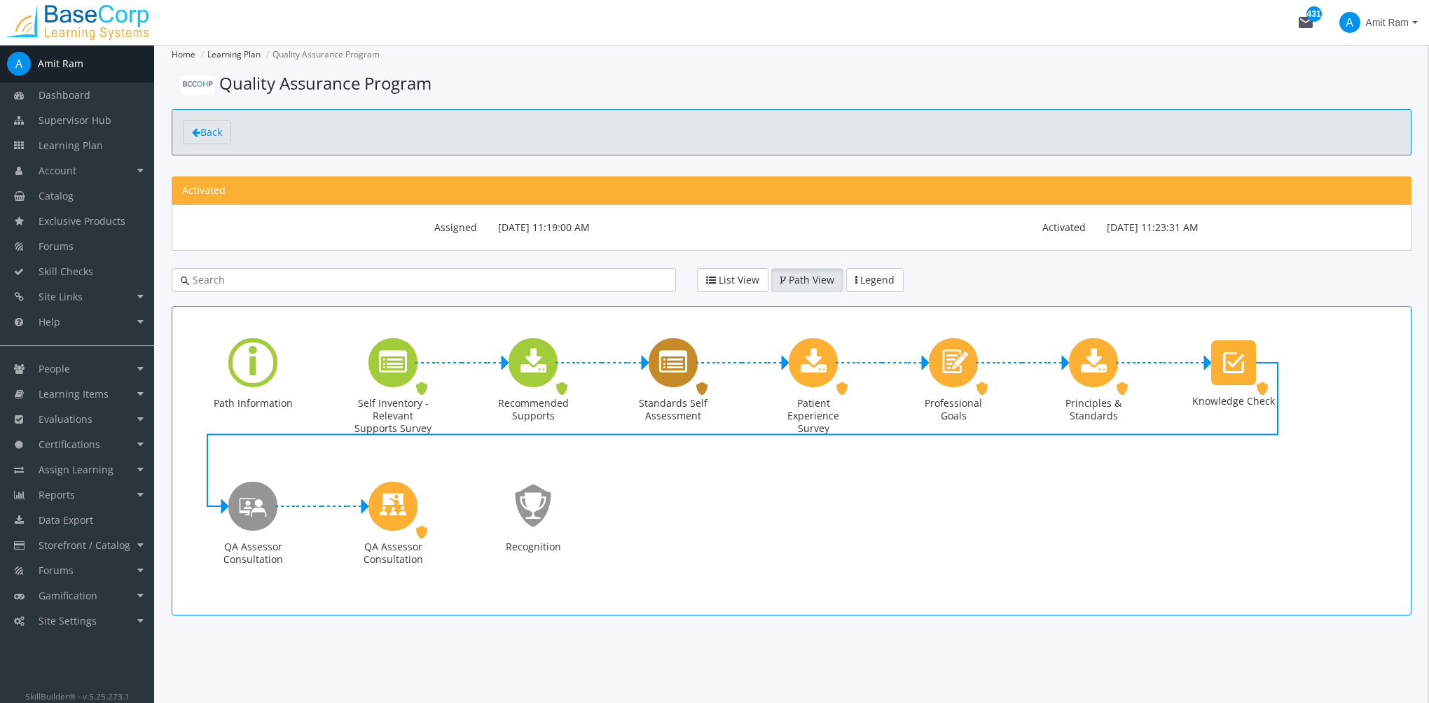
click at [672, 362] on icon "Standards Self Assessment" at bounding box center [673, 363] width 28 height 28
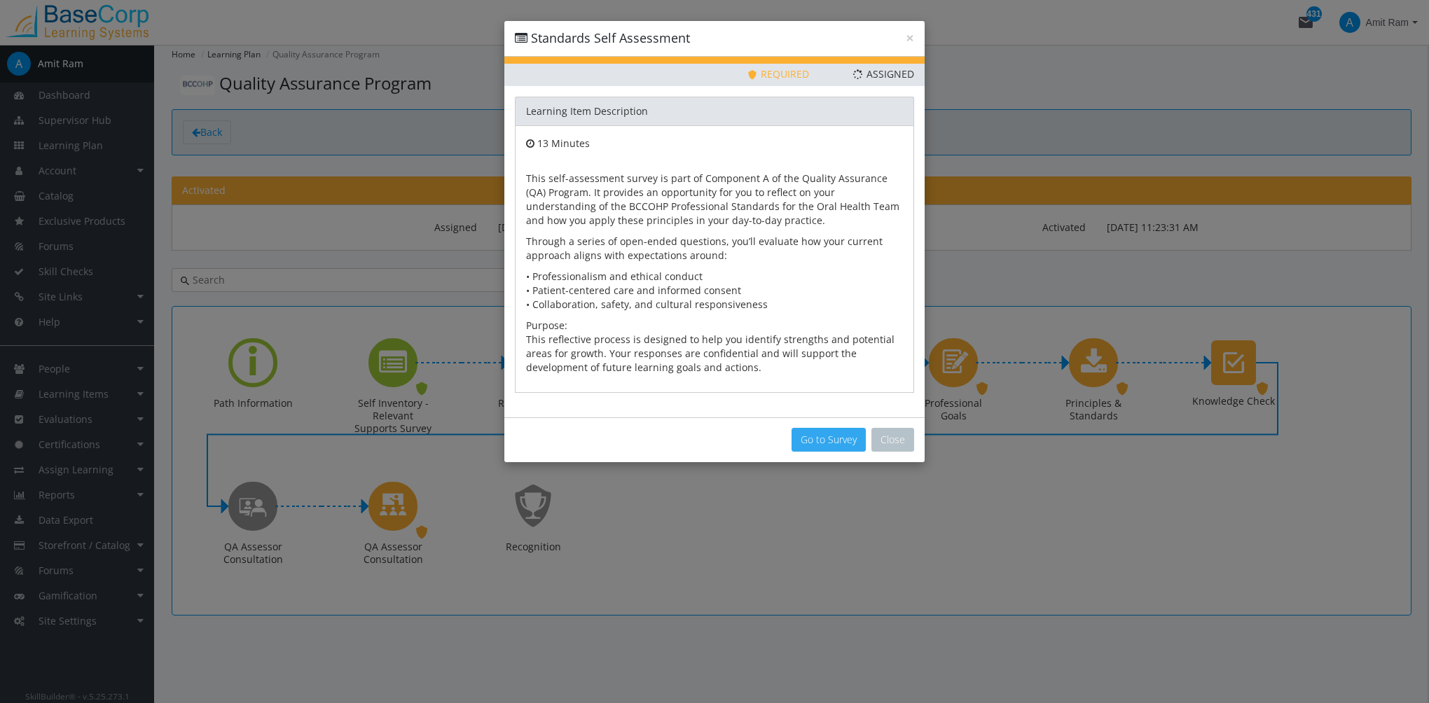
click at [838, 437] on button "Go to Survey" at bounding box center [828, 440] width 74 height 24
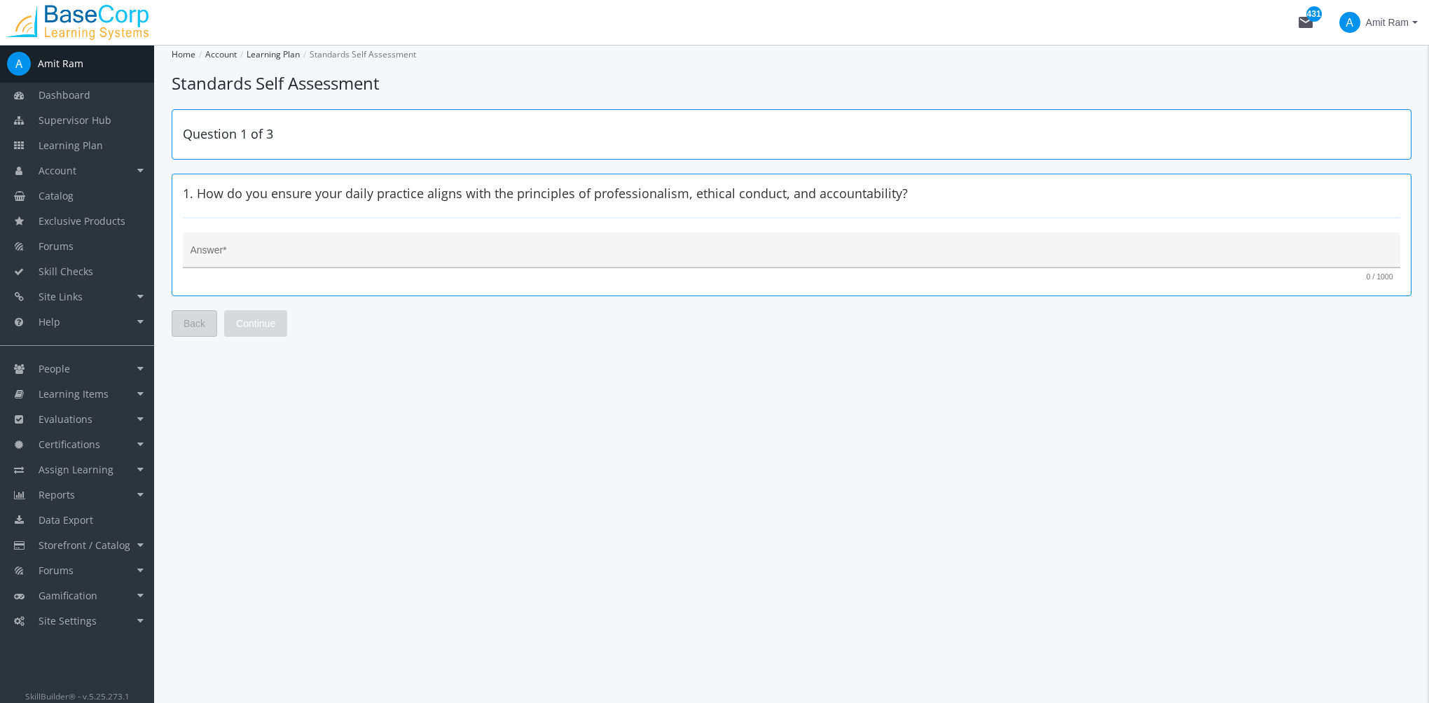
click at [438, 251] on textarea "Answer *" at bounding box center [791, 256] width 1202 height 14
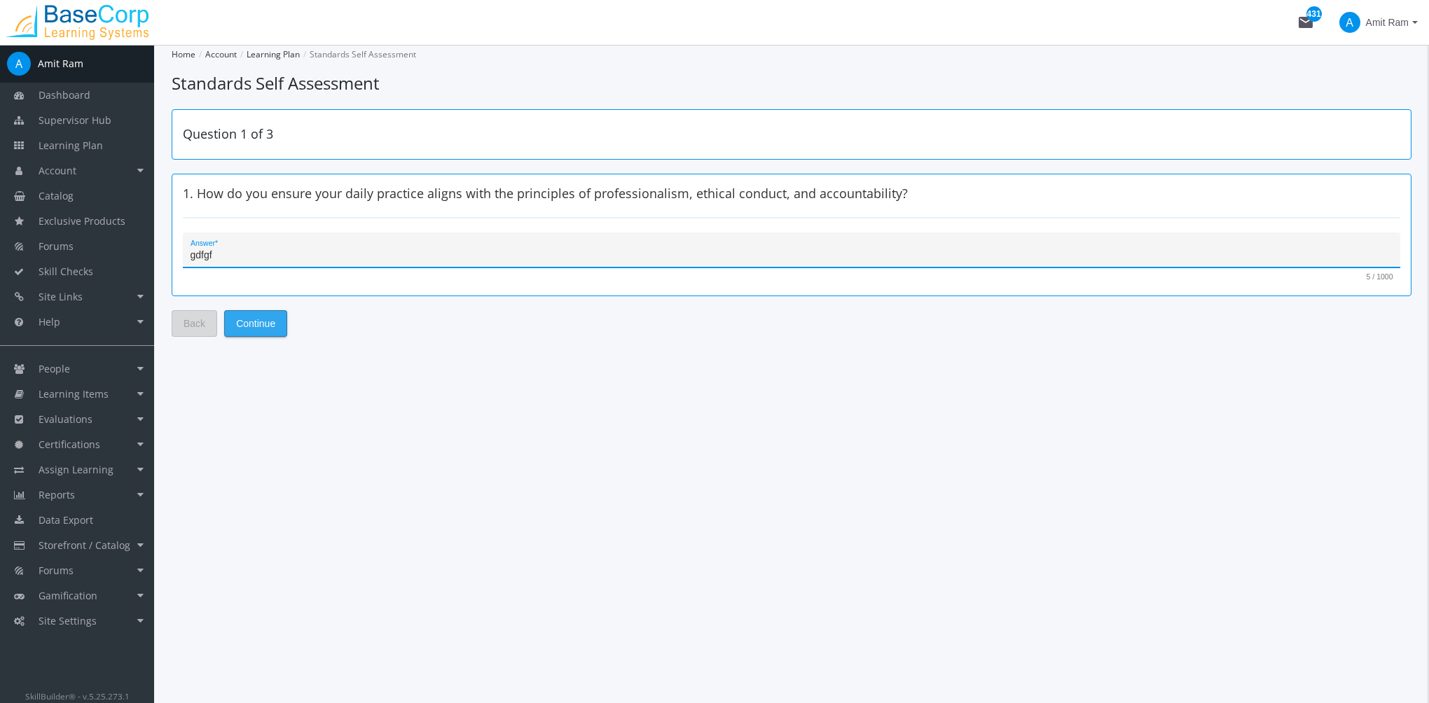
type textarea "gdfgf"
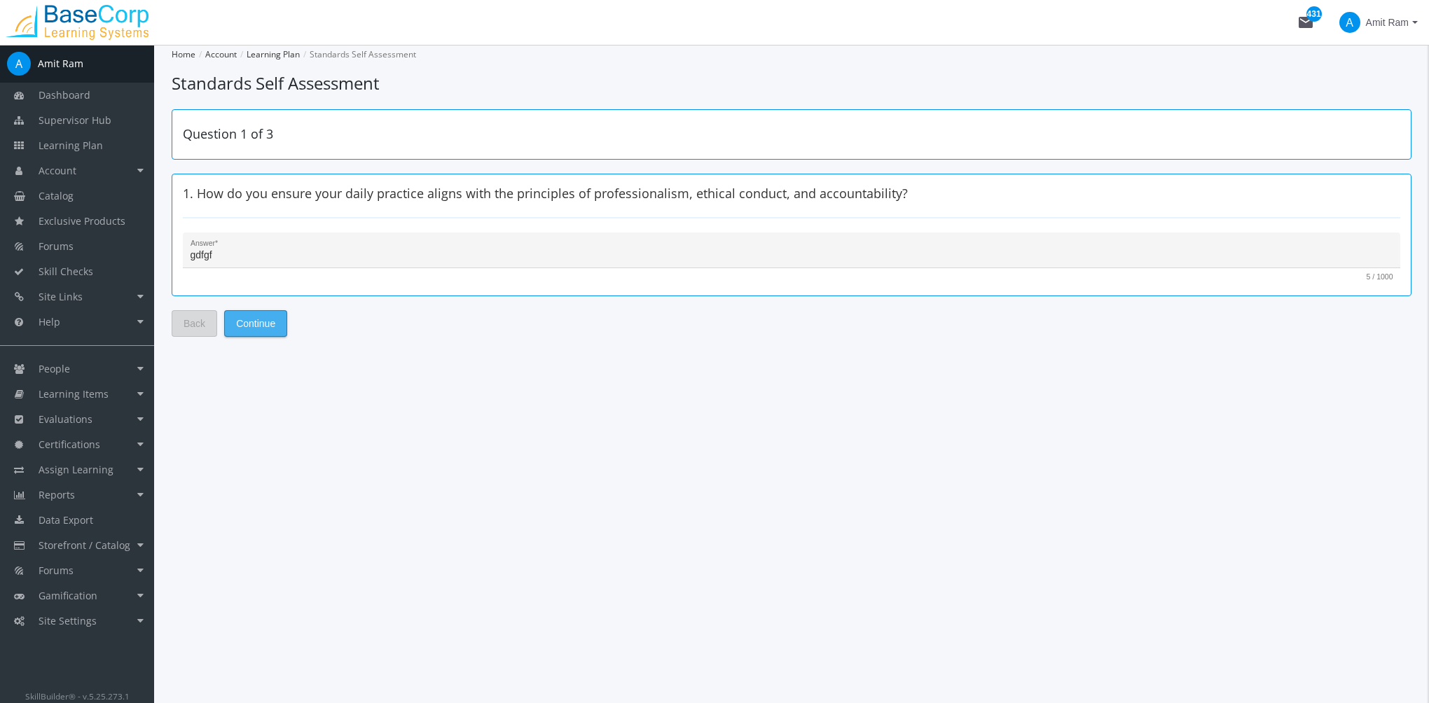
click at [270, 316] on span "Continue" at bounding box center [255, 323] width 39 height 25
click at [268, 253] on textarea "Answer *" at bounding box center [791, 256] width 1202 height 14
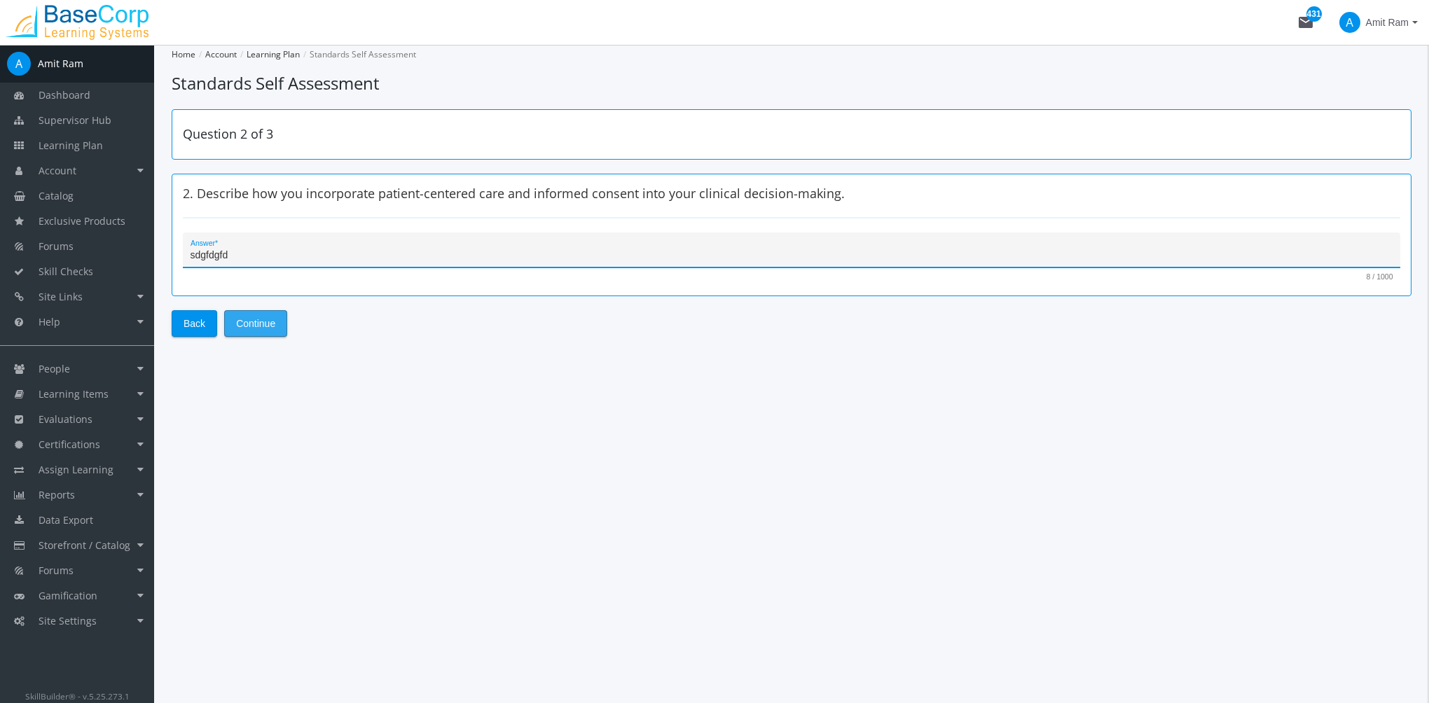
type textarea "sdgfdgfd"
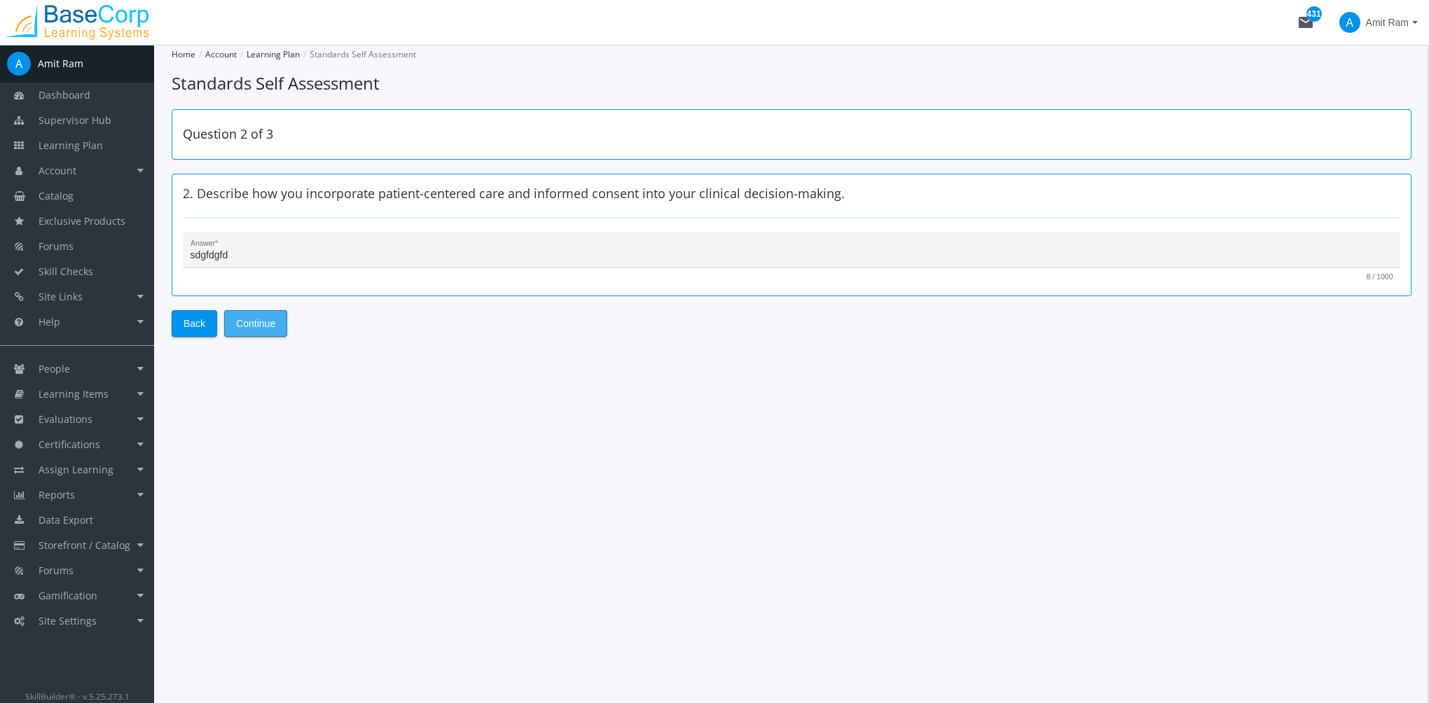
click at [260, 321] on span "Continue" at bounding box center [255, 323] width 39 height 25
click at [289, 251] on textarea "Answer *" at bounding box center [791, 256] width 1202 height 14
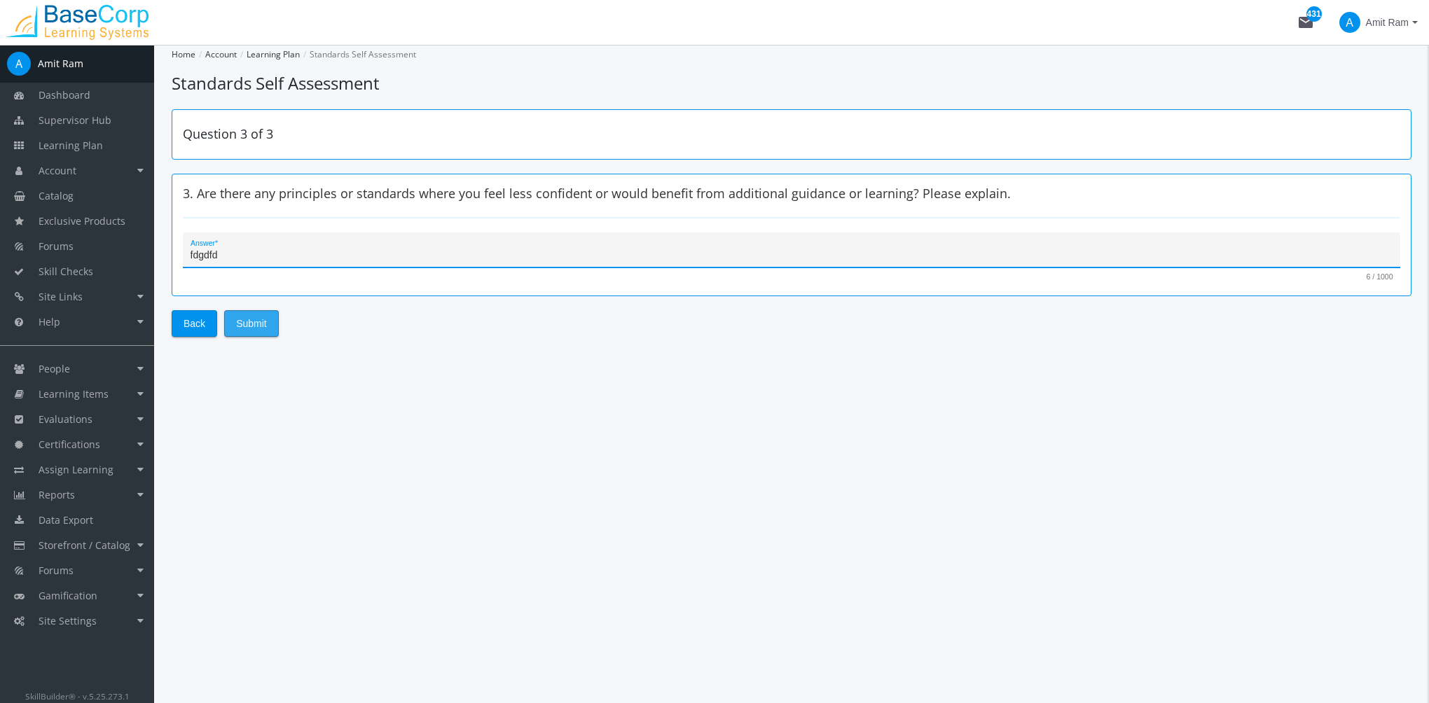
type textarea "fdgdfd"
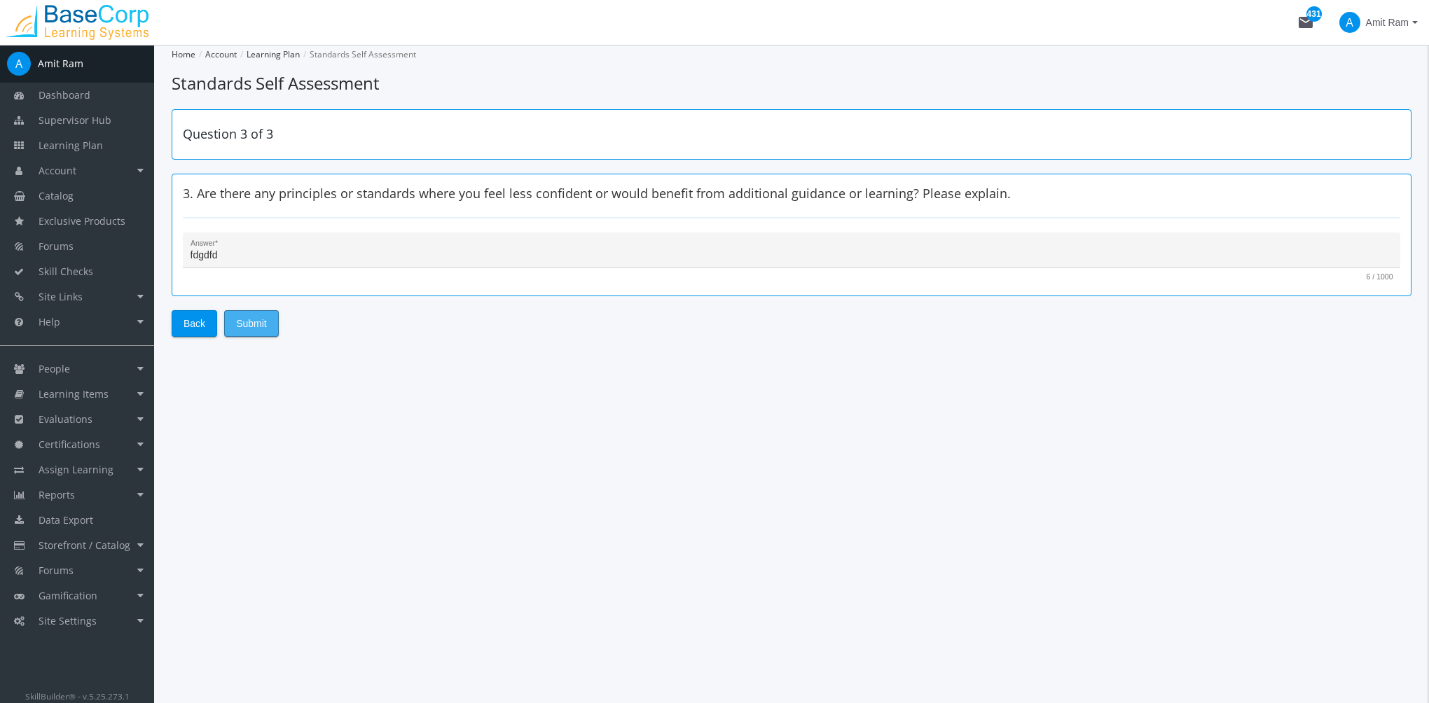
click at [275, 321] on button "Submit" at bounding box center [251, 323] width 55 height 27
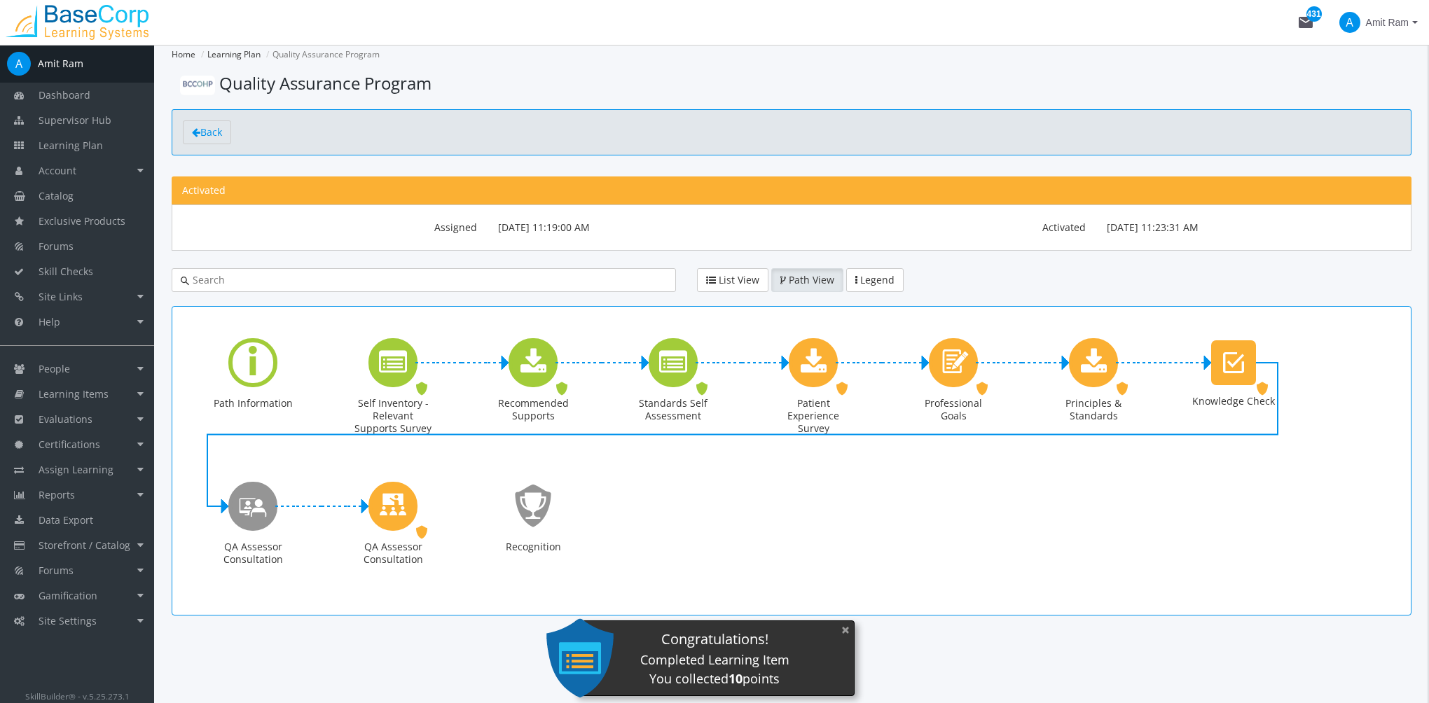
click at [852, 633] on button "×" at bounding box center [845, 630] width 22 height 29
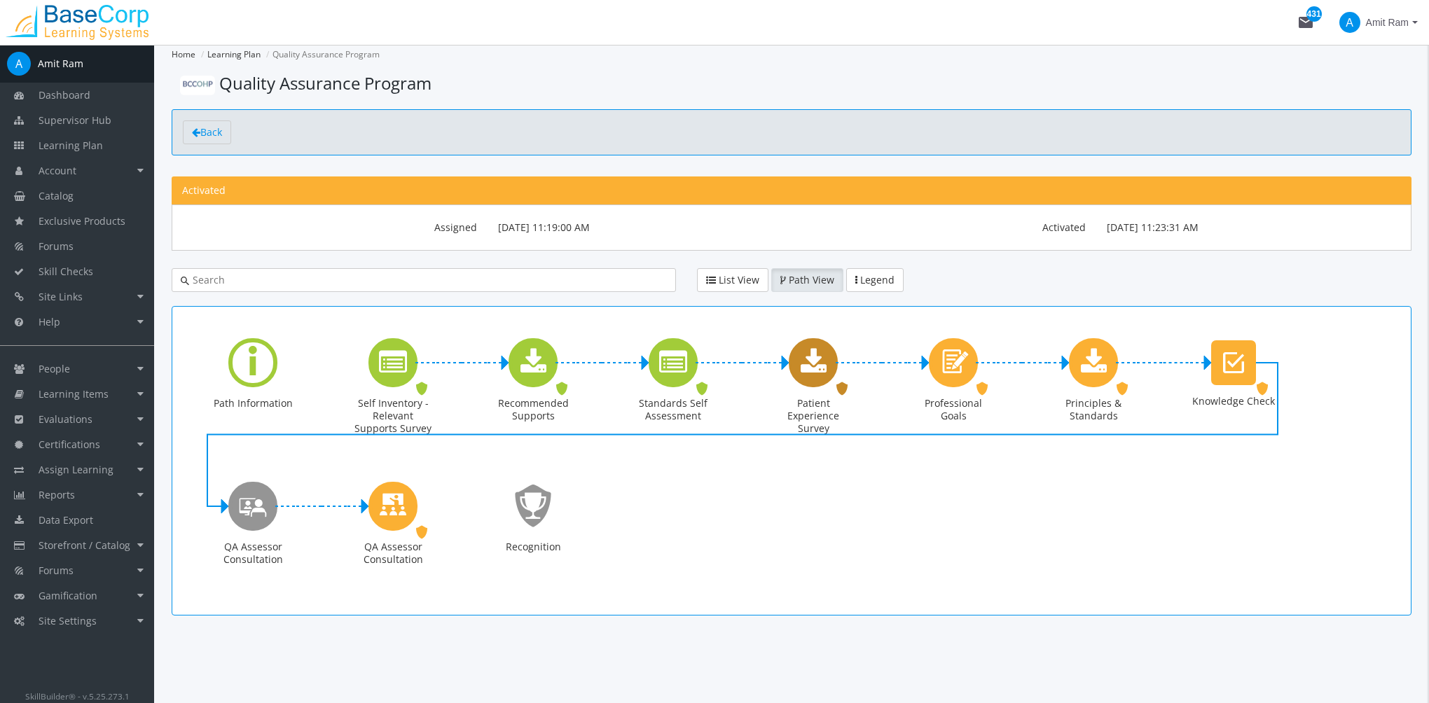
click at [811, 373] on icon "Patient Experience Survey" at bounding box center [813, 363] width 26 height 28
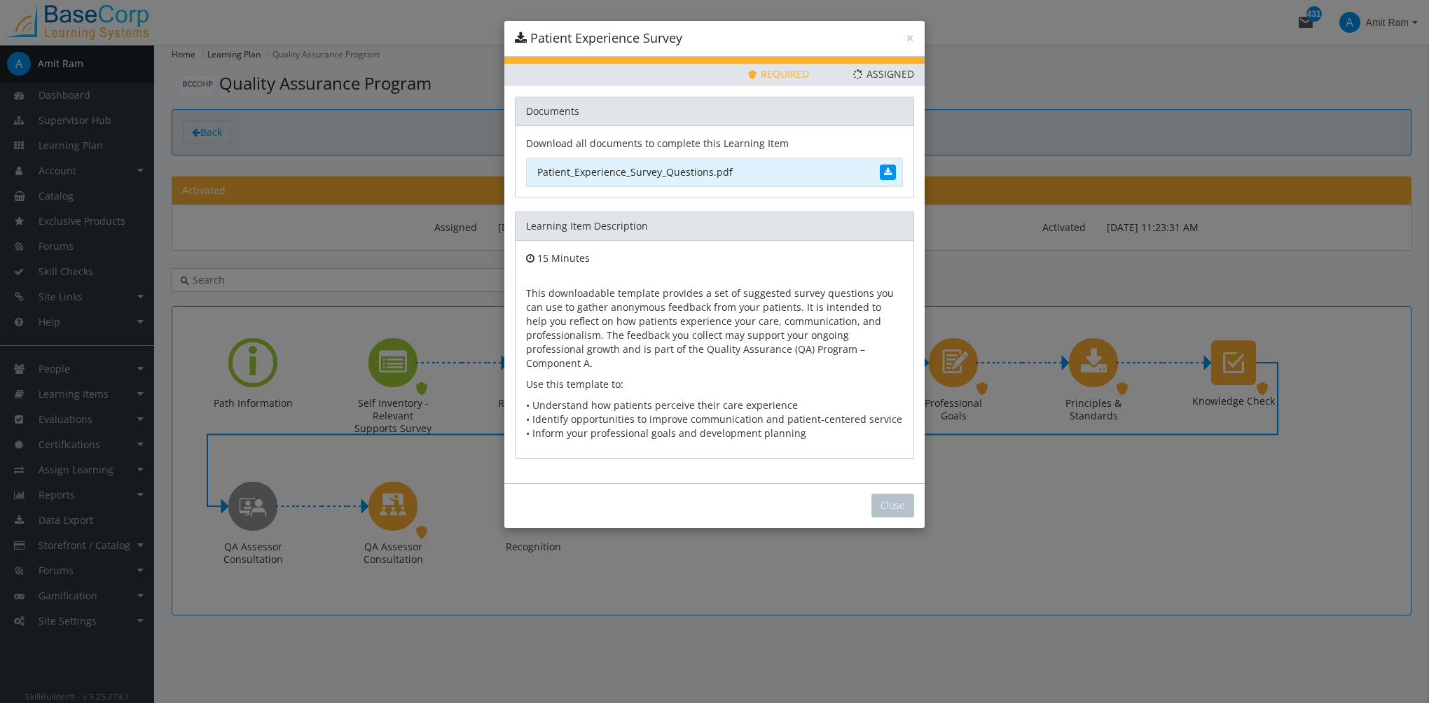
click at [595, 180] on link "Patient_Experience_Survey_Questions.pdf" at bounding box center [714, 172] width 377 height 29
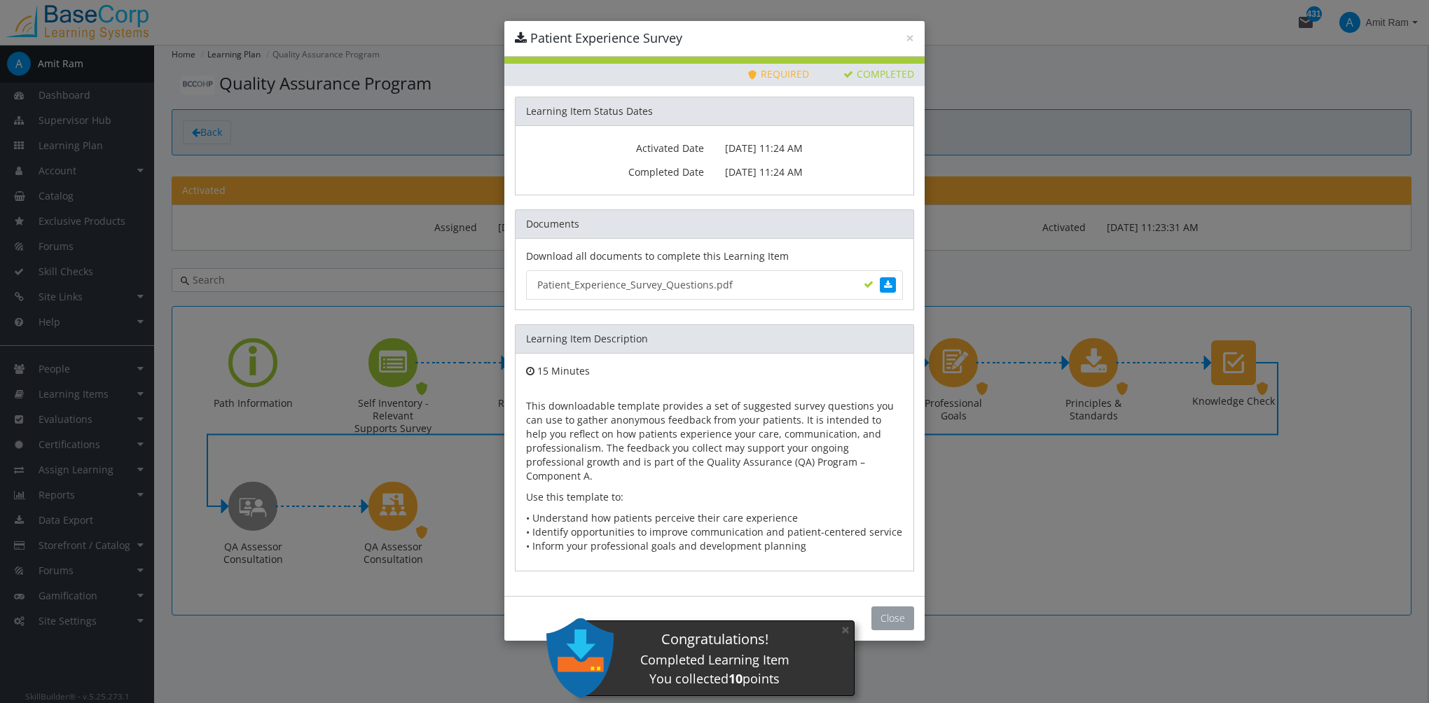
click at [894, 606] on button "Close" at bounding box center [892, 618] width 43 height 24
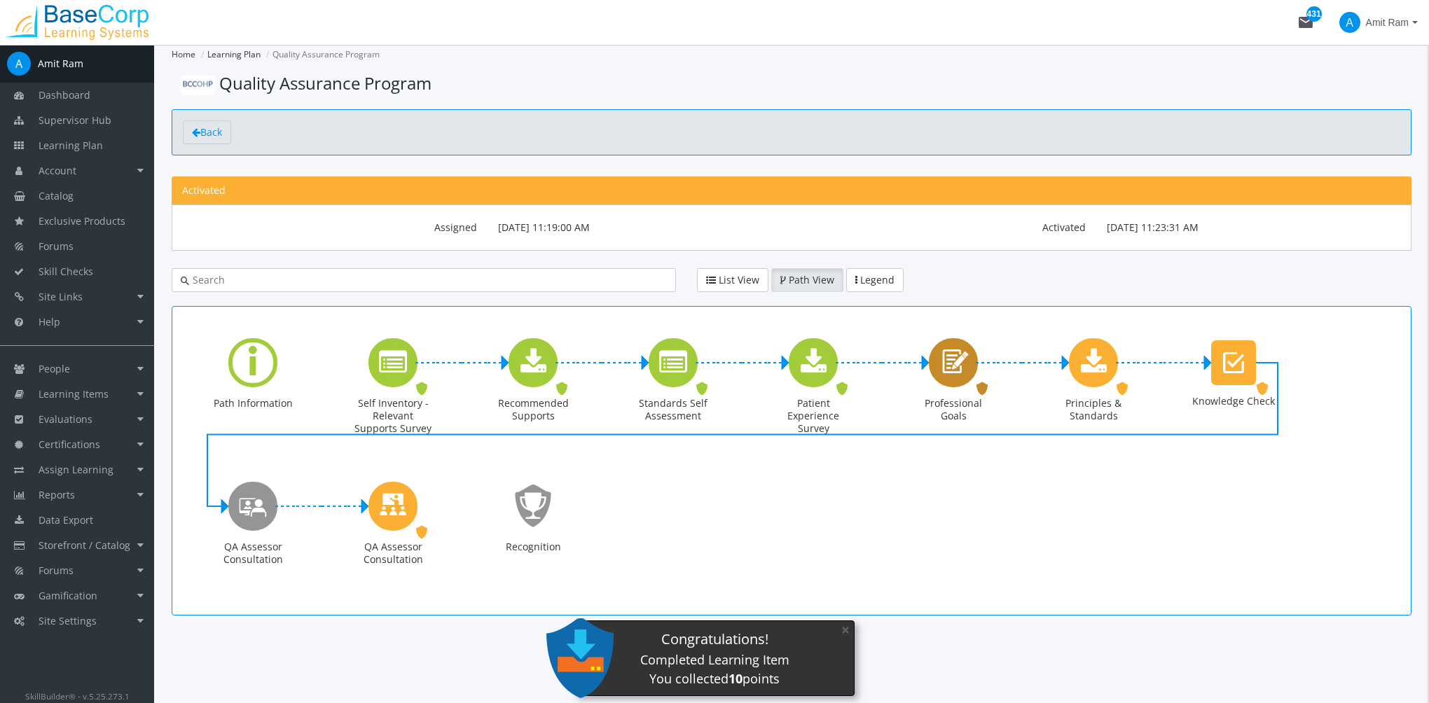
click at [964, 364] on icon "Professional Goals" at bounding box center [953, 362] width 32 height 40
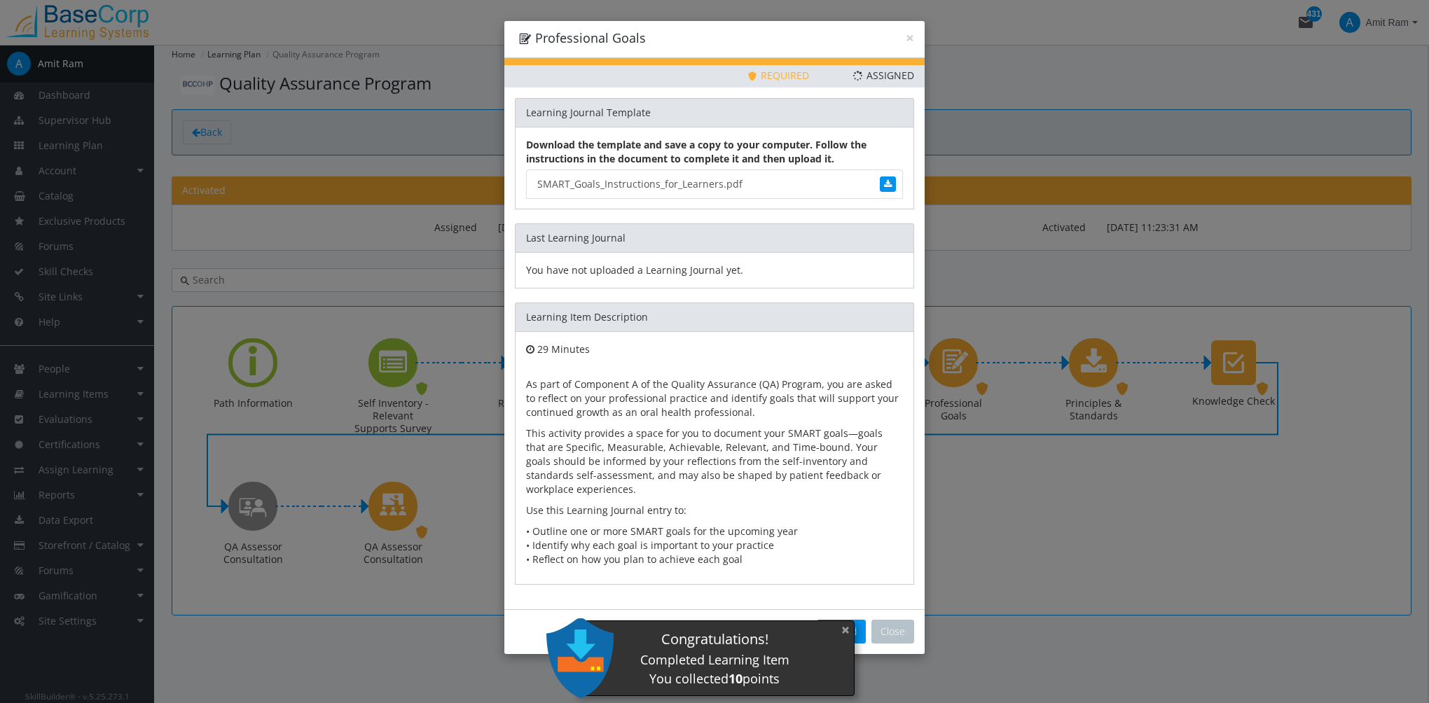
click at [847, 633] on button "×" at bounding box center [845, 630] width 22 height 29
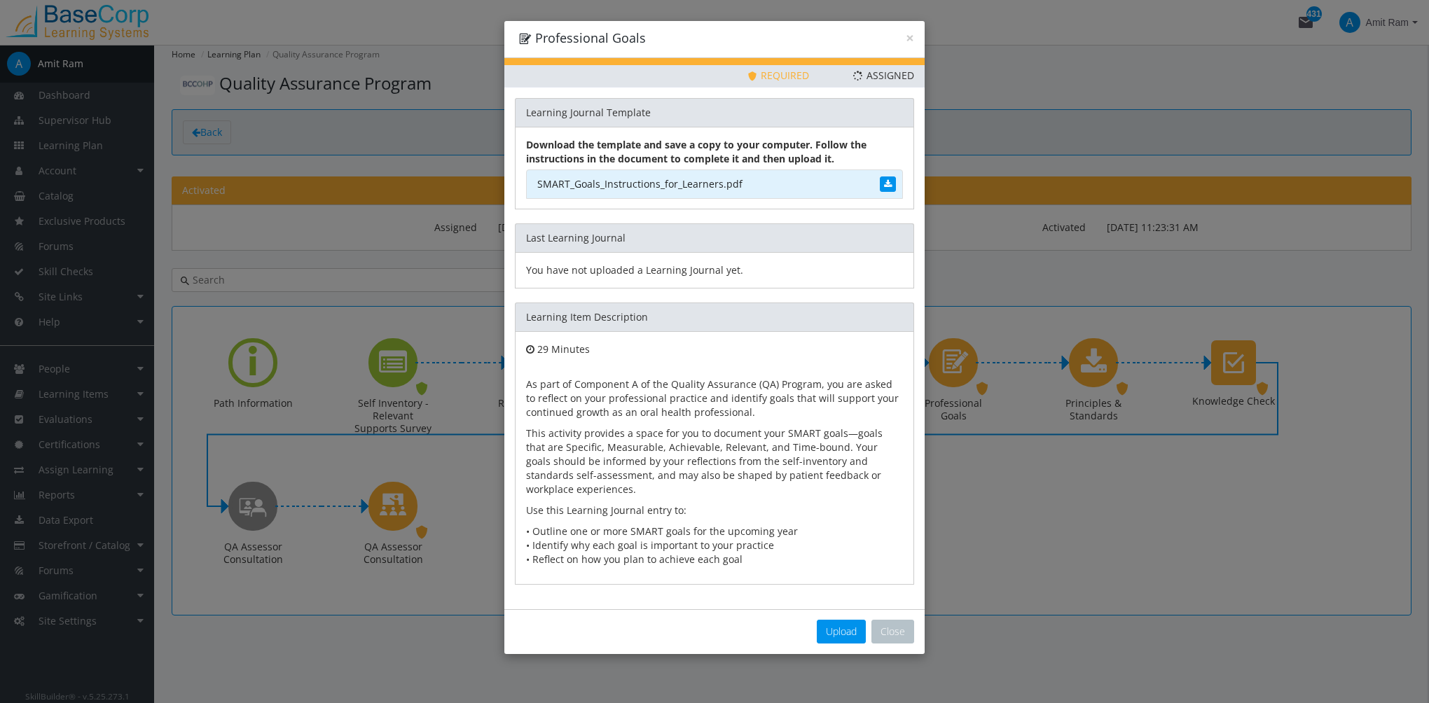
click at [666, 181] on link "SMART_Goals_Instructions_for_Learners.pdf" at bounding box center [714, 183] width 377 height 29
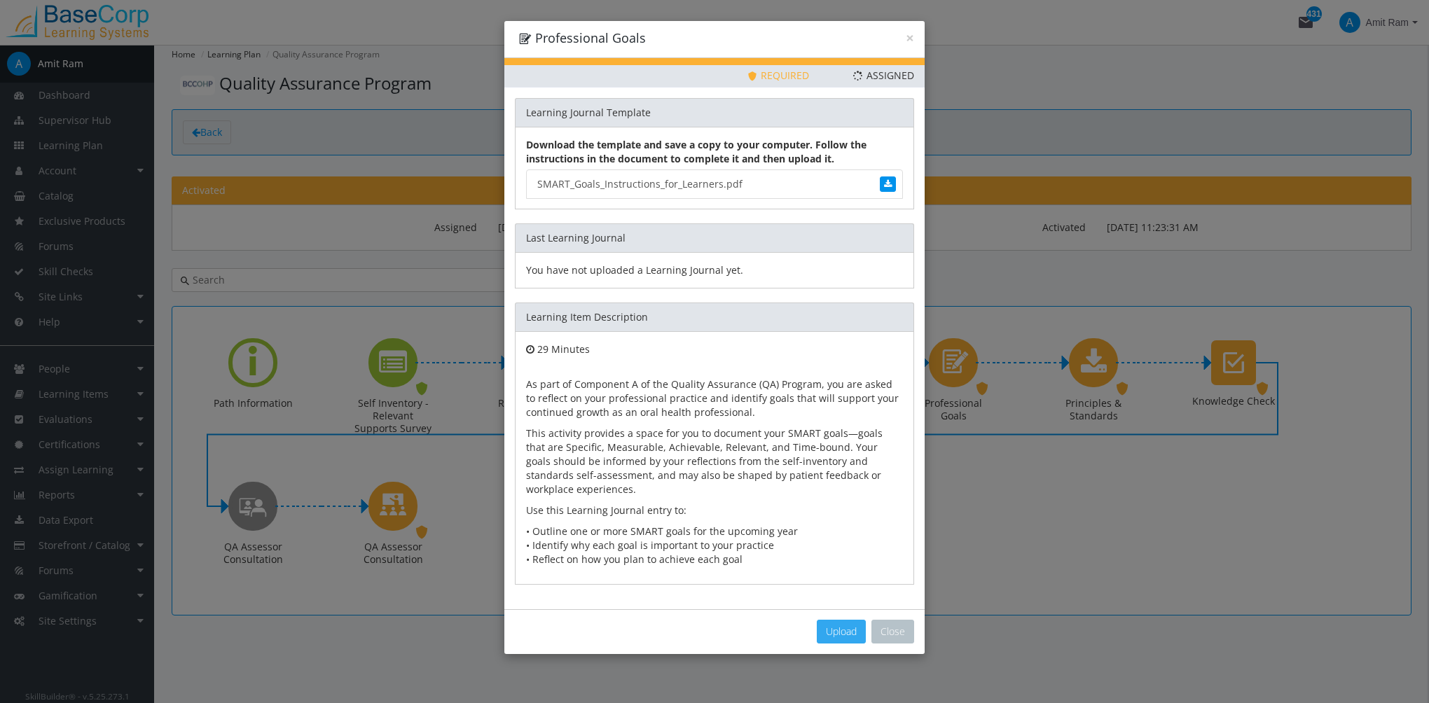
click at [838, 630] on span "Upload" at bounding box center [841, 631] width 31 height 13
type input "C:\fakepath\skillbuilder-lms-getting-started-guide.pdf"
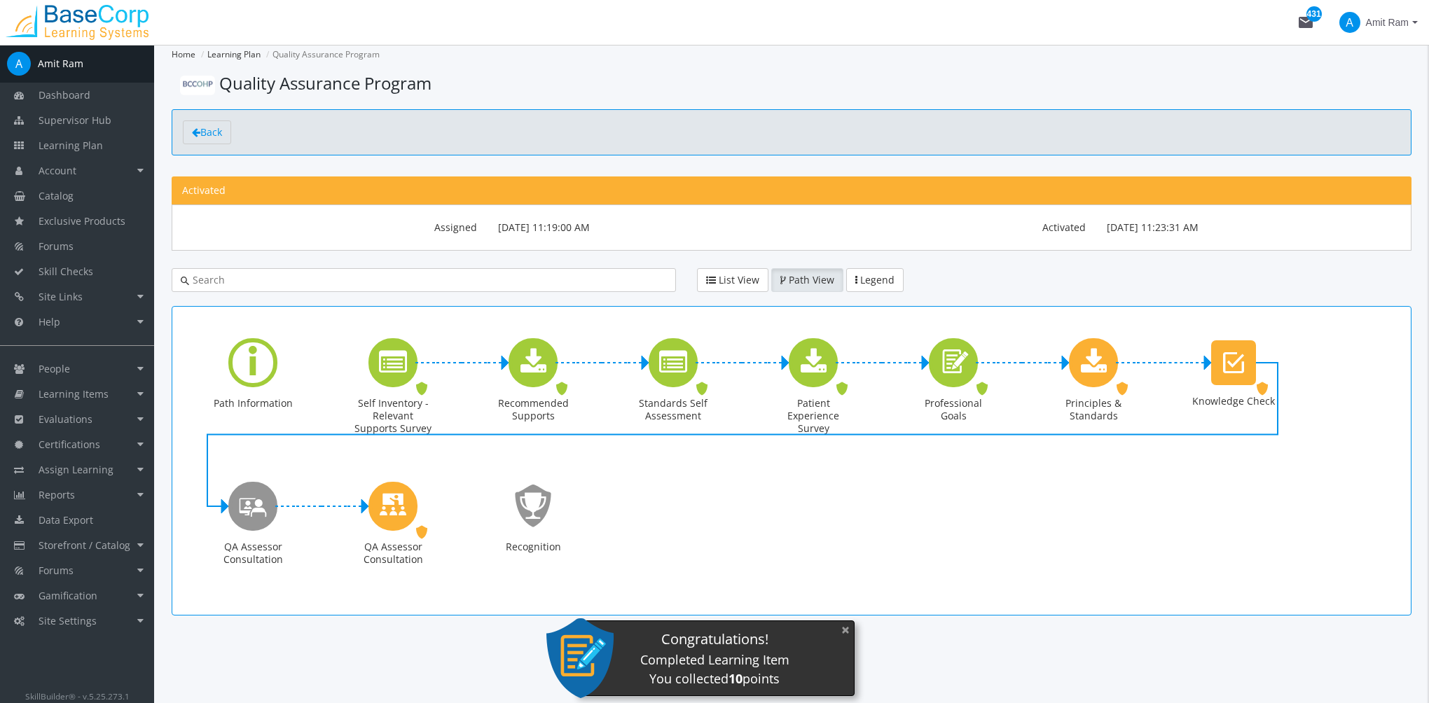
click at [853, 630] on button "×" at bounding box center [845, 630] width 22 height 29
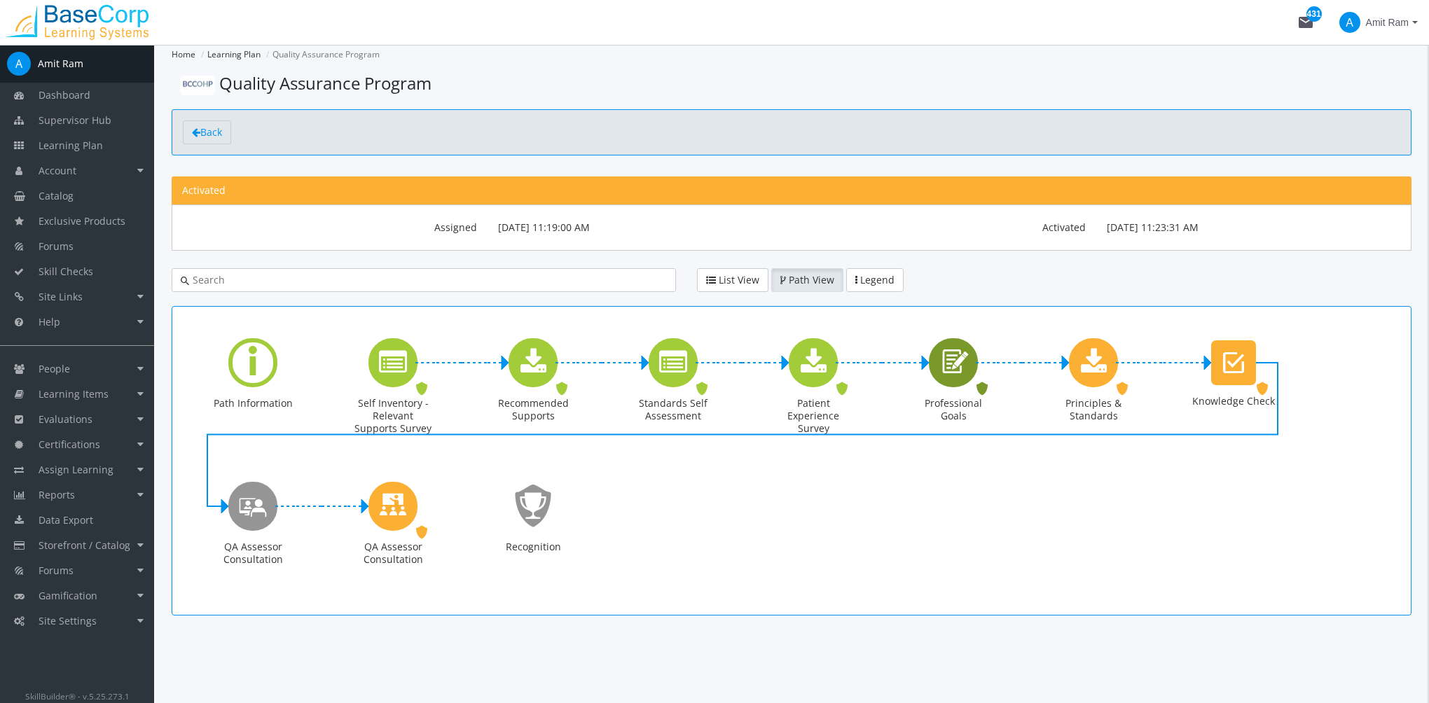
click at [964, 376] on icon "Professional Goals" at bounding box center [953, 362] width 32 height 40
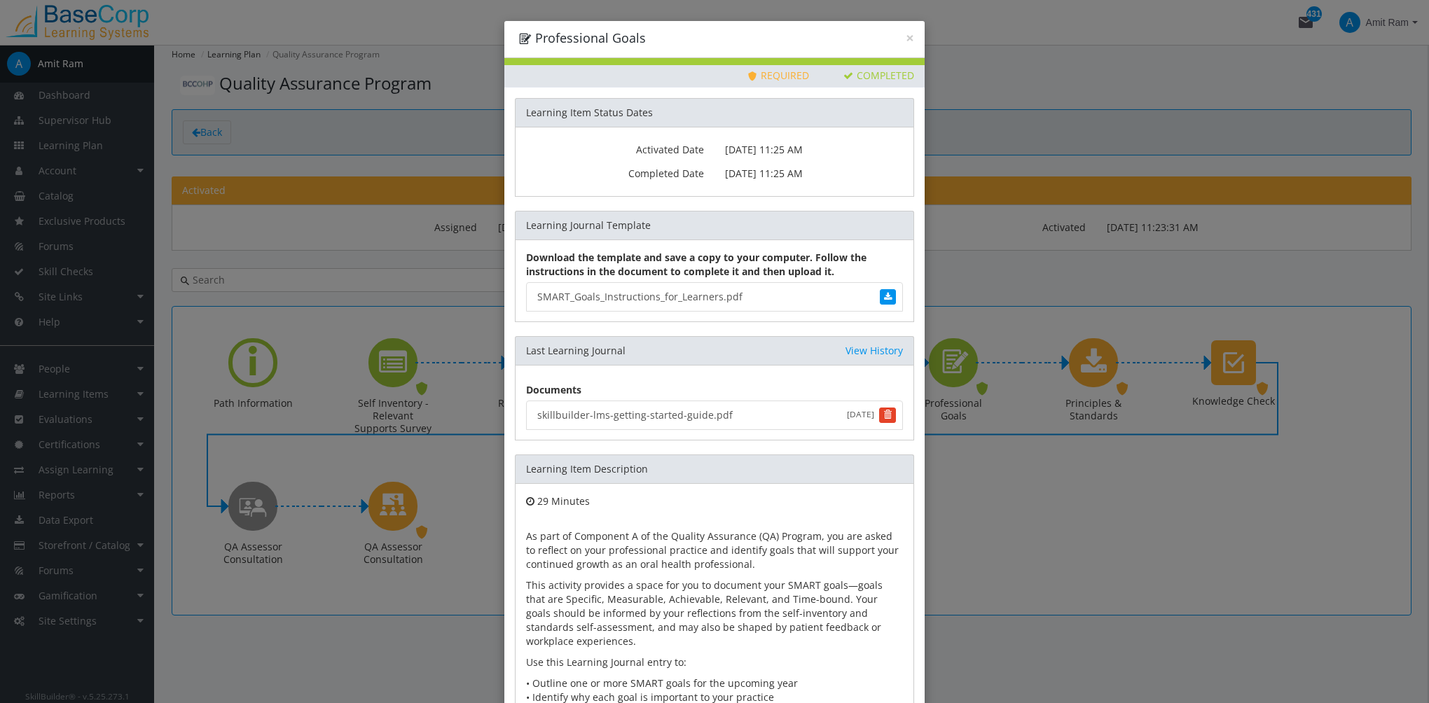
scroll to position [120, 0]
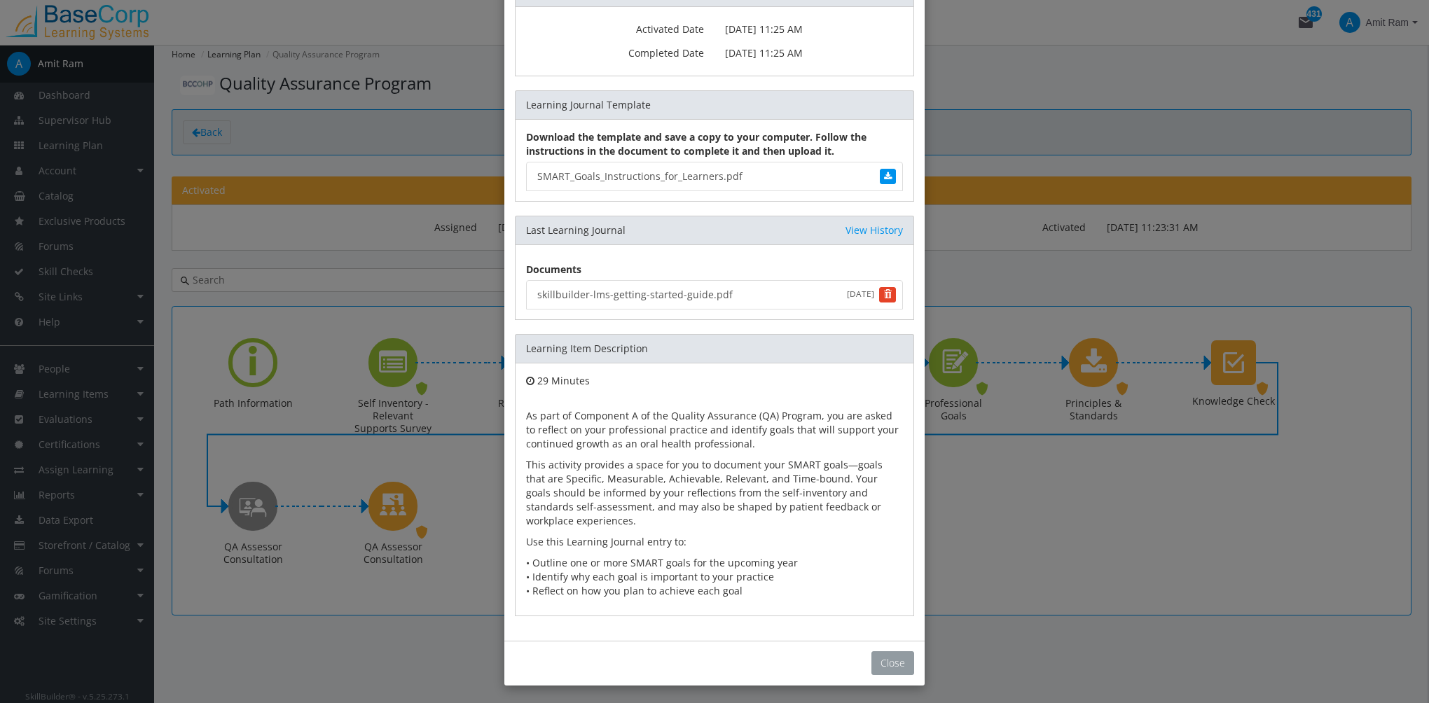
click at [873, 665] on button "Close" at bounding box center [892, 663] width 43 height 24
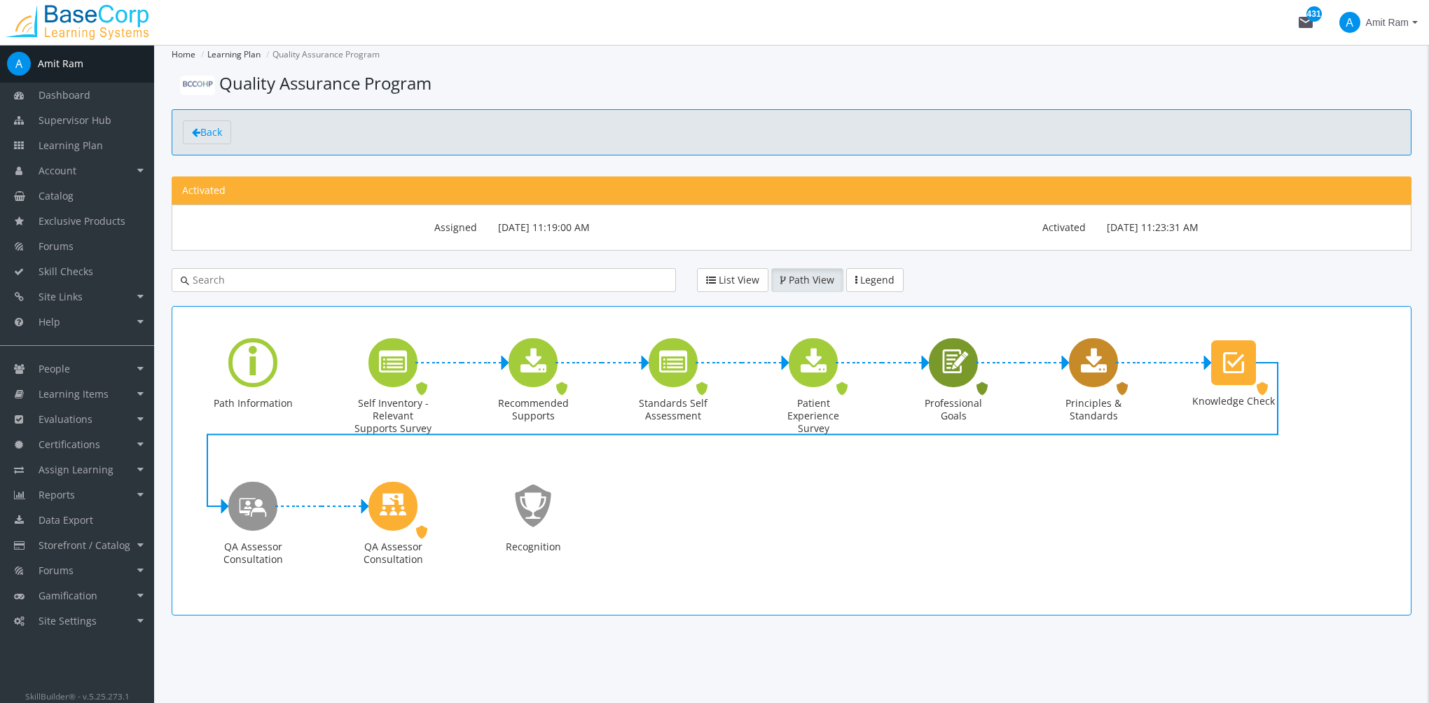
click at [1092, 364] on icon "Principles & Standards" at bounding box center [1094, 363] width 26 height 28
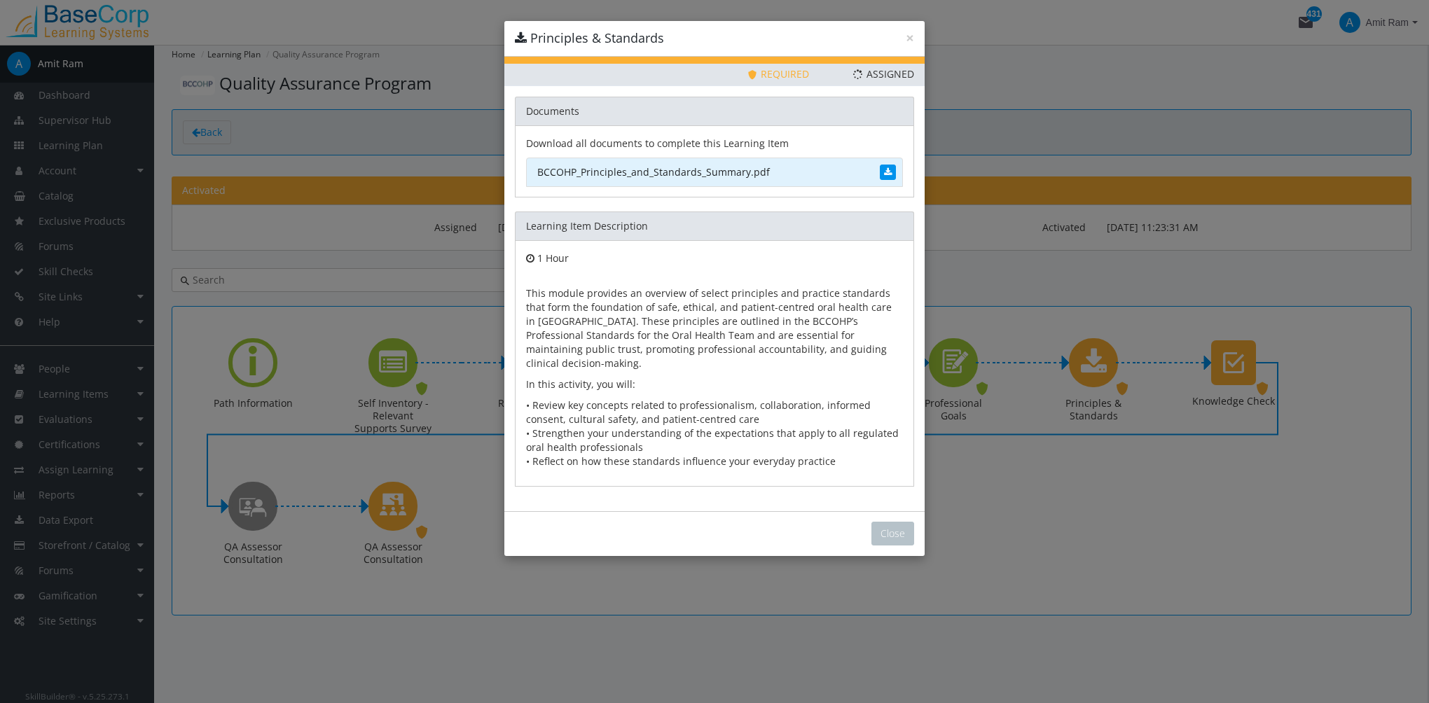
click at [700, 179] on link "BCCOHP_Principles_and_Standards_Summary.pdf" at bounding box center [714, 172] width 377 height 29
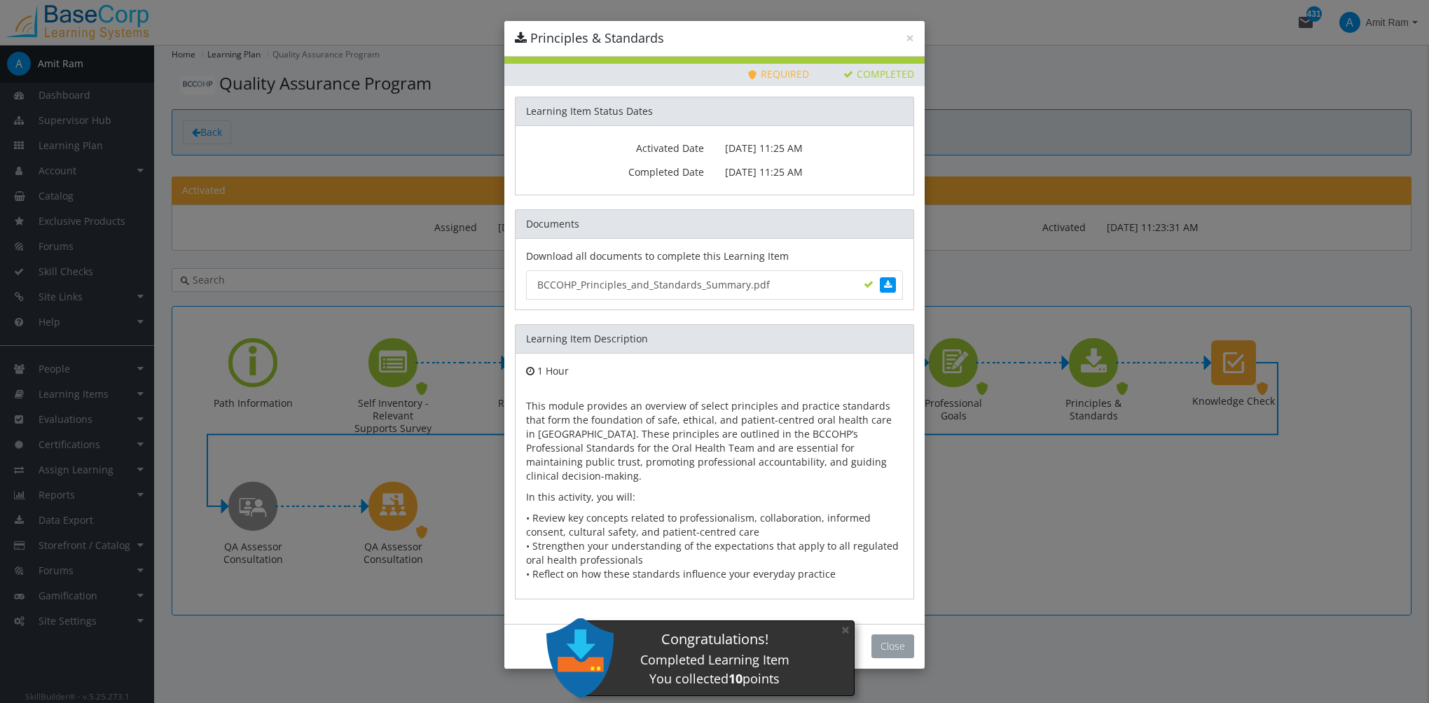
click at [895, 634] on button "Close" at bounding box center [892, 646] width 43 height 24
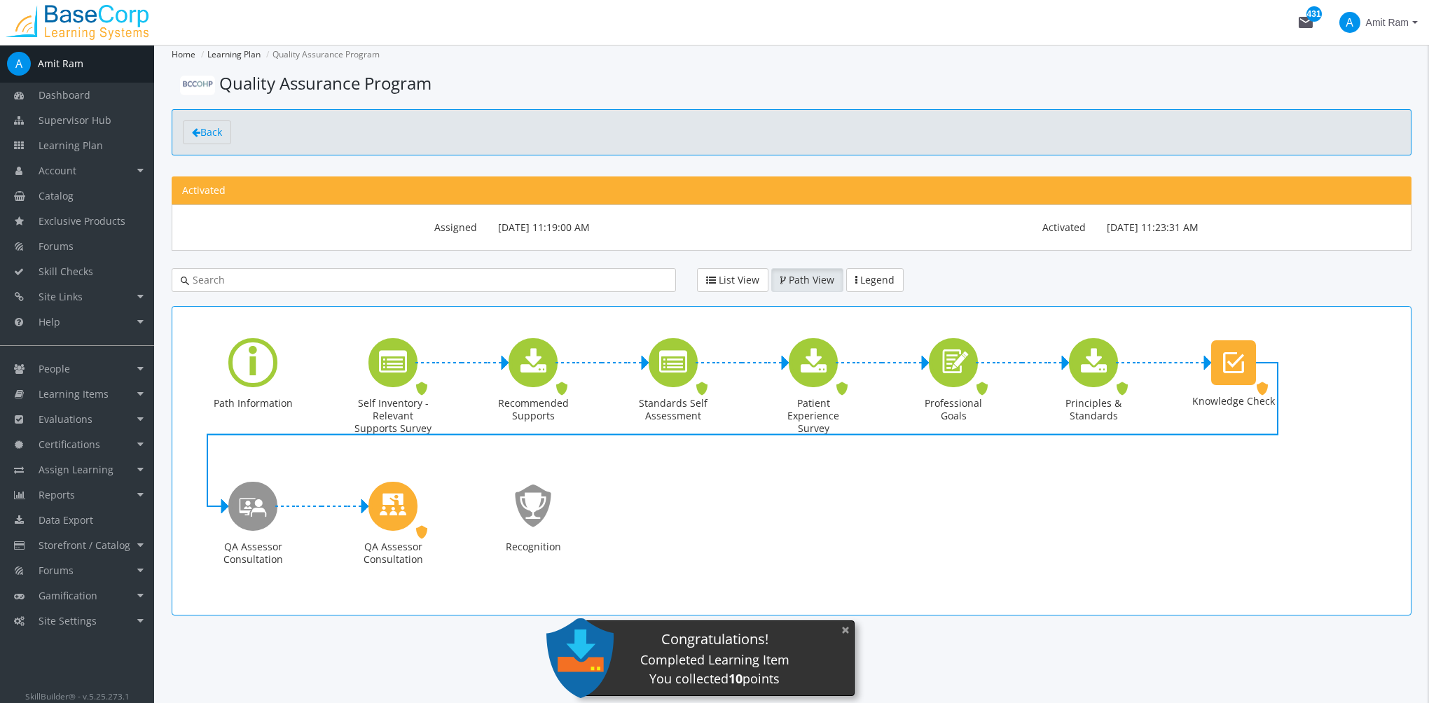
click at [845, 629] on button "×" at bounding box center [845, 630] width 22 height 29
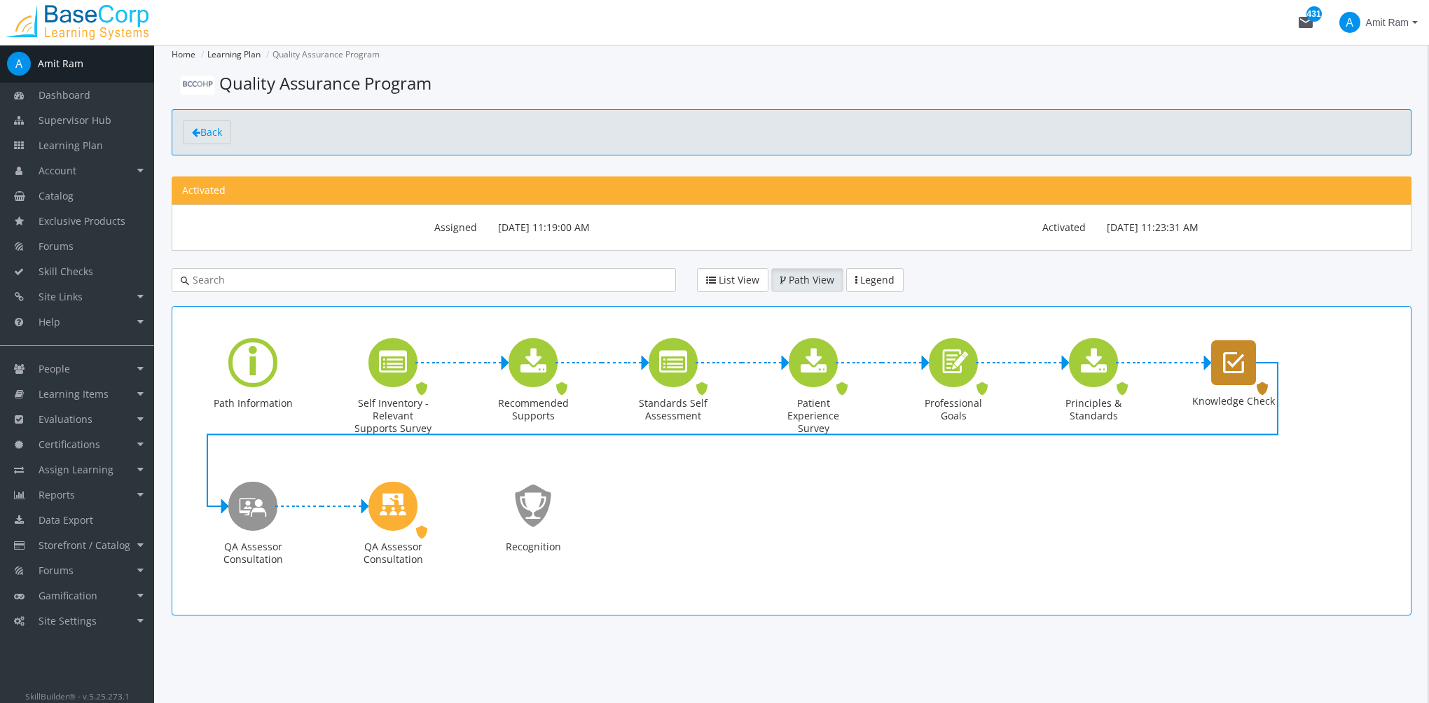
click at [1248, 366] on div "Knowledge Check" at bounding box center [1233, 362] width 45 height 45
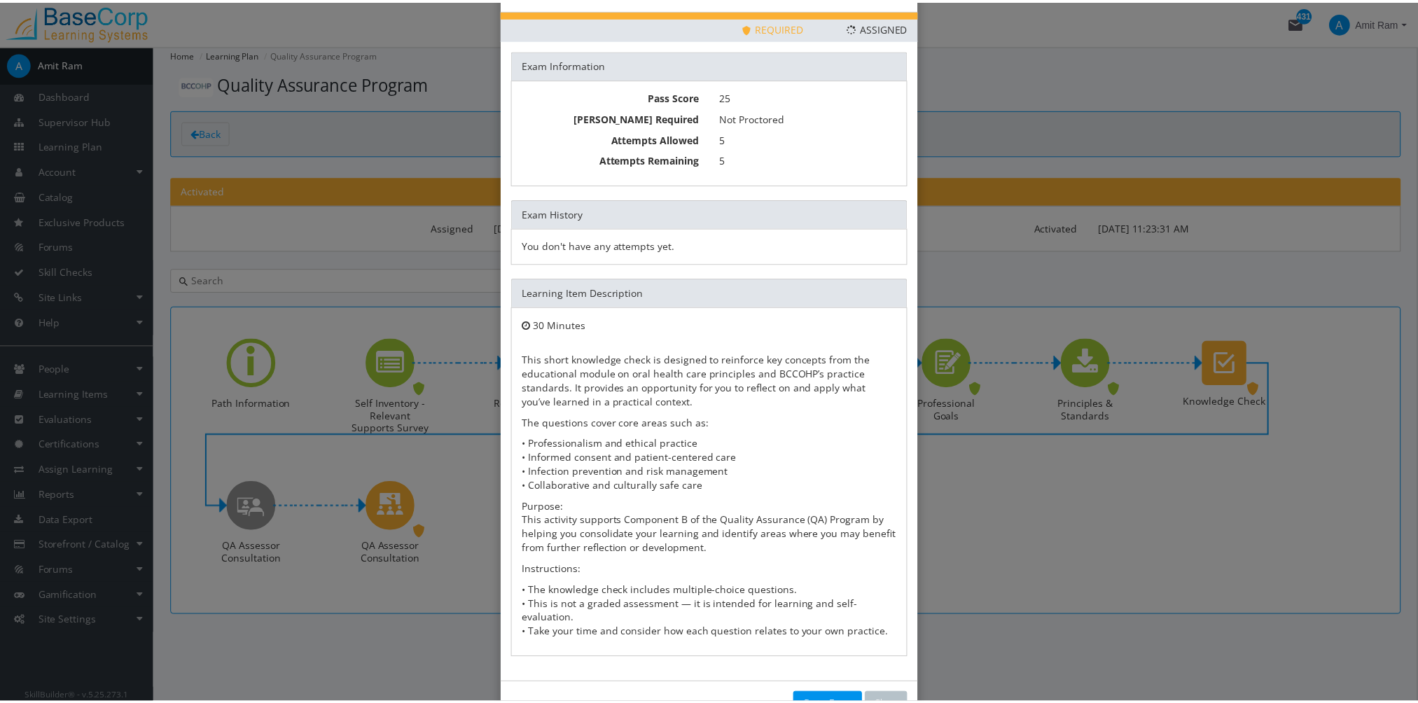
scroll to position [76, 0]
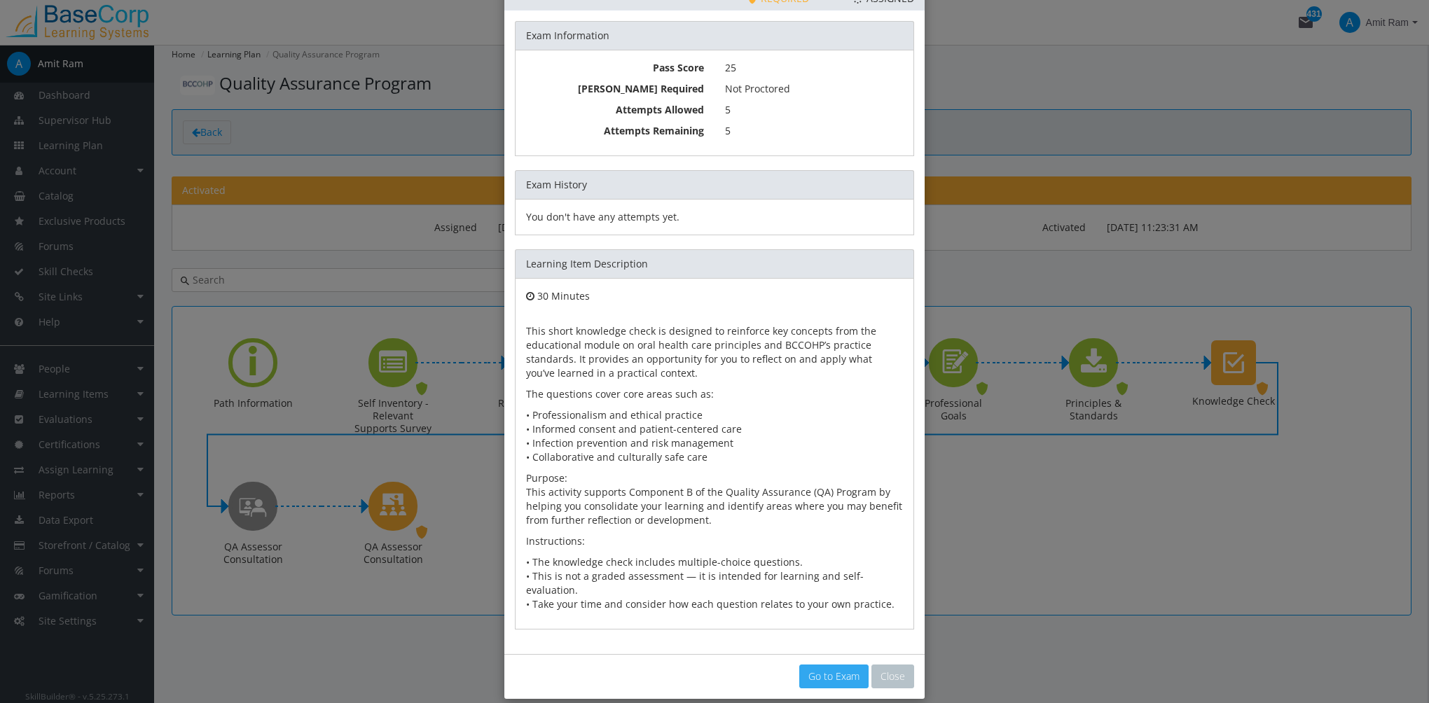
click at [821, 665] on link "Go to Exam" at bounding box center [833, 677] width 69 height 24
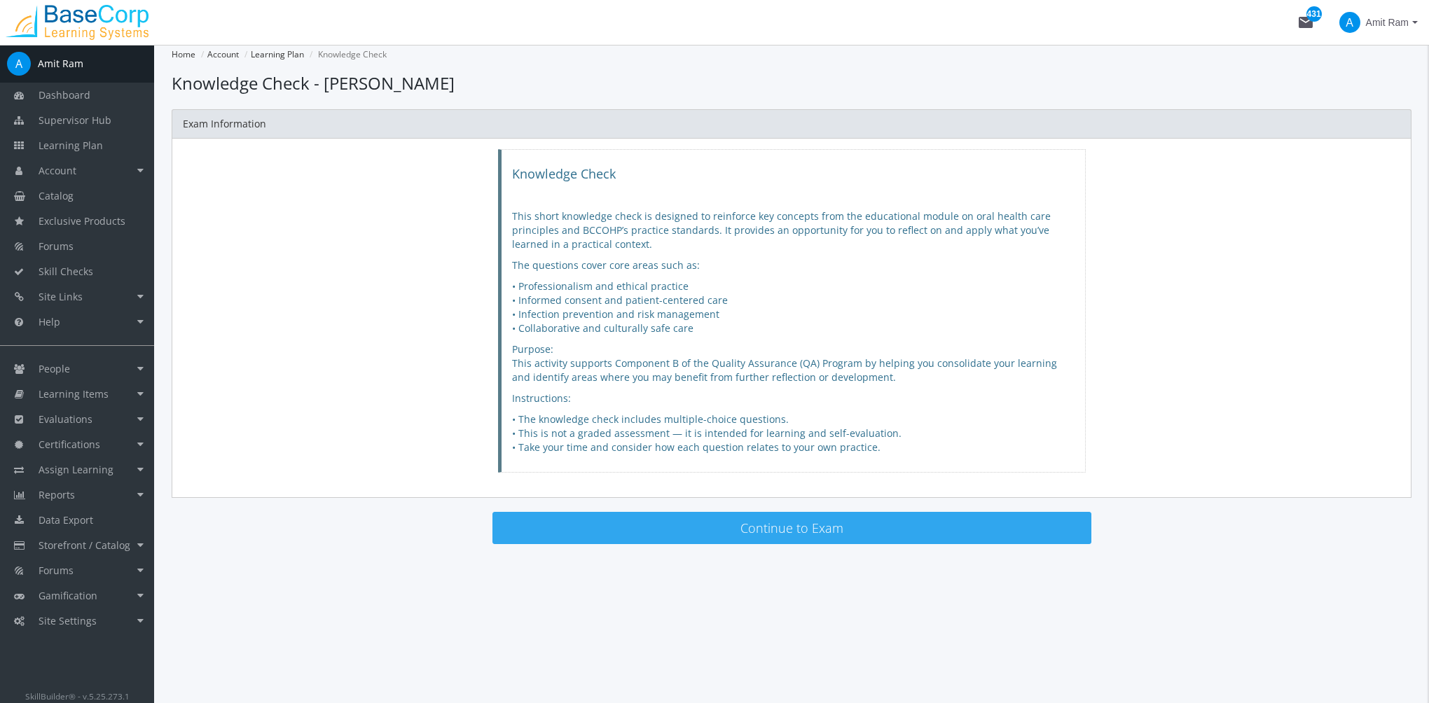
click at [830, 529] on button "Continue to Exam" at bounding box center [791, 528] width 599 height 32
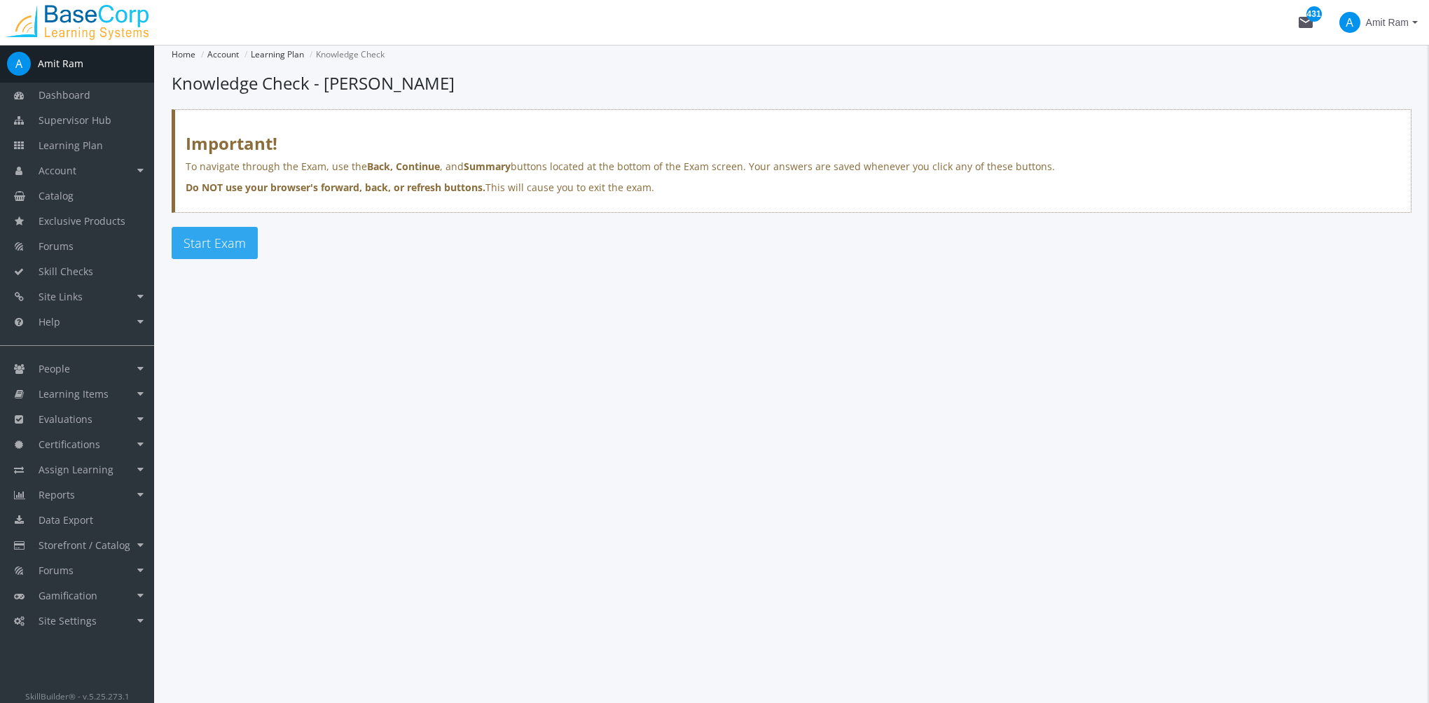
click at [244, 247] on button "Start Exam" at bounding box center [215, 243] width 86 height 32
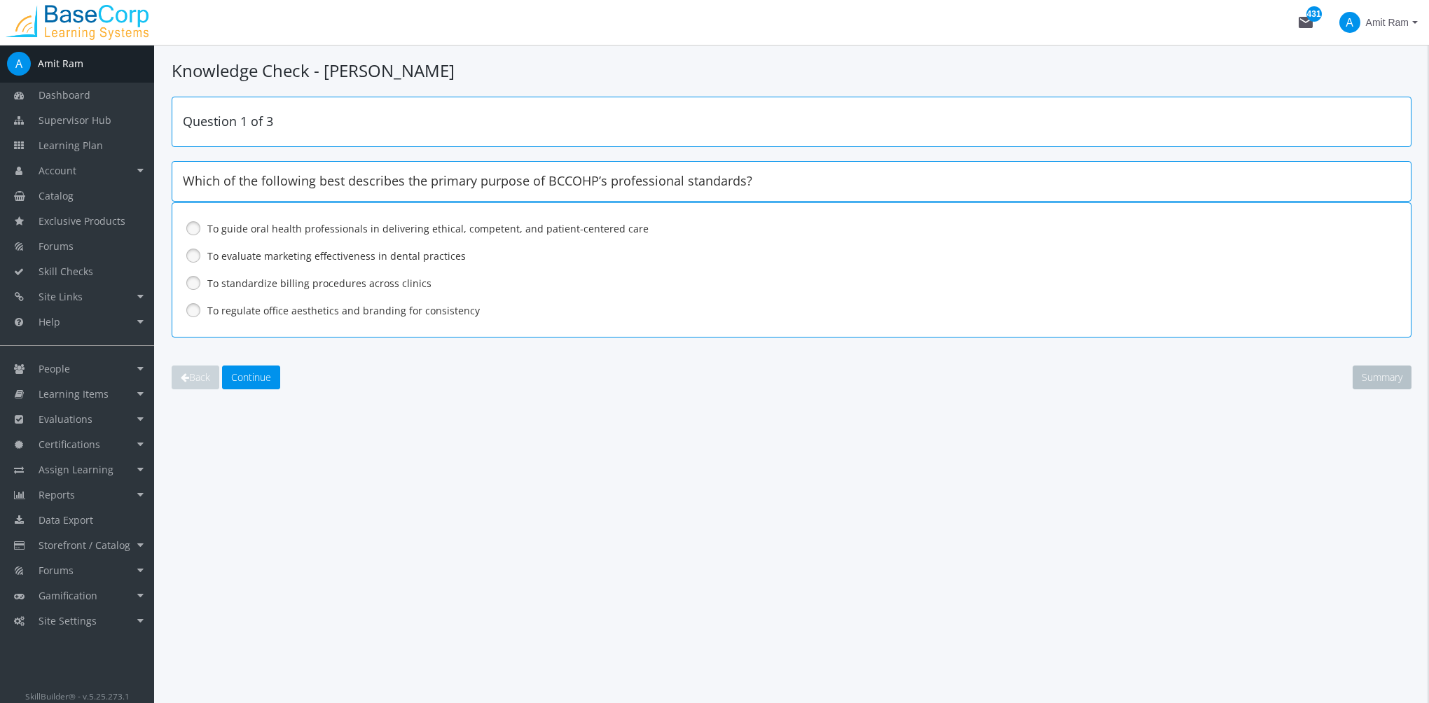
click at [258, 231] on label "To guide oral health professionals in delivering ethical, competent, and patien…" at bounding box center [754, 229] width 1095 height 14
click at [255, 375] on span "Continue" at bounding box center [251, 376] width 40 height 13
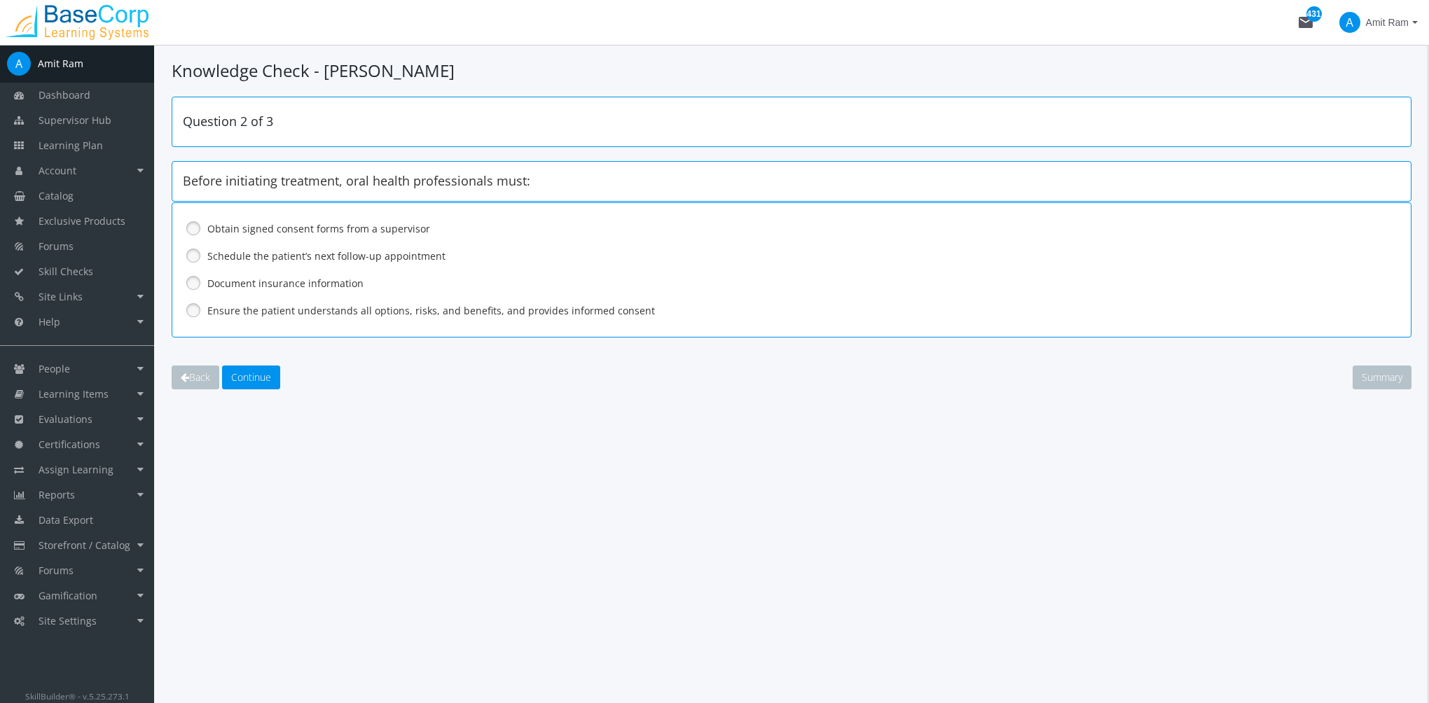
click at [284, 307] on label "Ensure the patient understands all options, risks, and benefits, and provides i…" at bounding box center [754, 311] width 1095 height 14
click at [260, 389] on main-section "Knowledge Check - [PERSON_NAME] Question 2 of 3 Before initiating treatment, or…" at bounding box center [792, 252] width 1240 height 387
click at [261, 376] on span "Continue" at bounding box center [251, 376] width 40 height 13
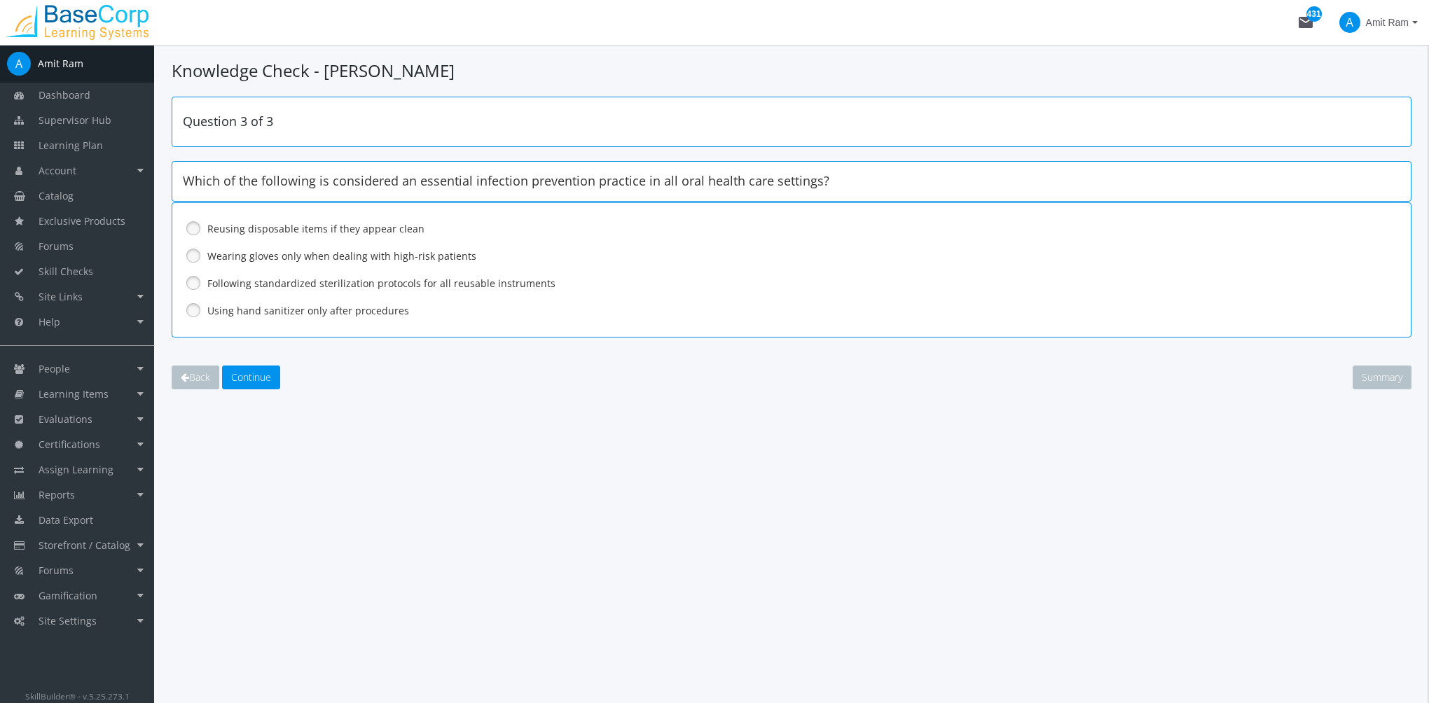
click at [247, 280] on label "Following standardized sterilization protocols for all reusable instruments" at bounding box center [754, 284] width 1095 height 14
click at [244, 381] on span "Continue" at bounding box center [251, 376] width 40 height 13
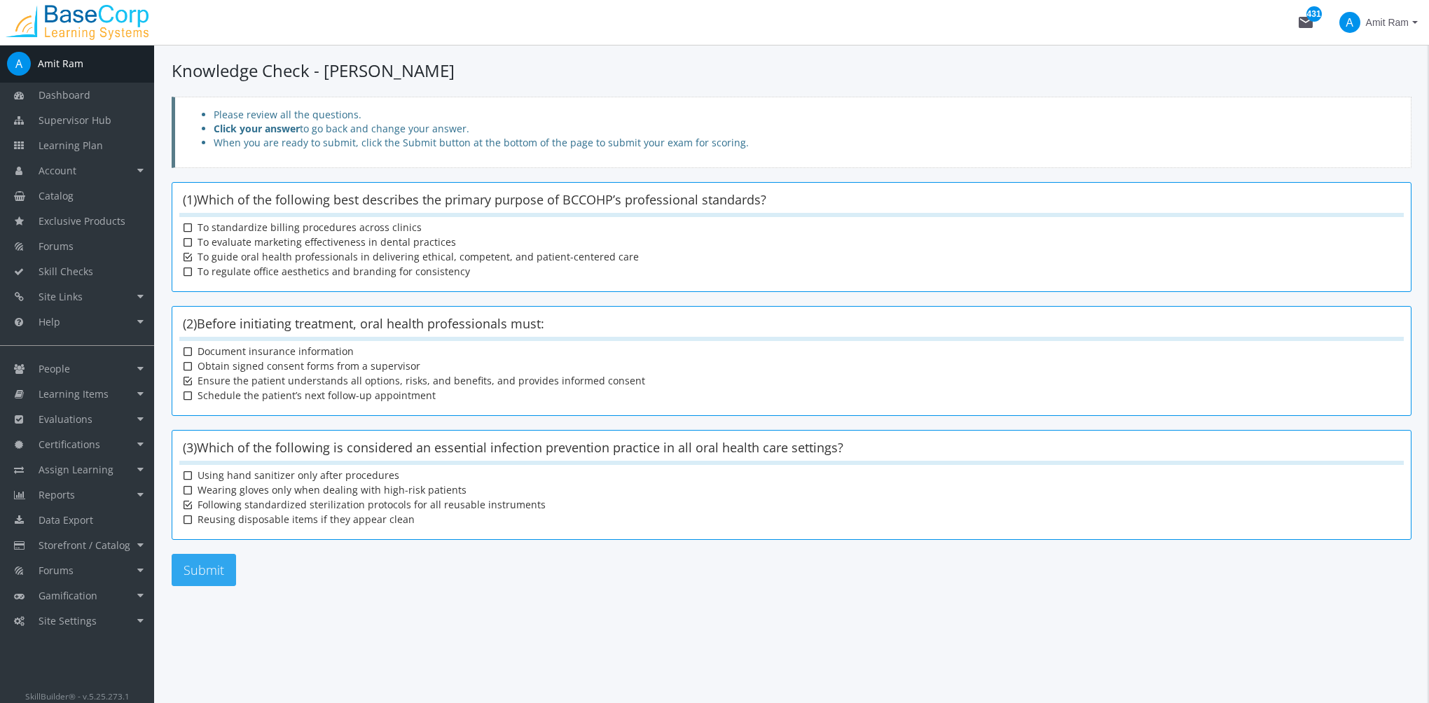
click at [211, 564] on button "Submit" at bounding box center [204, 570] width 64 height 32
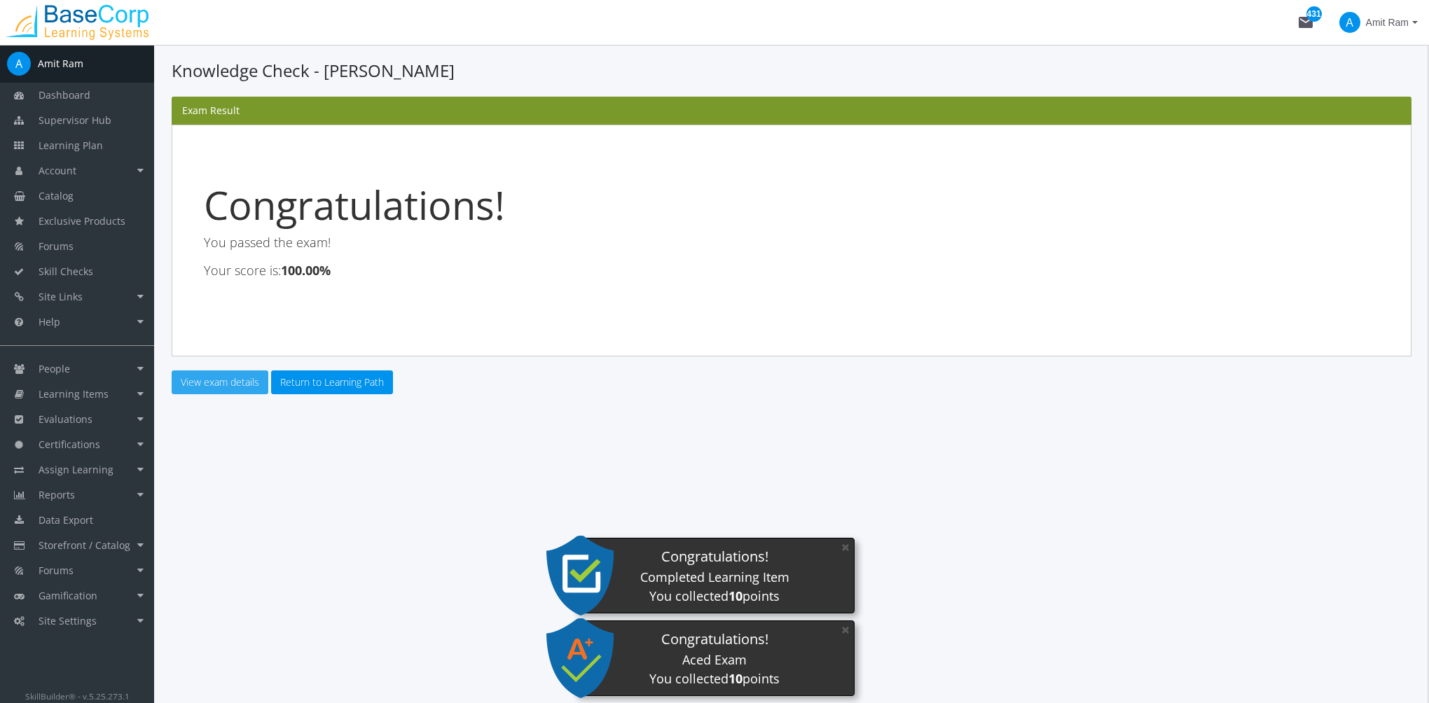
click at [235, 384] on link "View exam details" at bounding box center [220, 382] width 97 height 24
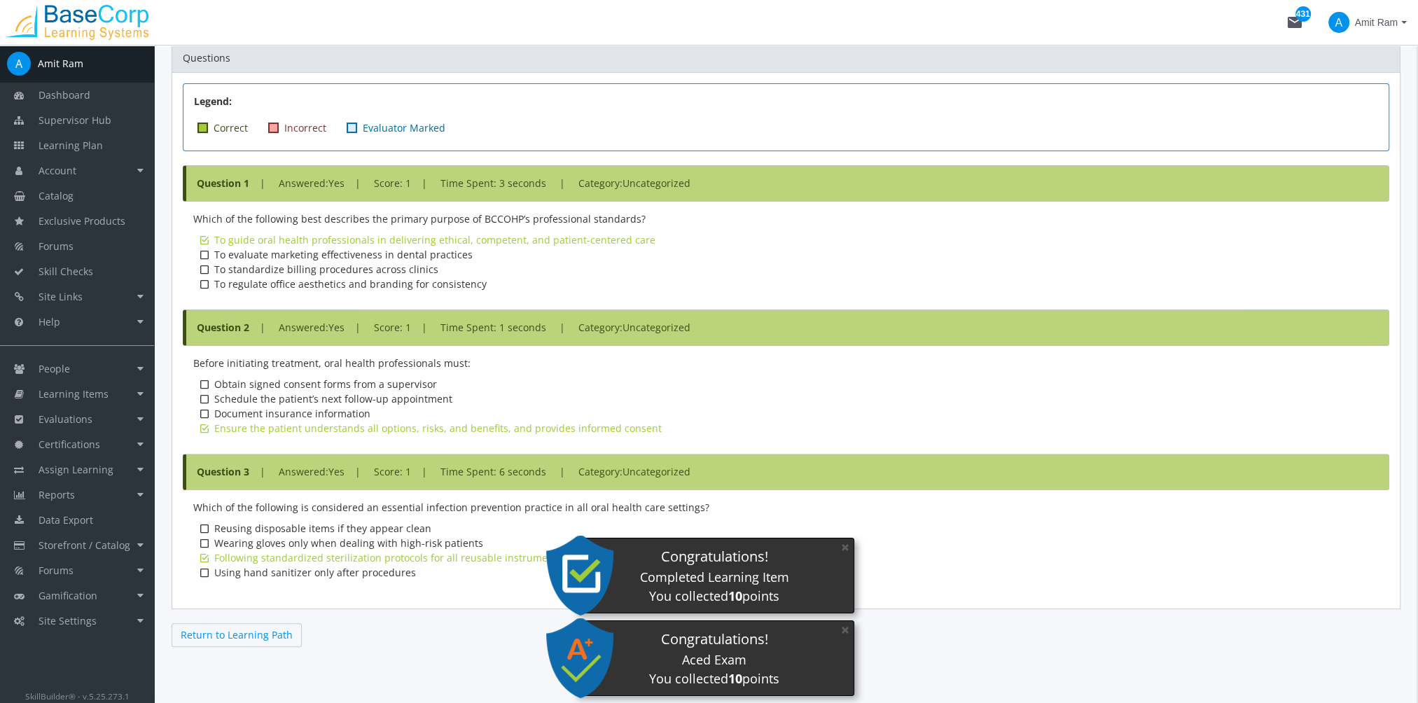
scroll to position [471, 0]
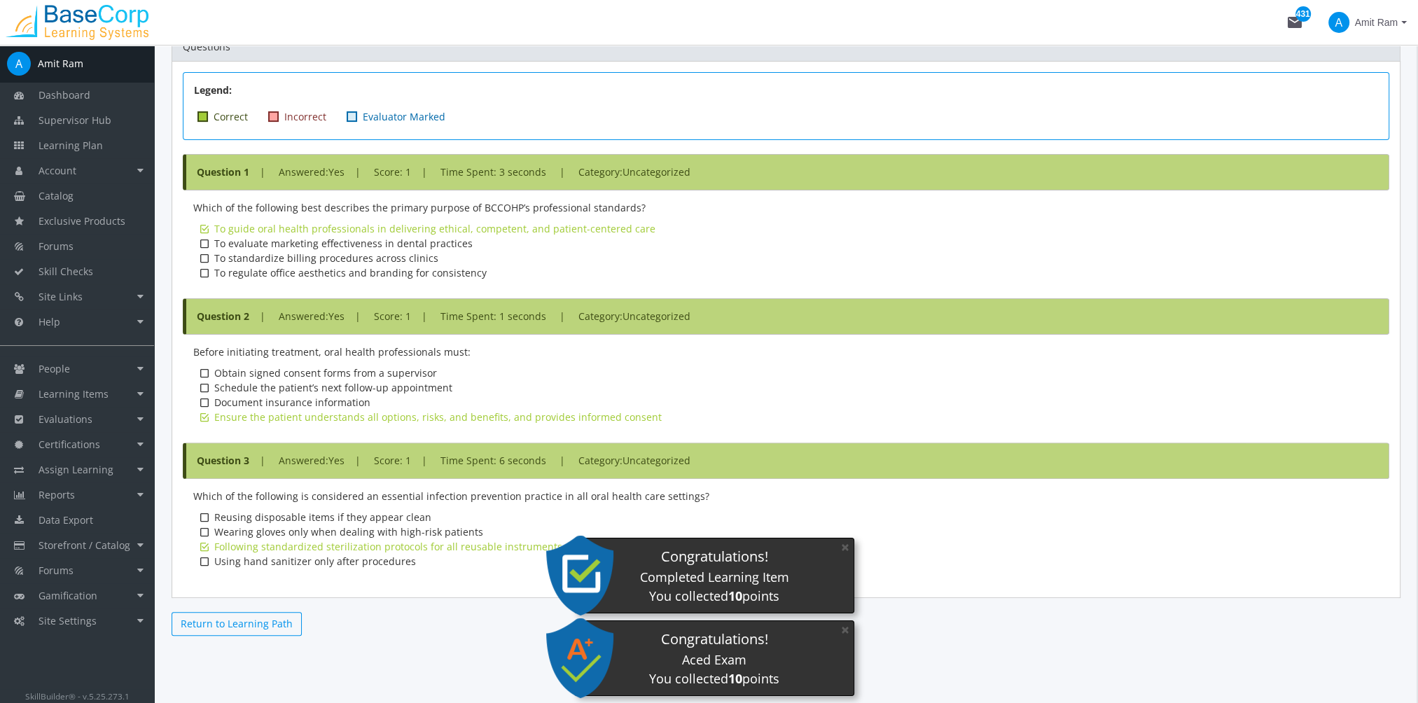
click at [262, 625] on link "Return to Learning Path" at bounding box center [237, 624] width 130 height 24
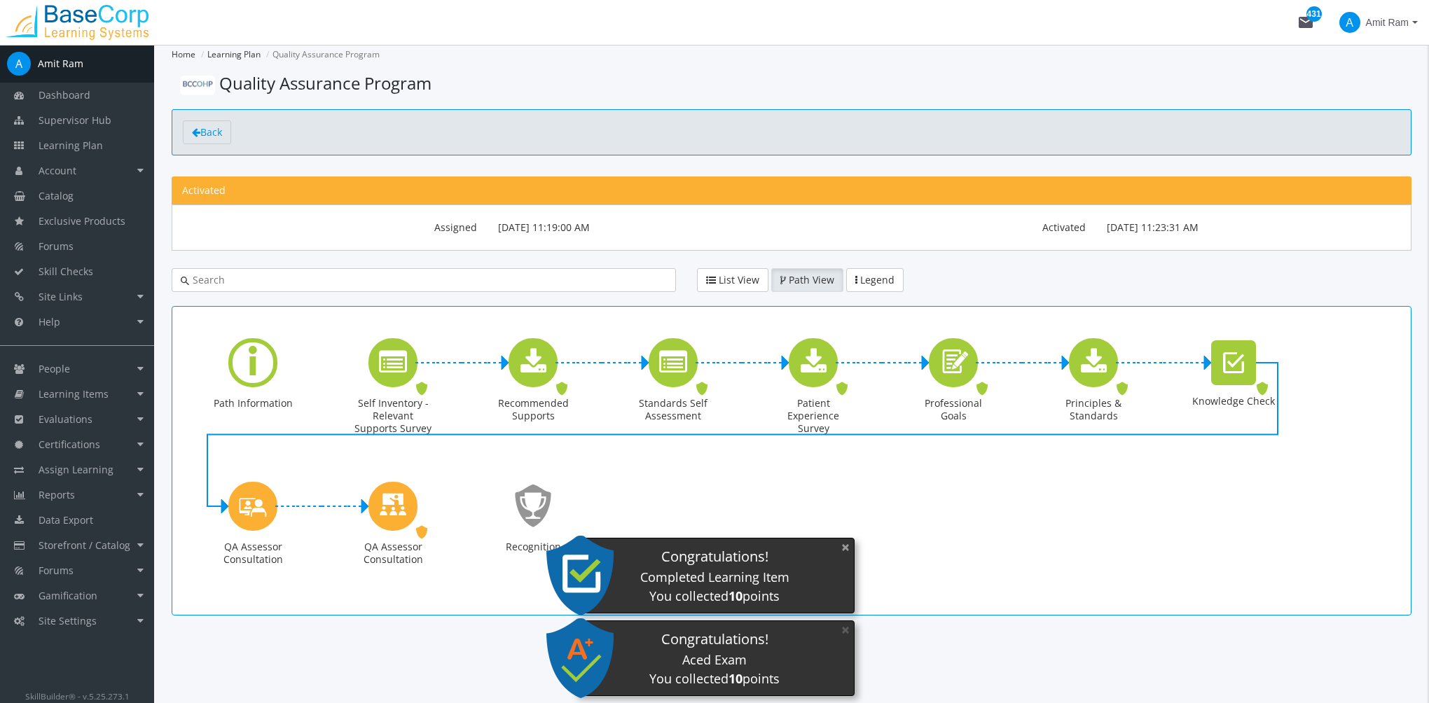
click at [842, 552] on button "×" at bounding box center [845, 547] width 22 height 29
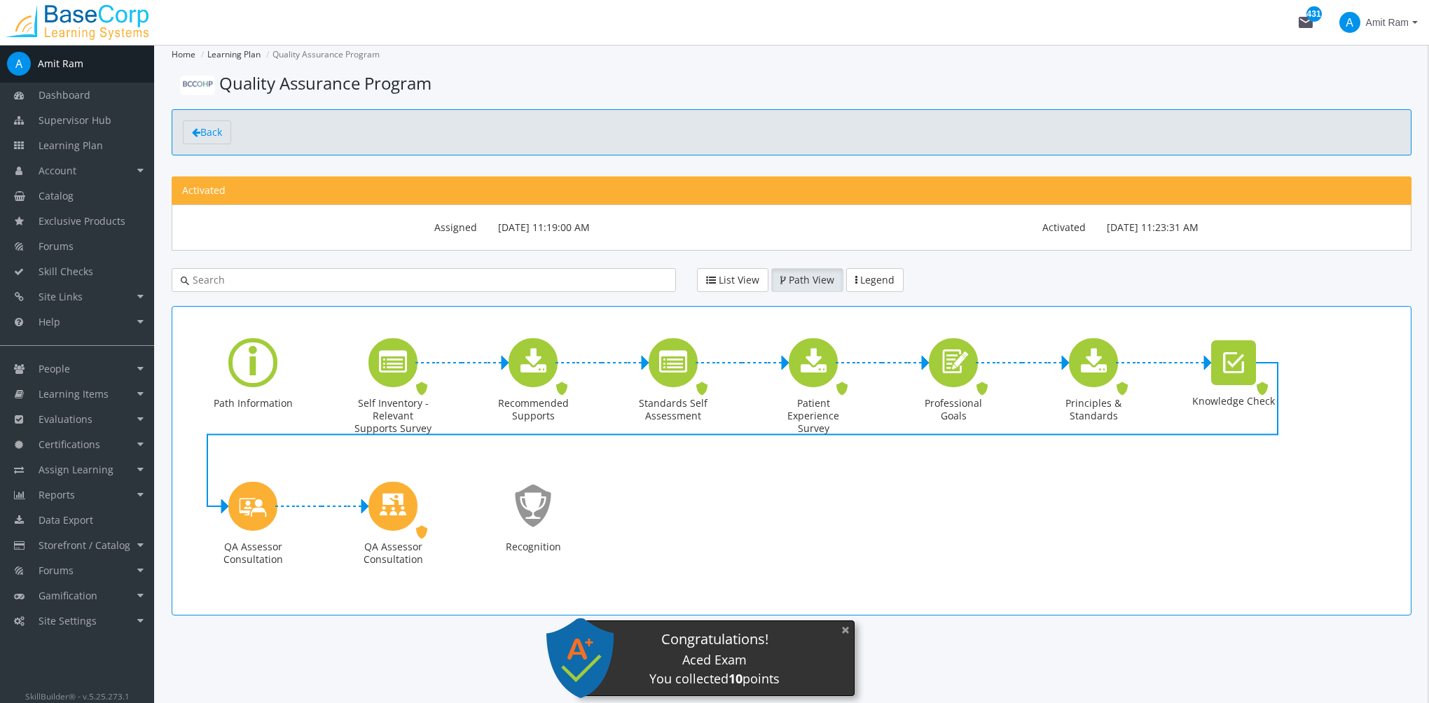
drag, startPoint x: 845, startPoint y: 634, endPoint x: 704, endPoint y: 623, distance: 141.2
click at [845, 634] on button "×" at bounding box center [845, 630] width 22 height 29
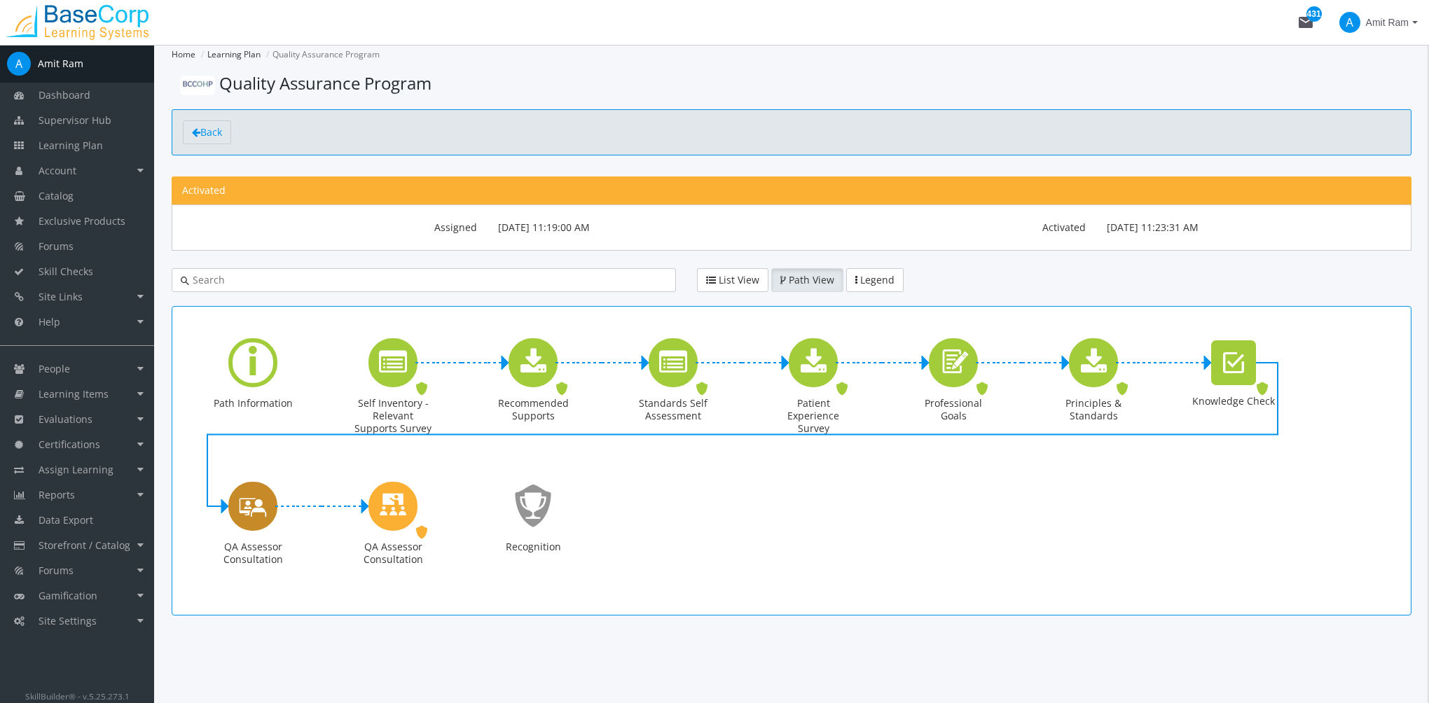
click at [251, 522] on icon "QA Assessor Consultation" at bounding box center [253, 506] width 28 height 40
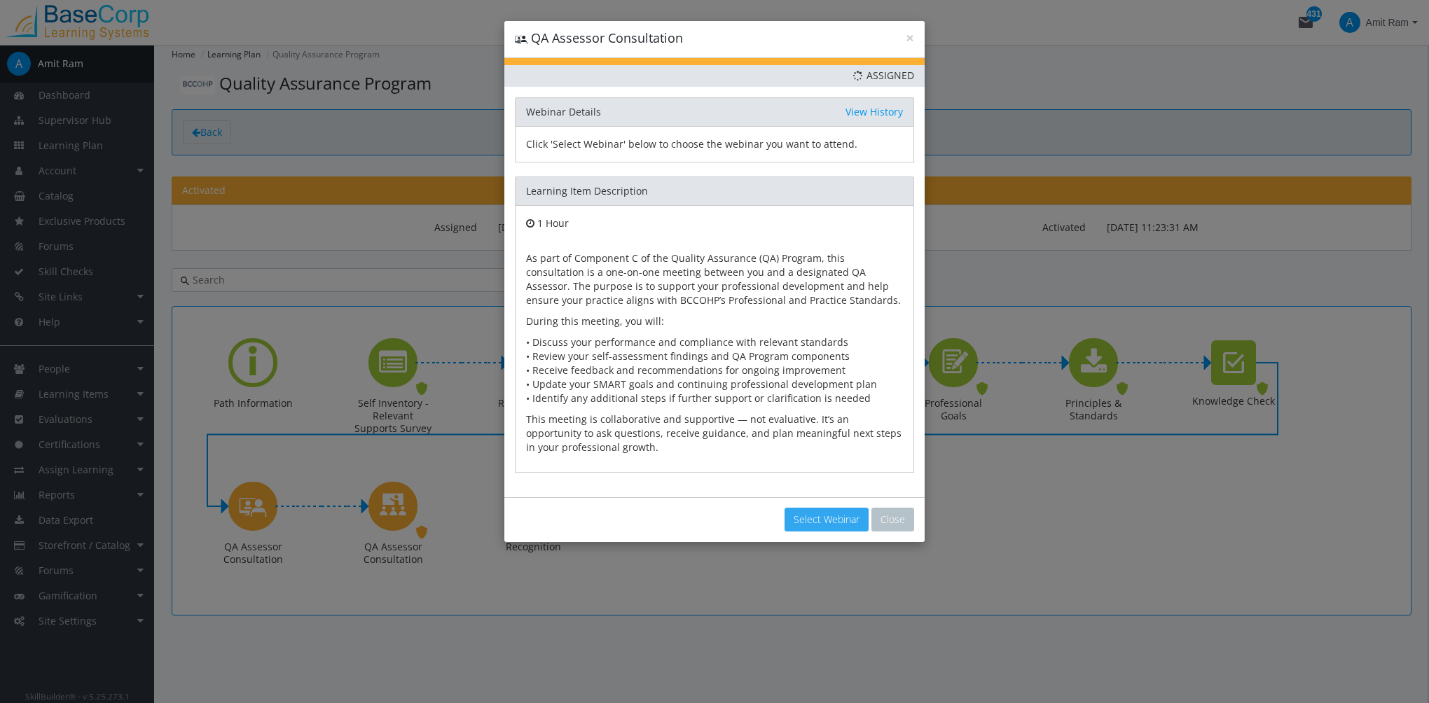
click at [826, 518] on button "Select Webinar" at bounding box center [826, 520] width 84 height 24
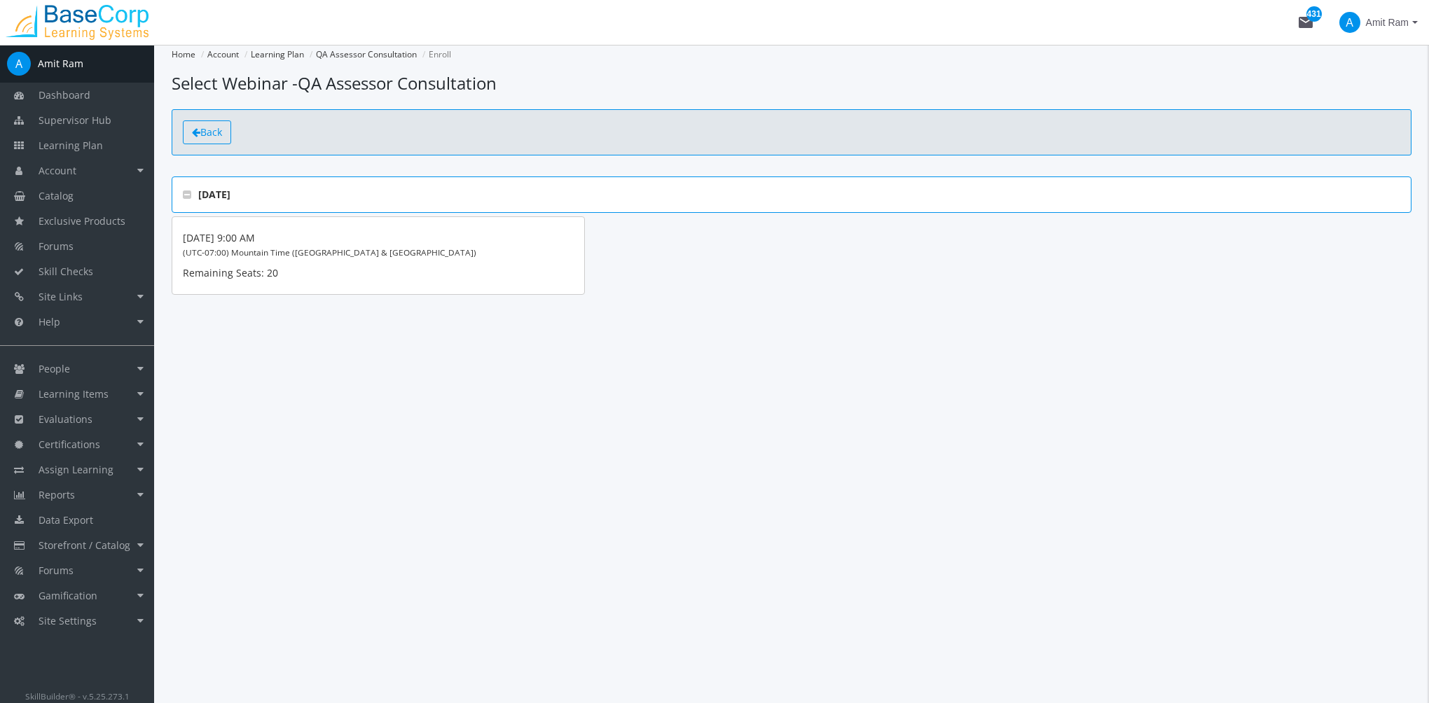
click at [219, 137] on span "Back" at bounding box center [211, 131] width 22 height 13
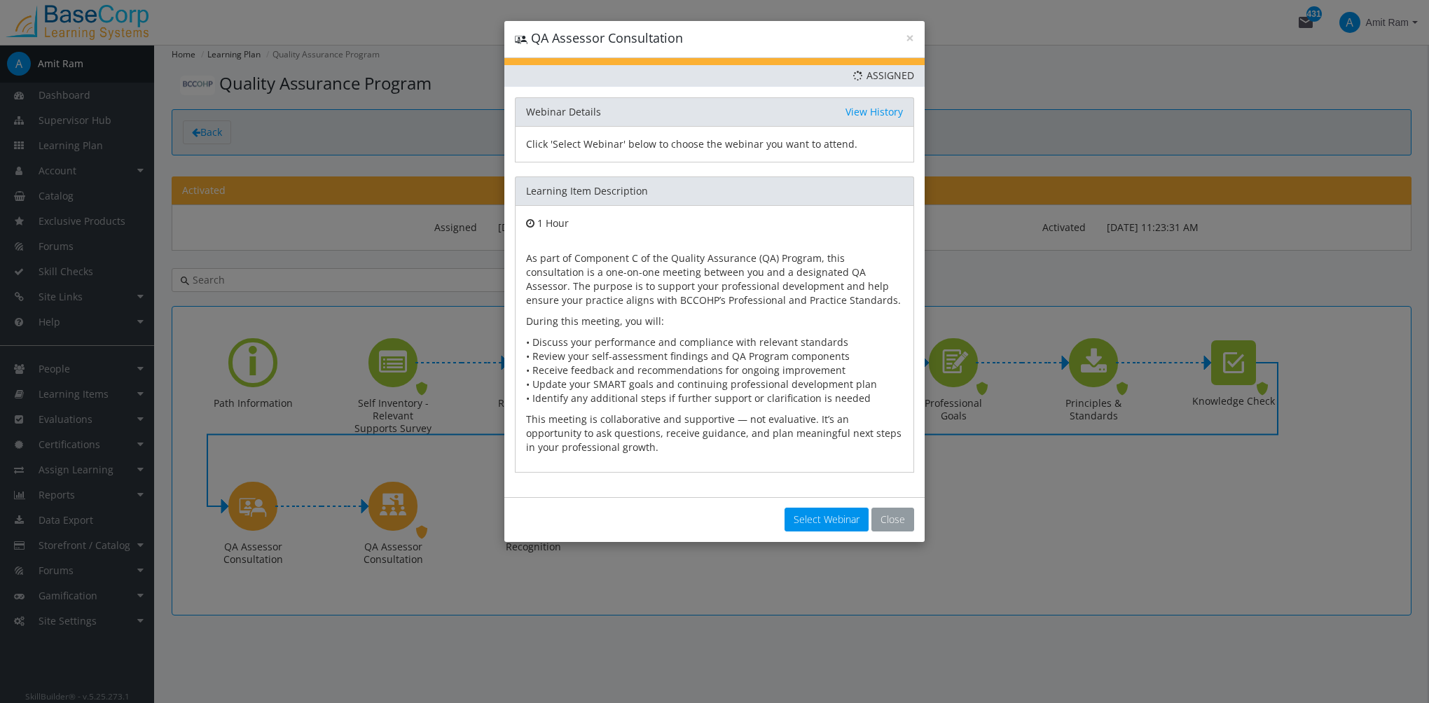
click at [897, 513] on button "Close" at bounding box center [892, 520] width 43 height 24
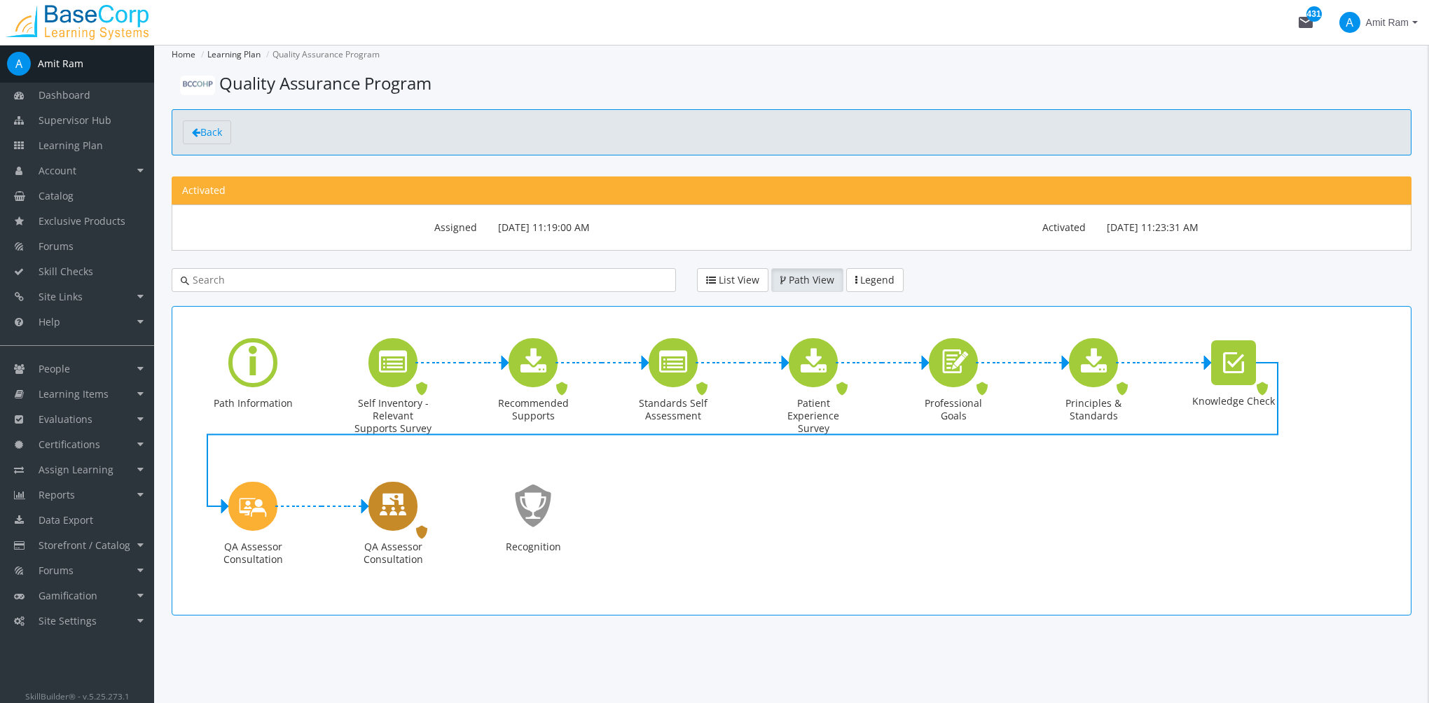
click at [401, 513] on icon "QA Assessor Consultation" at bounding box center [393, 506] width 28 height 40
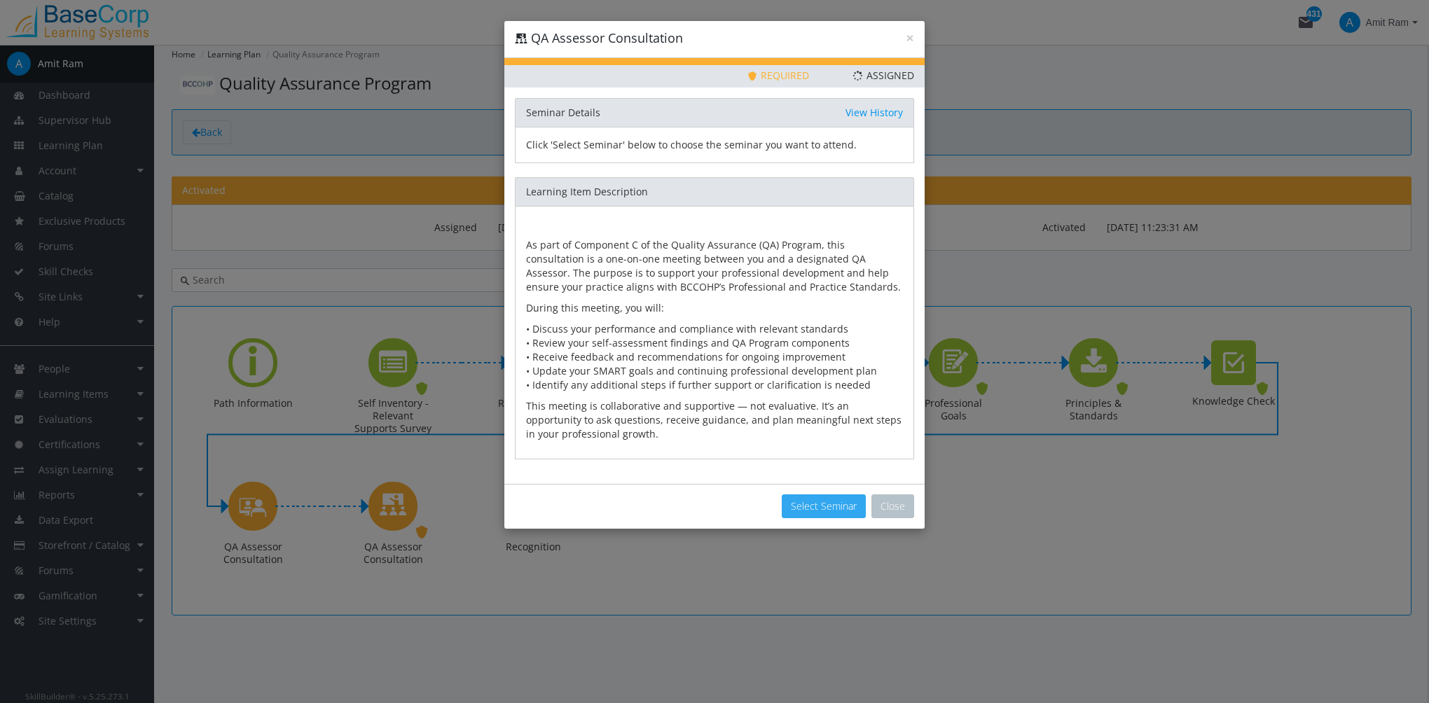
click at [843, 507] on button "Select Seminar" at bounding box center [824, 506] width 84 height 24
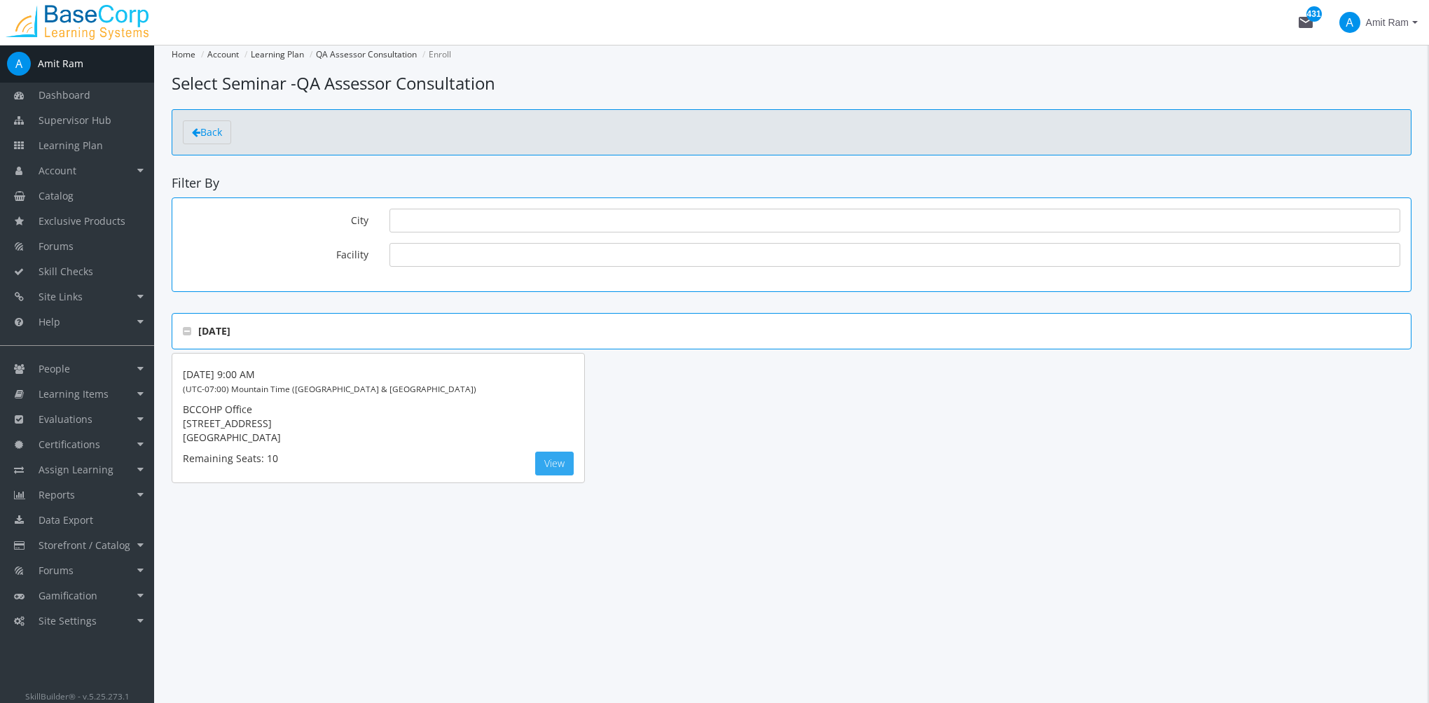
click at [566, 462] on button "View" at bounding box center [554, 464] width 39 height 24
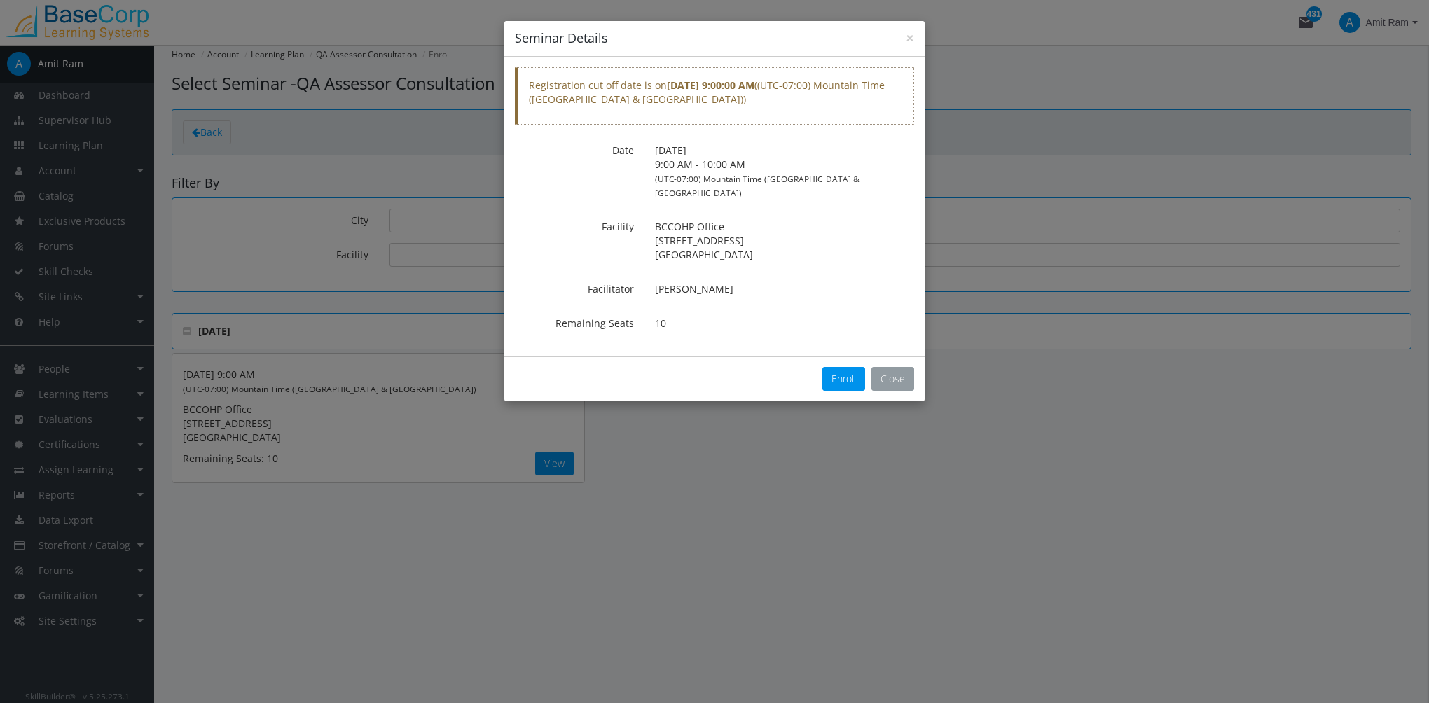
click at [887, 367] on button "Close" at bounding box center [892, 379] width 43 height 24
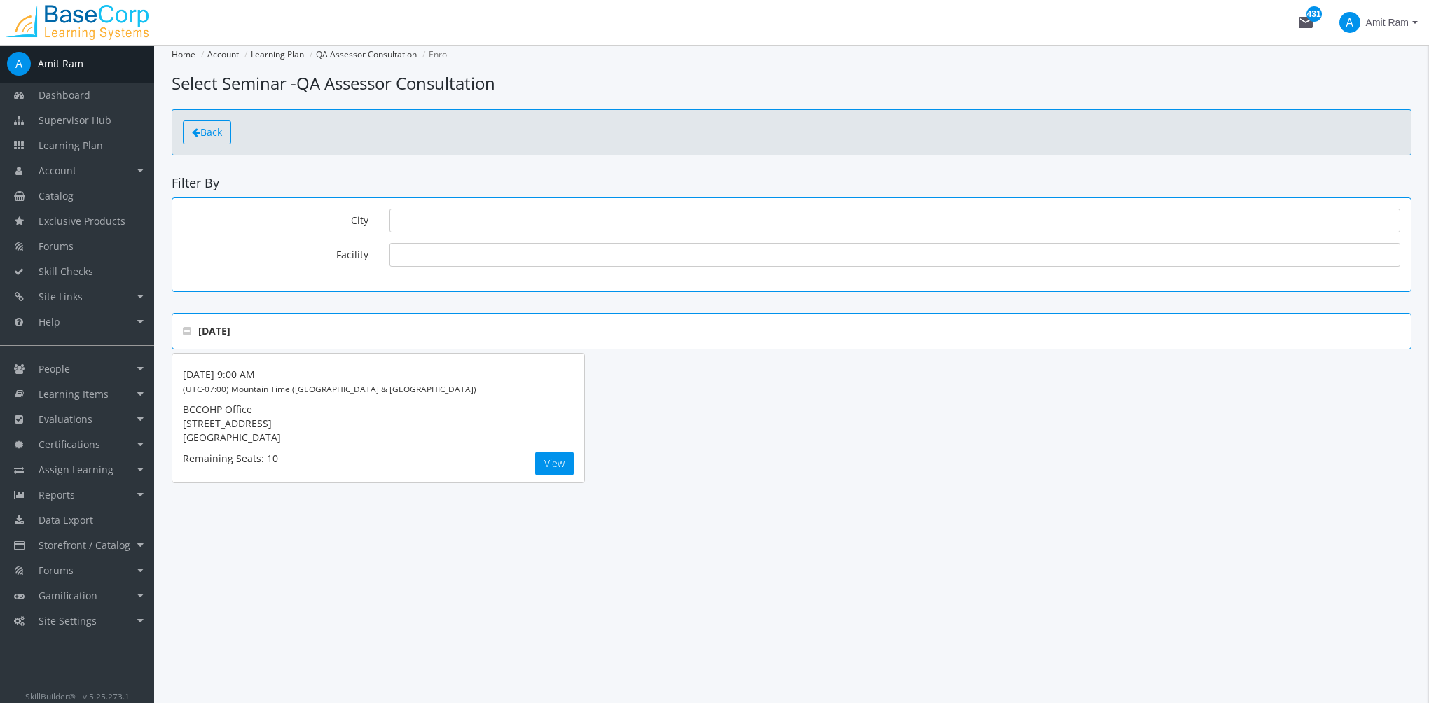
click at [214, 137] on span "Back" at bounding box center [211, 131] width 22 height 13
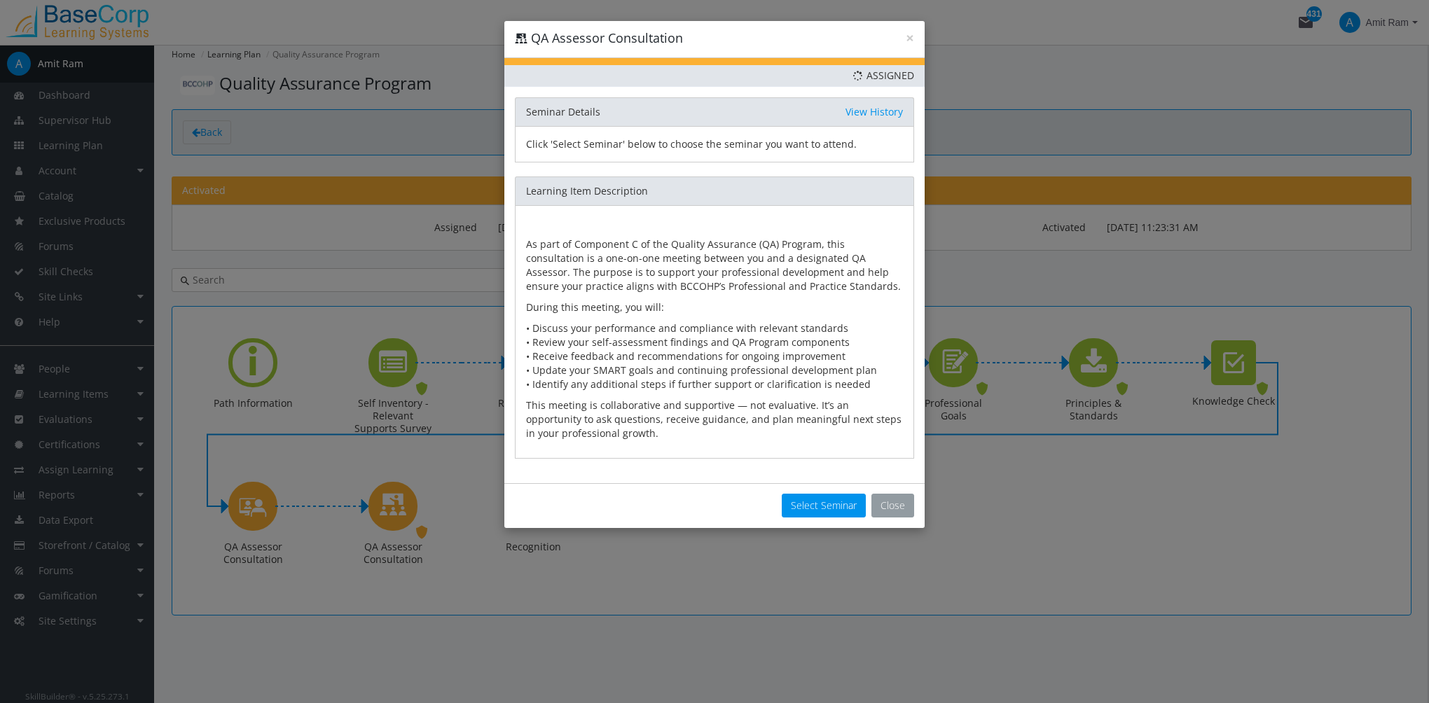
click at [894, 497] on button "Close" at bounding box center [892, 506] width 43 height 24
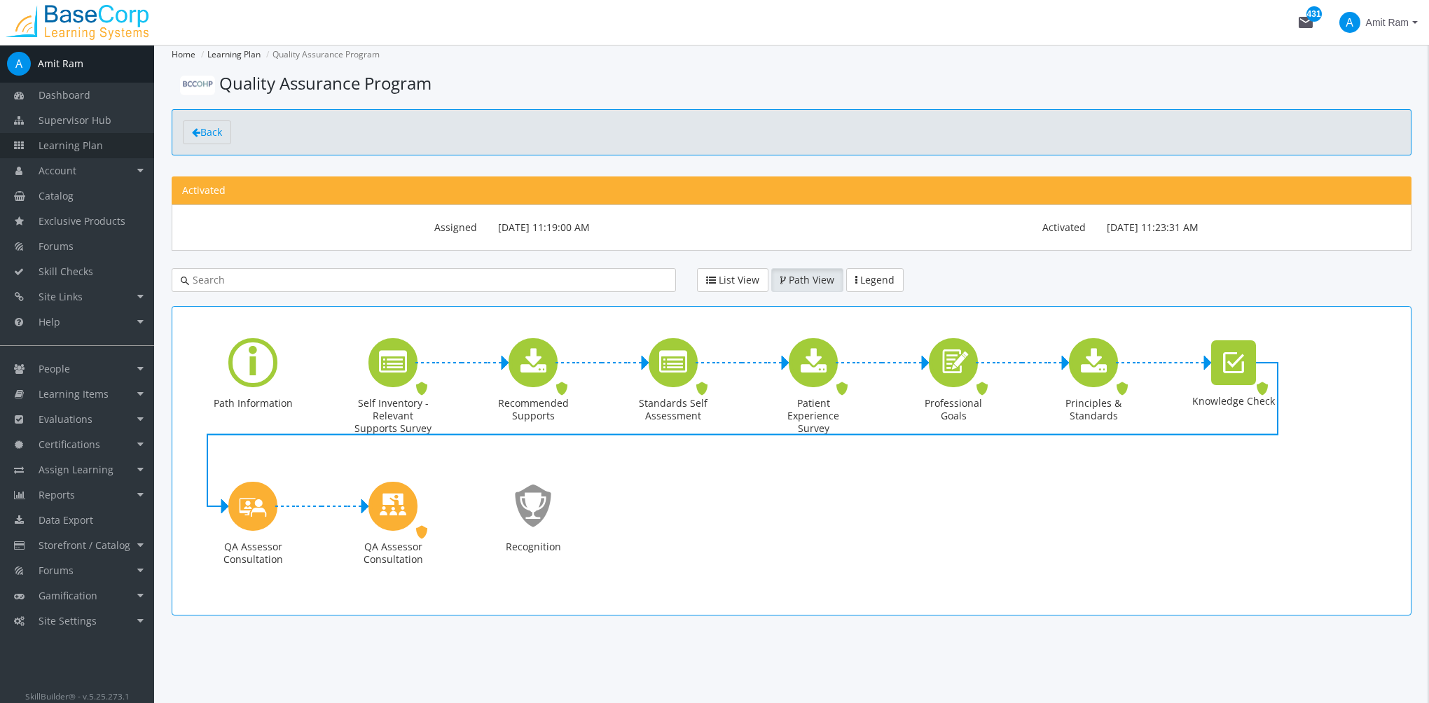
click at [108, 148] on link "Learning Plan" at bounding box center [77, 145] width 154 height 25
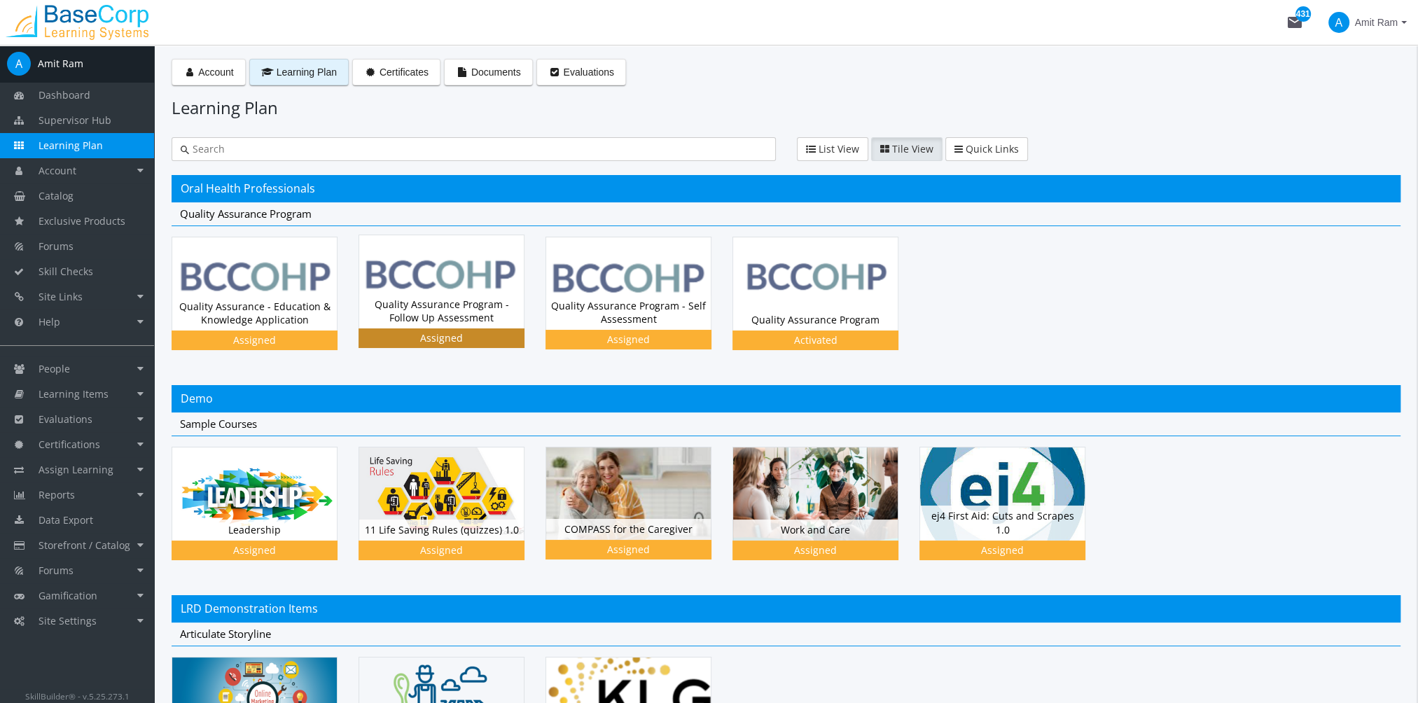
click at [469, 294] on div "Quality Assurance Program - Follow Up Assessment Status Assigned" at bounding box center [441, 311] width 165 height 34
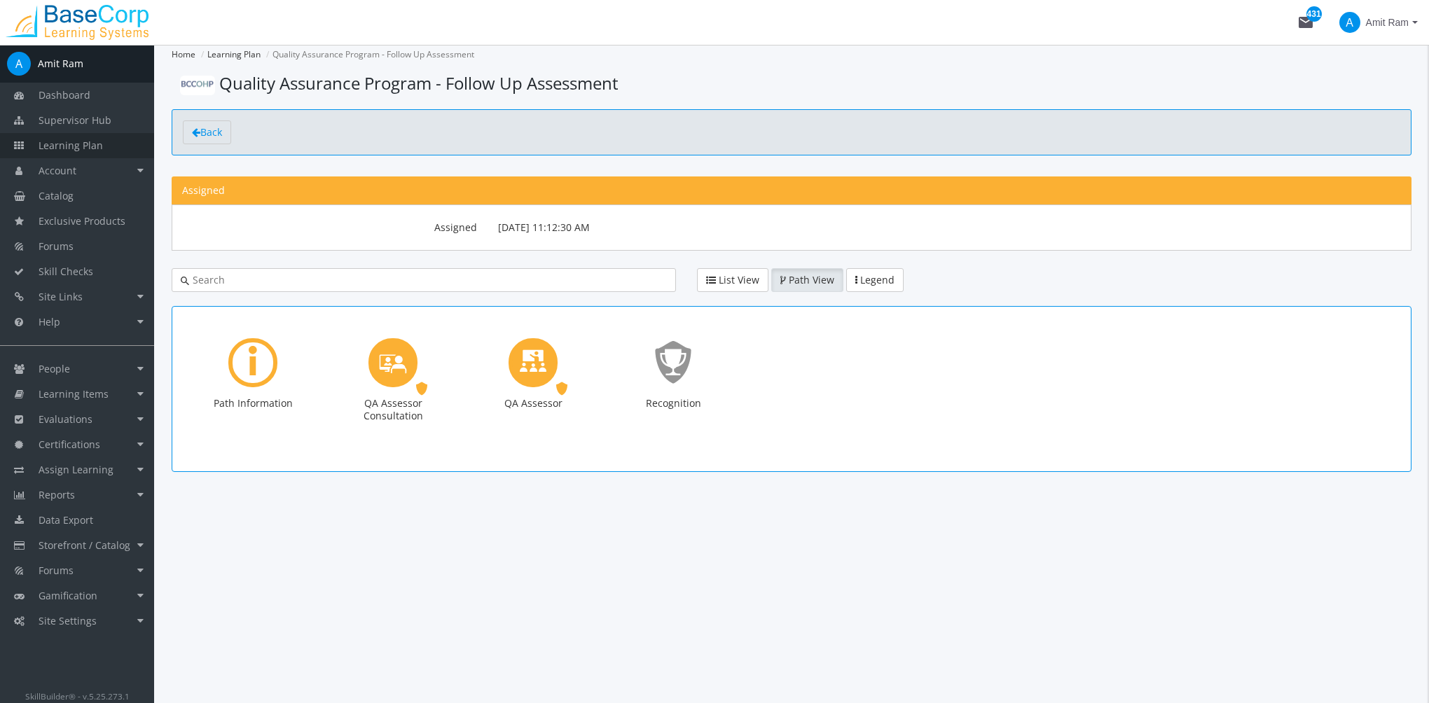
click at [78, 141] on span "Learning Plan" at bounding box center [71, 145] width 64 height 13
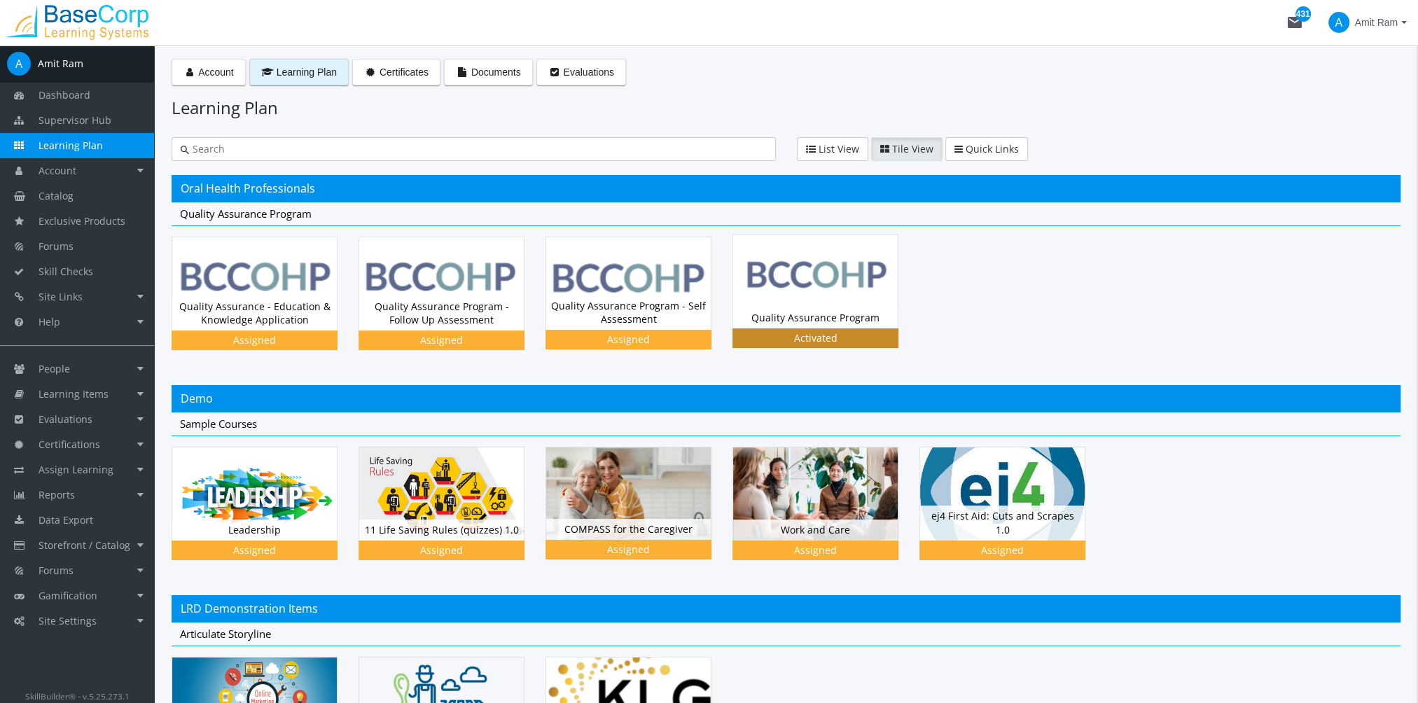
click at [773, 289] on img at bounding box center [815, 281] width 165 height 92
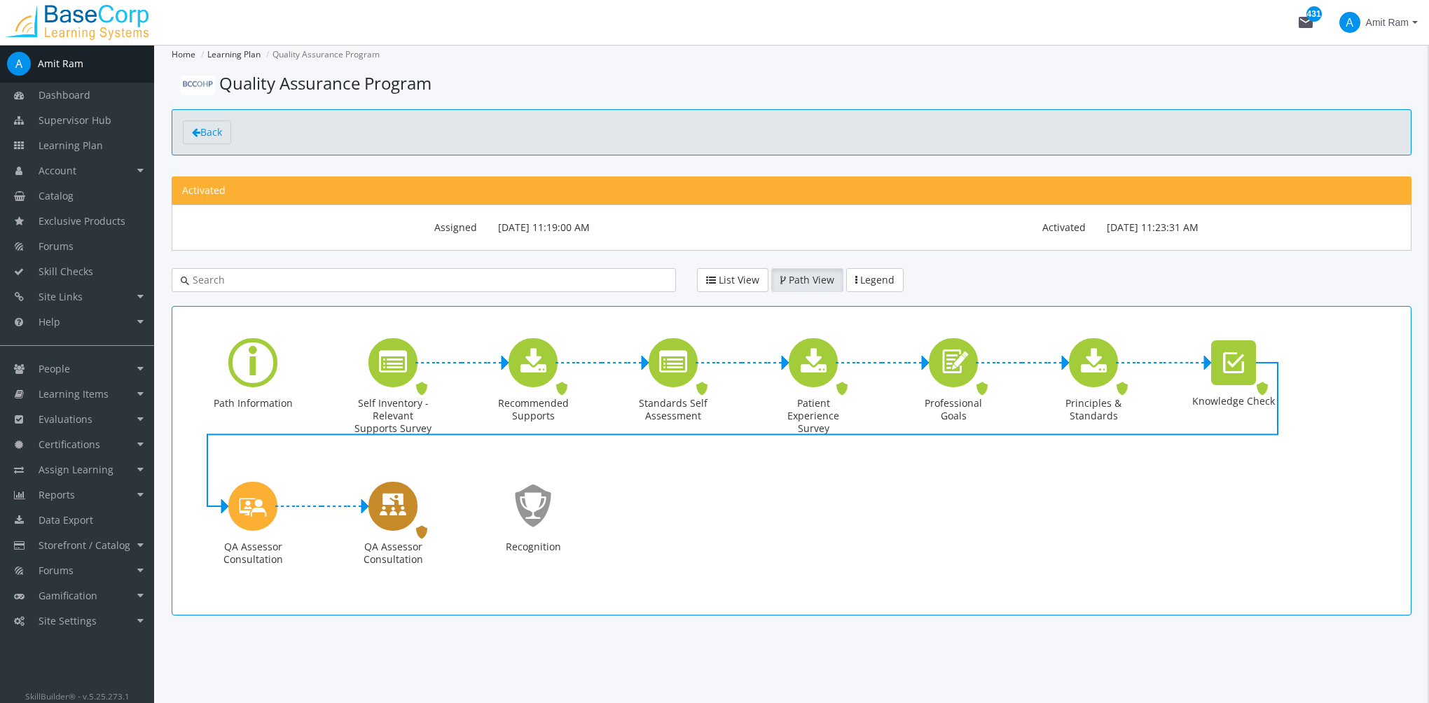
click at [403, 509] on icon "QA Assessor Consultation" at bounding box center [393, 506] width 28 height 40
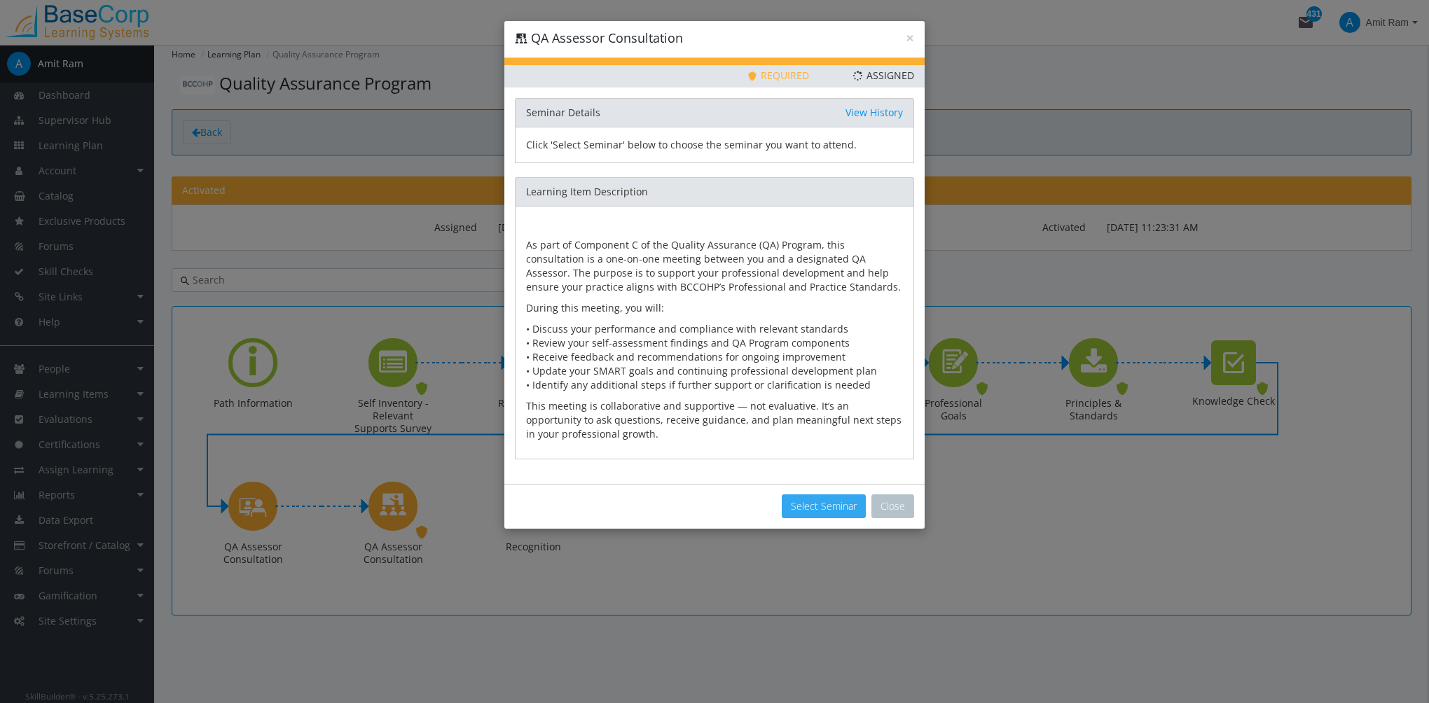
click at [824, 503] on button "Select Seminar" at bounding box center [824, 506] width 84 height 24
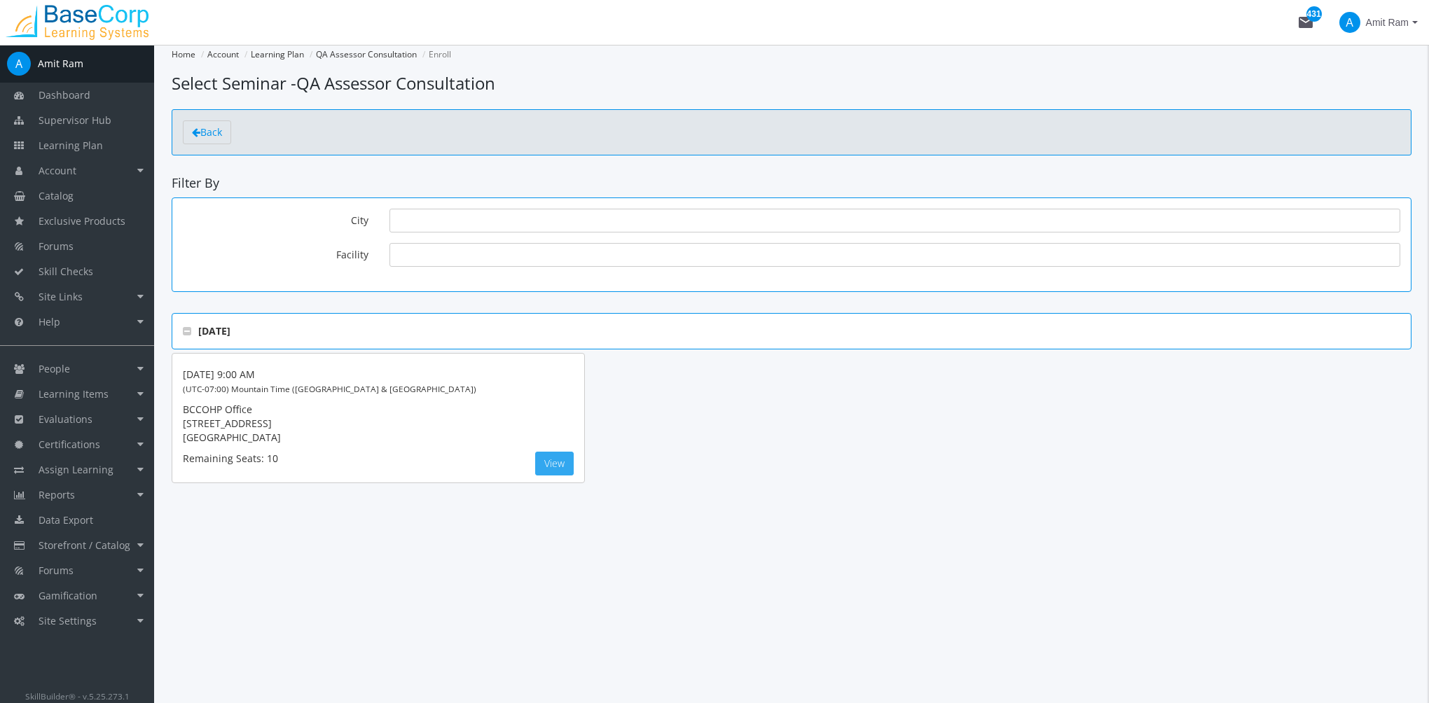
click at [564, 461] on button "View" at bounding box center [554, 464] width 39 height 24
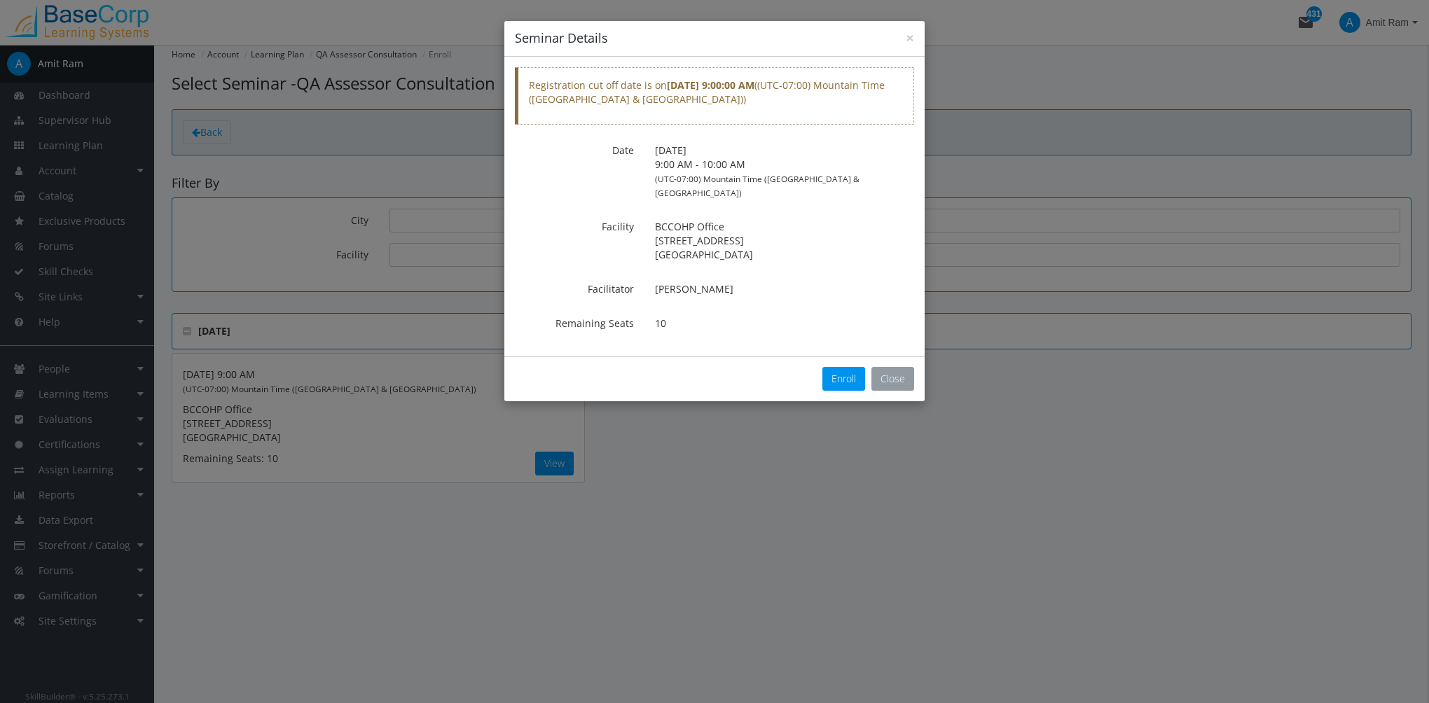
click at [902, 367] on button "Close" at bounding box center [892, 379] width 43 height 24
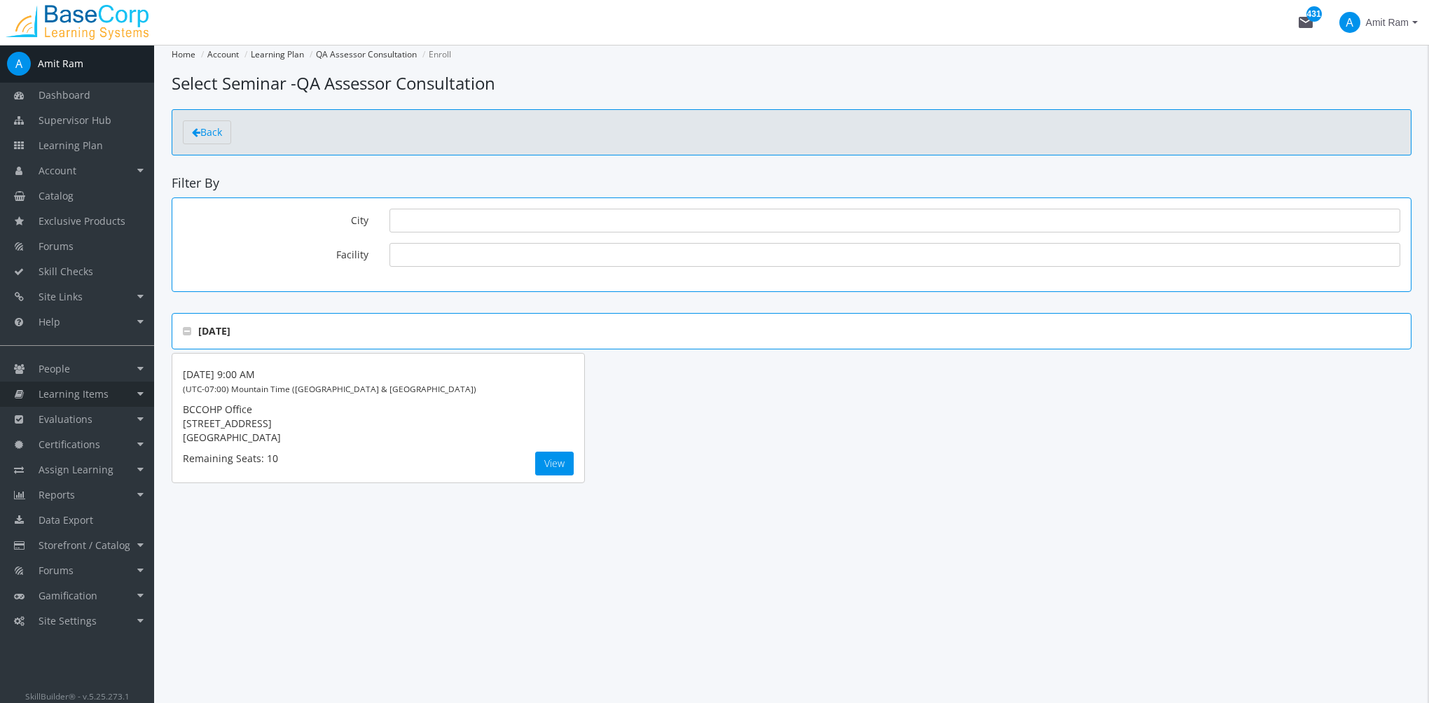
click at [113, 398] on link "Learning Items" at bounding box center [77, 394] width 154 height 25
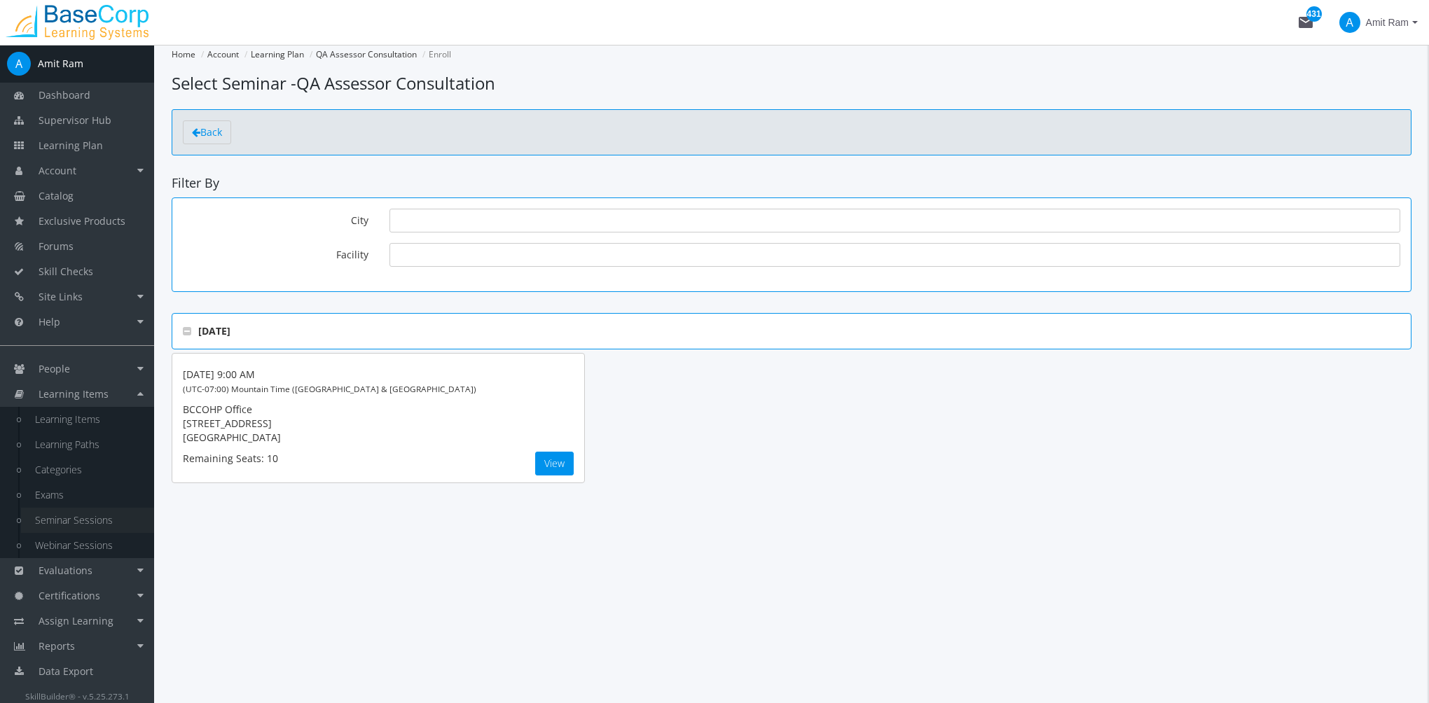
click at [101, 518] on link "Seminar Sessions" at bounding box center [87, 520] width 133 height 25
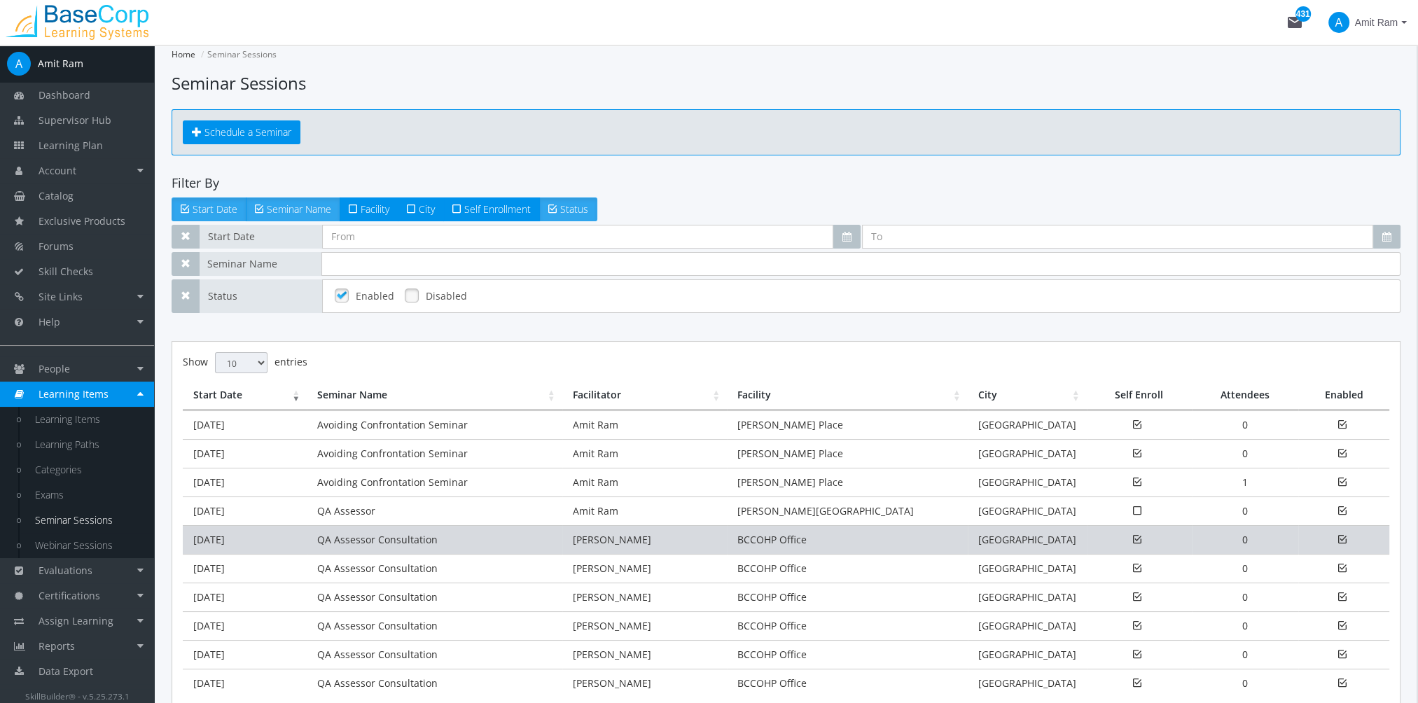
click at [264, 535] on td "[DATE]" at bounding box center [245, 539] width 124 height 29
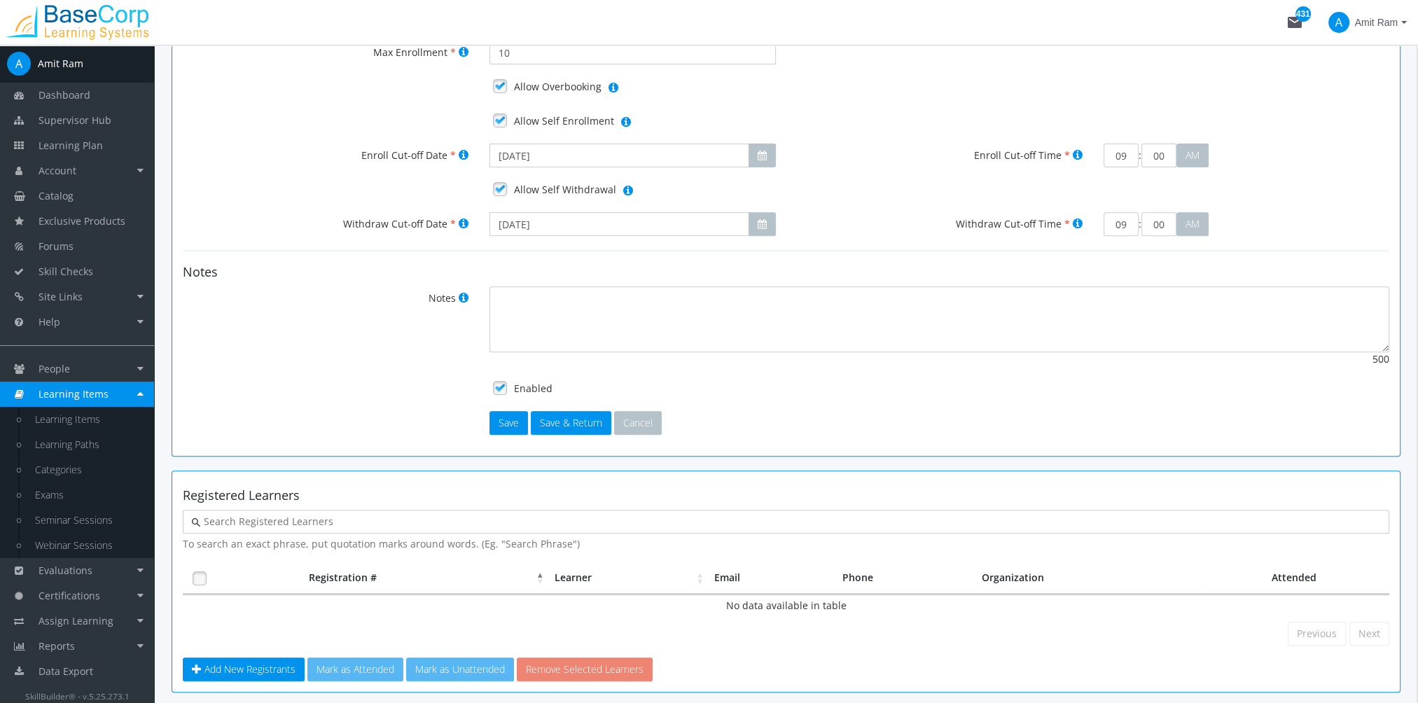
scroll to position [765, 0]
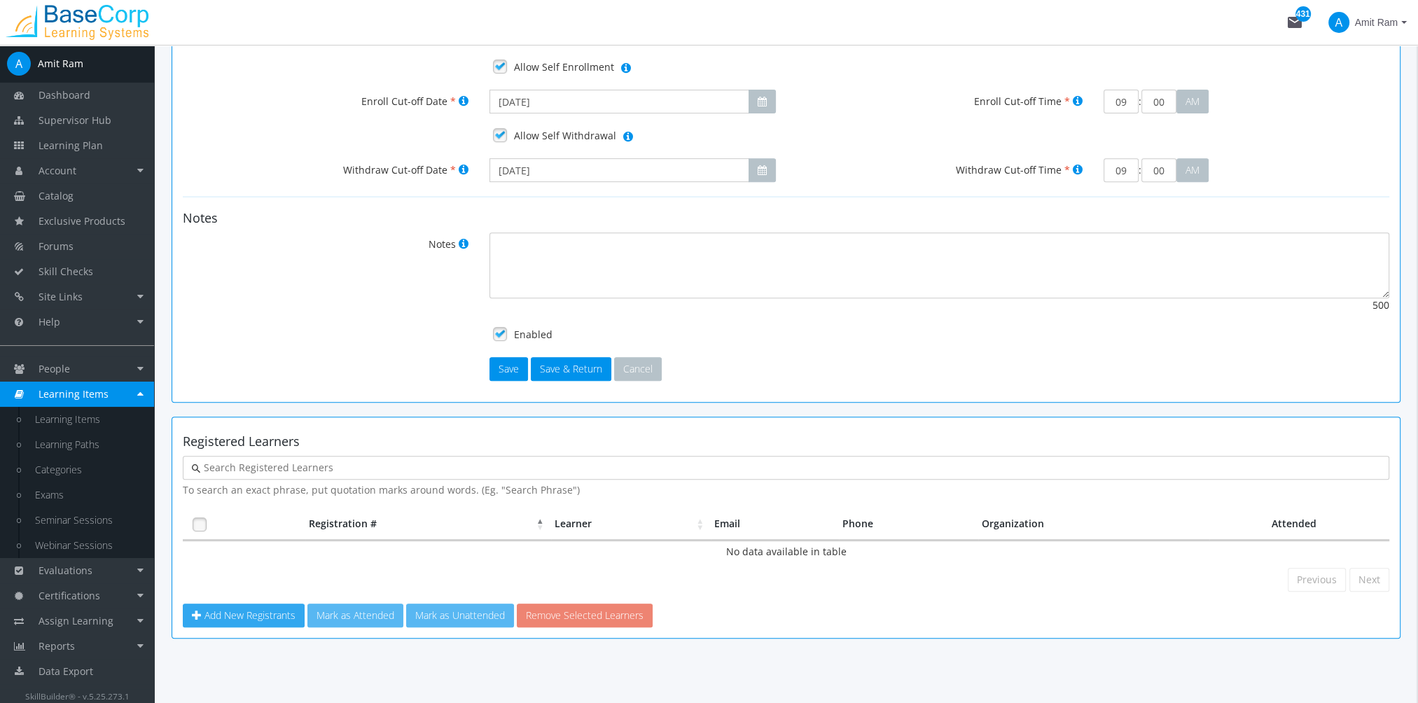
click at [247, 609] on span "Add New Registrants" at bounding box center [249, 615] width 91 height 13
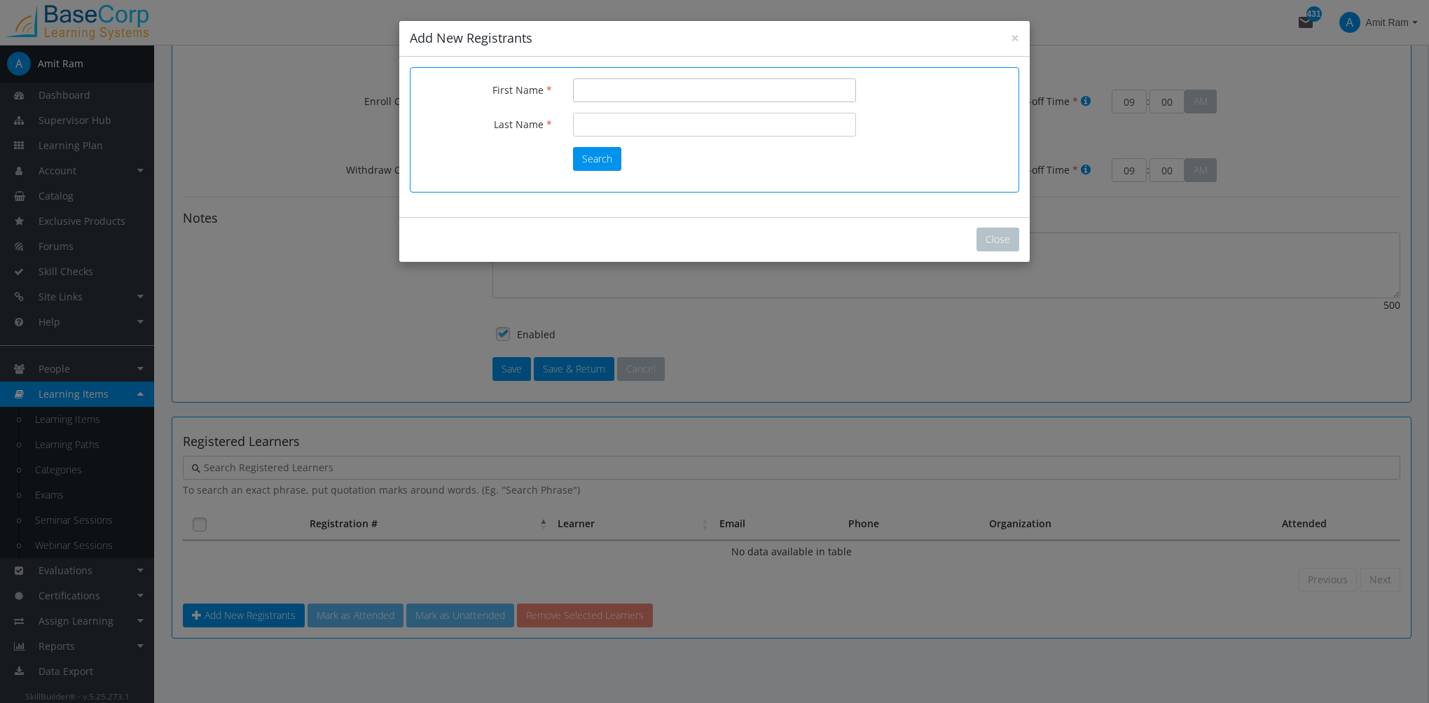
click at [650, 95] on input "First Name" at bounding box center [714, 90] width 283 height 24
type input "[PERSON_NAME]"
type input "r"
type input "ram"
click at [583, 154] on button "Search" at bounding box center [597, 159] width 48 height 24
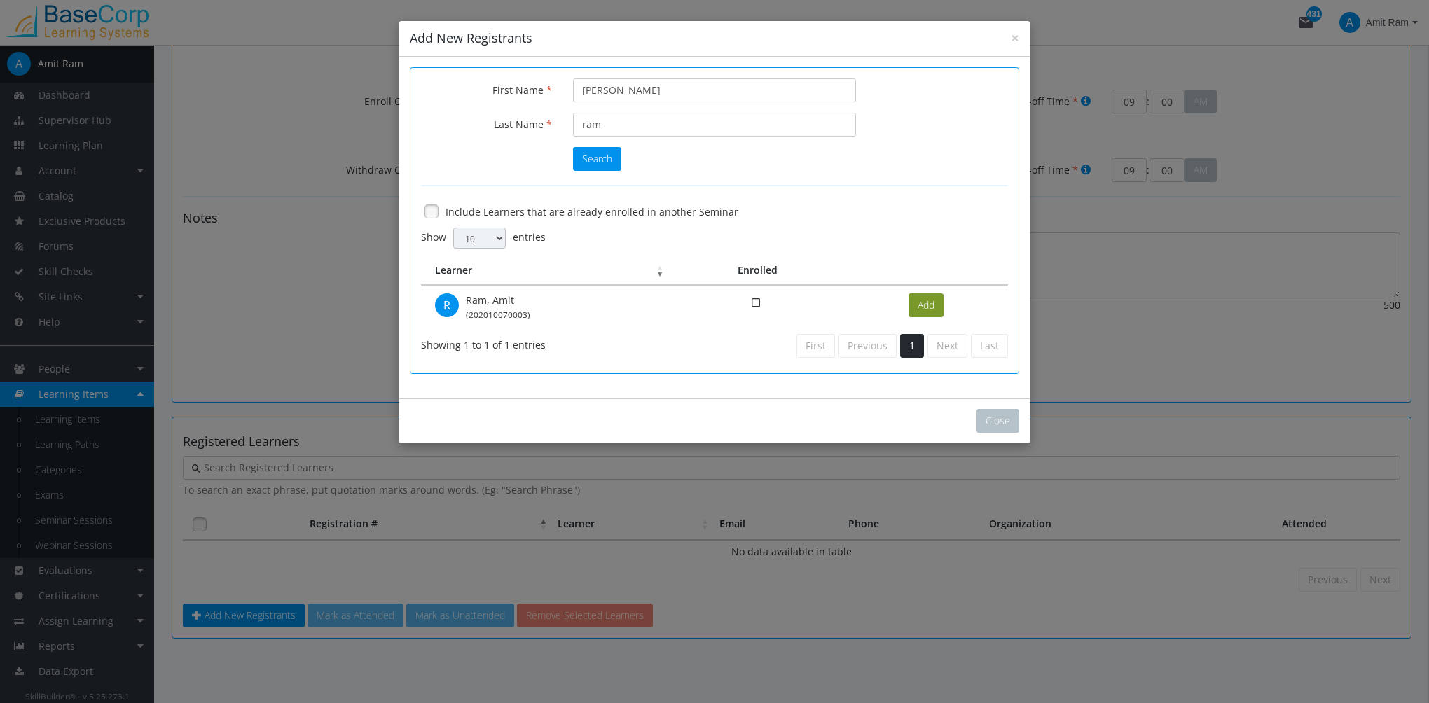
click at [929, 307] on button "Add" at bounding box center [925, 305] width 35 height 24
click at [1000, 424] on button "Close" at bounding box center [997, 421] width 43 height 24
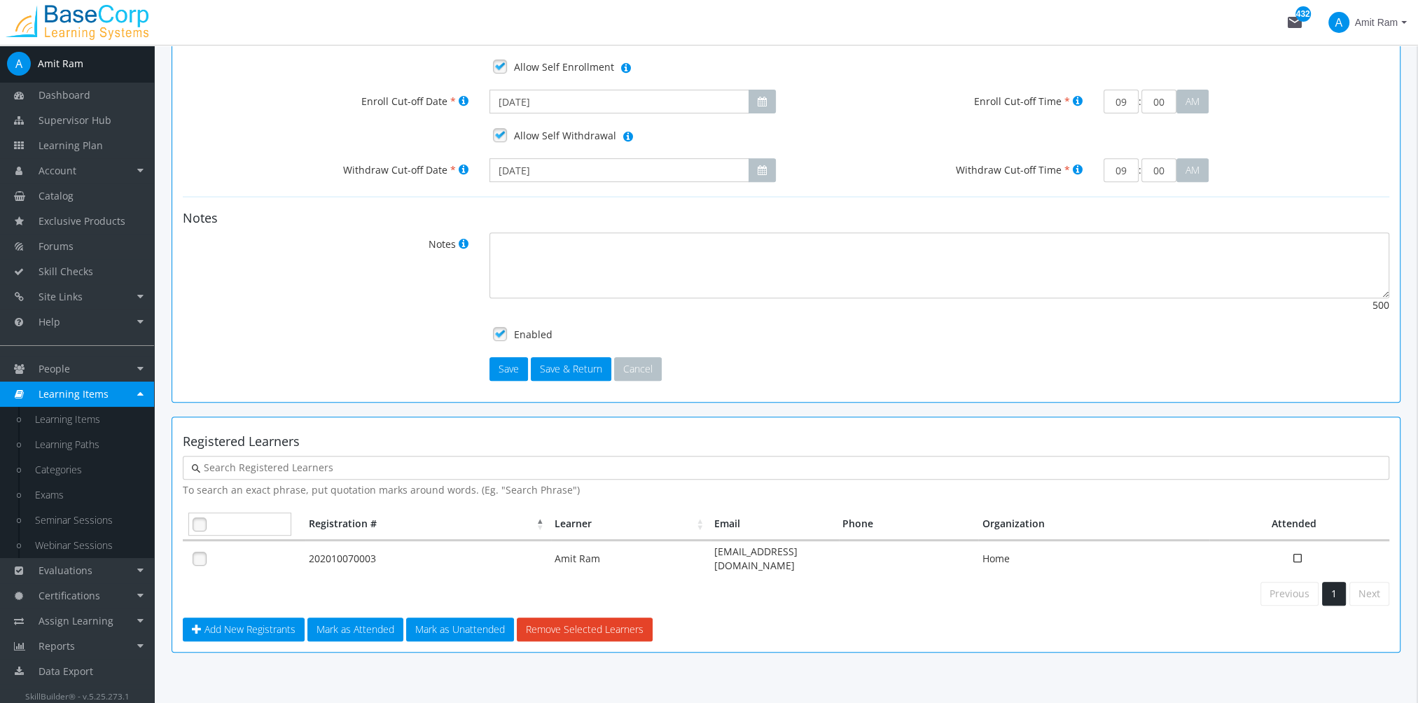
click at [204, 518] on link at bounding box center [199, 524] width 21 height 21
click at [366, 618] on button "Mark as Attended" at bounding box center [355, 630] width 96 height 24
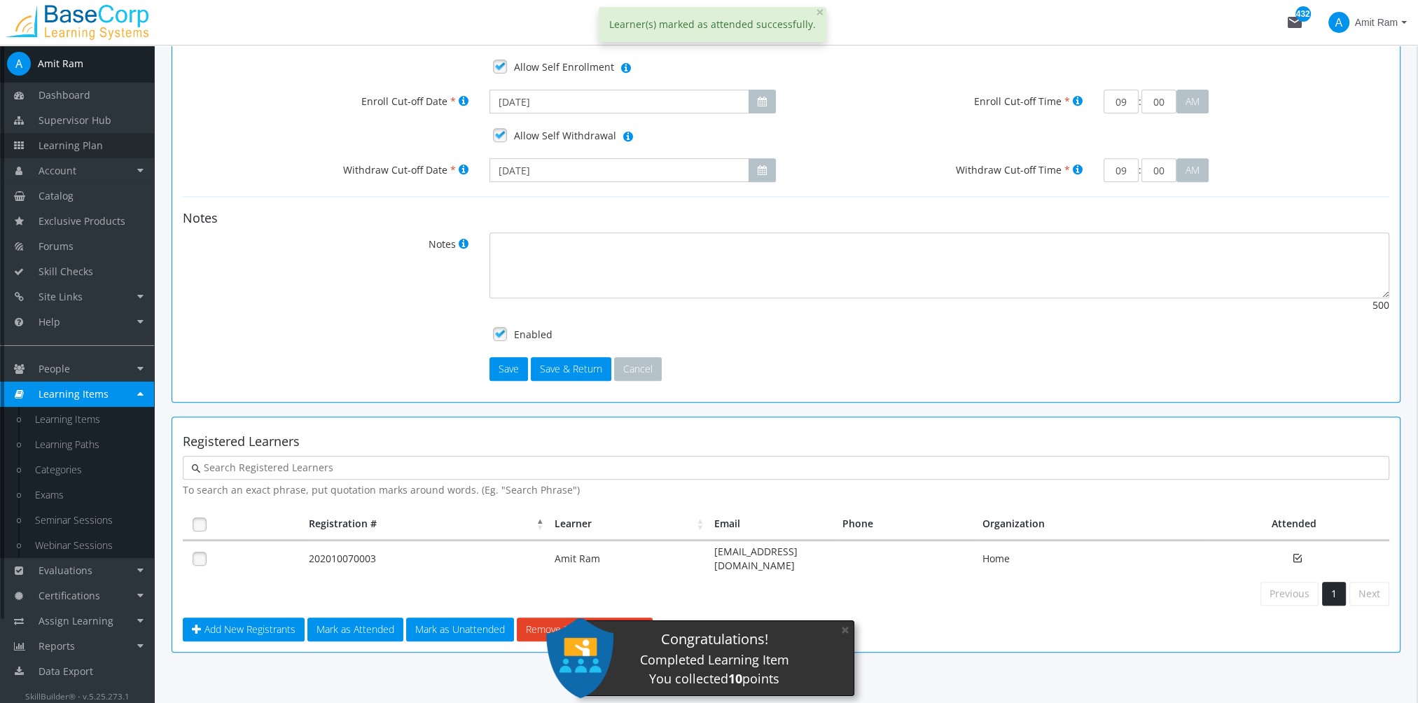
click at [101, 143] on link "Learning Plan" at bounding box center [77, 145] width 154 height 25
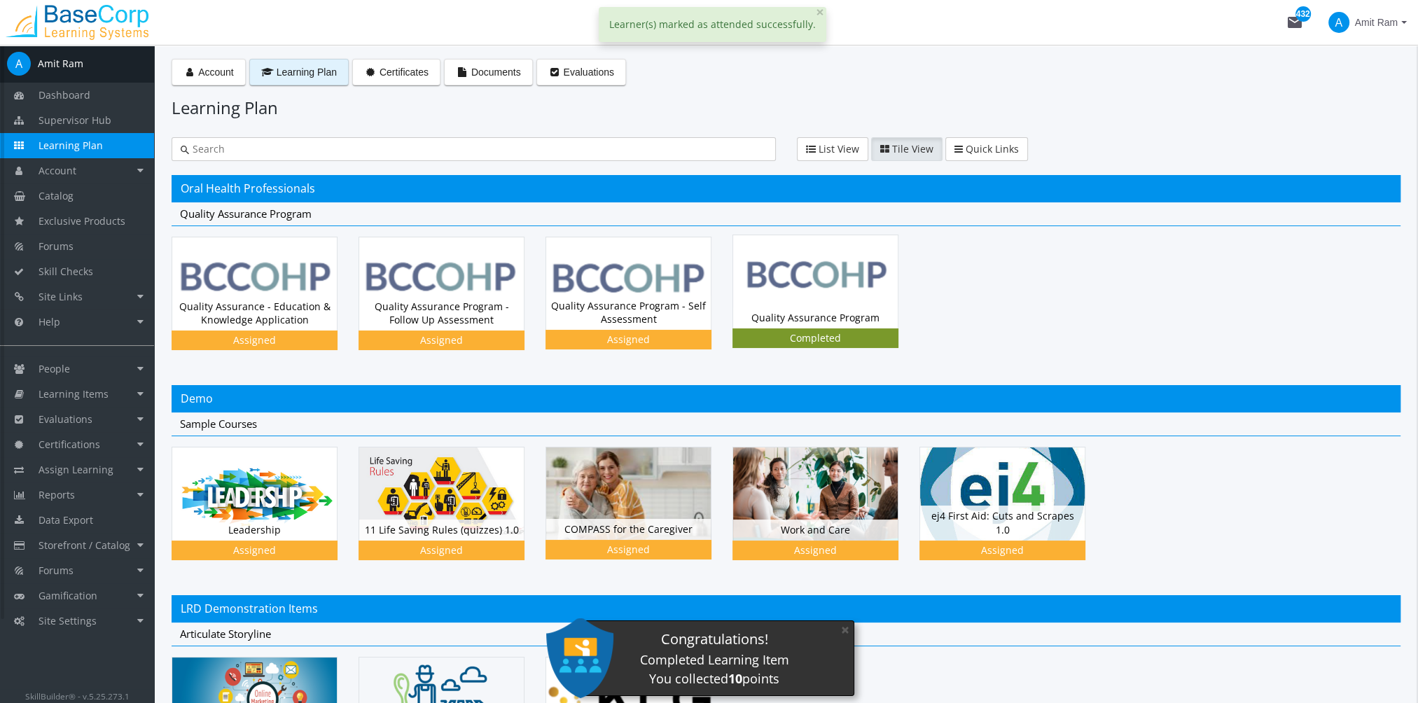
click at [809, 331] on div "Completed" at bounding box center [815, 338] width 160 height 14
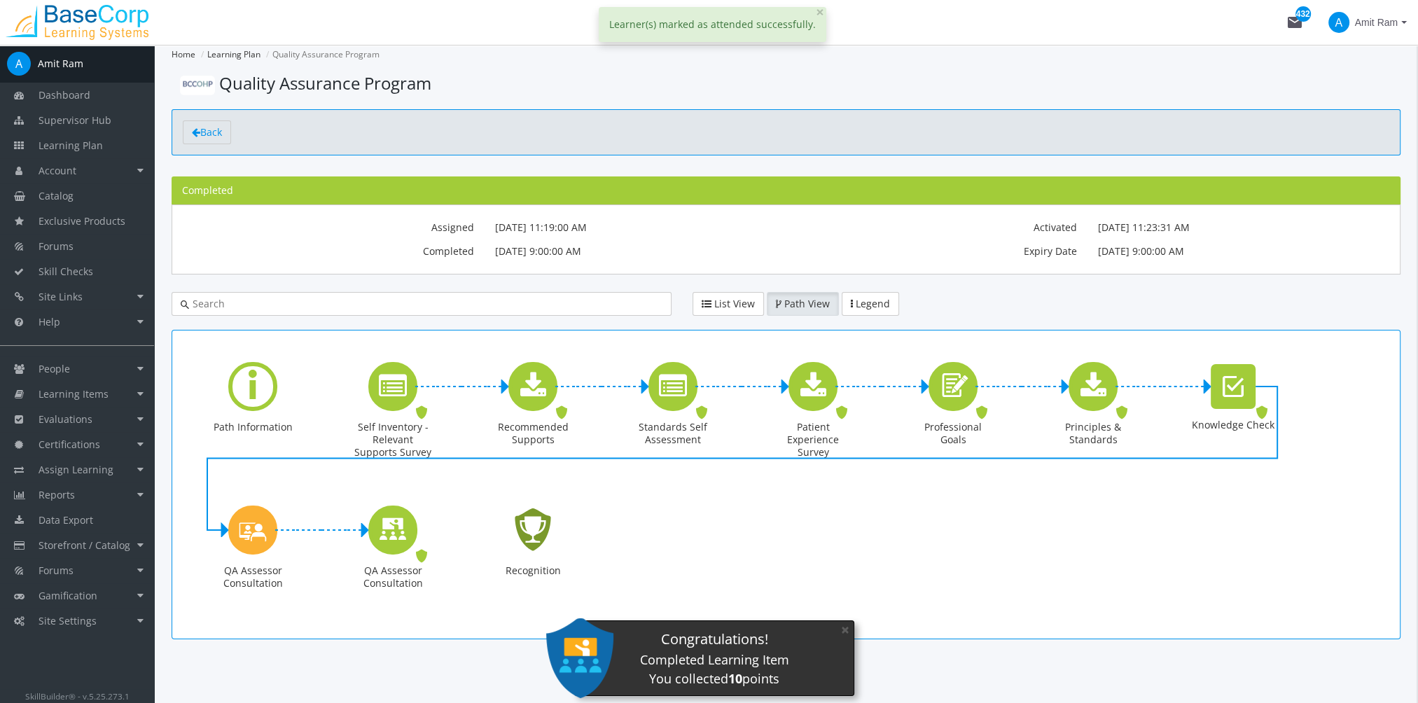
click at [539, 536] on icon "Recognition - Completed" at bounding box center [533, 530] width 45 height 64
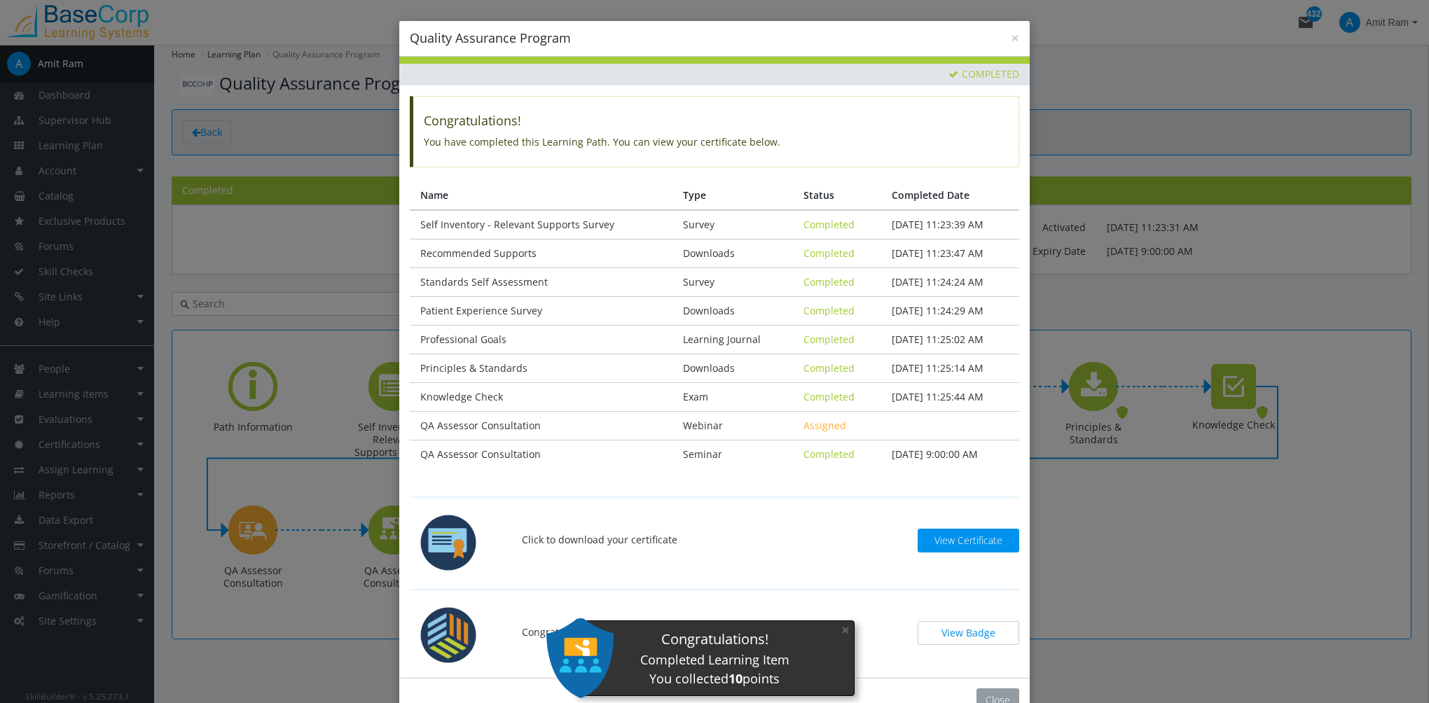
click at [996, 690] on button "Close" at bounding box center [997, 700] width 43 height 24
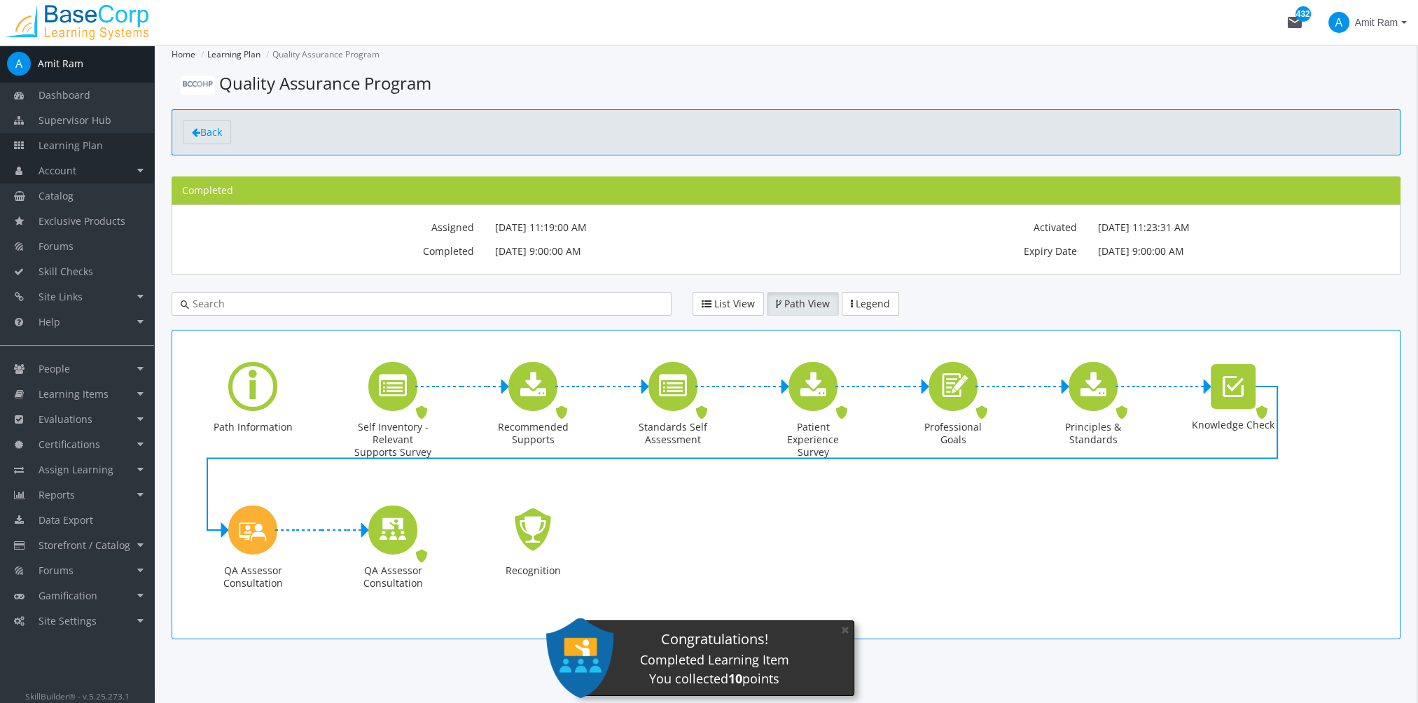
drag, startPoint x: 78, startPoint y: 154, endPoint x: 78, endPoint y: 162, distance: 7.7
click at [78, 154] on link "Learning Plan" at bounding box center [77, 145] width 154 height 25
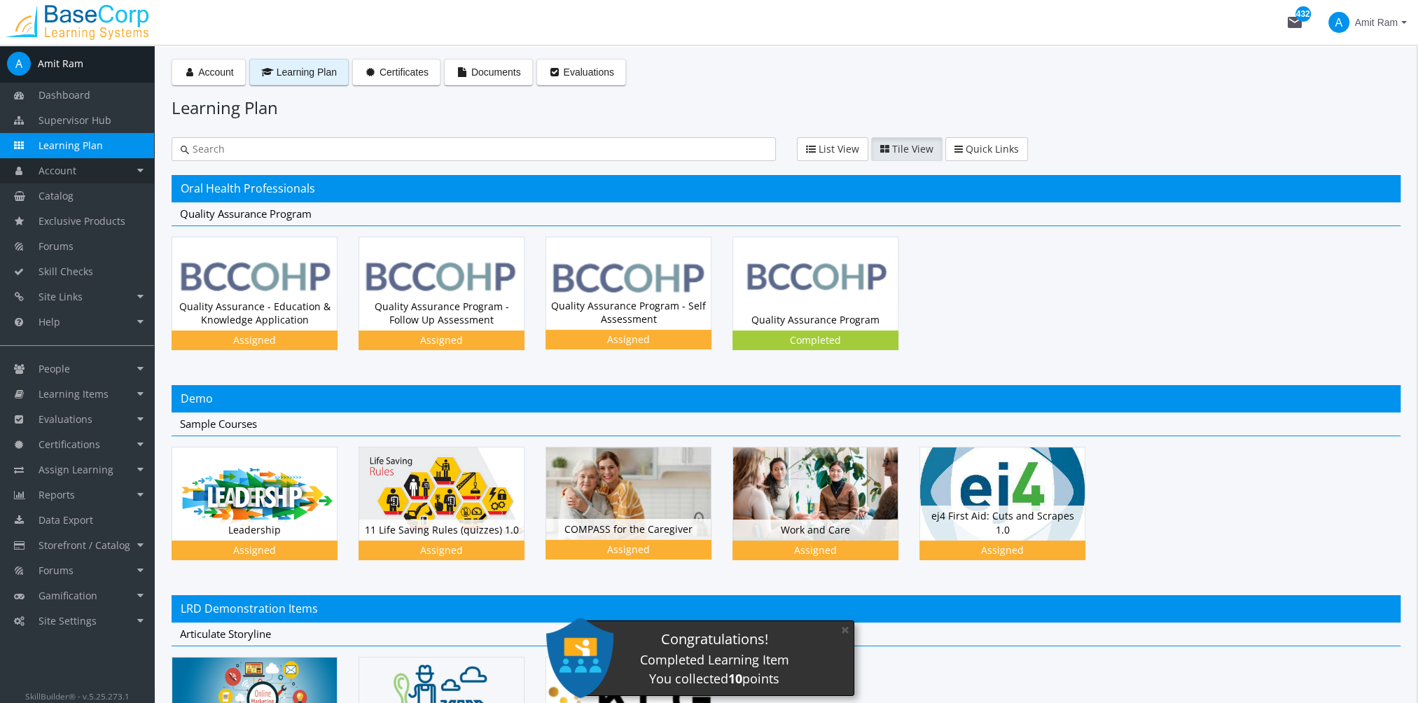
click at [78, 169] on link "Account" at bounding box center [77, 170] width 154 height 25
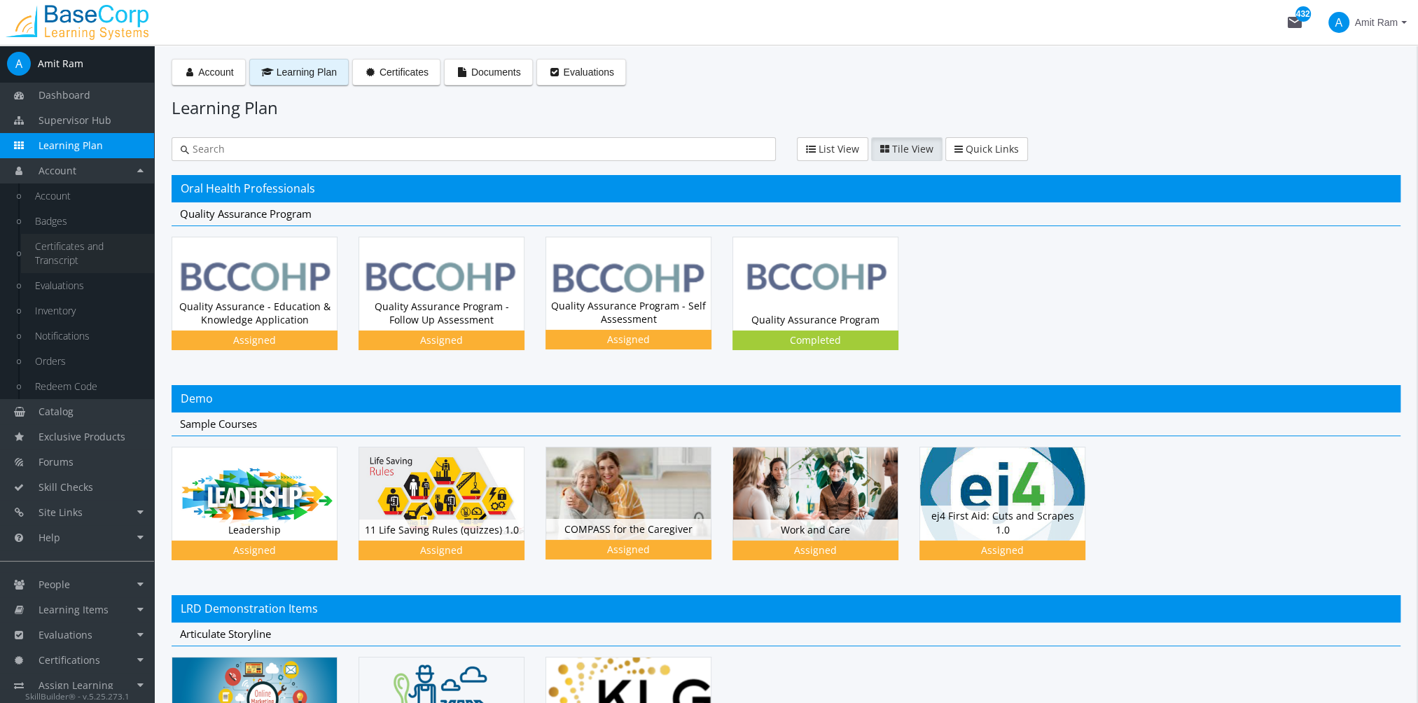
click at [92, 249] on link "Certificates and Transcript" at bounding box center [87, 253] width 133 height 39
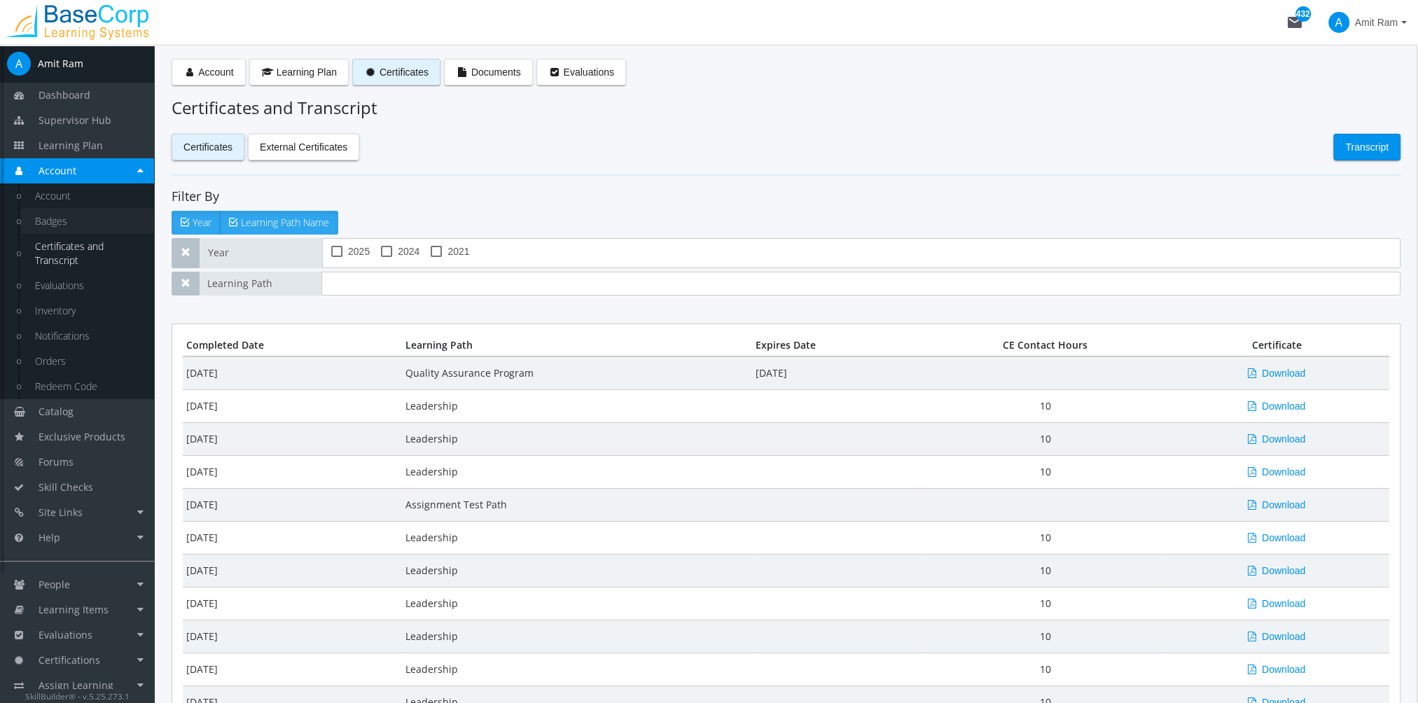
click at [64, 219] on link "Badges" at bounding box center [87, 221] width 133 height 25
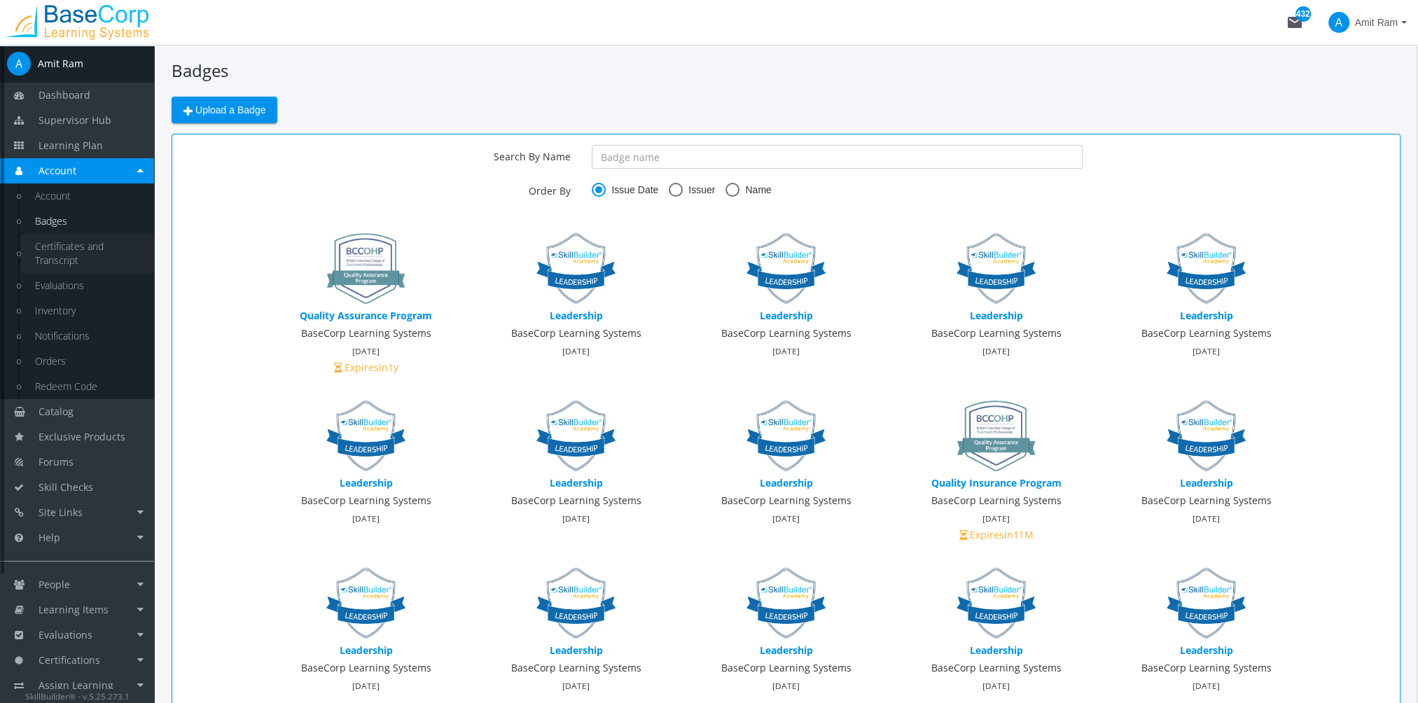
click at [83, 253] on link "Certificates and Transcript" at bounding box center [87, 253] width 133 height 39
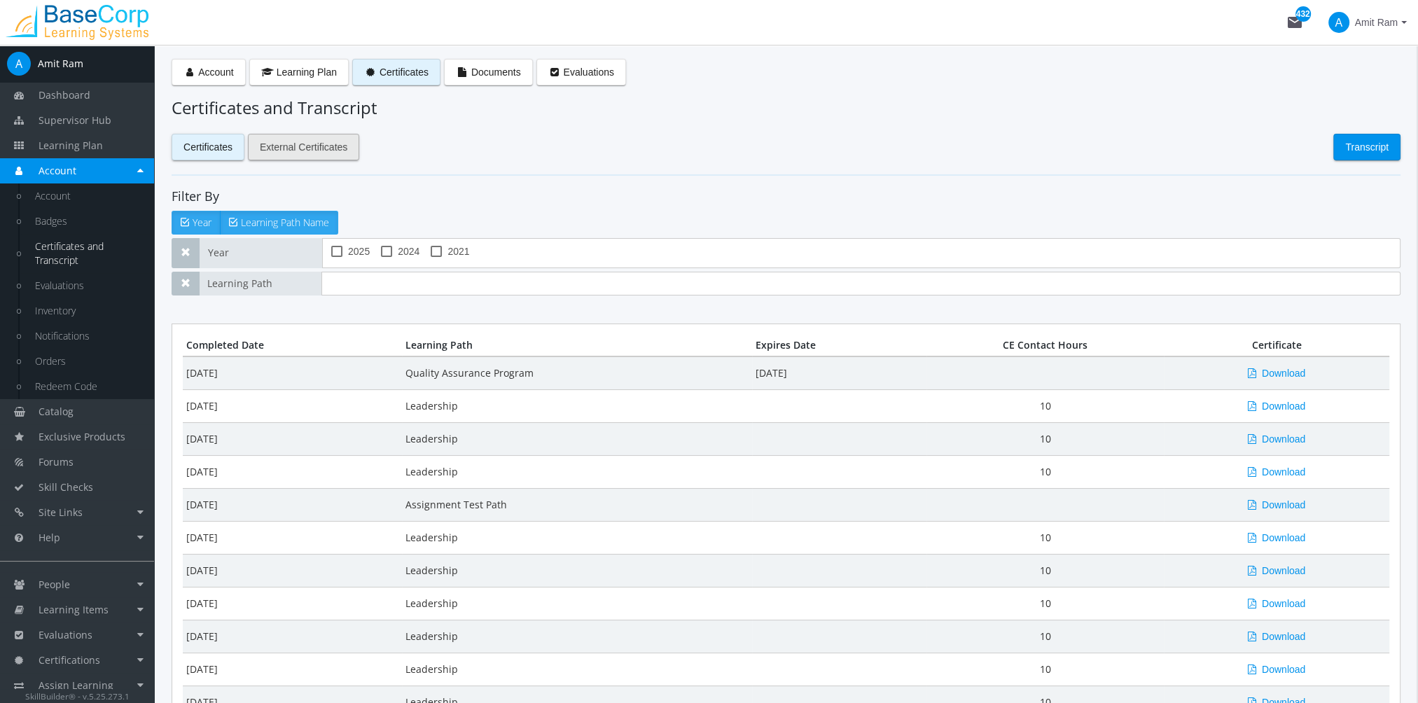
click at [306, 148] on span "External Certificates" at bounding box center [304, 146] width 88 height 25
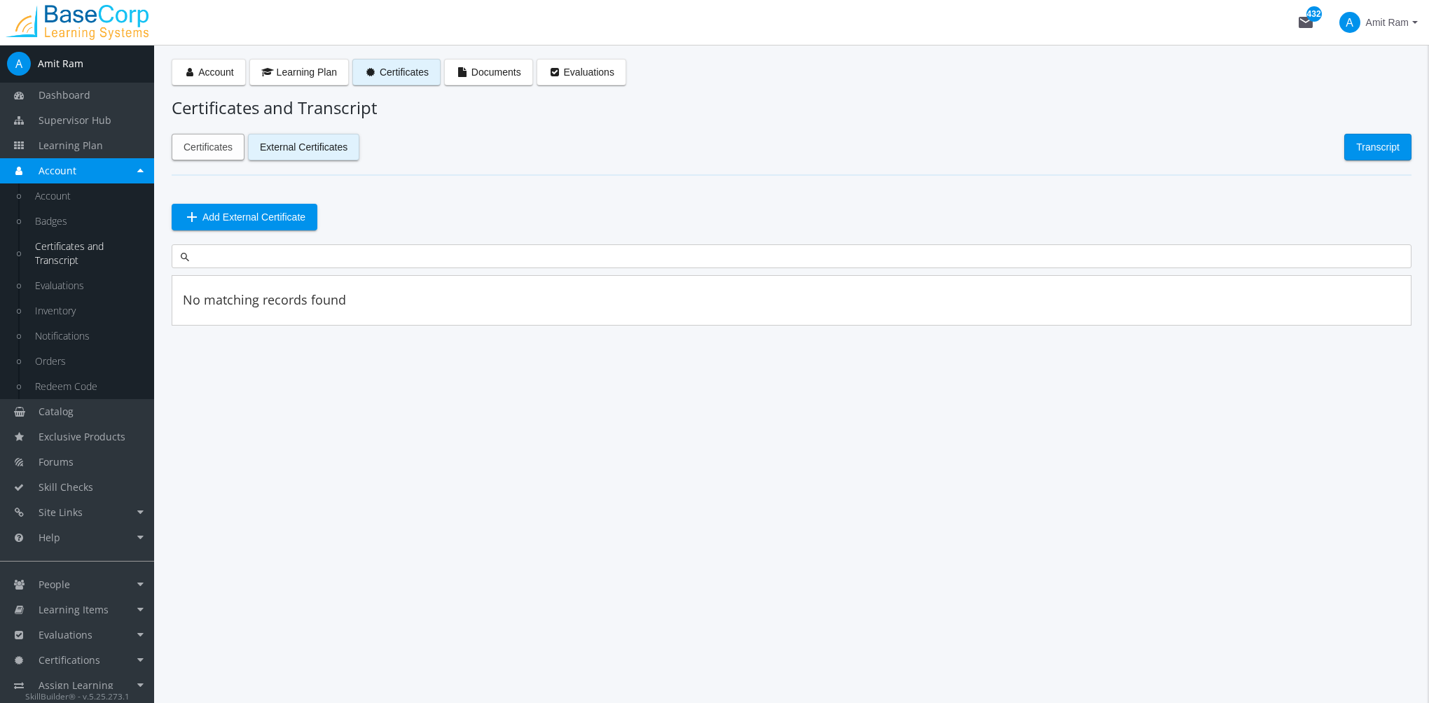
click at [216, 148] on span "Certificates" at bounding box center [207, 146] width 49 height 25
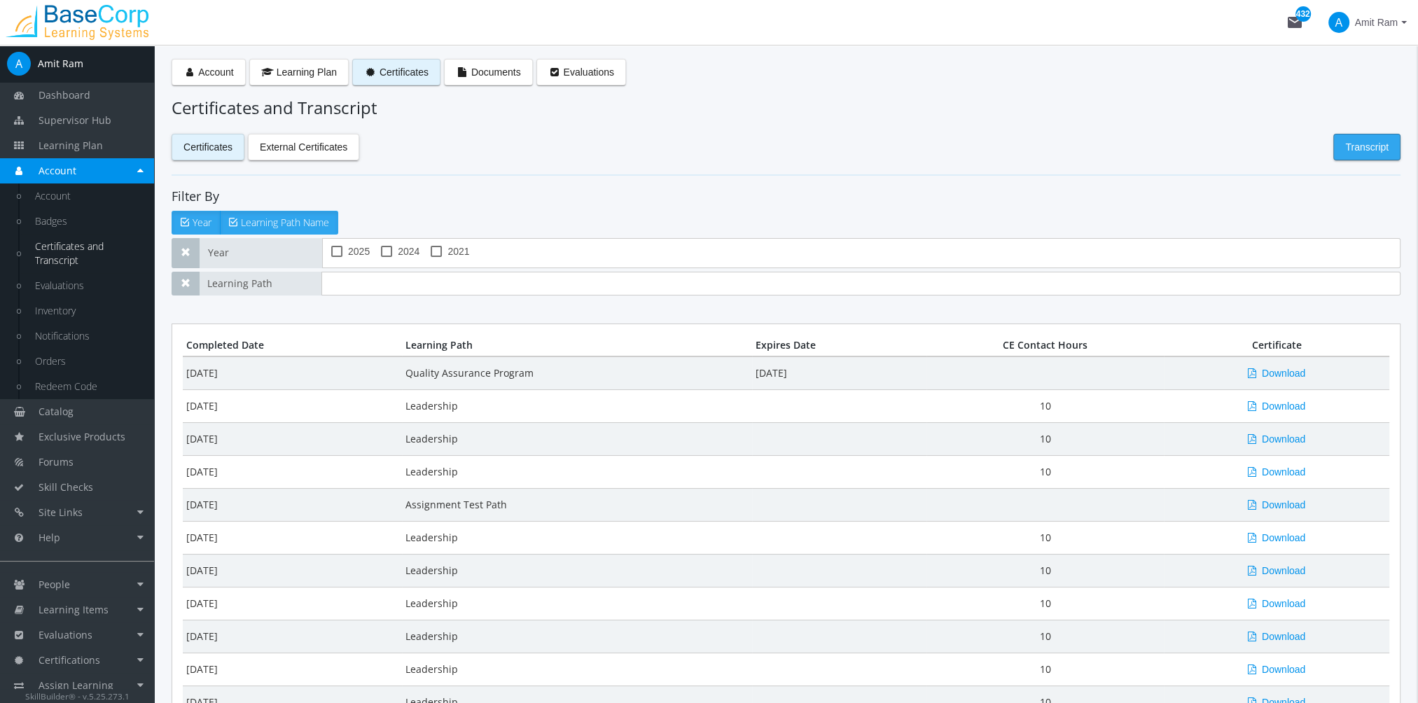
click at [1394, 148] on button "Transcript" at bounding box center [1366, 147] width 67 height 27
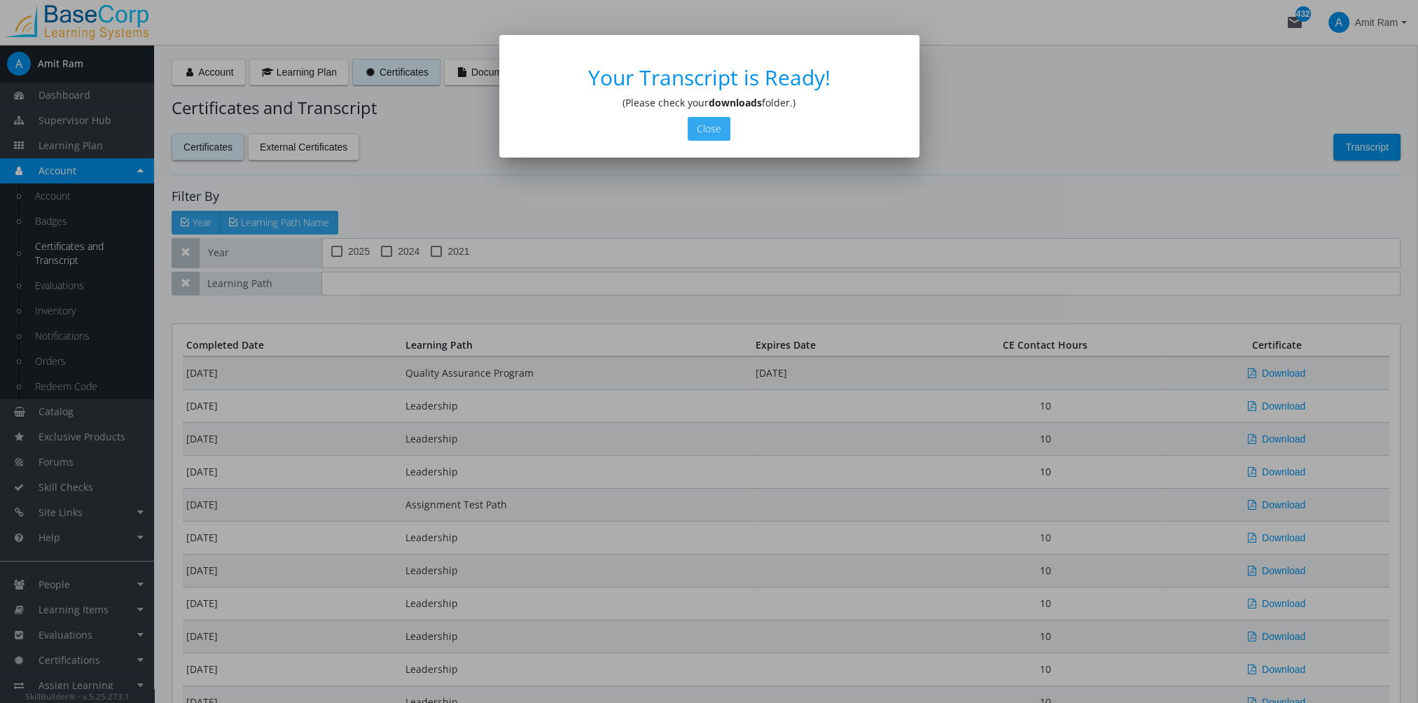
click at [708, 118] on button "Close" at bounding box center [709, 129] width 43 height 24
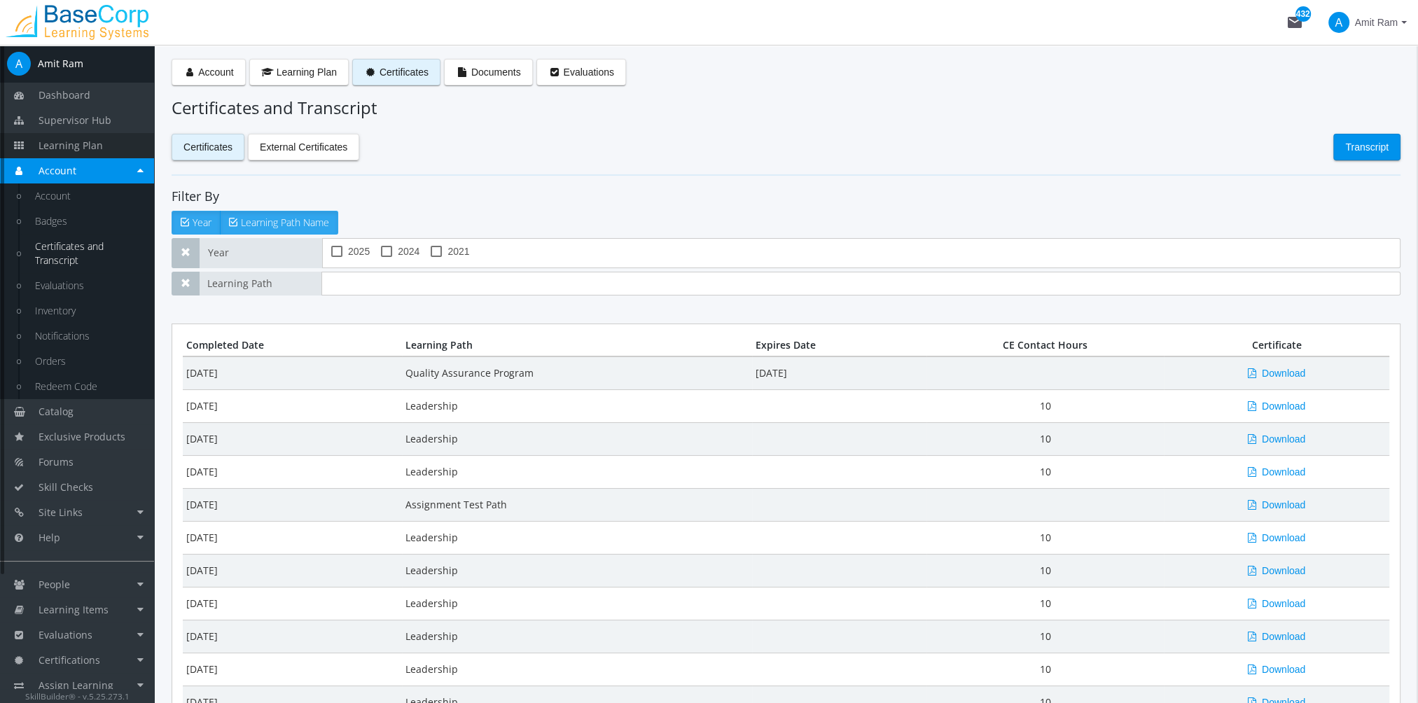
click at [95, 151] on span "Learning Plan" at bounding box center [71, 145] width 64 height 13
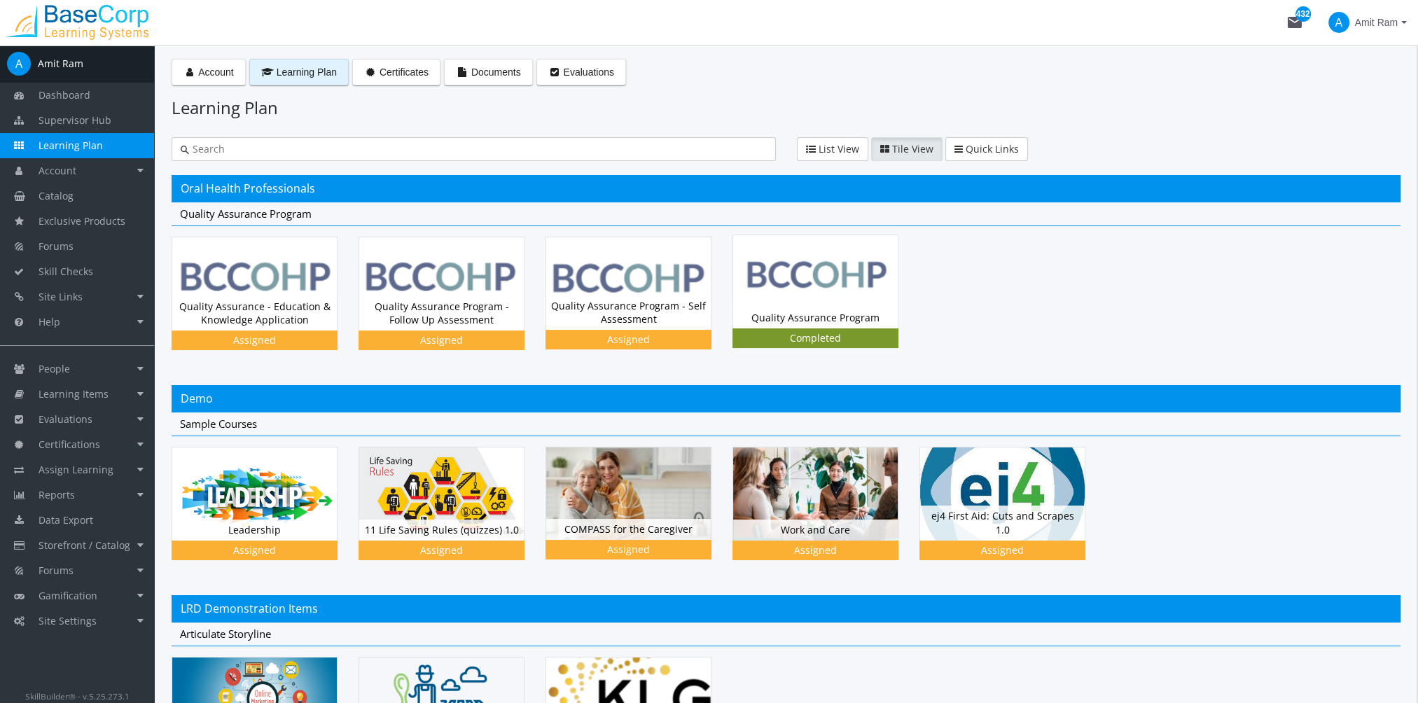
click at [889, 274] on img at bounding box center [815, 281] width 165 height 92
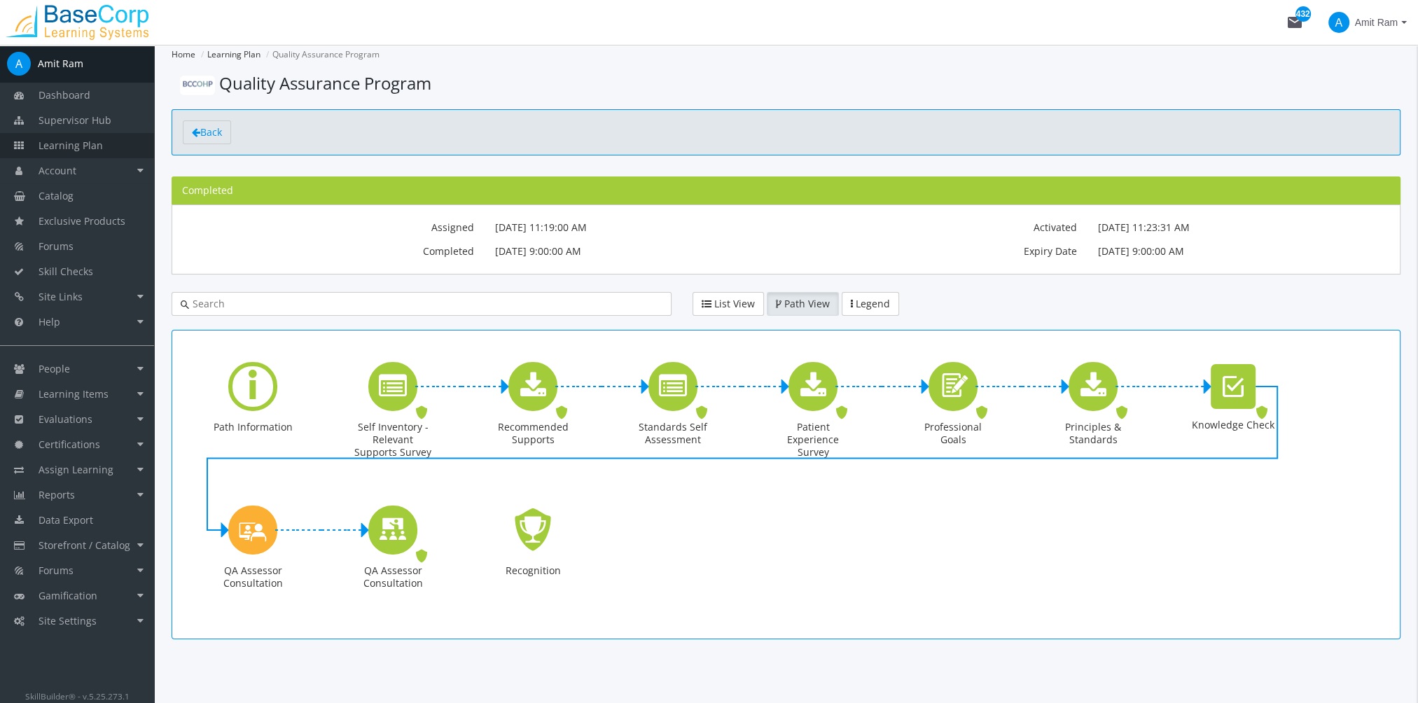
click at [108, 148] on link "Learning Plan" at bounding box center [77, 145] width 154 height 25
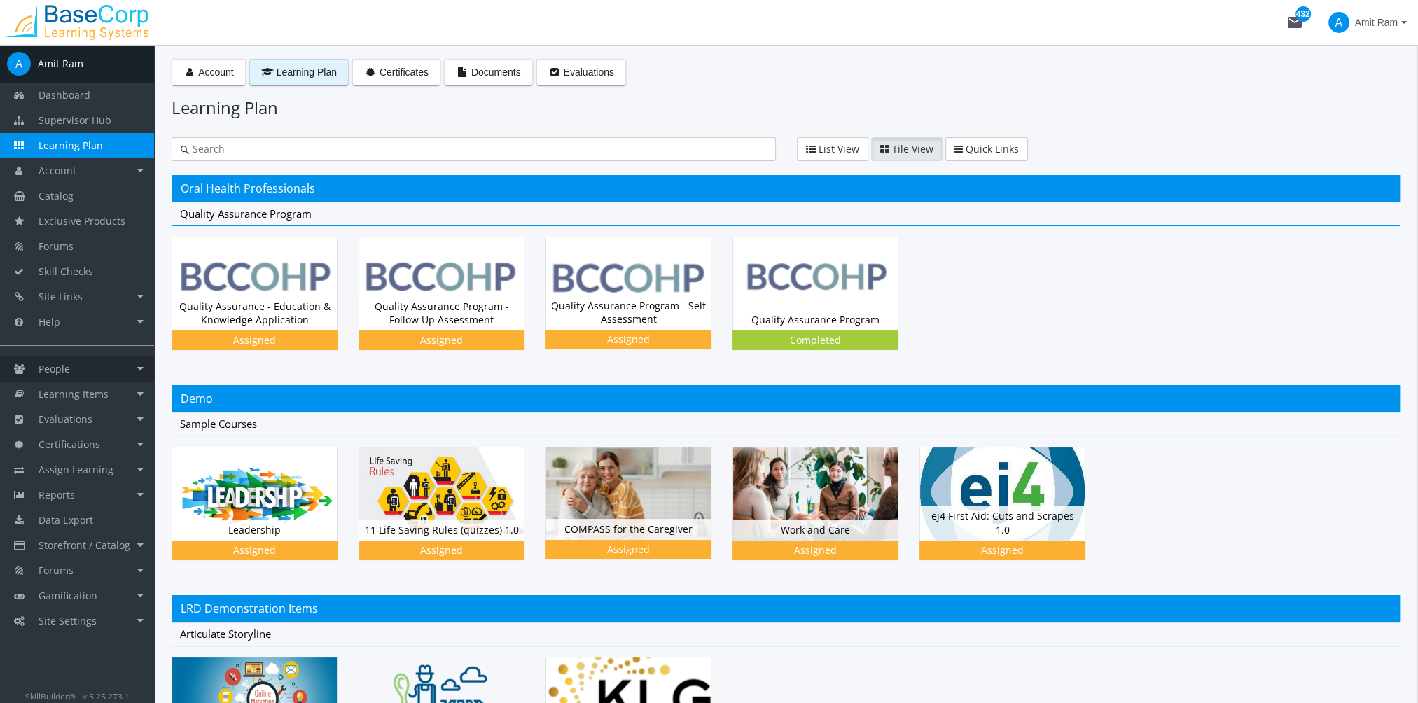
click at [57, 372] on span "People" at bounding box center [55, 368] width 32 height 13
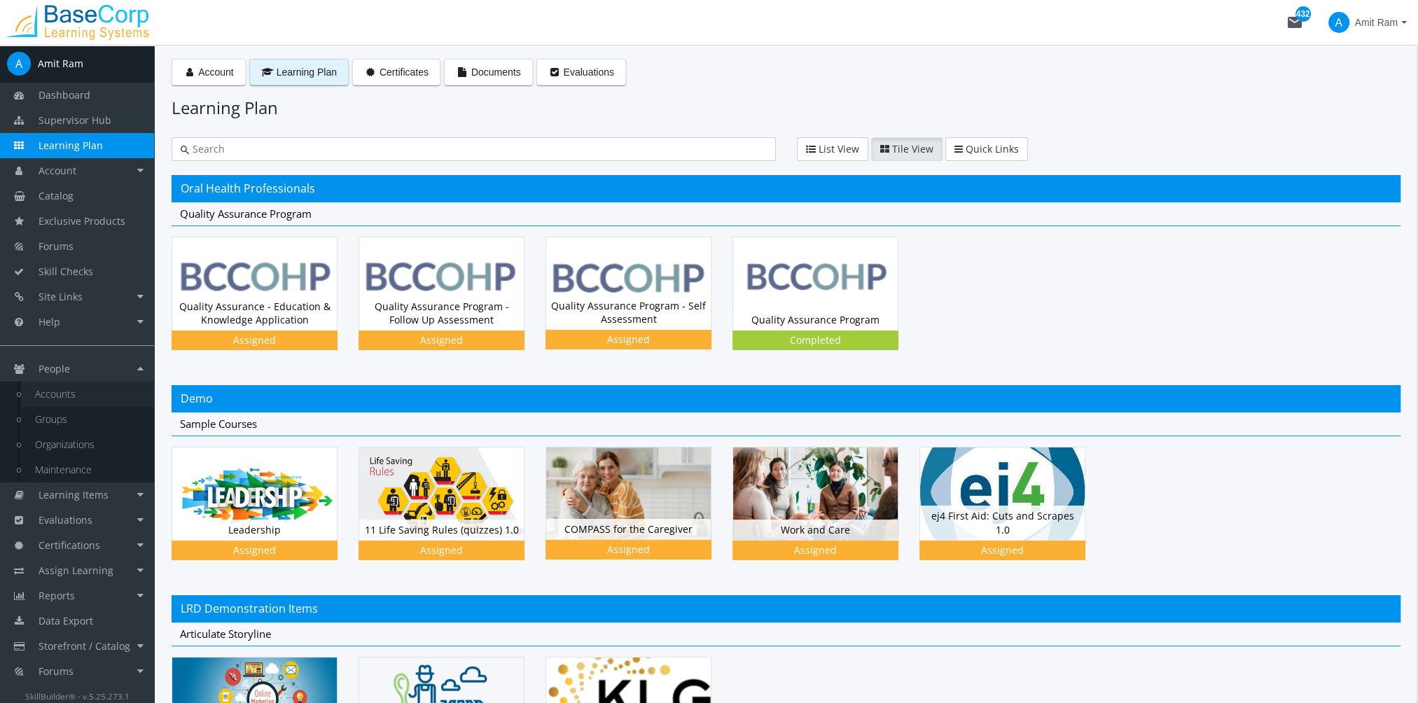
click at [56, 400] on link "Accounts" at bounding box center [87, 394] width 133 height 25
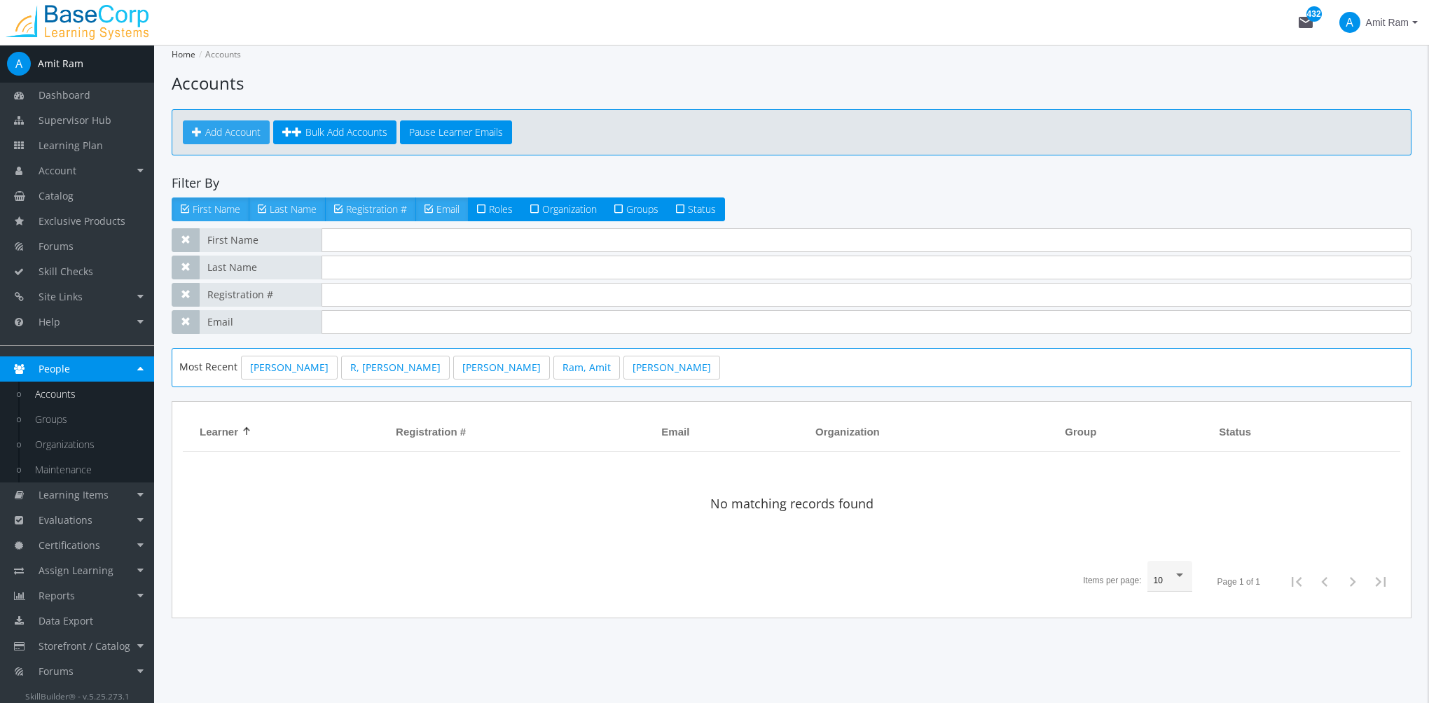
click at [222, 131] on span "Add Account" at bounding box center [232, 131] width 55 height 13
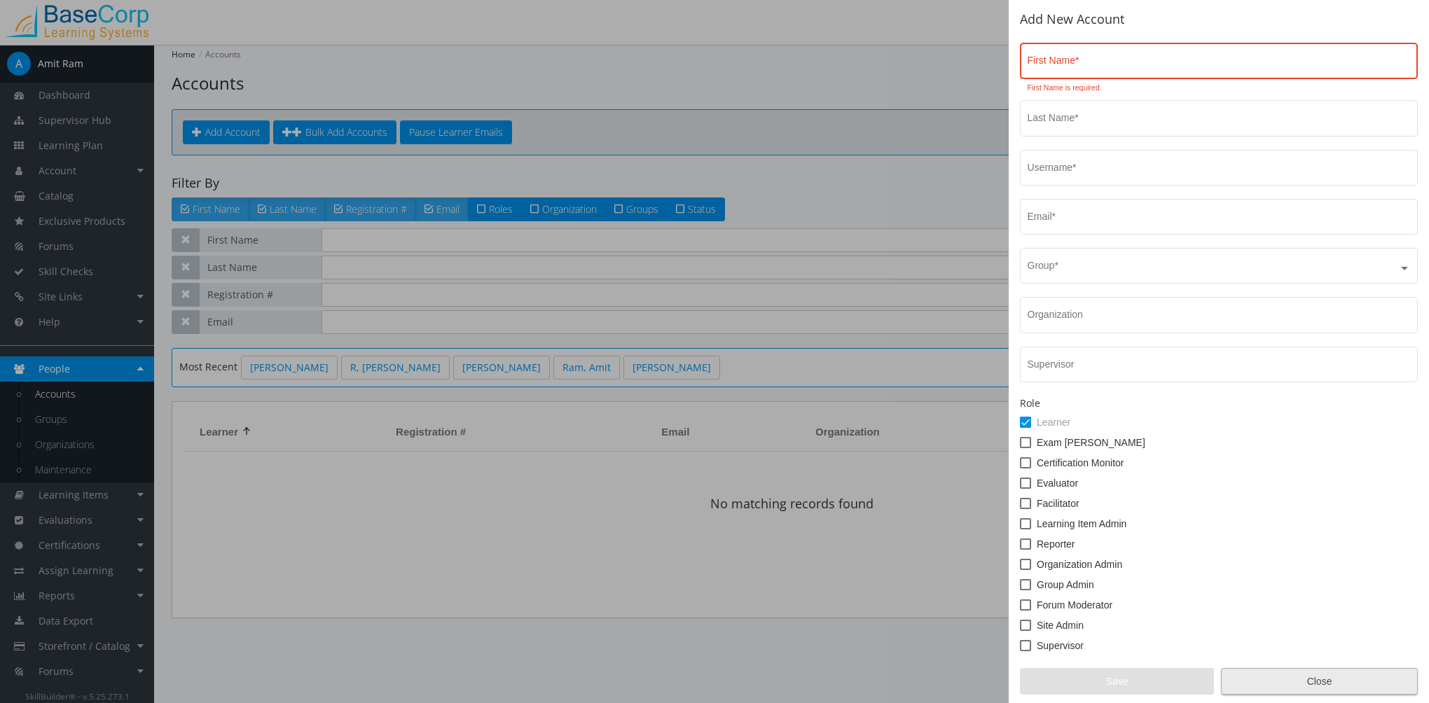
click at [1247, 667] on app-add "Add New Account First Name * First Name is required. Last Name * Username * Ema…" at bounding box center [1219, 354] width 398 height 682
click at [1305, 695] on div "Add New Account First Name * First Name is required. Last Name * Username * Ema…" at bounding box center [1218, 351] width 420 height 703
click at [1297, 683] on span "Close" at bounding box center [1319, 681] width 173 height 25
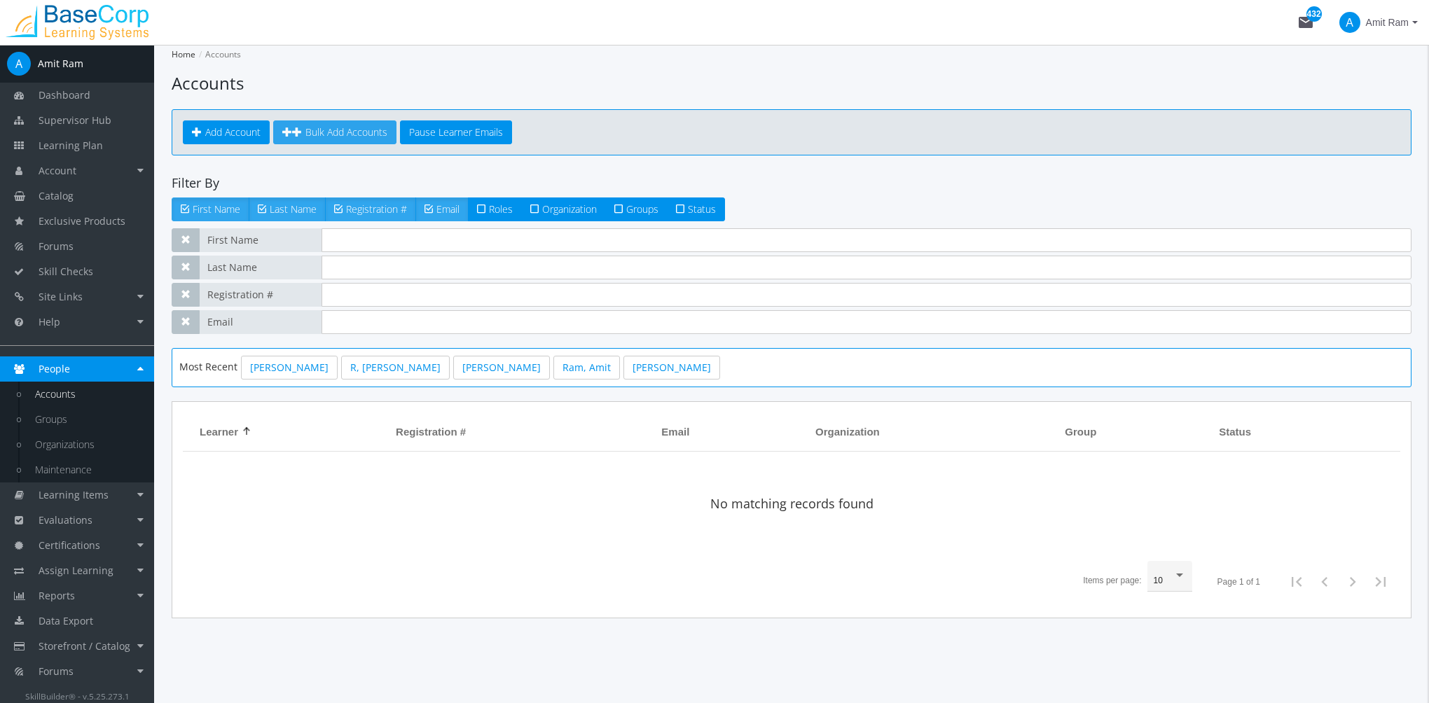
click at [340, 132] on span "Bulk Add Accounts" at bounding box center [346, 131] width 82 height 13
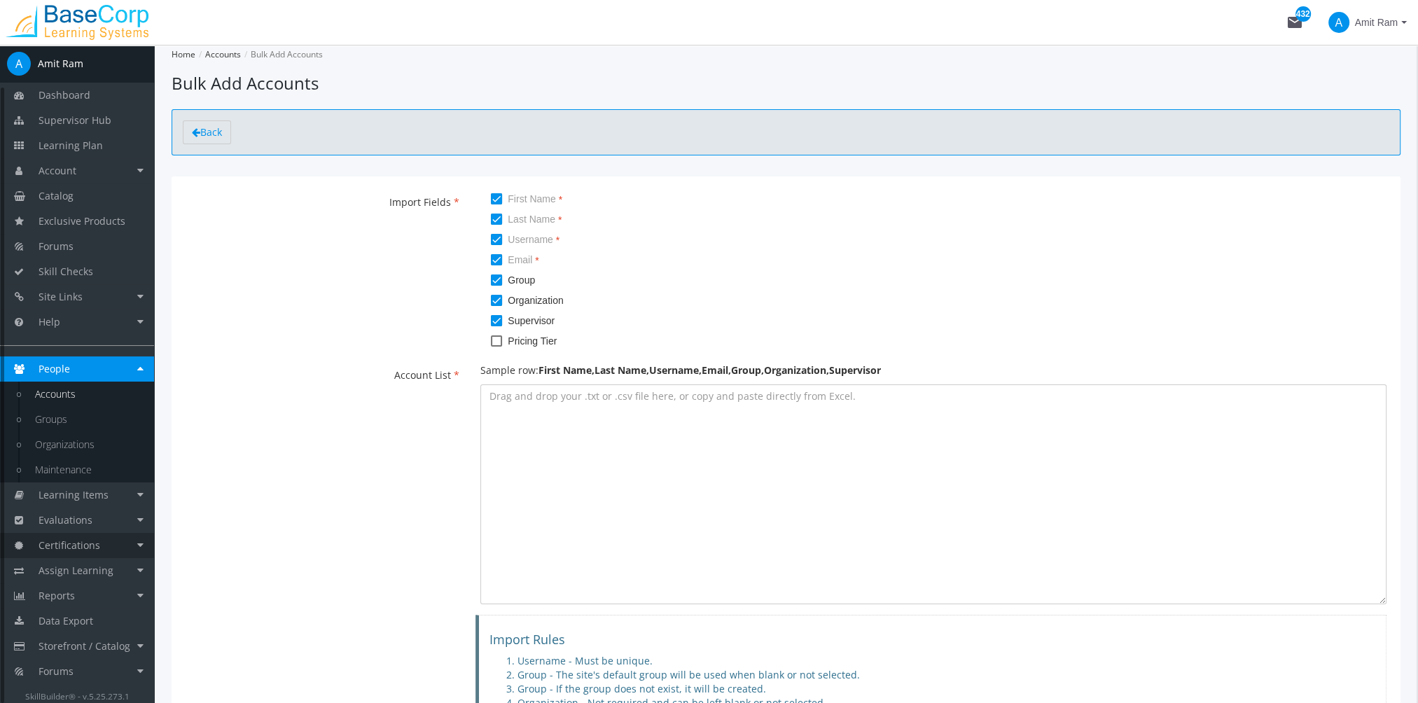
scroll to position [45, 0]
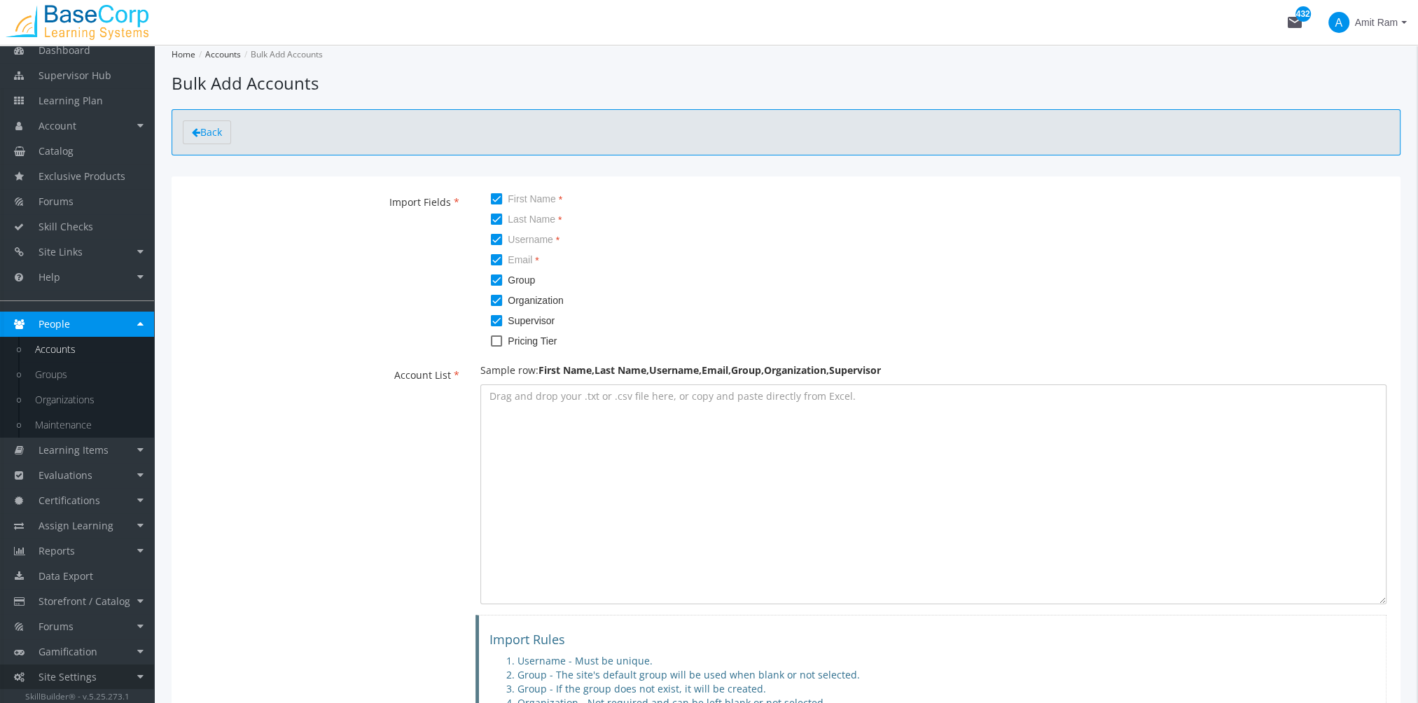
click at [101, 674] on link "Site Settings" at bounding box center [77, 677] width 154 height 25
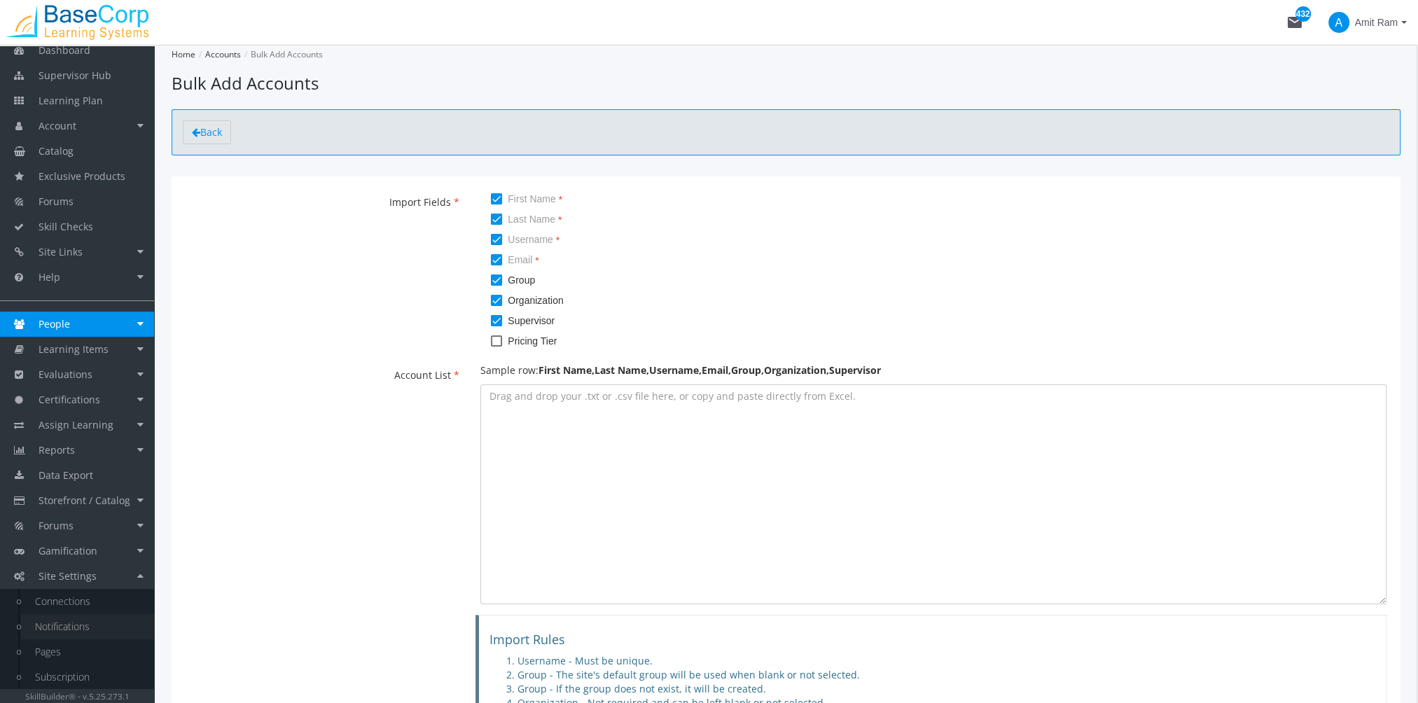
click at [90, 633] on link "Notifications" at bounding box center [87, 626] width 133 height 25
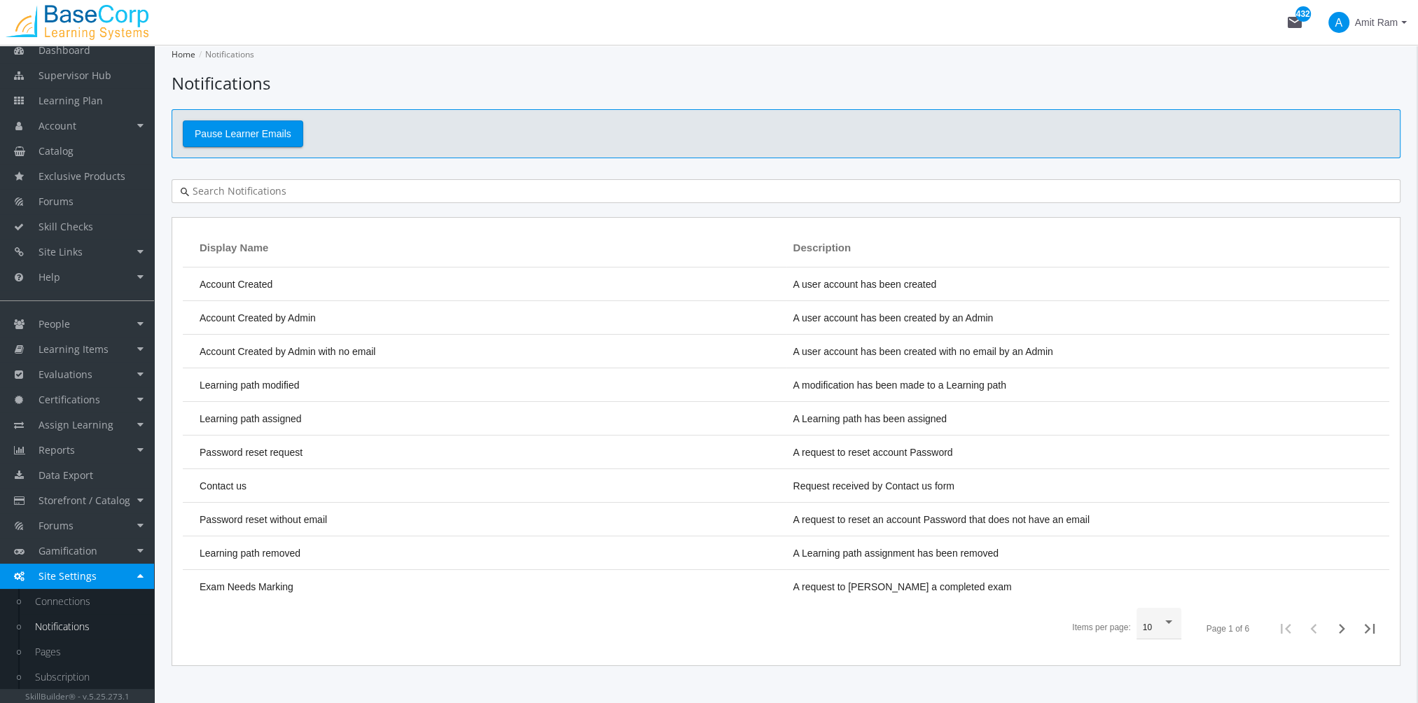
click at [311, 196] on input "text" at bounding box center [790, 191] width 1202 height 14
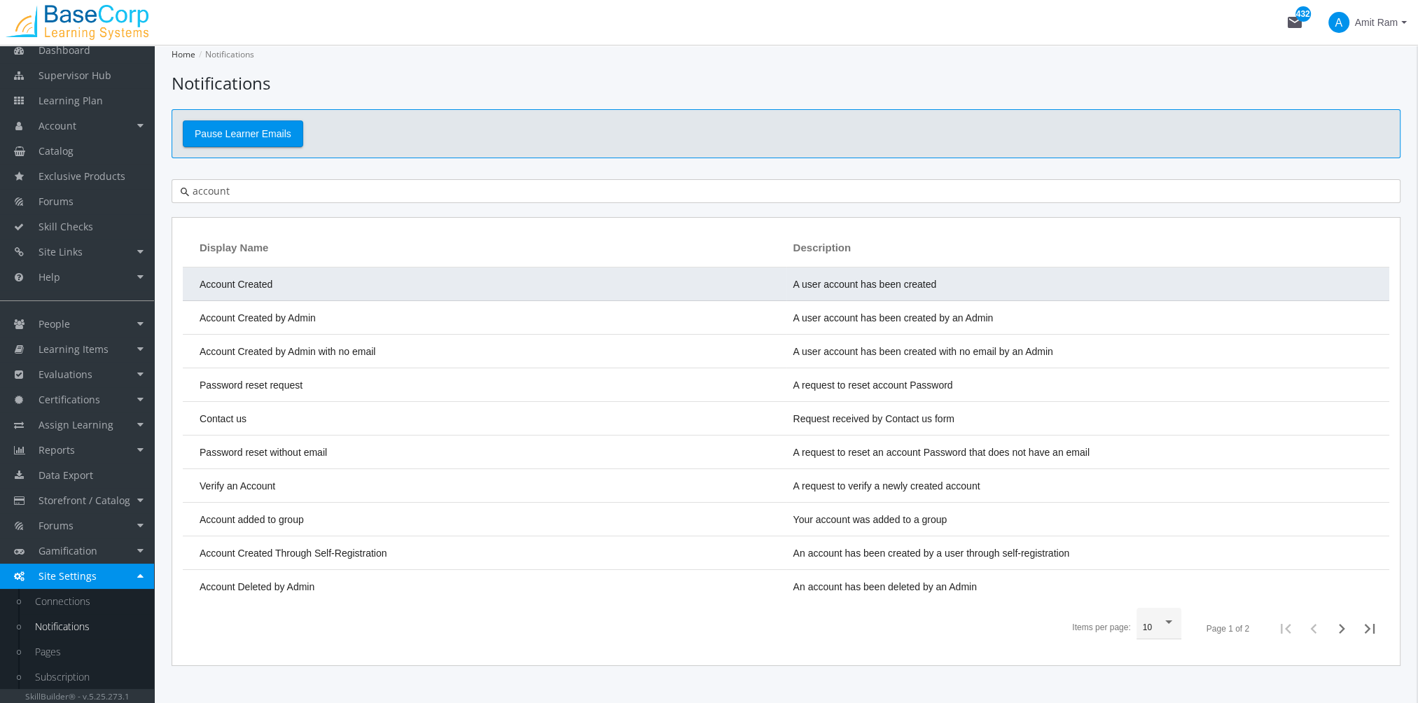
type input "account"
click at [336, 280] on td "Account Created" at bounding box center [485, 285] width 604 height 34
click at [340, 275] on td "Account Created" at bounding box center [485, 285] width 604 height 34
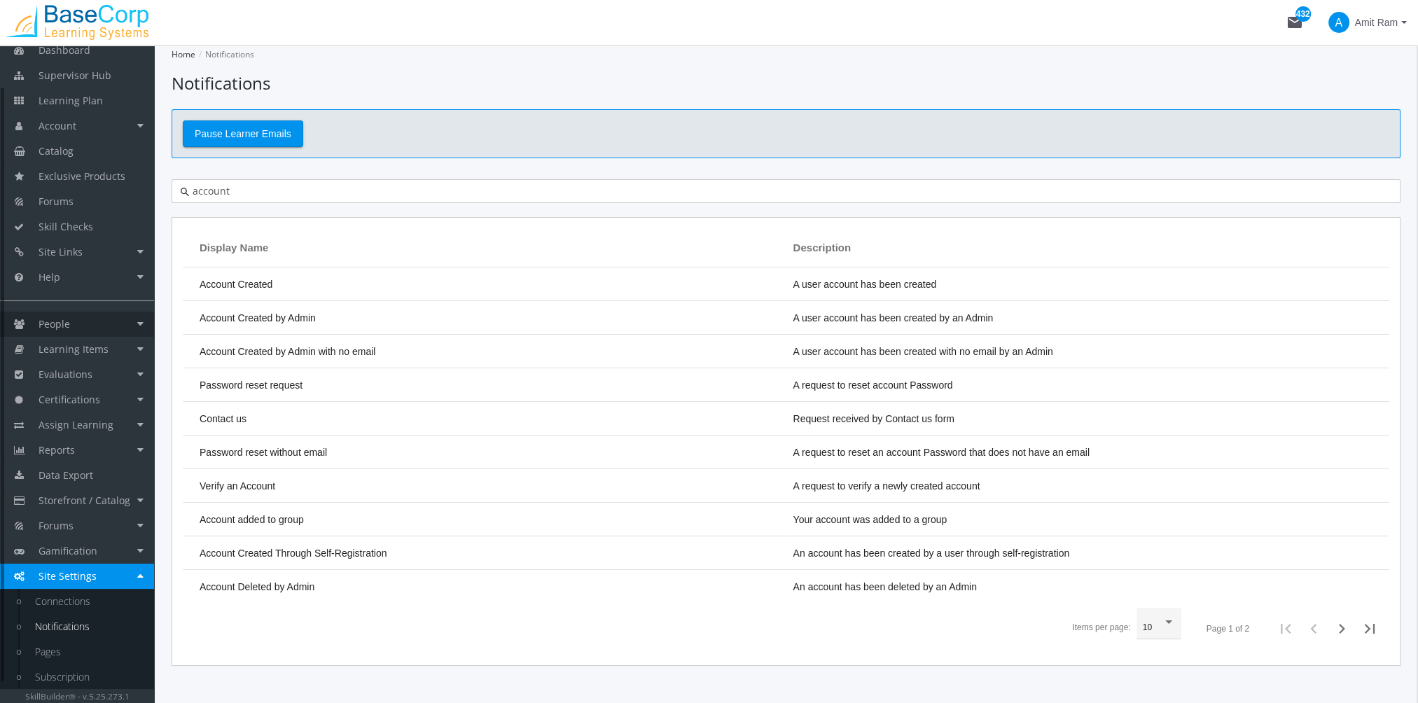
click at [83, 319] on link "People" at bounding box center [77, 324] width 154 height 25
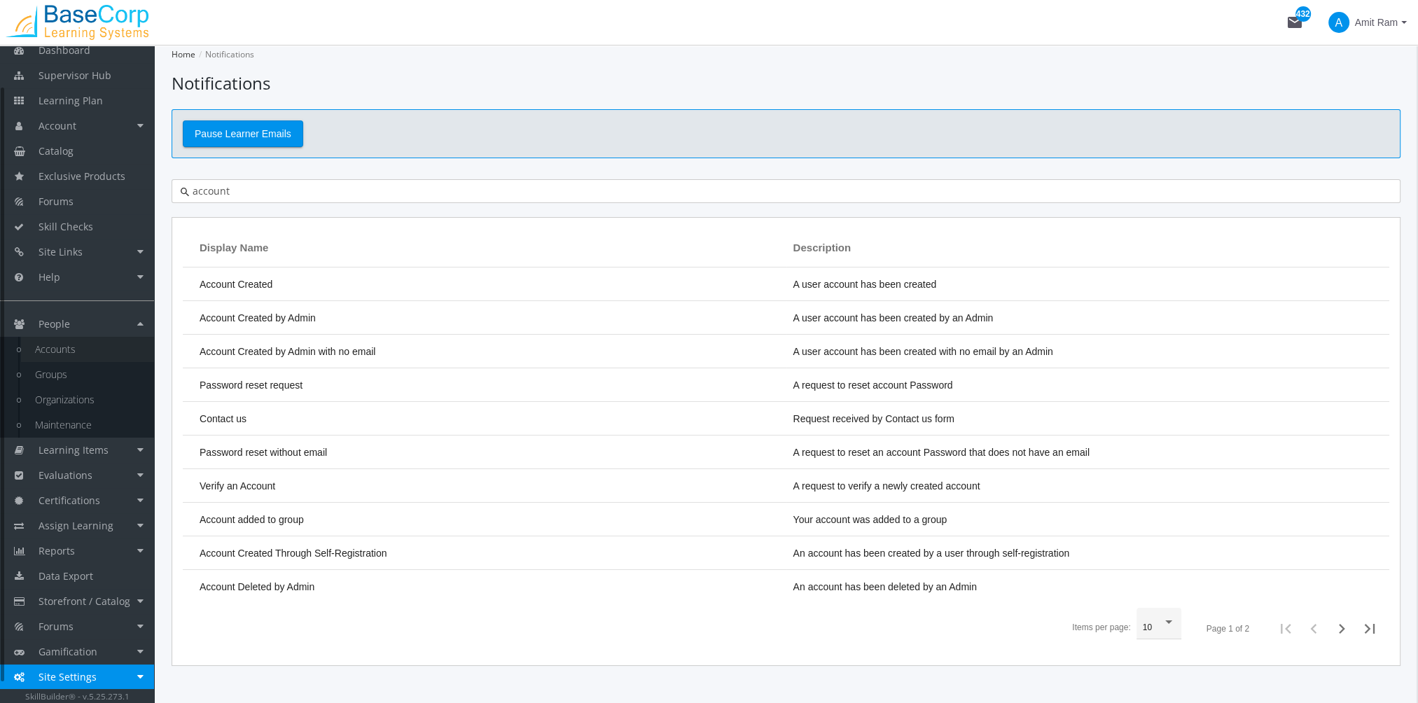
click at [91, 350] on link "Accounts" at bounding box center [87, 349] width 133 height 25
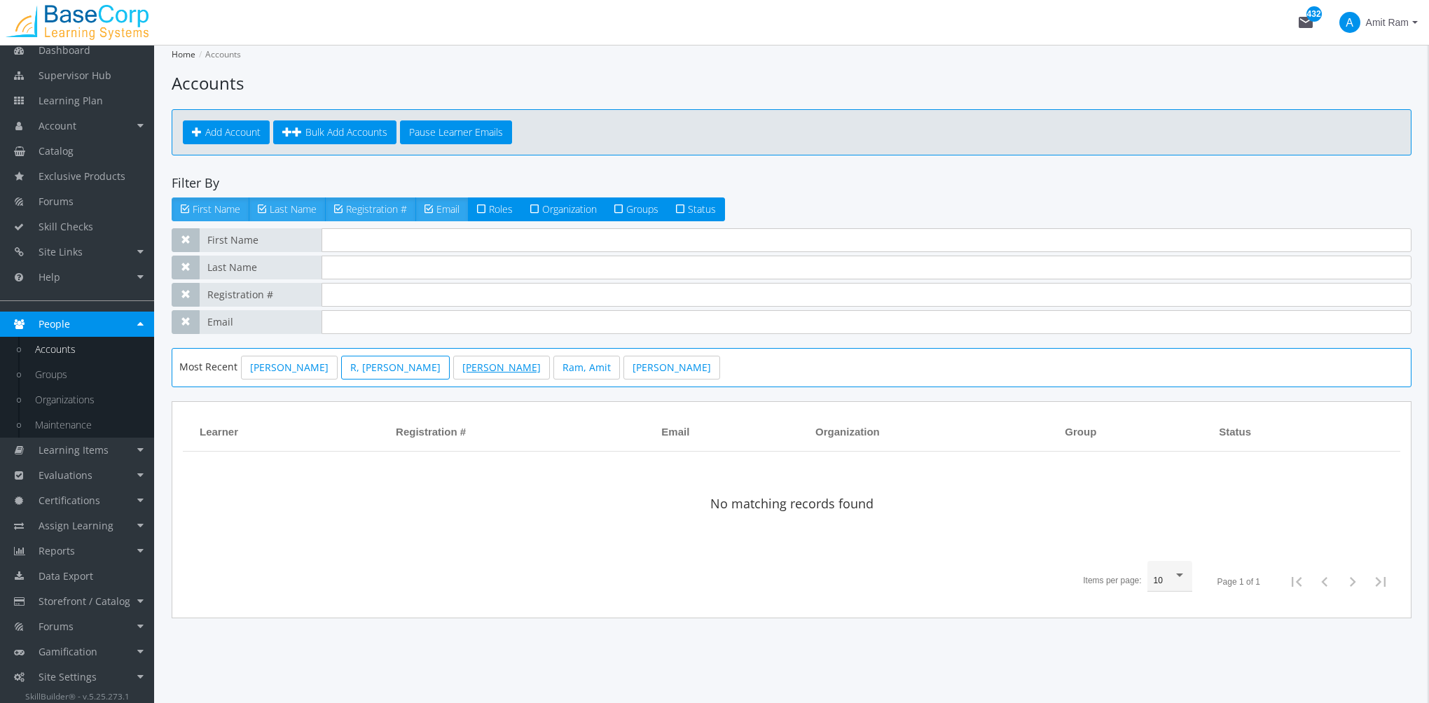
click at [479, 374] on link "[PERSON_NAME]" at bounding box center [501, 368] width 97 height 24
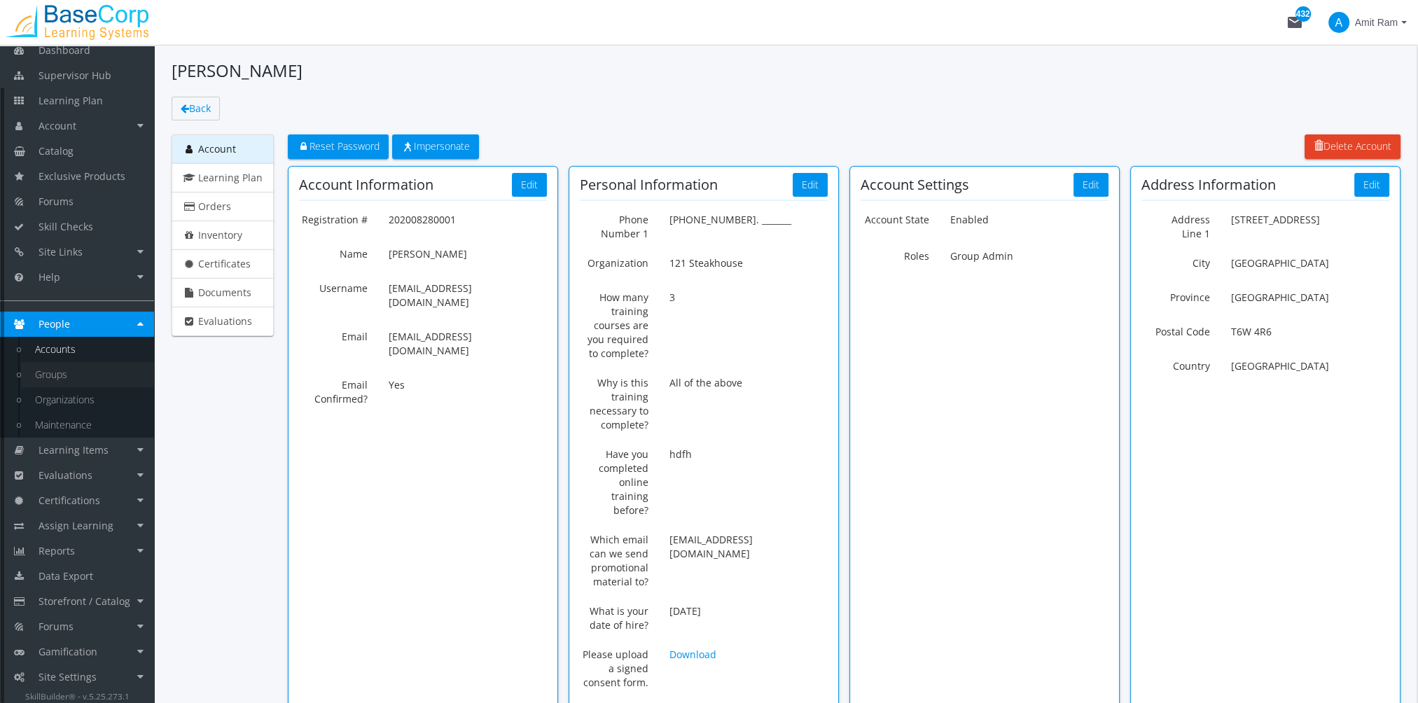
click at [81, 368] on link "Groups" at bounding box center [87, 374] width 133 height 25
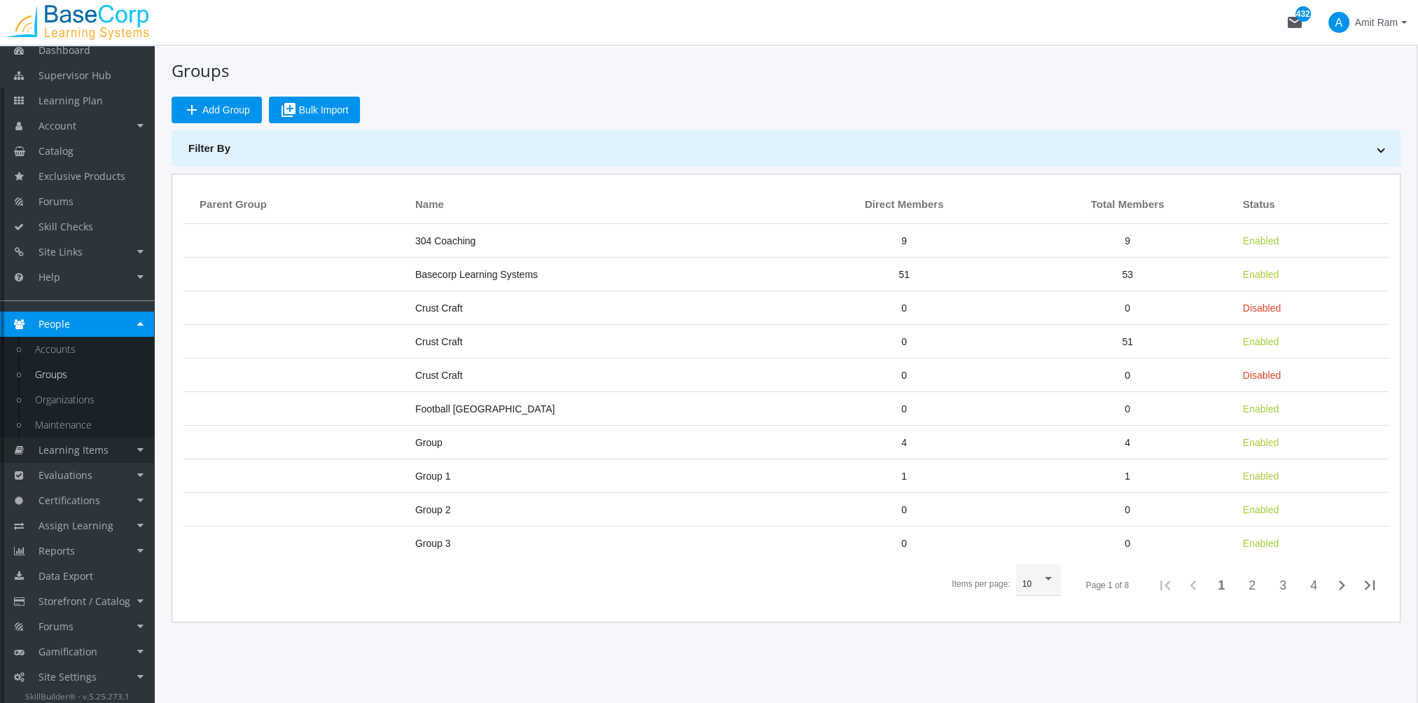
click at [99, 457] on link "Learning Items" at bounding box center [77, 450] width 154 height 25
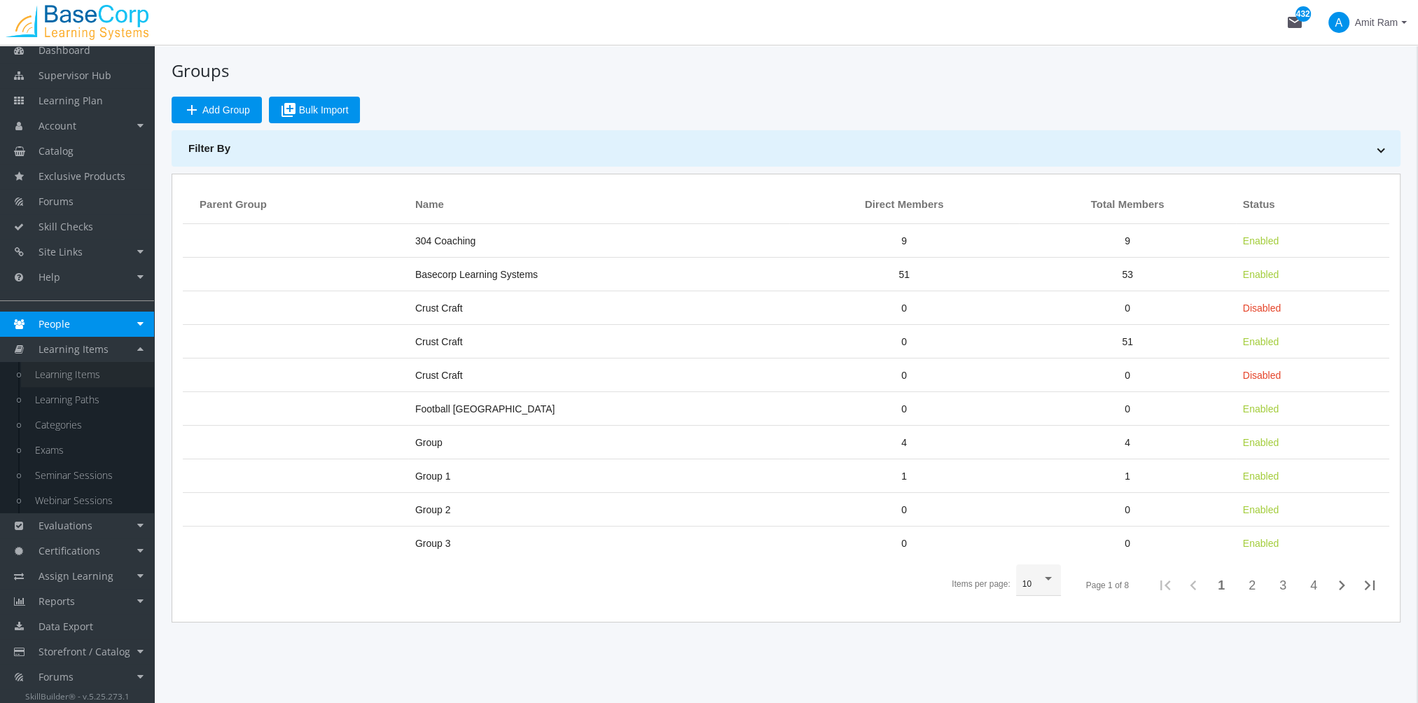
click at [74, 381] on link "Learning Items" at bounding box center [87, 374] width 133 height 25
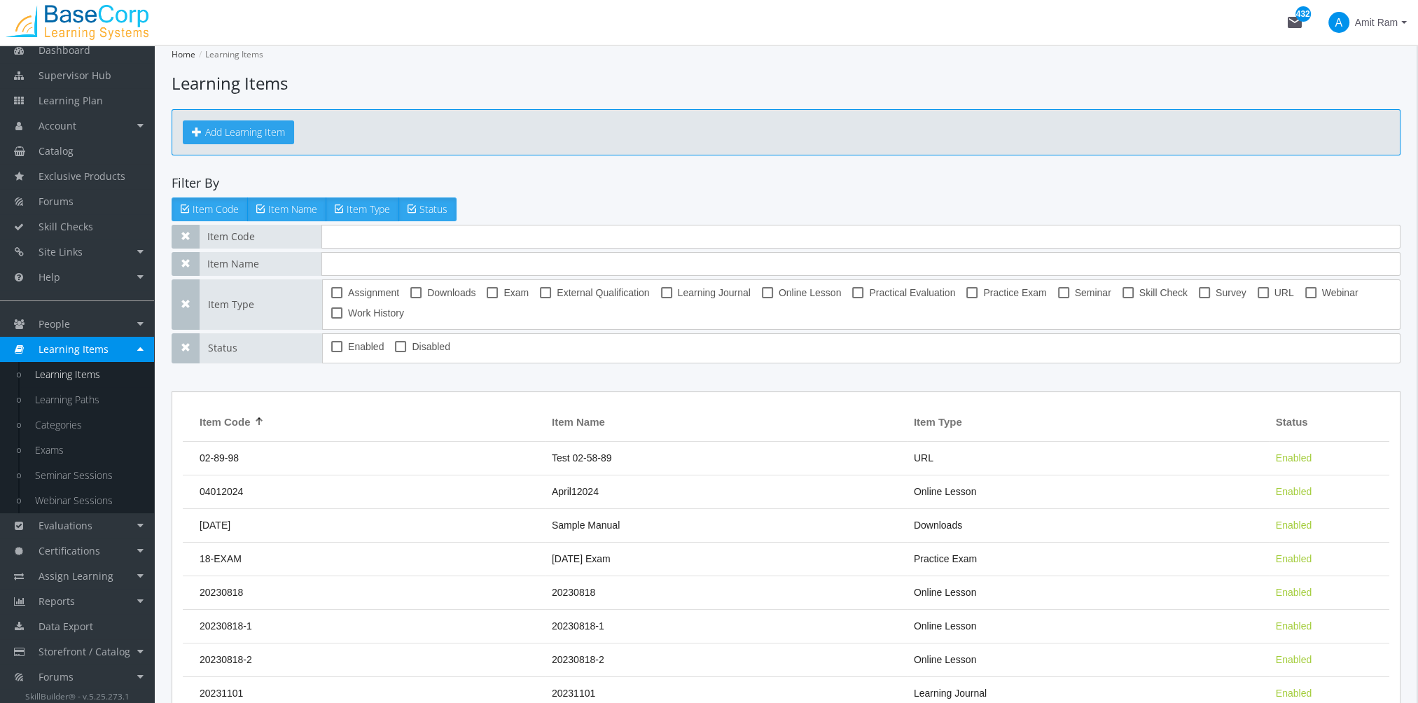
click at [237, 139] on button "Add Learning Item" at bounding box center [238, 132] width 111 height 24
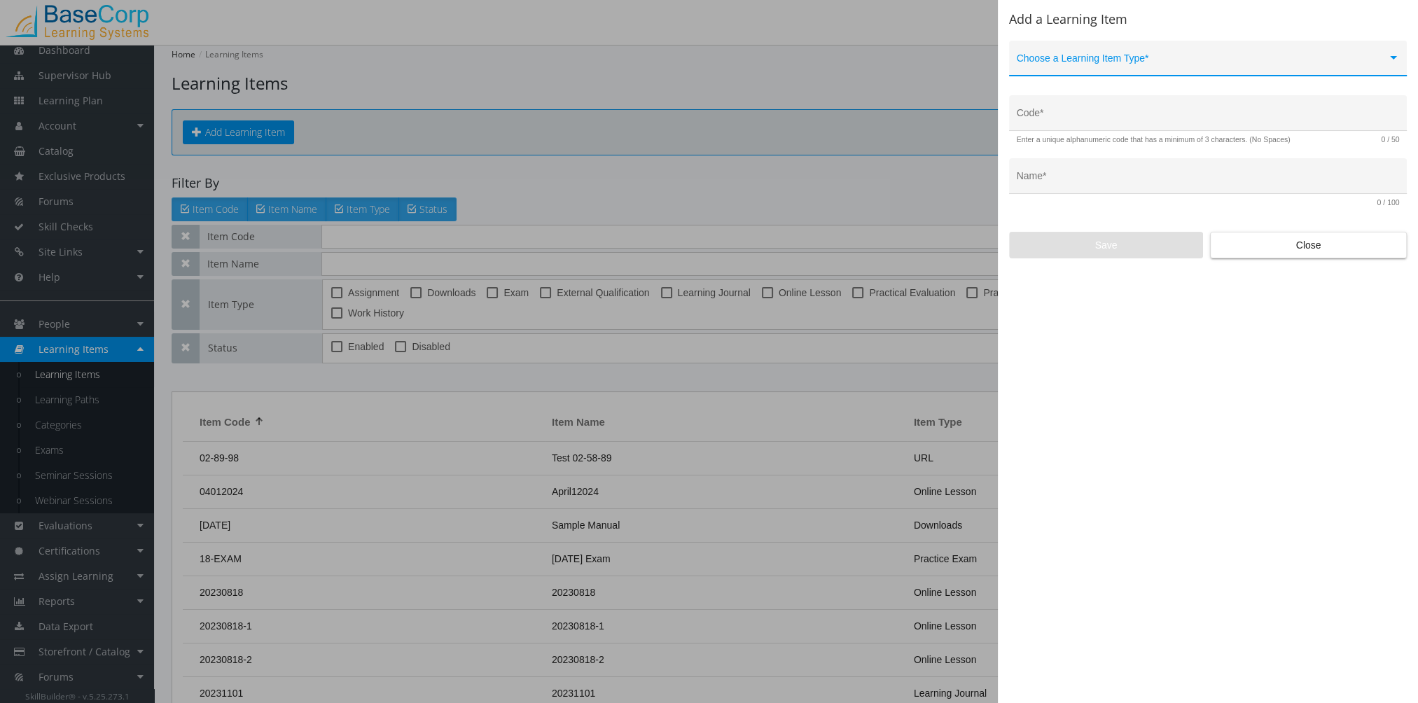
click at [1072, 67] on span at bounding box center [1202, 63] width 370 height 11
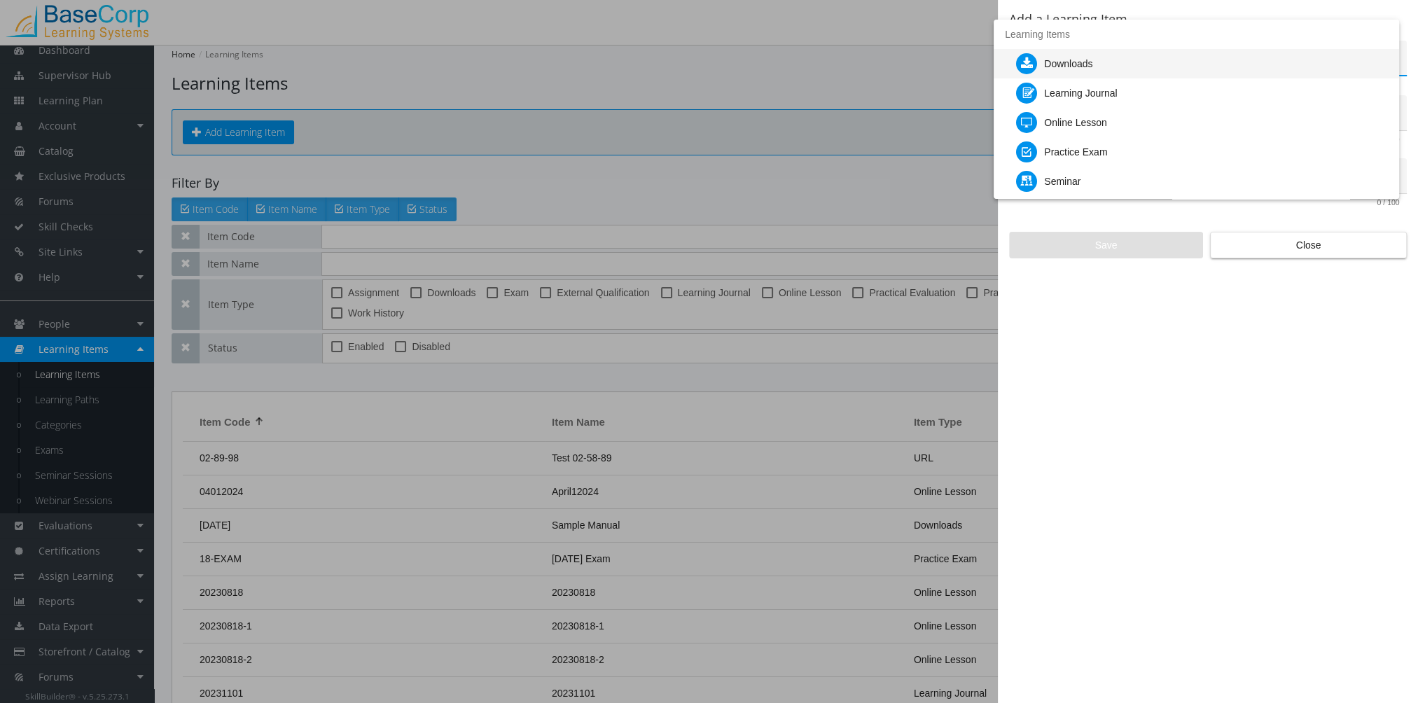
click at [1351, 249] on div at bounding box center [709, 351] width 1418 height 703
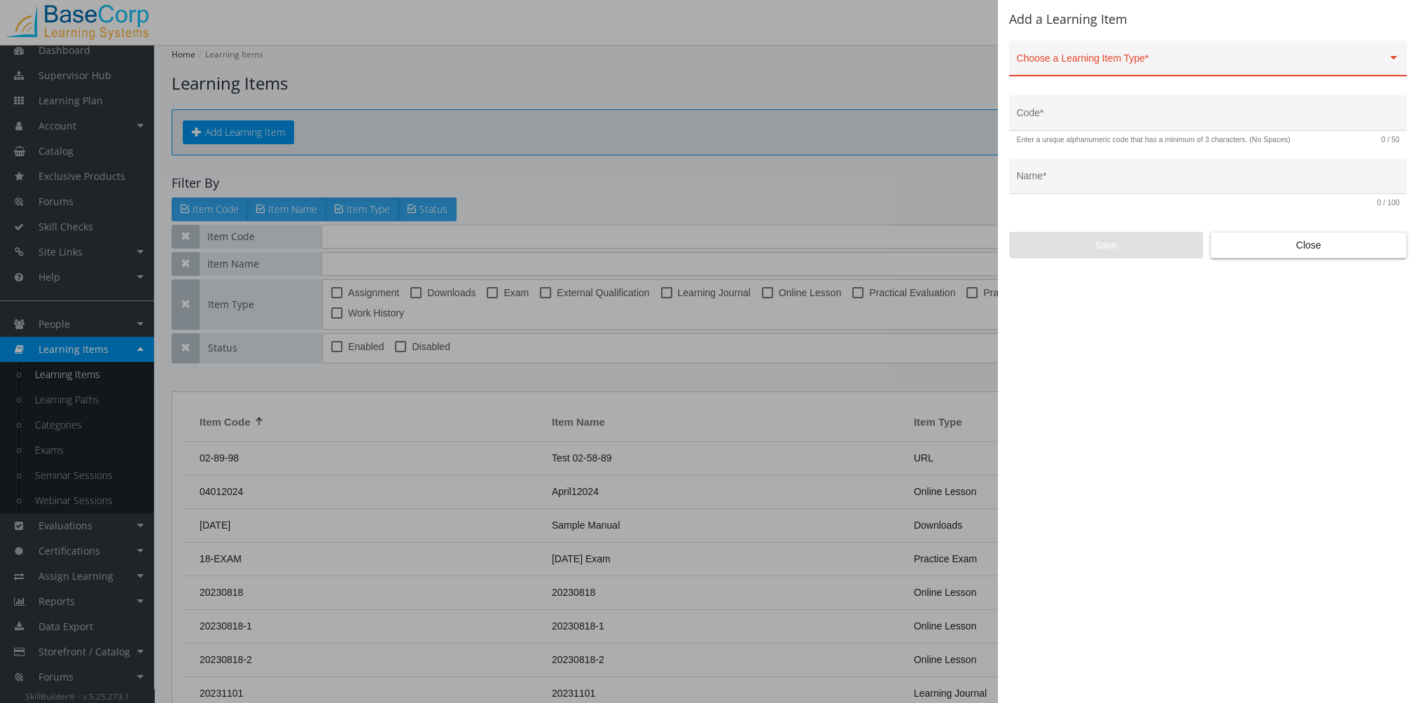
click at [111, 393] on div at bounding box center [709, 351] width 1418 height 703
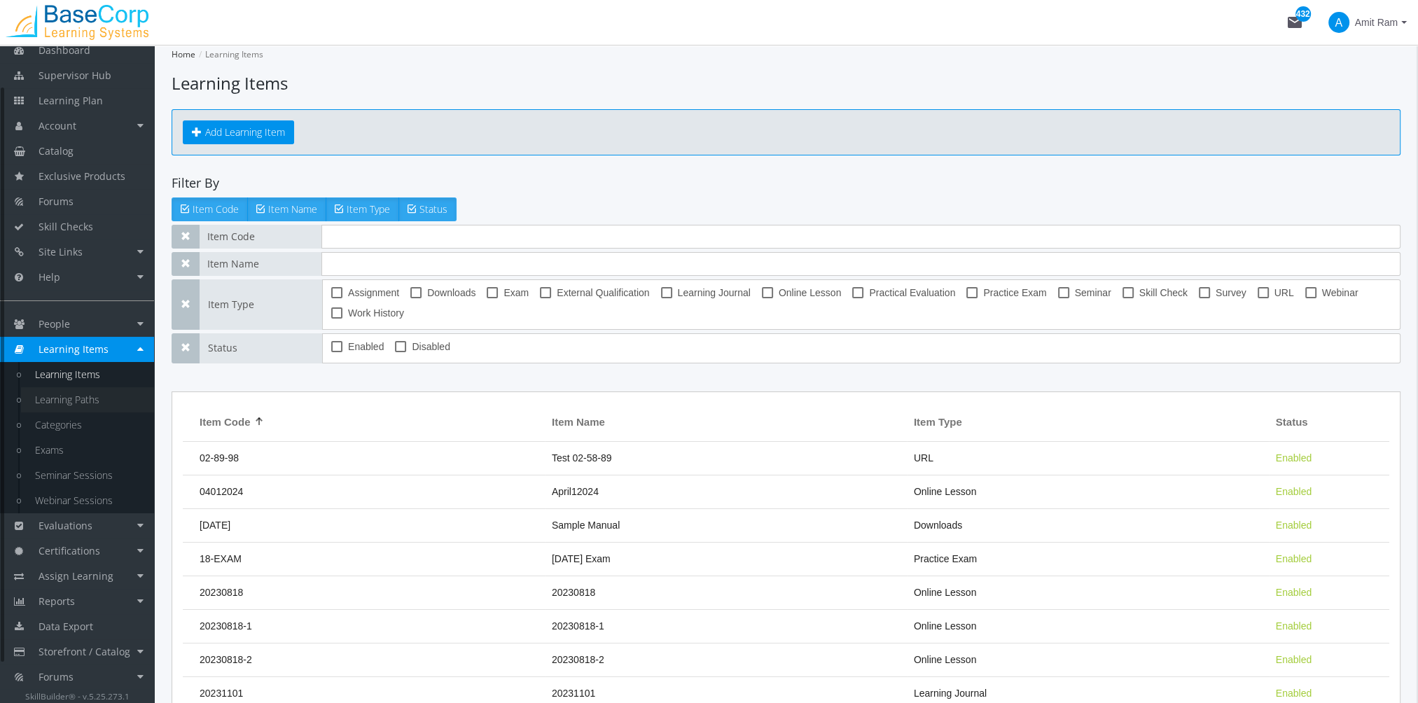
click at [106, 398] on link "Learning Paths" at bounding box center [87, 399] width 133 height 25
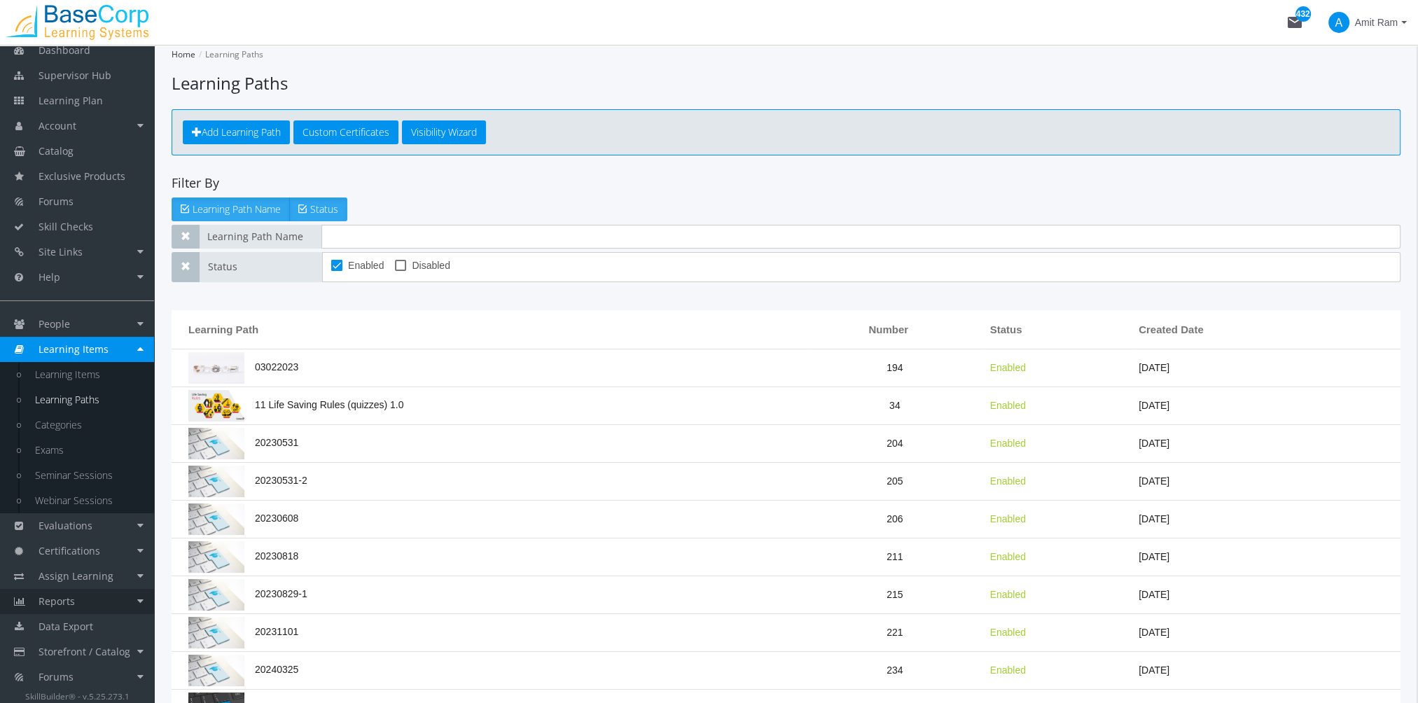
click at [90, 593] on link "Reports" at bounding box center [77, 601] width 154 height 25
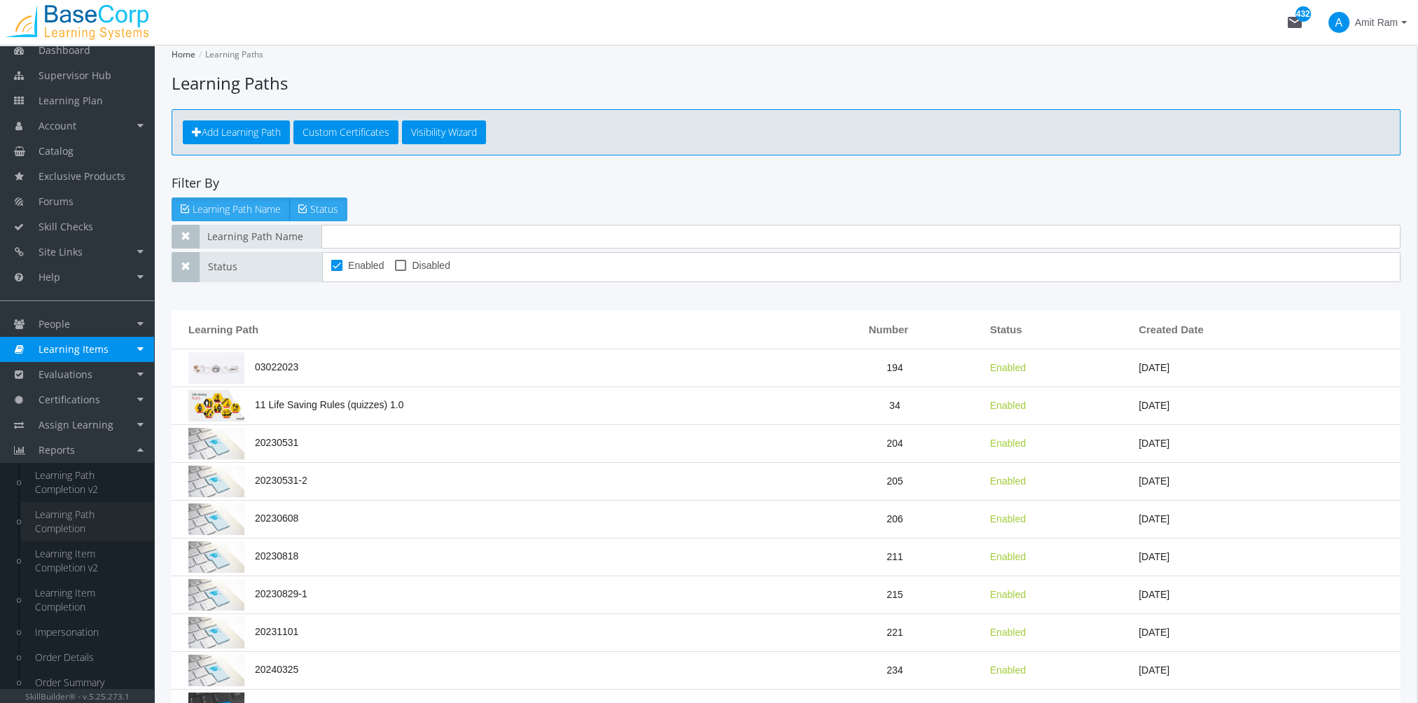
click at [88, 521] on link "Learning Path Completion" at bounding box center [87, 521] width 133 height 39
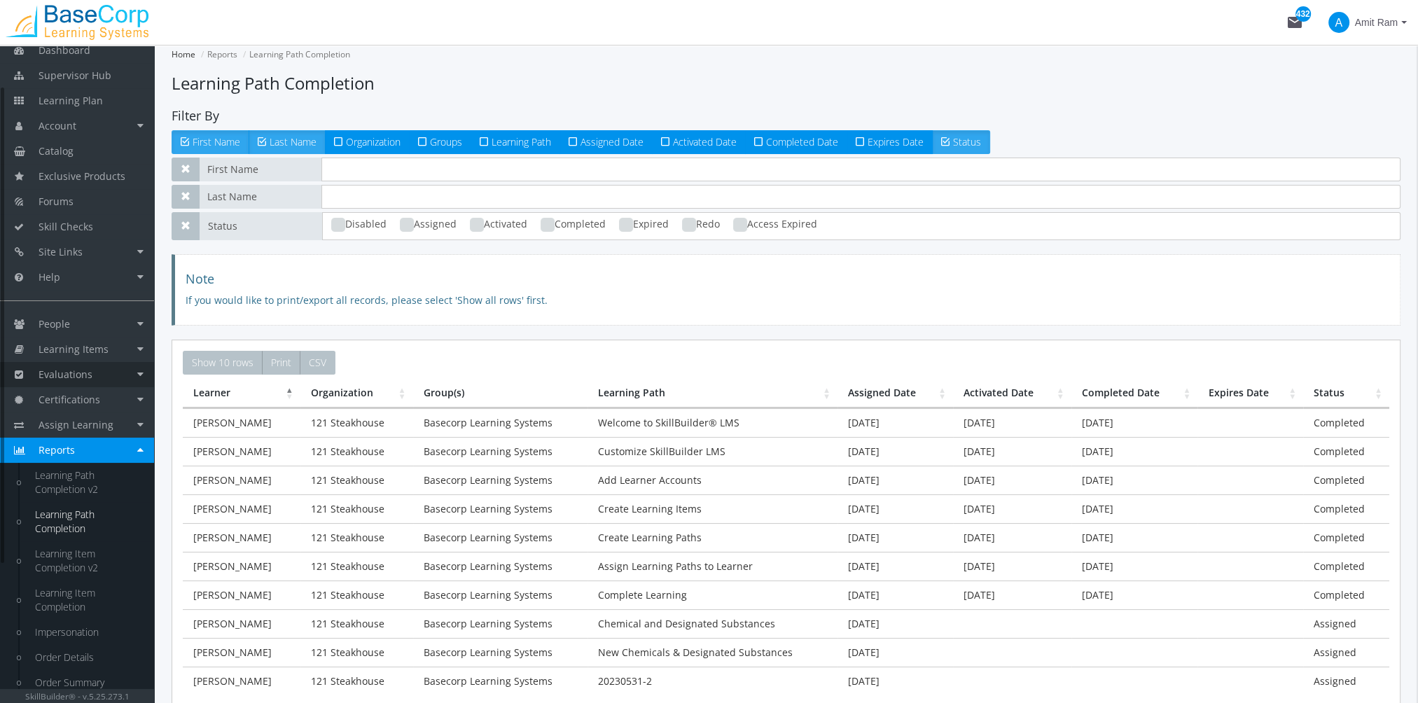
click at [92, 377] on link "Evaluations" at bounding box center [77, 374] width 154 height 25
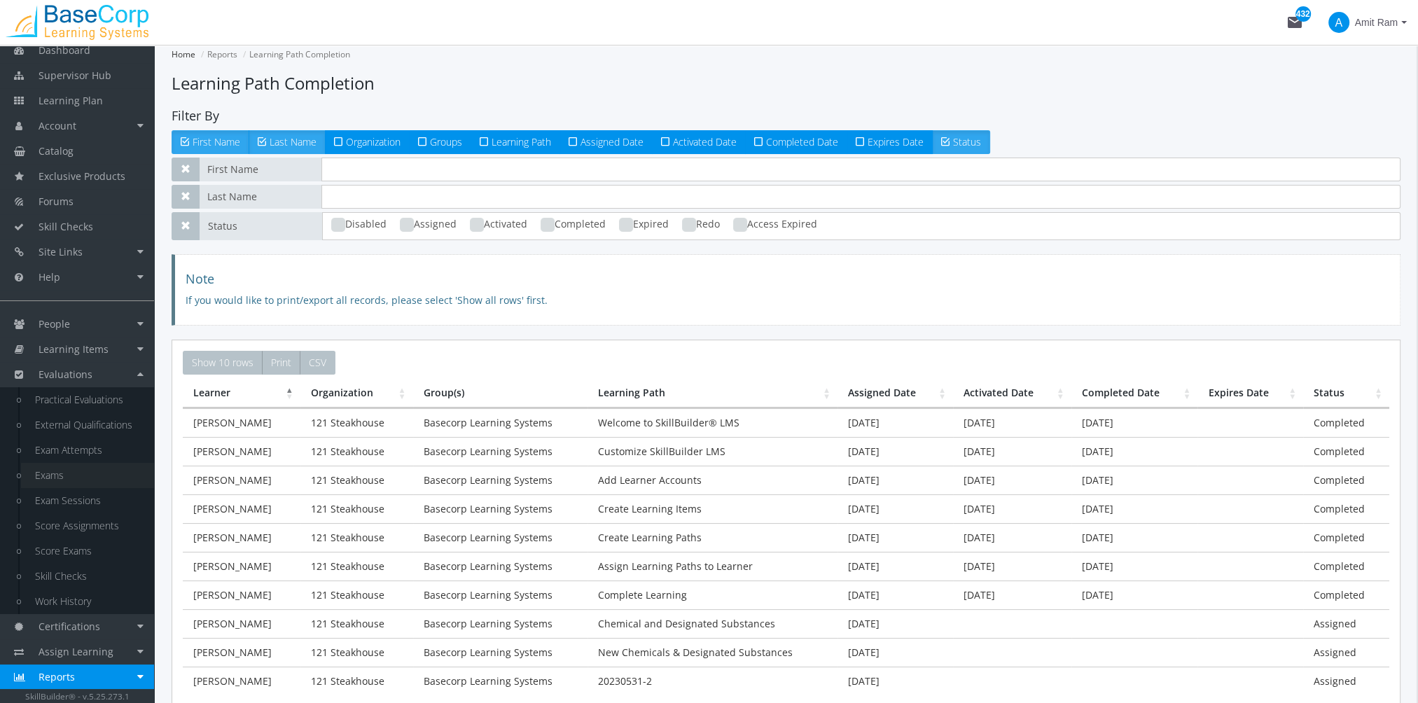
click at [56, 476] on link "Exams" at bounding box center [87, 475] width 133 height 25
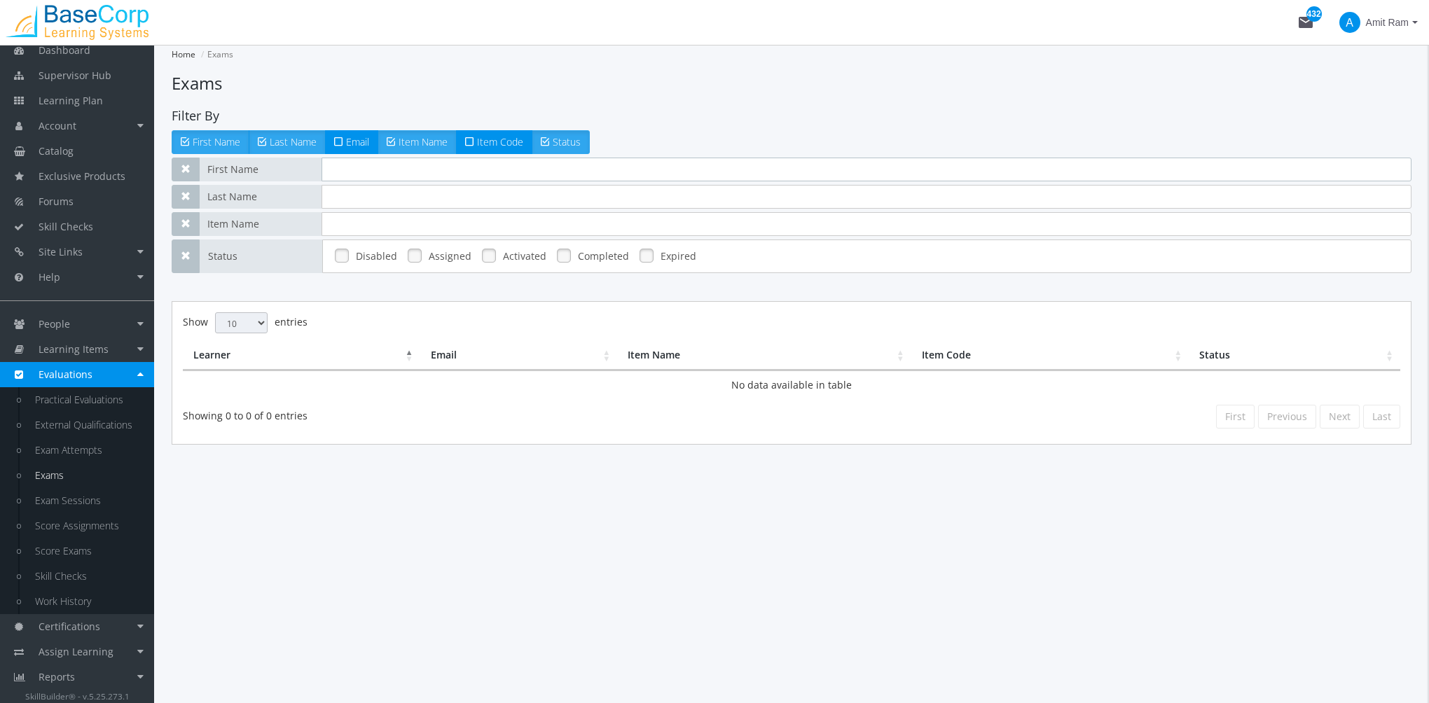
click at [349, 176] on input "text" at bounding box center [866, 170] width 1090 height 24
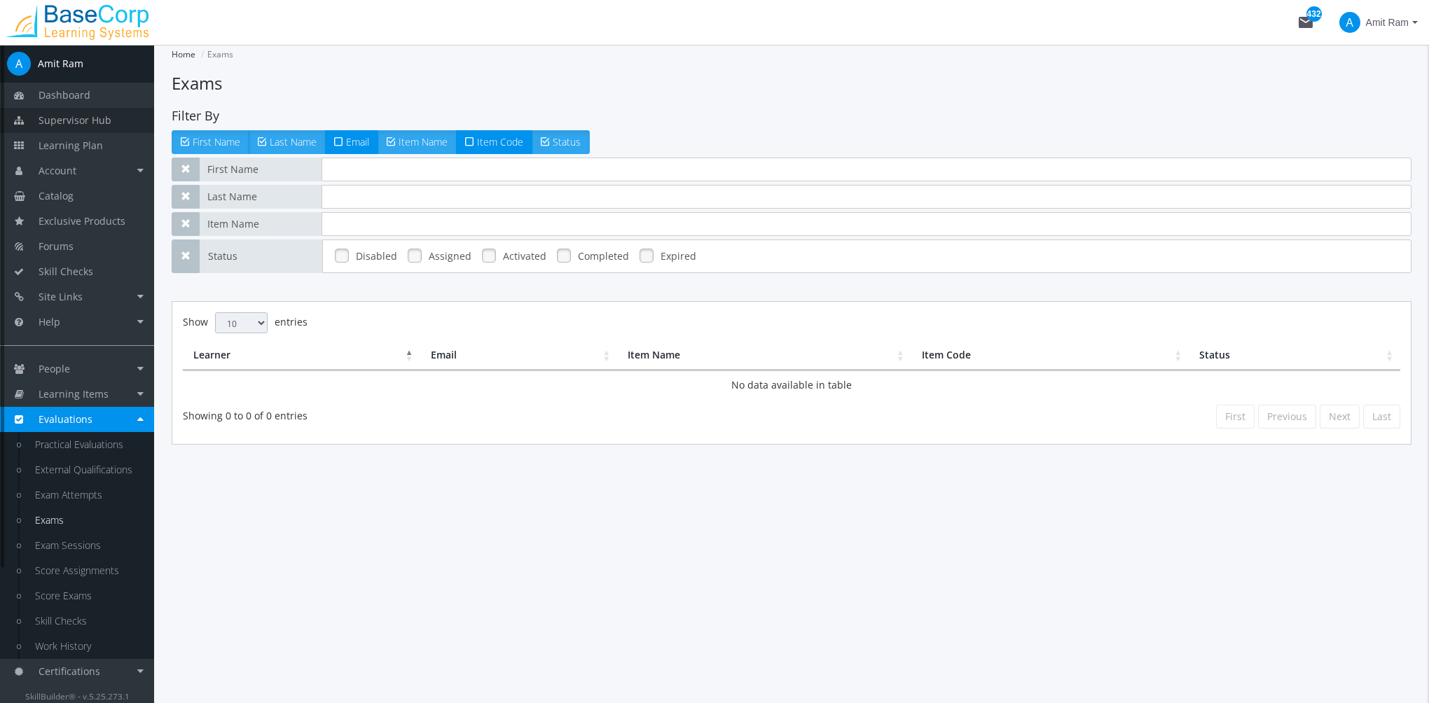
click at [93, 123] on span "Supervisor Hub" at bounding box center [75, 119] width 73 height 13
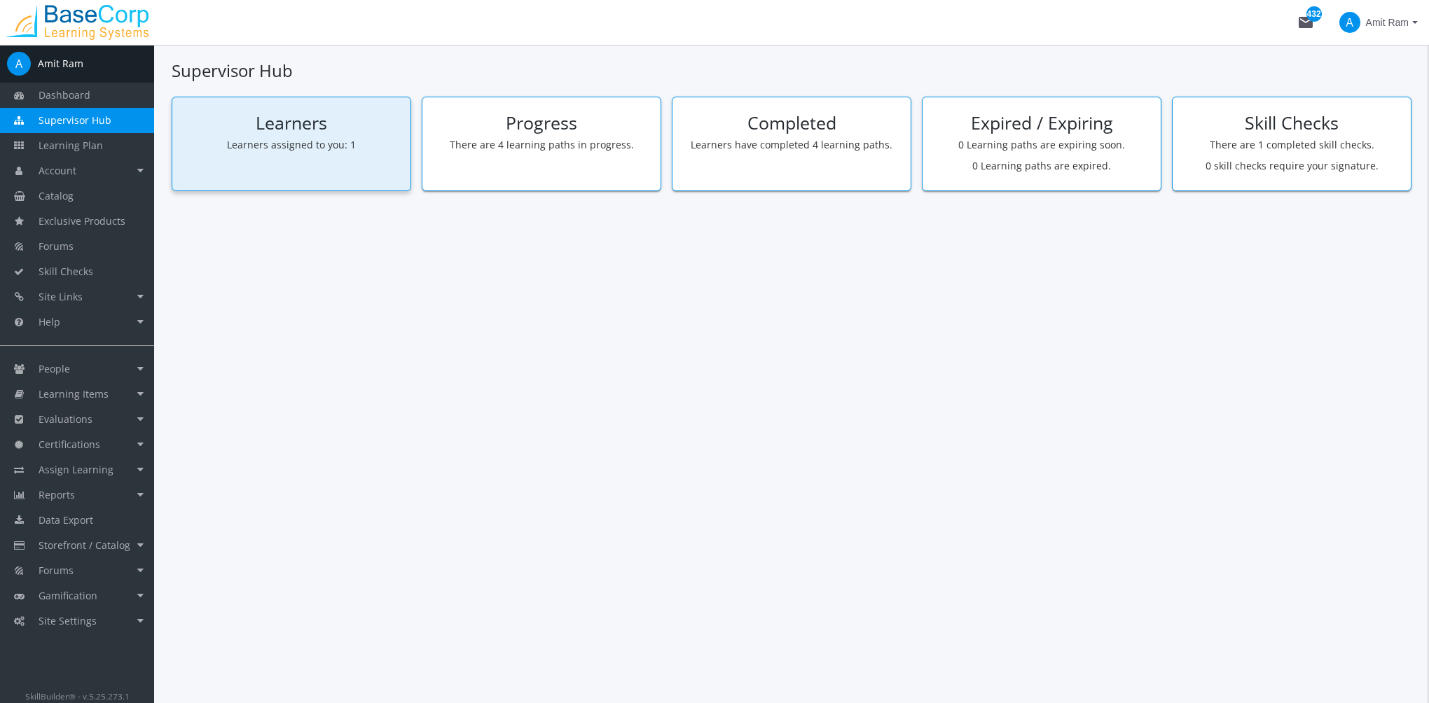
click at [287, 153] on div "Learners Learners assigned to you: 1" at bounding box center [292, 144] width 240 height 95
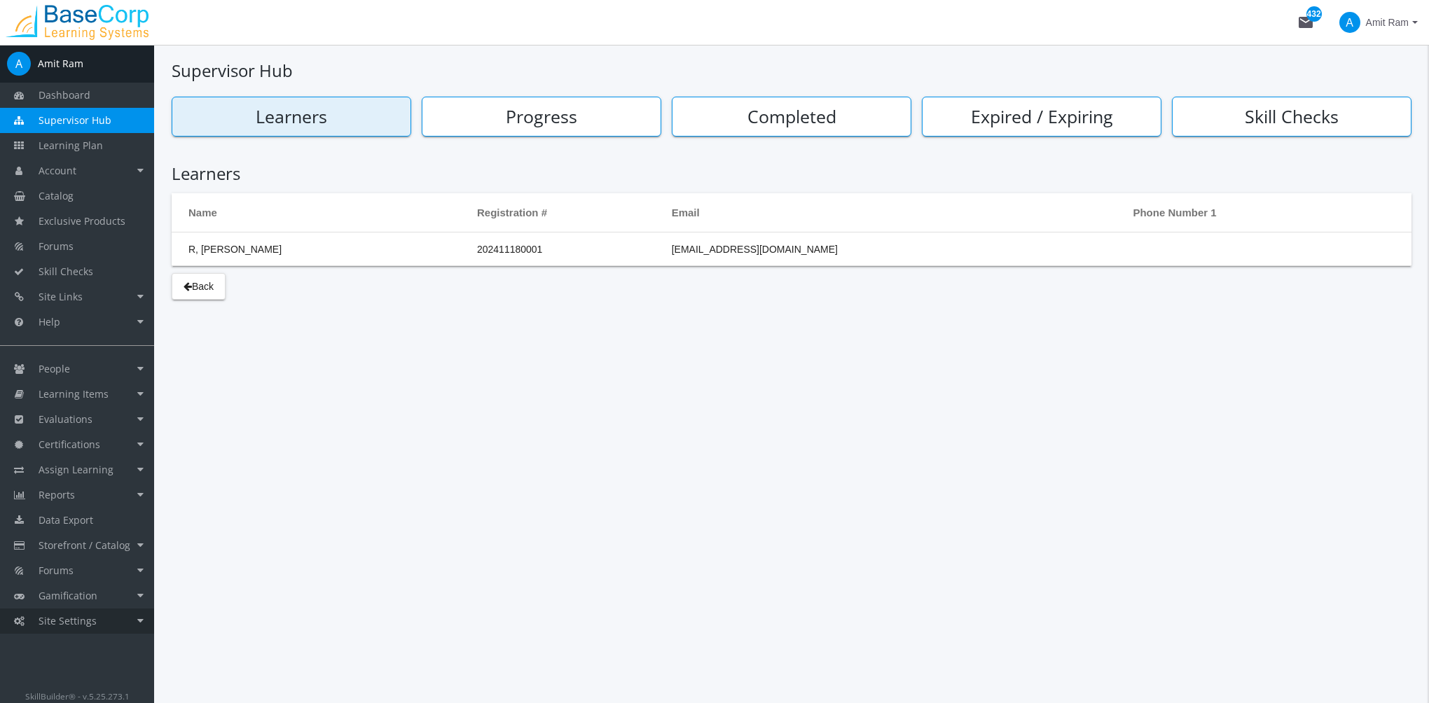
click at [78, 620] on span "Site Settings" at bounding box center [68, 620] width 58 height 13
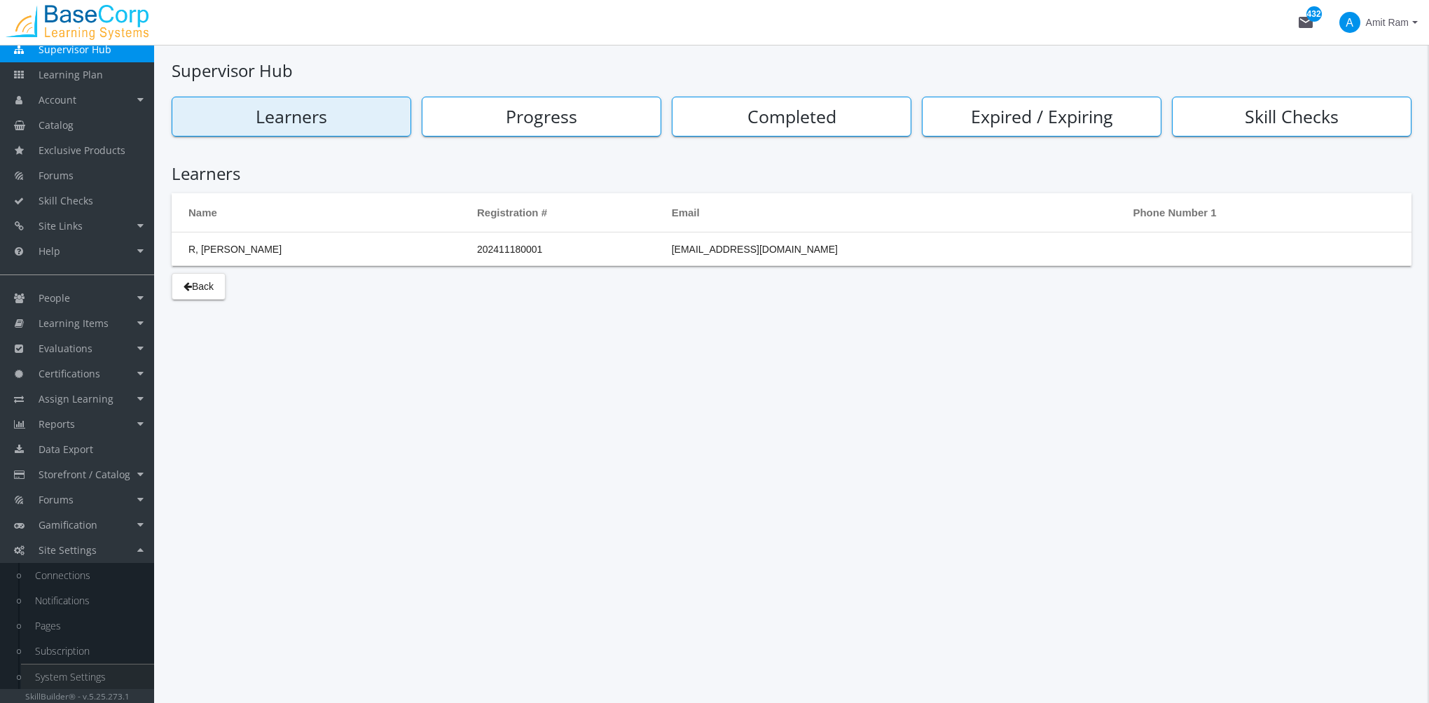
click at [92, 677] on link "System Settings" at bounding box center [87, 677] width 133 height 25
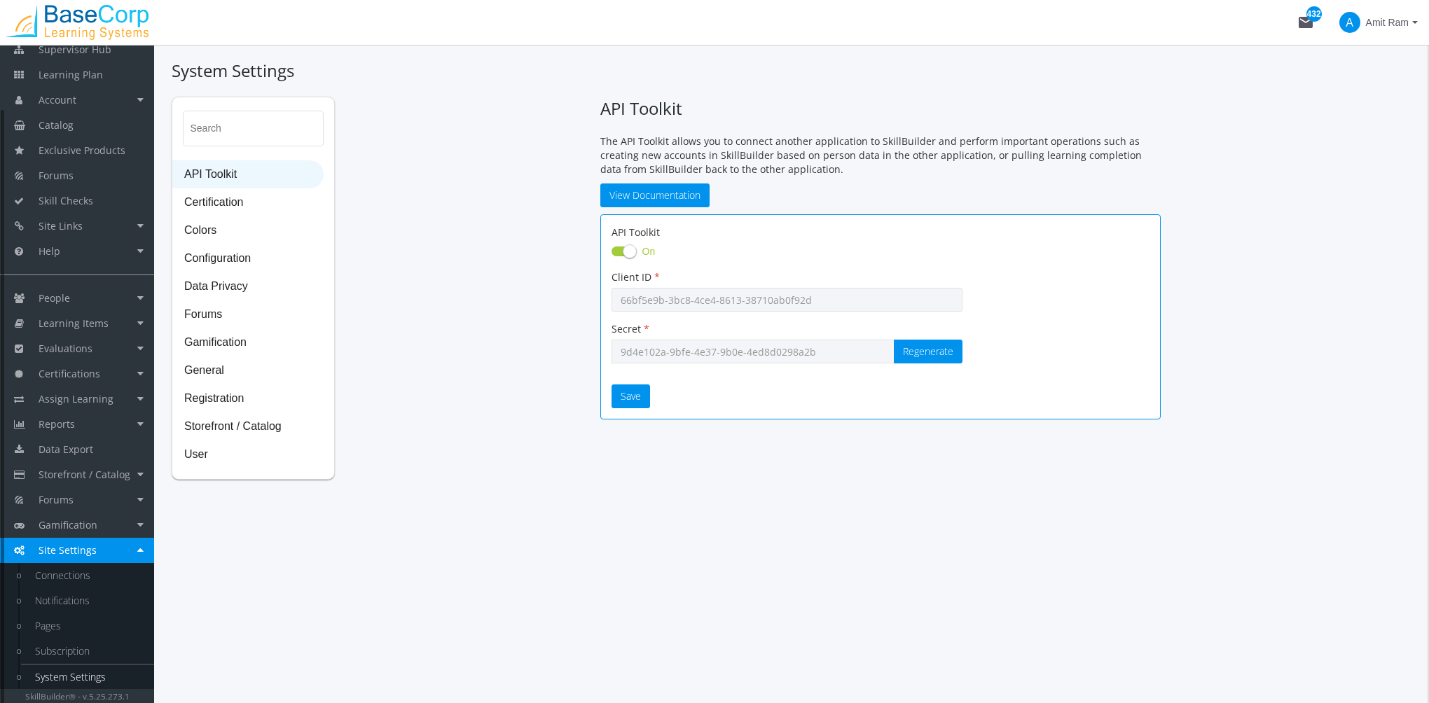
click at [102, 674] on link "System Settings" at bounding box center [87, 677] width 133 height 25
click at [546, 524] on div "System Settings Search API Toolkit Certification Colors Configuration Data Priv…" at bounding box center [791, 374] width 1275 height 658
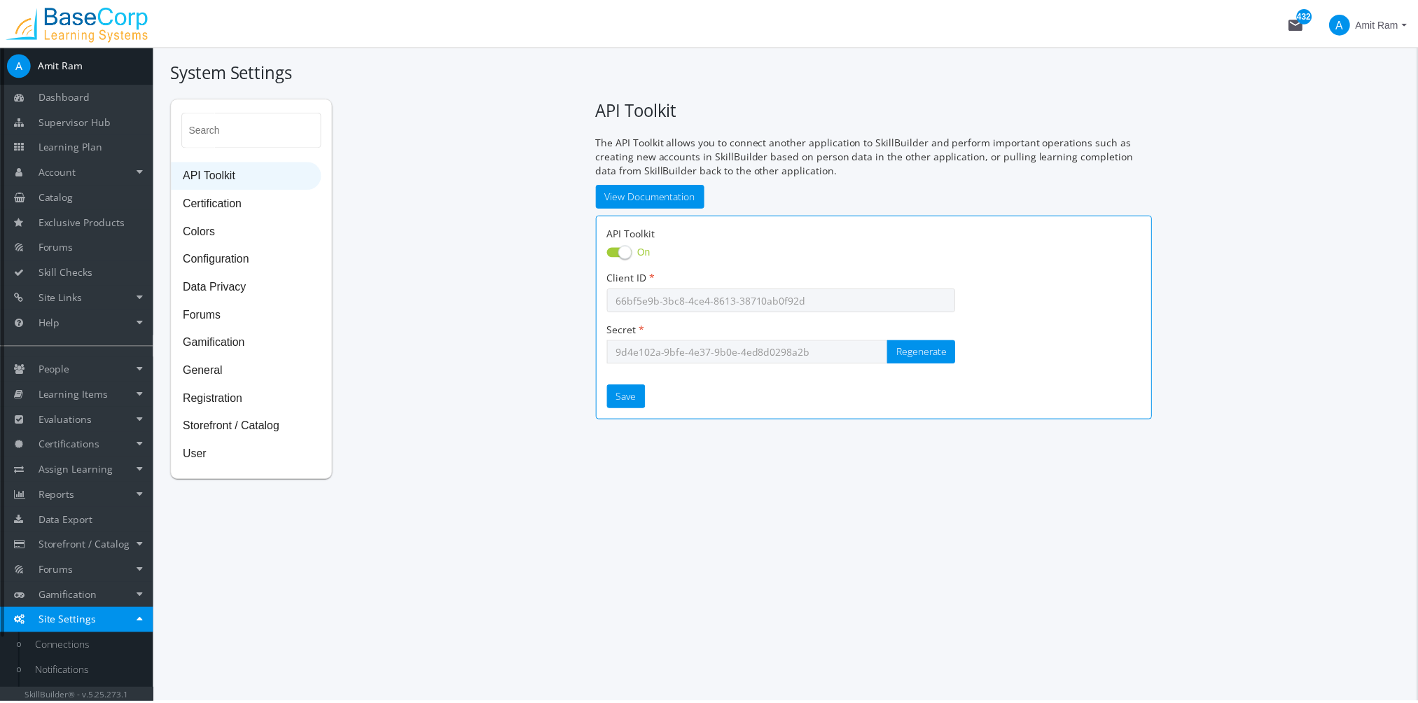
scroll to position [71, 0]
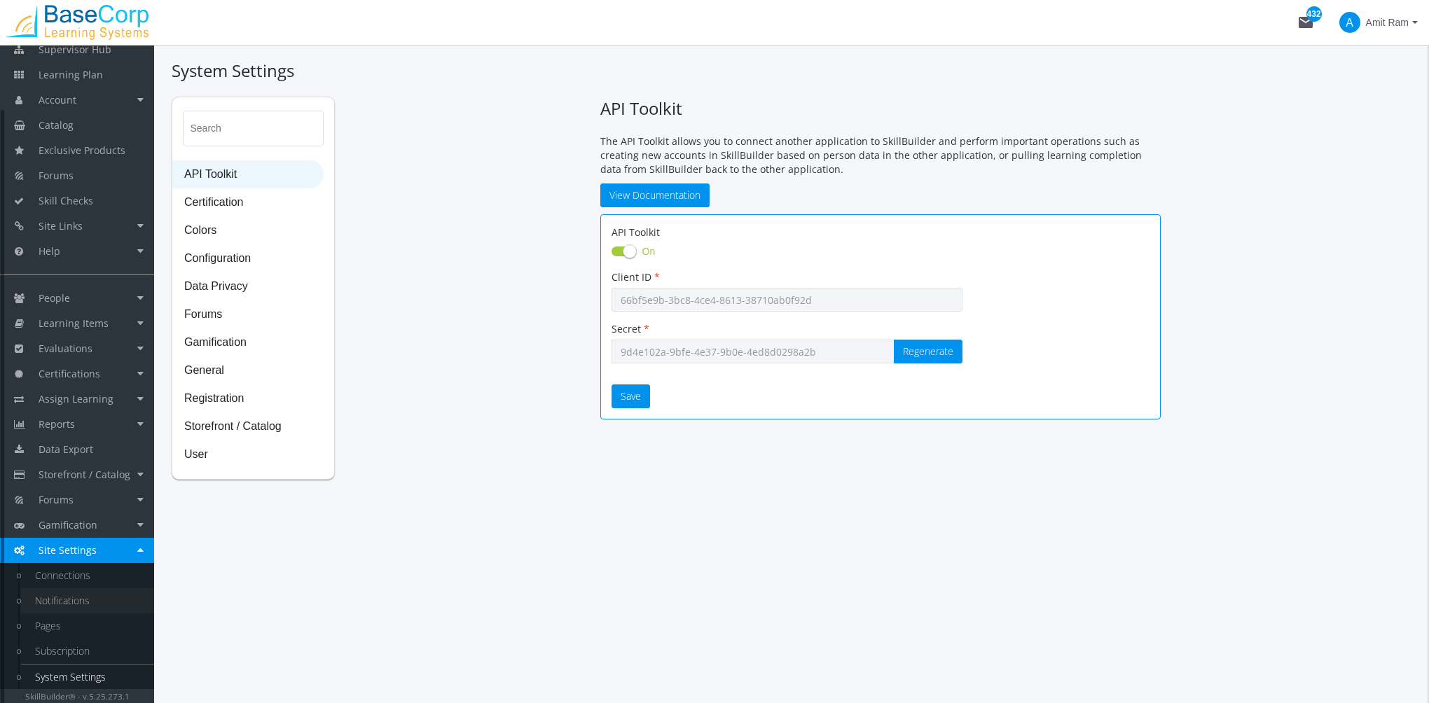
click at [81, 597] on link "Notifications" at bounding box center [87, 600] width 133 height 25
